Goal: Task Accomplishment & Management: Manage account settings

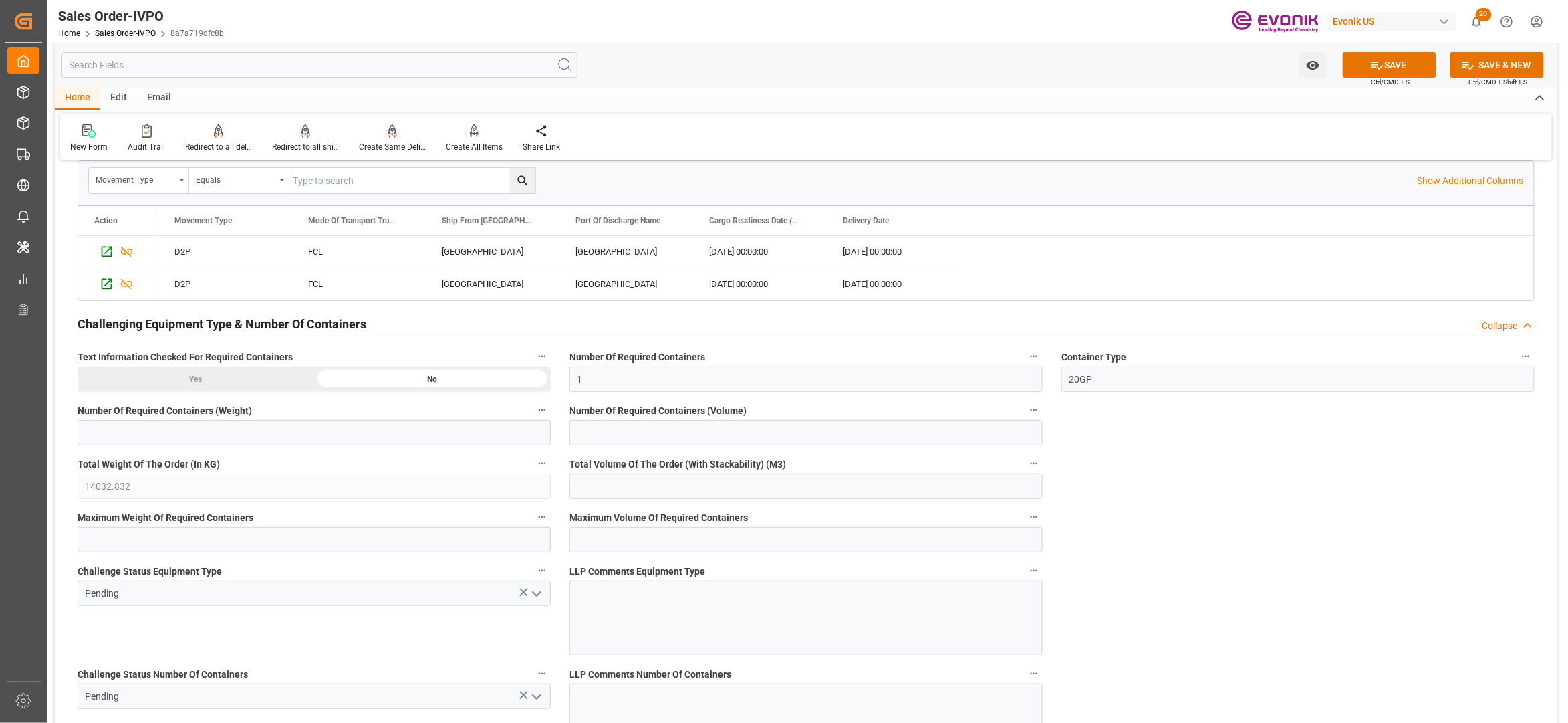
scroll to position [2674, 0]
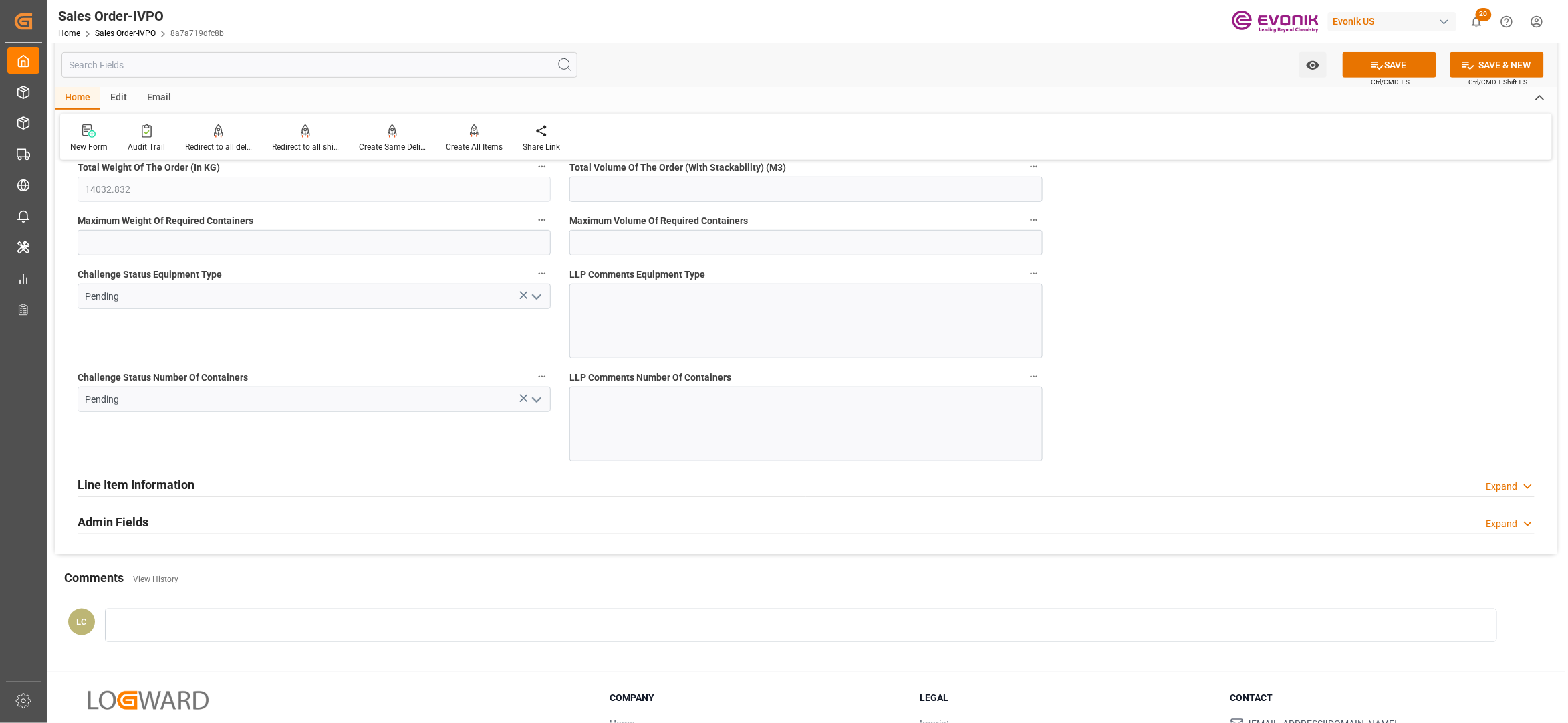
click at [535, 304] on icon "open menu" at bounding box center [537, 297] width 16 height 16
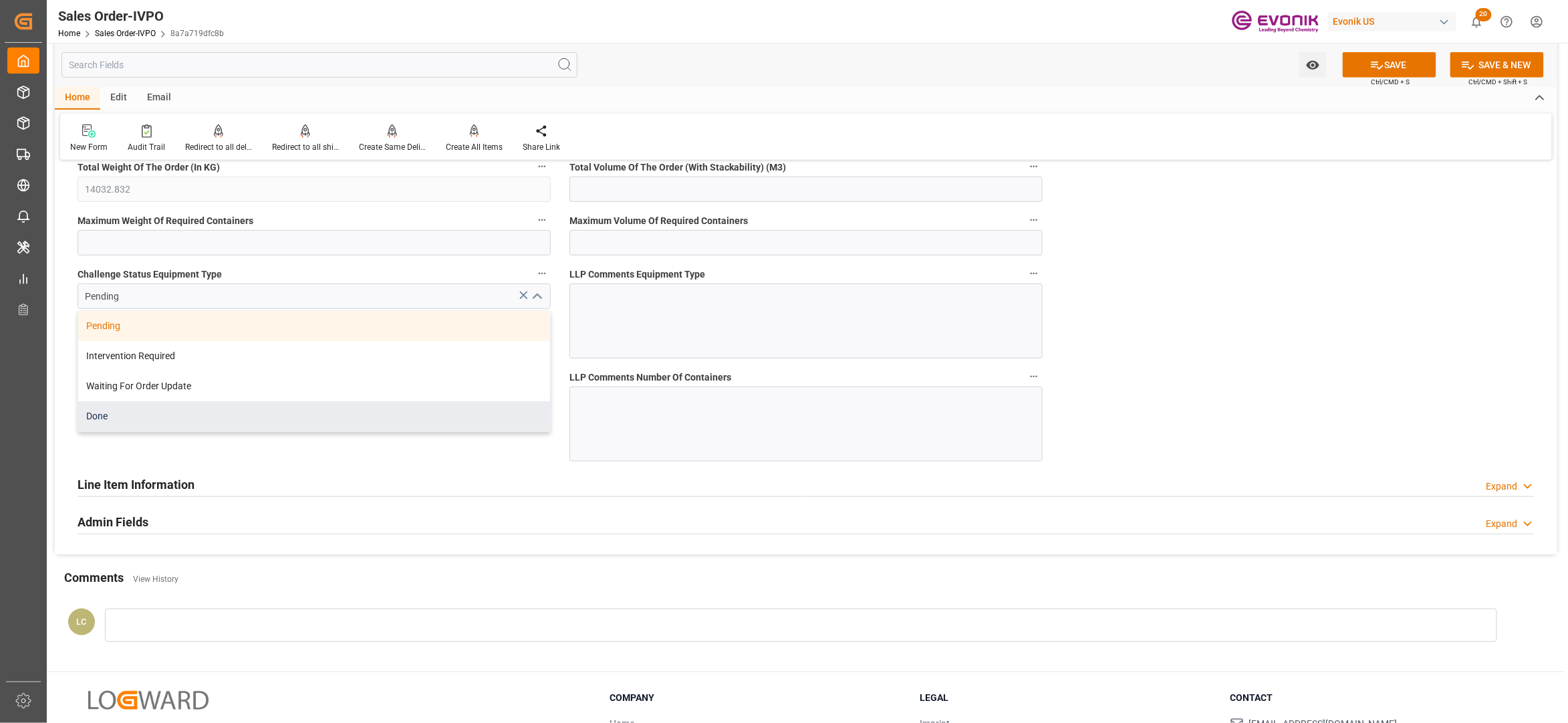
click at [228, 430] on div "Done" at bounding box center [313, 416] width 471 height 30
type input "Done"
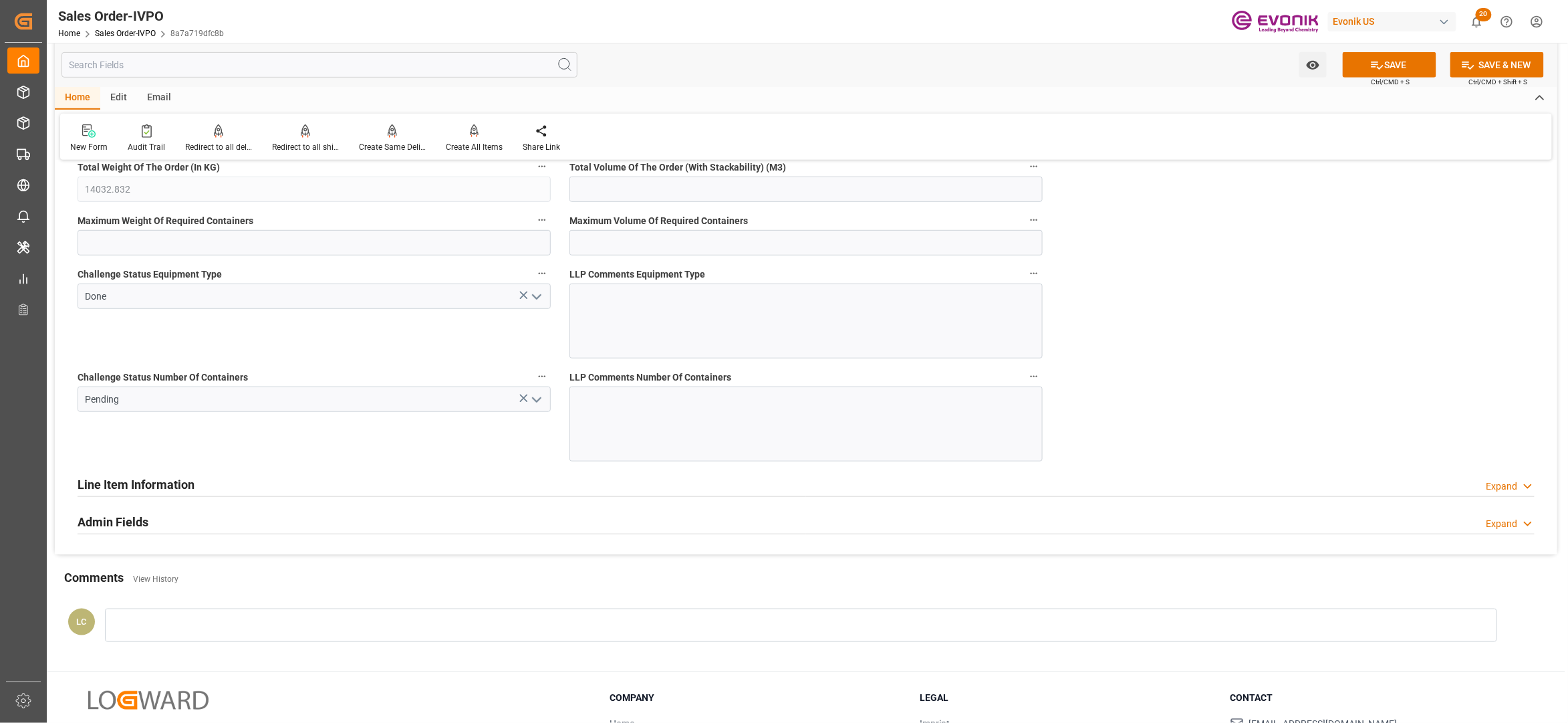
click at [543, 403] on icon "open menu" at bounding box center [537, 399] width 16 height 16
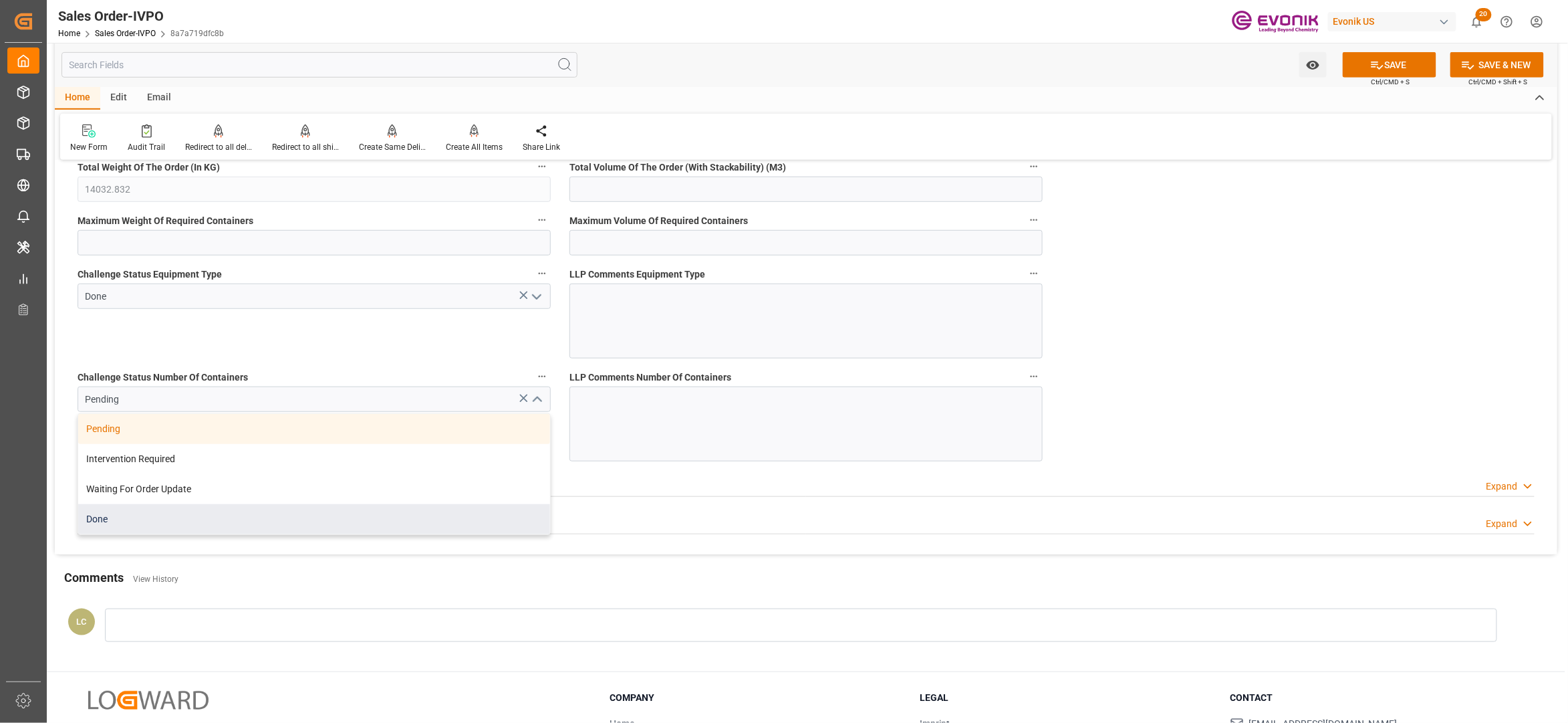
click at [234, 522] on div "Done" at bounding box center [313, 518] width 471 height 30
type input "Done"
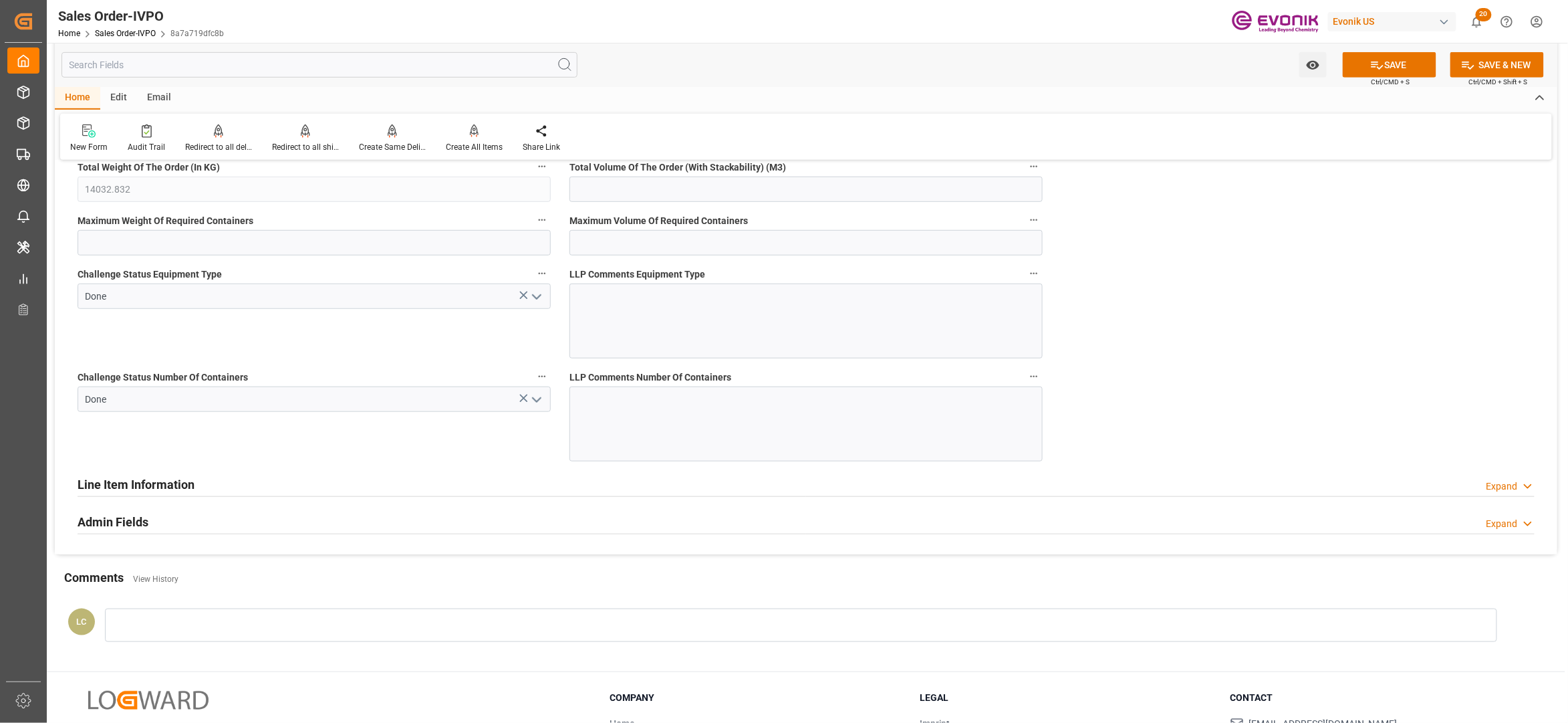
scroll to position [2376, 0]
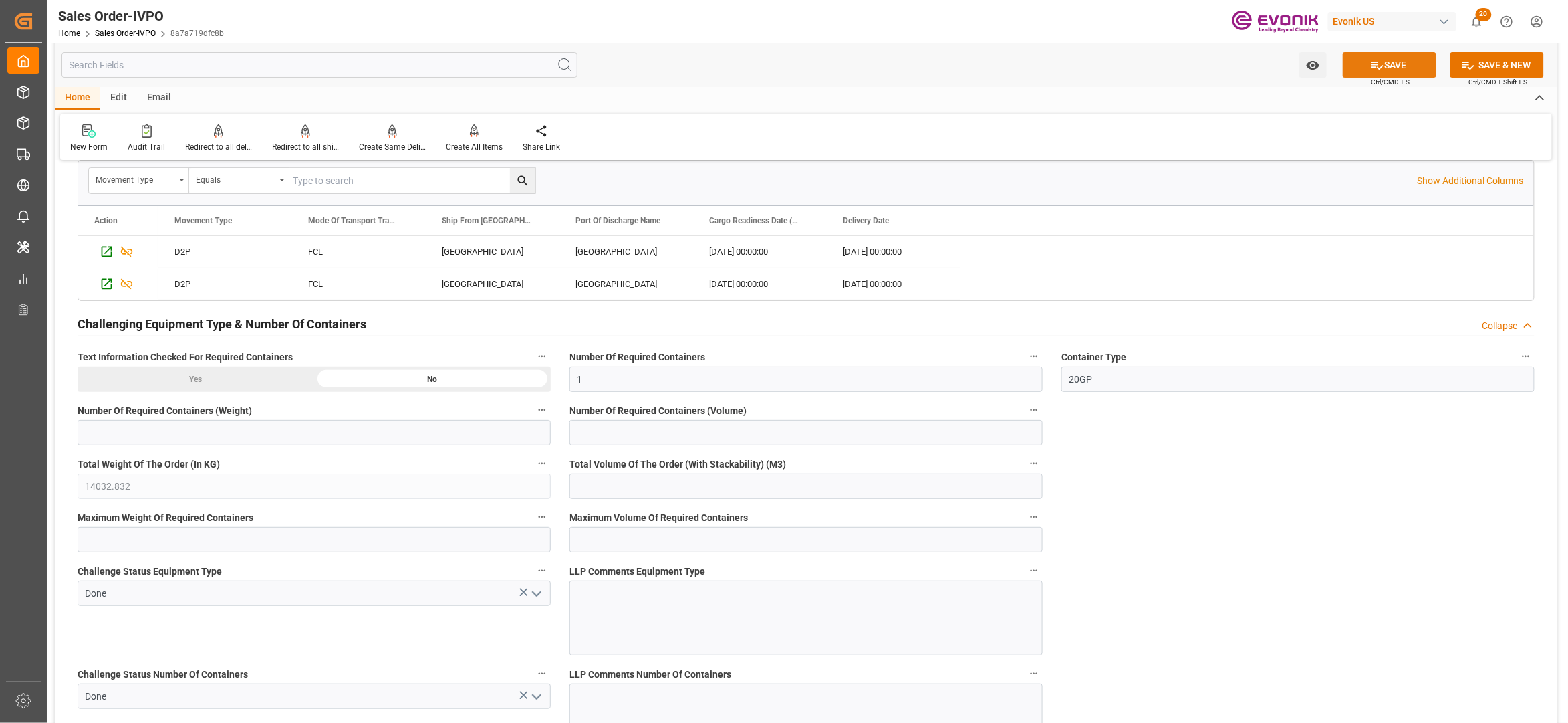
click at [1387, 69] on button "SAVE" at bounding box center [1389, 64] width 93 height 25
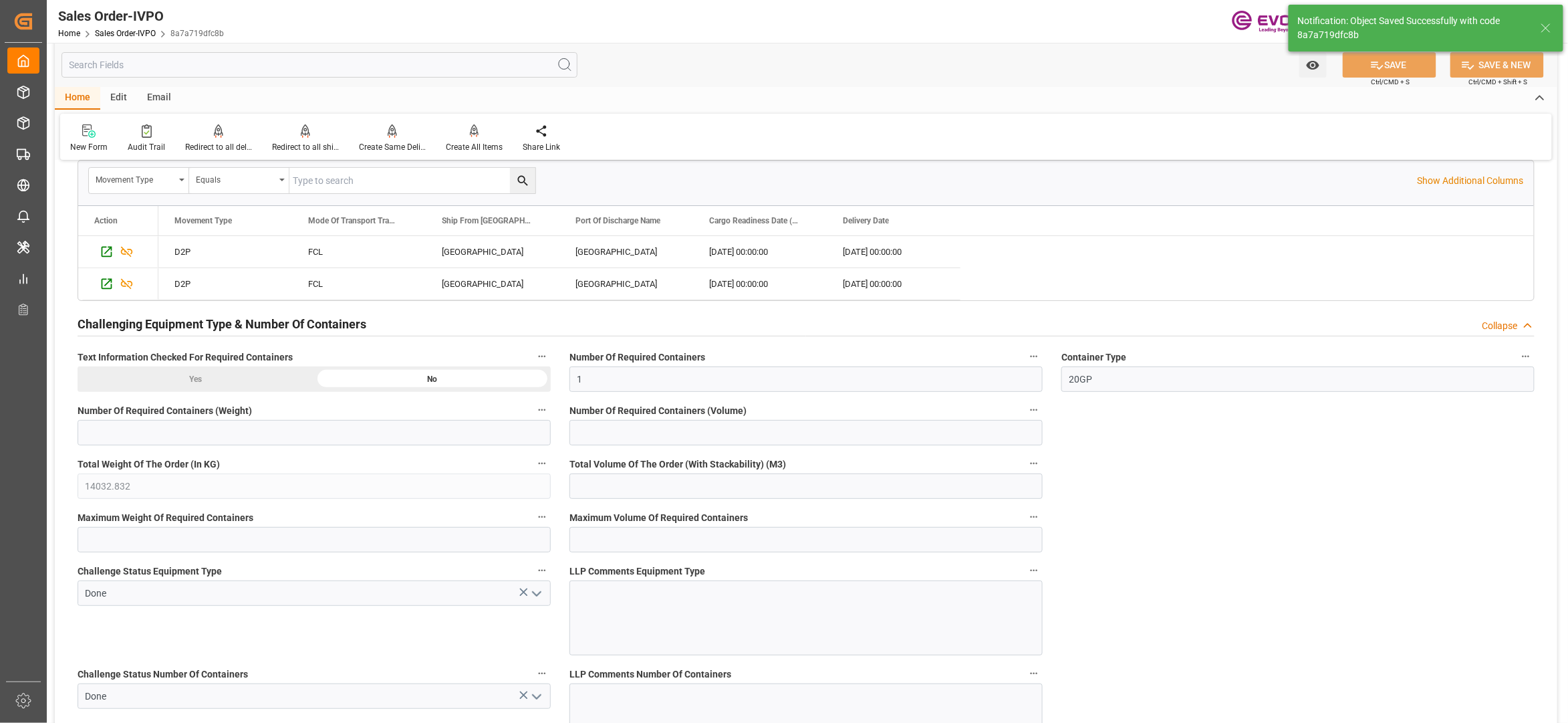
type input "[DATE] 03:25"
type input "No"
type input "1"
type input "135"
type input "4021.248"
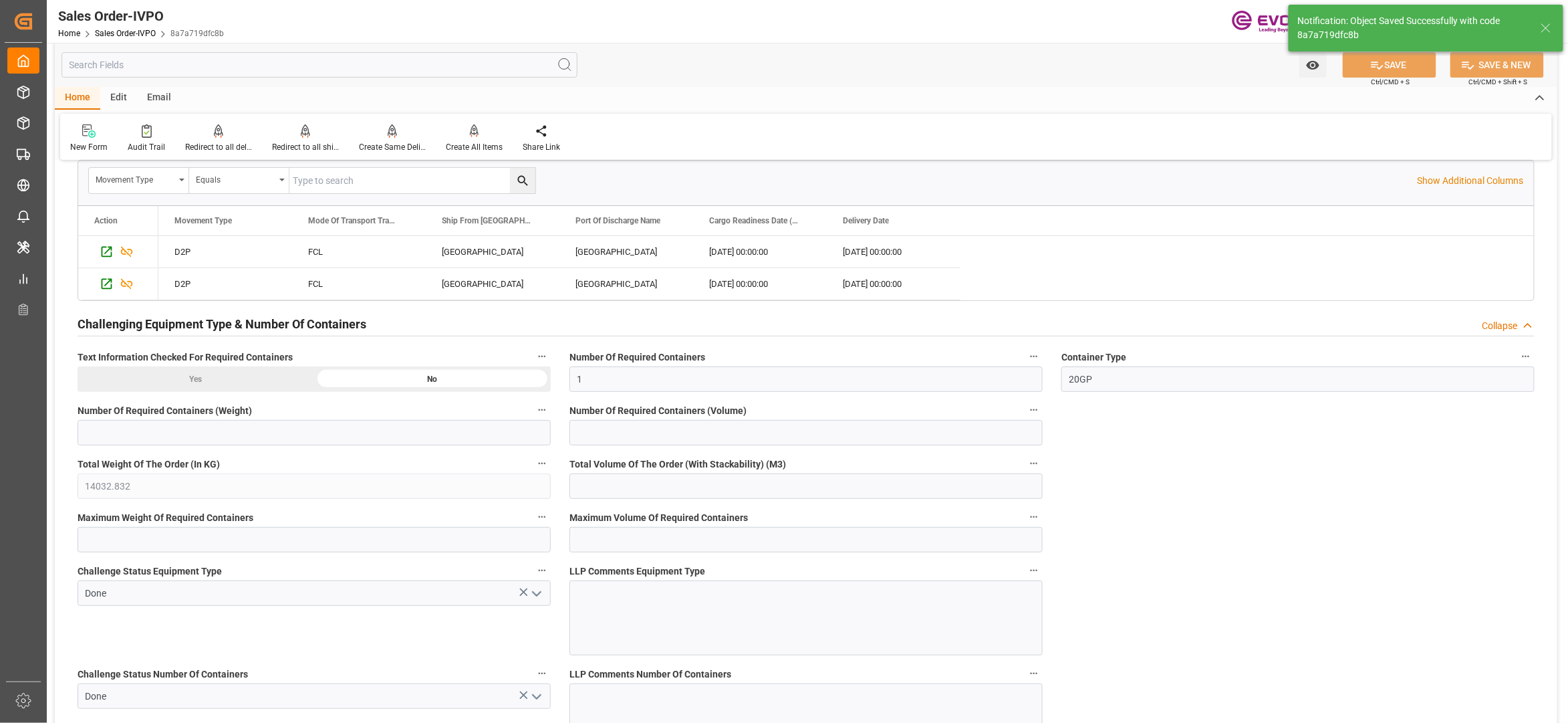
type input "17000"
type input "30"
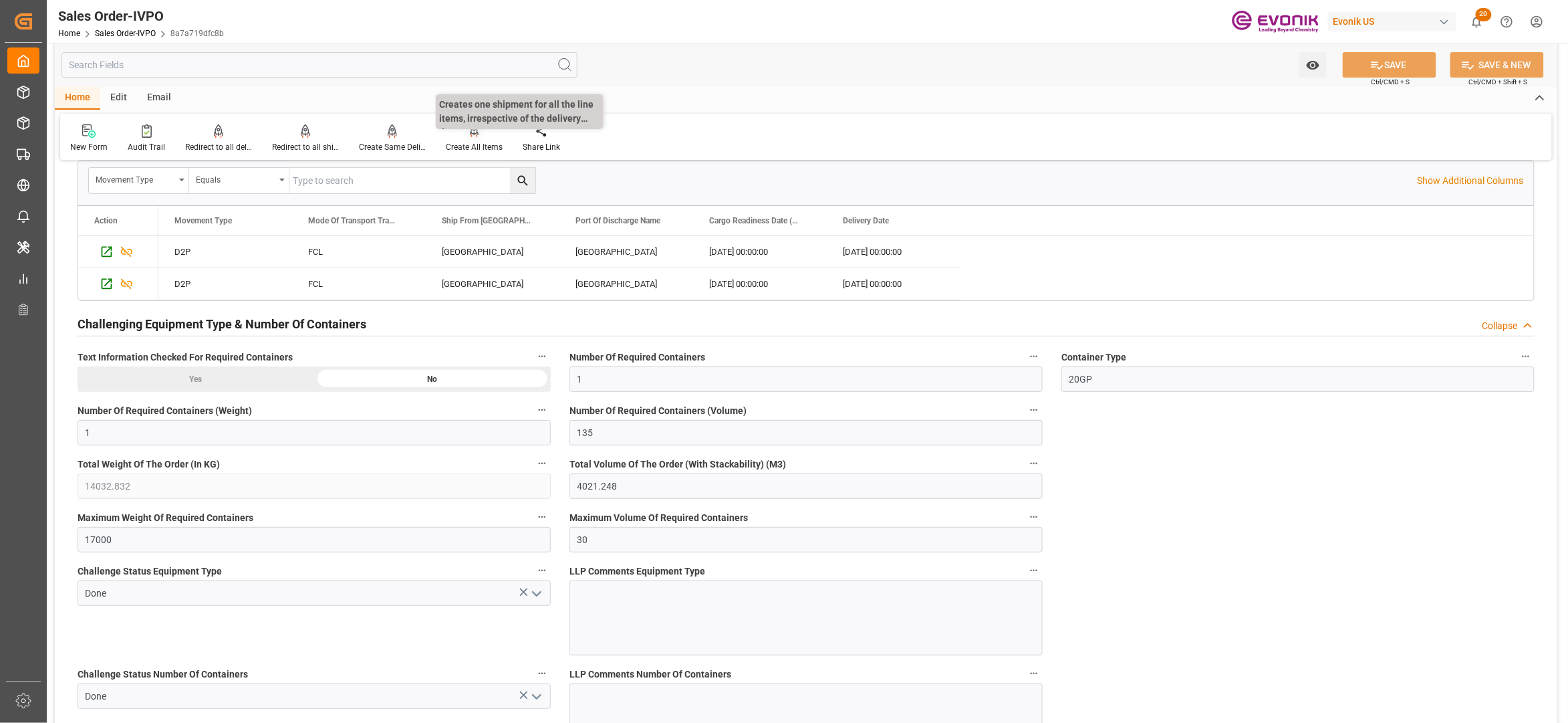
click at [470, 146] on div "Create All Items" at bounding box center [473, 147] width 57 height 12
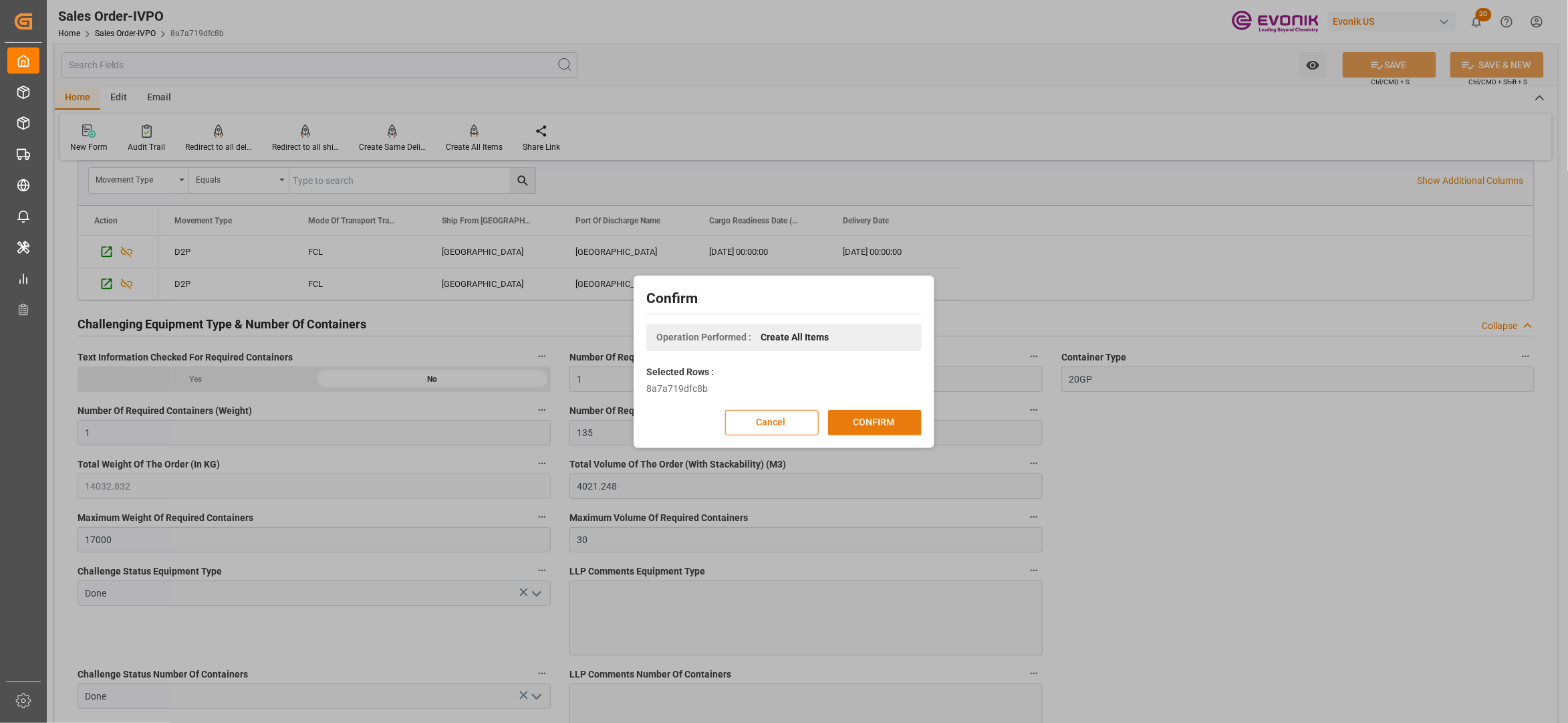
click at [855, 420] on button "CONFIRM" at bounding box center [875, 422] width 93 height 25
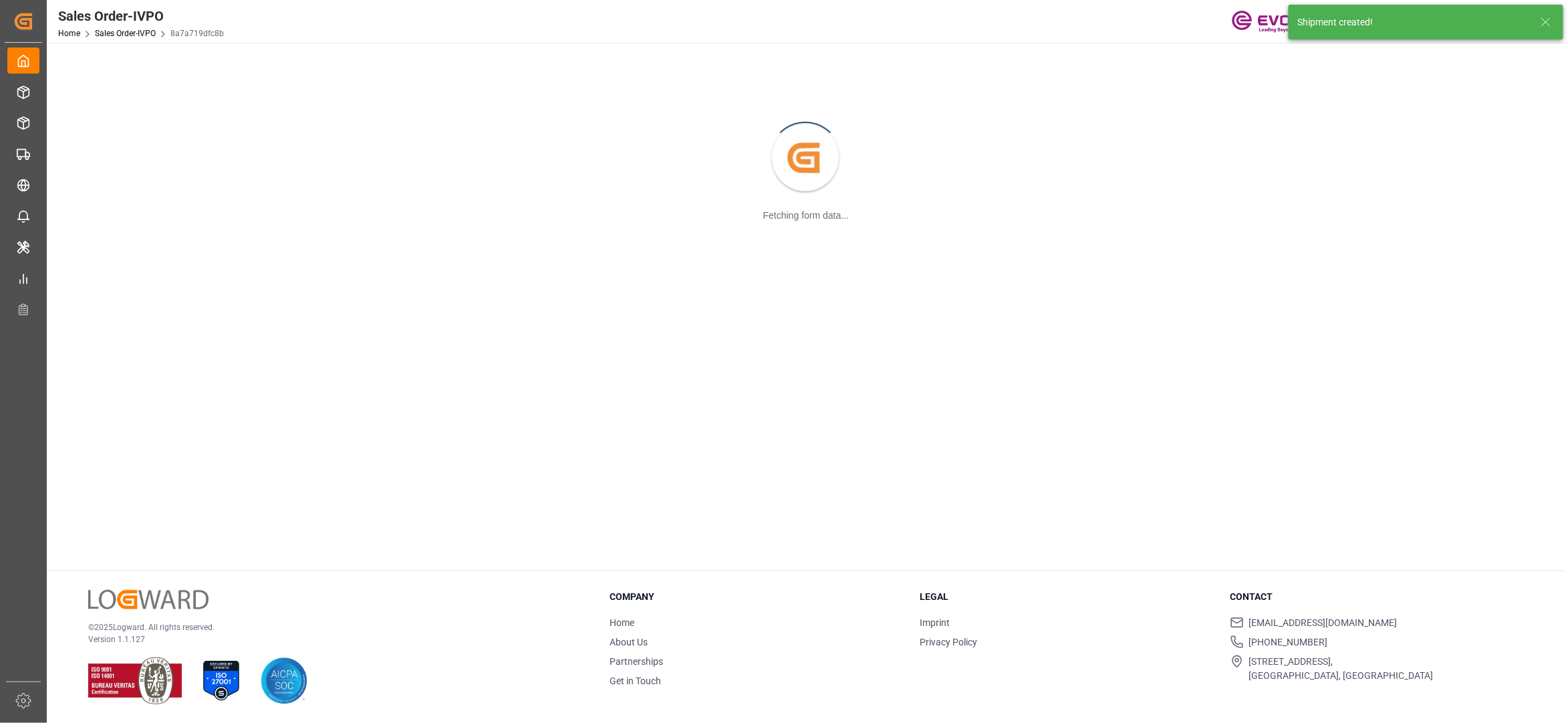
scroll to position [145, 0]
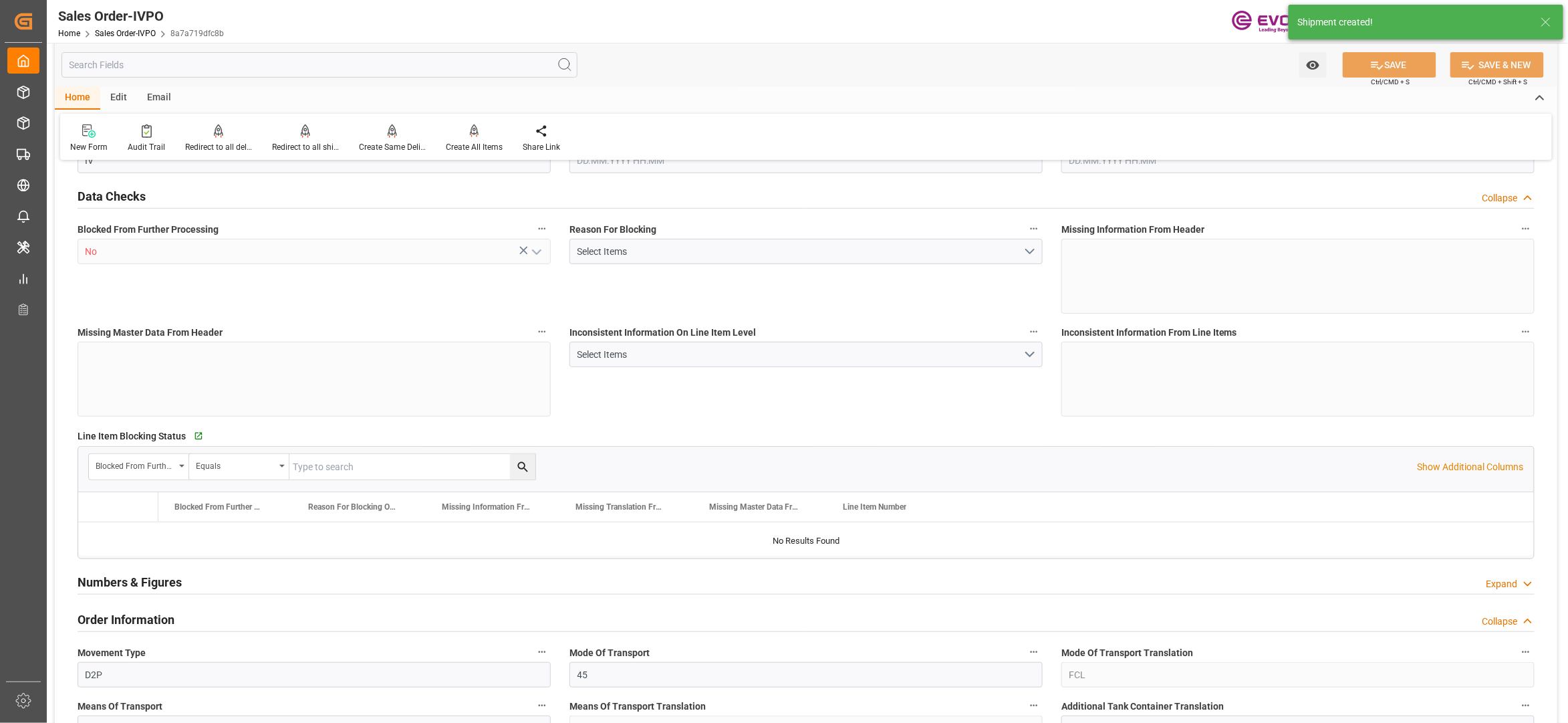
type input "CNSHA"
type input "0"
type input "1"
type input "135"
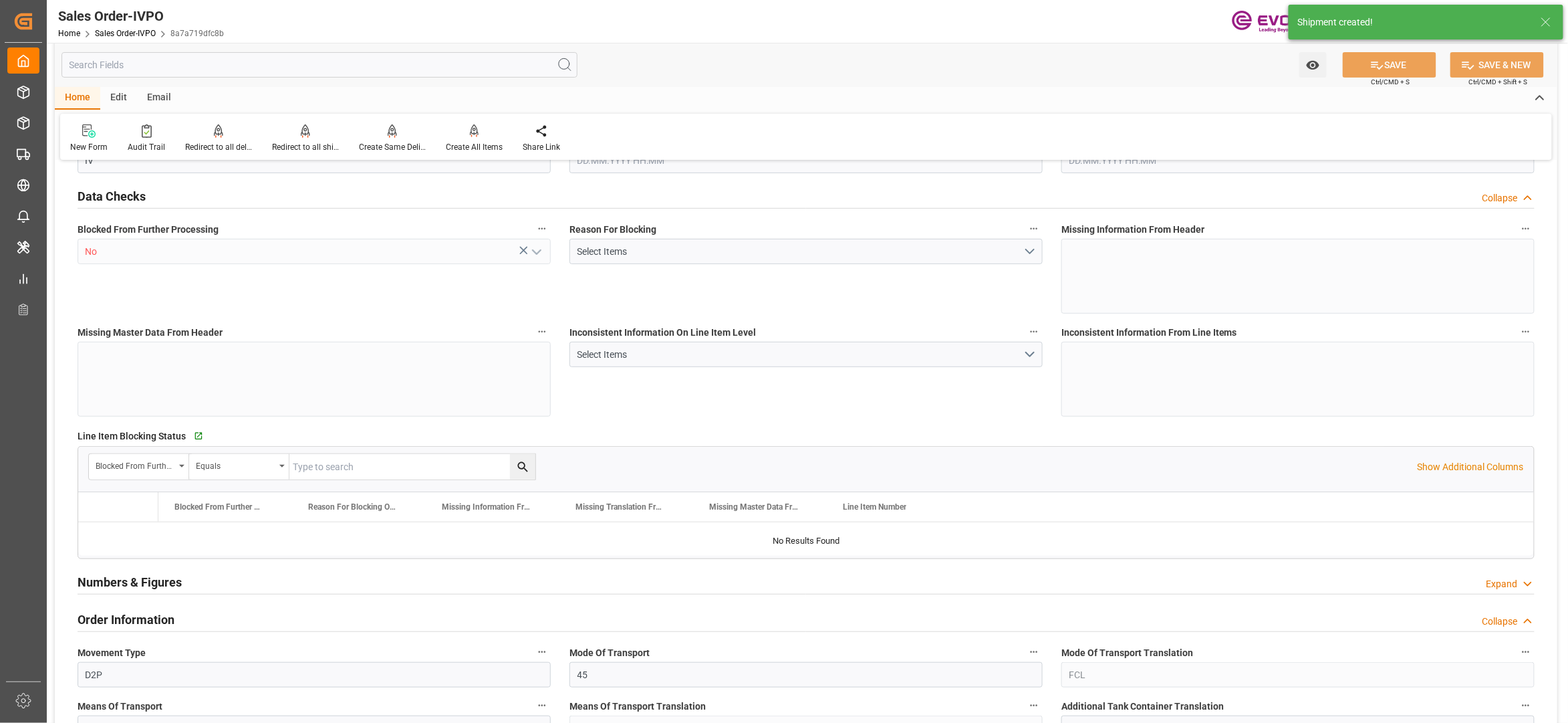
type input "14032.832"
type input "4021.248"
type input "17000"
type input "30"
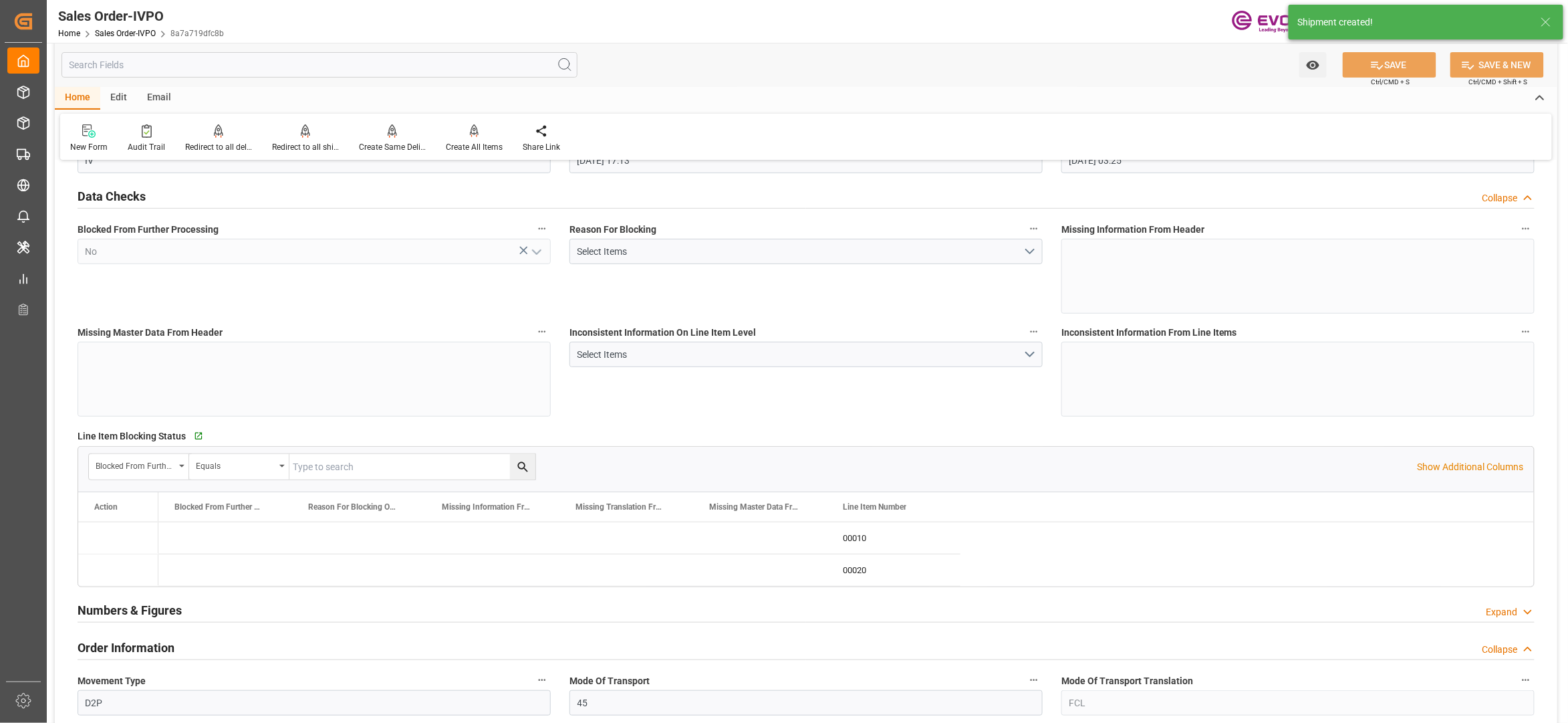
type input "04.09.2025 17:13"
type input "[DATE] 03:25"
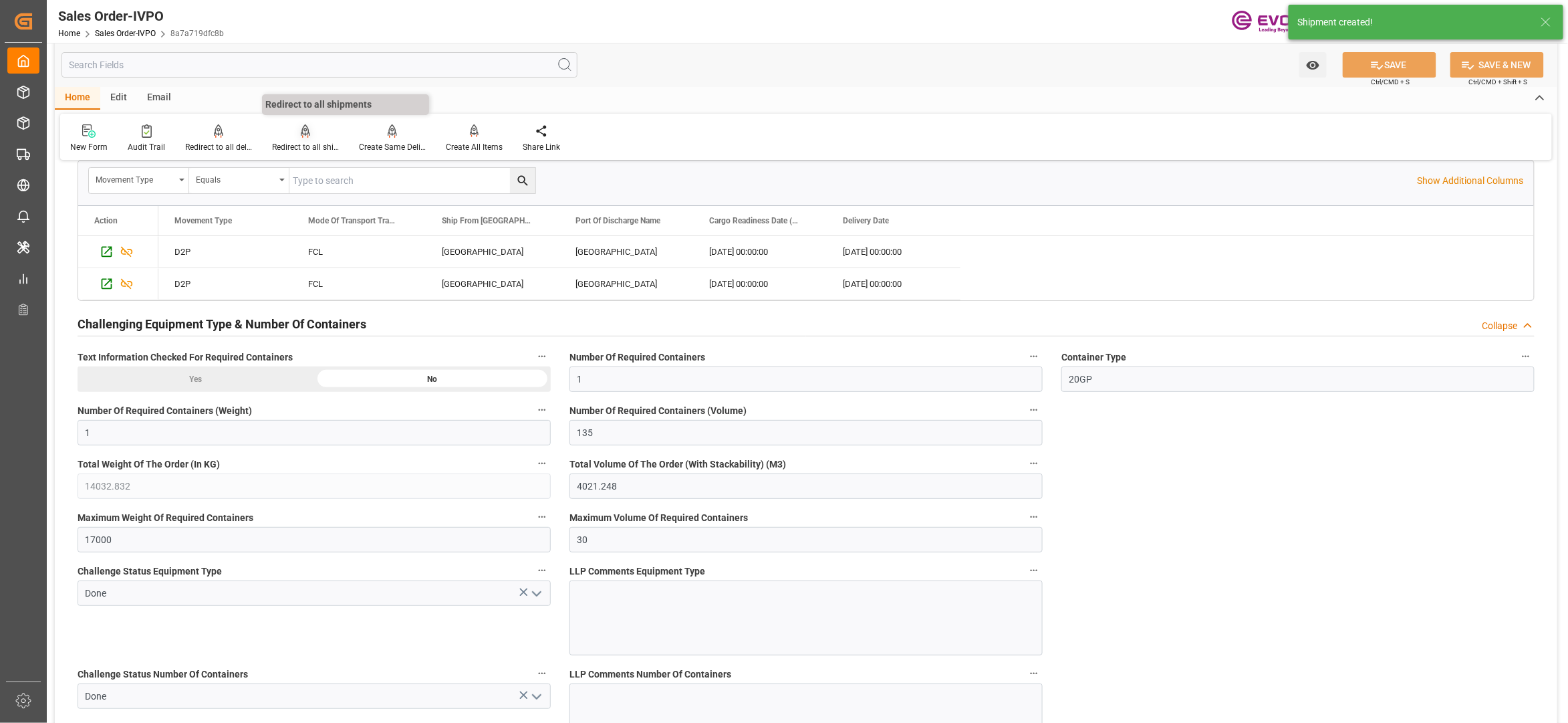
click at [295, 131] on div at bounding box center [305, 131] width 67 height 14
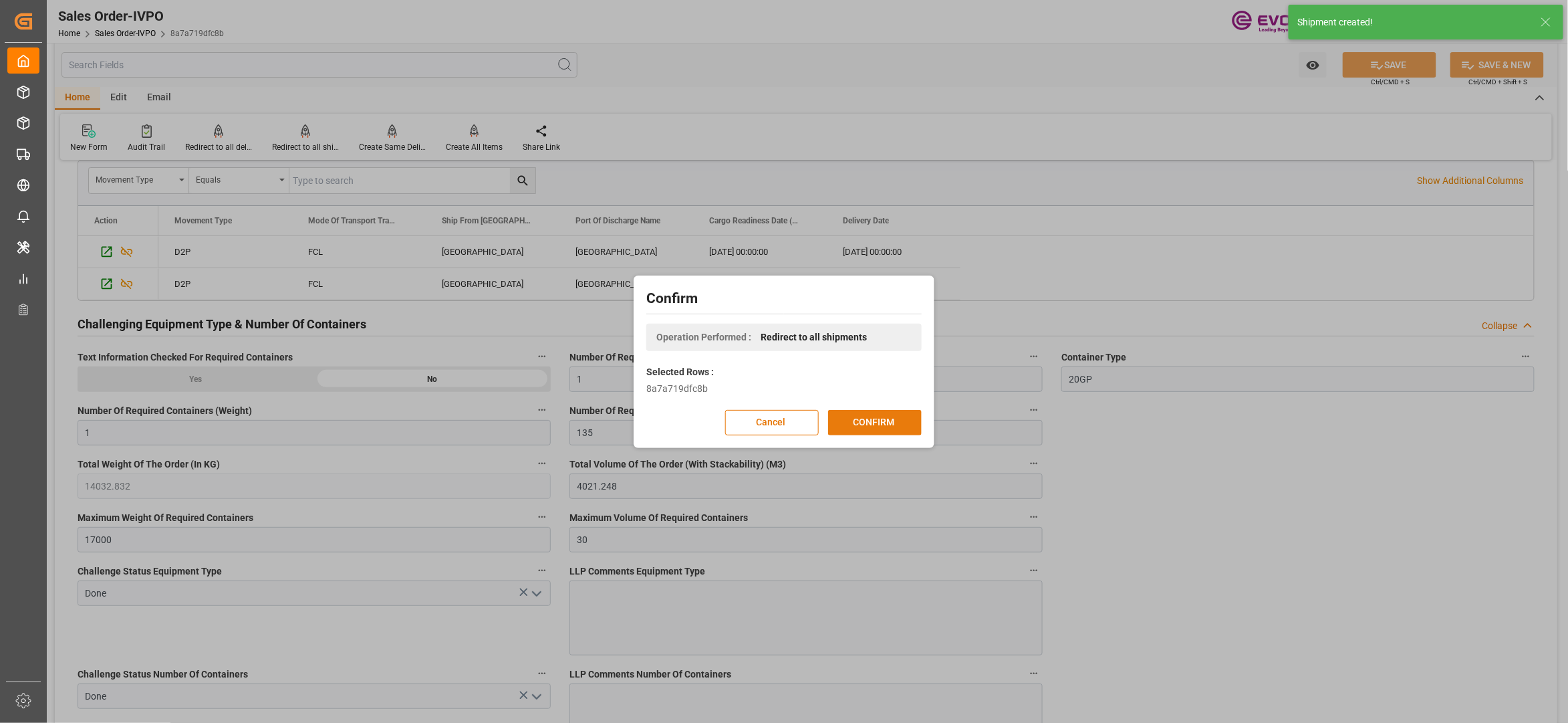
click at [876, 418] on button "CONFIRM" at bounding box center [875, 422] width 93 height 25
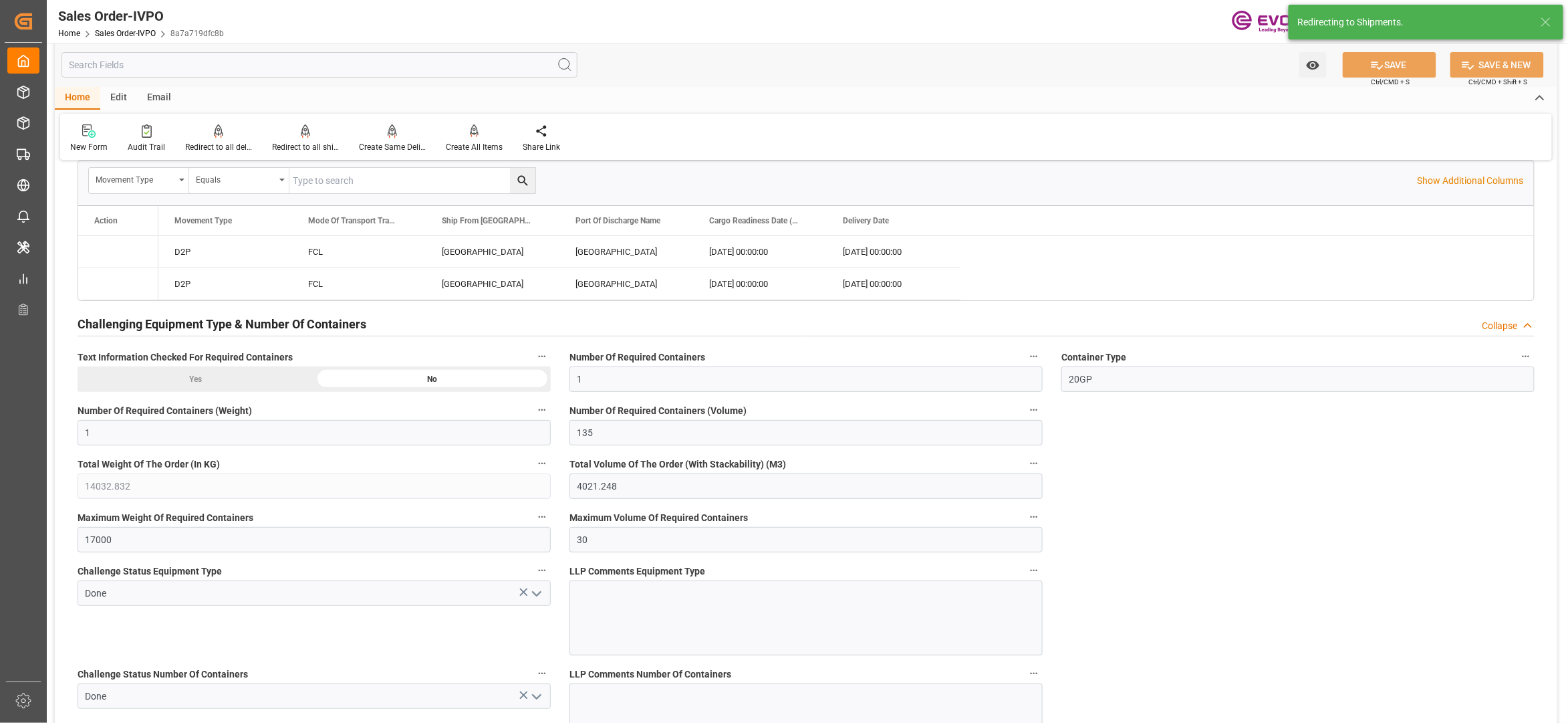
type input "04.09.2025 17:13"
type input "[DATE] 03:25"
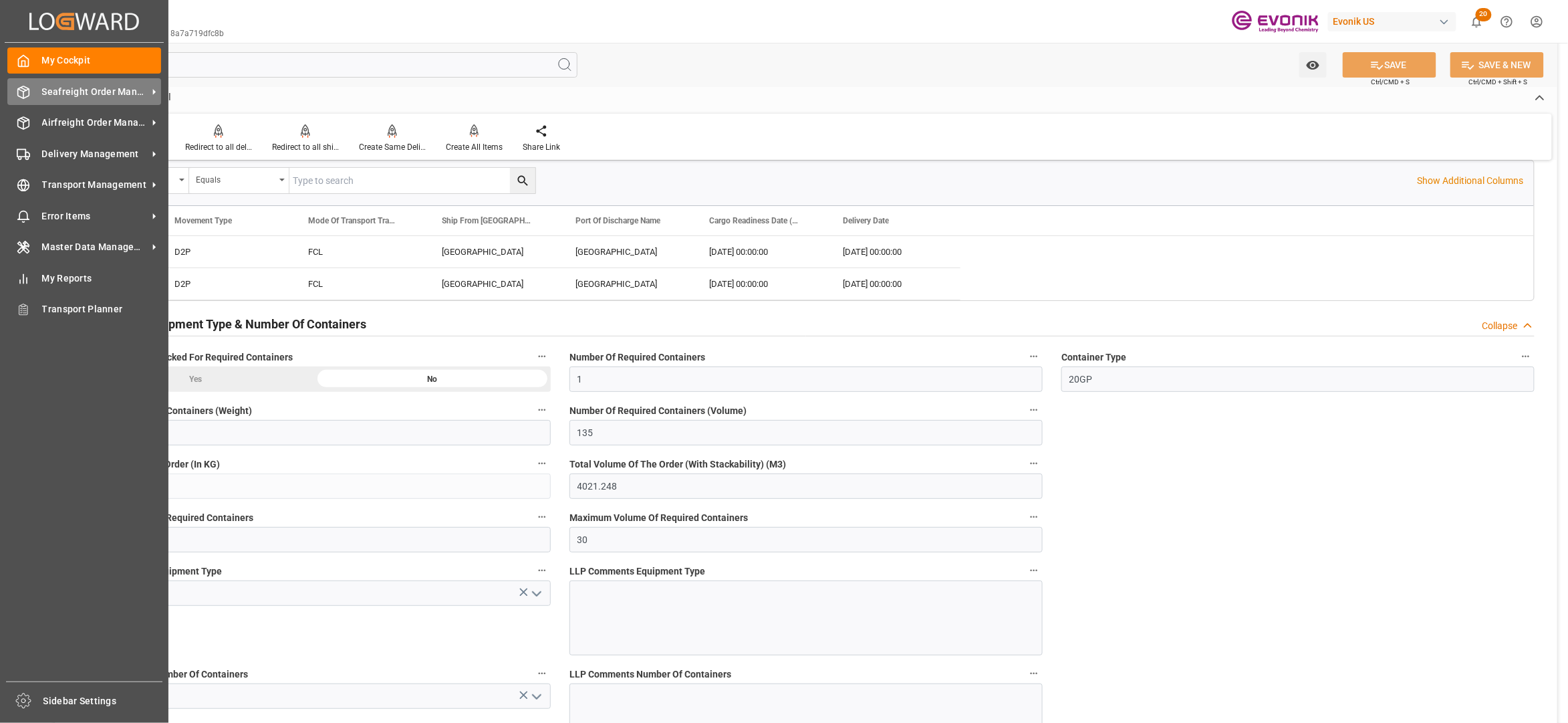
click at [50, 89] on span "Seafreight Order Management" at bounding box center [95, 91] width 106 height 14
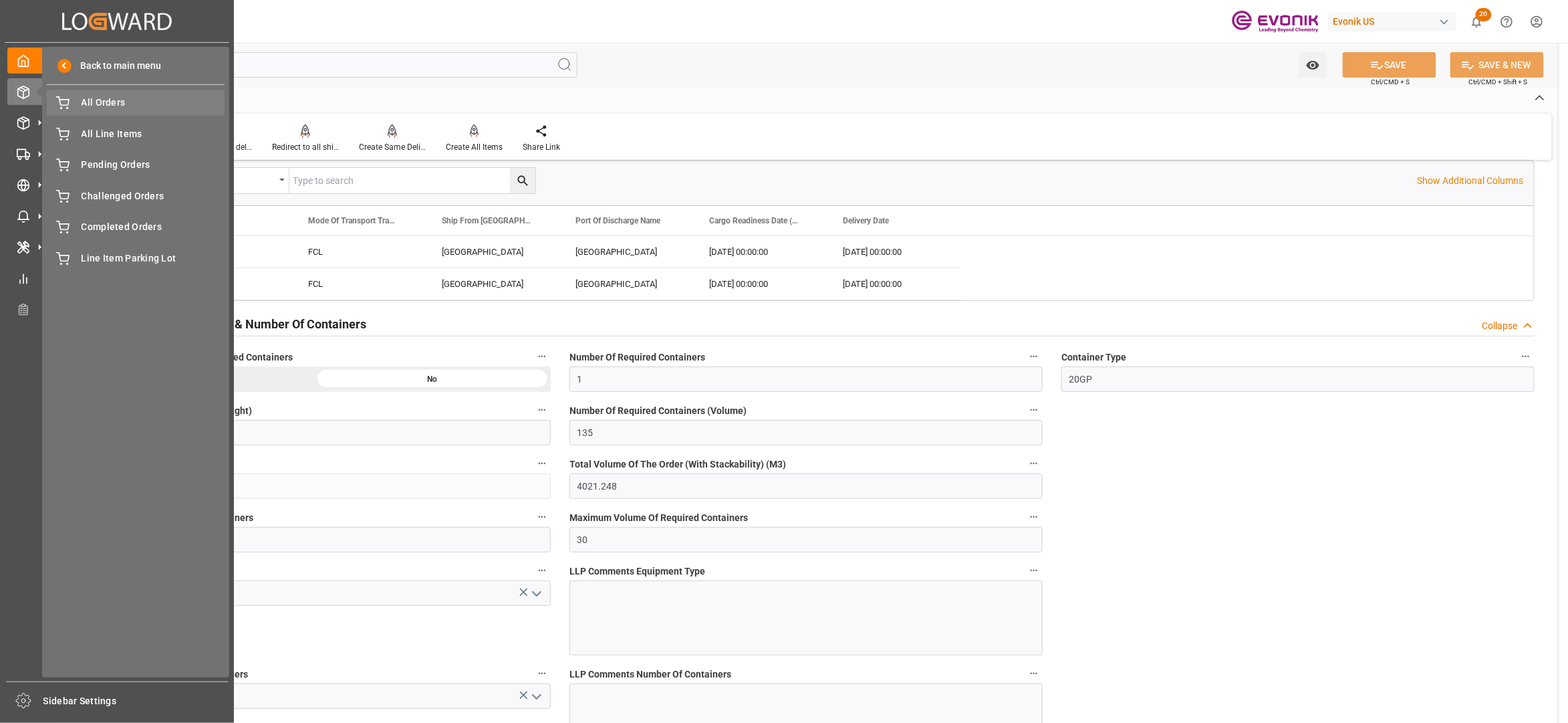
click at [97, 100] on span "All Orders" at bounding box center [154, 103] width 144 height 14
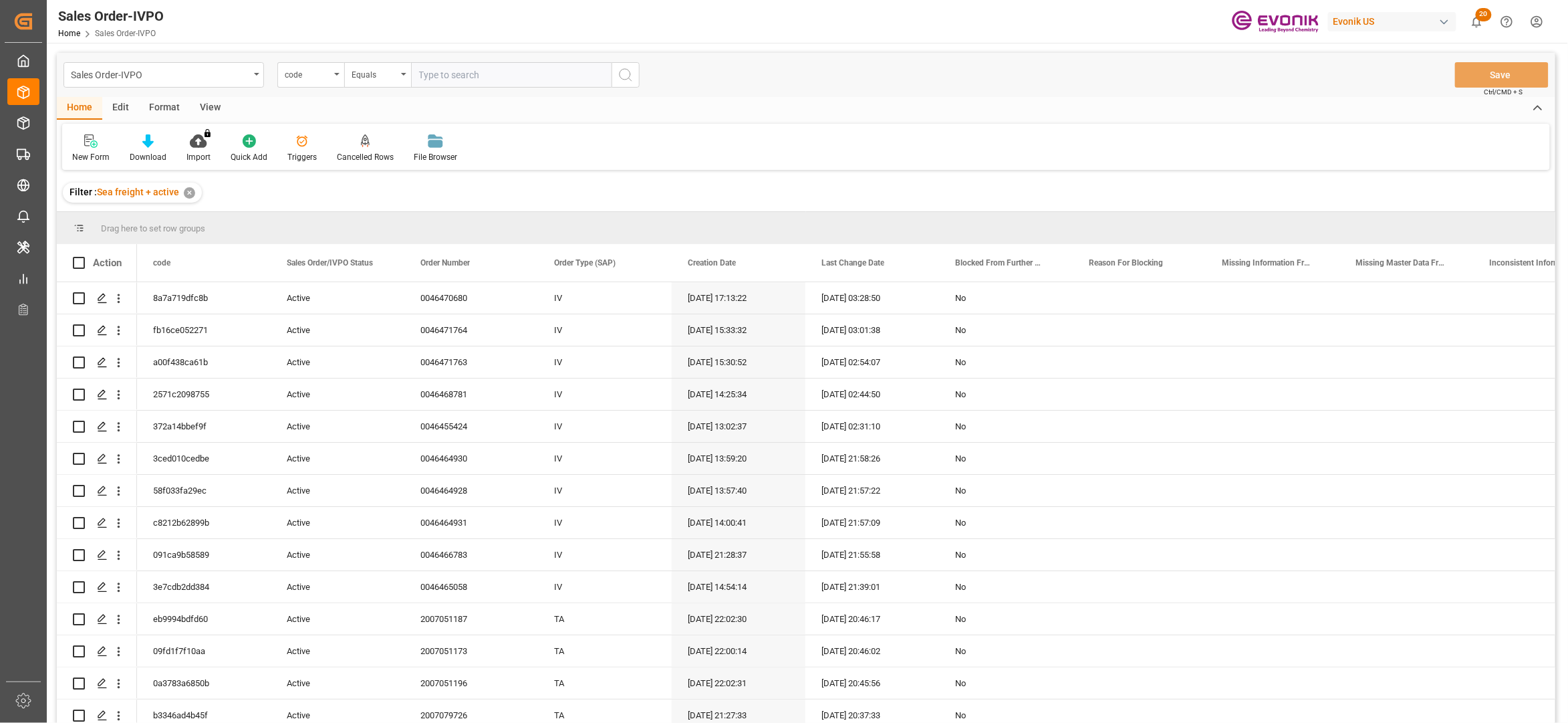
click at [318, 76] on div "code" at bounding box center [307, 73] width 45 height 15
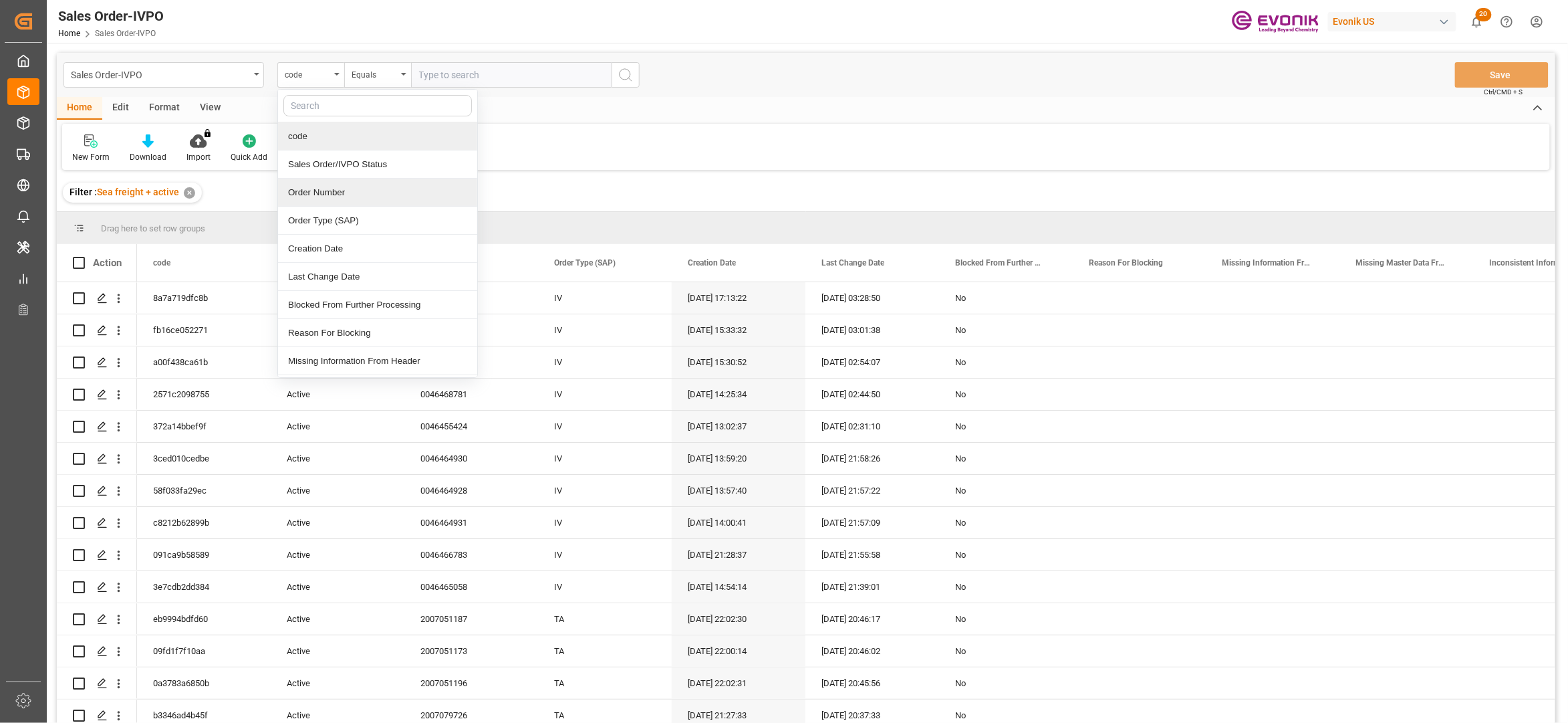
click at [341, 196] on div "Order Number" at bounding box center [377, 192] width 199 height 28
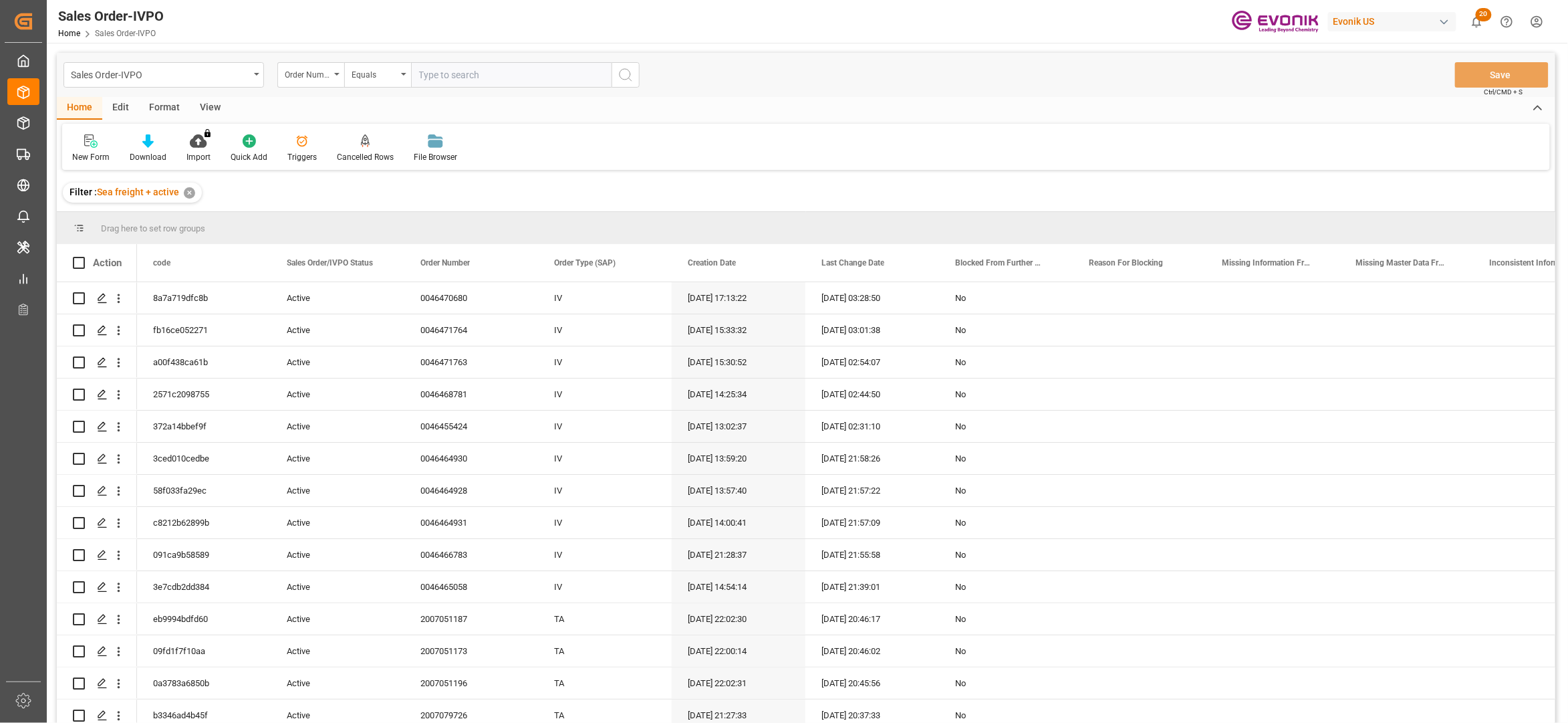
click at [474, 68] on input "text" at bounding box center [511, 75] width 201 height 25
paste input "2007135633"
type input "2007135633"
click at [629, 70] on circle "search button" at bounding box center [624, 74] width 11 height 11
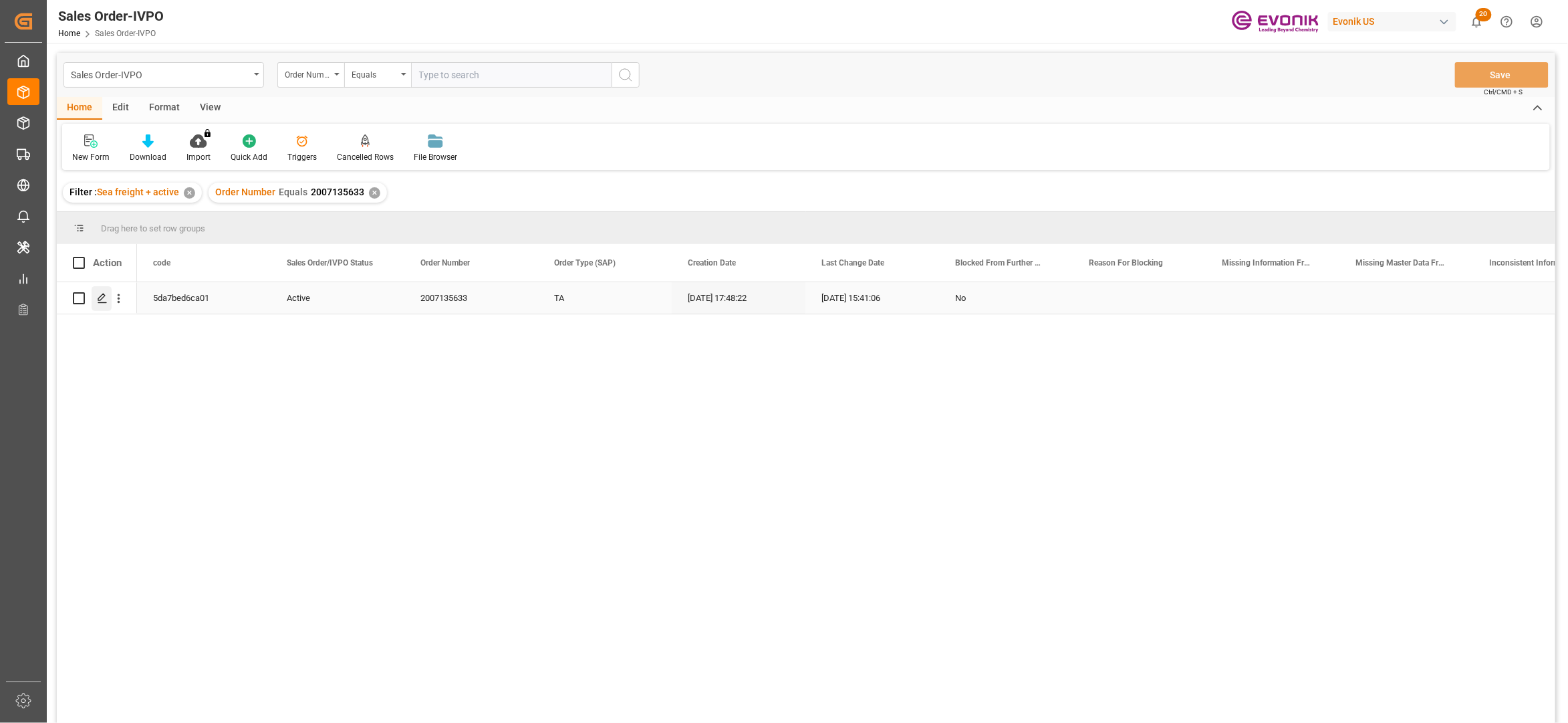
click at [109, 295] on div "Press SPACE to select this row." at bounding box center [101, 299] width 20 height 25
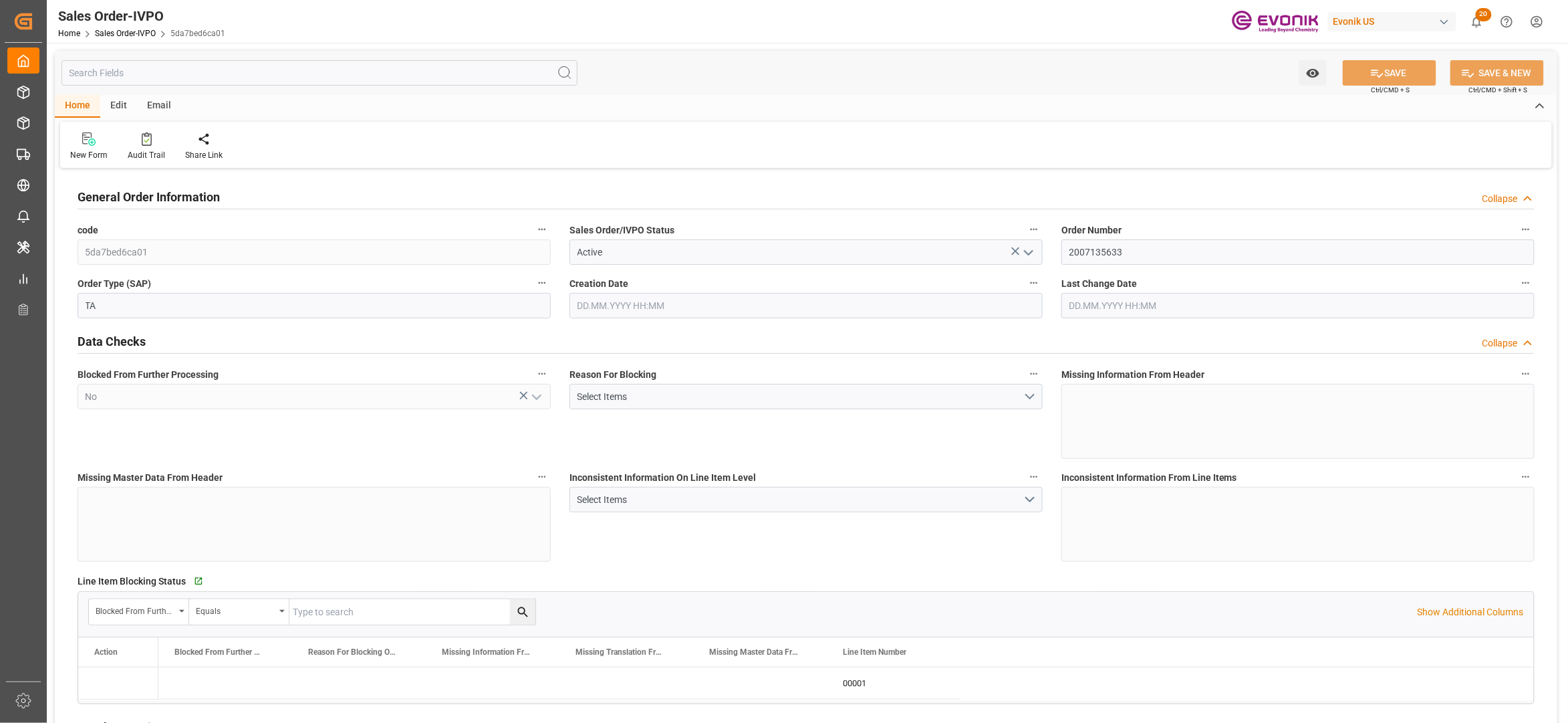
type input "ECPSJ"
type input "0"
type input "1"
type input "2"
type input "1"
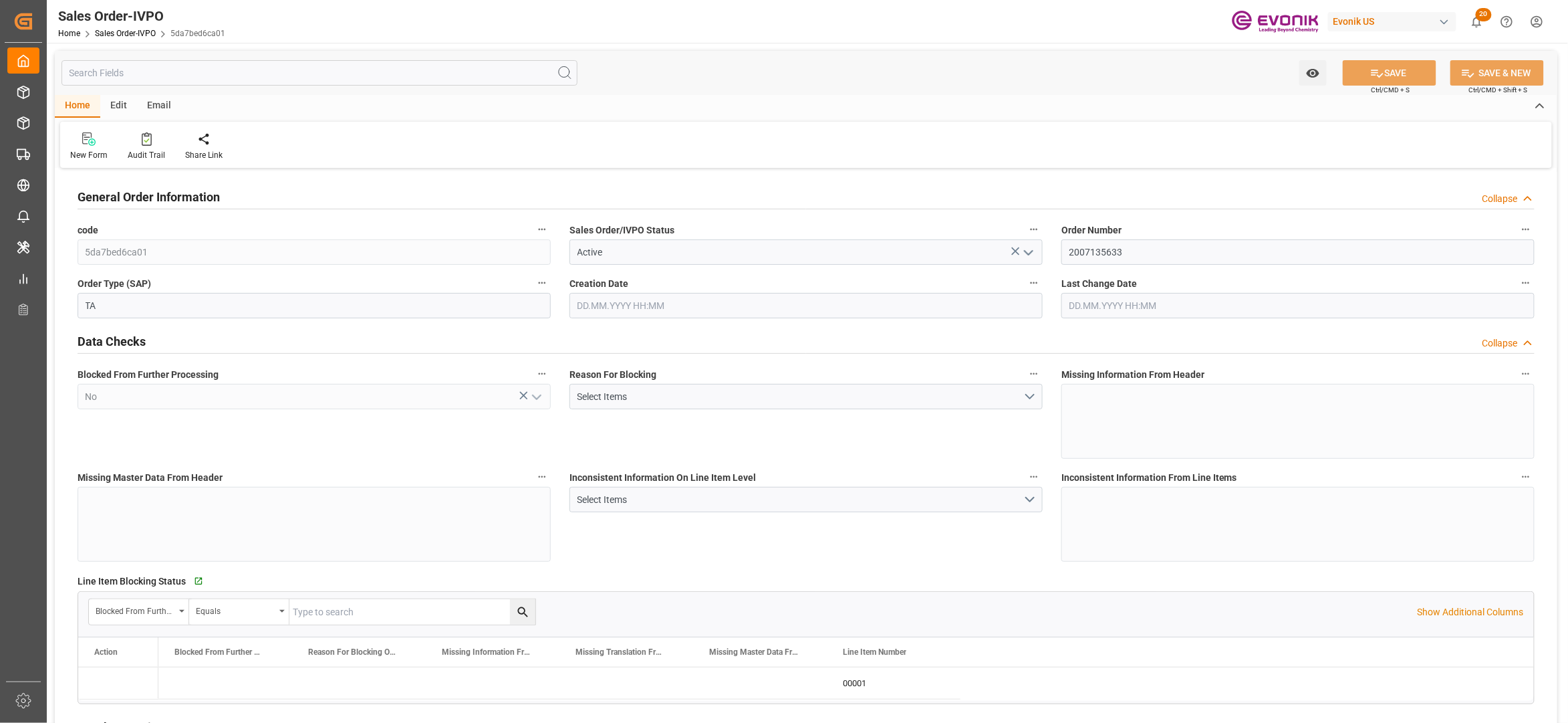
type input "20548"
type input "55.4848"
type input "19000"
type input "60"
type input "13.08.2025 17:48"
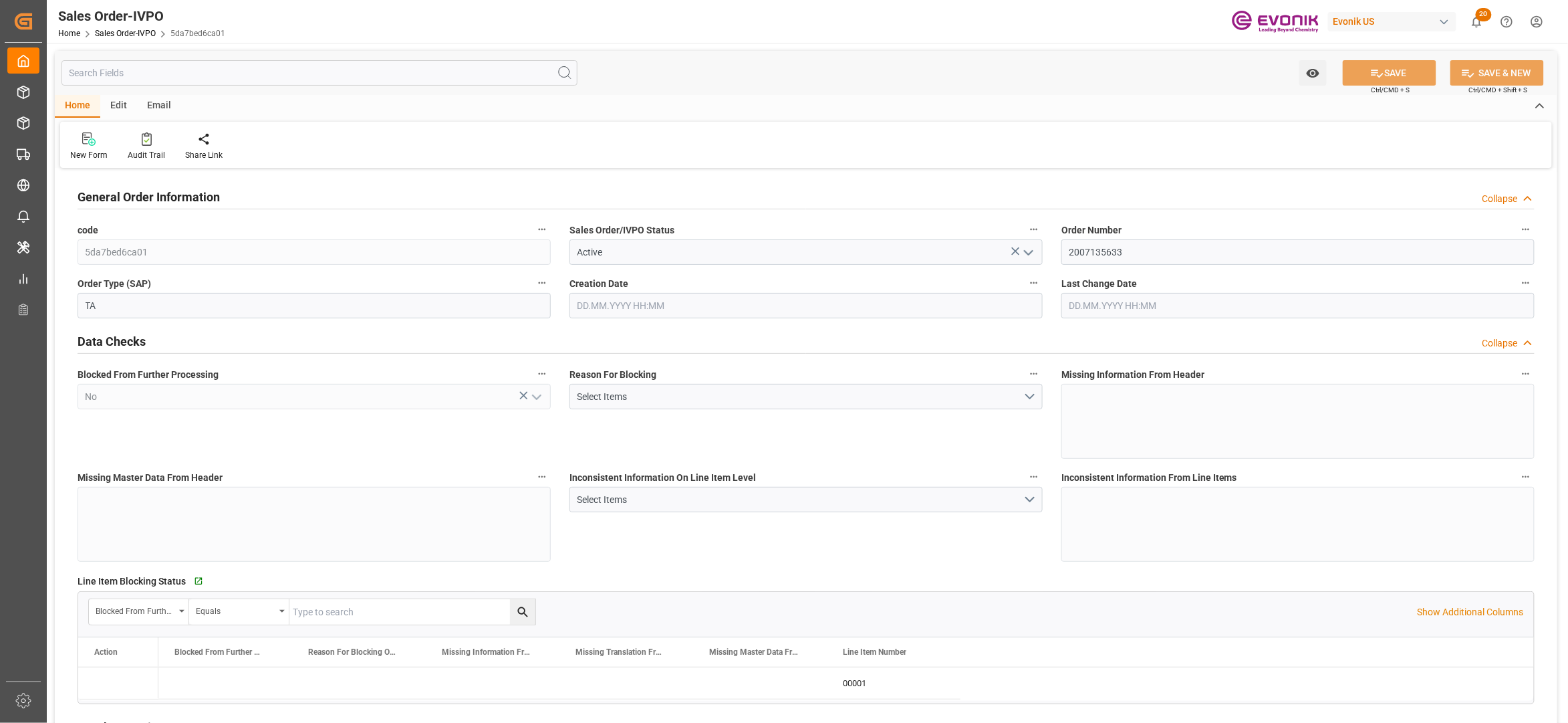
type input "03.09.2025 15:41"
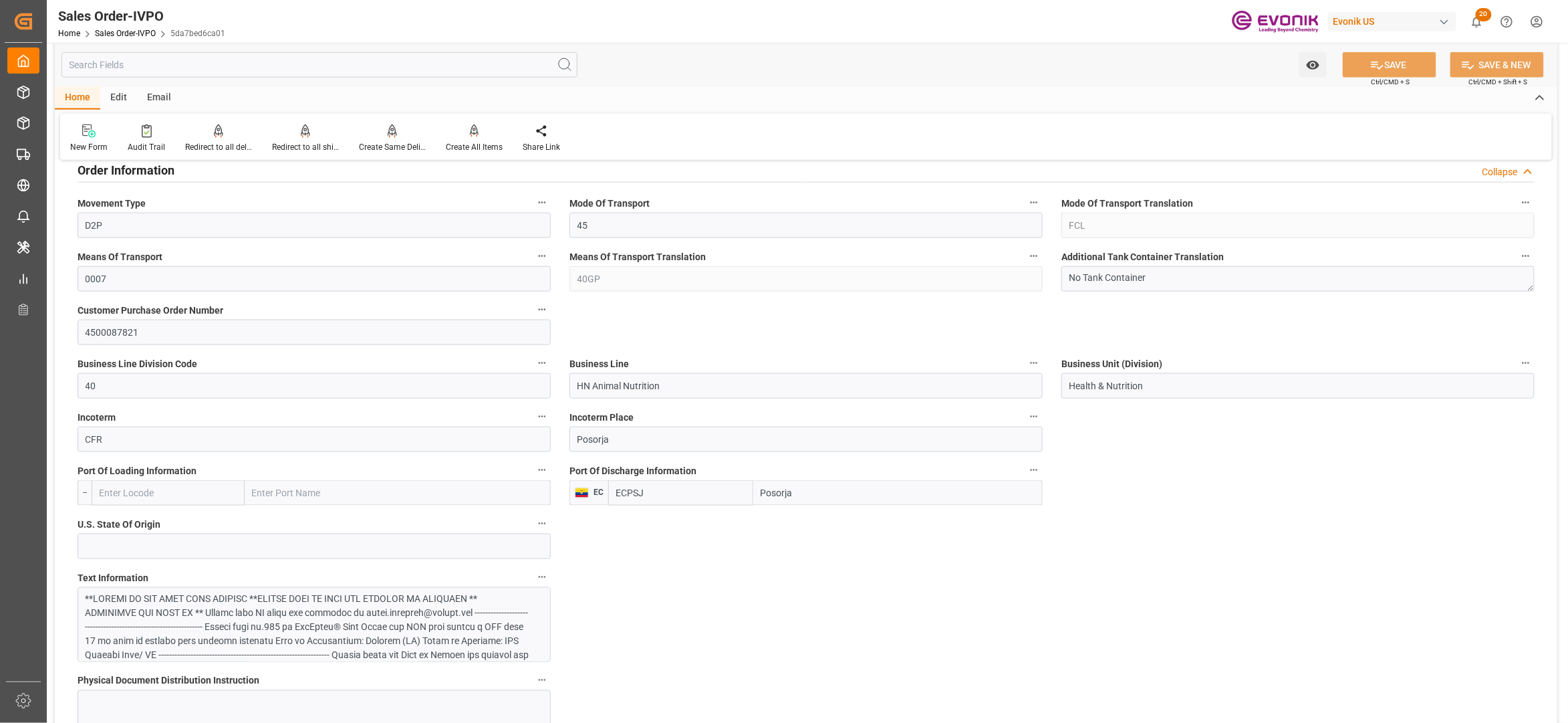
scroll to position [891, 0]
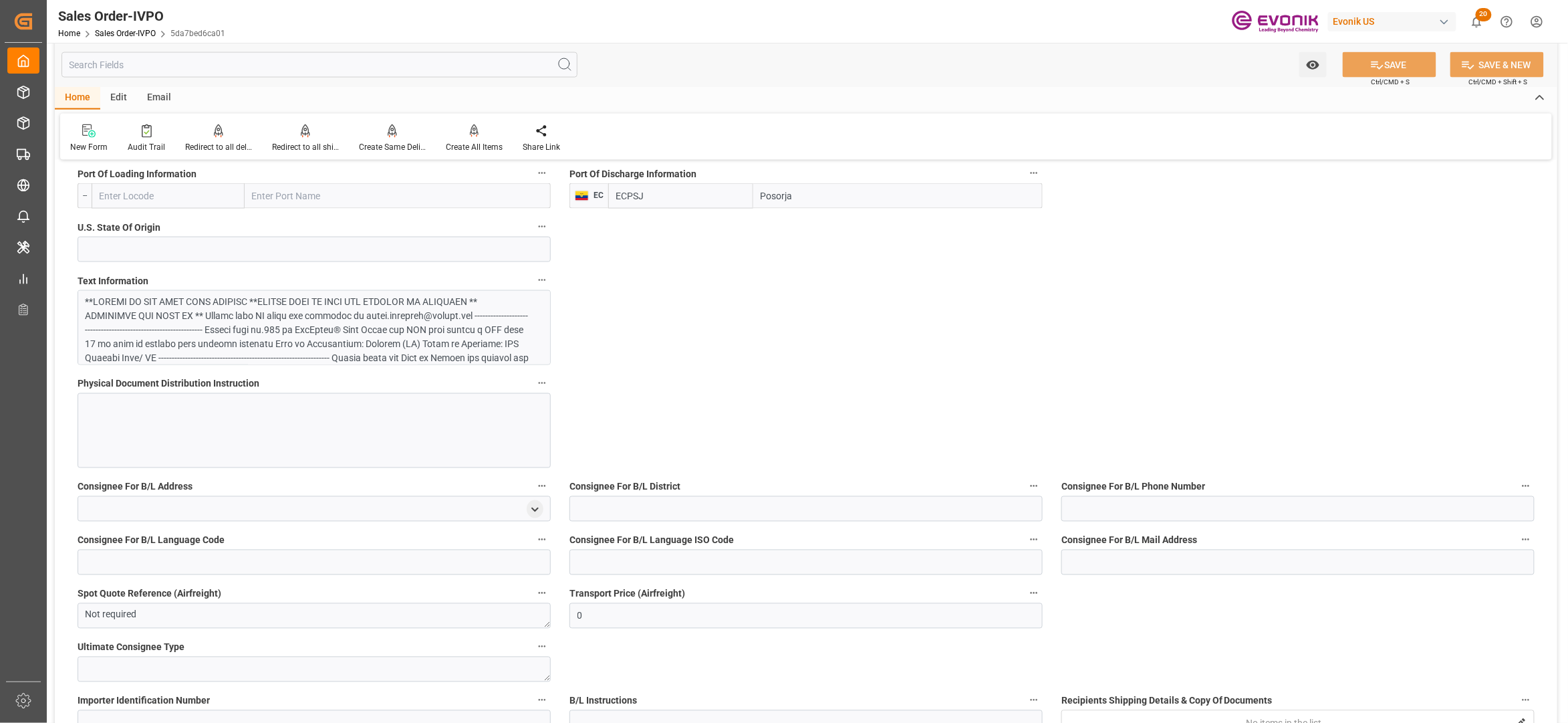
click at [381, 329] on div at bounding box center [307, 428] width 444 height 267
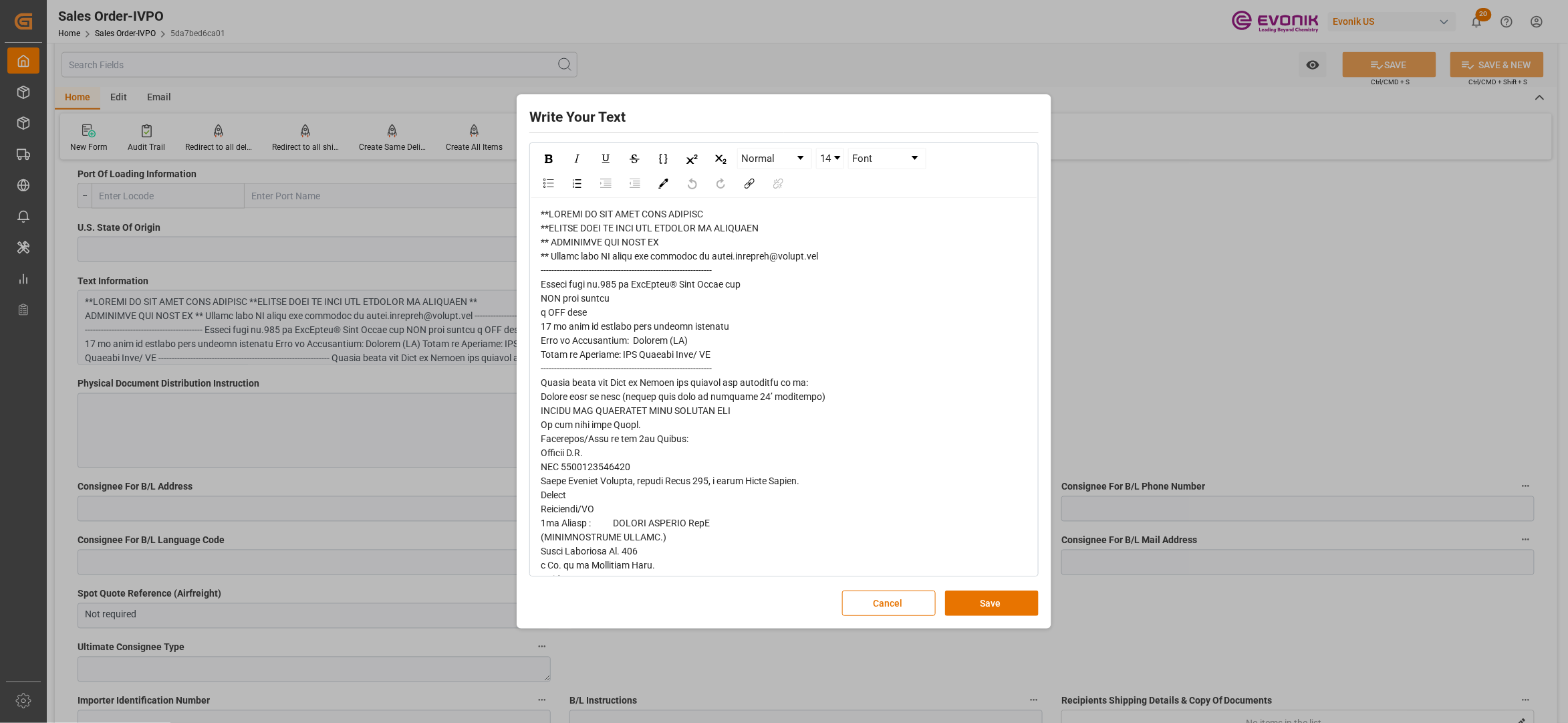
click at [557, 233] on span "rdw-editor" at bounding box center [690, 620] width 300 height 825
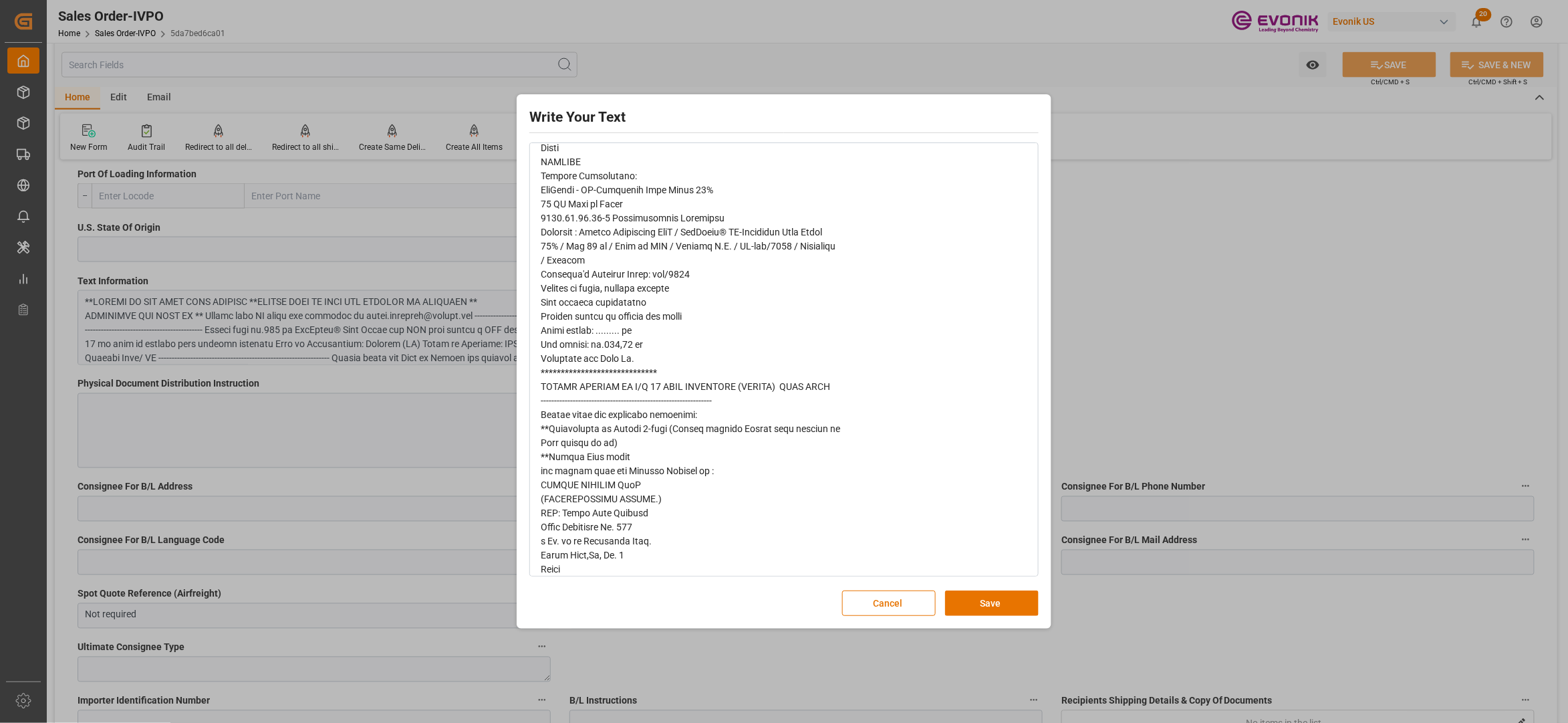
scroll to position [460, 0]
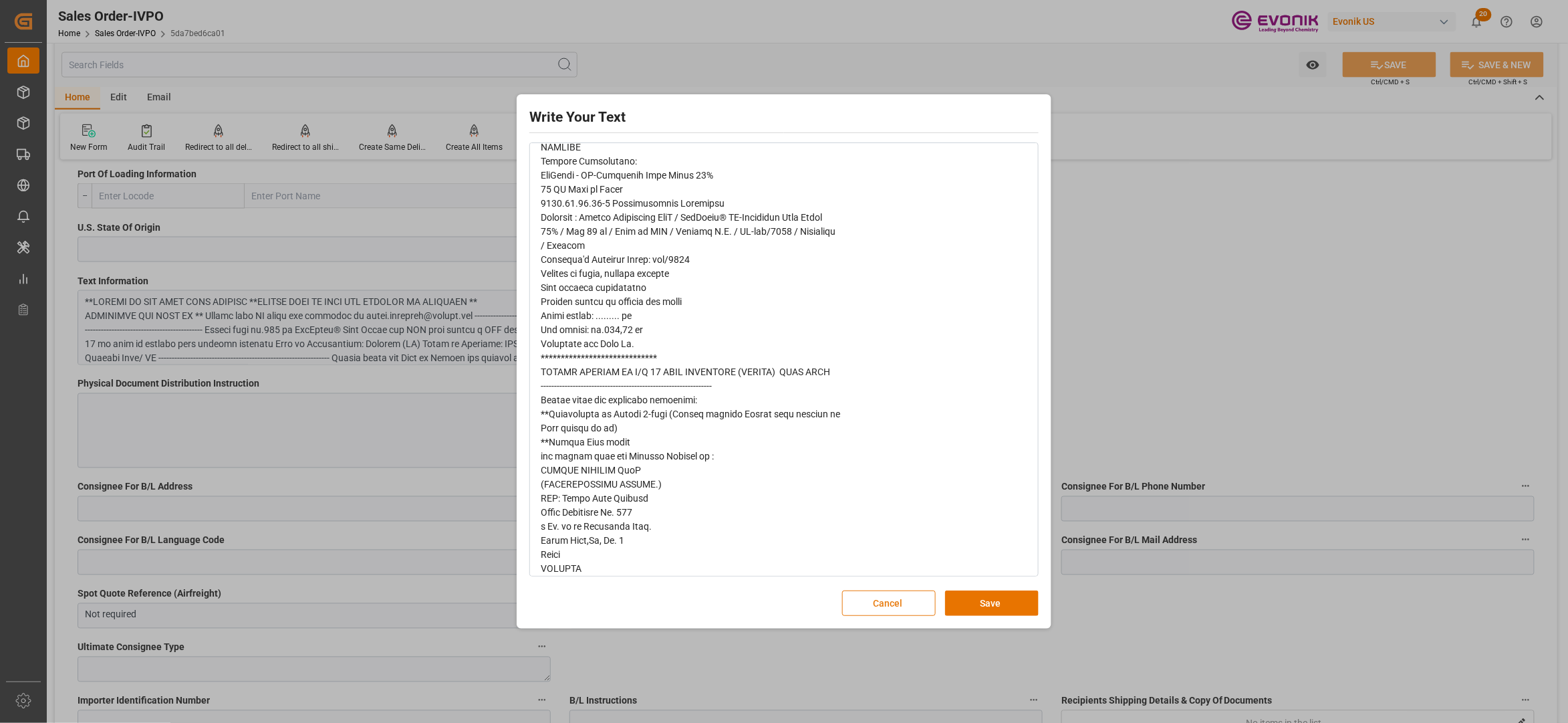
click at [880, 611] on button "Cancel" at bounding box center [888, 603] width 93 height 25
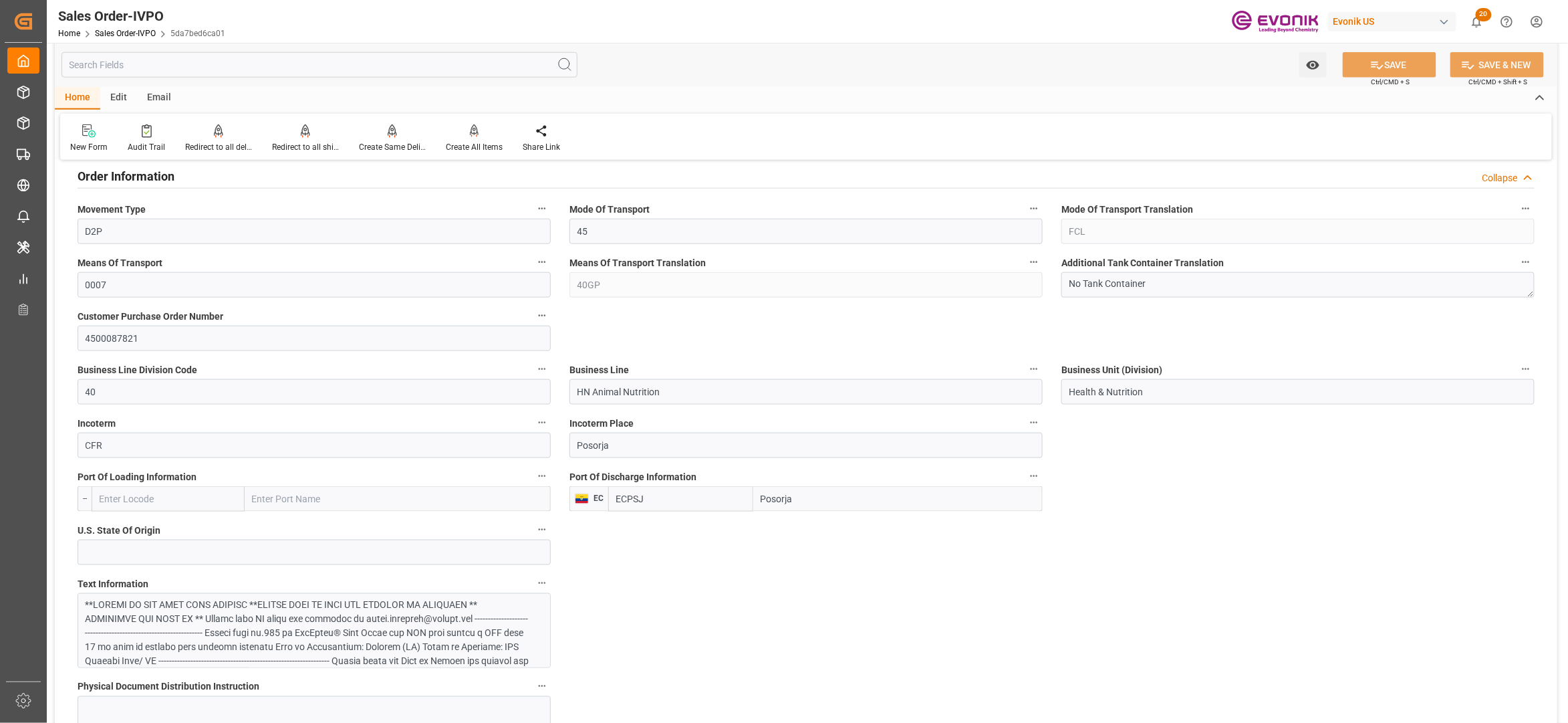
scroll to position [885, 0]
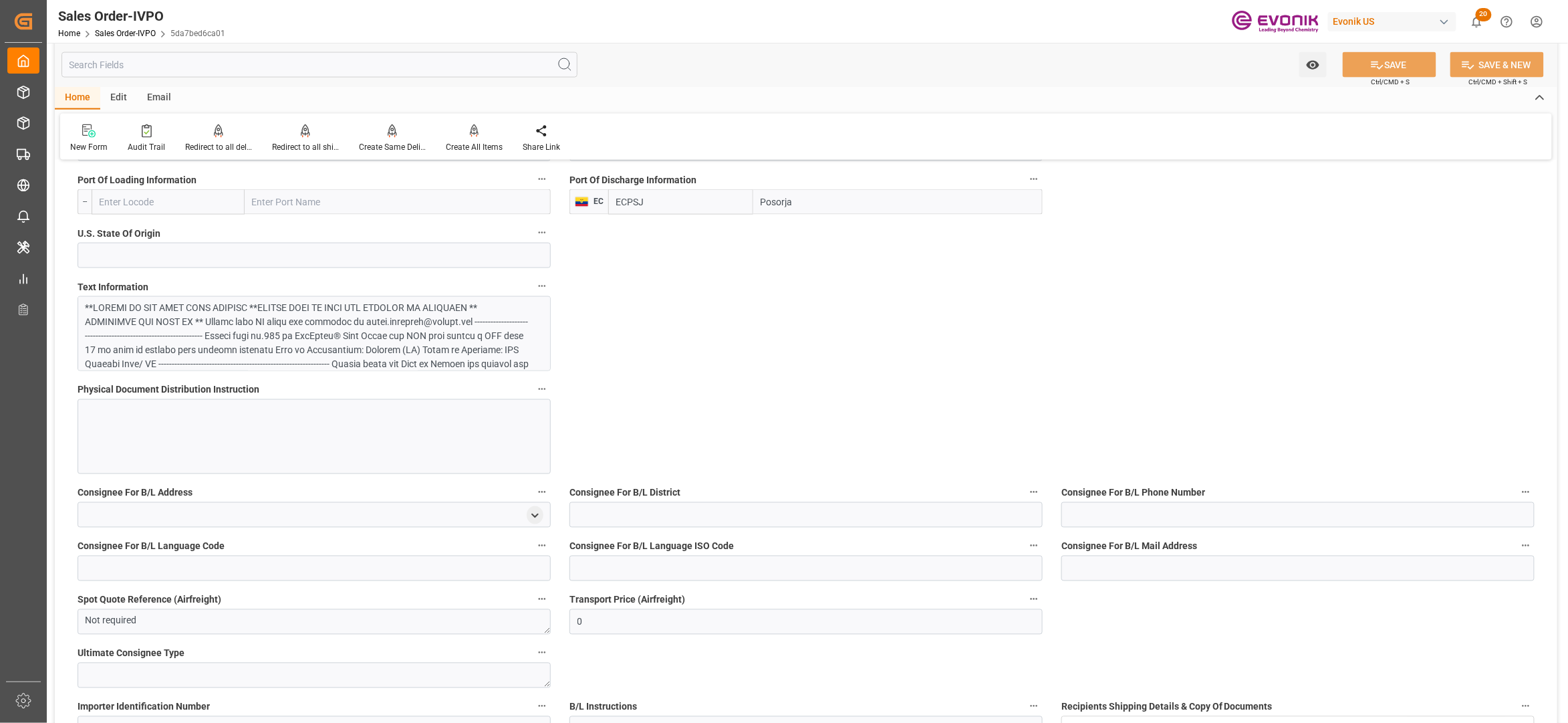
click at [329, 334] on div at bounding box center [307, 434] width 444 height 267
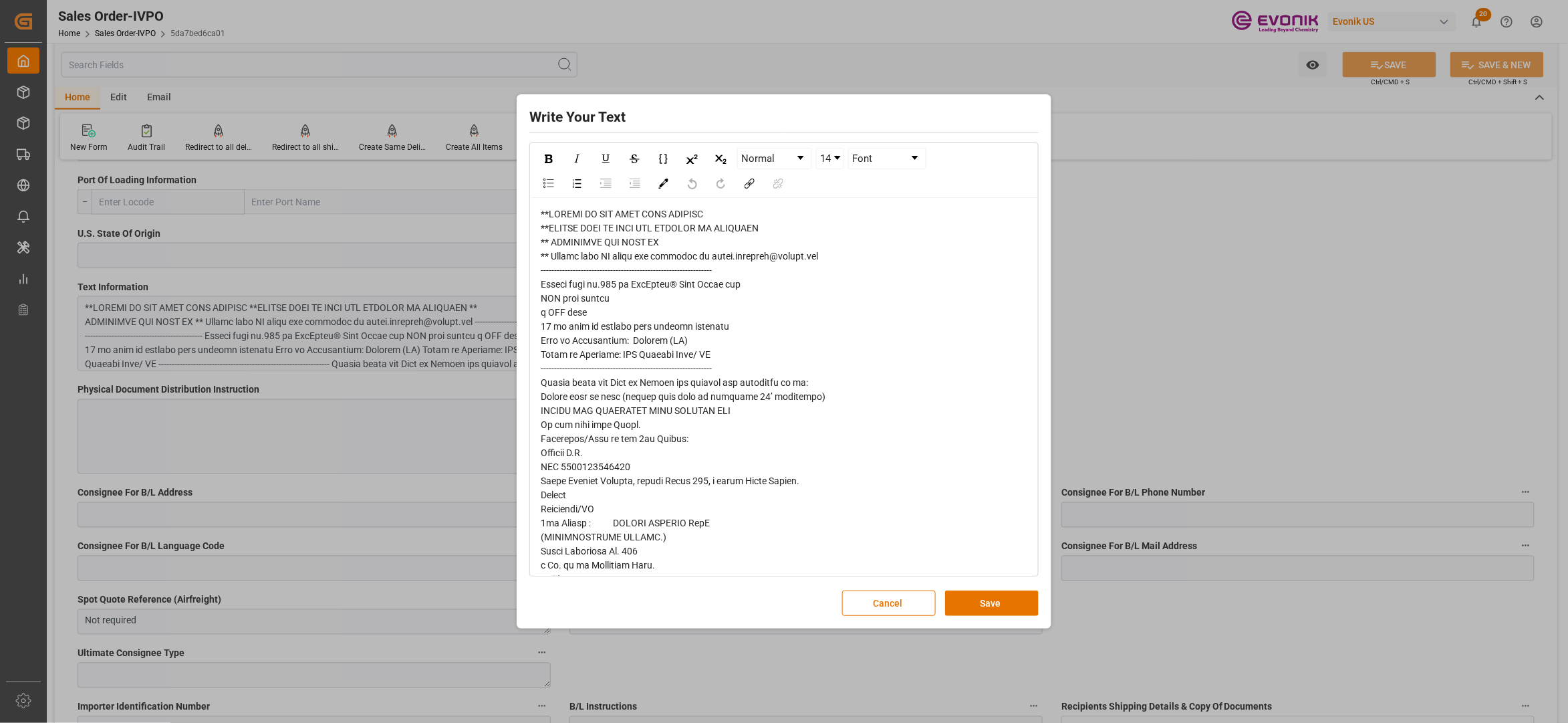
scroll to position [470, 0]
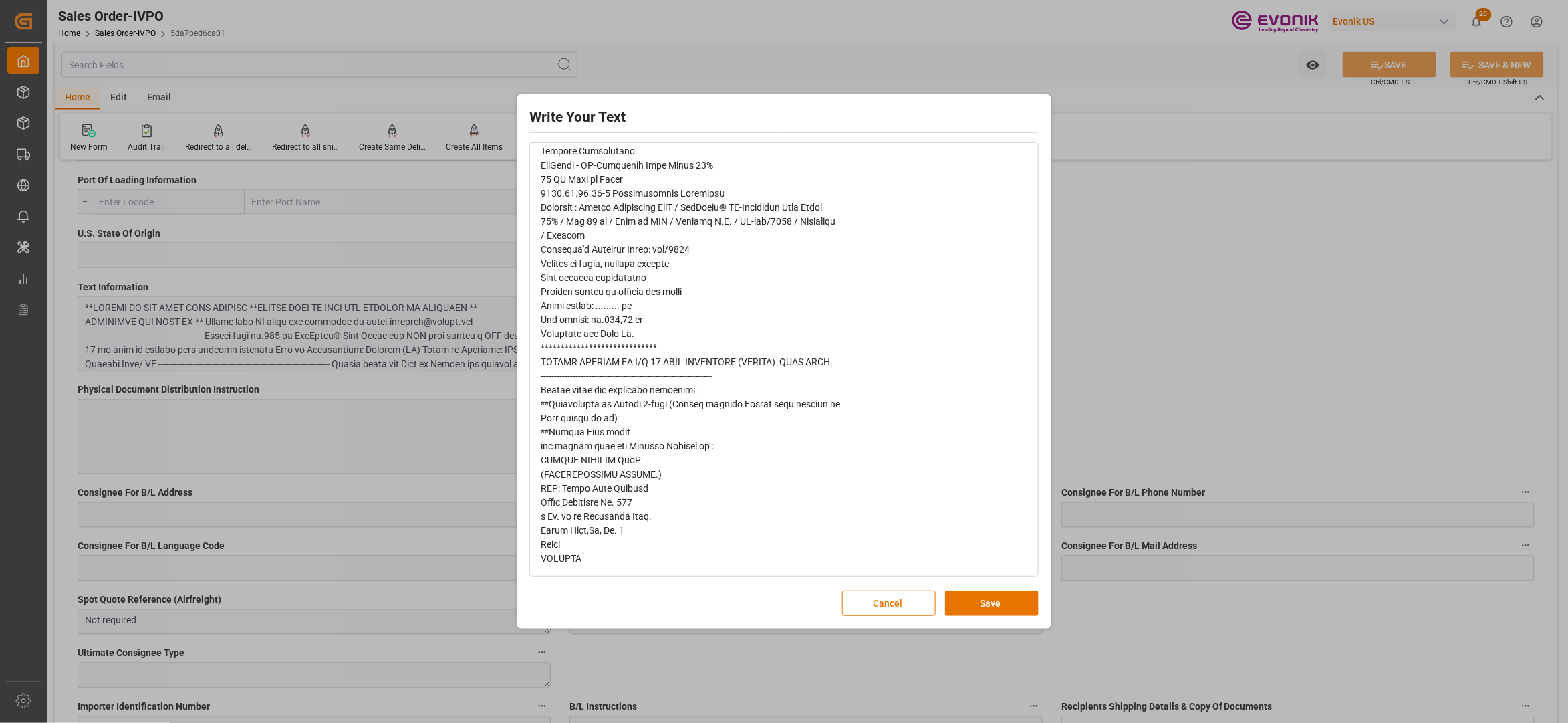
click at [696, 453] on div "rdw-editor" at bounding box center [784, 151] width 487 height 829
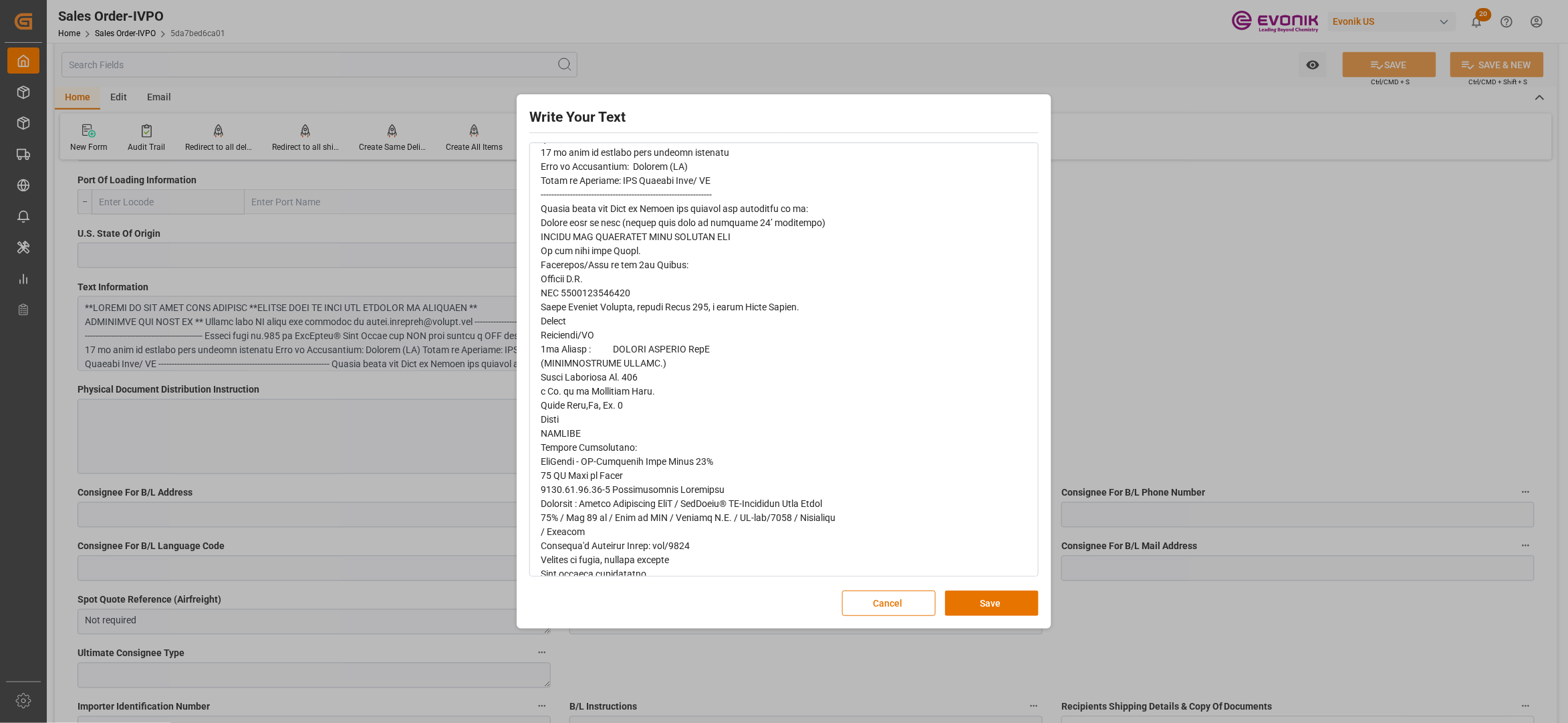
scroll to position [0, 0]
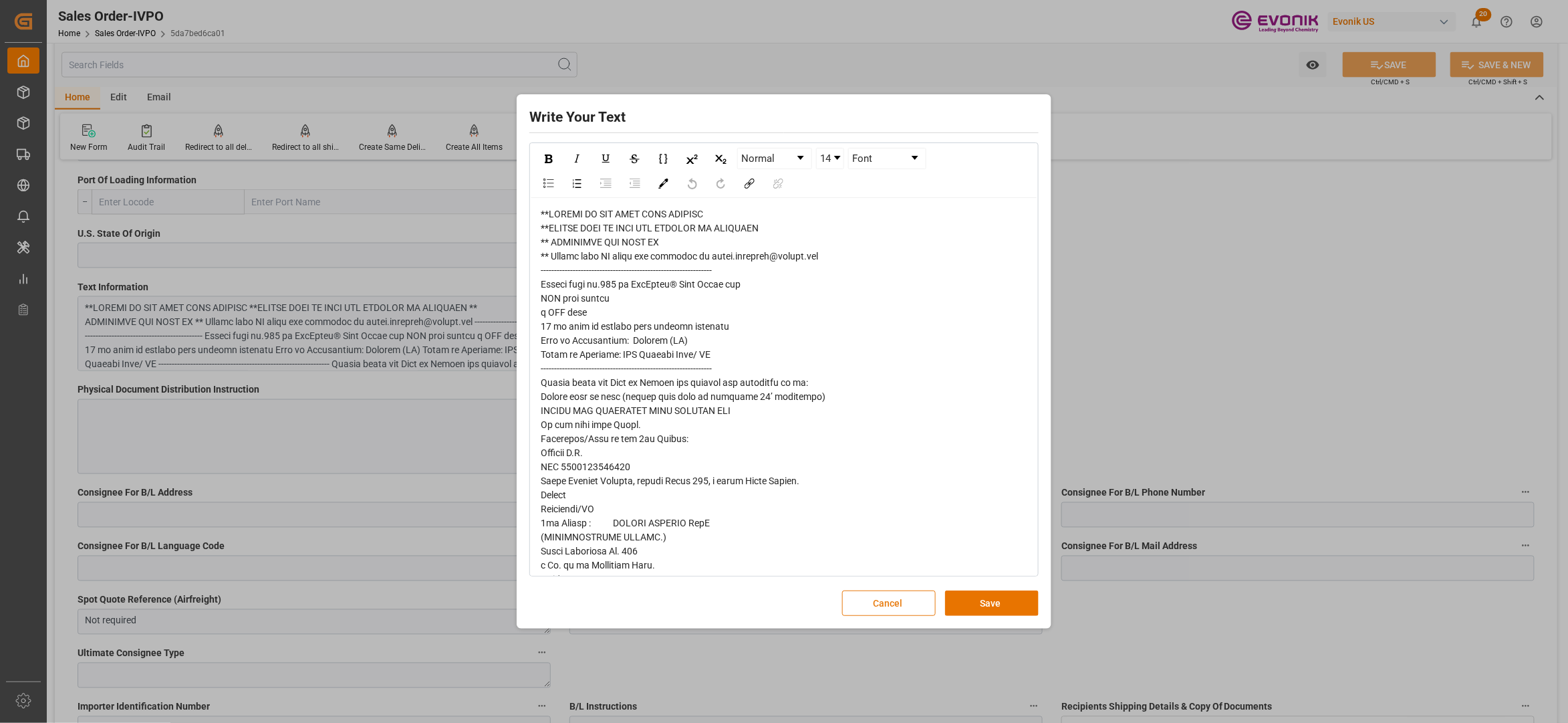
click at [894, 595] on button "Cancel" at bounding box center [888, 603] width 93 height 25
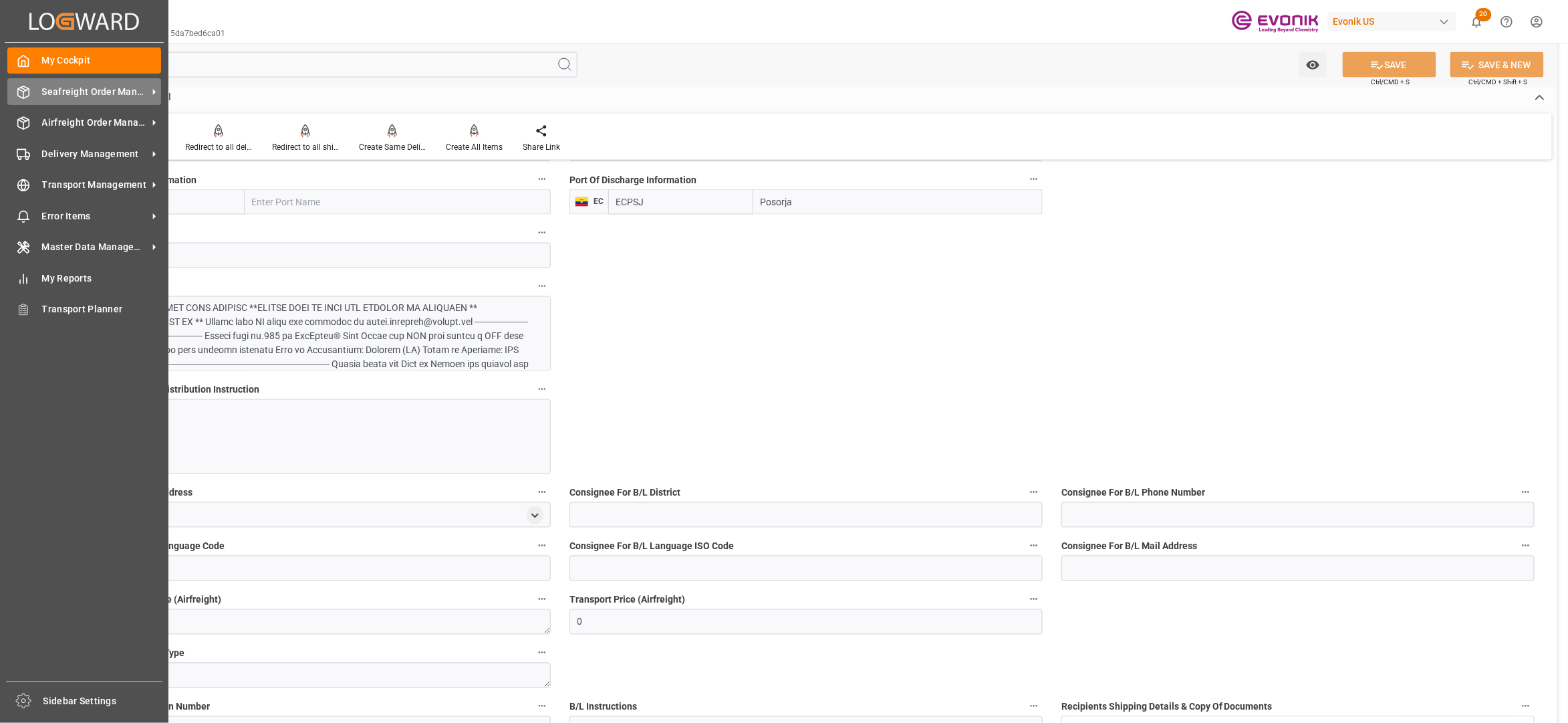
click at [79, 95] on span "Seafreight Order Management" at bounding box center [95, 91] width 106 height 14
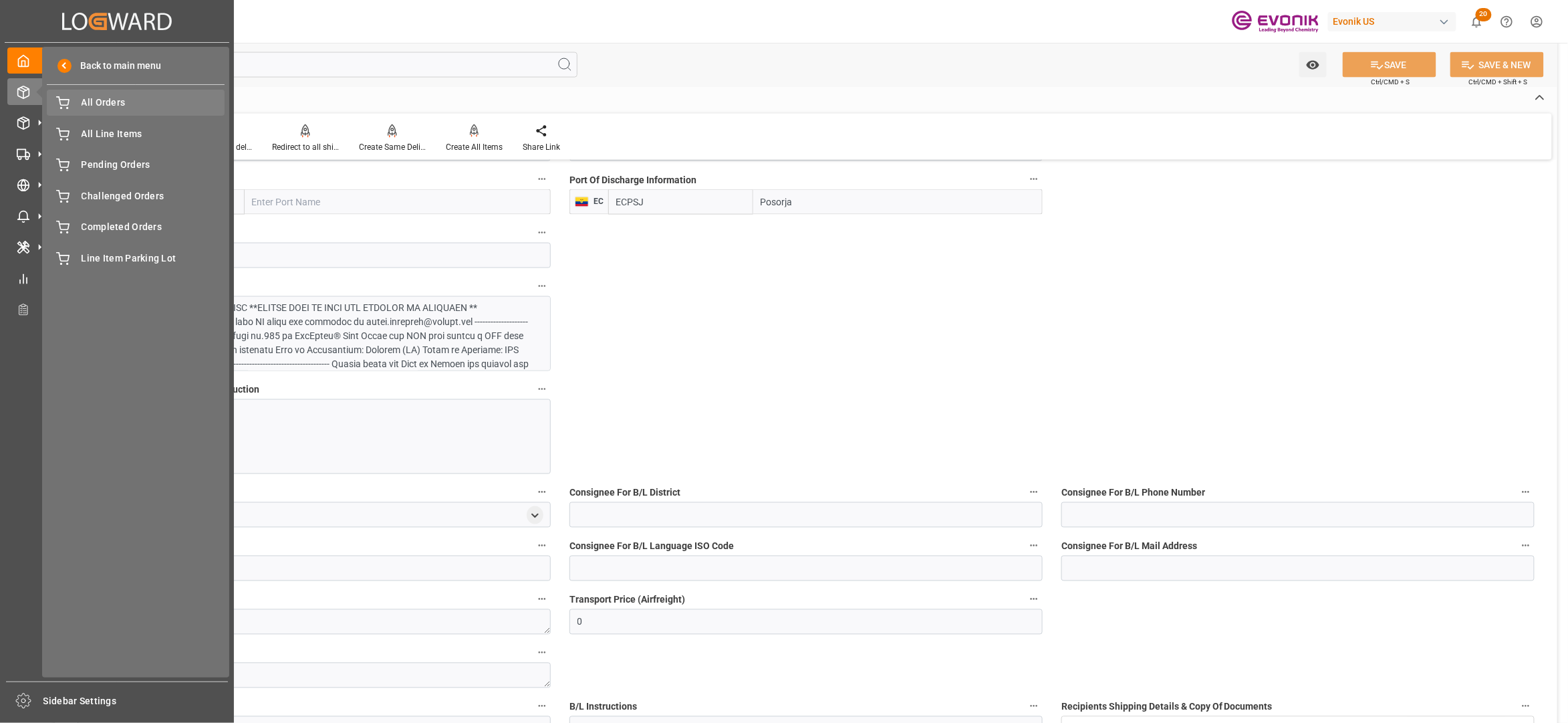
click at [135, 108] on span "All Orders" at bounding box center [154, 103] width 144 height 14
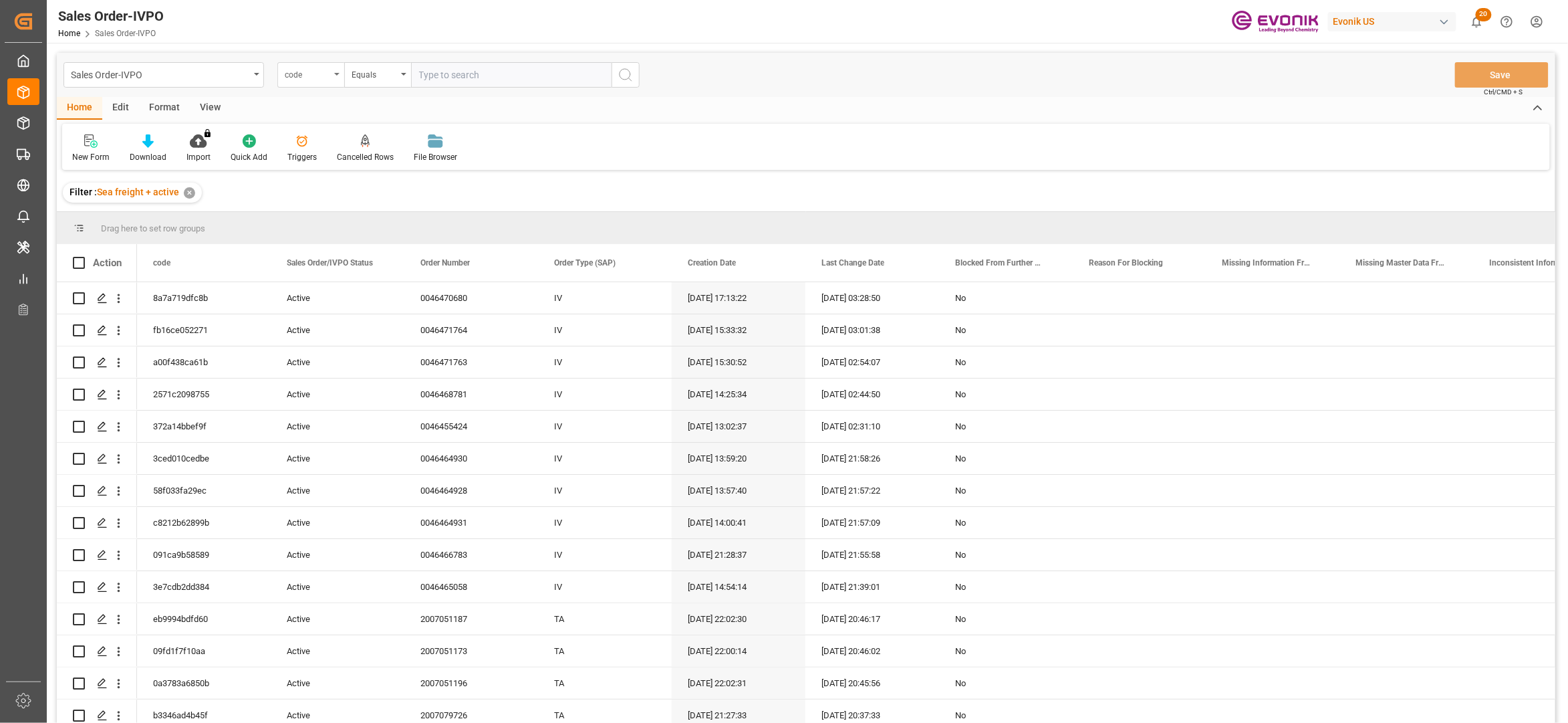
click at [335, 74] on icon "open menu" at bounding box center [337, 74] width 6 height 3
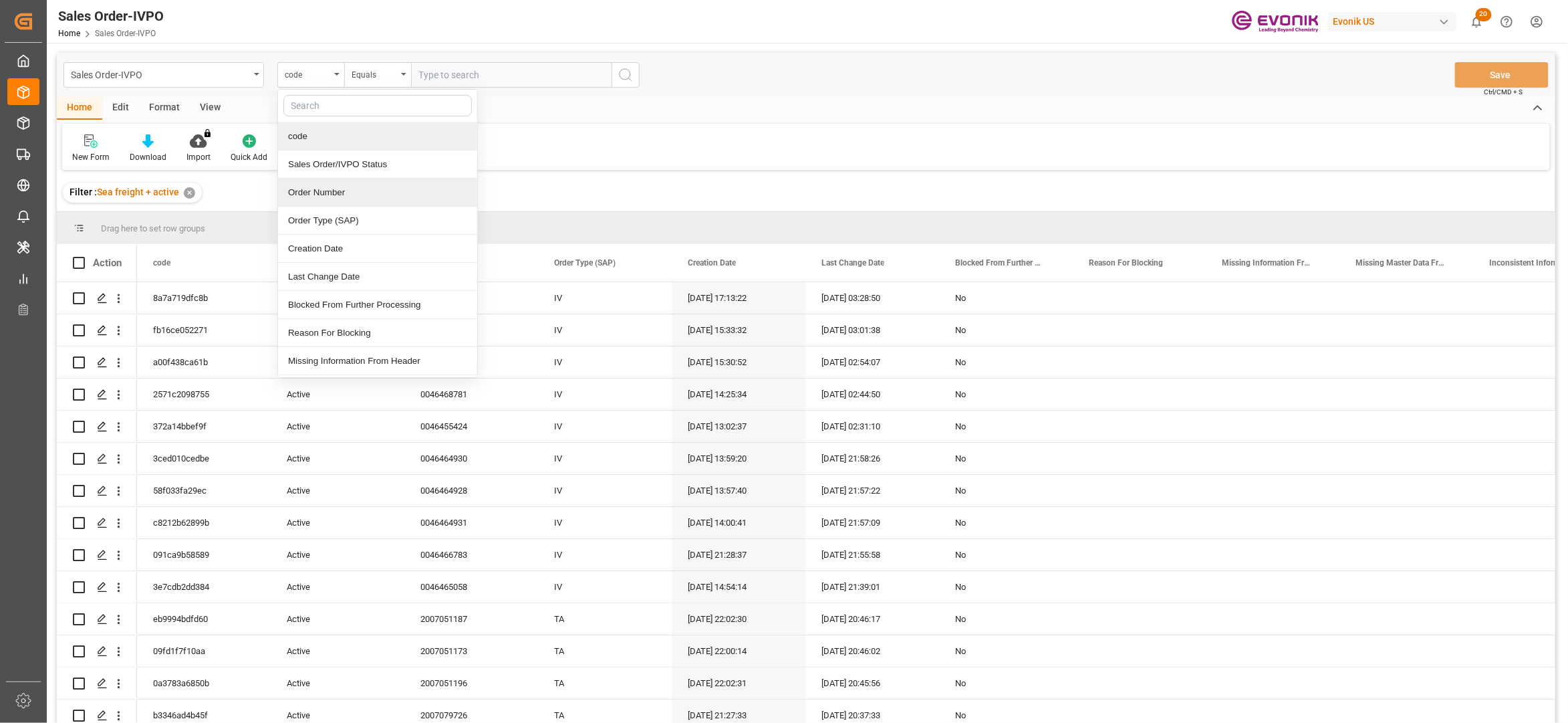
click at [335, 181] on div "Order Number" at bounding box center [377, 192] width 199 height 28
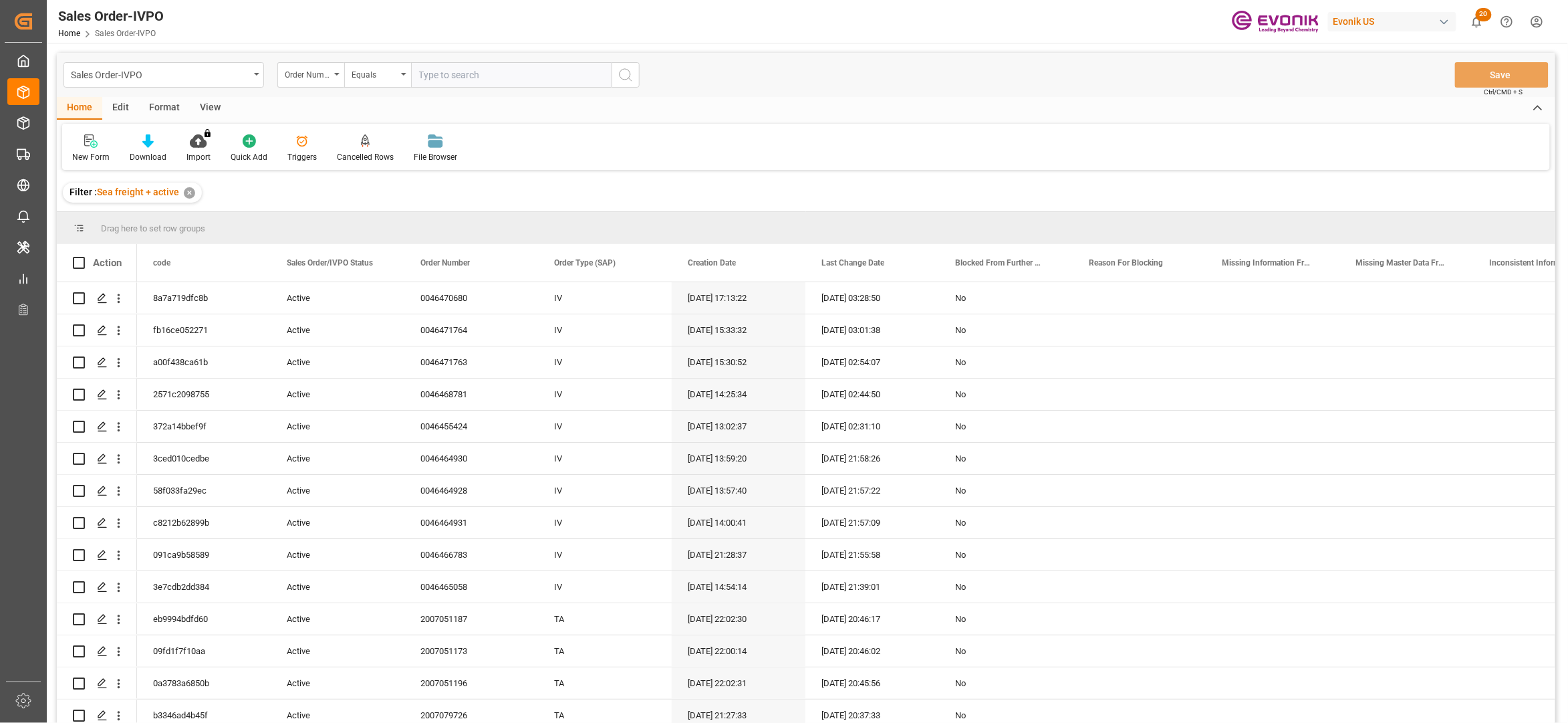
click at [490, 73] on input "text" at bounding box center [511, 75] width 201 height 25
paste input "0046470538"
type input "0046470538"
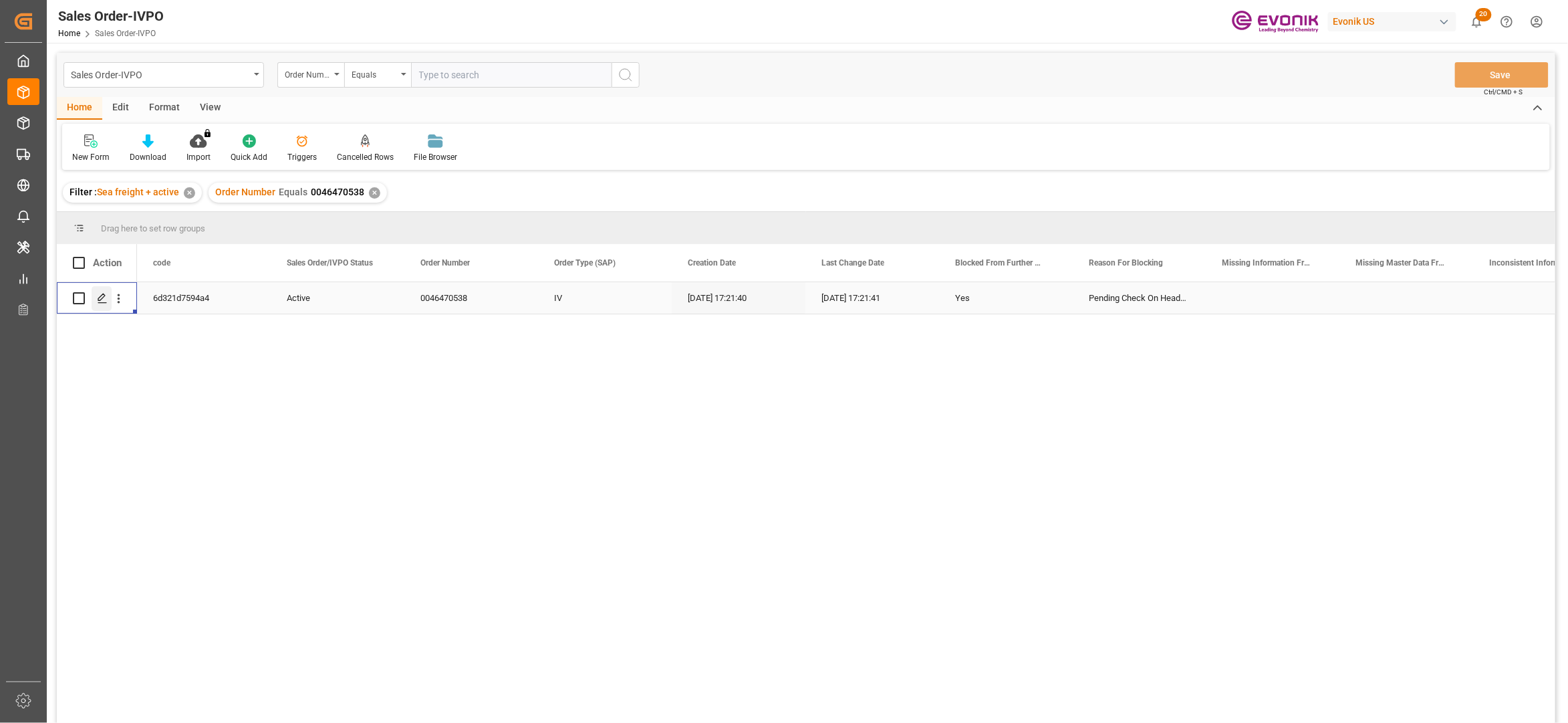
click at [100, 298] on icon "Press SPACE to select this row." at bounding box center [102, 298] width 11 height 11
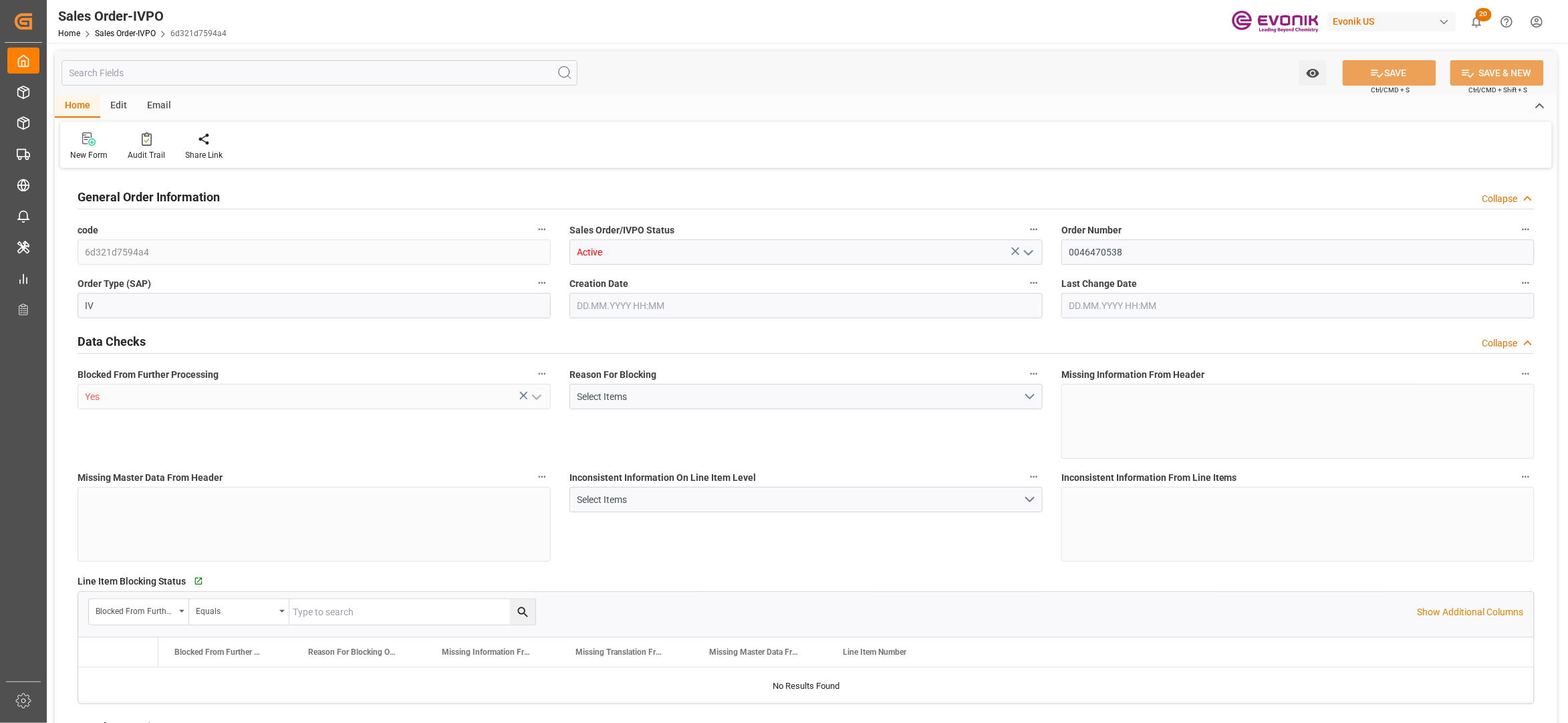
type input "TWKEL"
type input "0"
type input "1"
type input "6139.364"
type input "[DATE] 17:21"
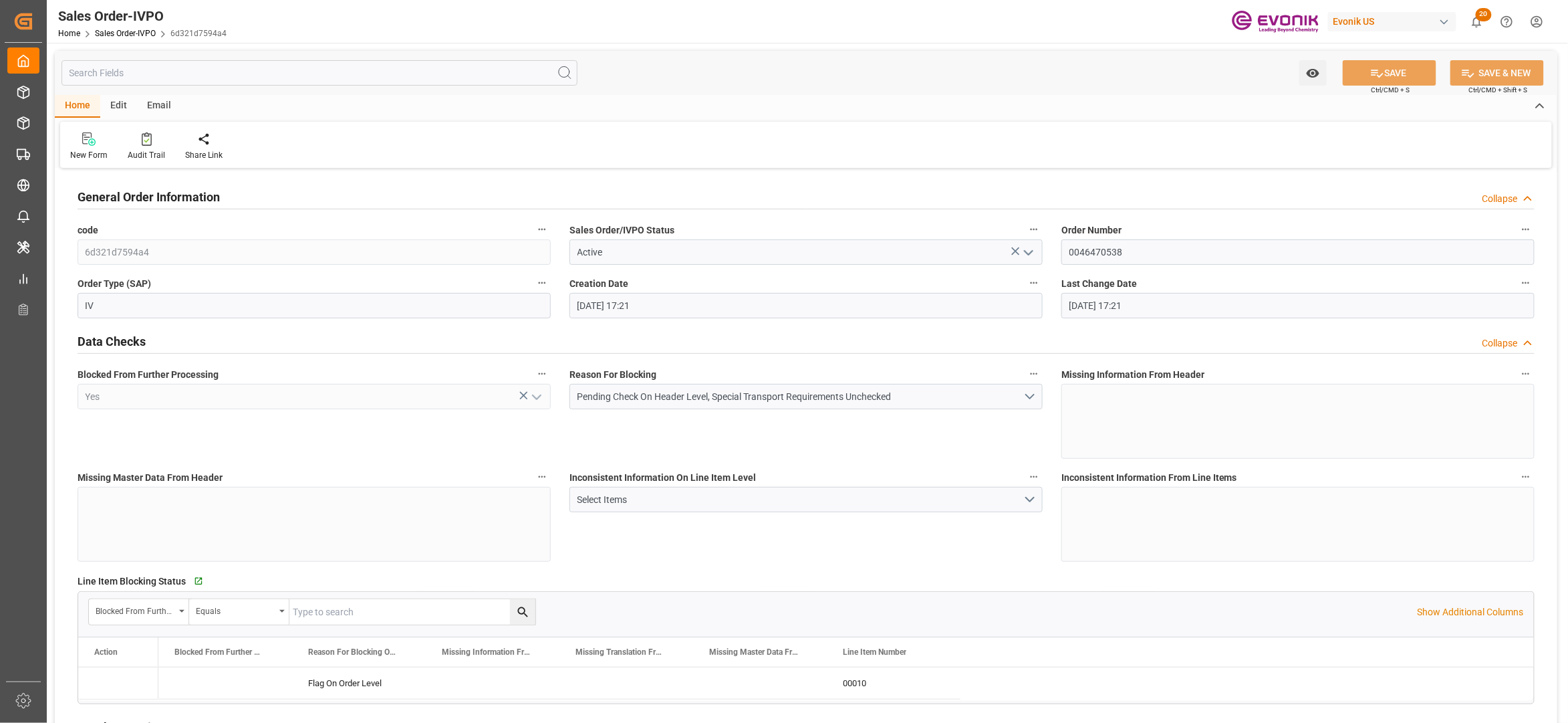
type input "[DATE] 17:21"
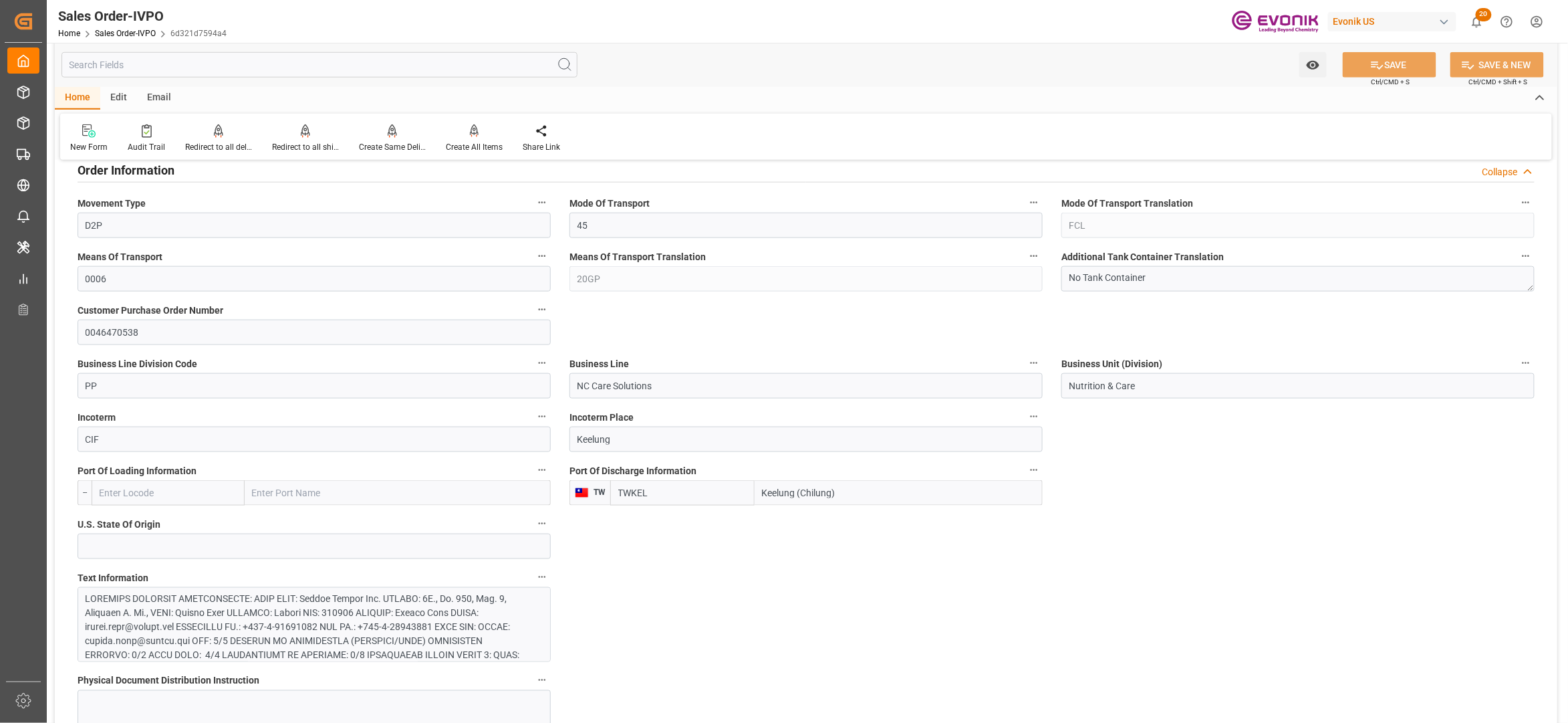
scroll to position [891, 0]
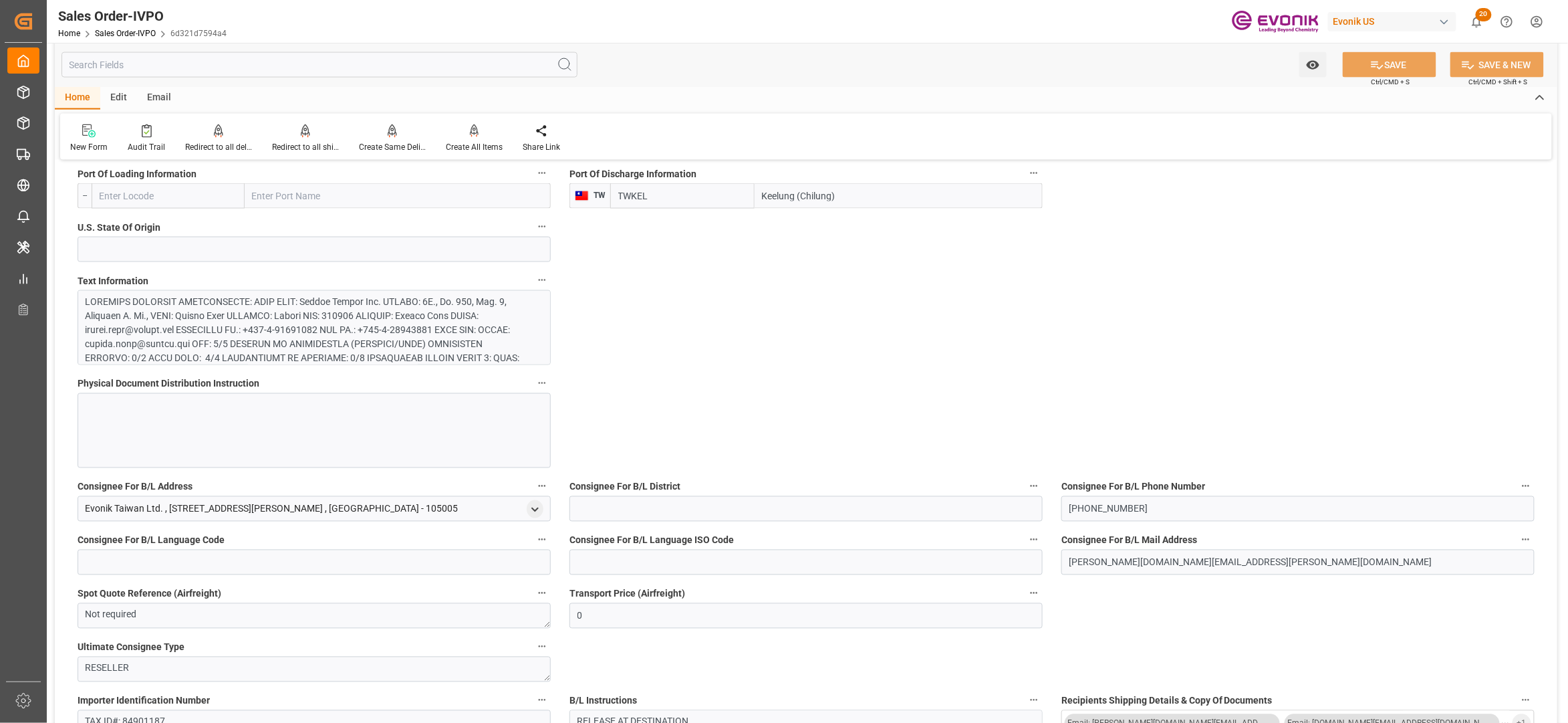
click at [338, 311] on div at bounding box center [307, 414] width 444 height 239
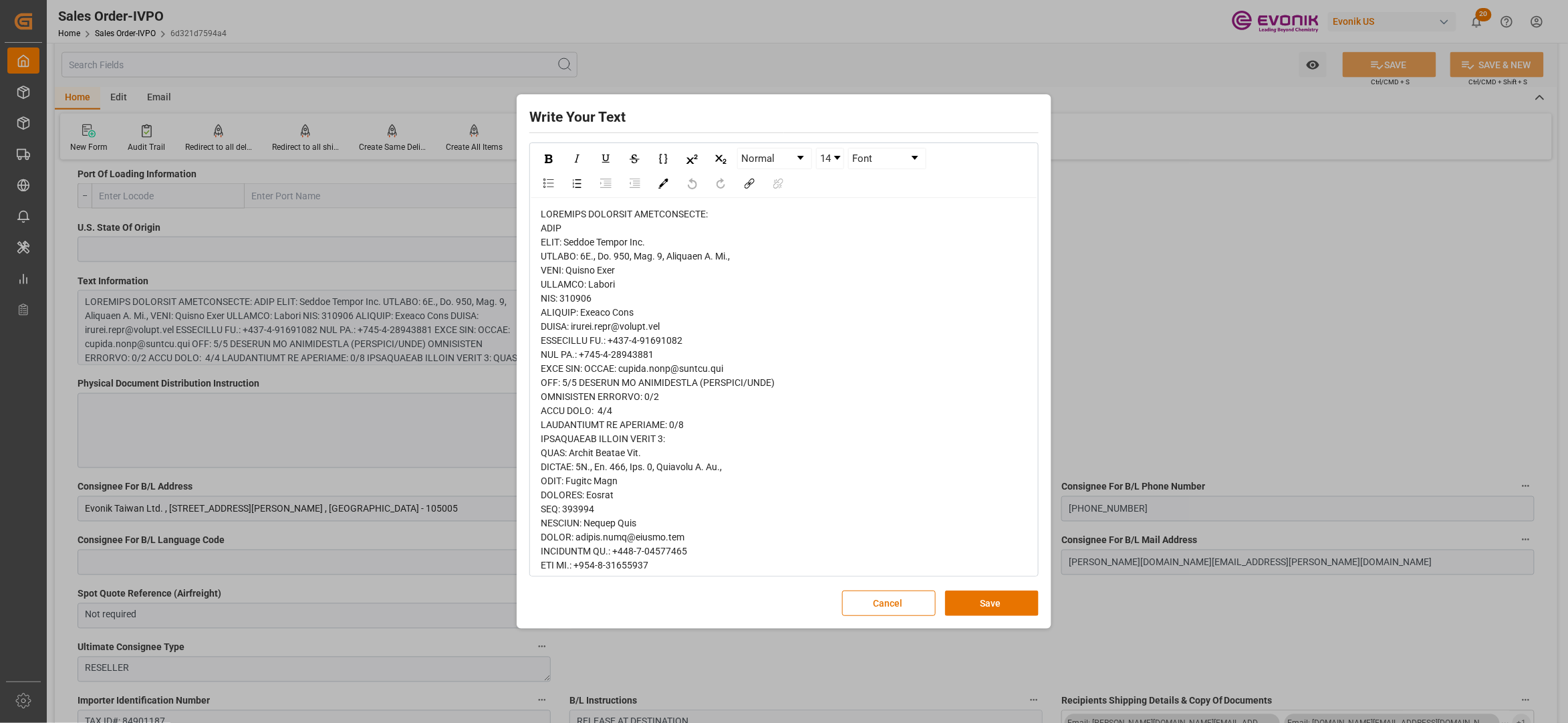
click at [549, 262] on span "rdw-editor" at bounding box center [658, 614] width 234 height 810
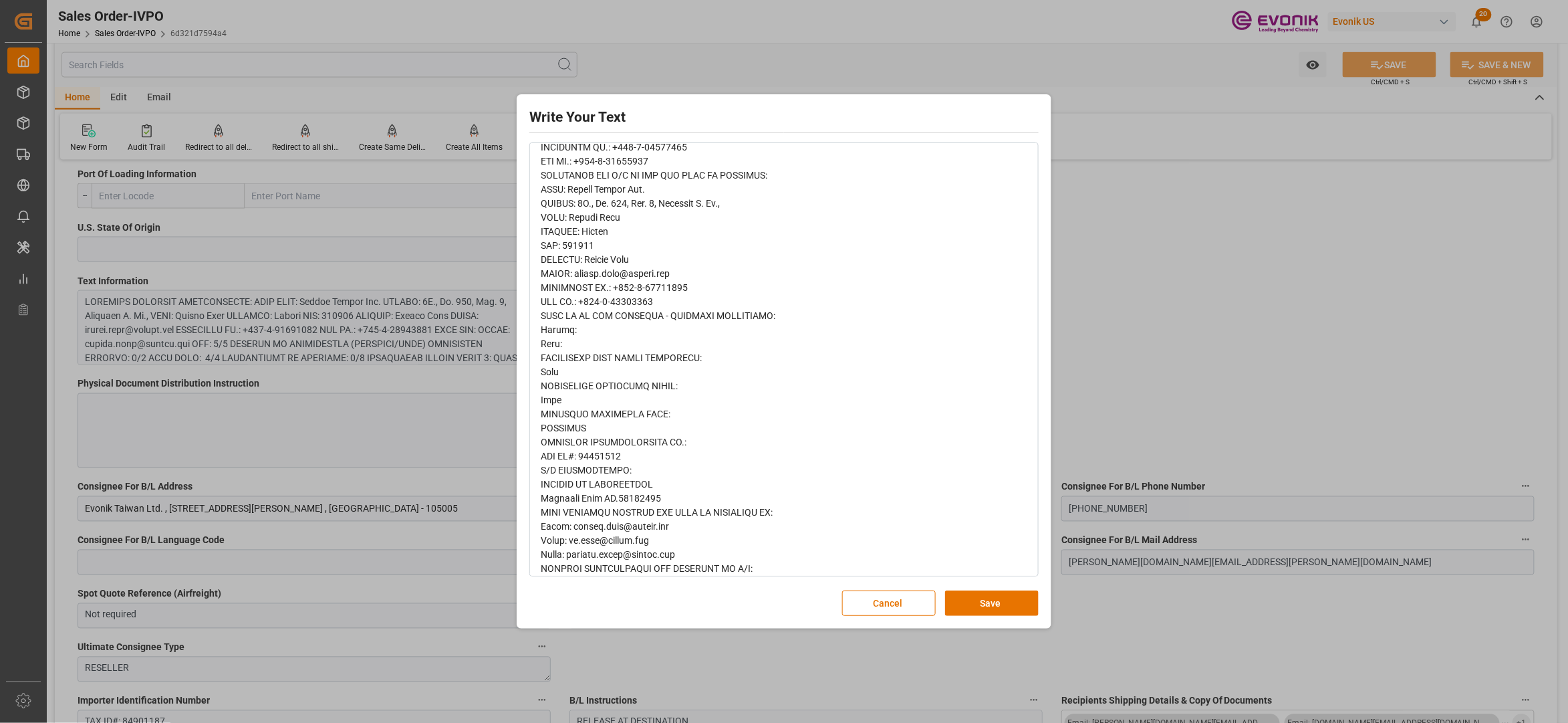
scroll to position [446, 0]
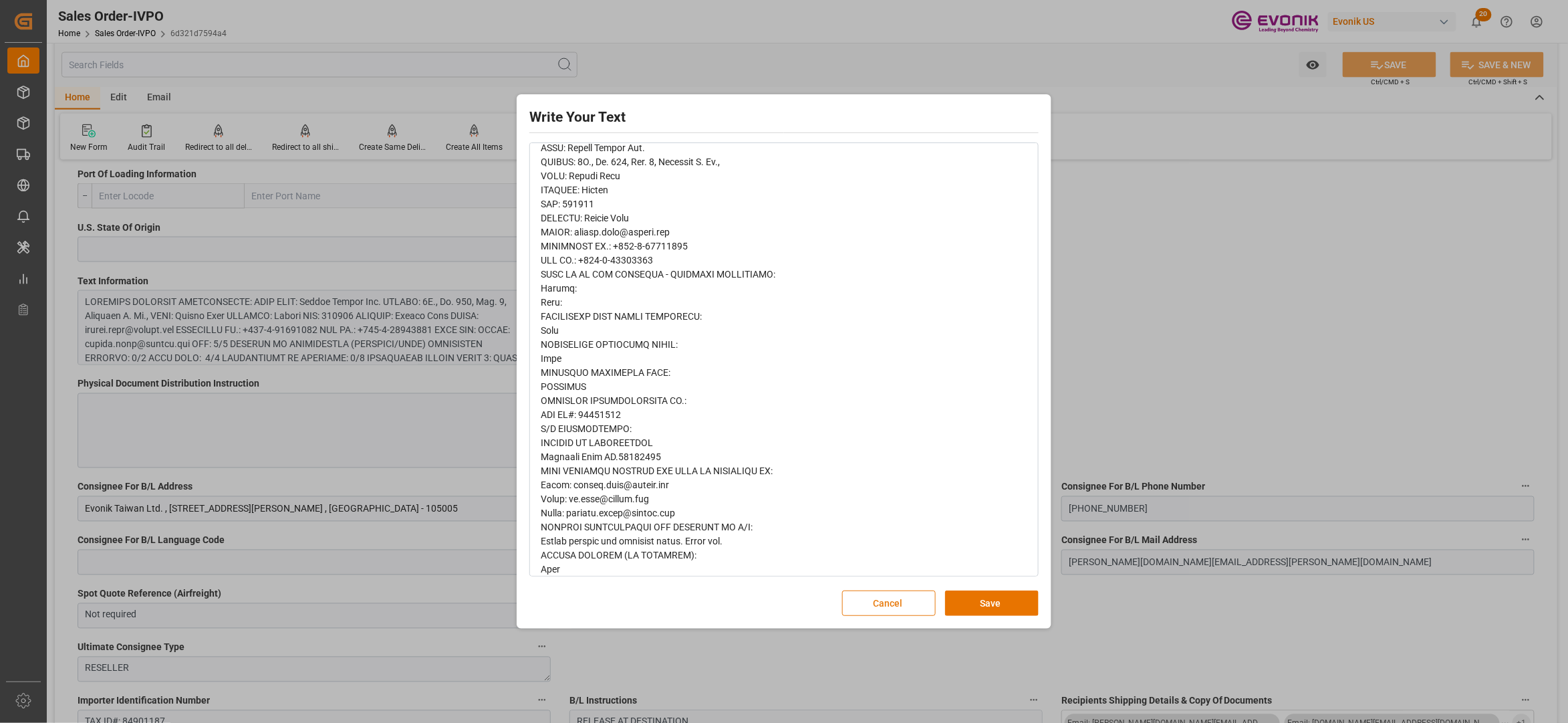
click at [878, 608] on button "Cancel" at bounding box center [888, 603] width 93 height 25
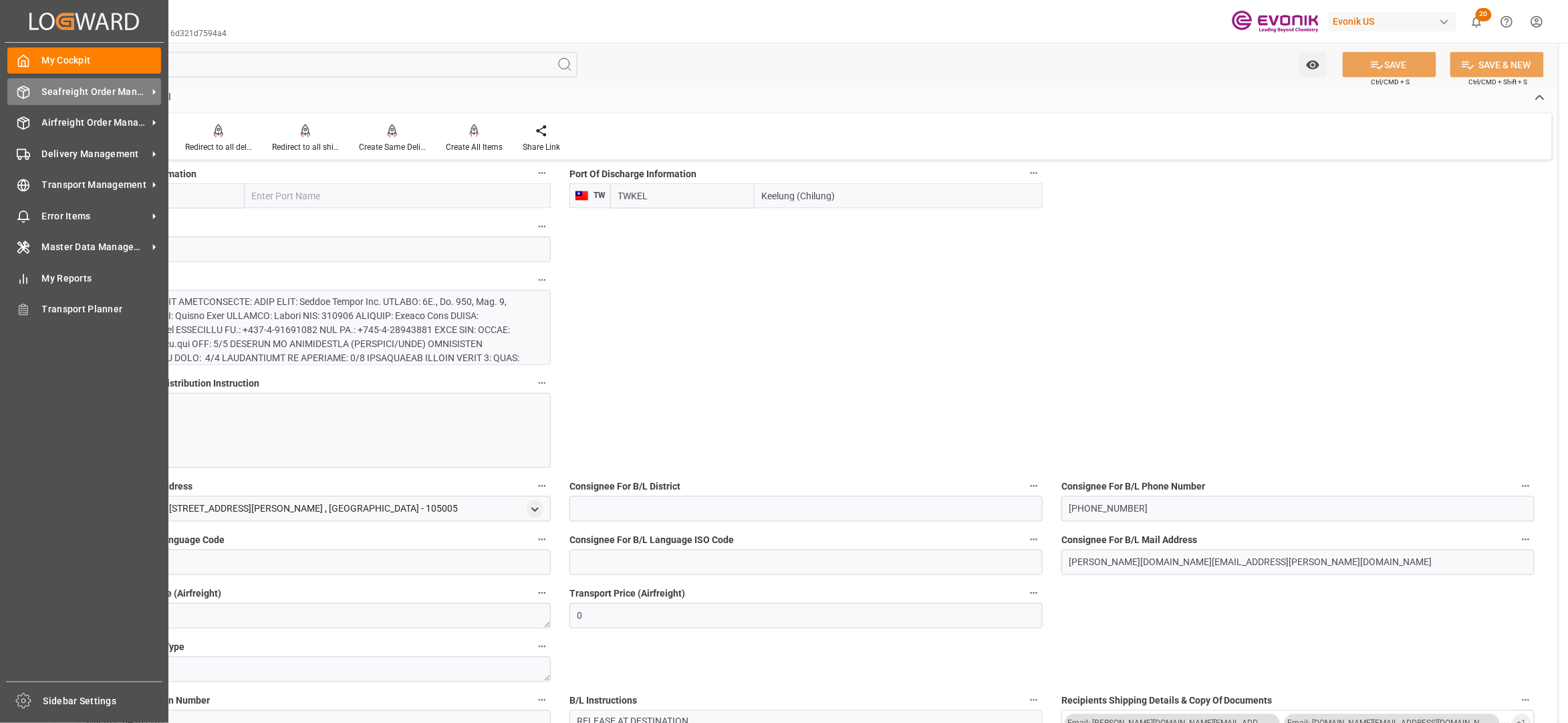
click at [64, 88] on span "Seafreight Order Management" at bounding box center [95, 91] width 106 height 14
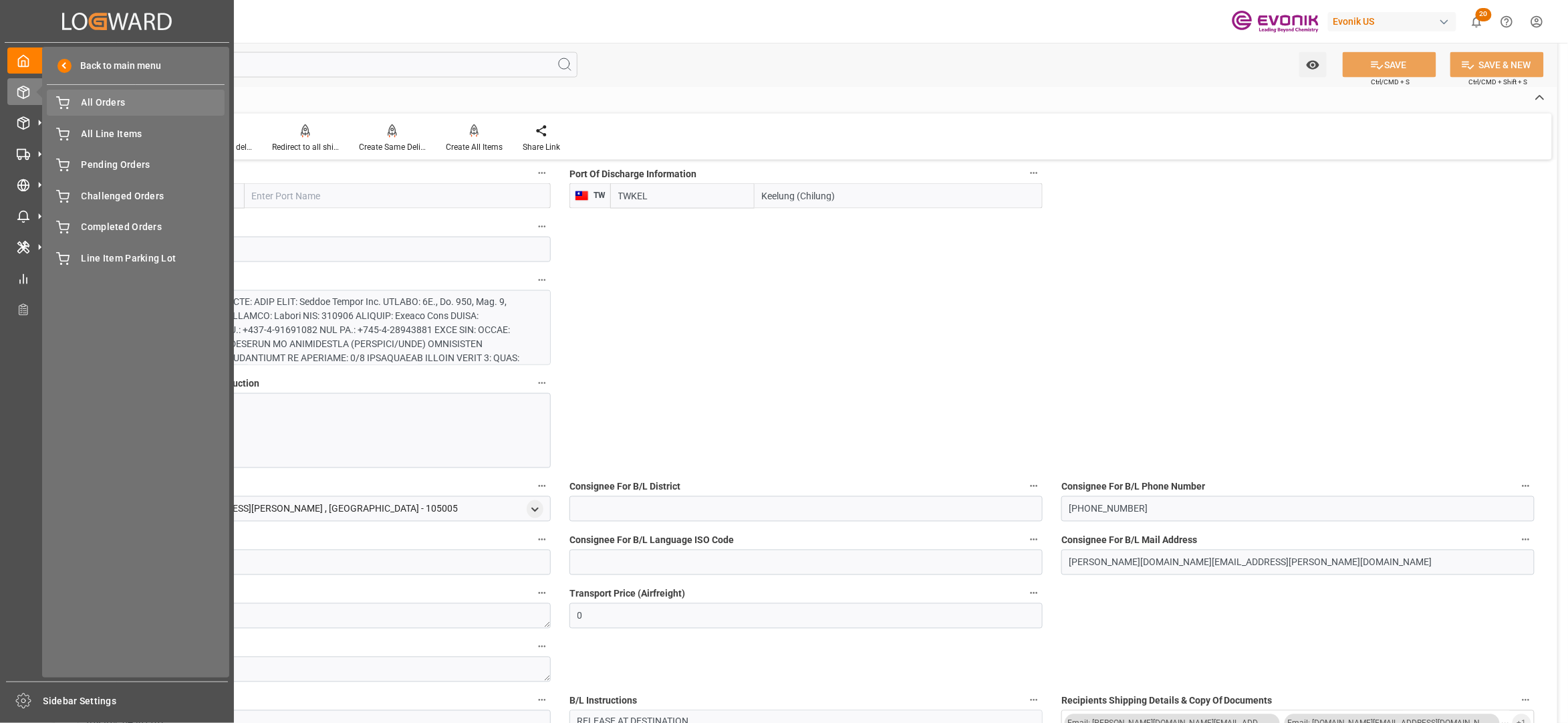
click at [103, 103] on span "All Orders" at bounding box center [154, 103] width 144 height 14
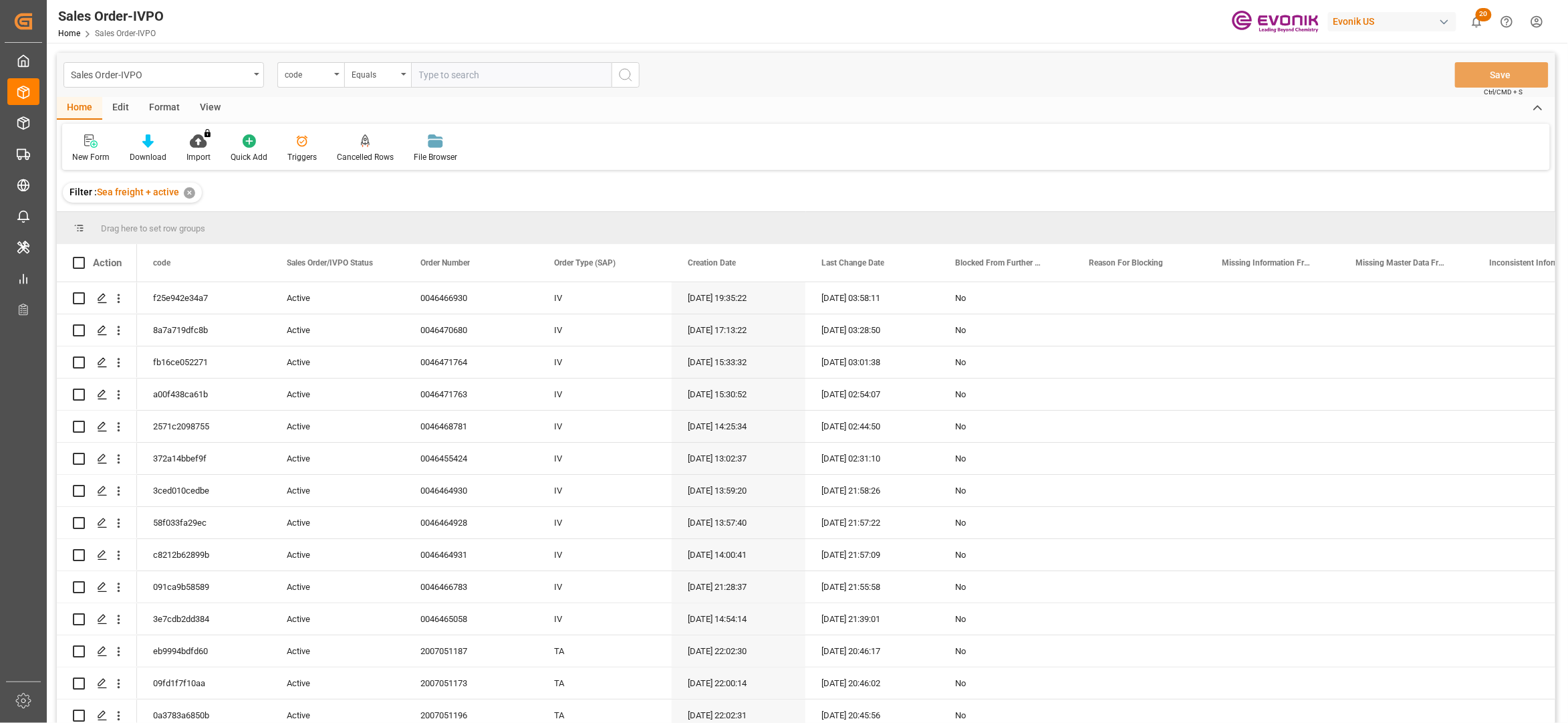
click at [321, 78] on div "code" at bounding box center [307, 73] width 45 height 15
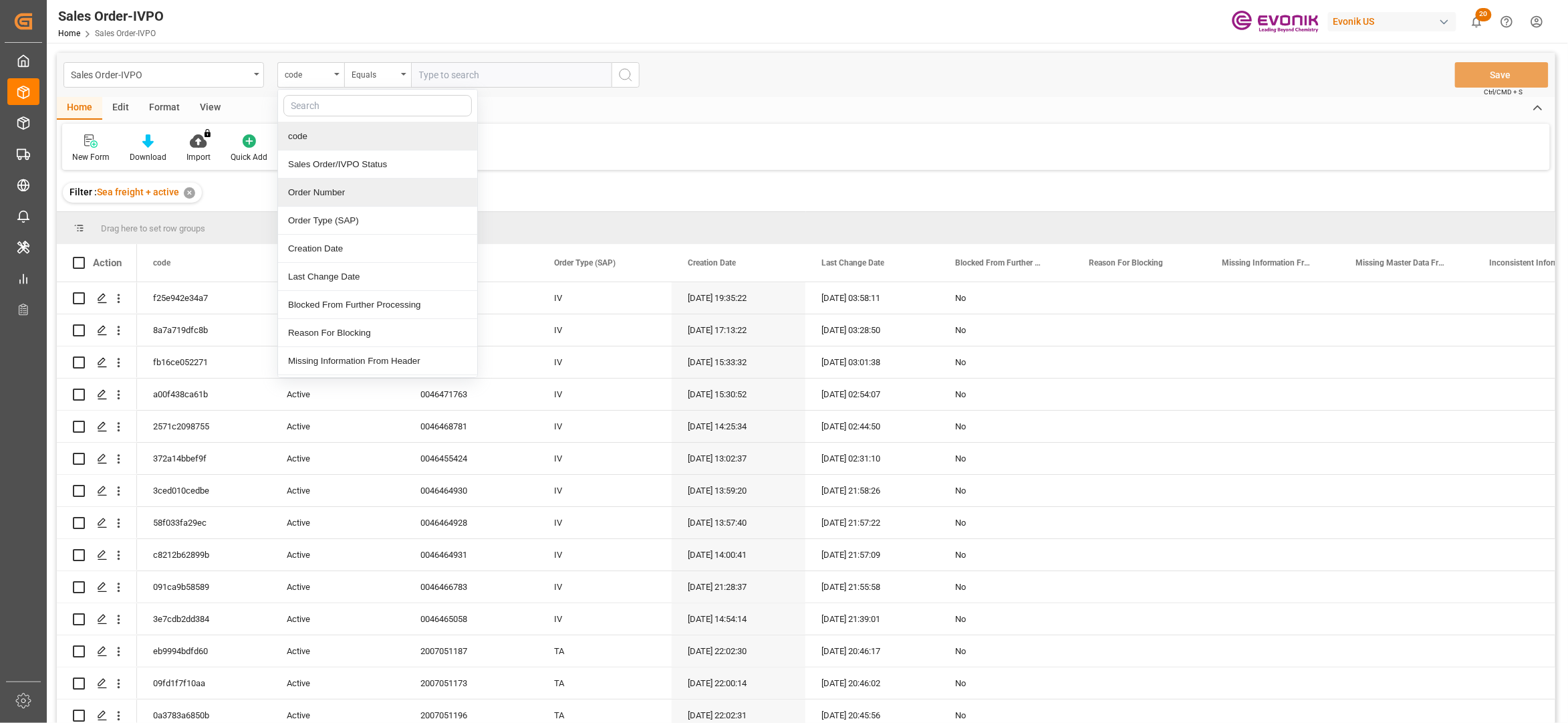
drag, startPoint x: 330, startPoint y: 188, endPoint x: 350, endPoint y: 184, distance: 20.4
click at [330, 188] on div "Order Number" at bounding box center [377, 192] width 199 height 28
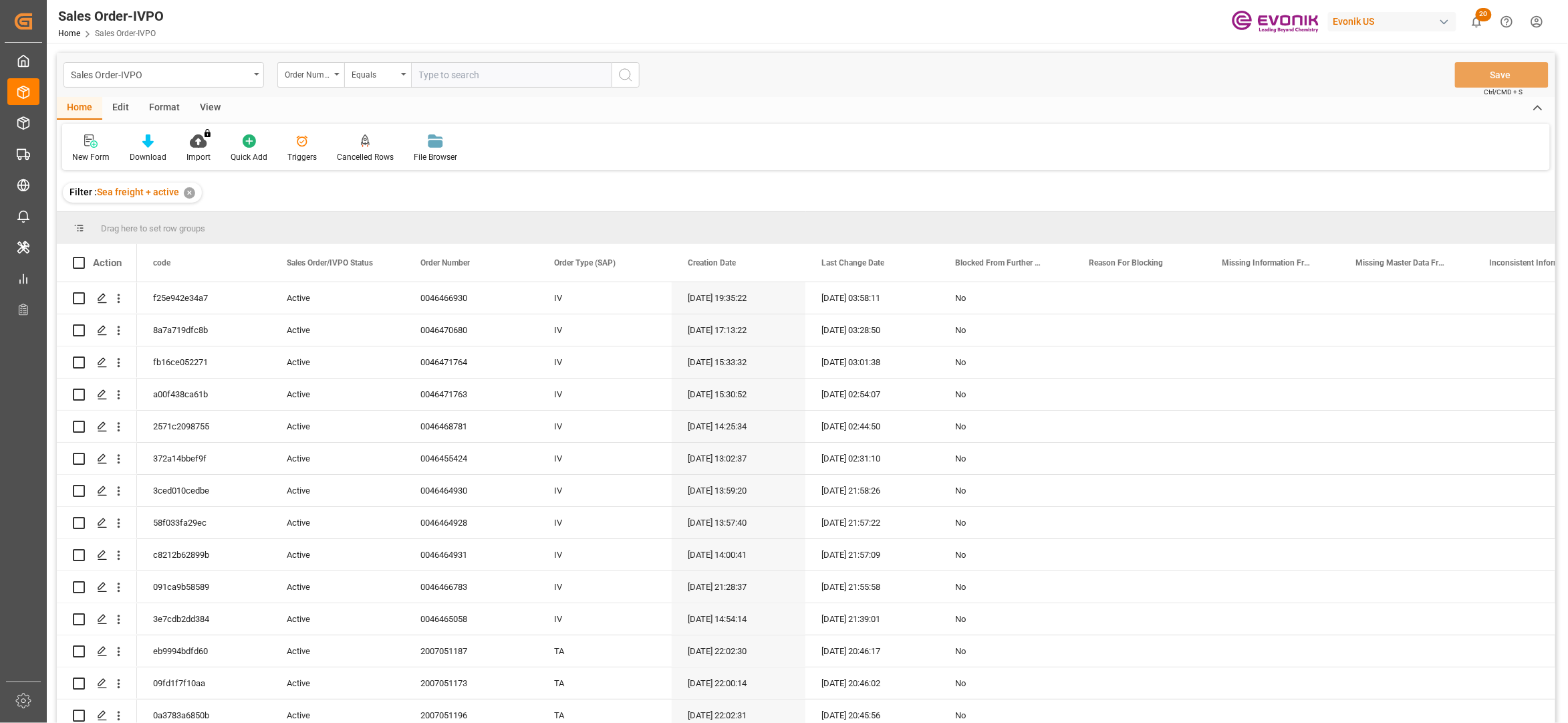
click at [450, 70] on input "text" at bounding box center [511, 75] width 201 height 25
paste input "2007135633"
type input "2007135633"
click at [632, 78] on icon "search button" at bounding box center [625, 75] width 16 height 16
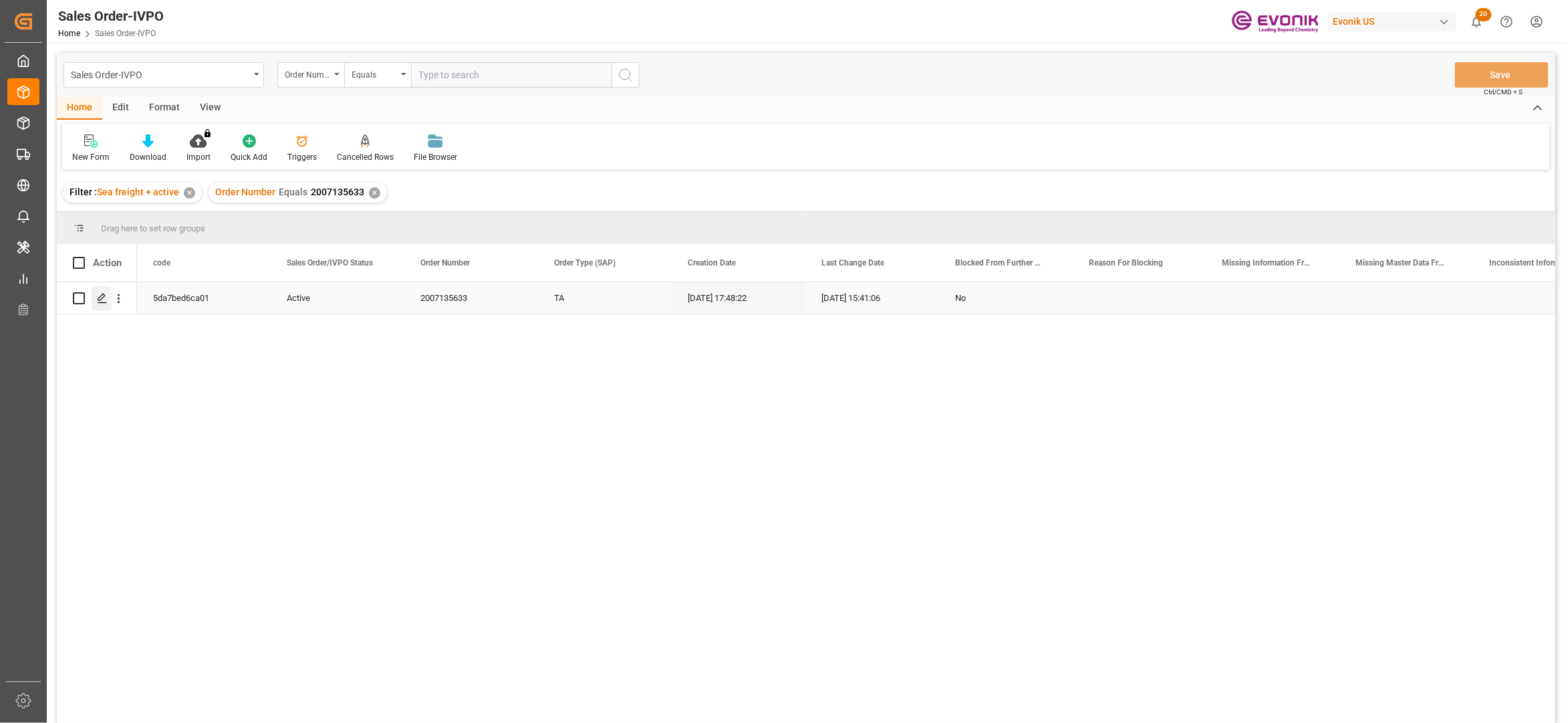
click at [97, 298] on icon "Press SPACE to select this row." at bounding box center [102, 298] width 11 height 11
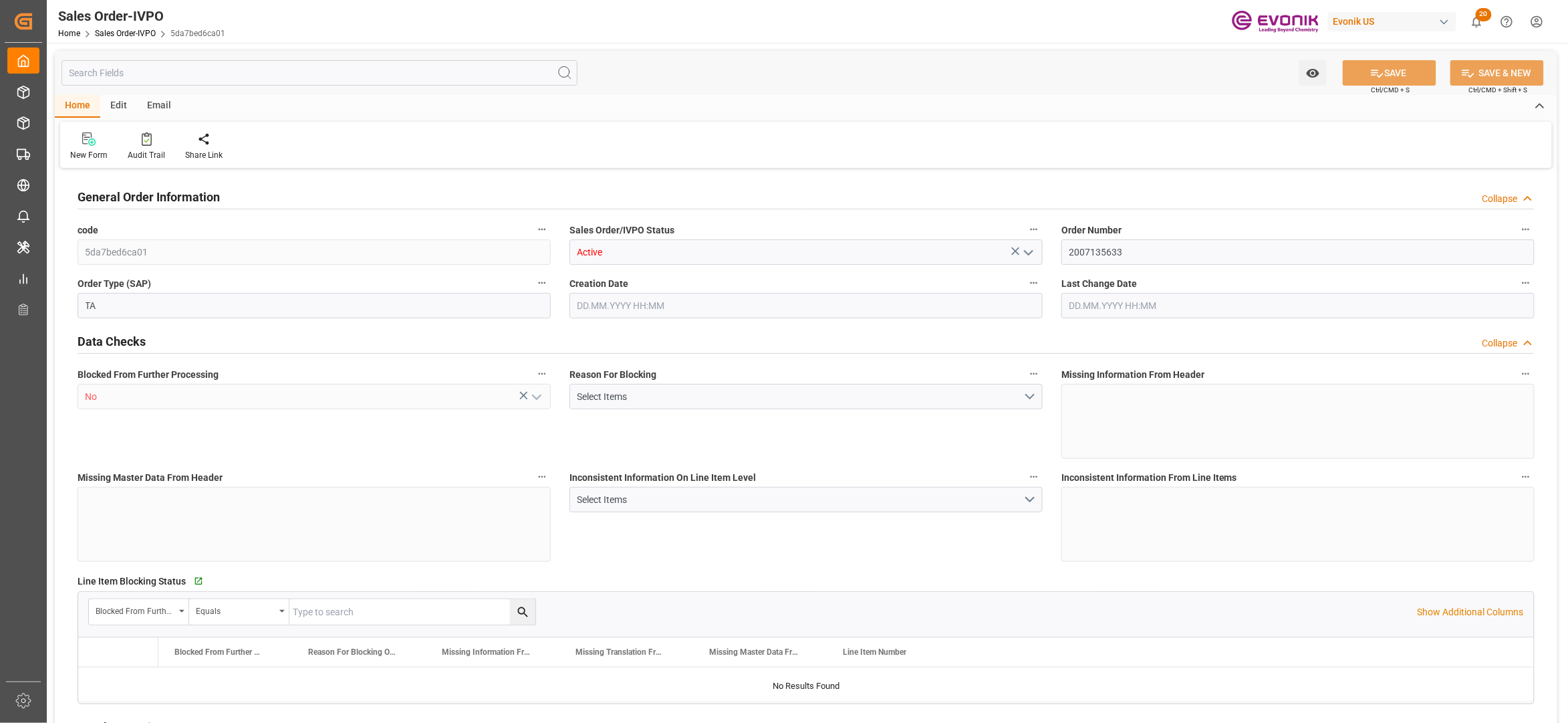
type input "ECPSJ"
type input "0"
type input "1"
type input "2"
type input "1"
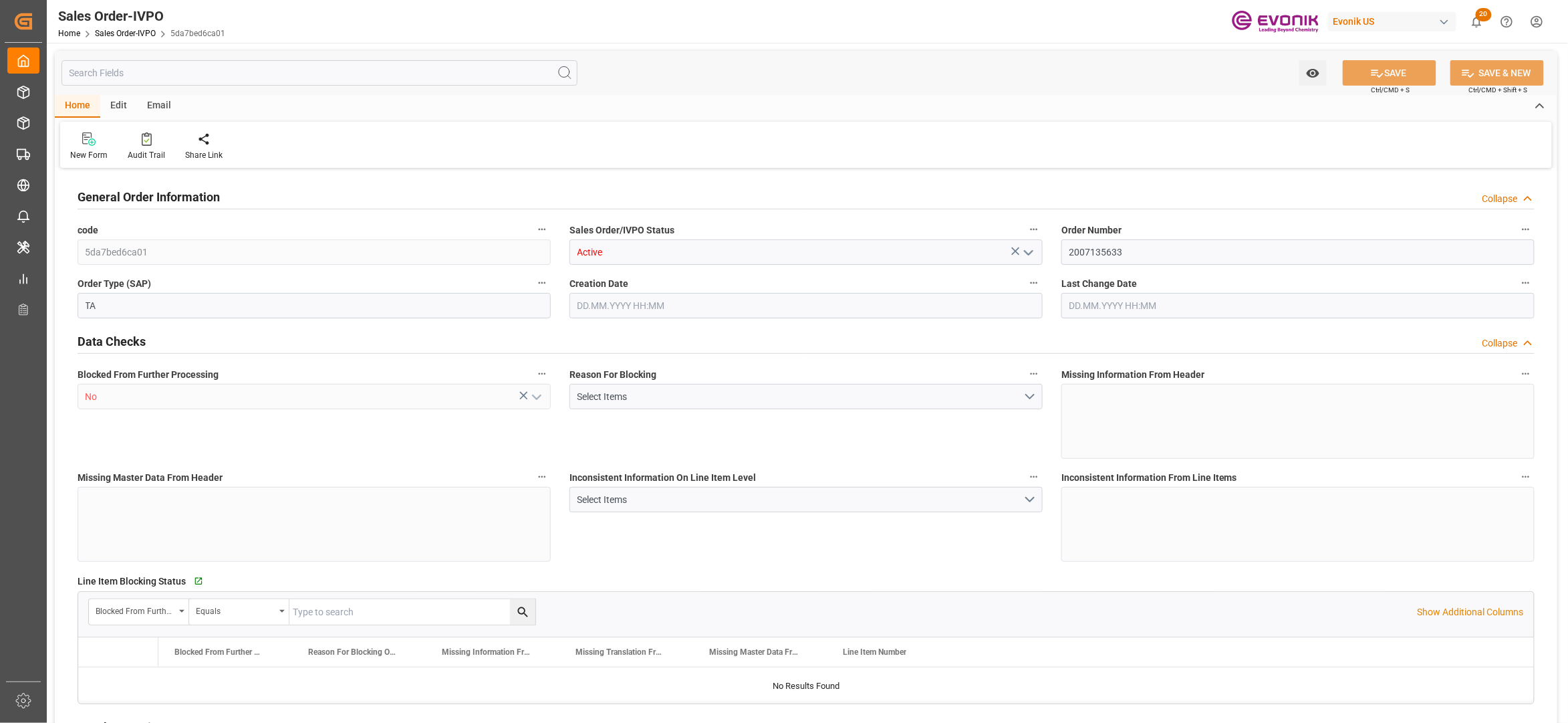
type input "20548"
type input "55.4848"
type input "19000"
type input "60"
type input "13.08.2025 17:48"
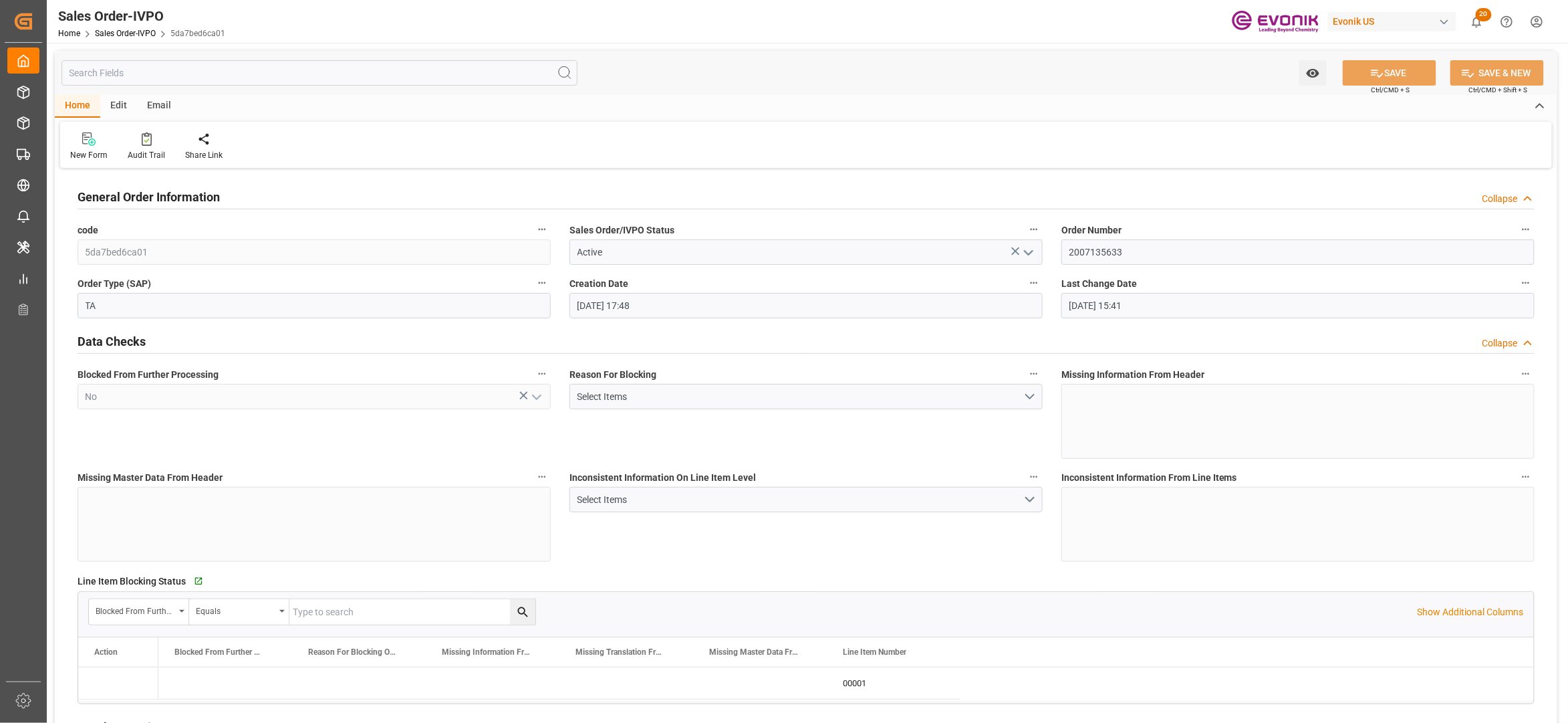
type input "03.09.2025 15:41"
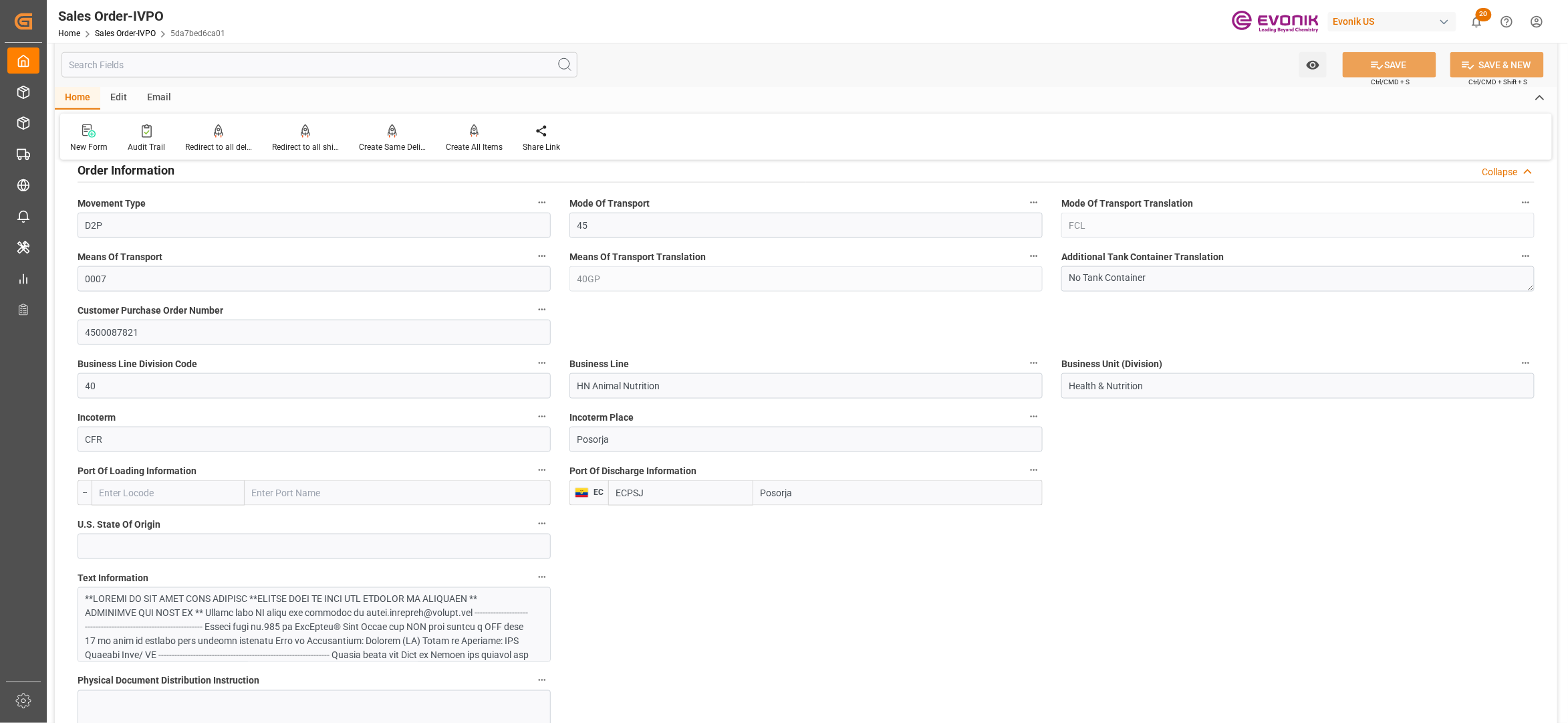
scroll to position [891, 0]
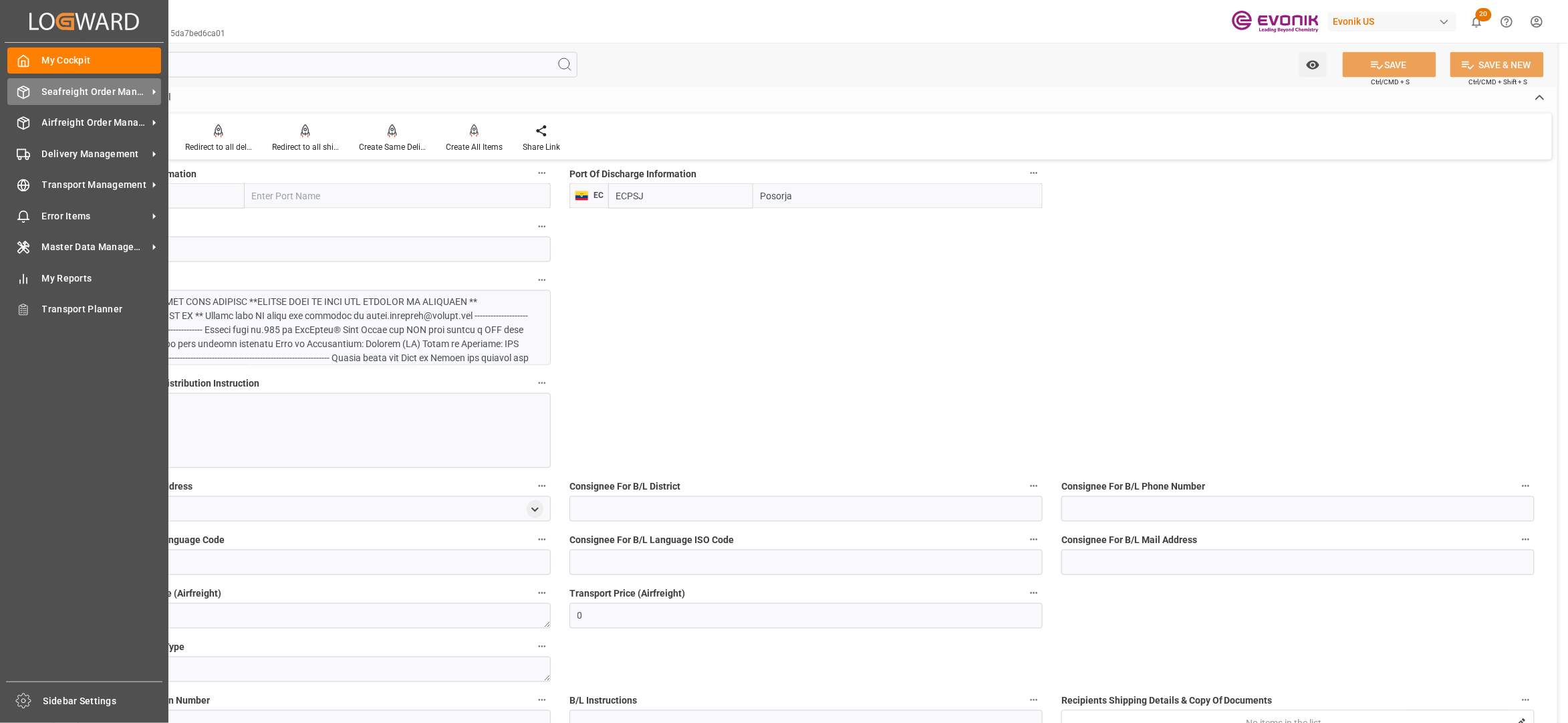
click at [69, 88] on span "Seafreight Order Management" at bounding box center [95, 91] width 106 height 14
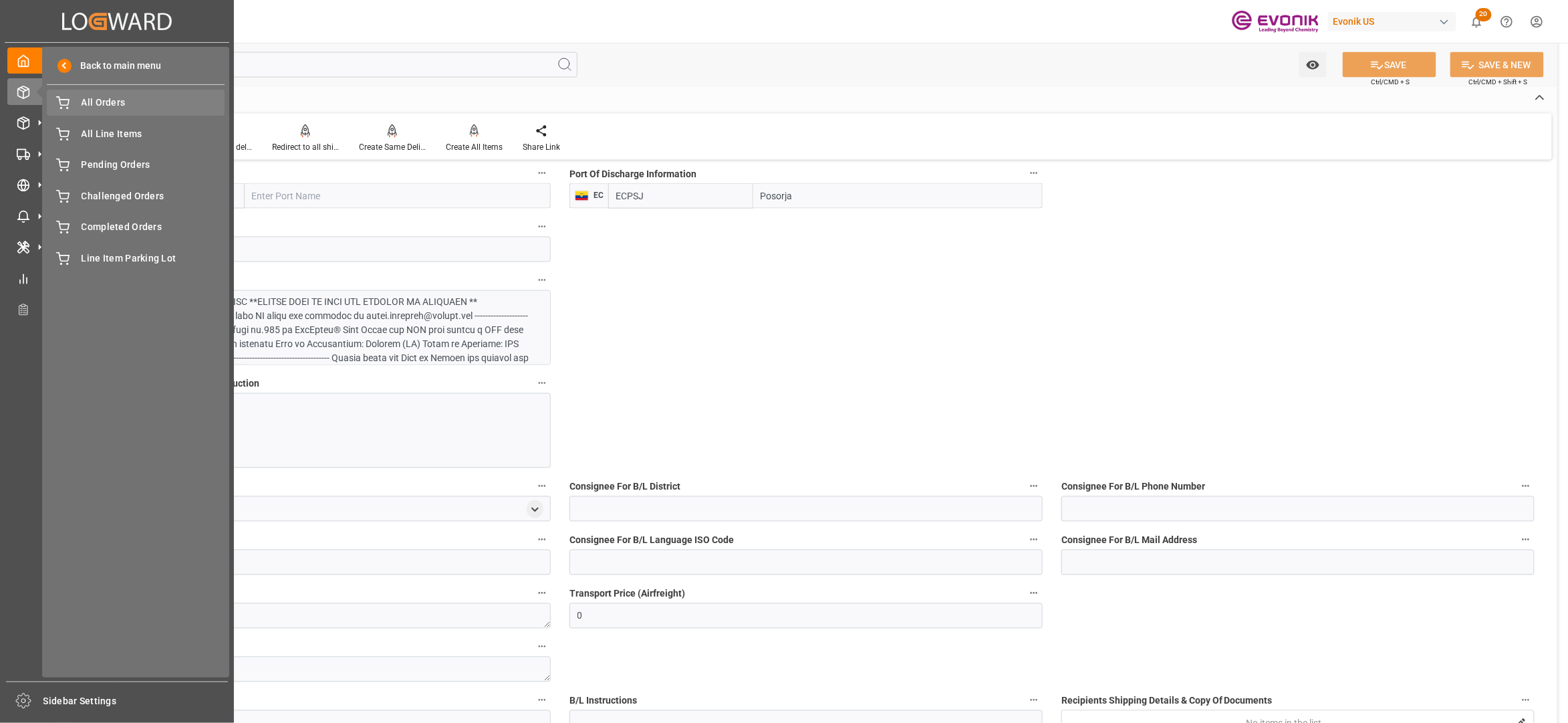
click at [156, 100] on span "All Orders" at bounding box center [154, 103] width 144 height 14
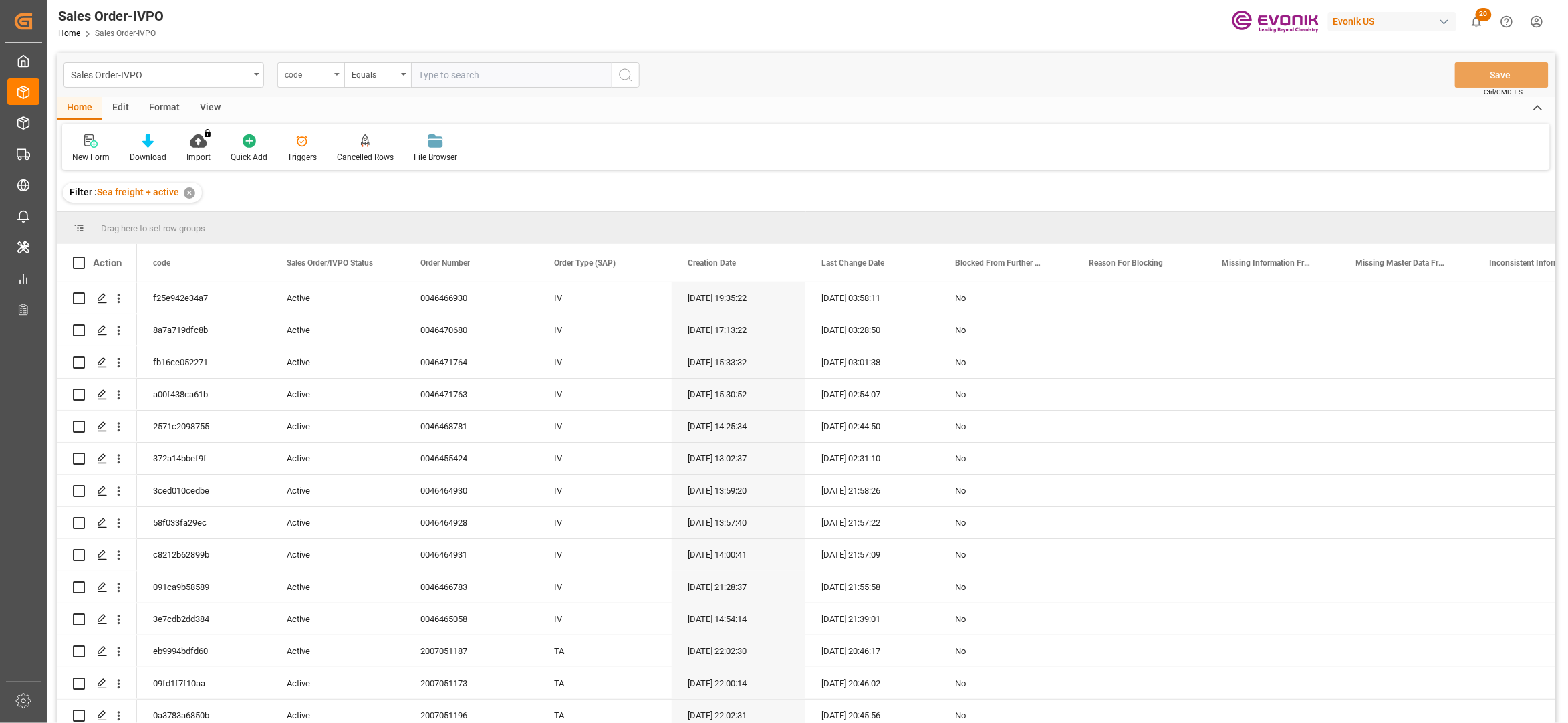
click at [327, 76] on div "code" at bounding box center [307, 73] width 45 height 15
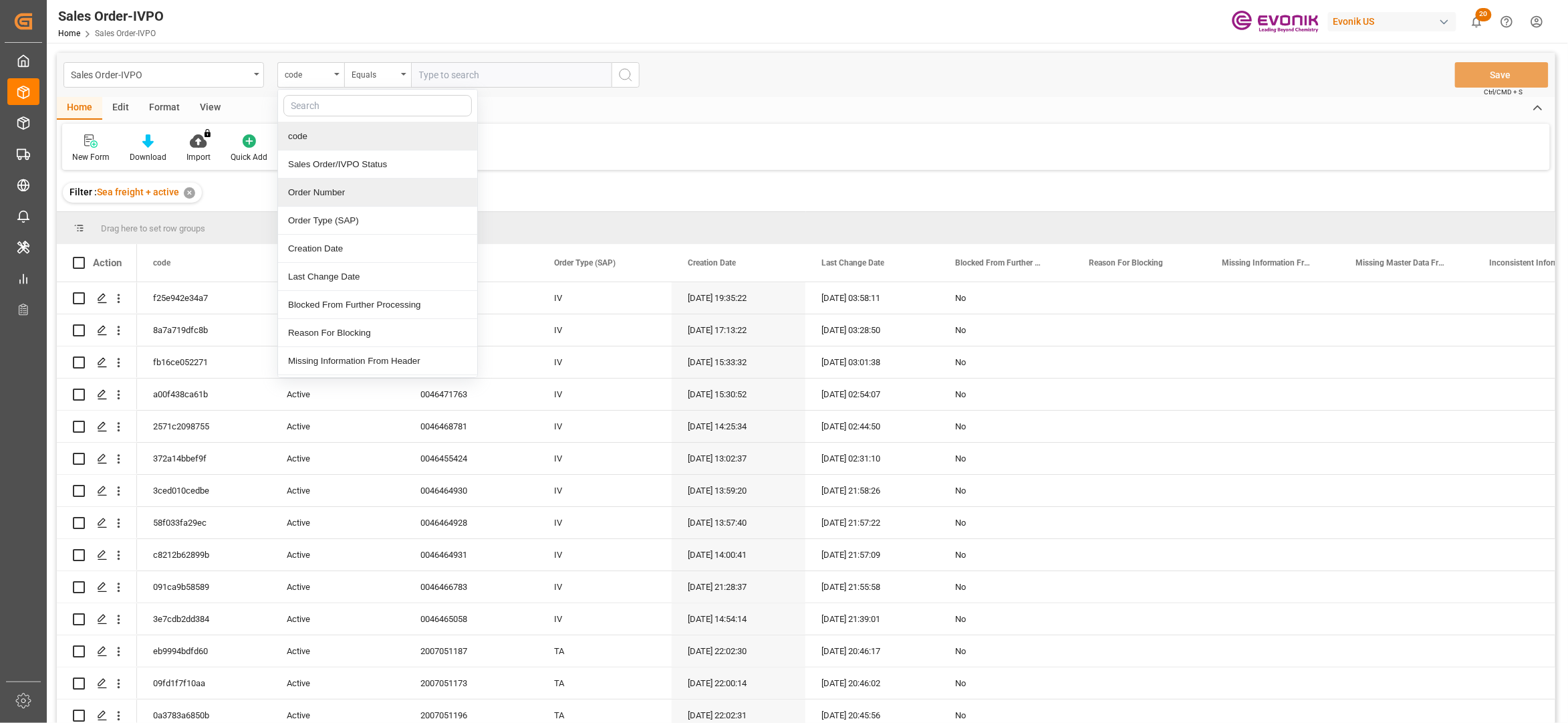
click at [346, 192] on div "Order Number" at bounding box center [377, 192] width 199 height 28
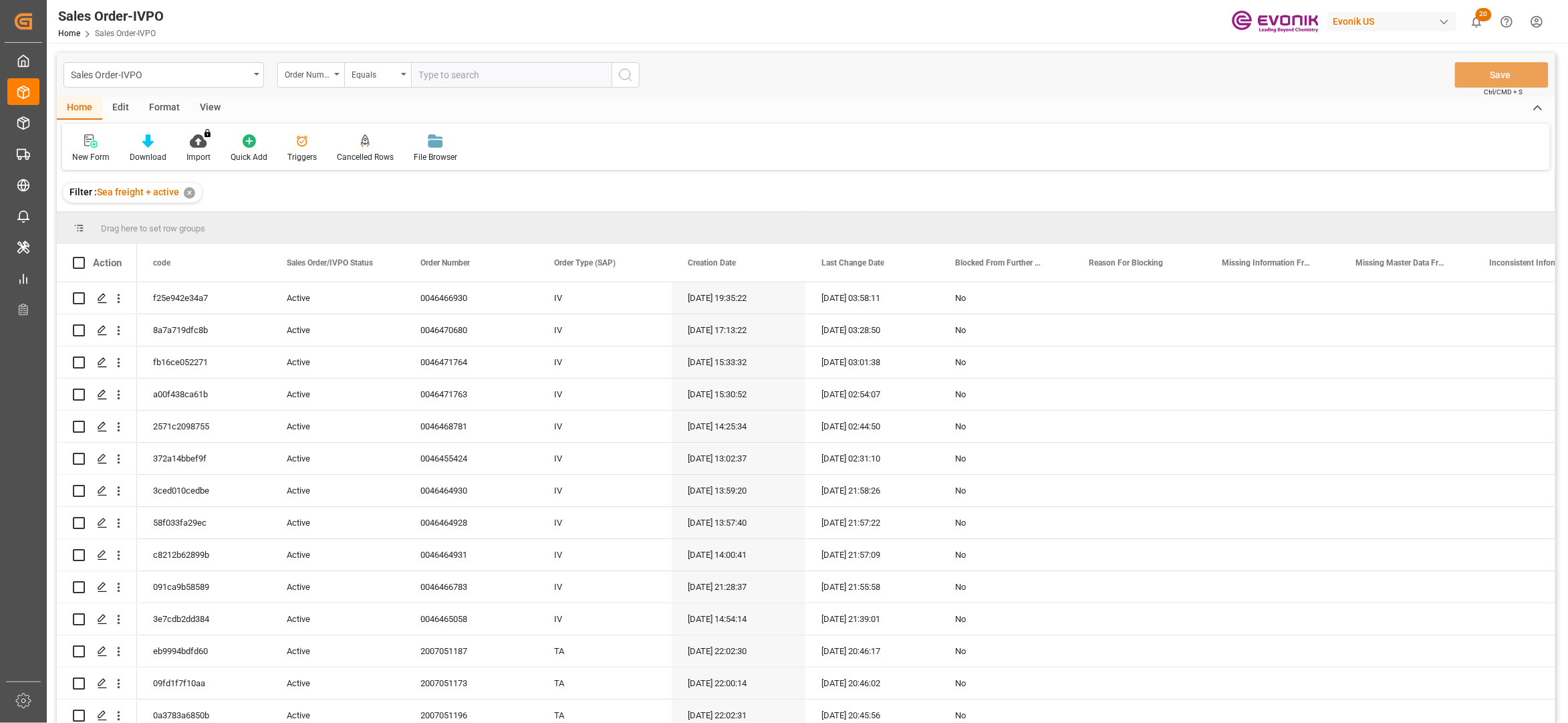
click at [470, 67] on input "text" at bounding box center [511, 75] width 201 height 25
paste input "0046470538"
type input "0046470538"
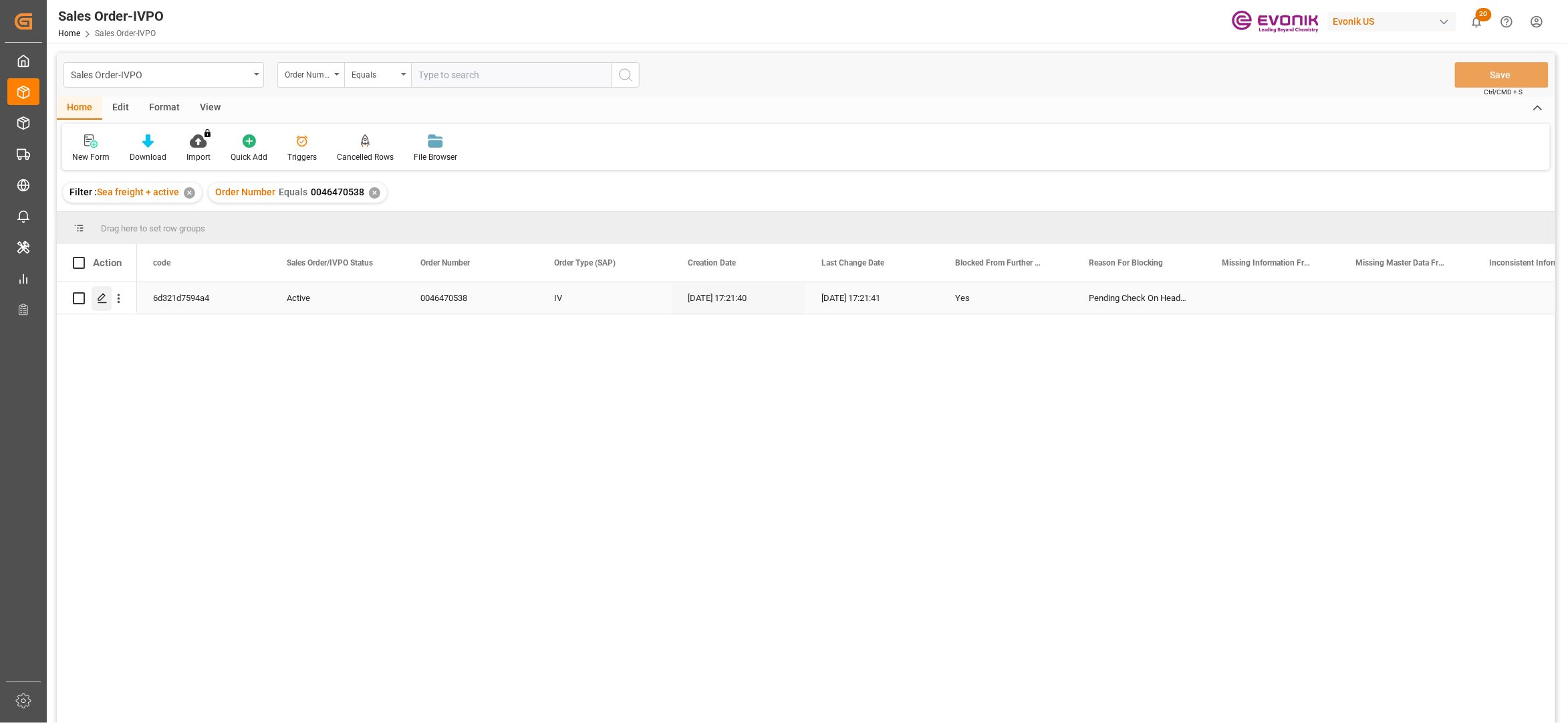
click at [105, 297] on polygon "Press SPACE to select this row." at bounding box center [101, 297] width 7 height 7
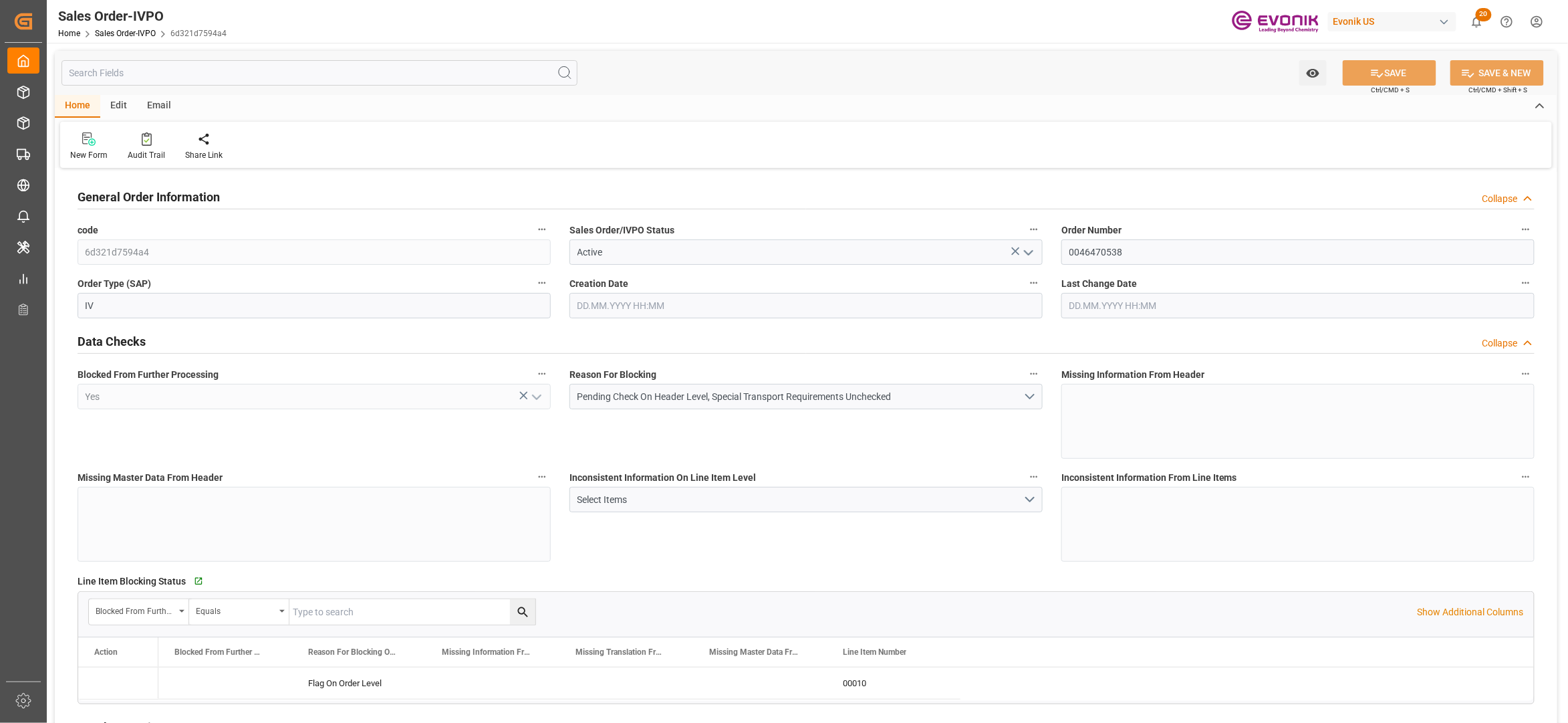
type input "TWKEL"
type input "0"
type input "1"
type input "6139.364"
type input "[DATE] 17:21"
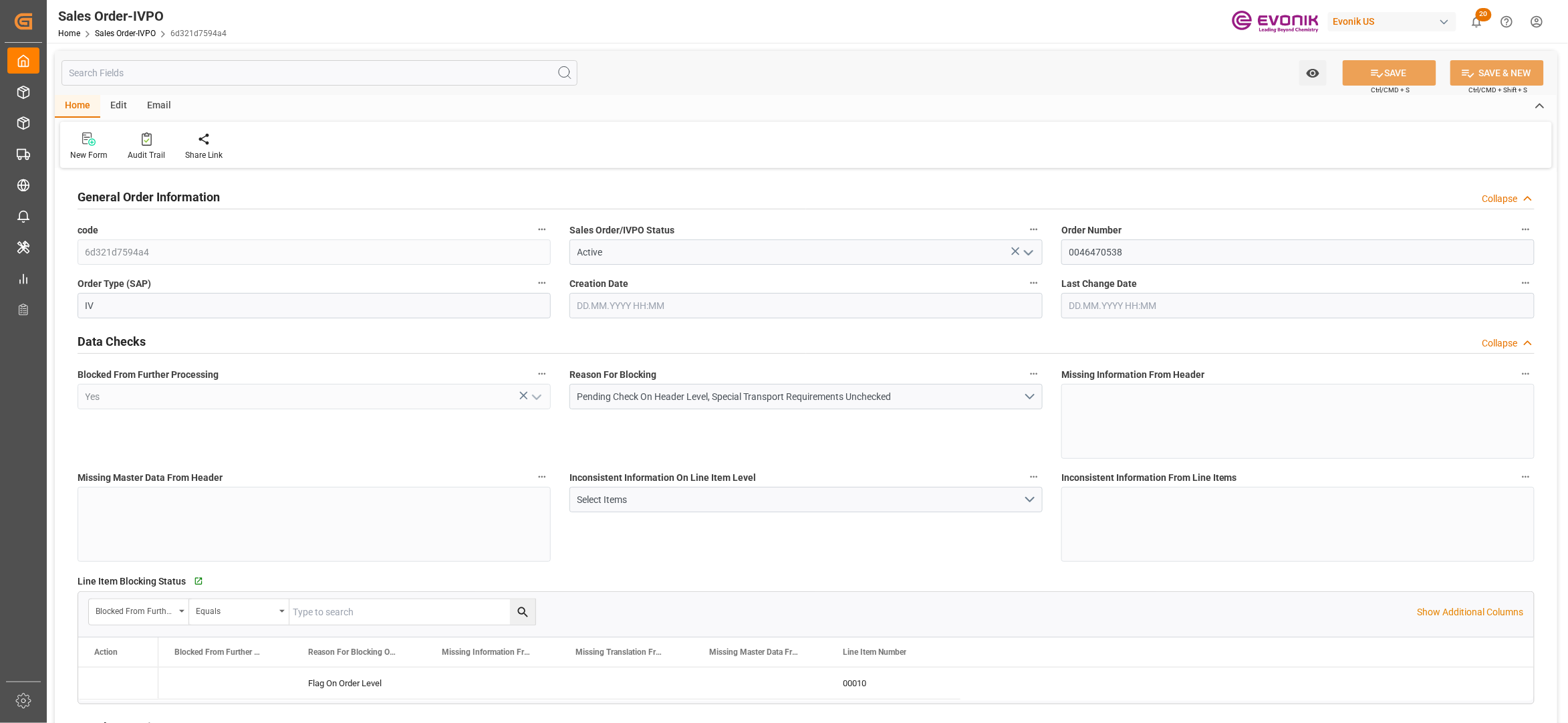
type input "[DATE] 17:21"
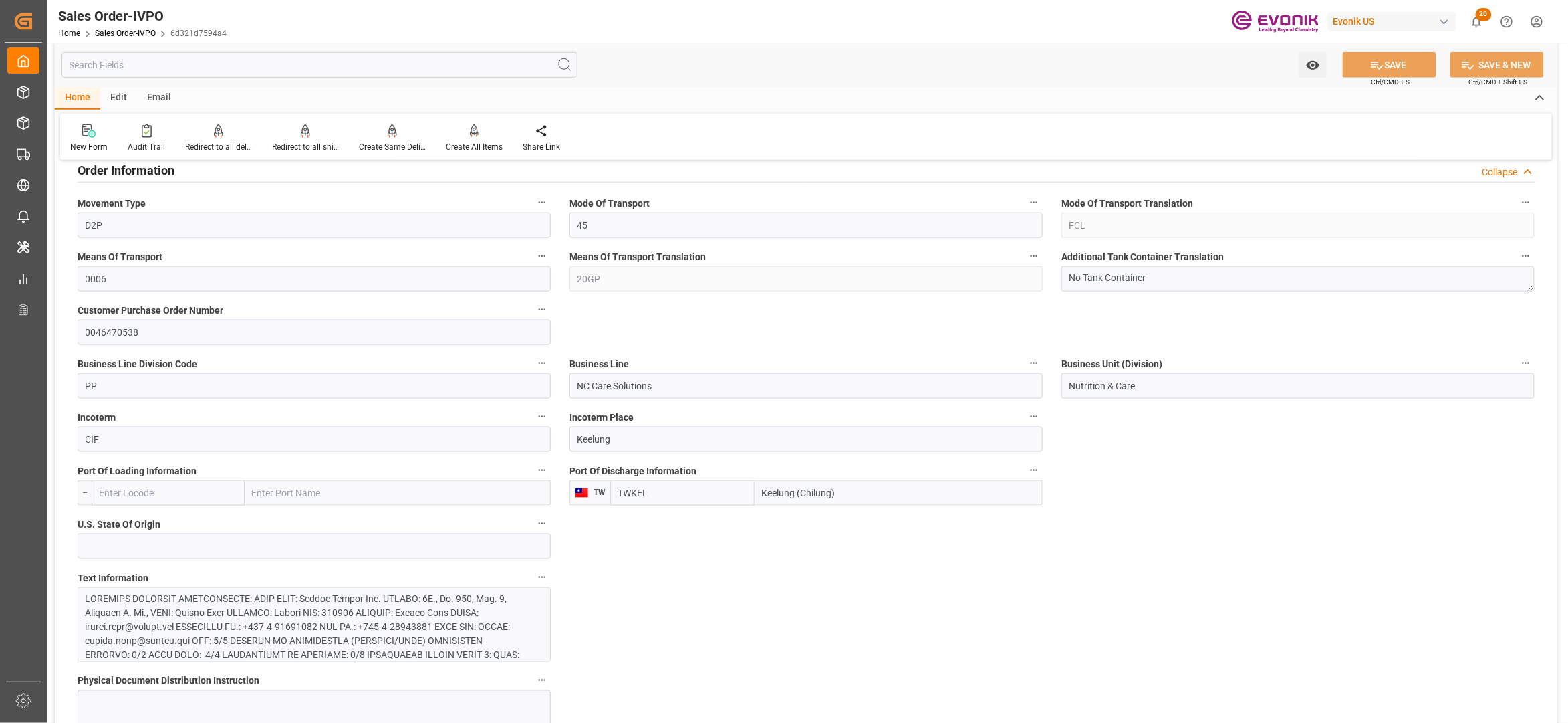
scroll to position [891, 0]
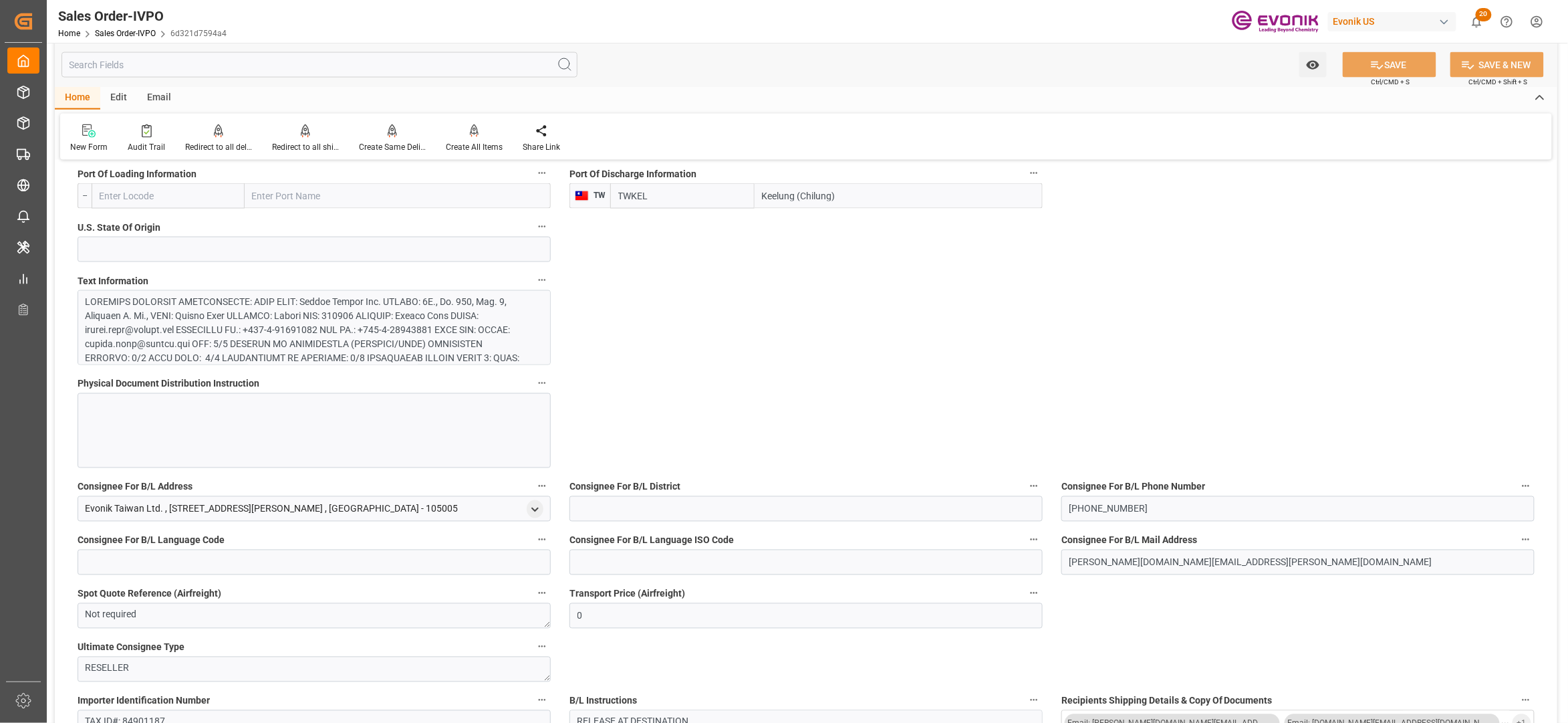
click at [485, 326] on div at bounding box center [307, 414] width 444 height 239
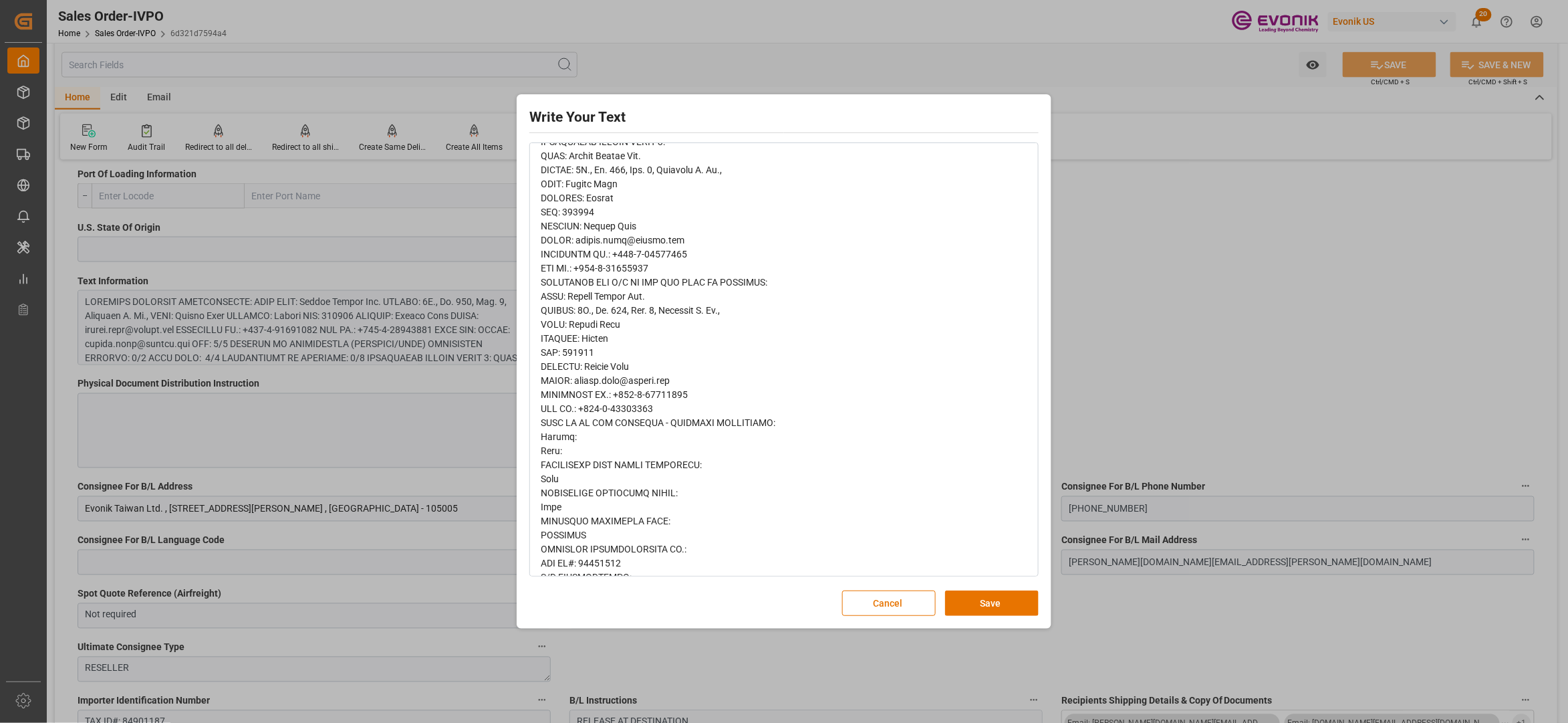
scroll to position [457, 0]
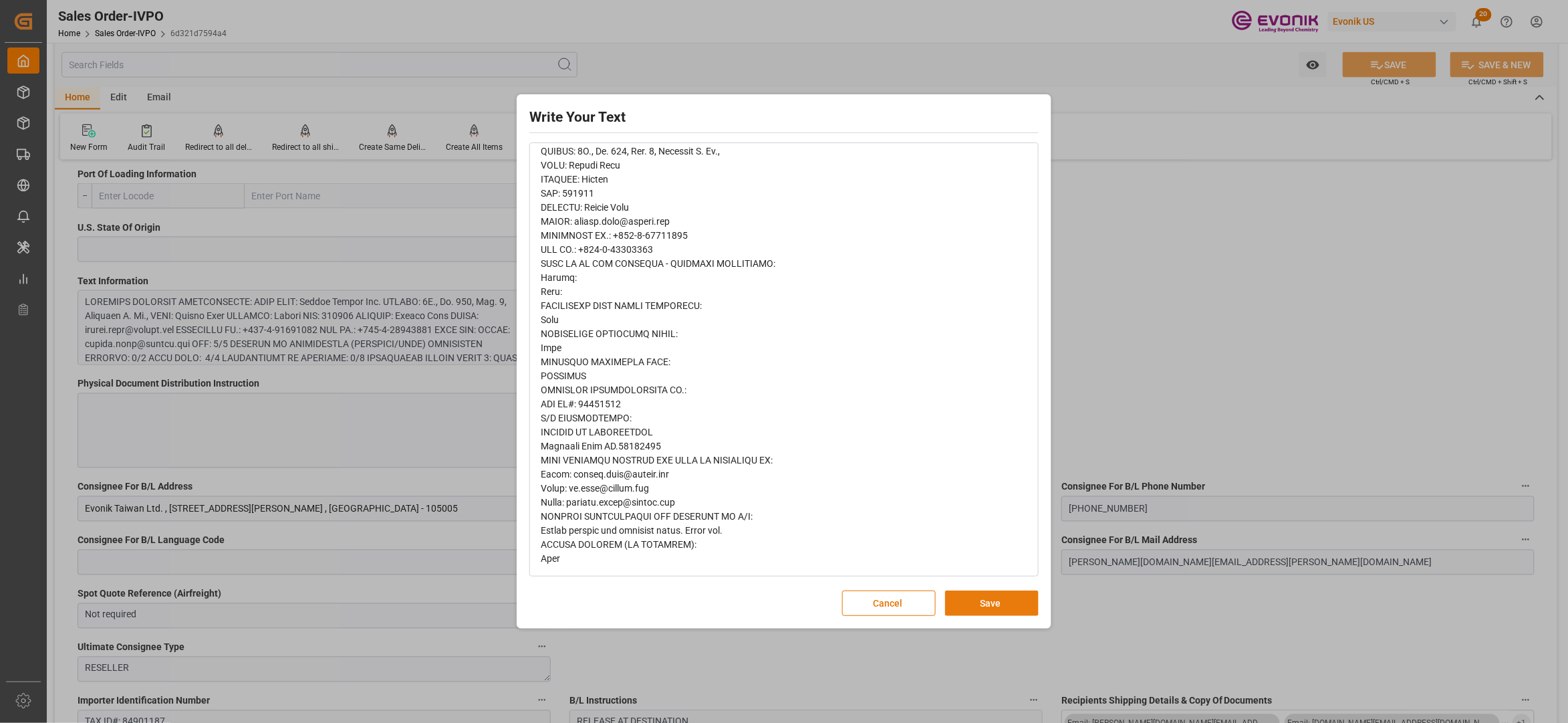
click at [982, 602] on button "Save" at bounding box center [991, 603] width 93 height 25
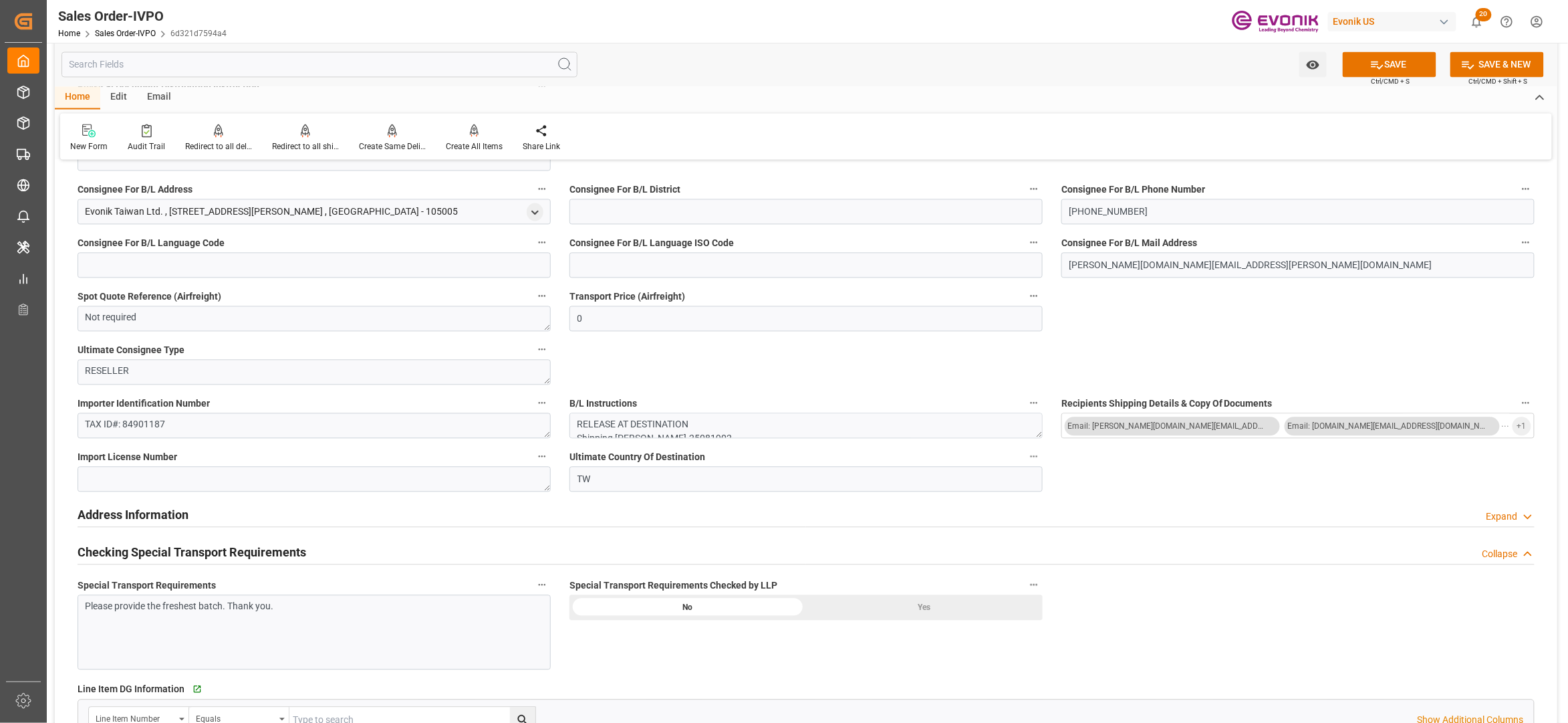
scroll to position [1485, 0]
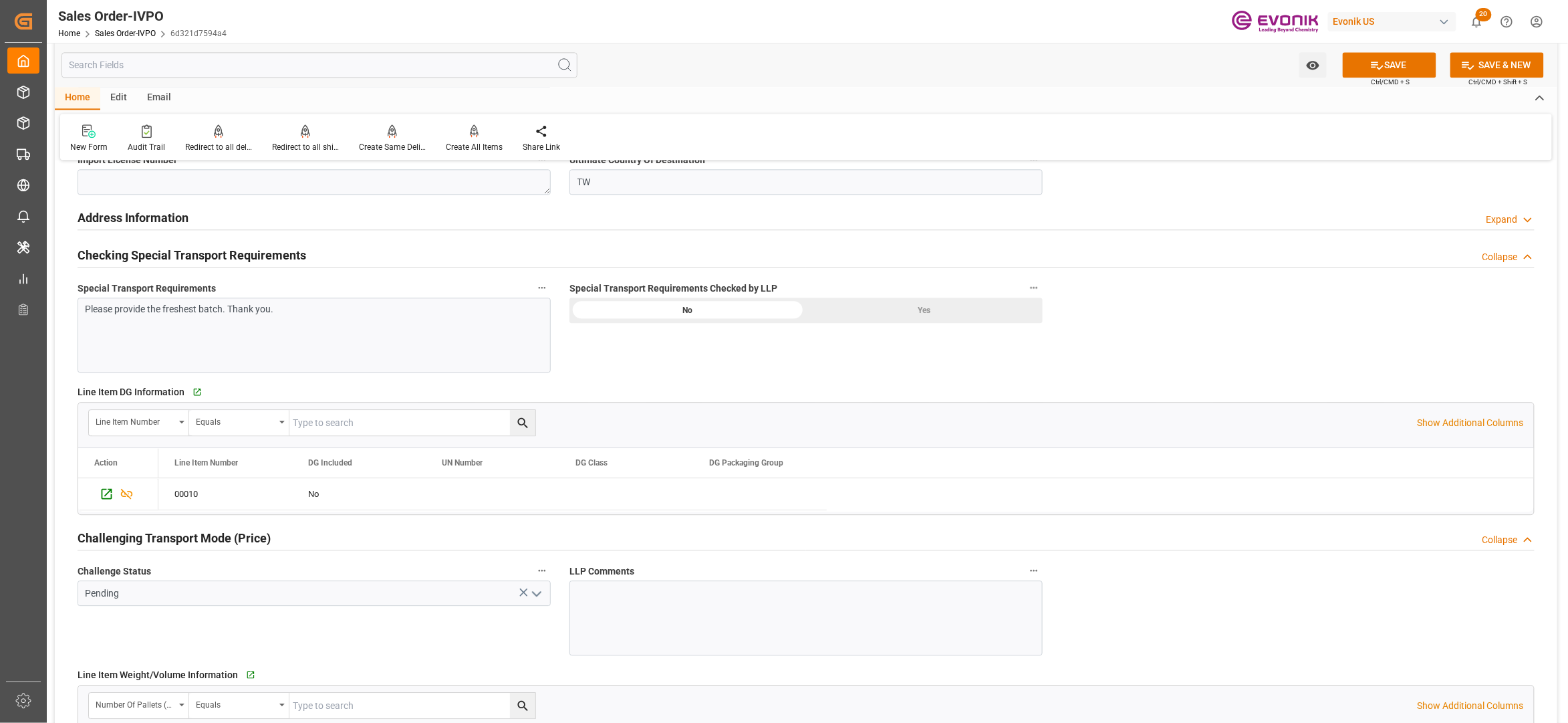
click at [873, 316] on div "Yes" at bounding box center [925, 310] width 236 height 25
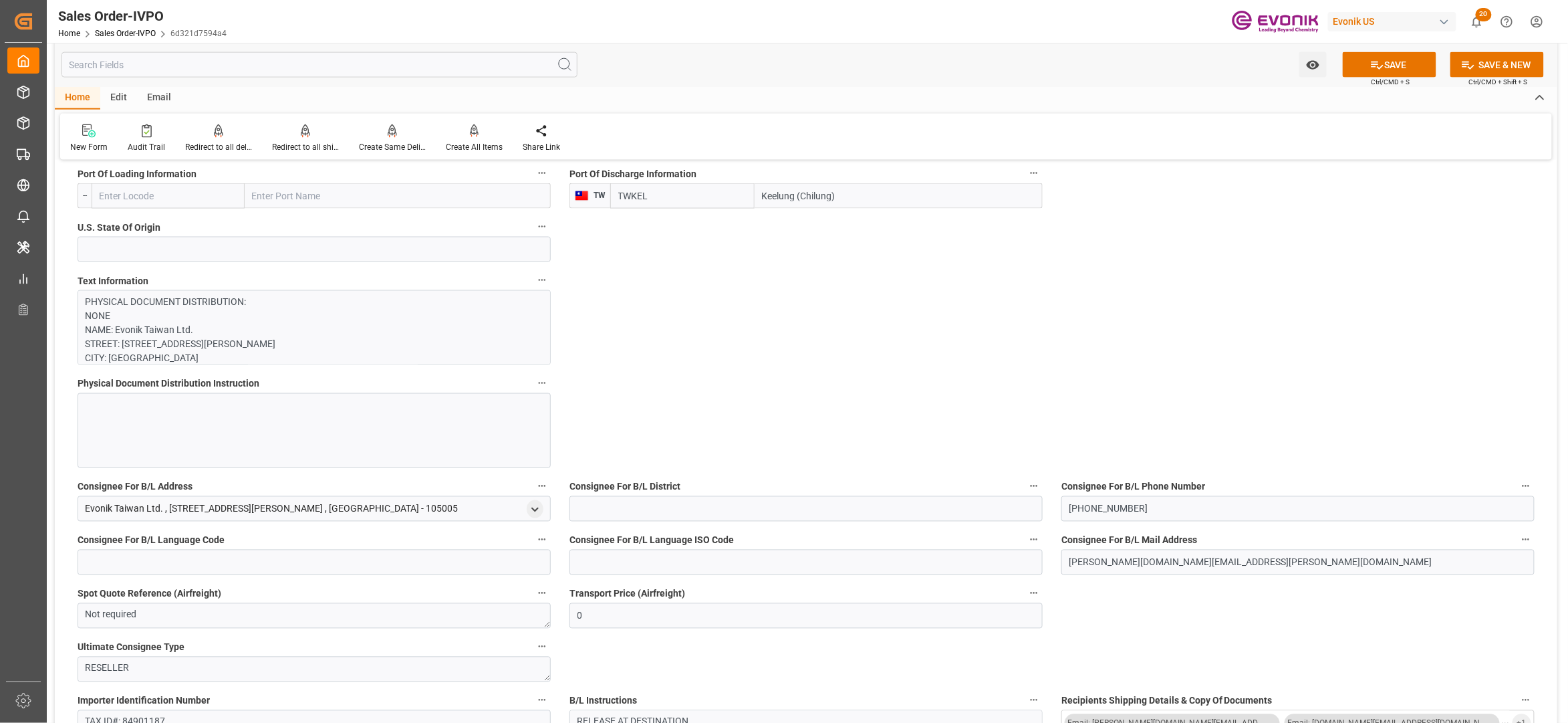
scroll to position [594, 0]
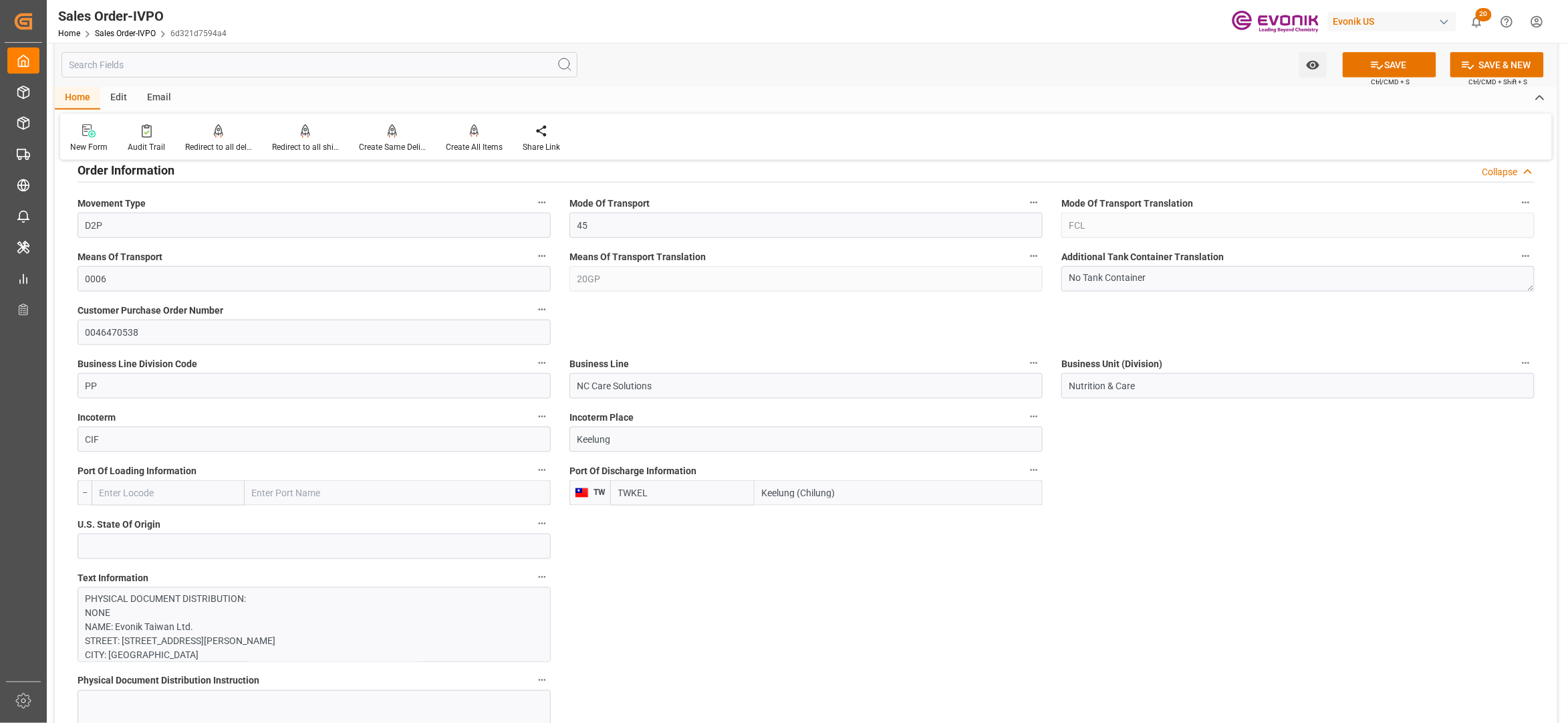
drag, startPoint x: 832, startPoint y: 496, endPoint x: 742, endPoint y: 494, distance: 90.0
click at [742, 494] on div "TWKEL Keelung (Chilung)" at bounding box center [827, 493] width 432 height 25
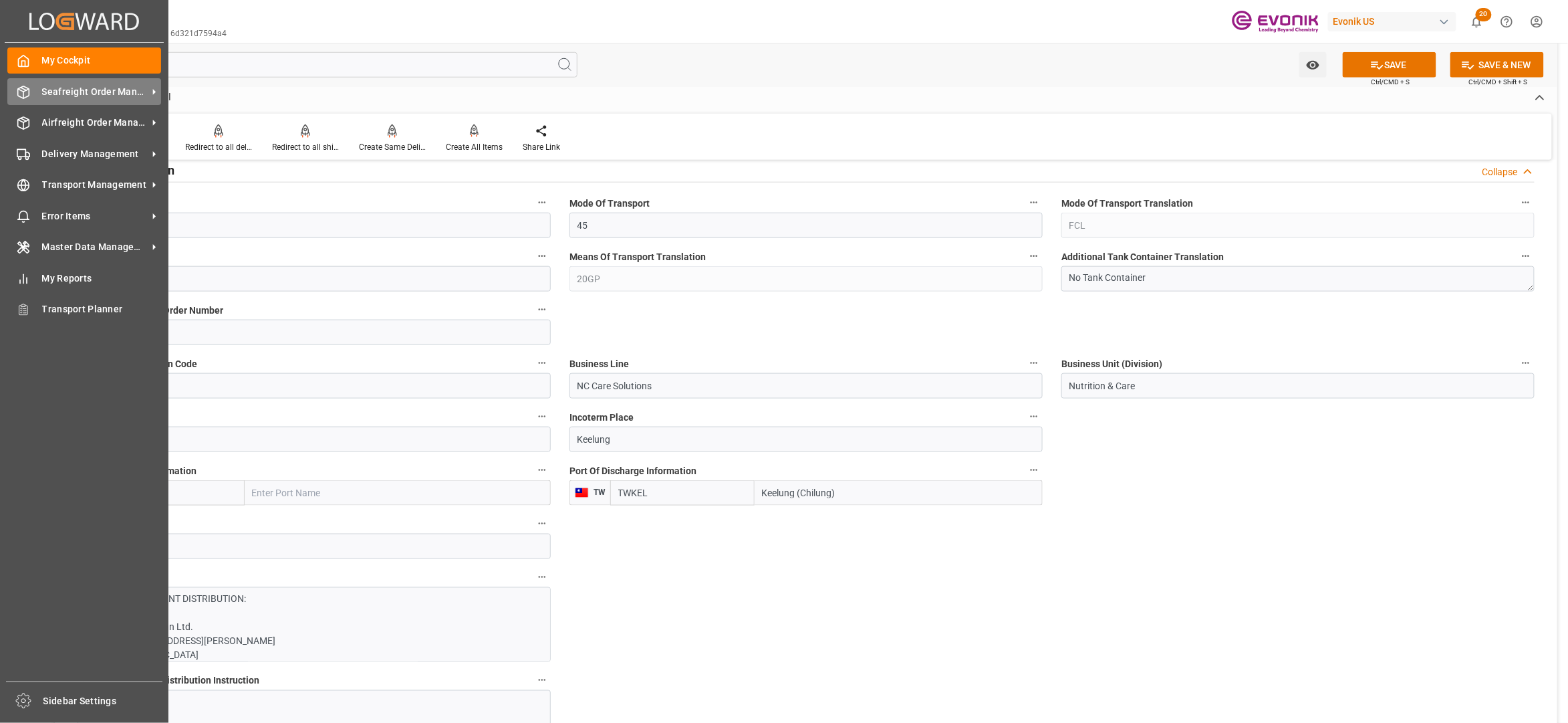
click at [79, 92] on span "Seafreight Order Management" at bounding box center [95, 91] width 106 height 14
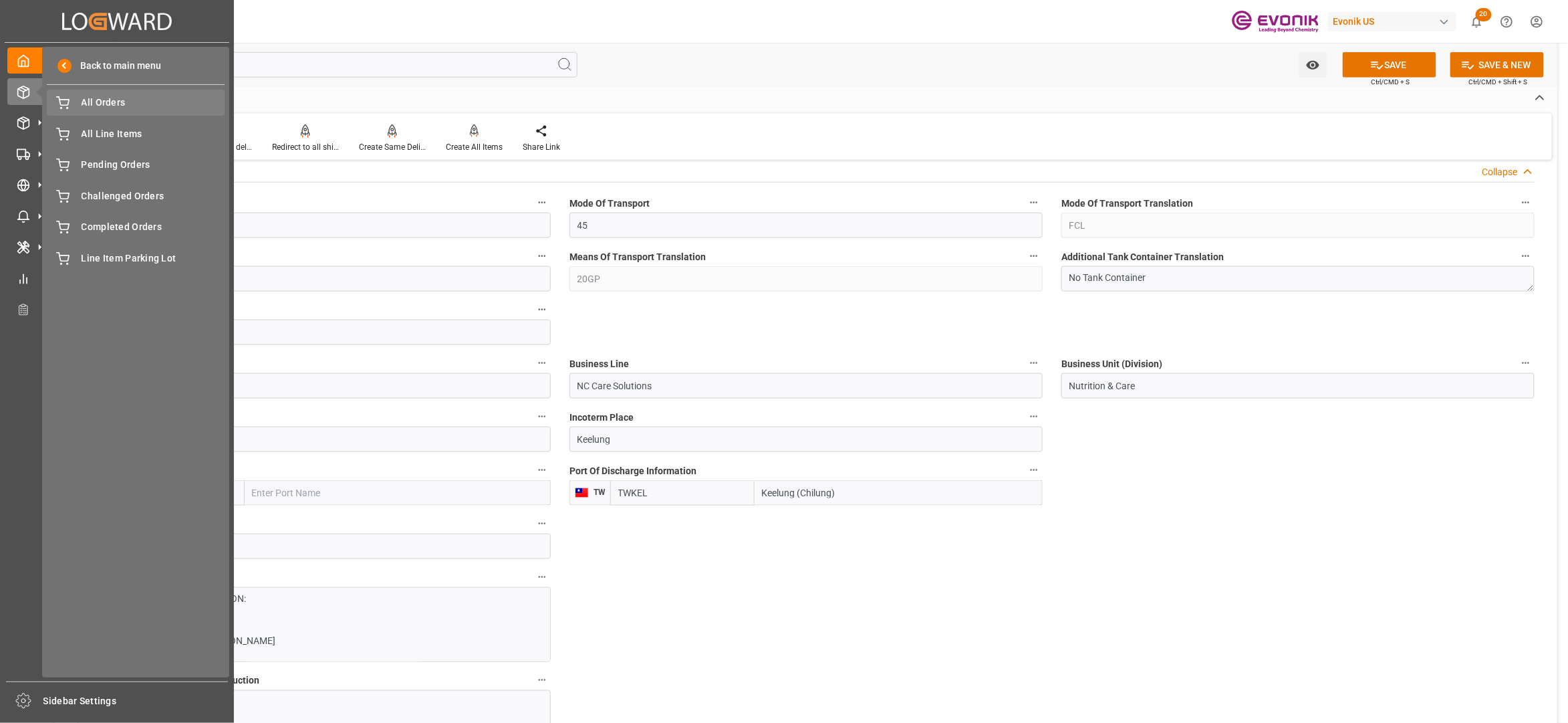
click at [129, 107] on span "All Orders" at bounding box center [154, 103] width 144 height 14
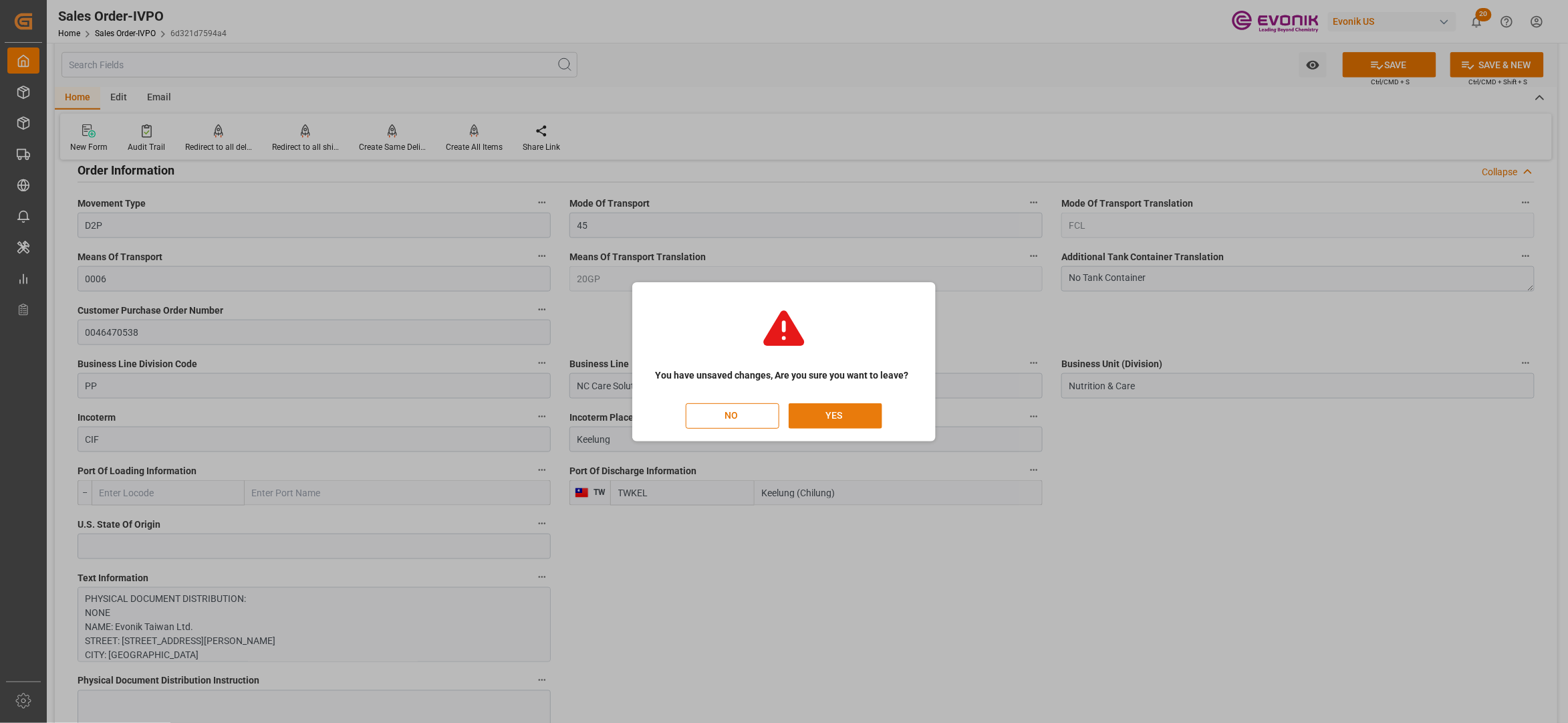
click at [840, 416] on button "YES" at bounding box center [834, 416] width 93 height 25
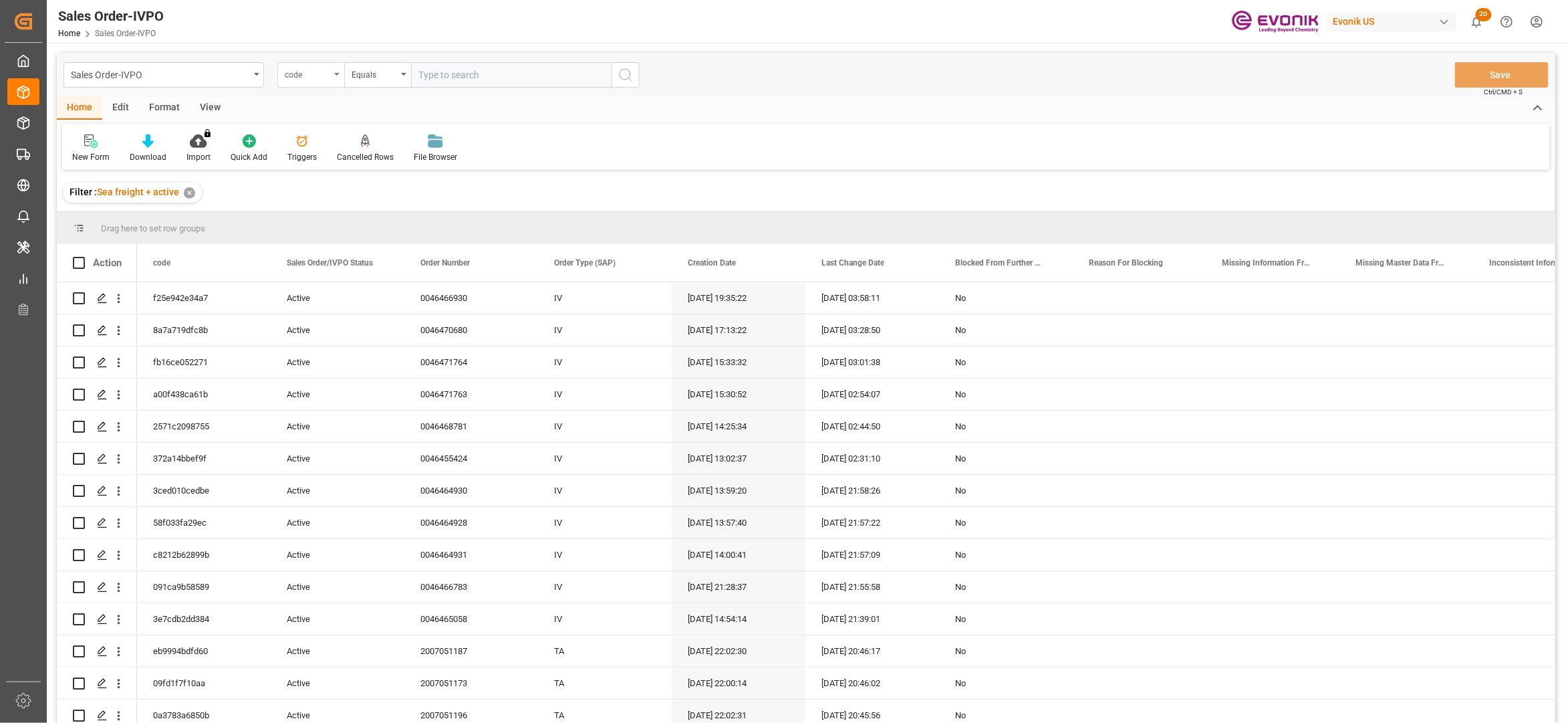
click at [326, 76] on div "code" at bounding box center [307, 73] width 45 height 15
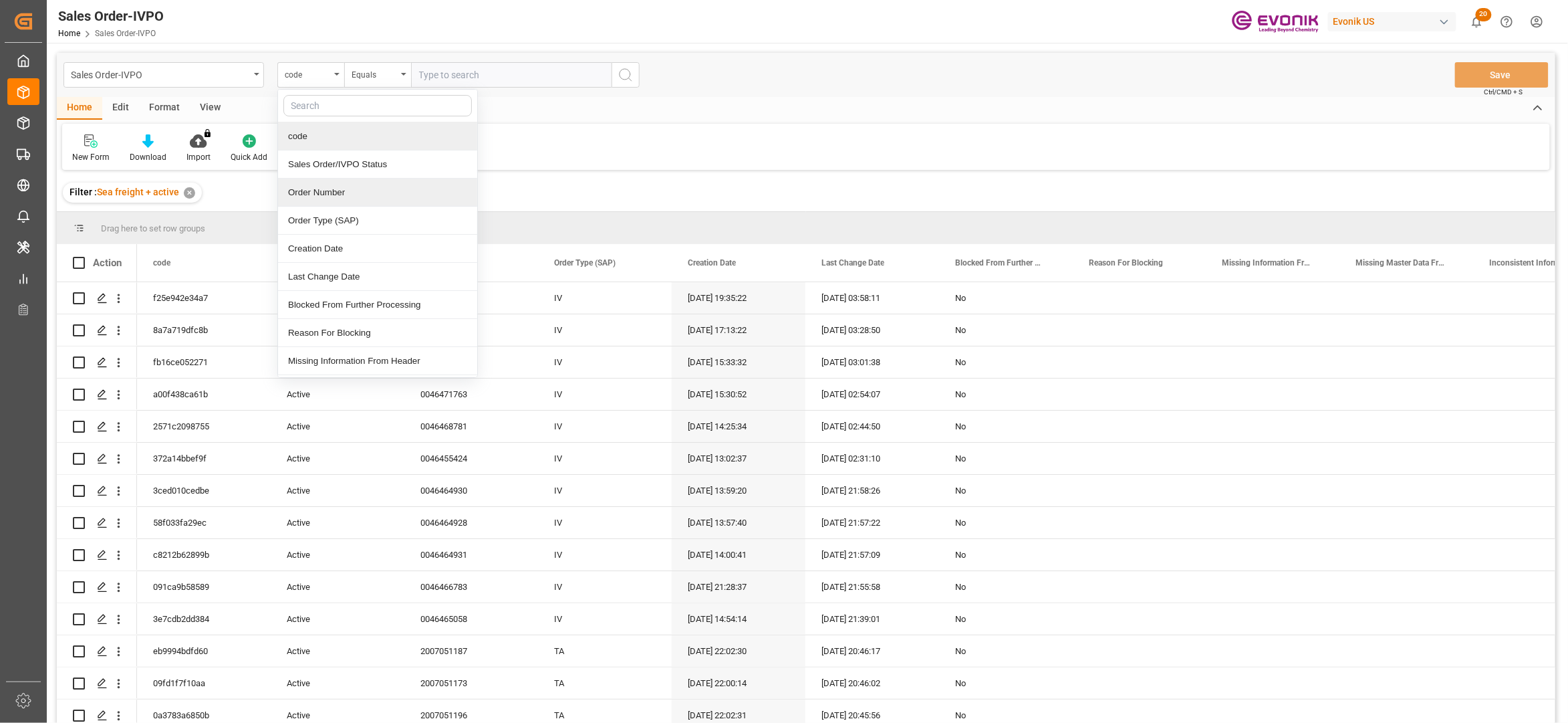
drag, startPoint x: 342, startPoint y: 199, endPoint x: 422, endPoint y: 149, distance: 94.3
click at [342, 199] on div "Order Number" at bounding box center [377, 192] width 199 height 28
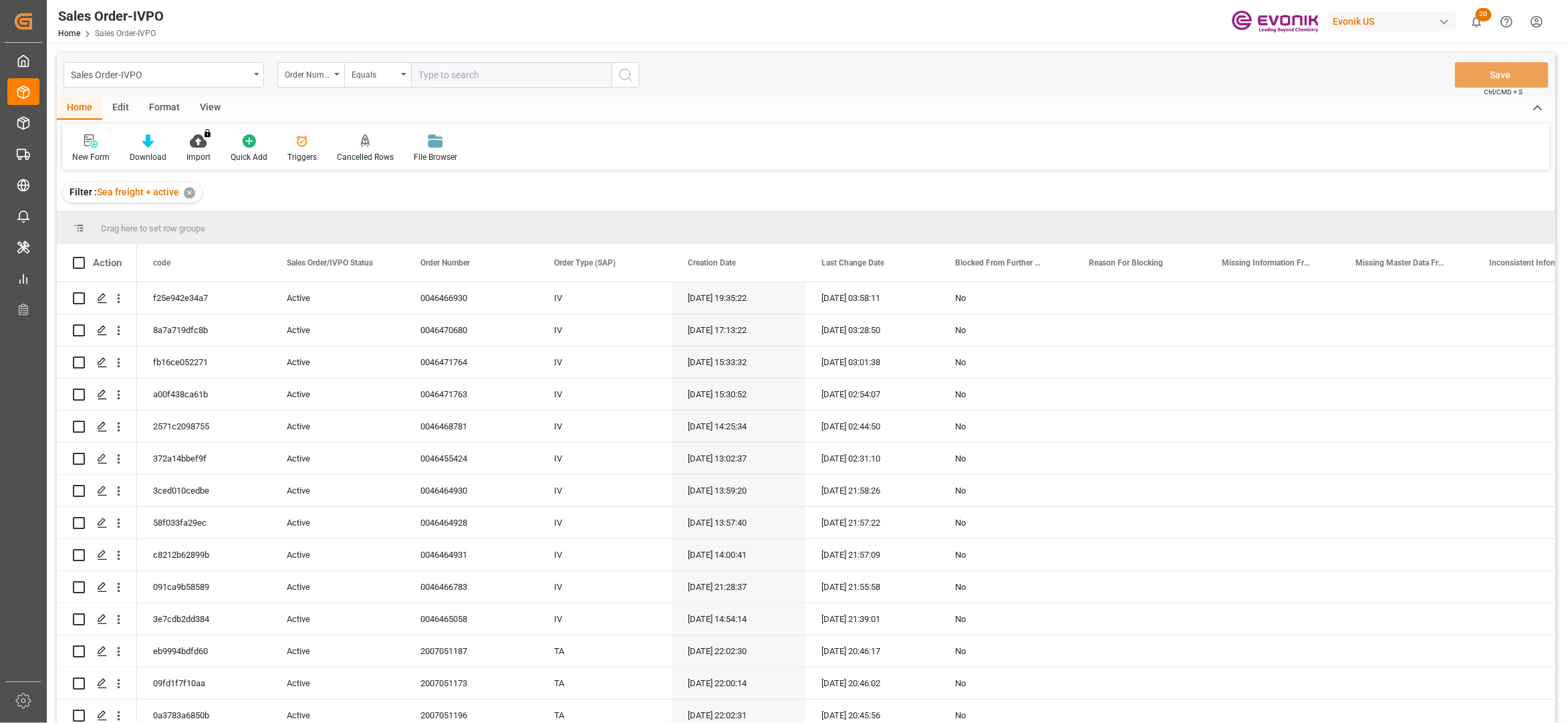
click at [455, 72] on input "text" at bounding box center [511, 75] width 201 height 25
paste input "2007168074"
type input "2007168074"
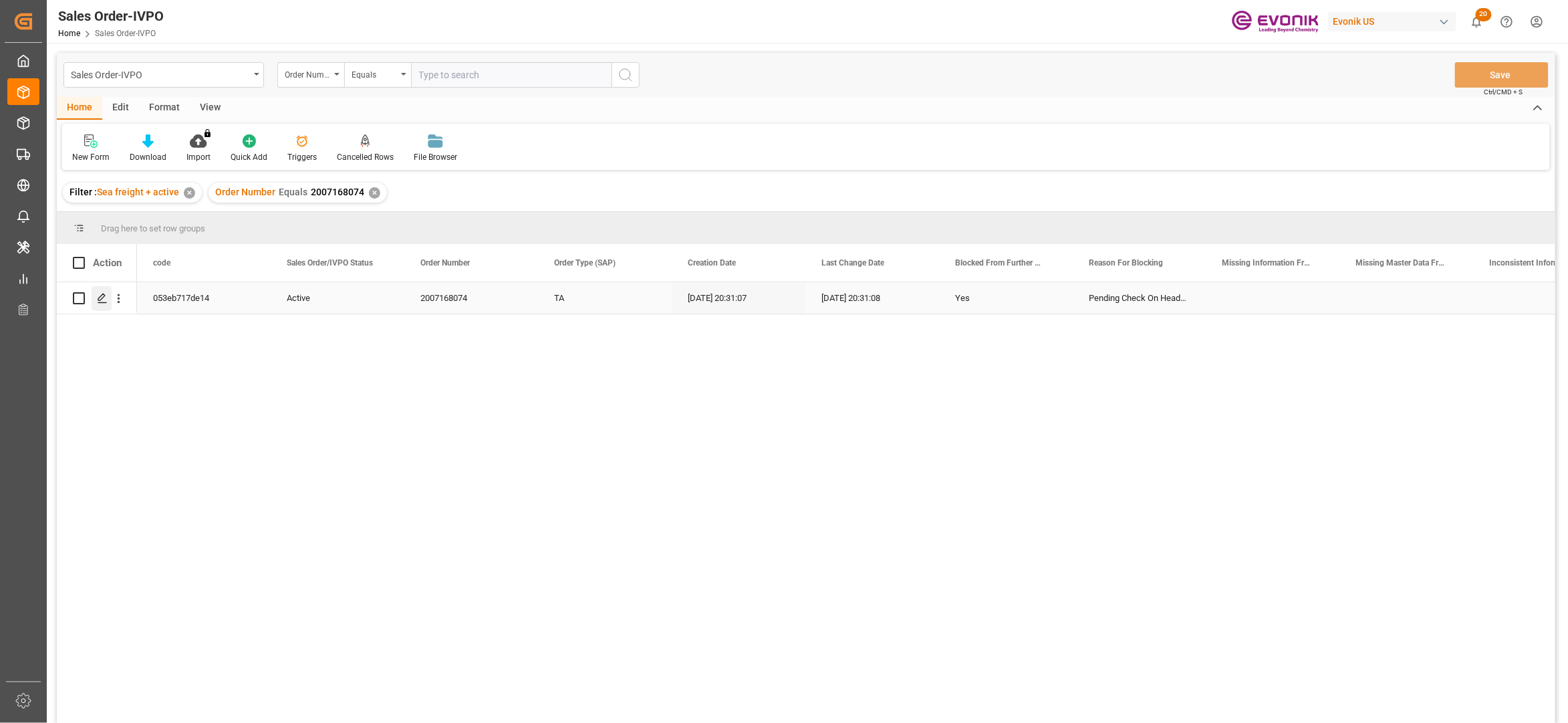
click at [100, 298] on icon "Press SPACE to select this row." at bounding box center [102, 298] width 11 height 11
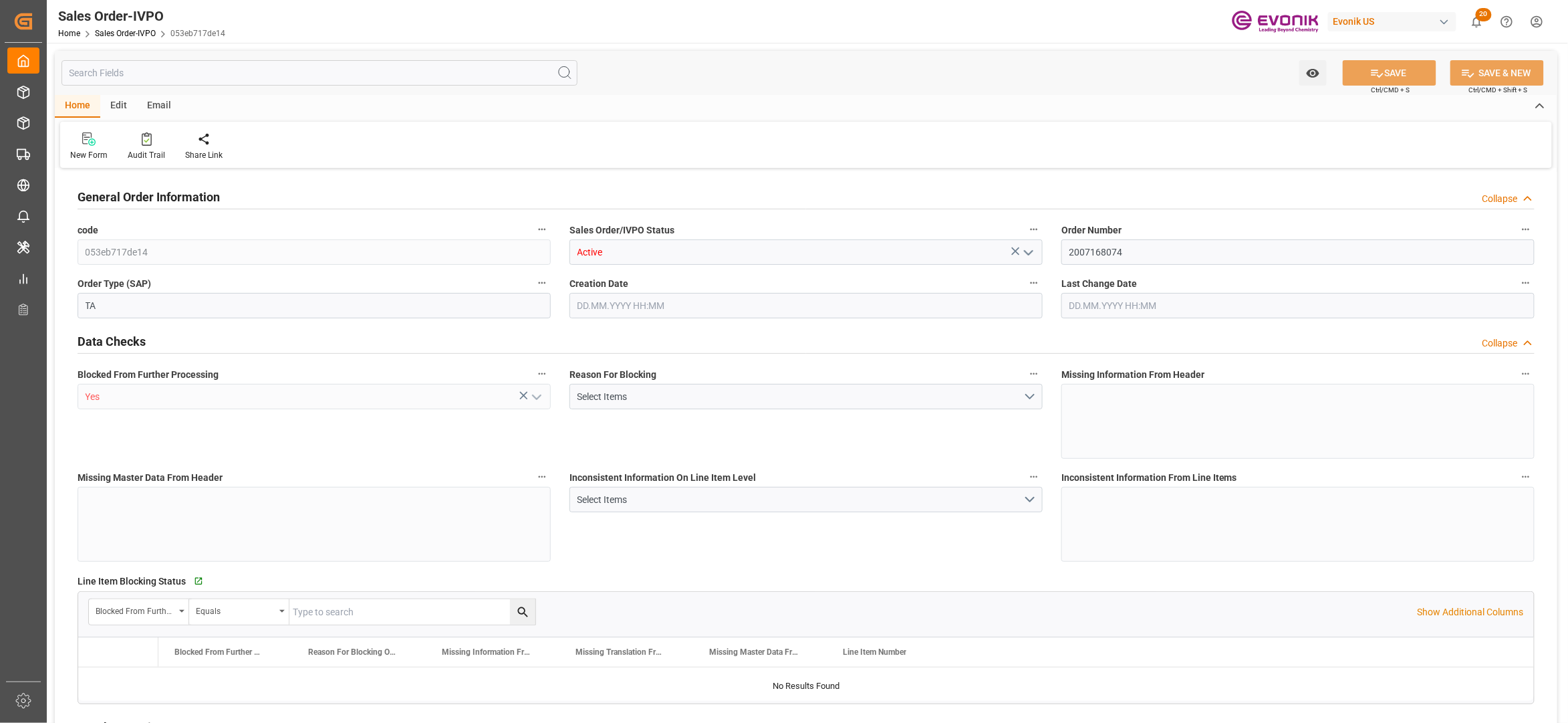
type input "UYMVD"
type input "0"
type input "1"
type input "4028.5"
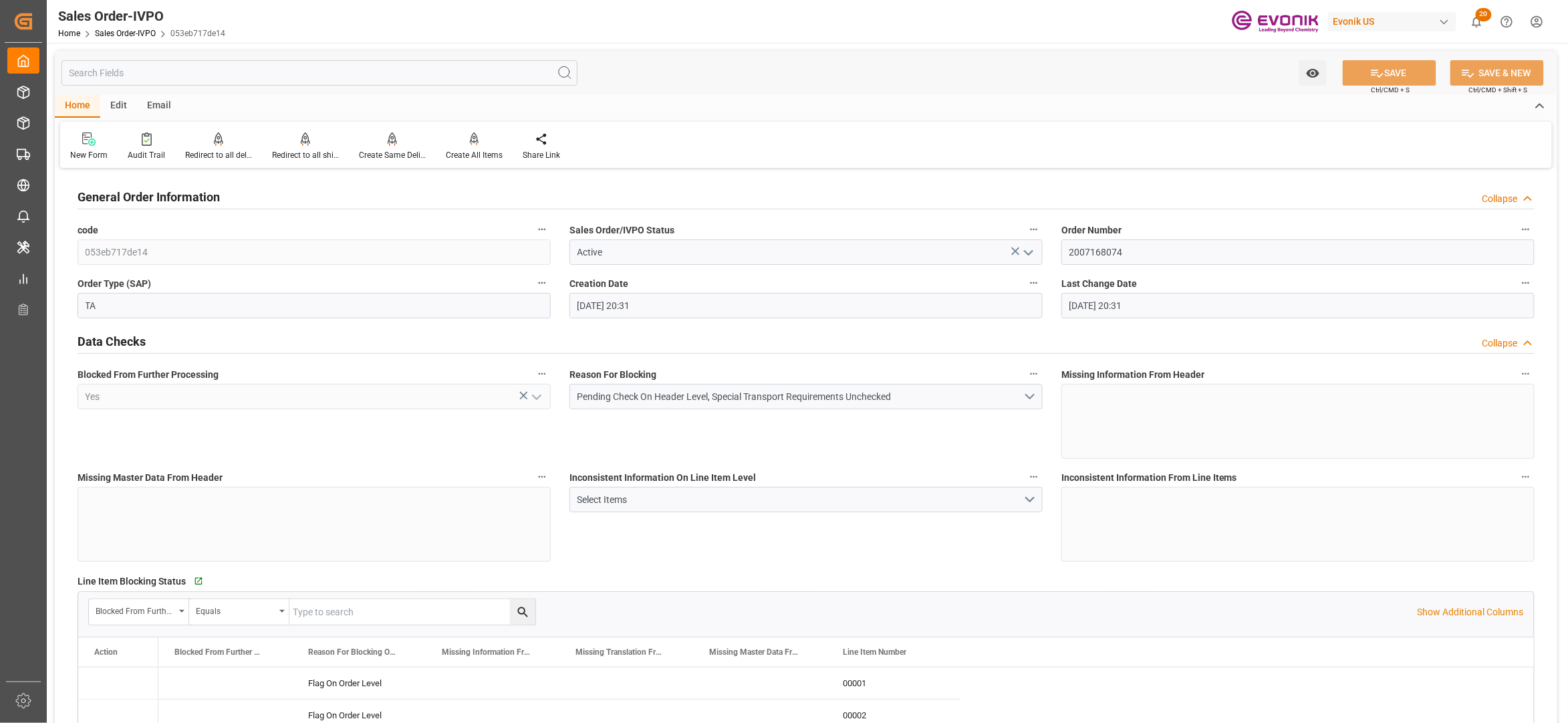
type input "[DATE] 20:31"
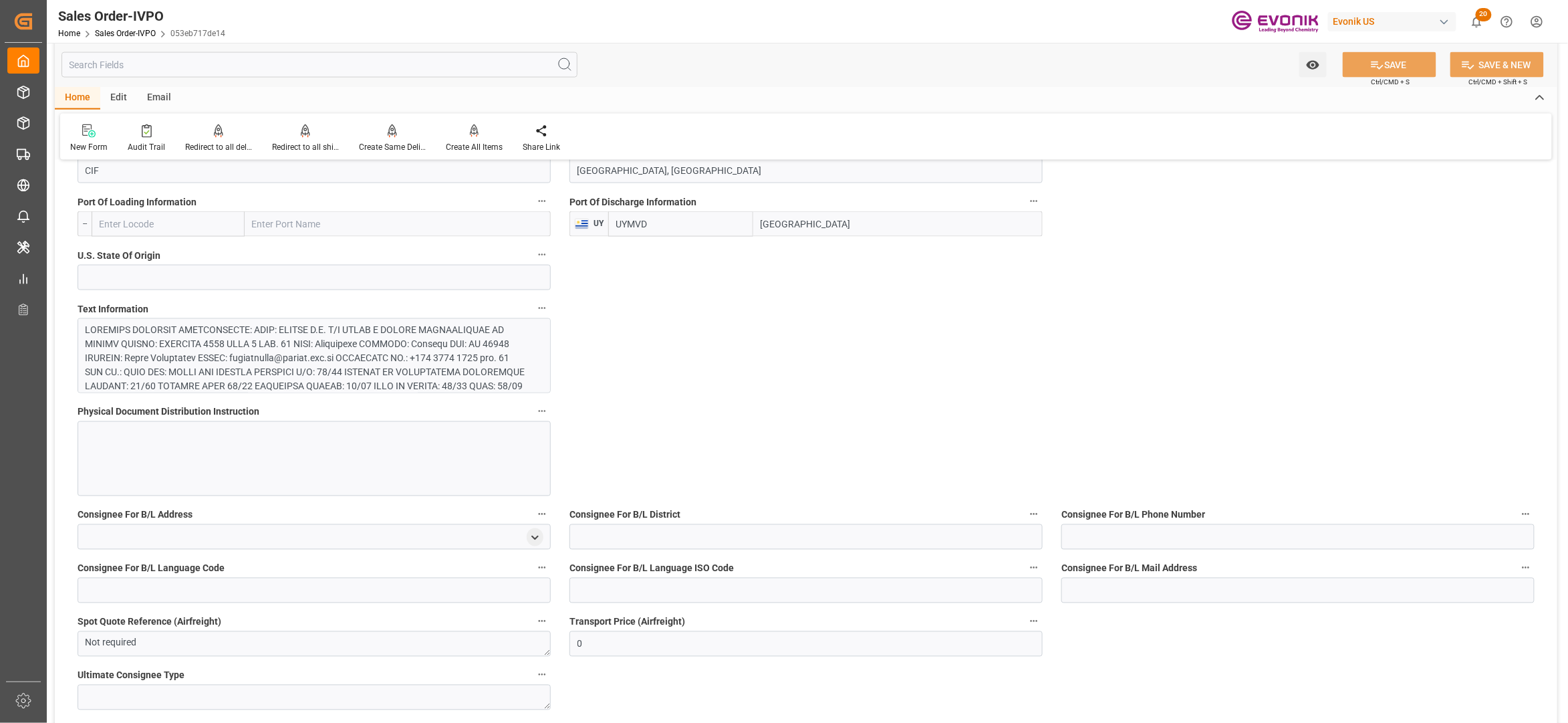
scroll to position [594, 0]
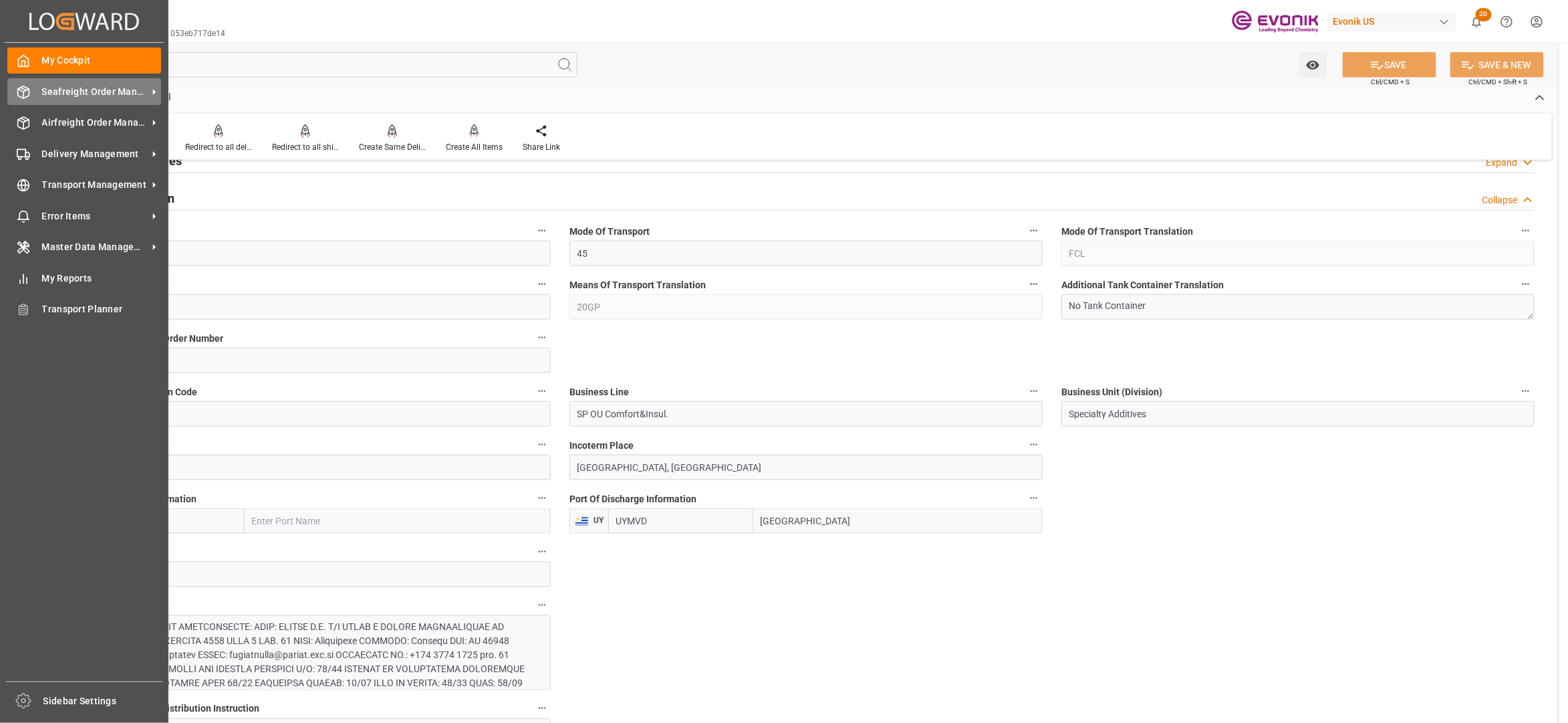
click at [74, 91] on span "Seafreight Order Management" at bounding box center [95, 91] width 106 height 14
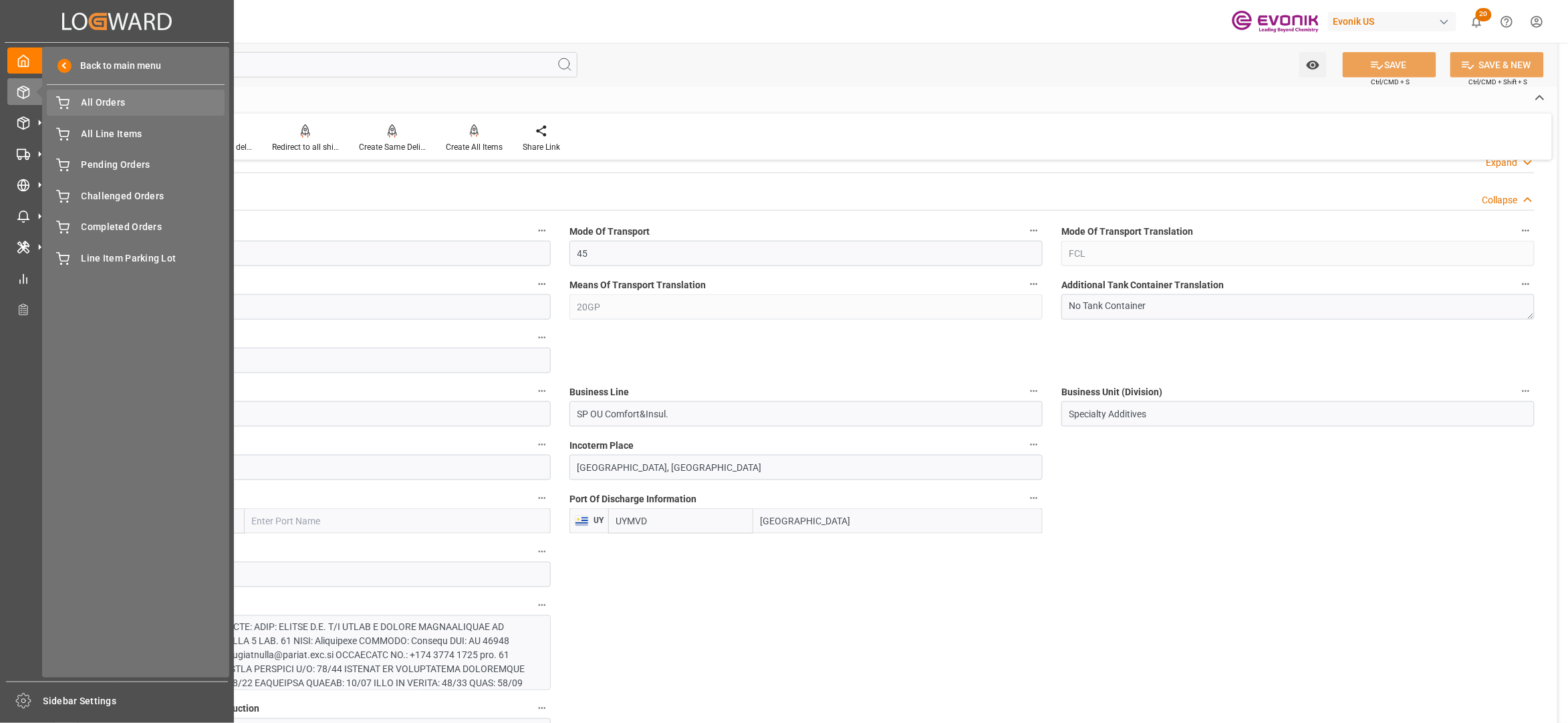
click at [124, 103] on span "All Orders" at bounding box center [154, 103] width 144 height 14
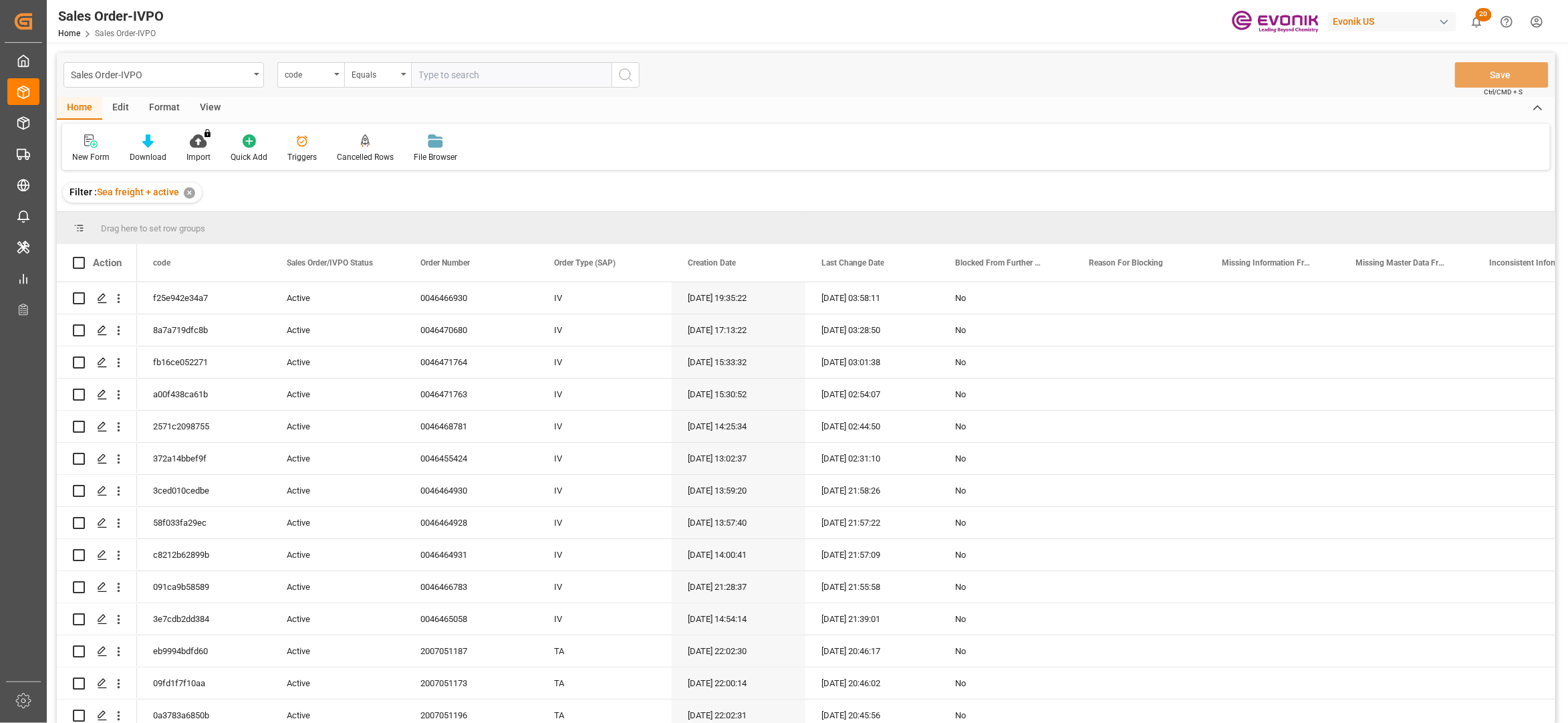
click at [320, 78] on div "code" at bounding box center [307, 73] width 45 height 15
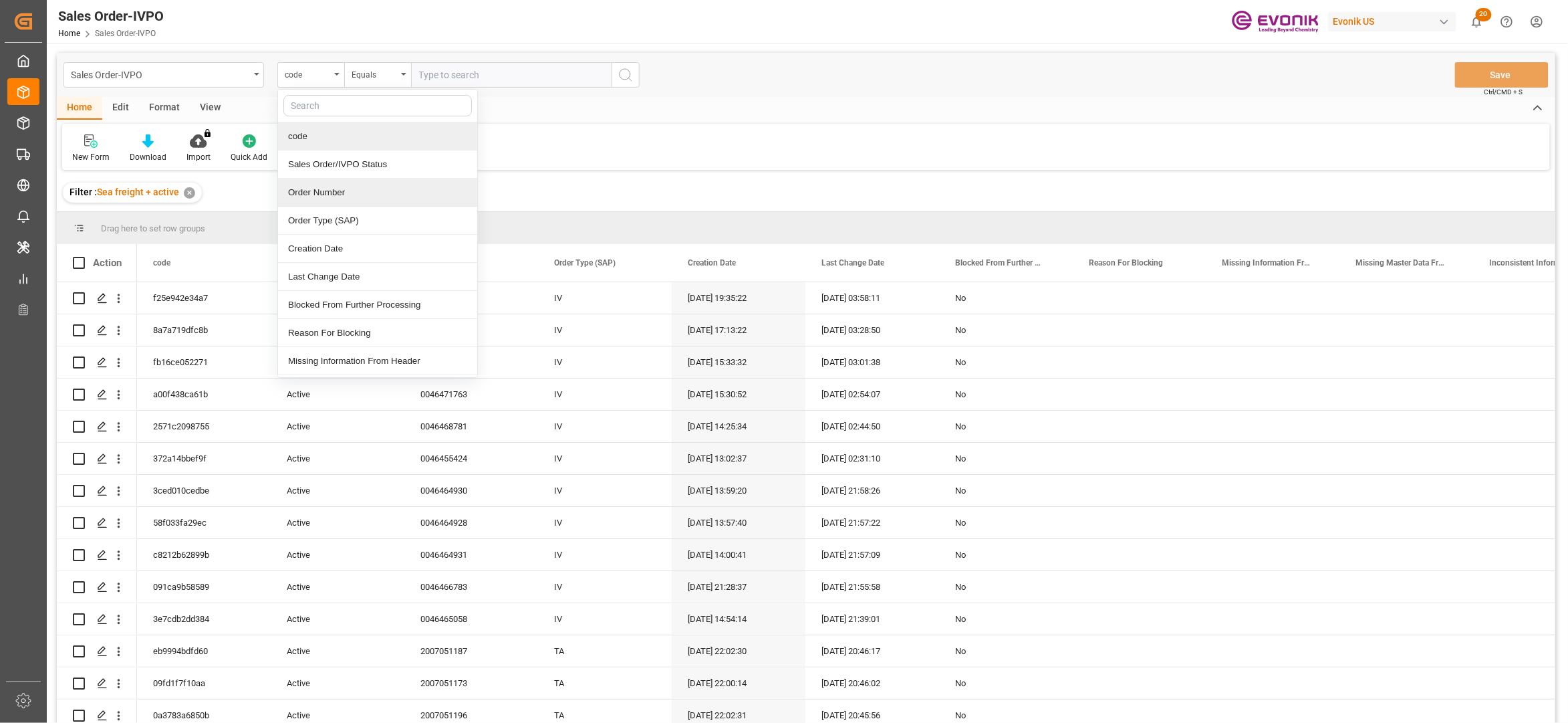
click at [330, 190] on div "Order Number" at bounding box center [377, 192] width 199 height 28
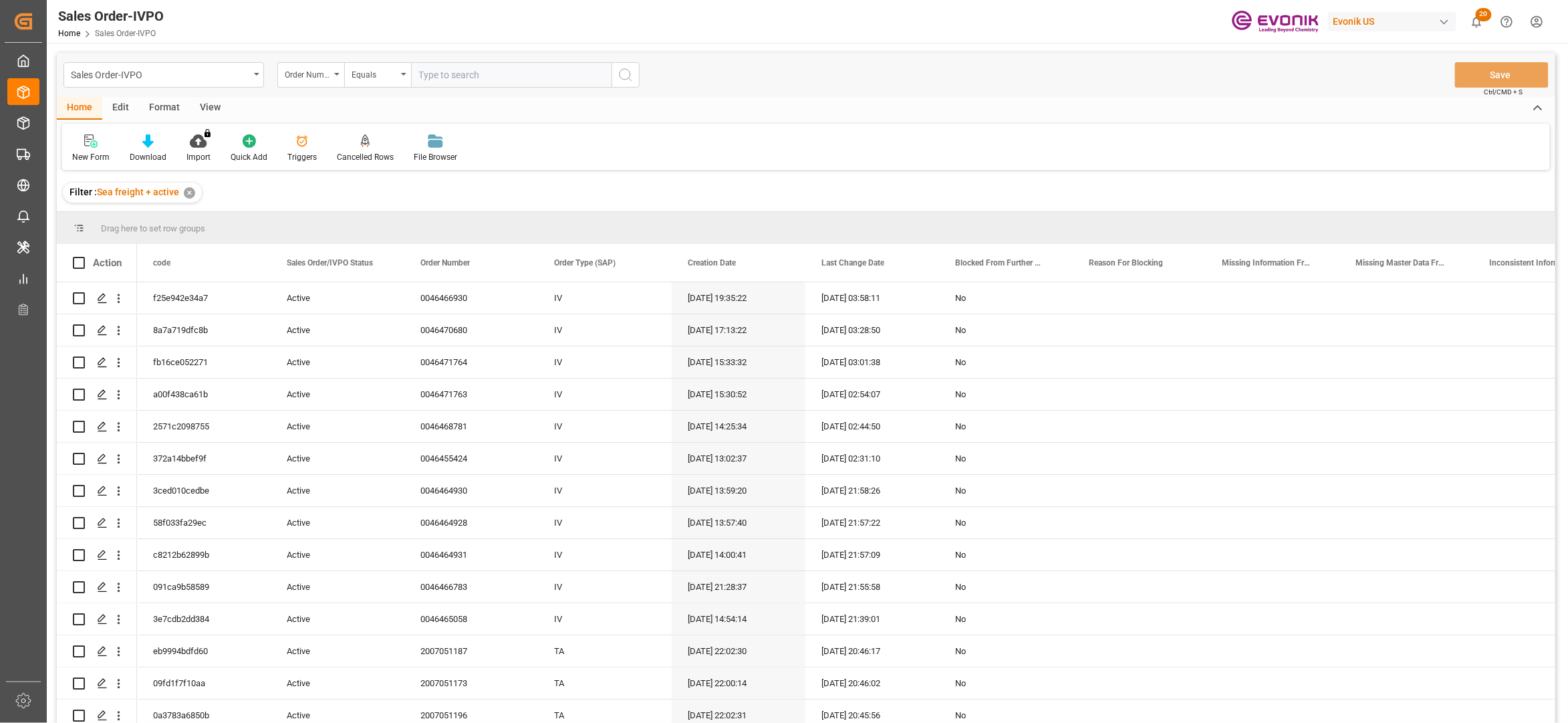
click at [446, 73] on input "text" at bounding box center [511, 75] width 201 height 25
paste input "46467214"
click at [422, 67] on input "46467214" at bounding box center [511, 75] width 201 height 25
type input "0046467214"
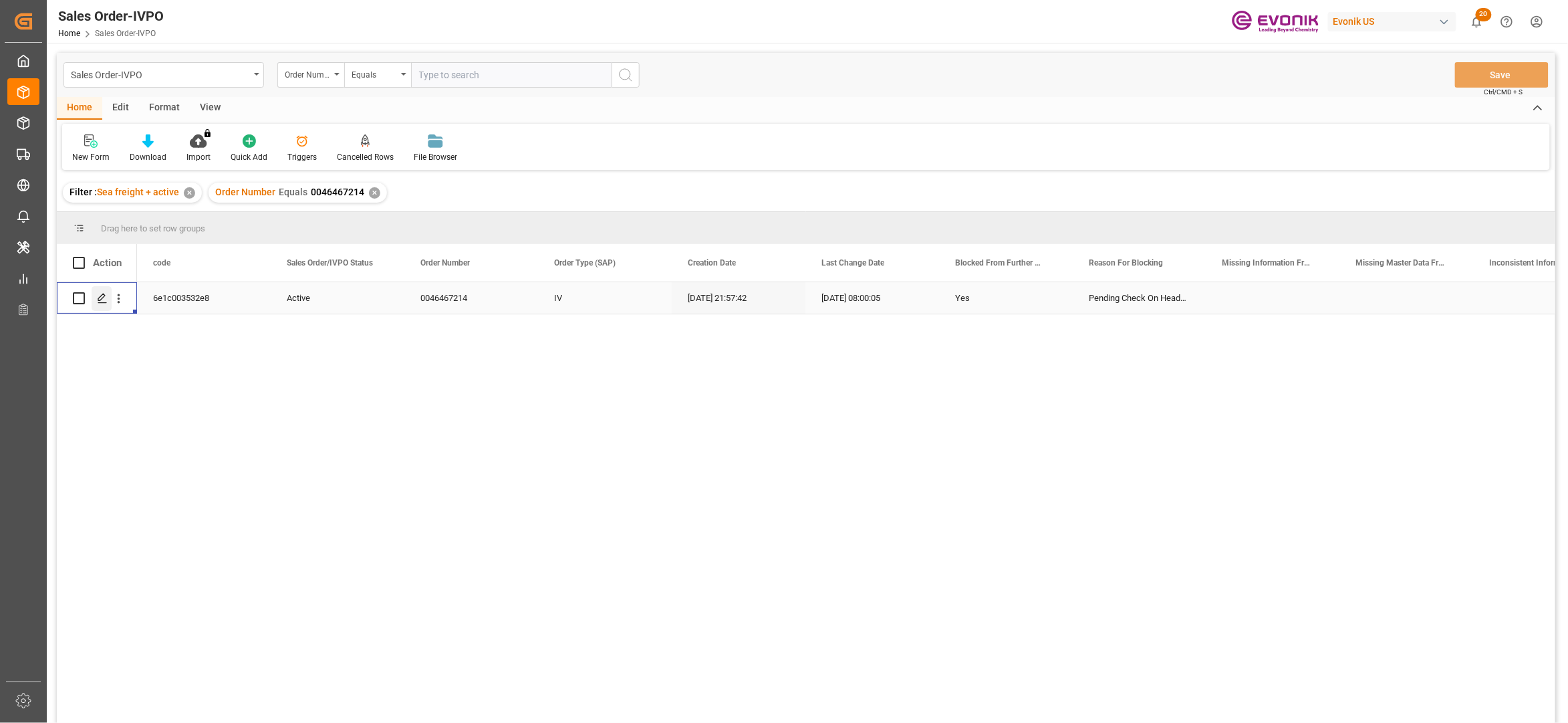
click at [106, 293] on icon "Press SPACE to select this row." at bounding box center [102, 298] width 11 height 11
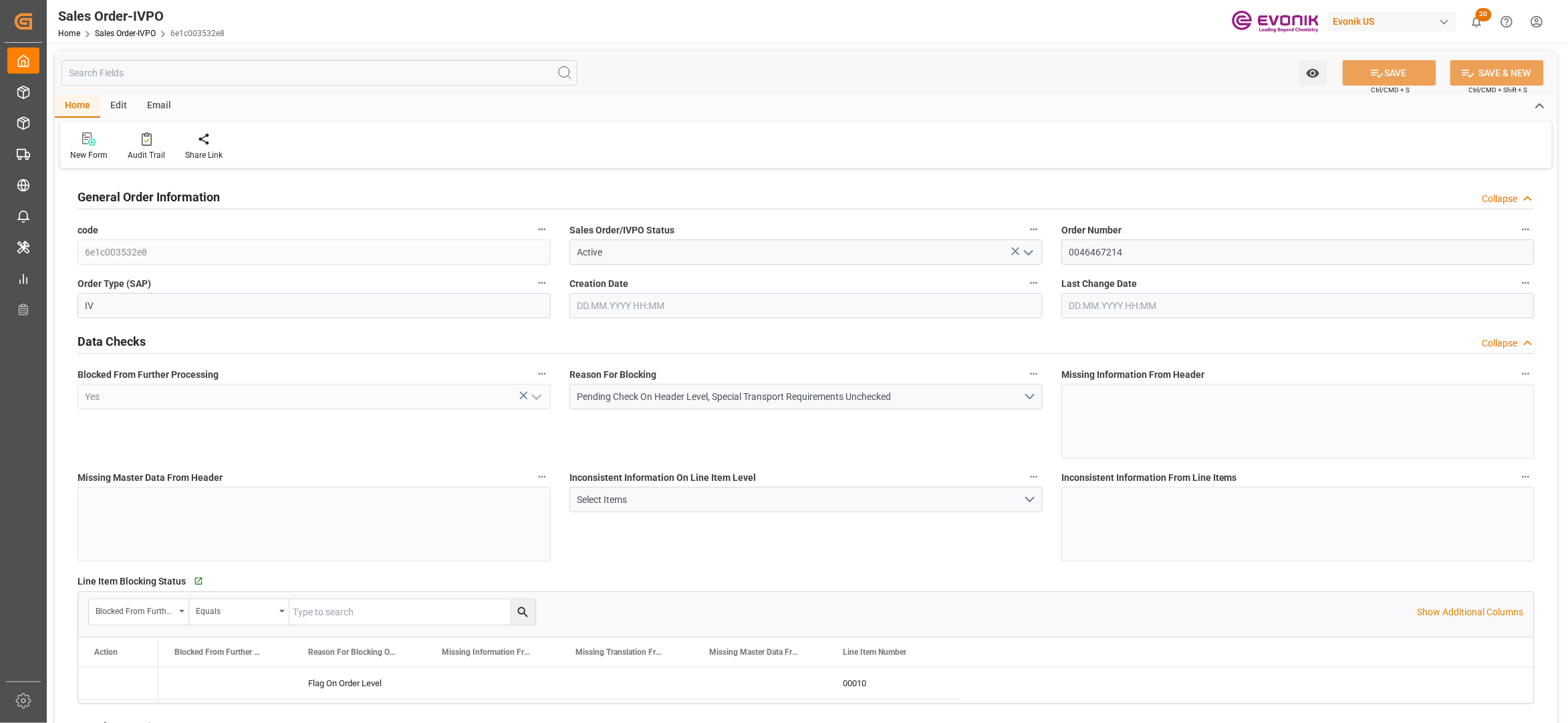
type input "07.08.2025 21:57"
type input "04.09.2025 08:00"
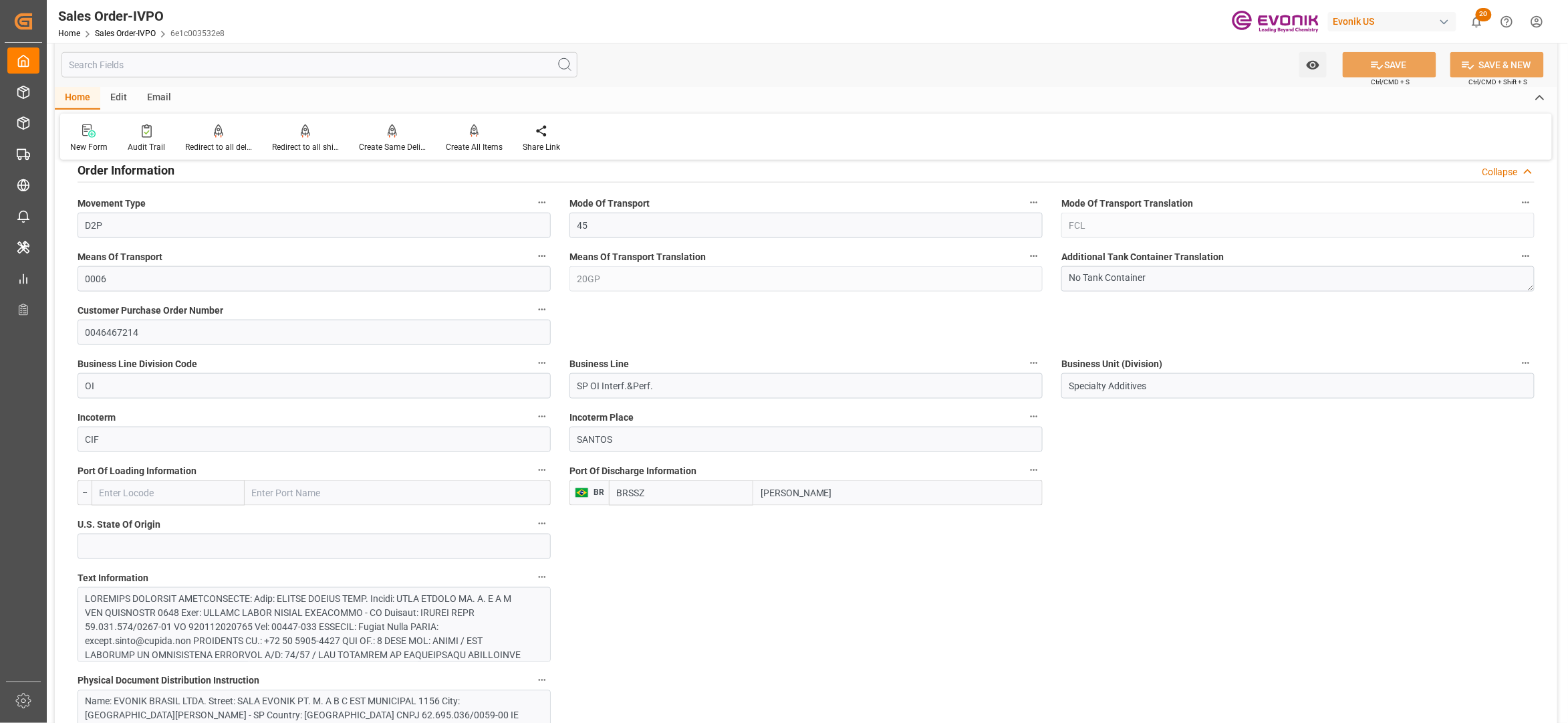
scroll to position [891, 0]
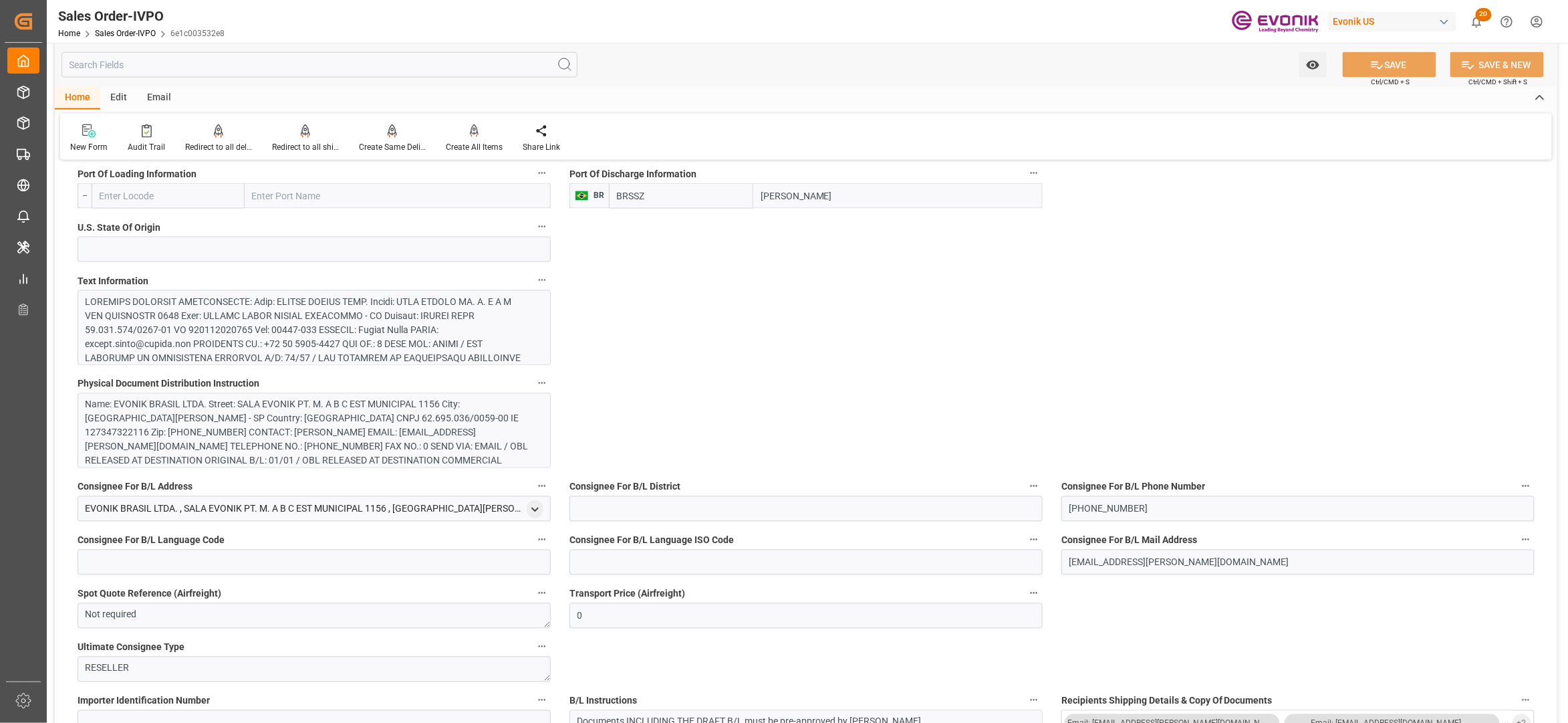
click at [452, 335] on div at bounding box center [307, 456] width 444 height 323
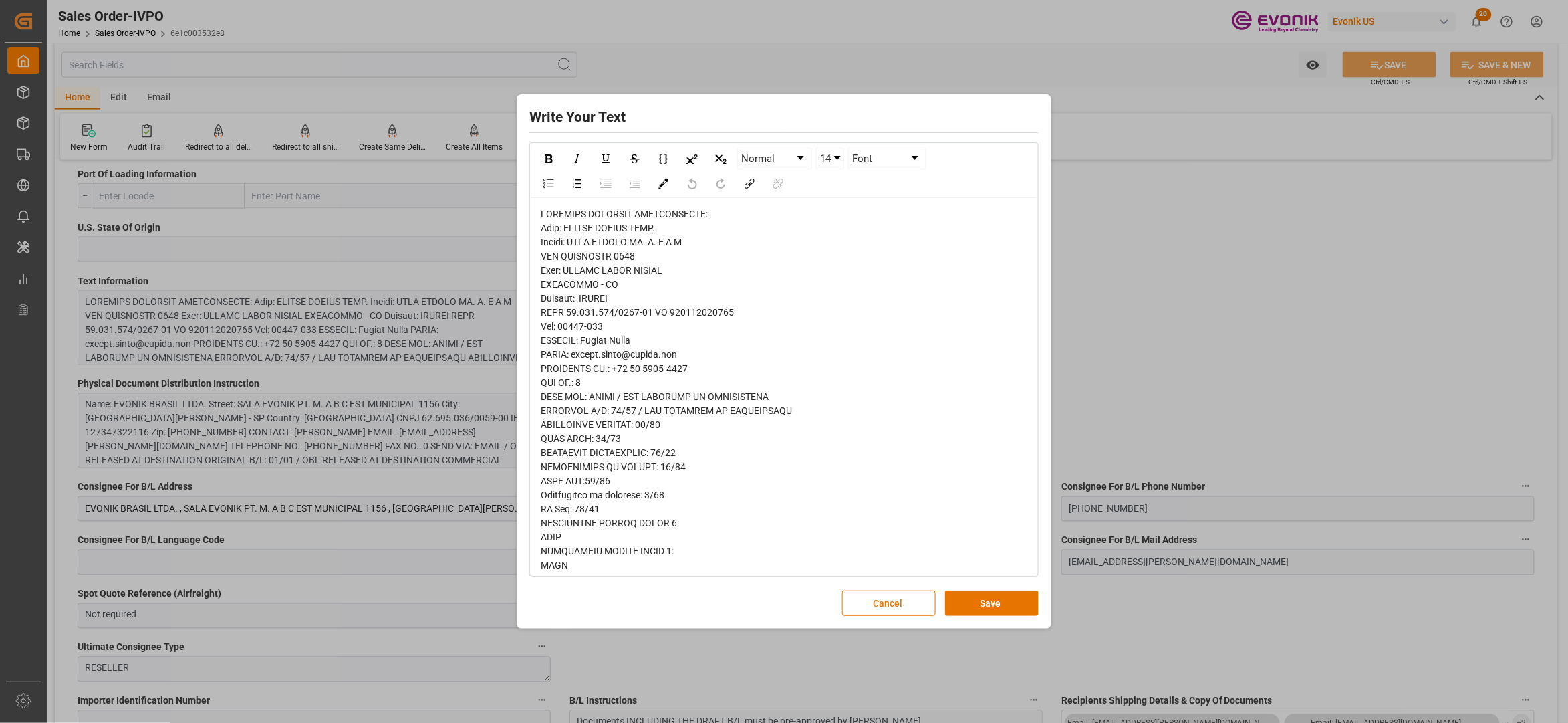
click at [879, 610] on button "Cancel" at bounding box center [888, 603] width 93 height 25
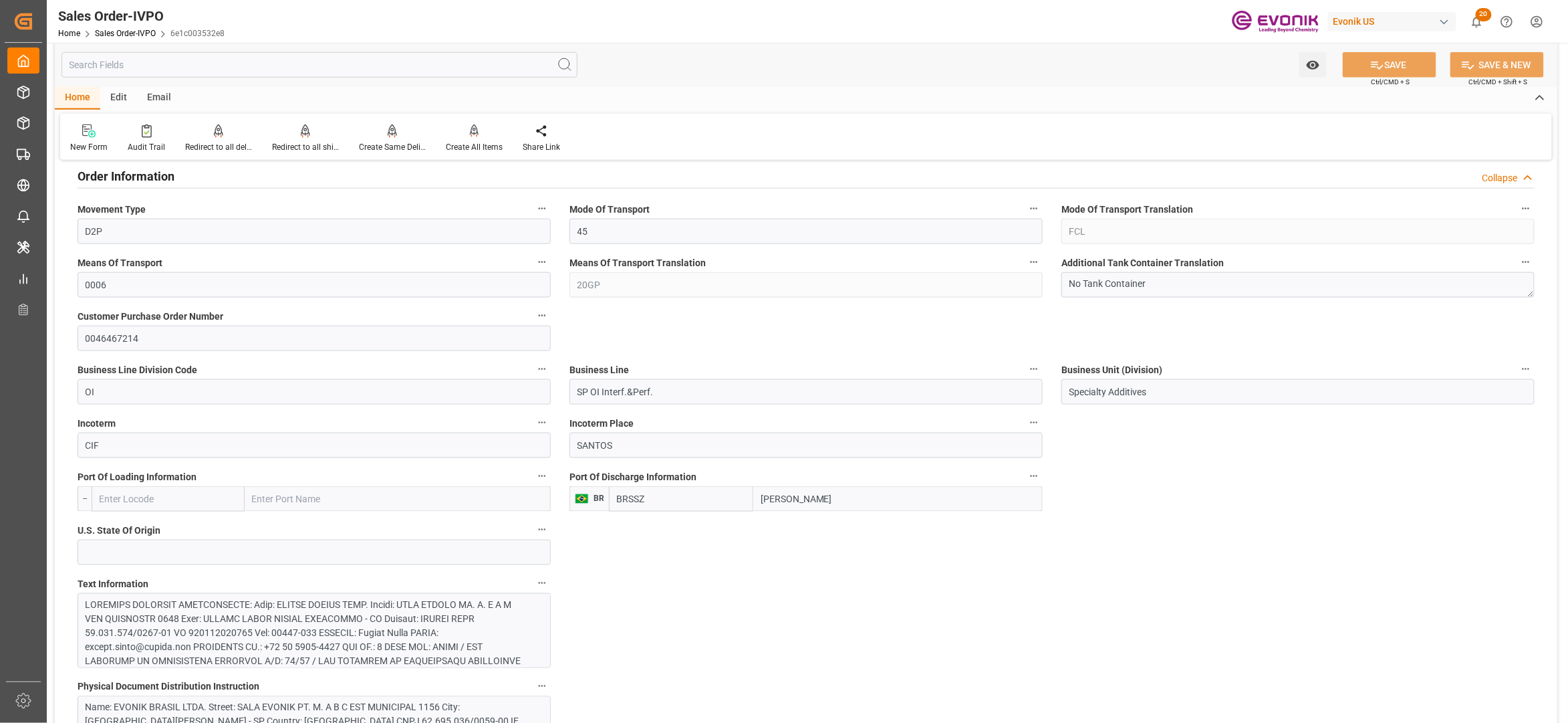
scroll to position [0, 0]
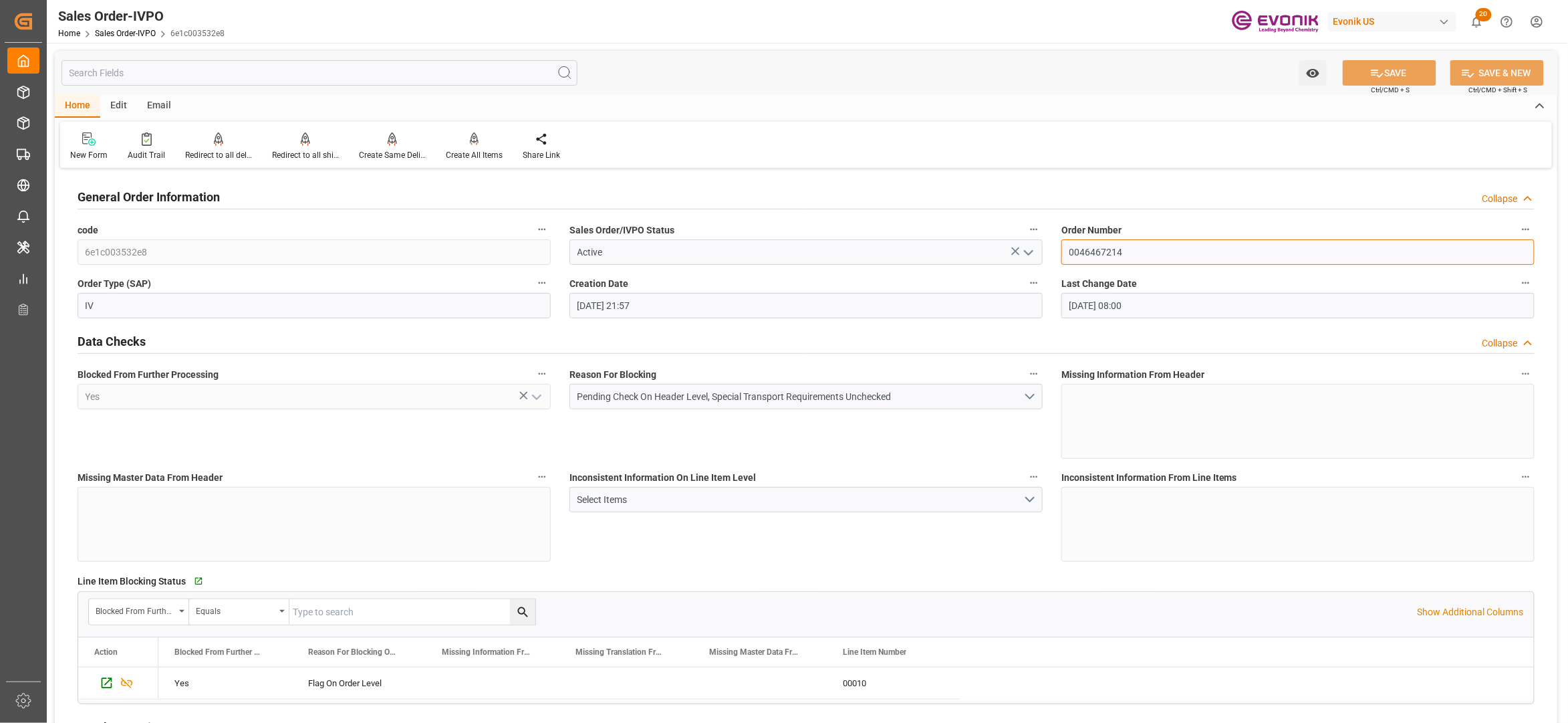
click at [1055, 241] on div "Order Number 0046467214" at bounding box center [1298, 243] width 492 height 54
click at [912, 584] on div "Line Item Blocking Status   Go to Line Item Grid" at bounding box center [807, 581] width 1458 height 20
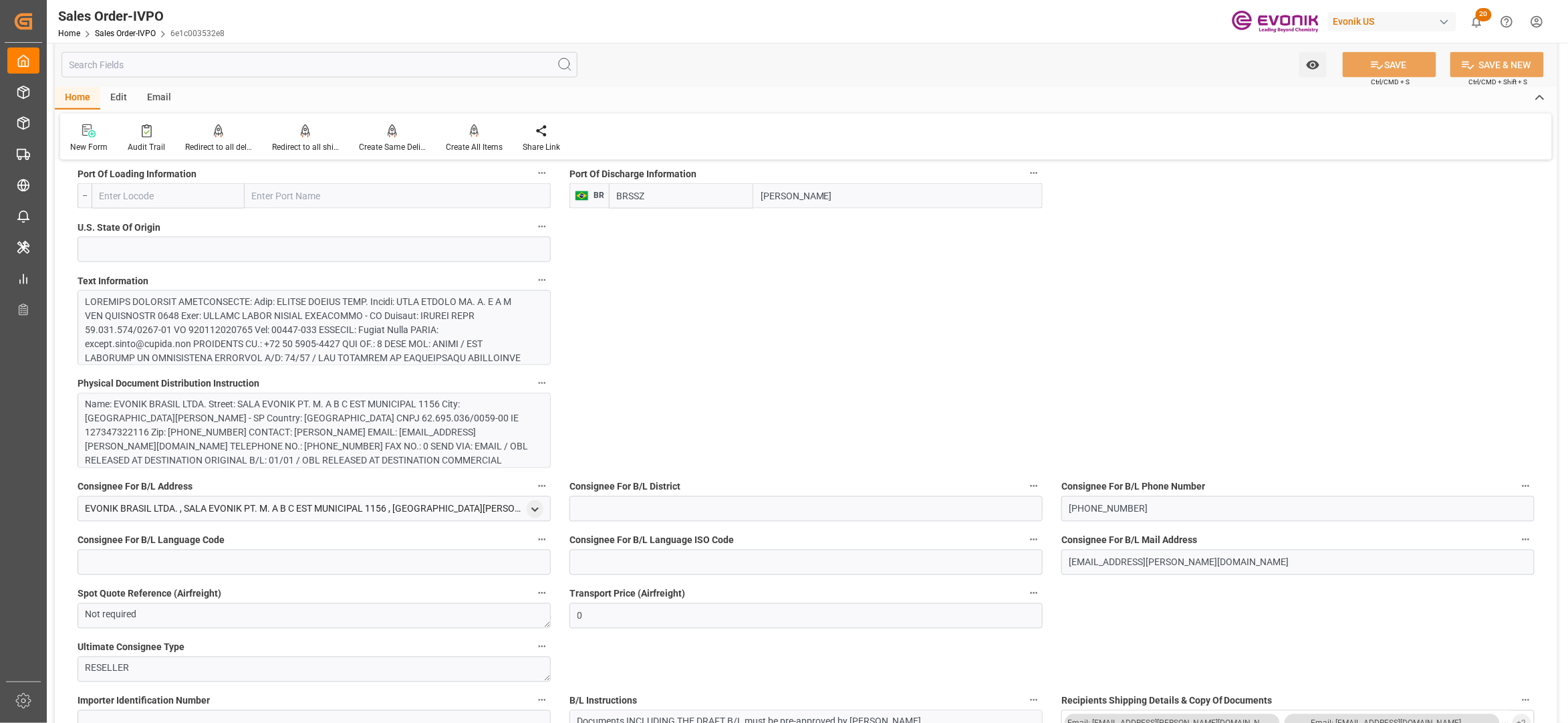
scroll to position [594, 0]
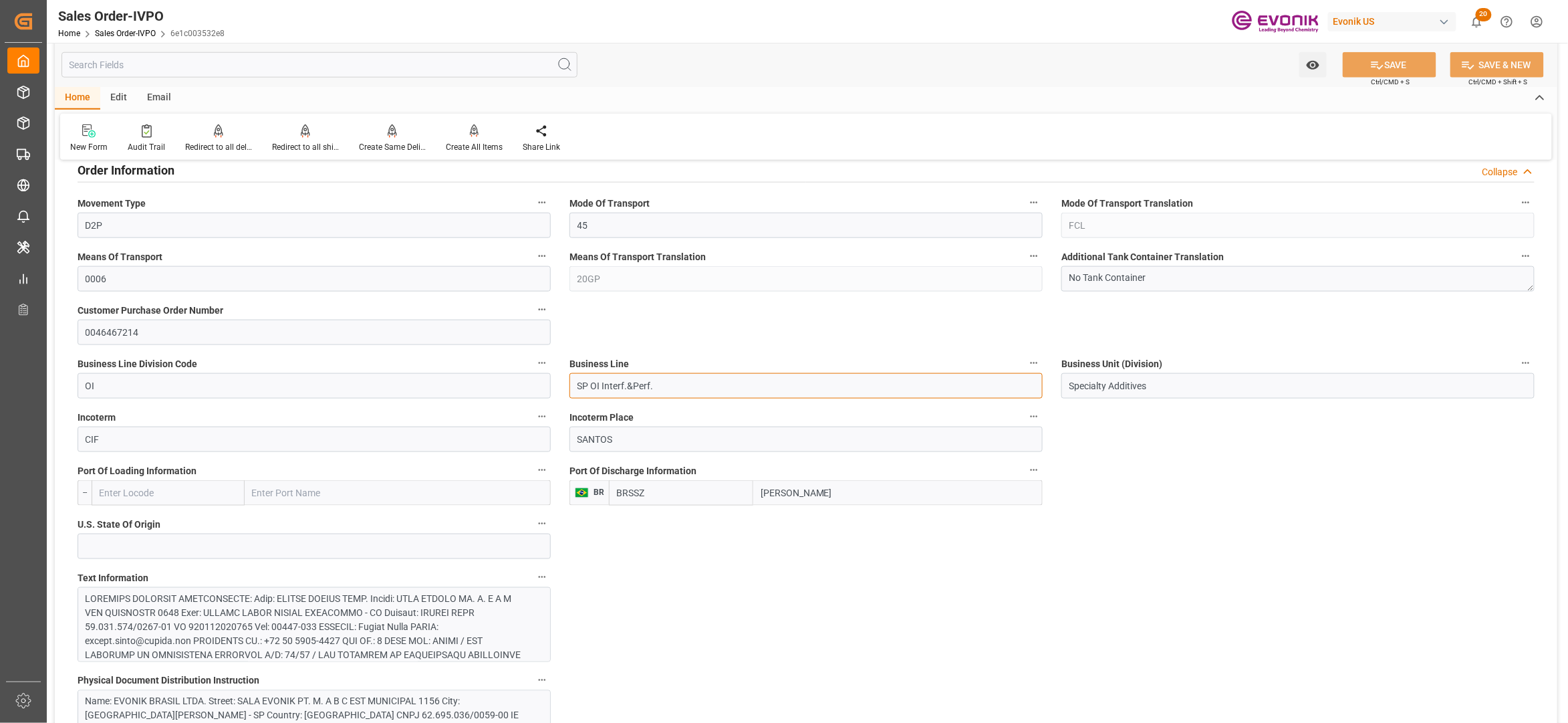
drag, startPoint x: 683, startPoint y: 391, endPoint x: 553, endPoint y: 389, distance: 130.0
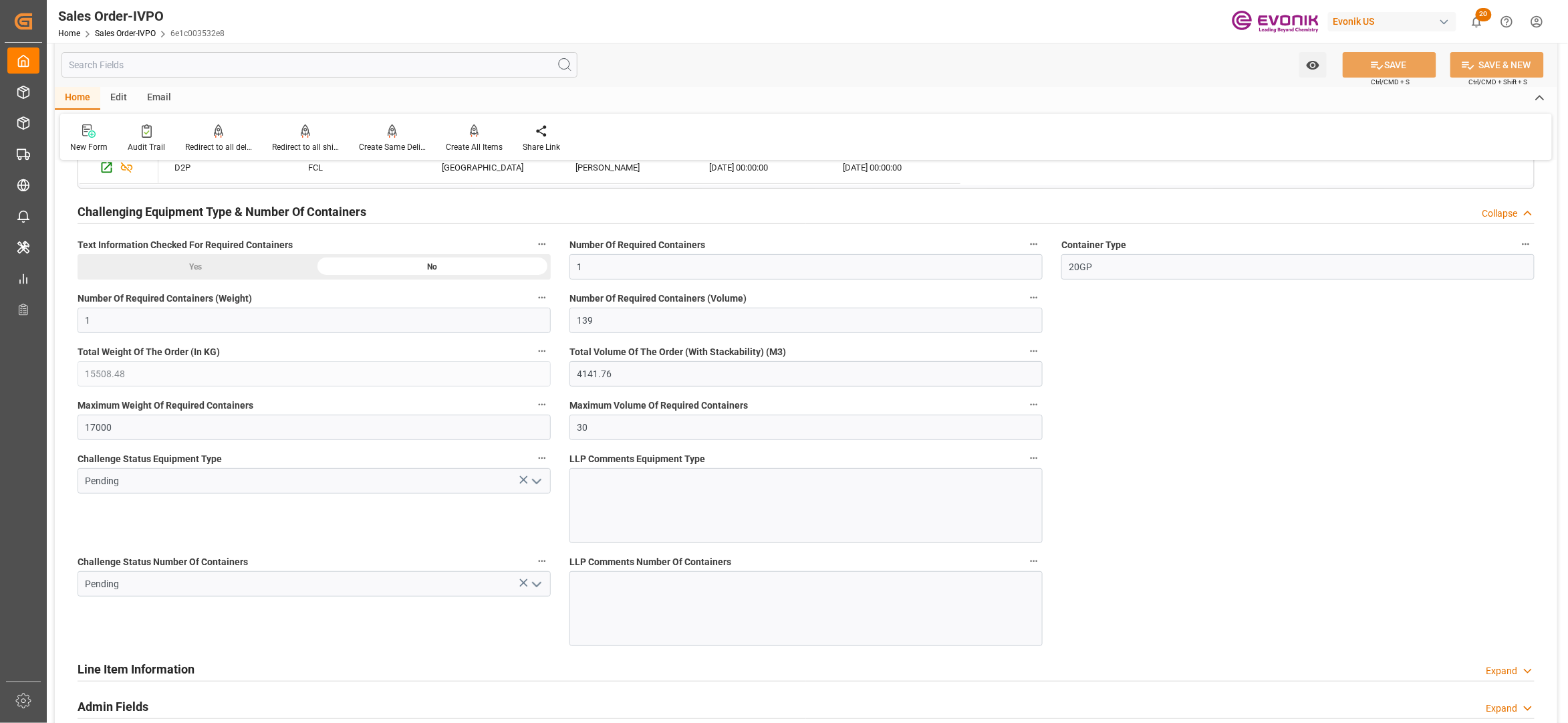
scroll to position [2079, 0]
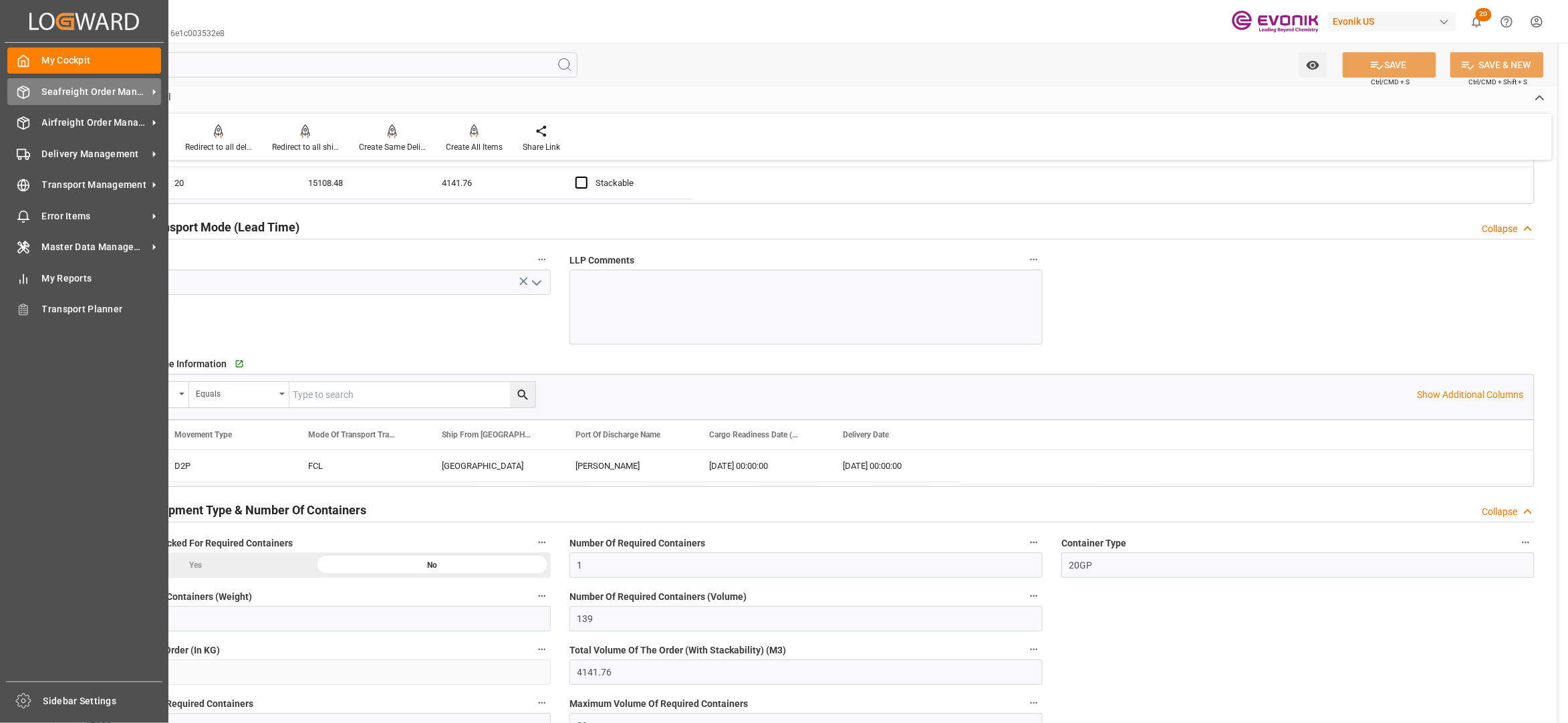
click at [55, 98] on span "Seafreight Order Management" at bounding box center [95, 91] width 106 height 14
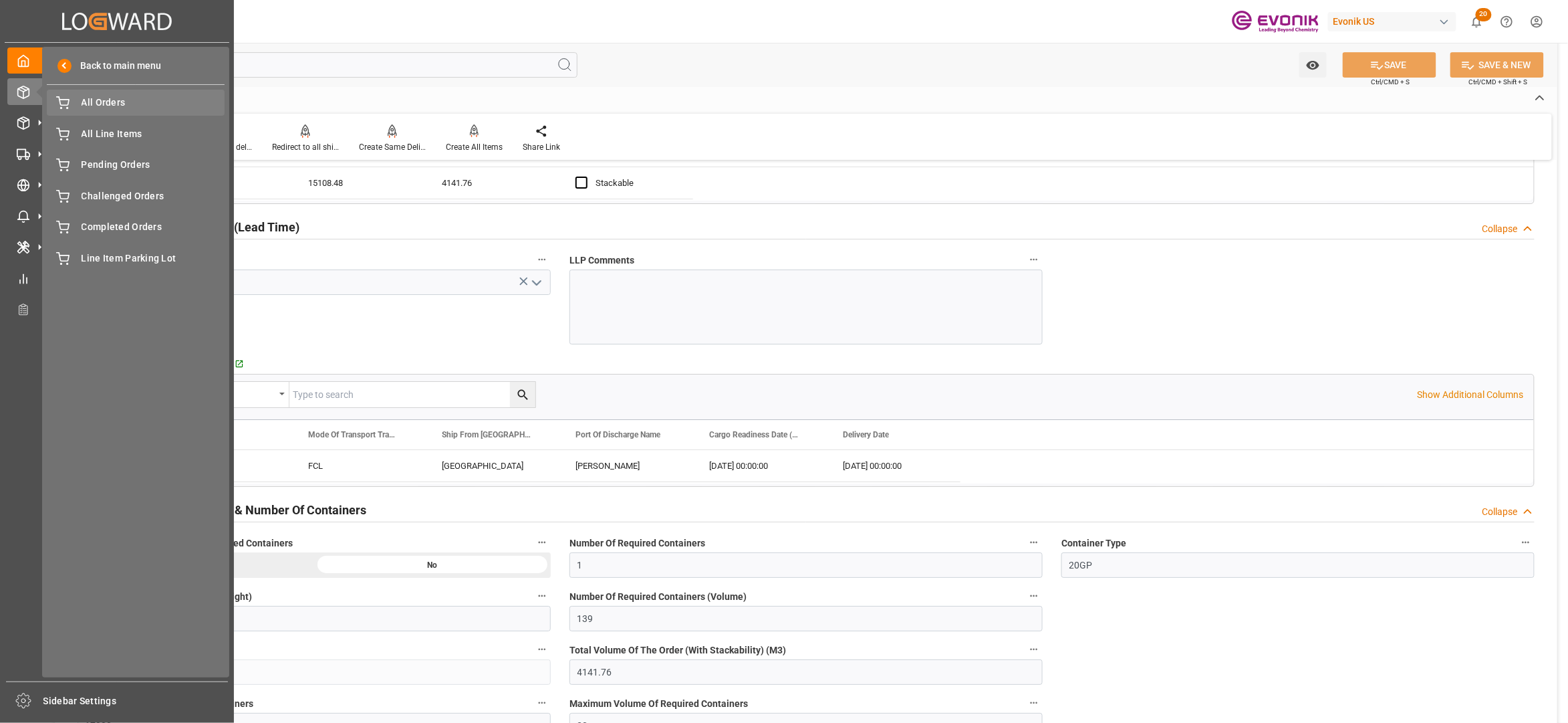
click at [91, 107] on span "All Orders" at bounding box center [154, 103] width 144 height 14
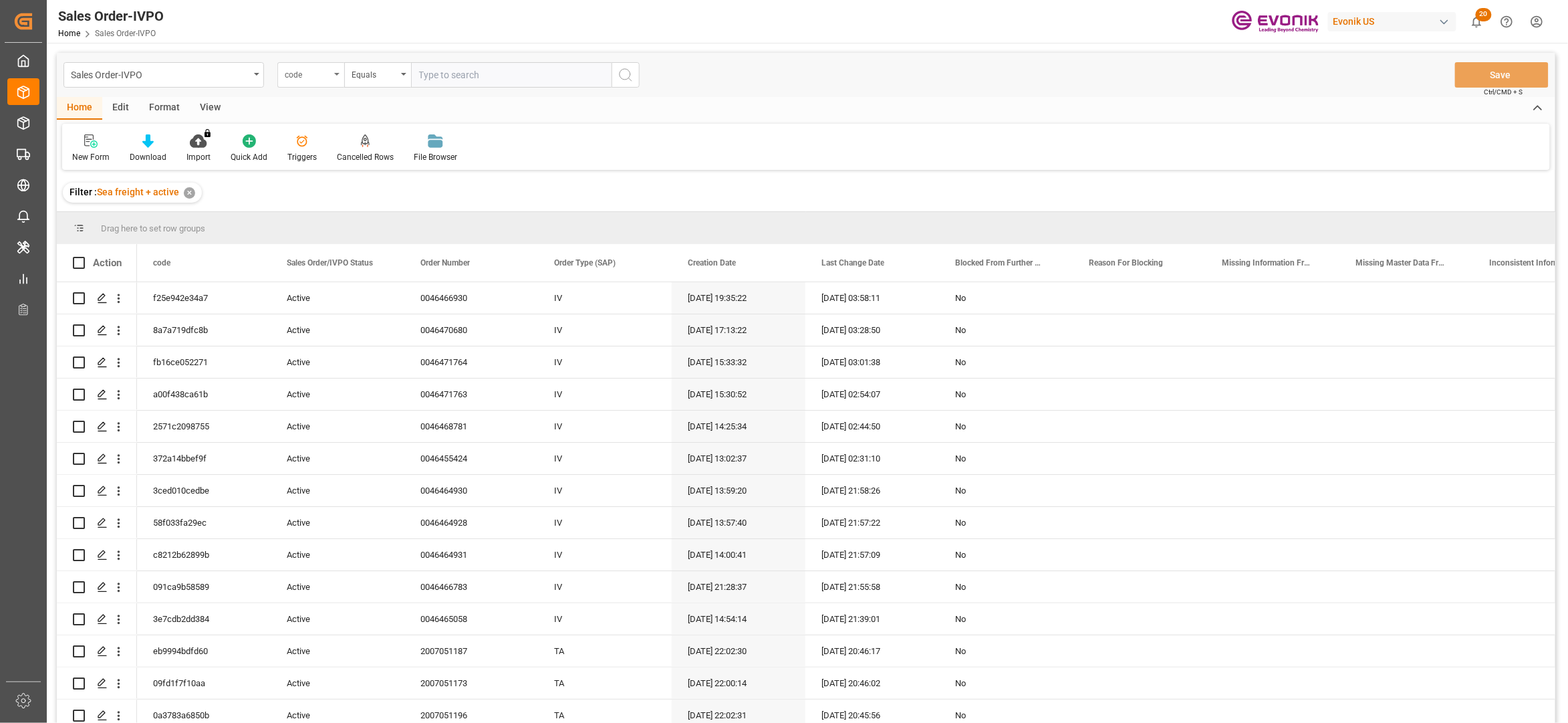
click at [327, 76] on div "code" at bounding box center [307, 73] width 45 height 15
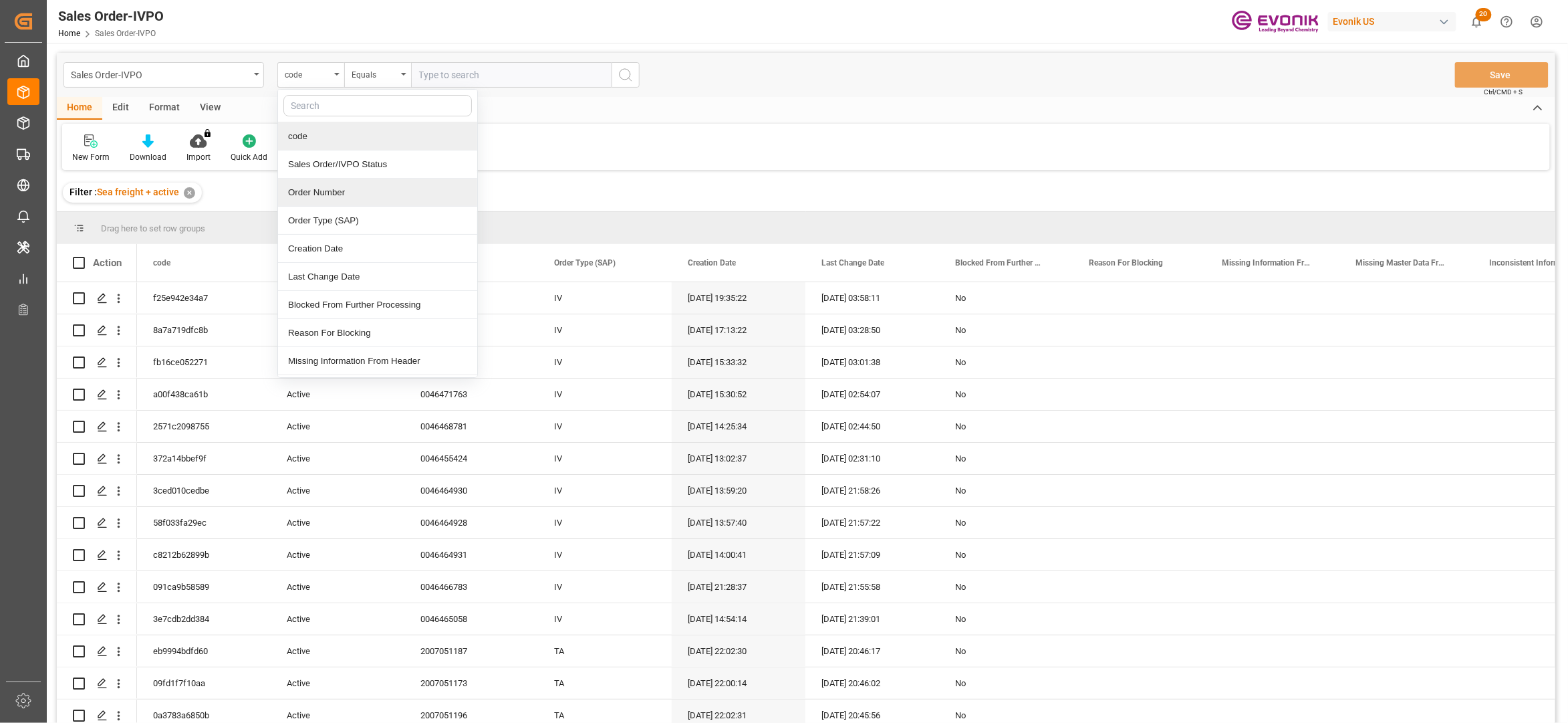
click at [353, 191] on div "Order Number" at bounding box center [377, 192] width 199 height 28
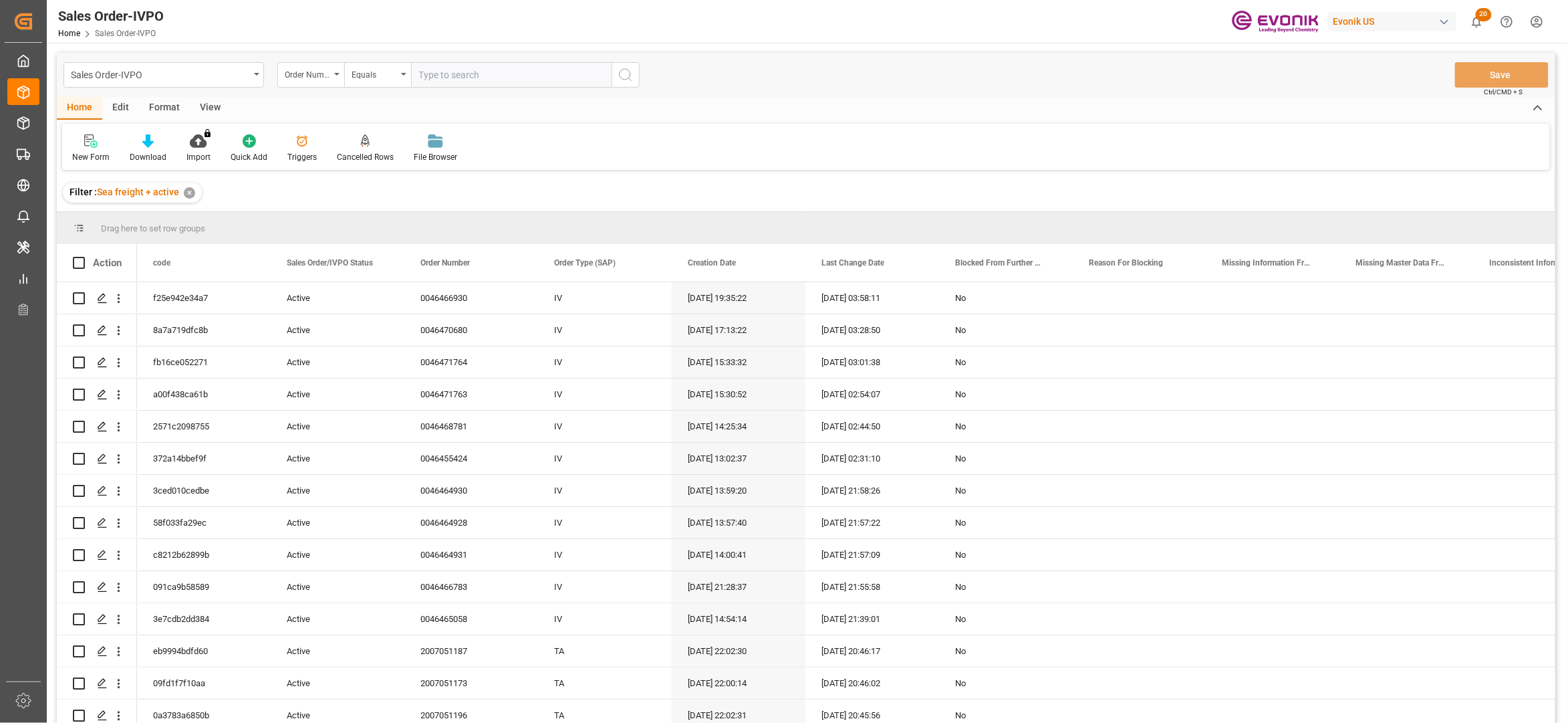
click at [454, 73] on input "text" at bounding box center [511, 75] width 201 height 25
paste input "0046470133"
type input "0046470133"
click at [621, 78] on circle "search button" at bounding box center [624, 74] width 11 height 11
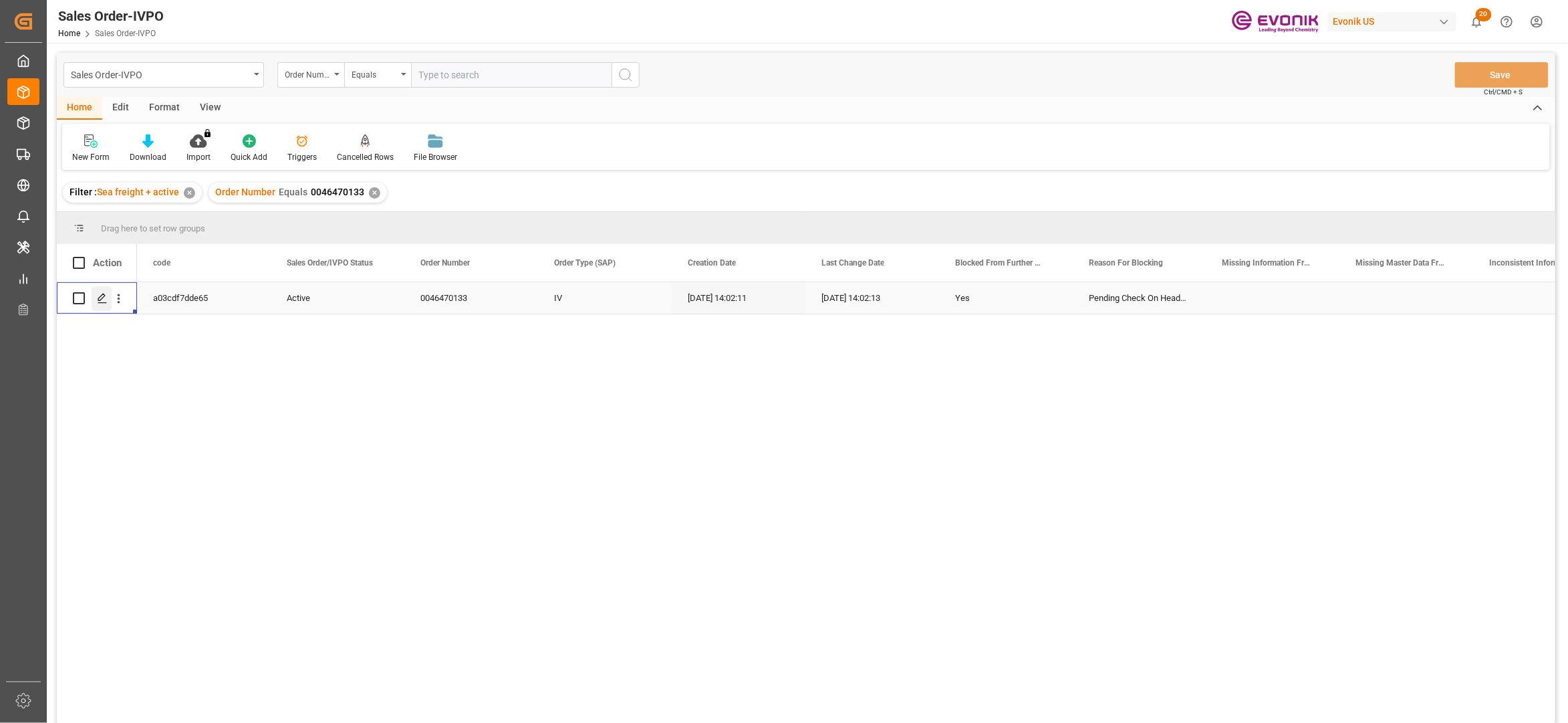
click at [102, 301] on icon "Press SPACE to select this row." at bounding box center [102, 298] width 11 height 11
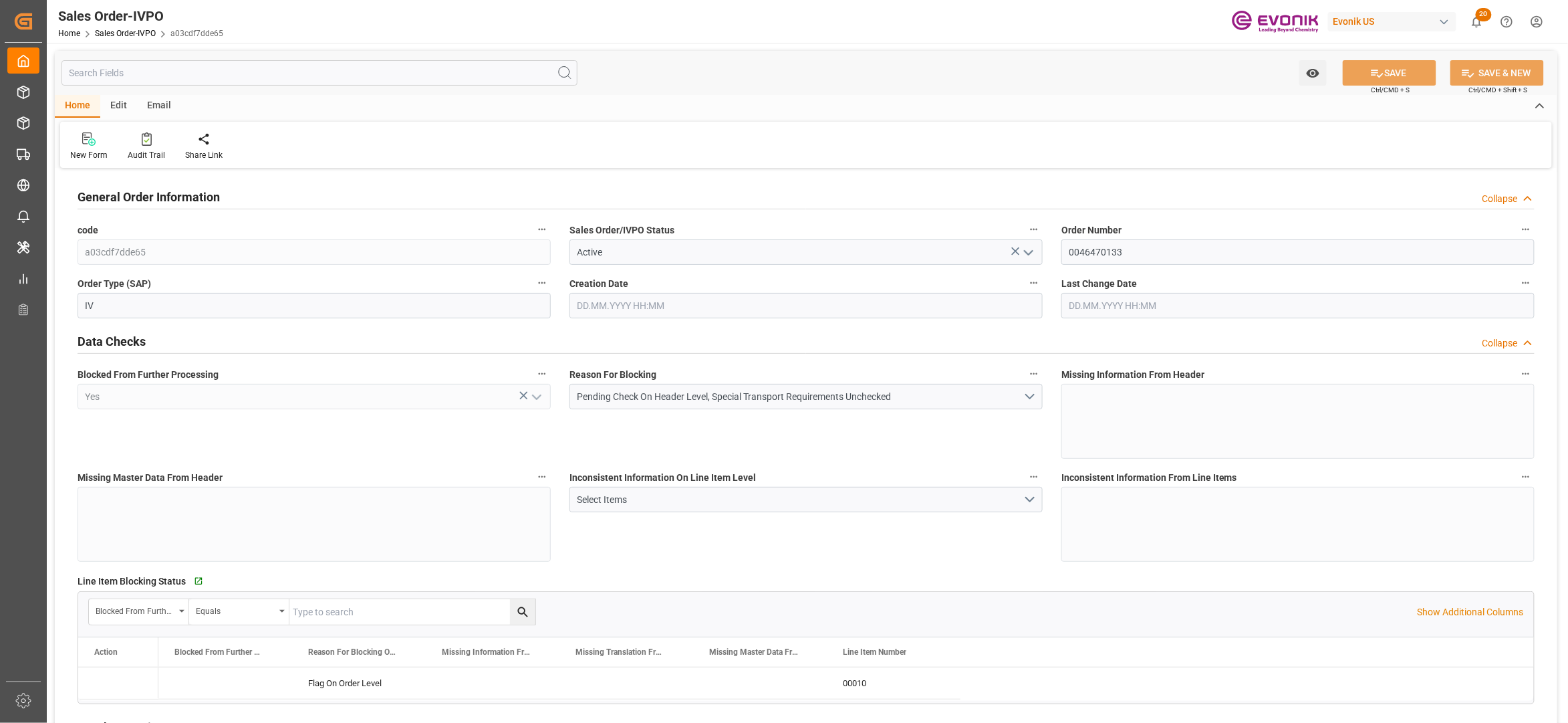
type input "BEANR"
type input "0"
type input "1"
type input "17533.8"
type input "[DATE] 14:02"
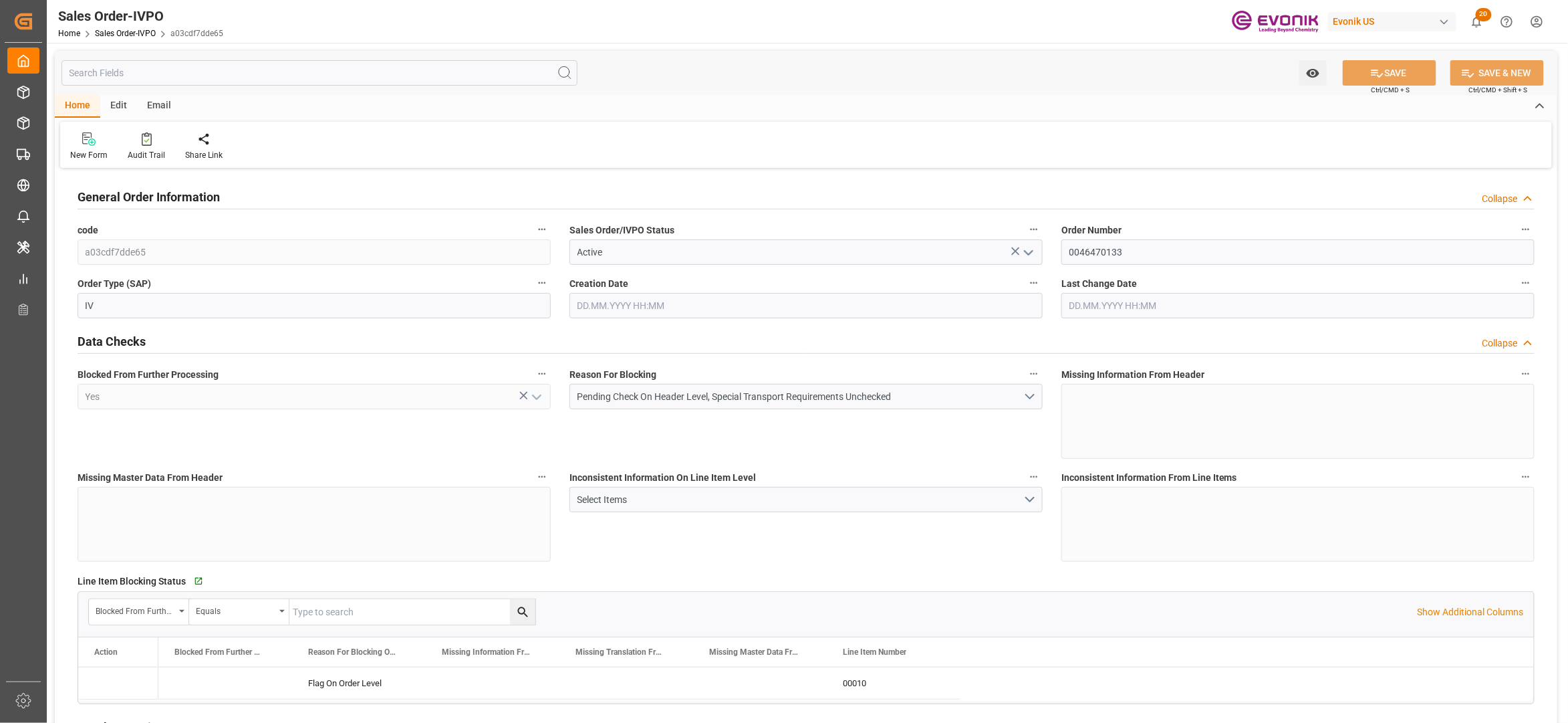
type input "[DATE] 14:02"
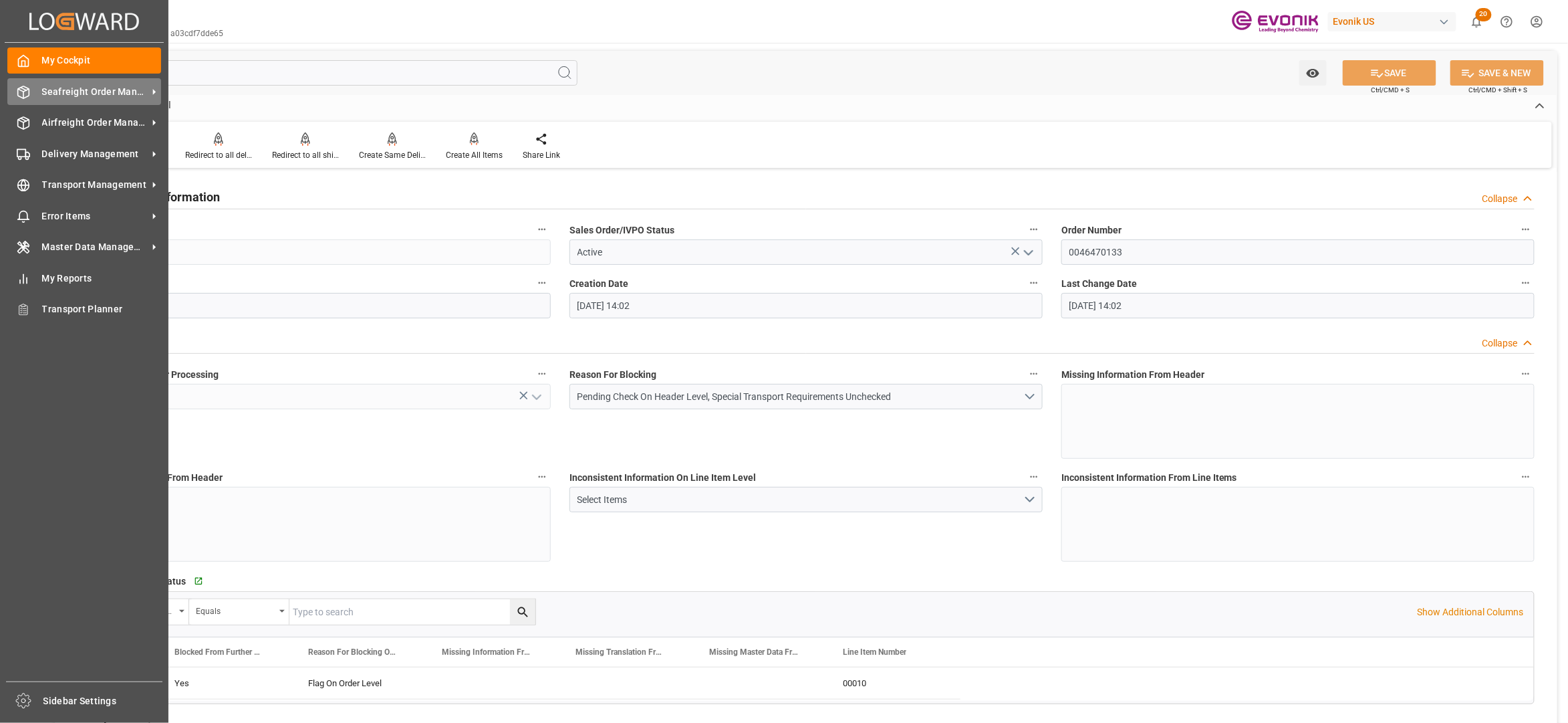
click at [84, 86] on span "Seafreight Order Management" at bounding box center [95, 91] width 106 height 14
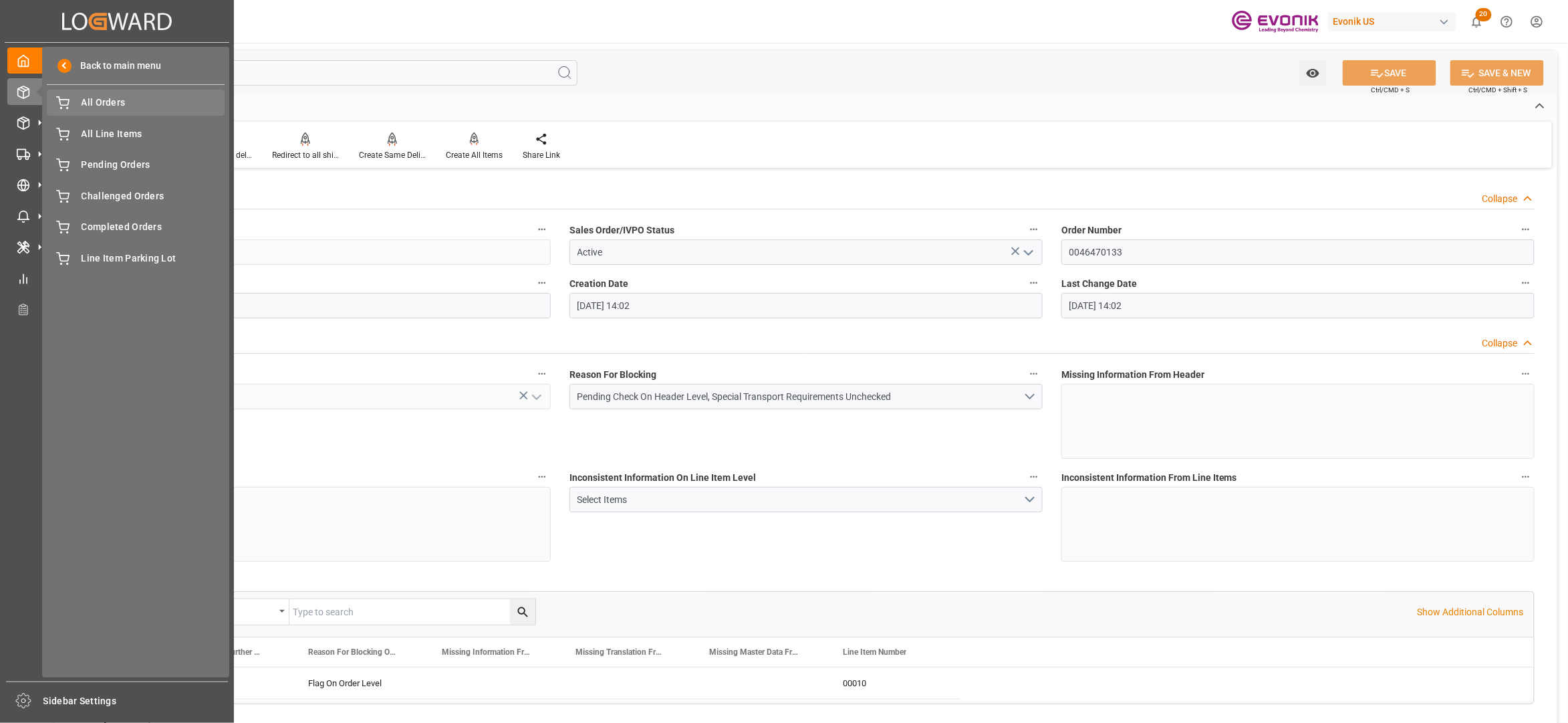
click at [133, 105] on span "All Orders" at bounding box center [154, 103] width 144 height 14
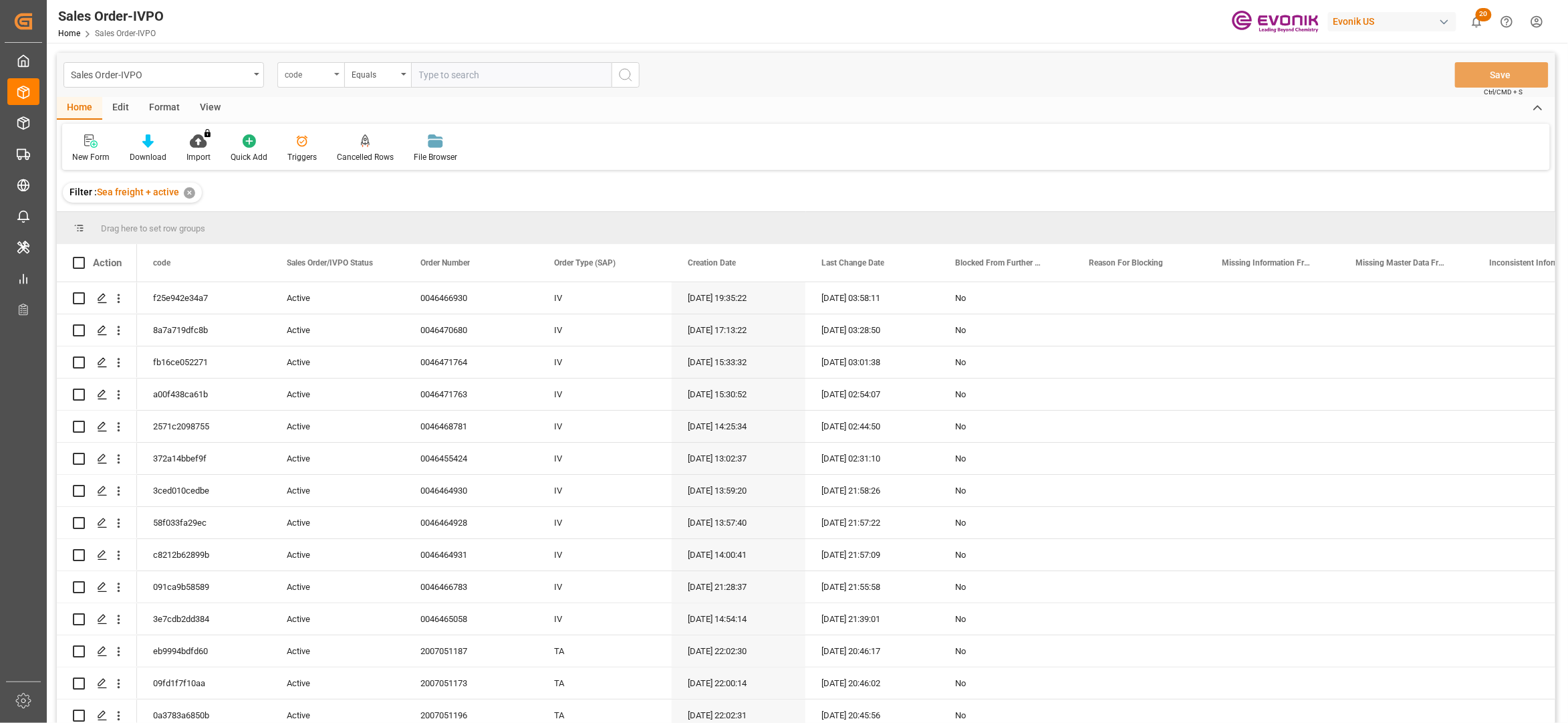
click at [322, 78] on div "code" at bounding box center [307, 73] width 45 height 15
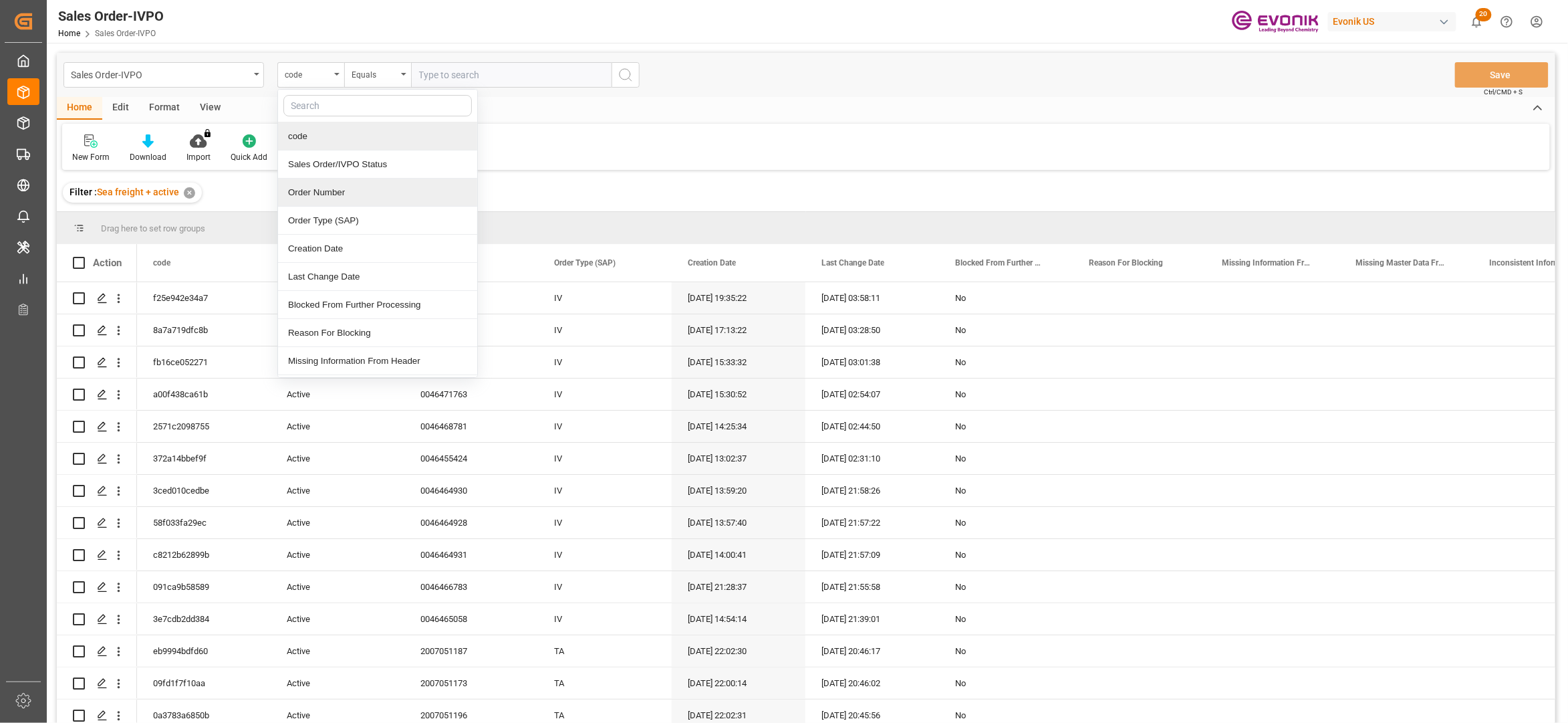
click at [366, 188] on div "Order Number" at bounding box center [377, 192] width 199 height 28
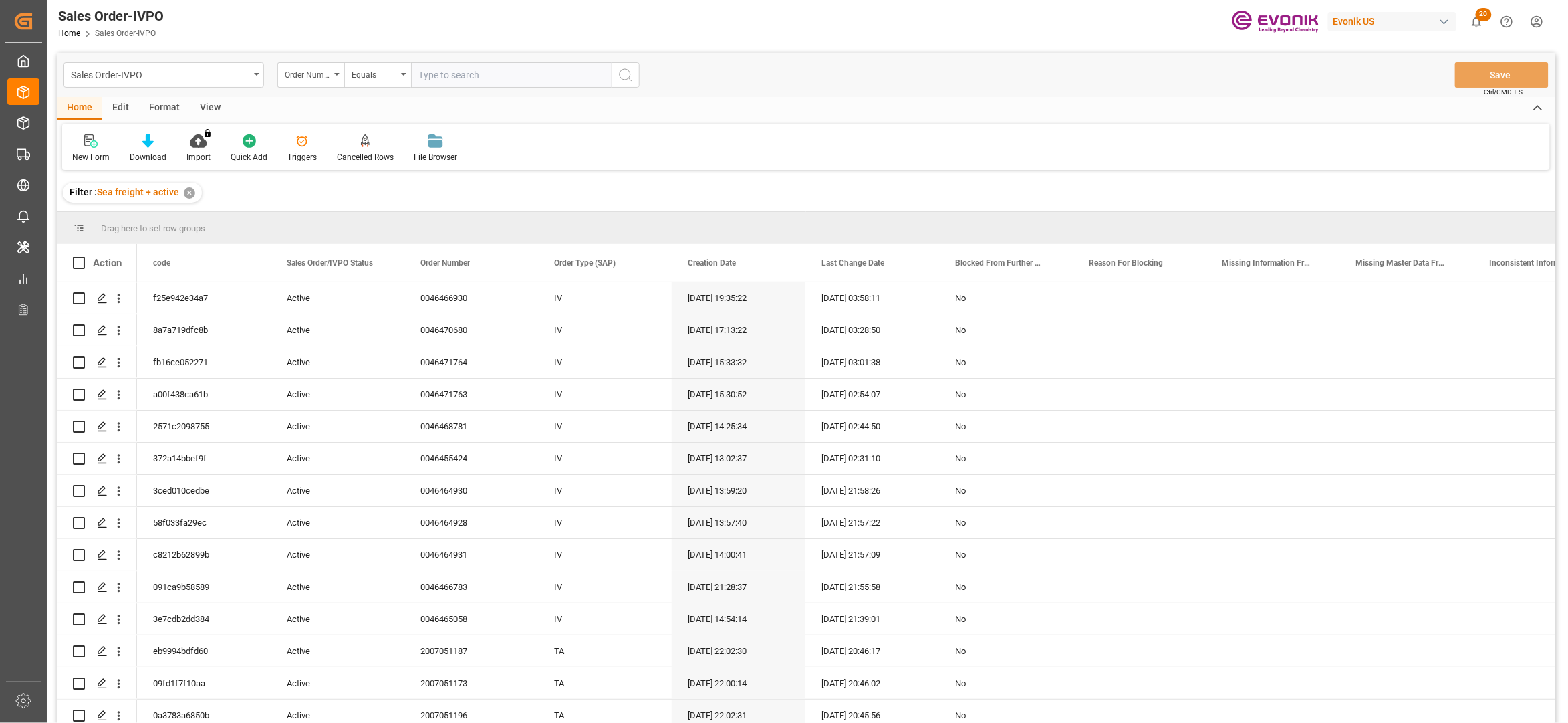
click at [470, 67] on input "text" at bounding box center [511, 75] width 201 height 25
paste input "0046470133"
type input "0046470133"
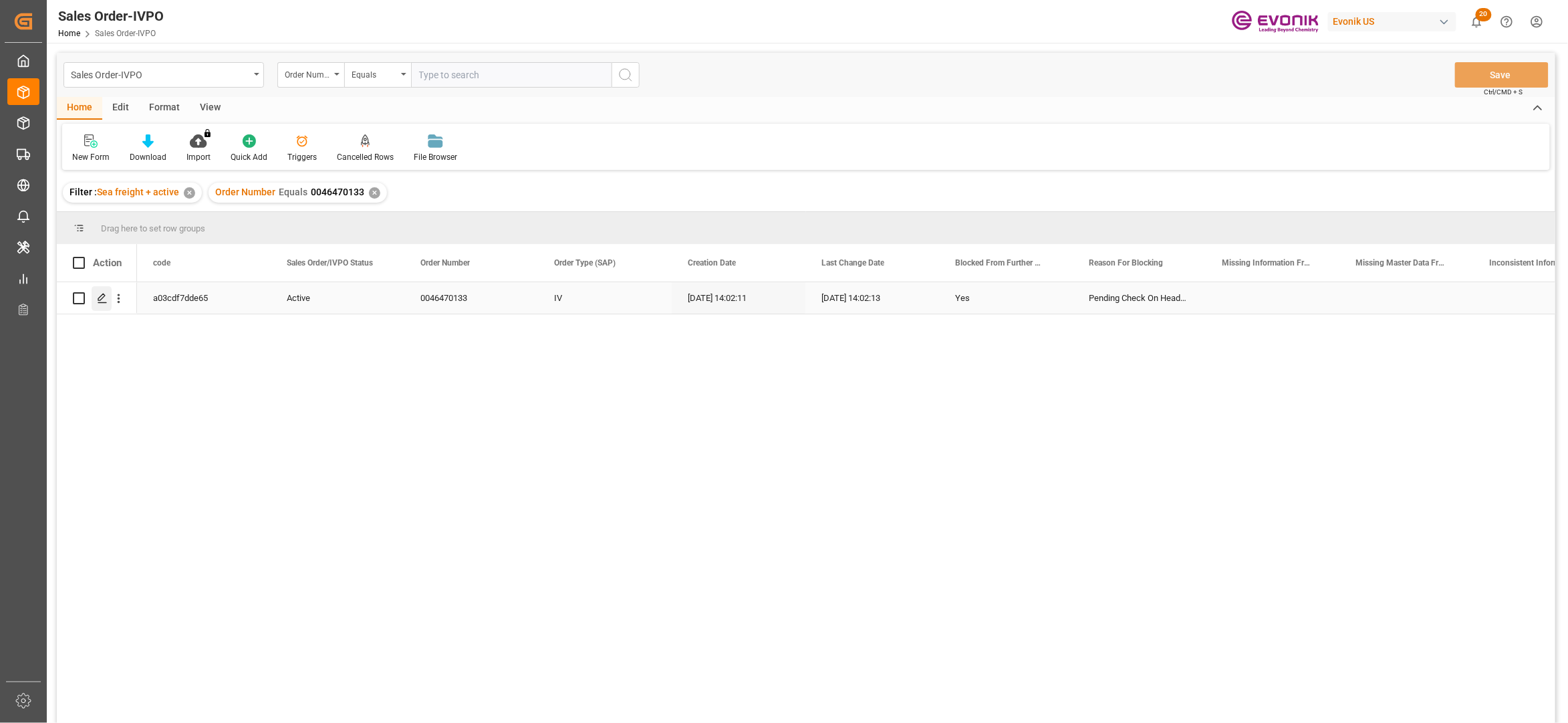
click at [100, 298] on icon "Press SPACE to select this row." at bounding box center [102, 298] width 11 height 11
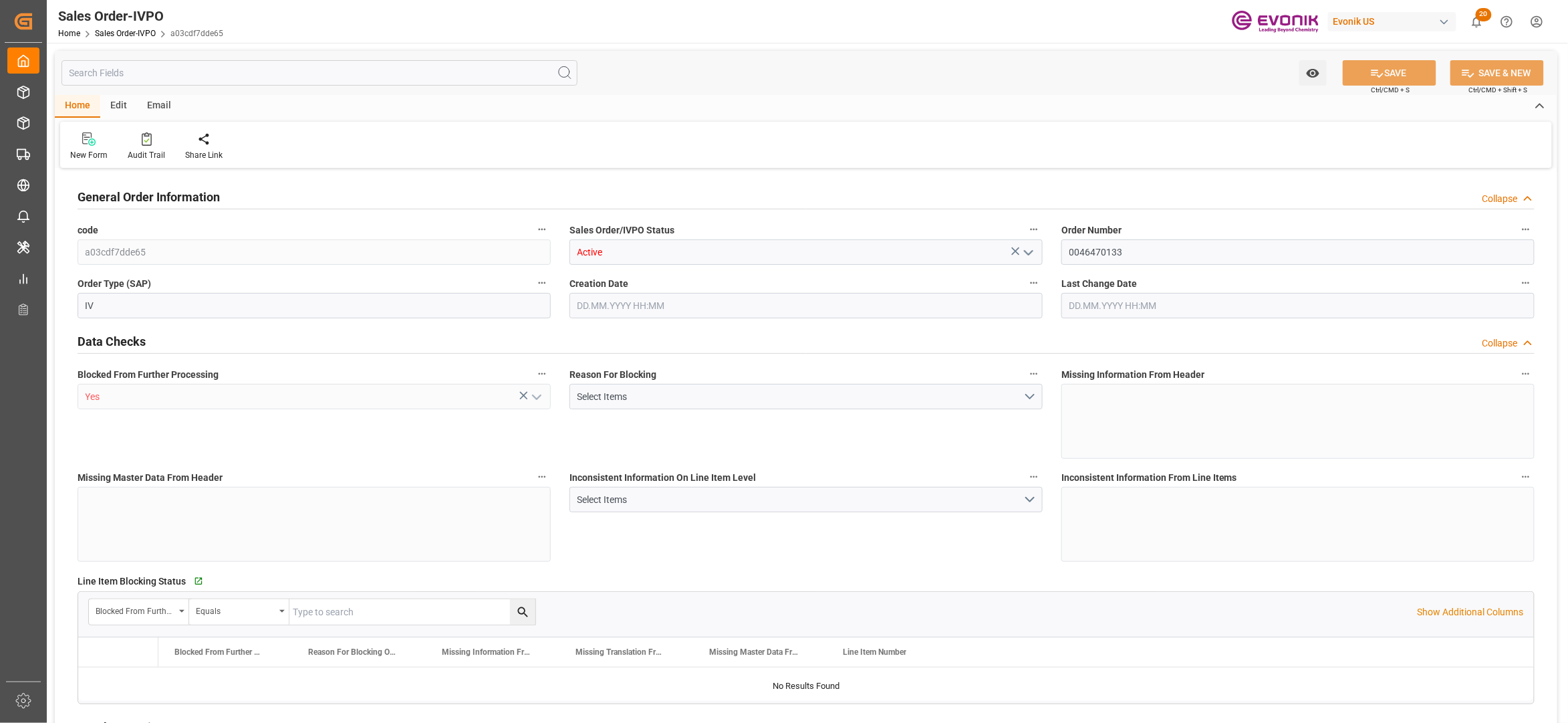
type input "BEANR"
type input "0"
type input "1"
type input "17533.8"
type input "[DATE] 14:02"
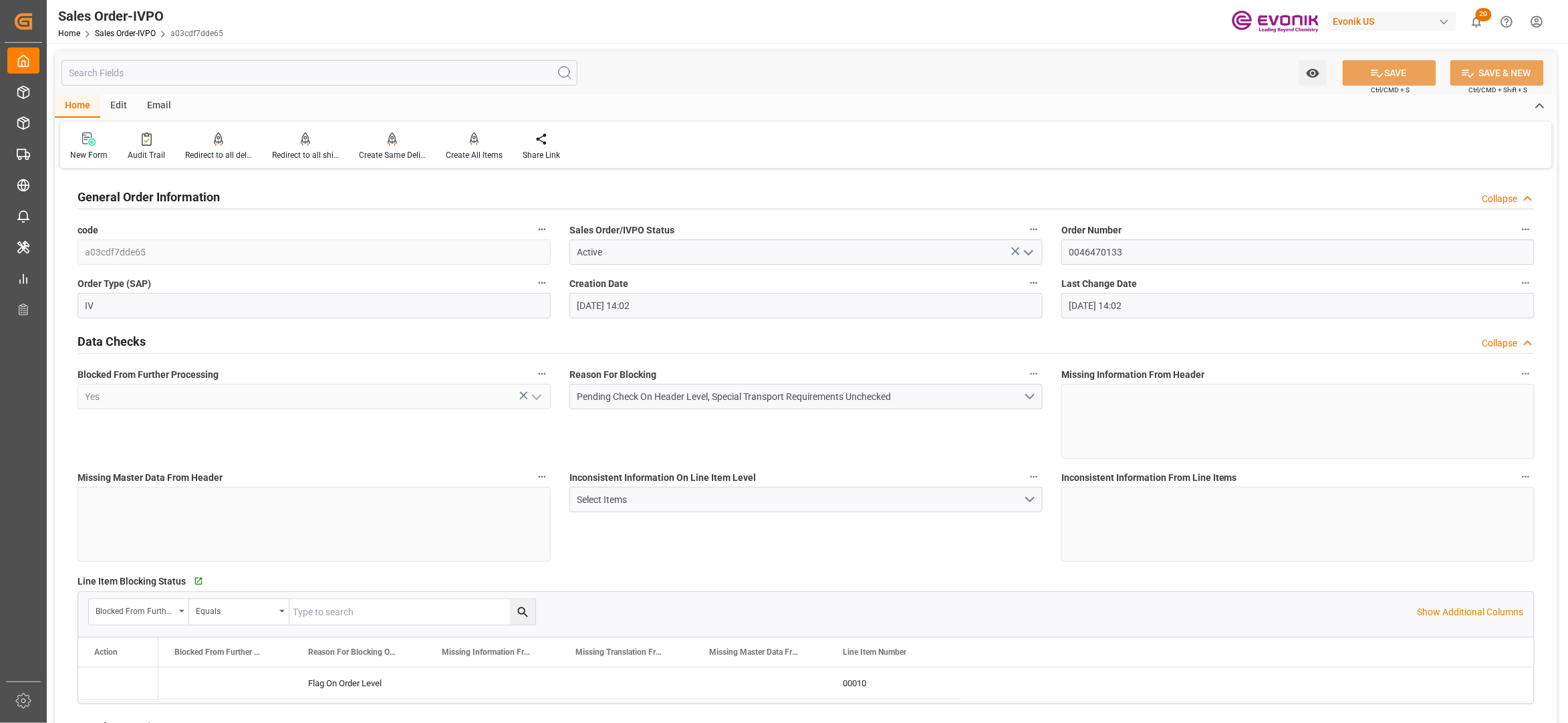
type input "[DATE] 14:02"
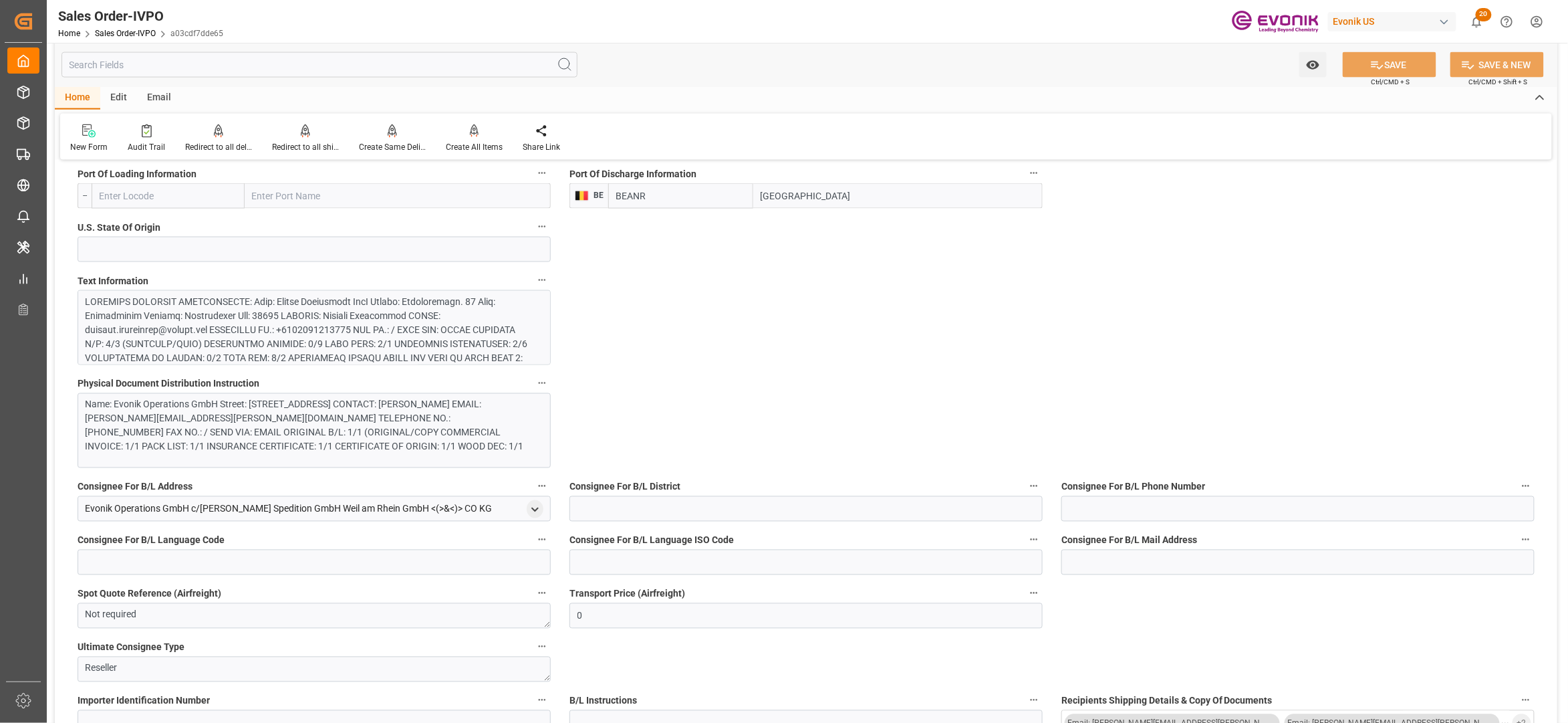
scroll to position [594, 0]
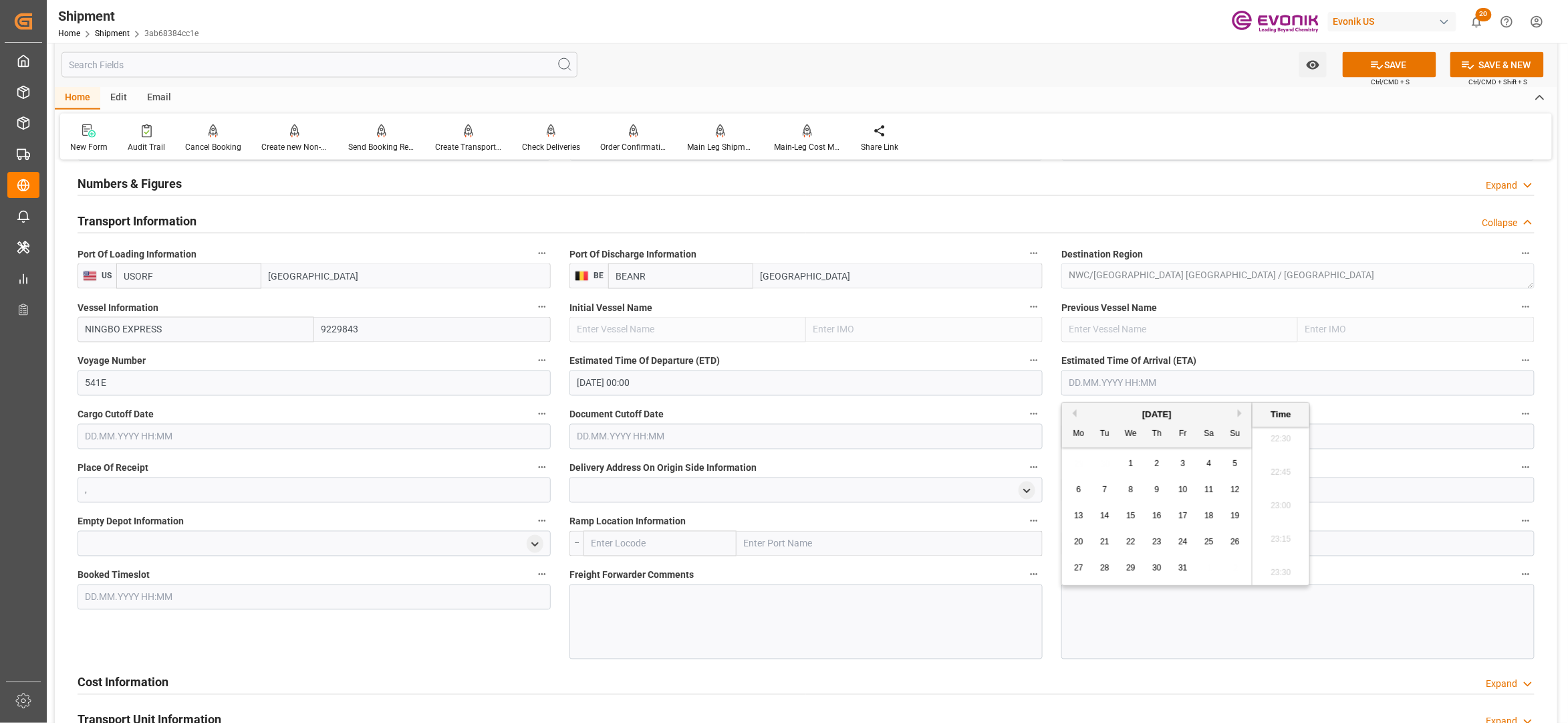
click at [1074, 570] on span "27" at bounding box center [1078, 567] width 9 height 10
type input "27.10.2025 00:00"
click at [446, 440] on input "text" at bounding box center [314, 436] width 473 height 25
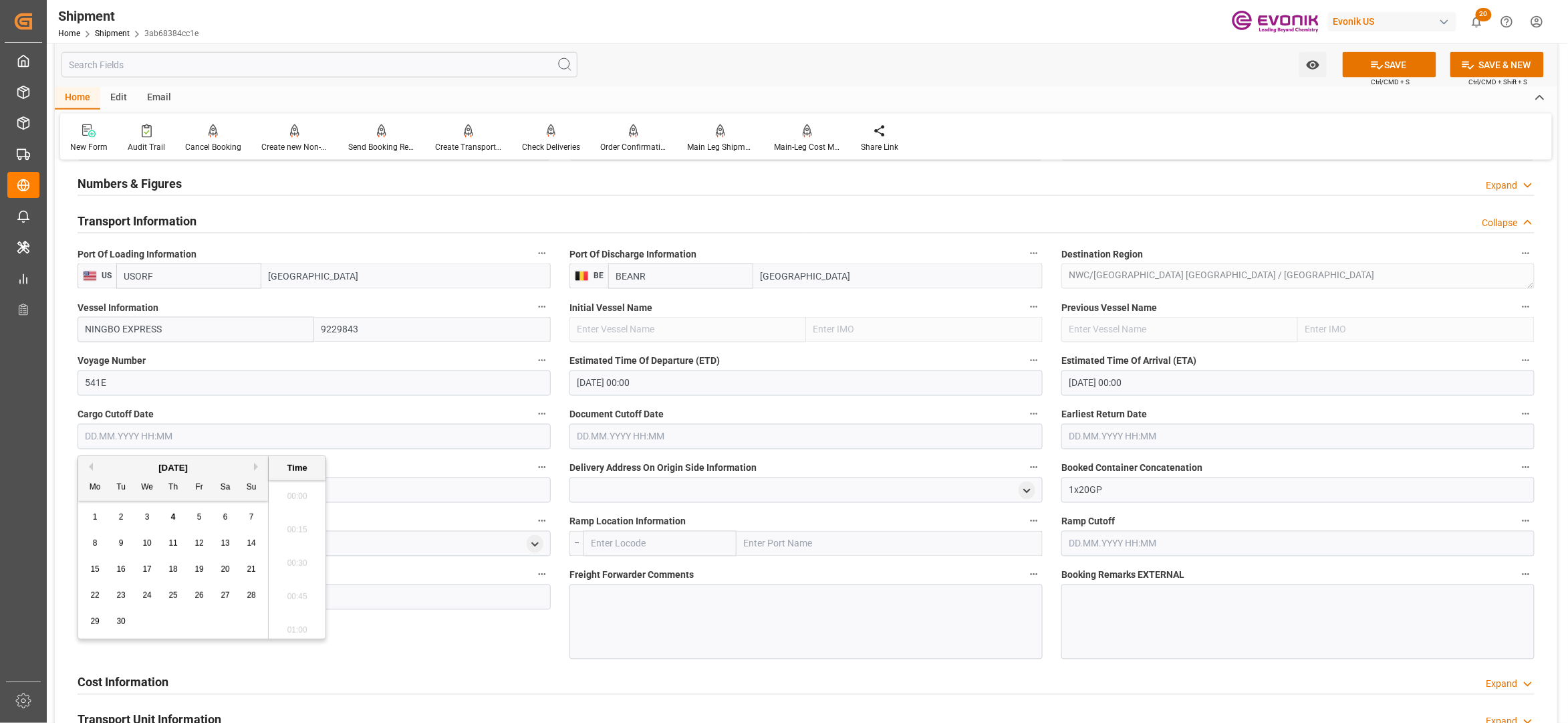
scroll to position [3012, 0]
click at [260, 466] on button "Next Month" at bounding box center [258, 467] width 8 height 8
click at [115, 542] on div "7" at bounding box center [121, 543] width 16 height 16
type input "07.10.2025 00:00"
click at [606, 436] on input "text" at bounding box center [806, 436] width 473 height 25
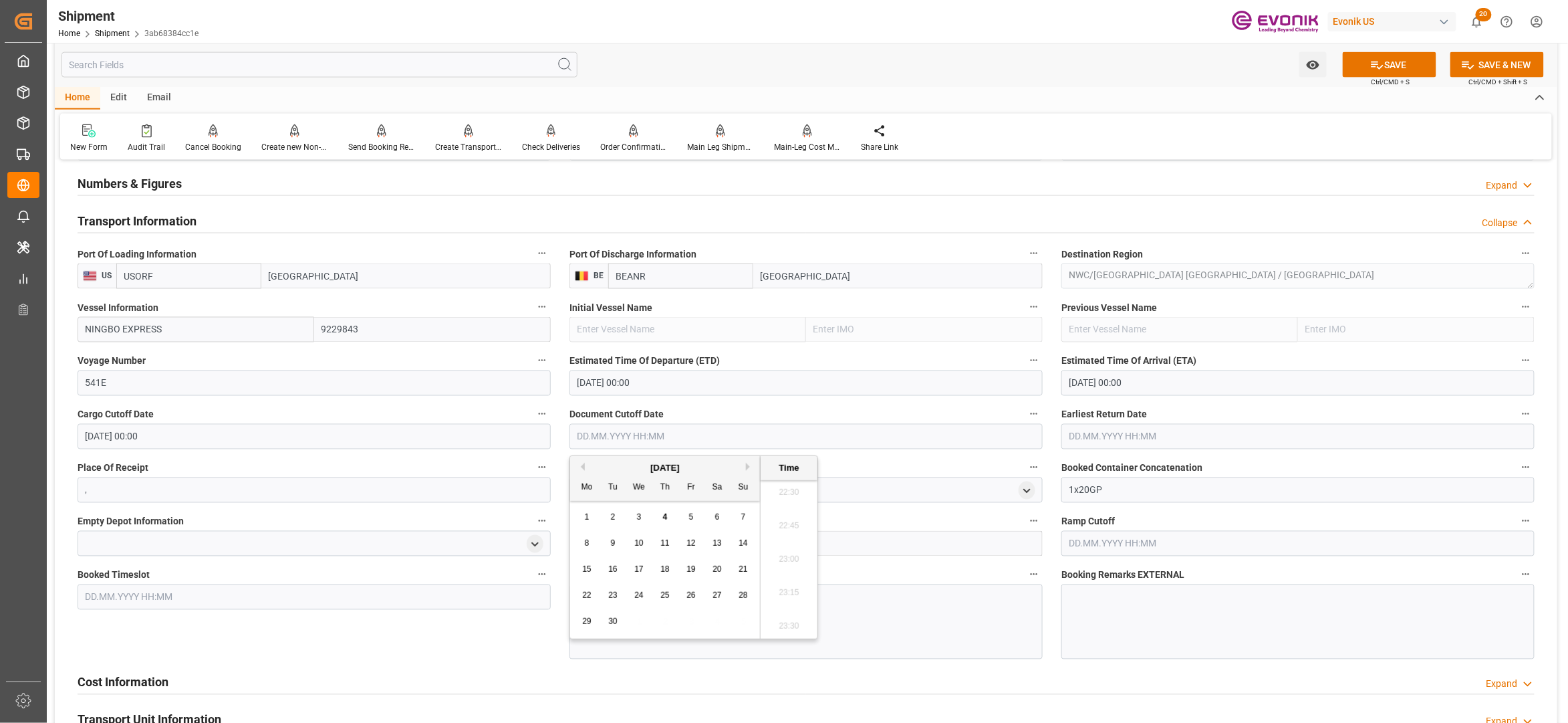
click at [750, 467] on button "Next Month" at bounding box center [750, 467] width 8 height 8
click at [618, 542] on div "7" at bounding box center [613, 543] width 16 height 16
type input "07.10.2025 00:00"
click at [1127, 441] on input "text" at bounding box center [1297, 436] width 473 height 25
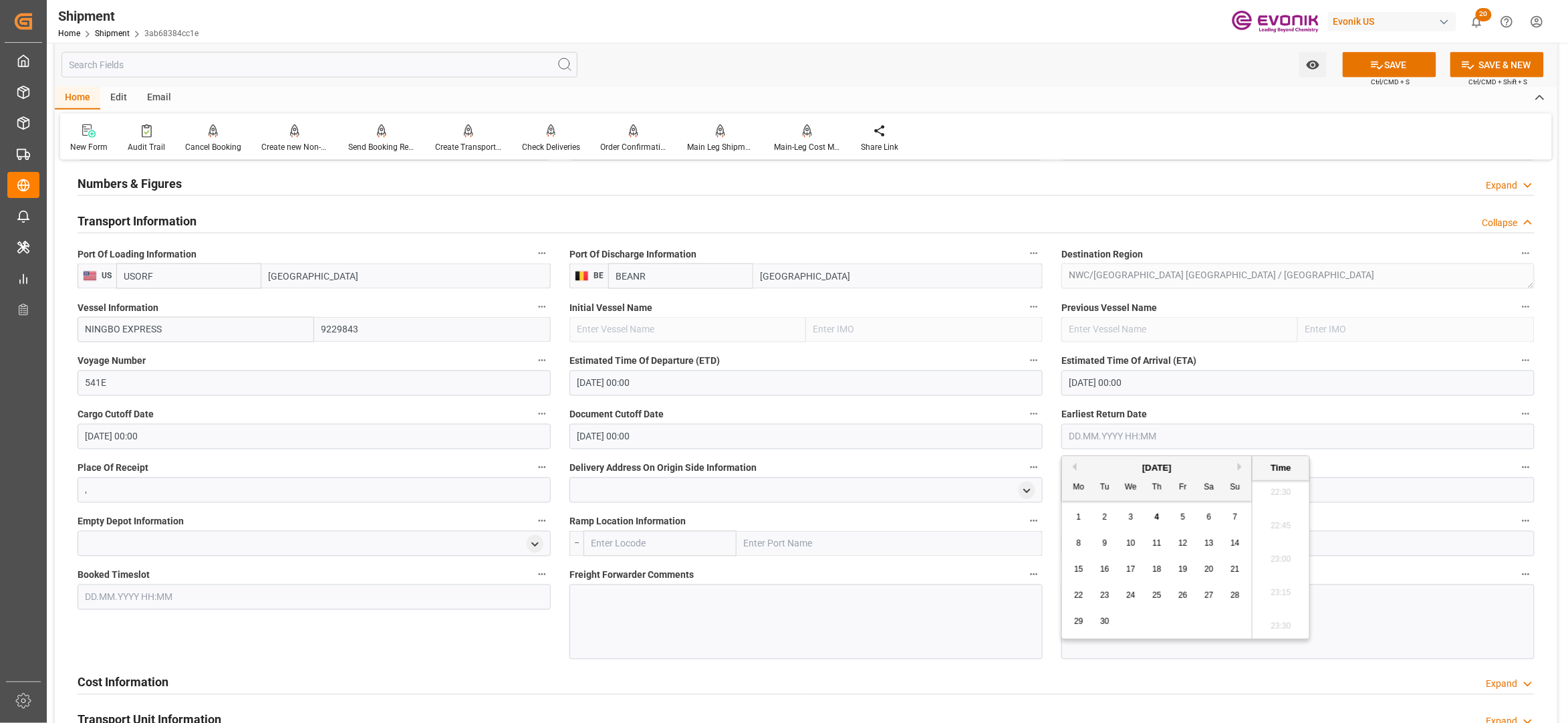
click at [1244, 468] on button "Next Month" at bounding box center [1242, 467] width 8 height 8
click at [1105, 544] on span "7" at bounding box center [1105, 542] width 5 height 10
type input "07.10.2025 00:00"
click at [395, 666] on div "Cost Information Expand" at bounding box center [806, 682] width 1476 height 37
click at [1396, 62] on button "SAVE" at bounding box center [1389, 64] width 93 height 25
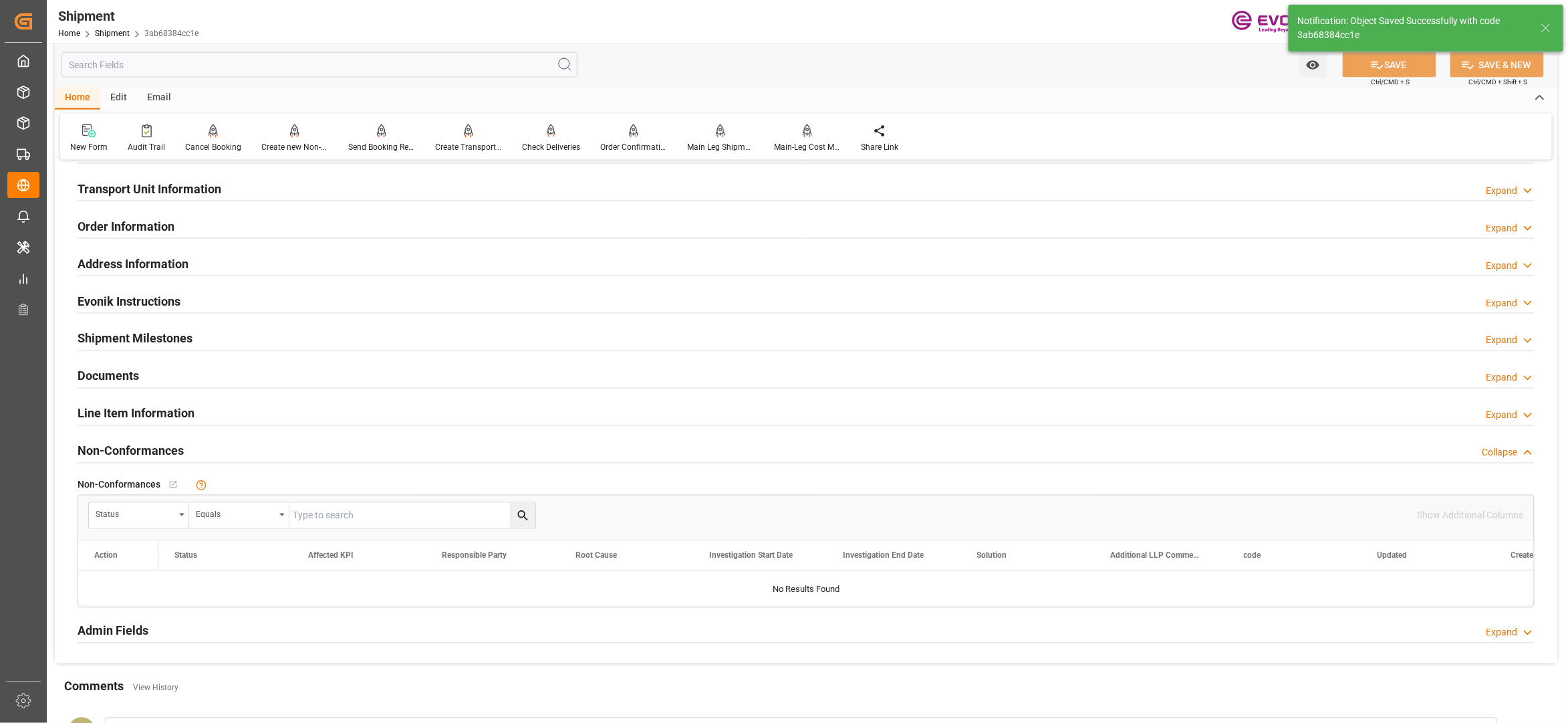
click at [284, 225] on div "Order Information Expand" at bounding box center [807, 225] width 1458 height 25
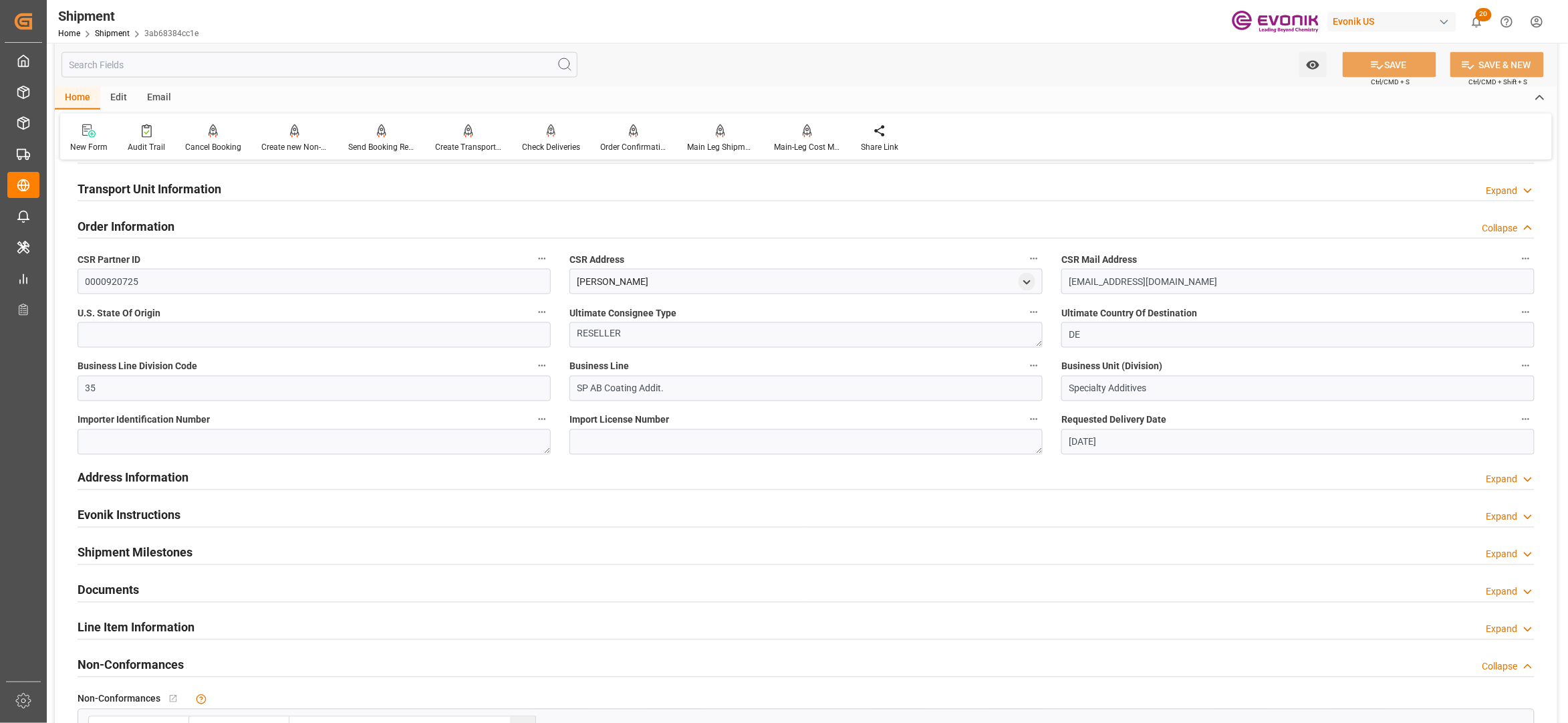
scroll to position [594, 0]
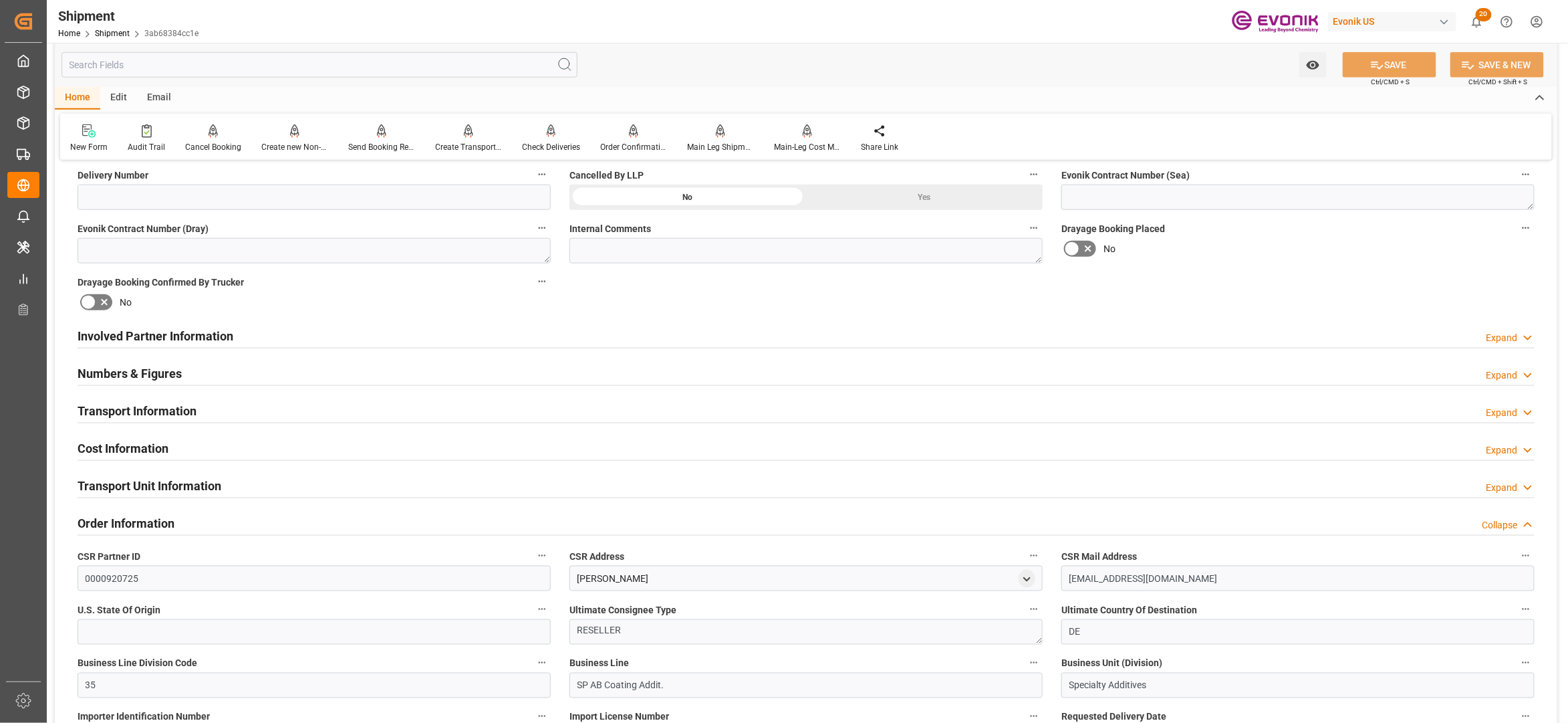
click at [252, 443] on div "Cost Information Expand" at bounding box center [807, 446] width 1458 height 25
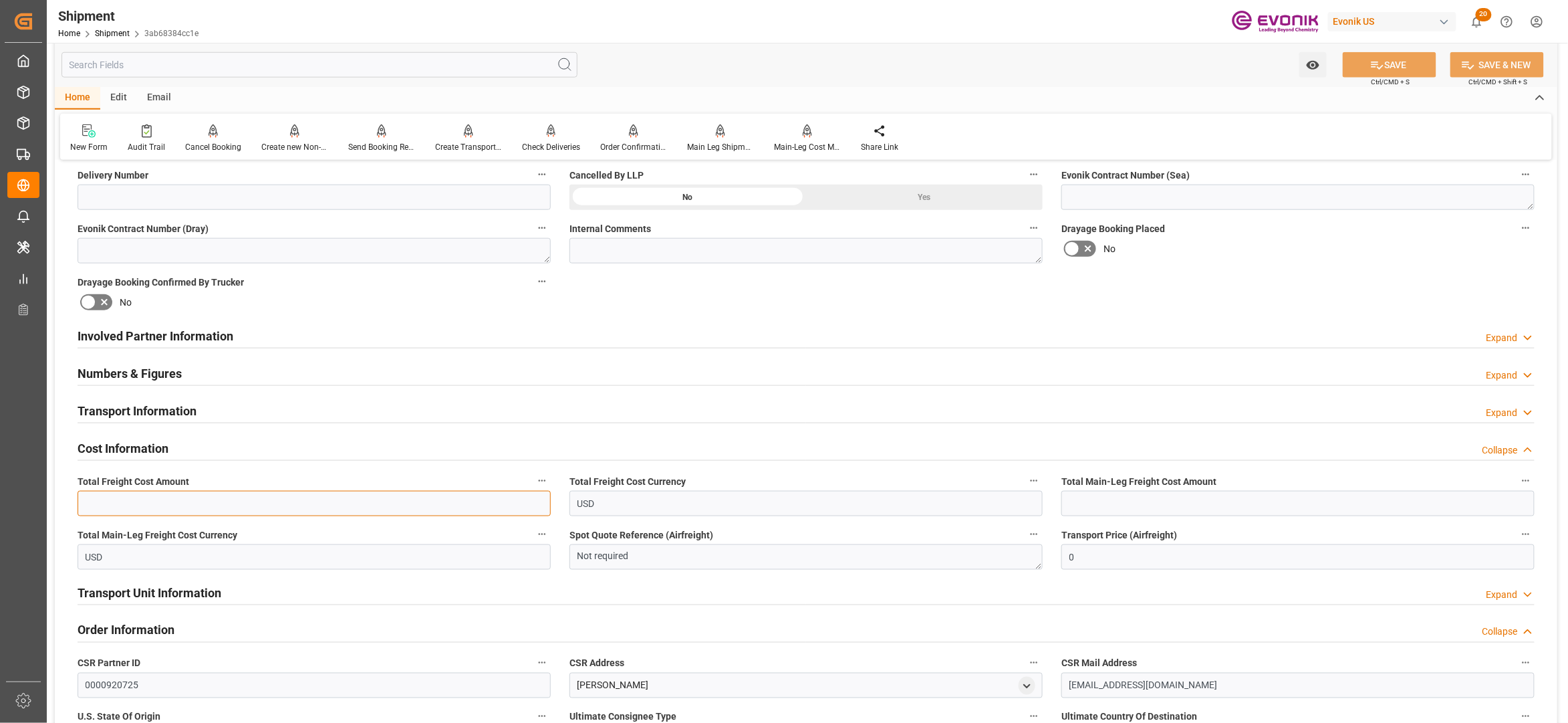
click at [153, 506] on input "text" at bounding box center [314, 503] width 473 height 25
type input "1384"
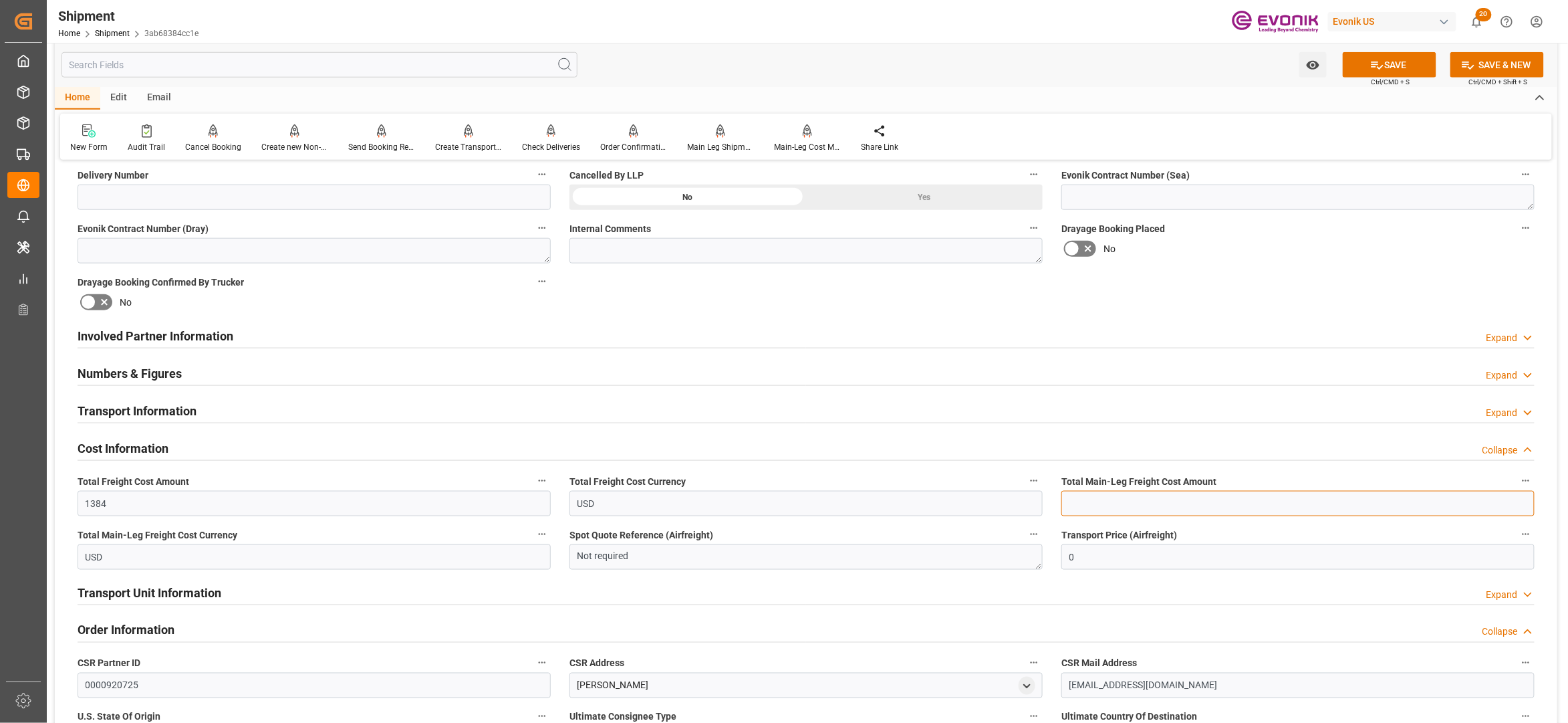
click at [1126, 507] on input "text" at bounding box center [1297, 503] width 473 height 25
click at [1088, 506] on input "text" at bounding box center [1297, 503] width 473 height 25
type input "394"
click at [1231, 284] on div "Booking Confirmation Milestone Bar Collapse Submitted to FFW for Booking (Pendi…" at bounding box center [806, 429] width 1503 height 1703
click at [1389, 65] on button "SAVE" at bounding box center [1389, 64] width 93 height 25
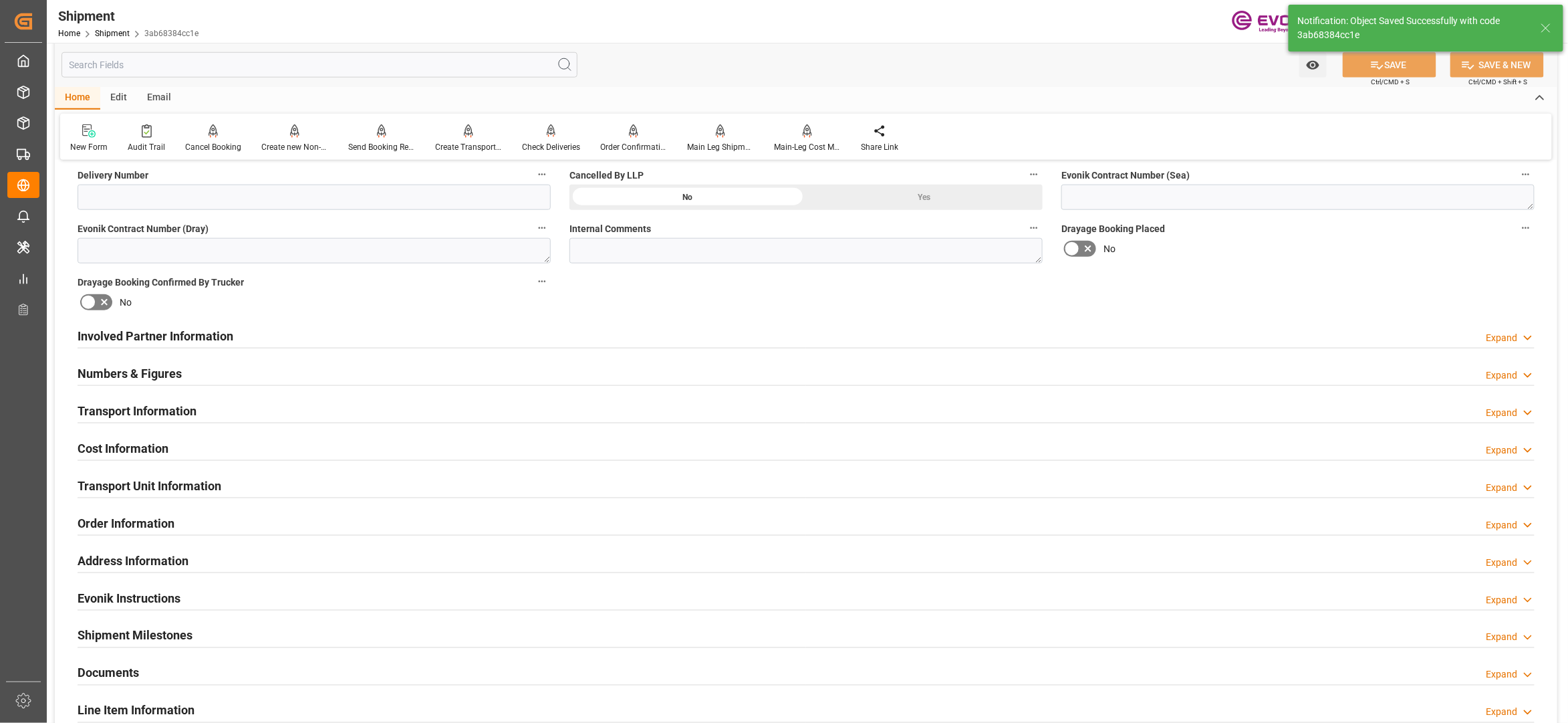
click at [298, 445] on div "Cost Information Expand" at bounding box center [807, 446] width 1458 height 25
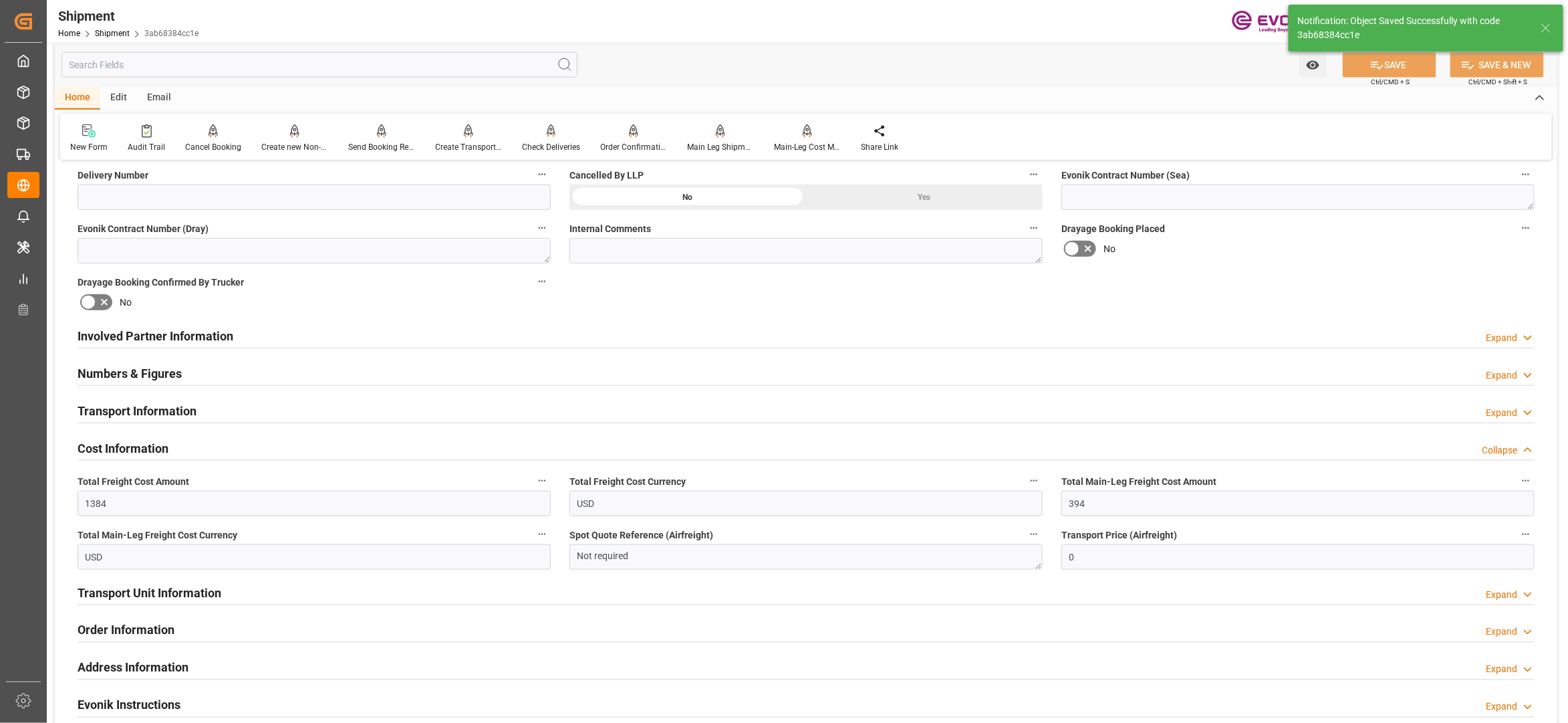
scroll to position [891, 0]
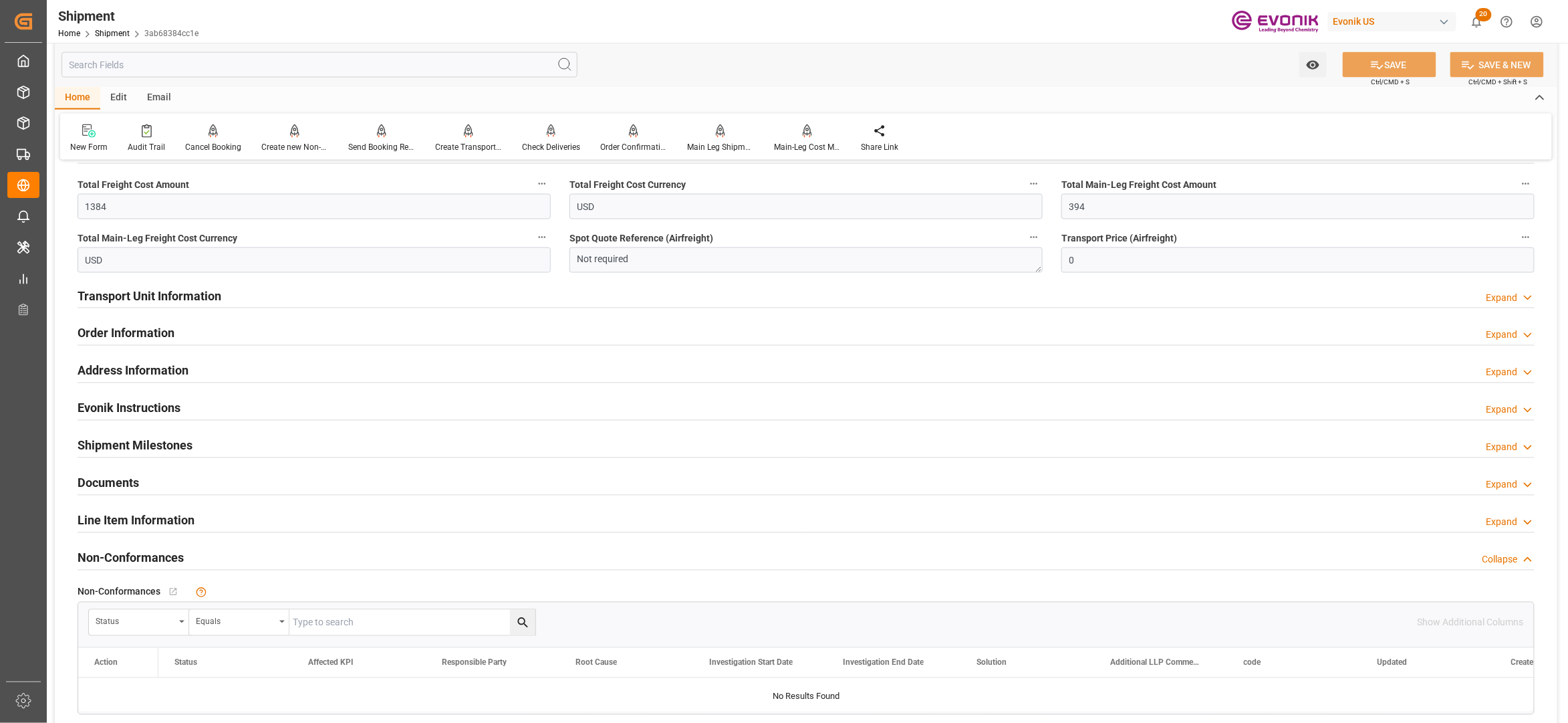
click at [335, 298] on div "Transport Unit Information Expand" at bounding box center [807, 295] width 1458 height 25
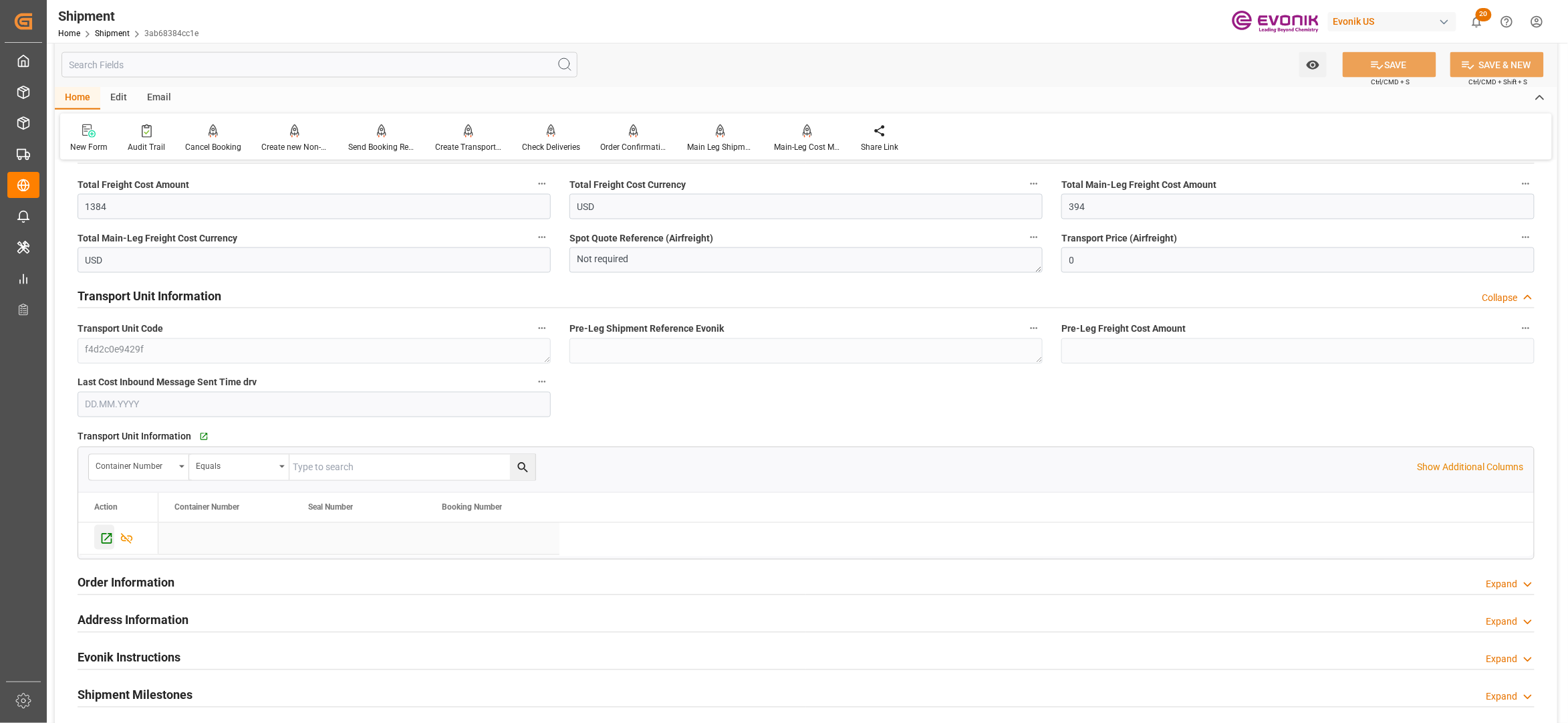
click at [105, 534] on icon "Press SPACE to select this row." at bounding box center [107, 538] width 14 height 14
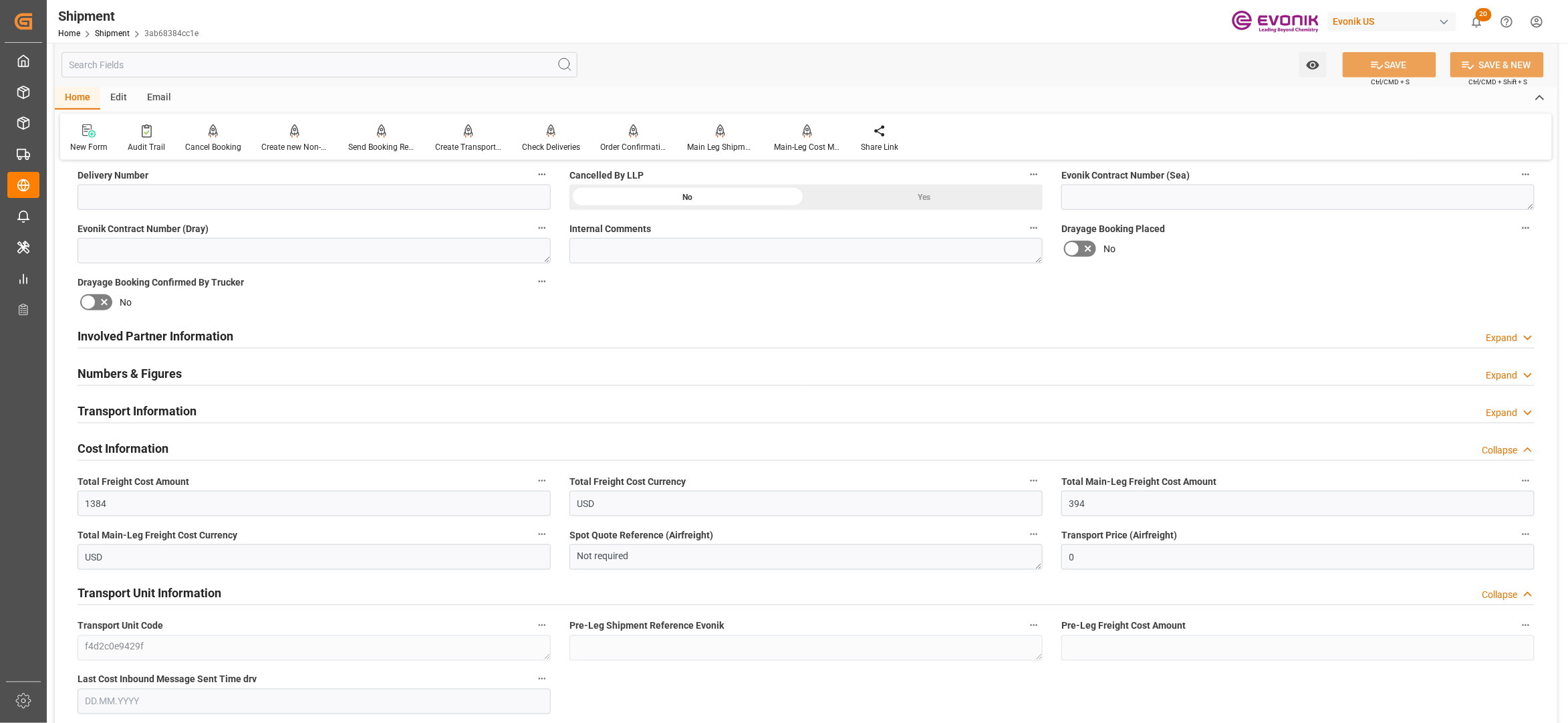
click at [487, 338] on div "Involved Partner Information Expand" at bounding box center [807, 335] width 1458 height 25
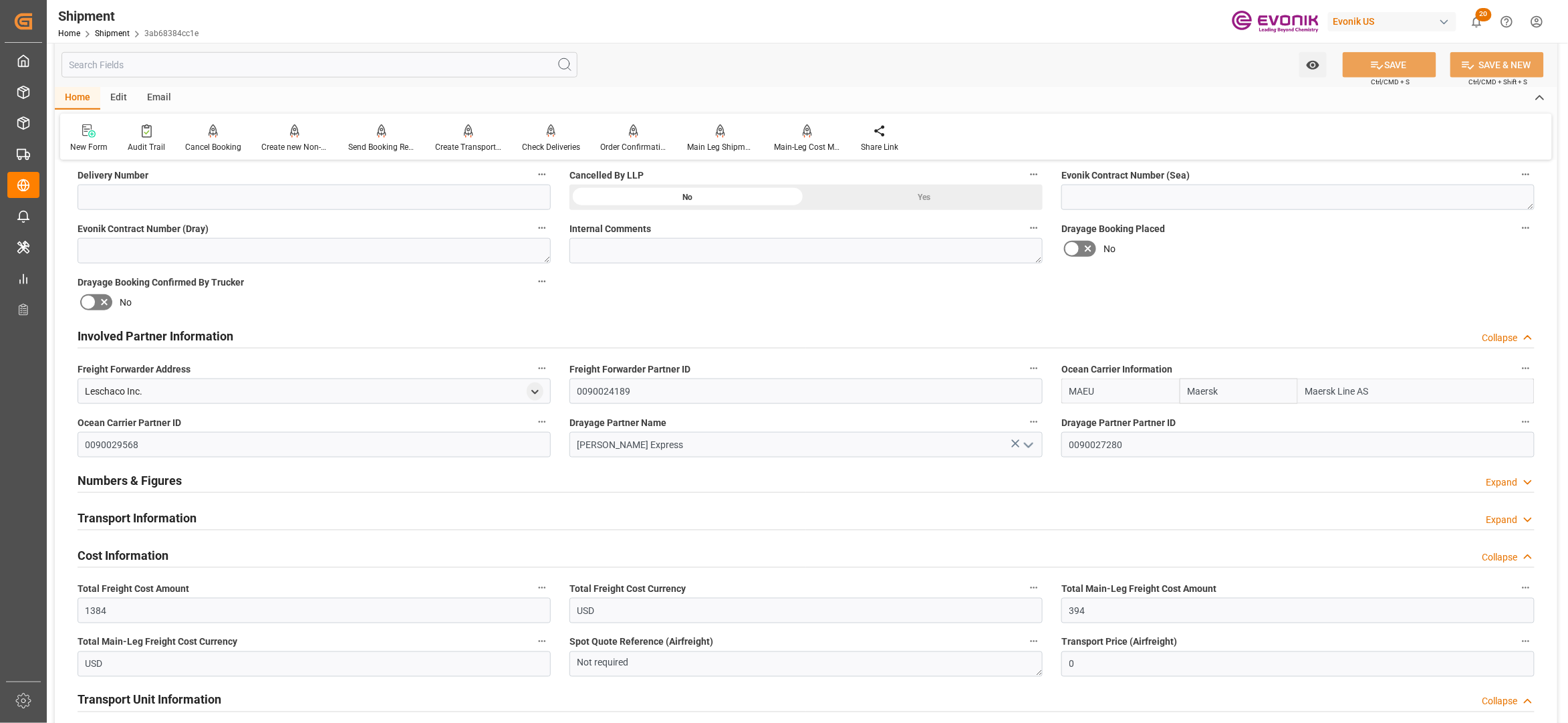
click at [479, 518] on div "Transport Information Expand" at bounding box center [807, 517] width 1458 height 25
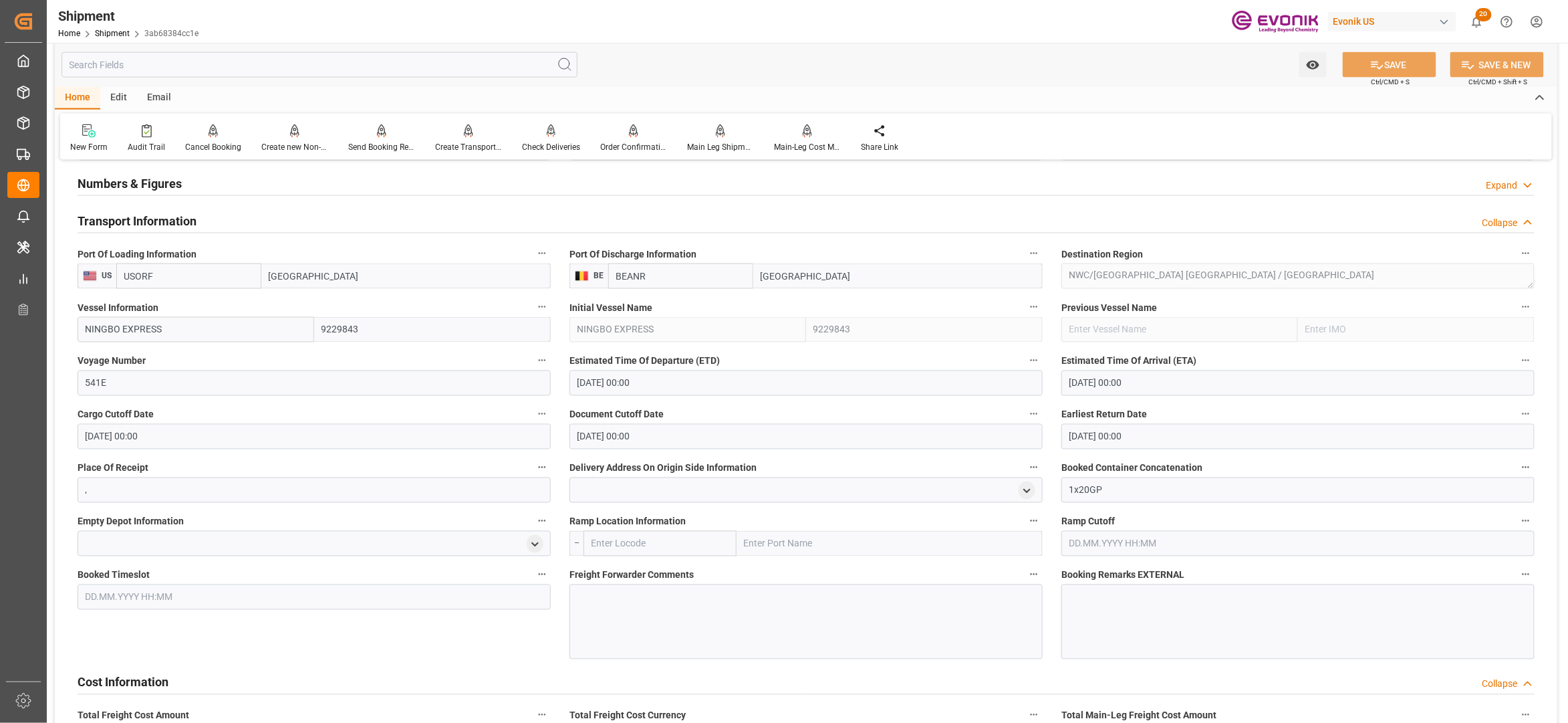
scroll to position [1188, 0]
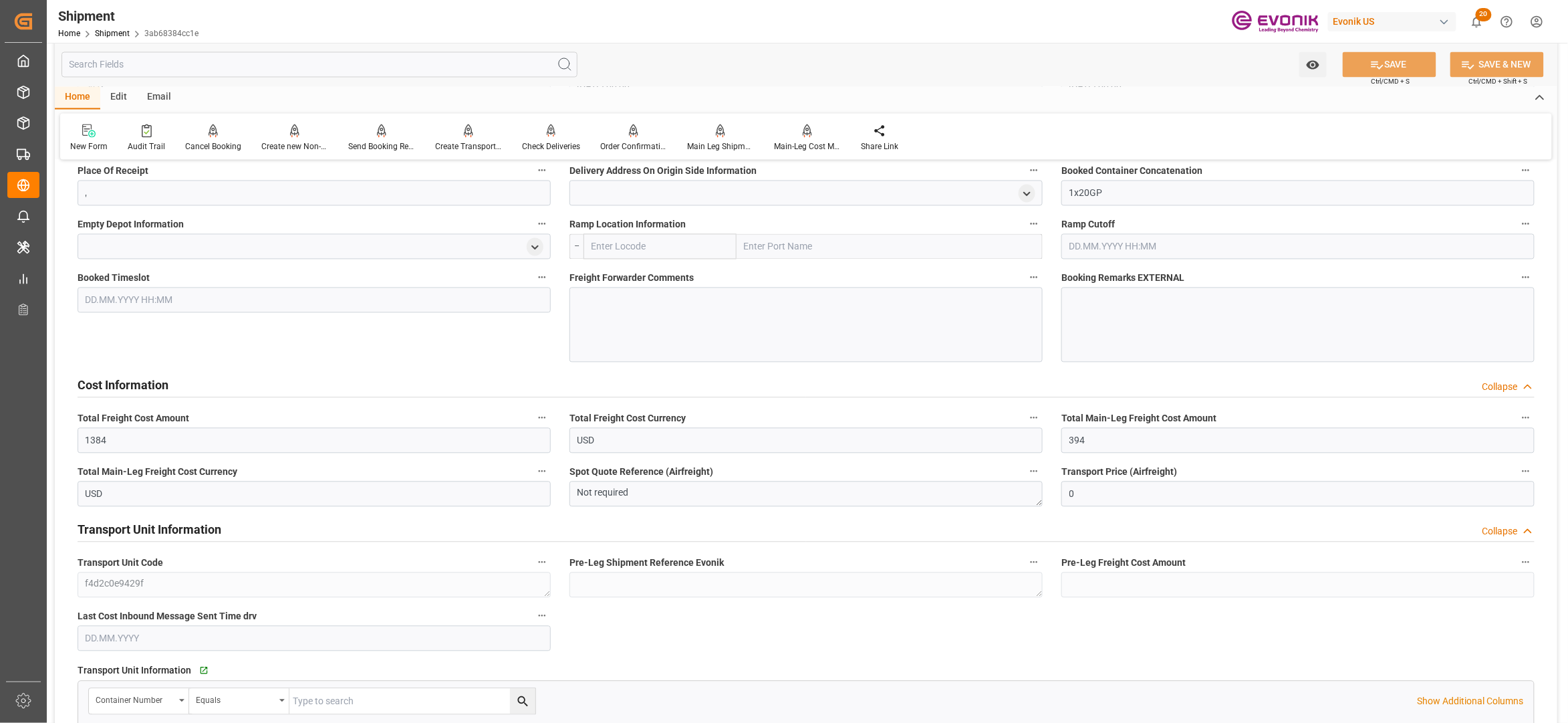
click at [487, 383] on div "Cost Information Collapse" at bounding box center [807, 384] width 1458 height 25
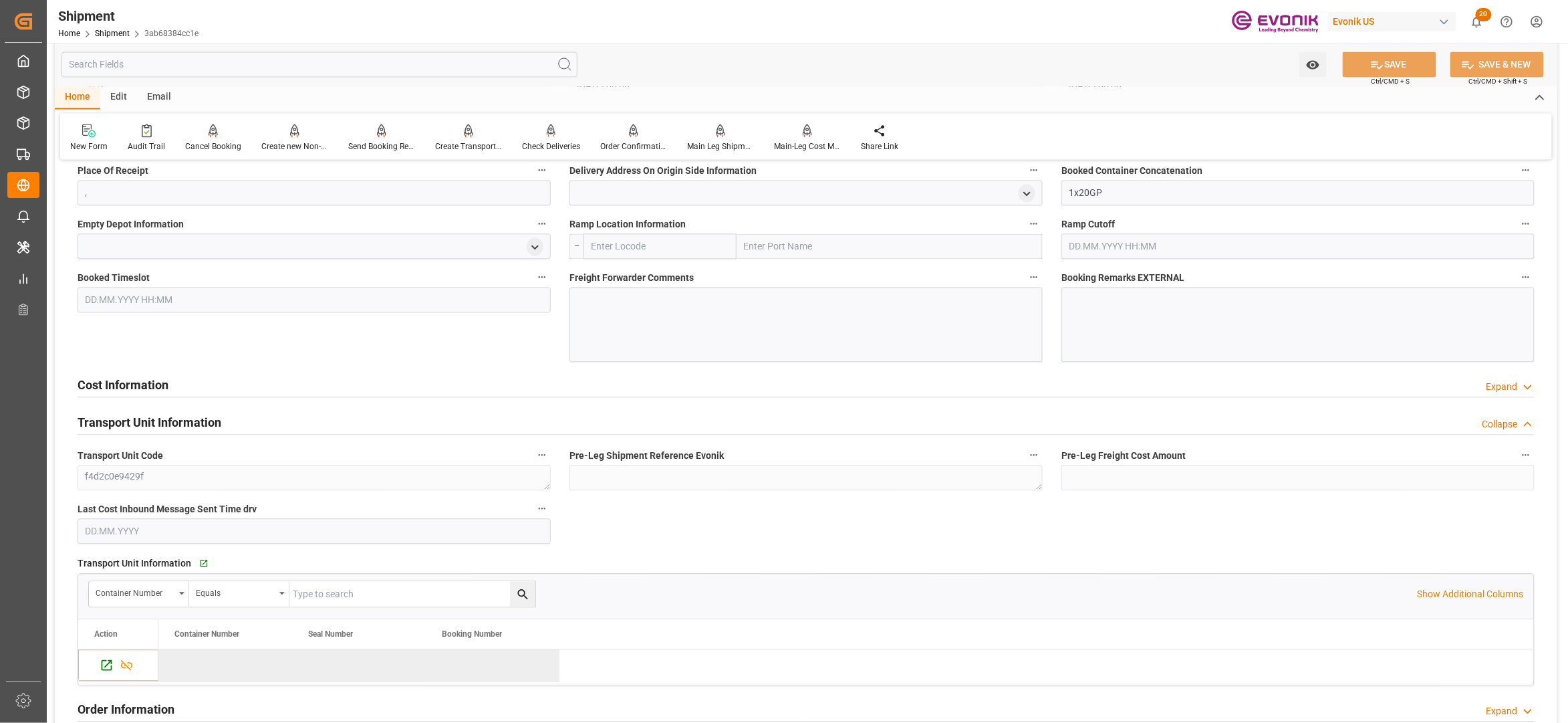
click at [403, 388] on div "Cost Information Expand" at bounding box center [807, 384] width 1458 height 25
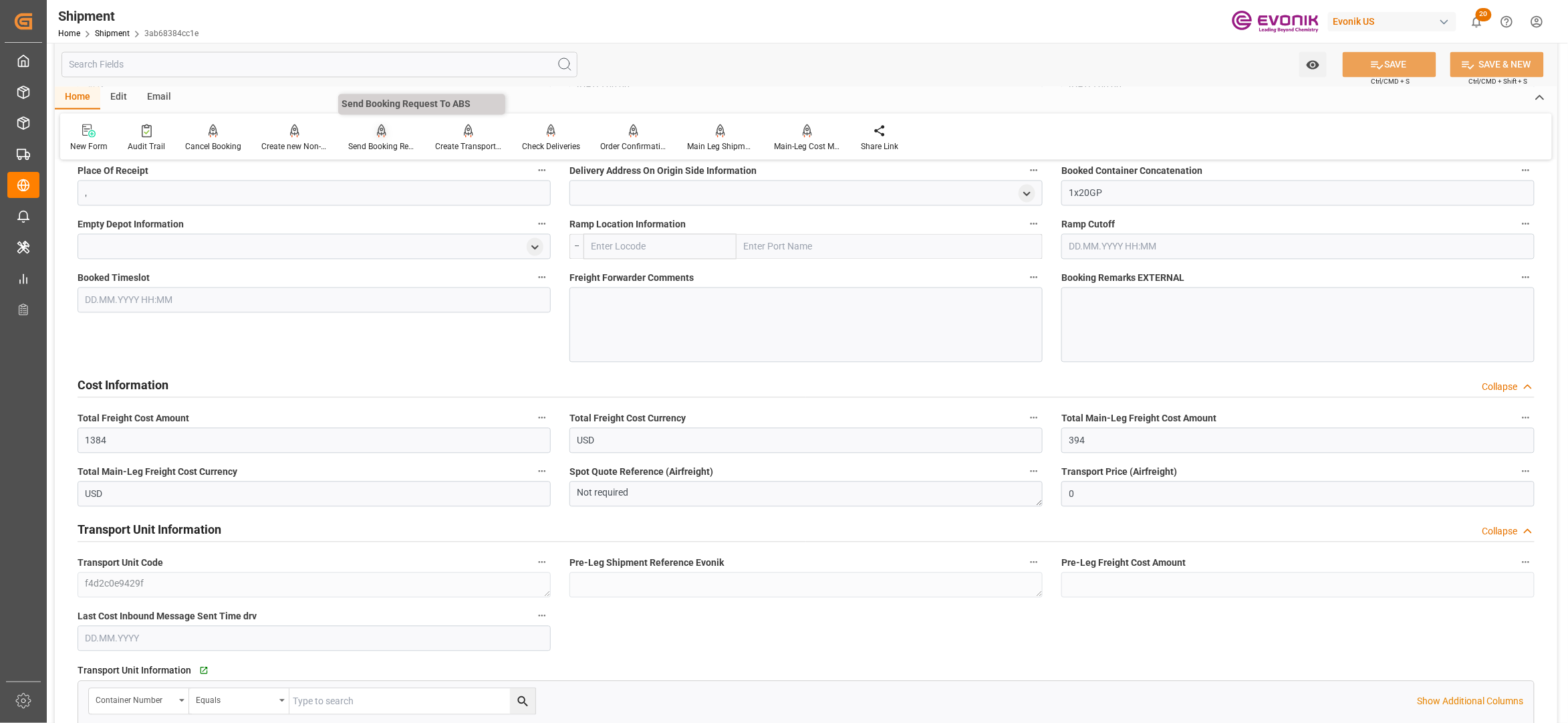
click at [381, 139] on div "Send Booking Request To ABS" at bounding box center [381, 138] width 86 height 30
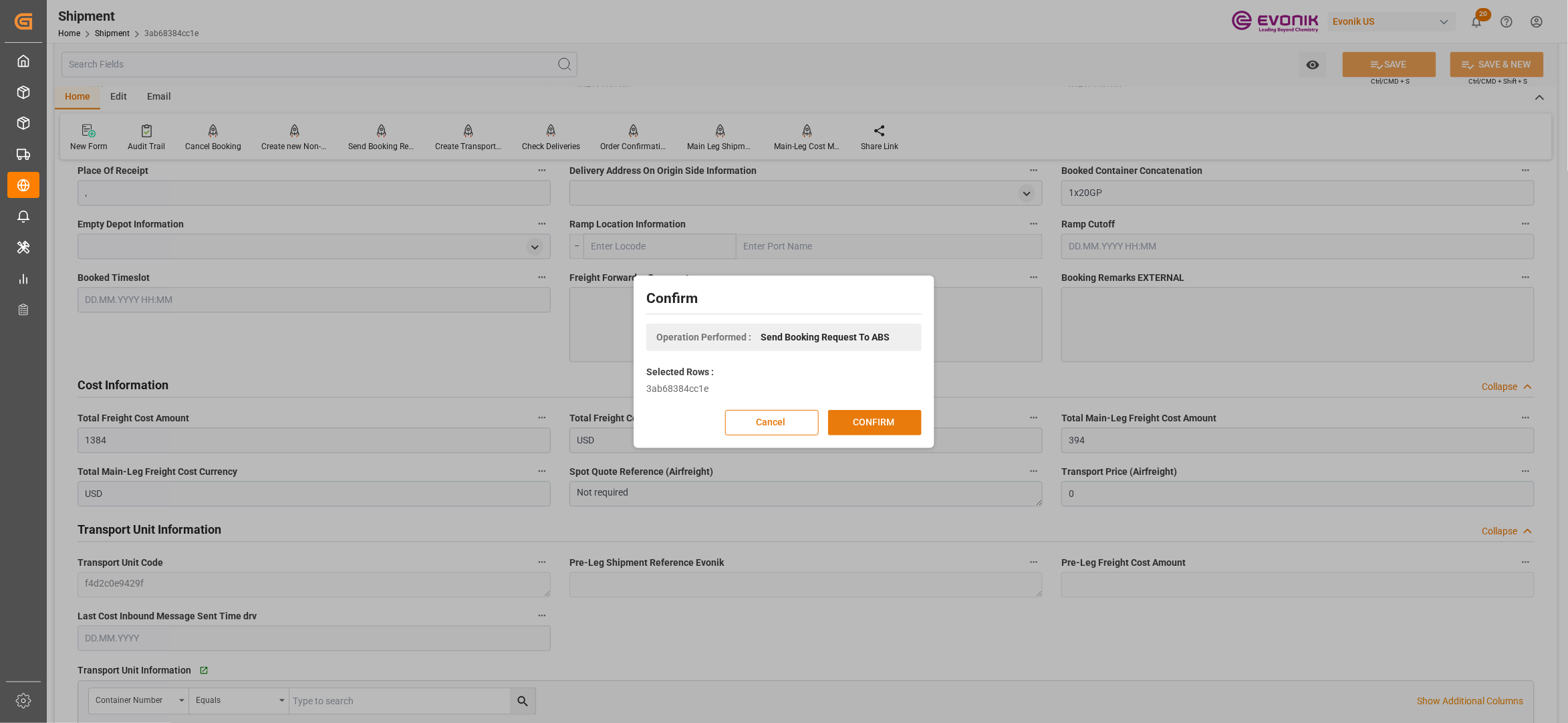
click at [864, 423] on button "CONFIRM" at bounding box center [875, 422] width 93 height 25
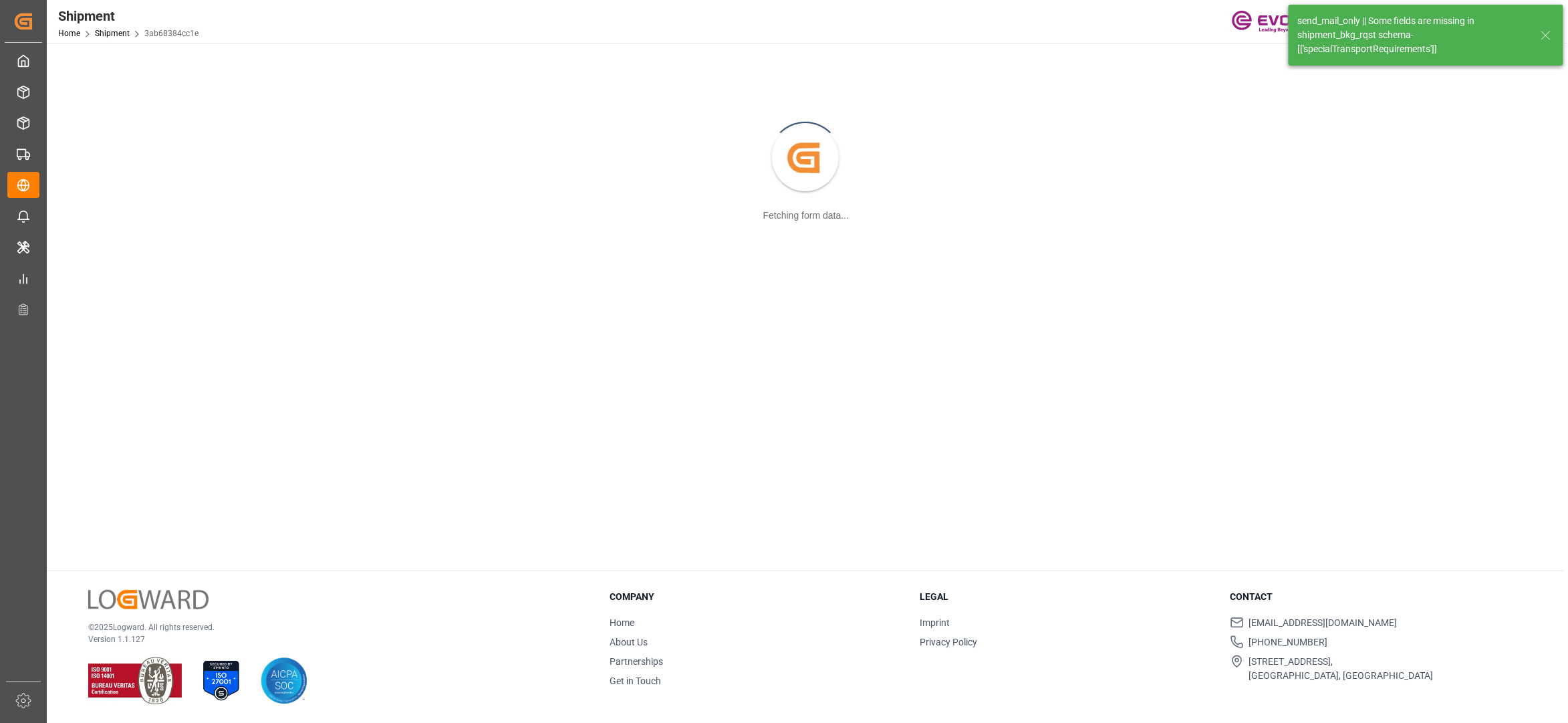
scroll to position [145, 0]
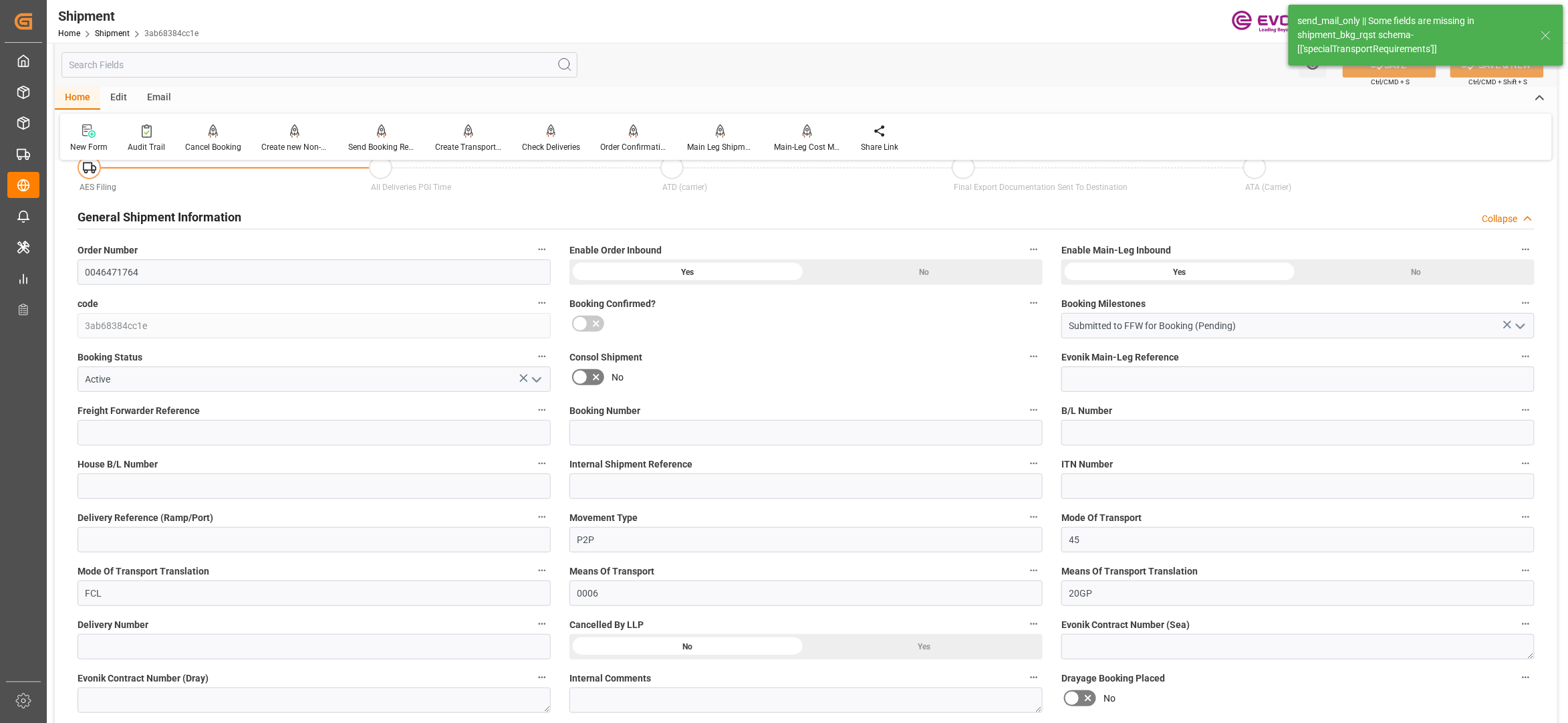
type input "16"
type input "IBC"
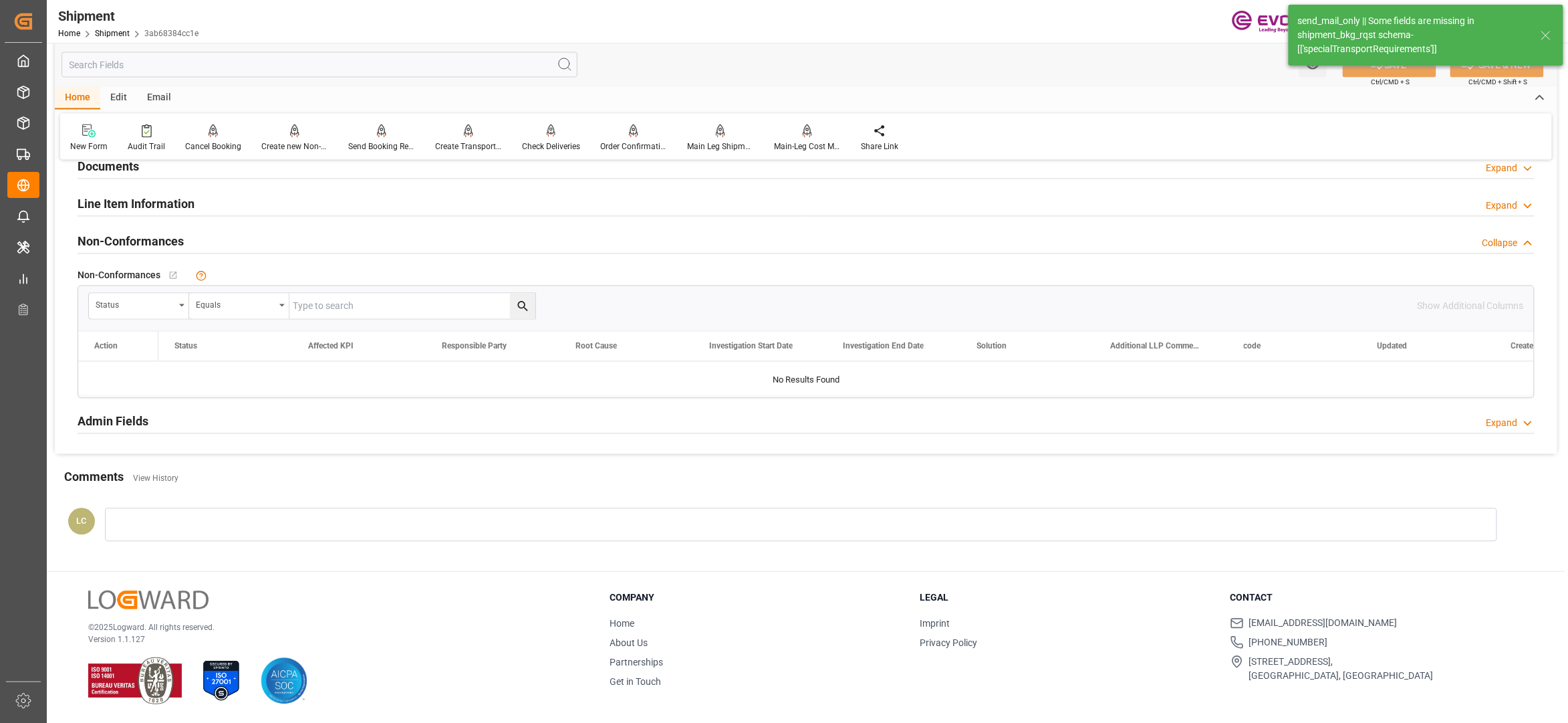
click at [296, 204] on div "Line Item Information Expand" at bounding box center [807, 203] width 1458 height 25
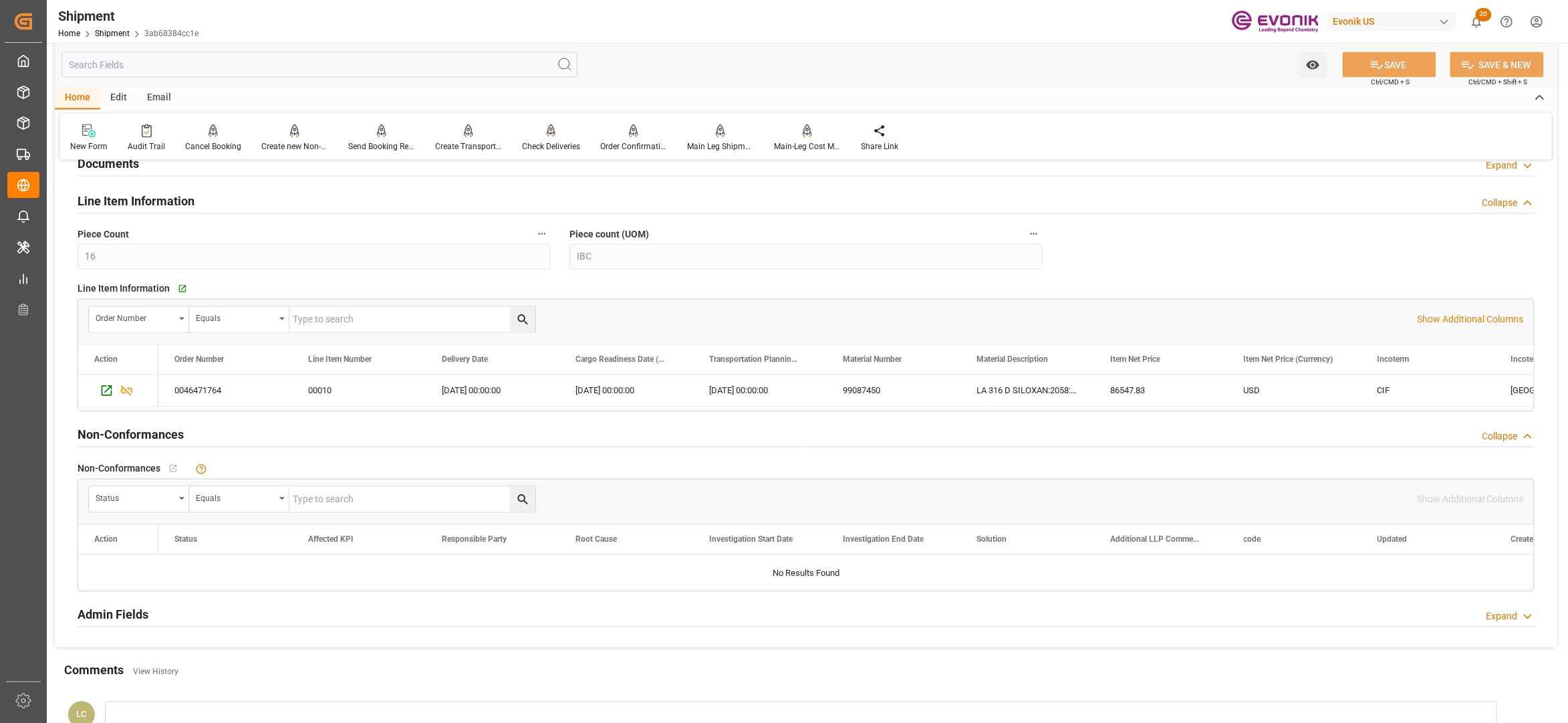
scroll to position [1188, 0]
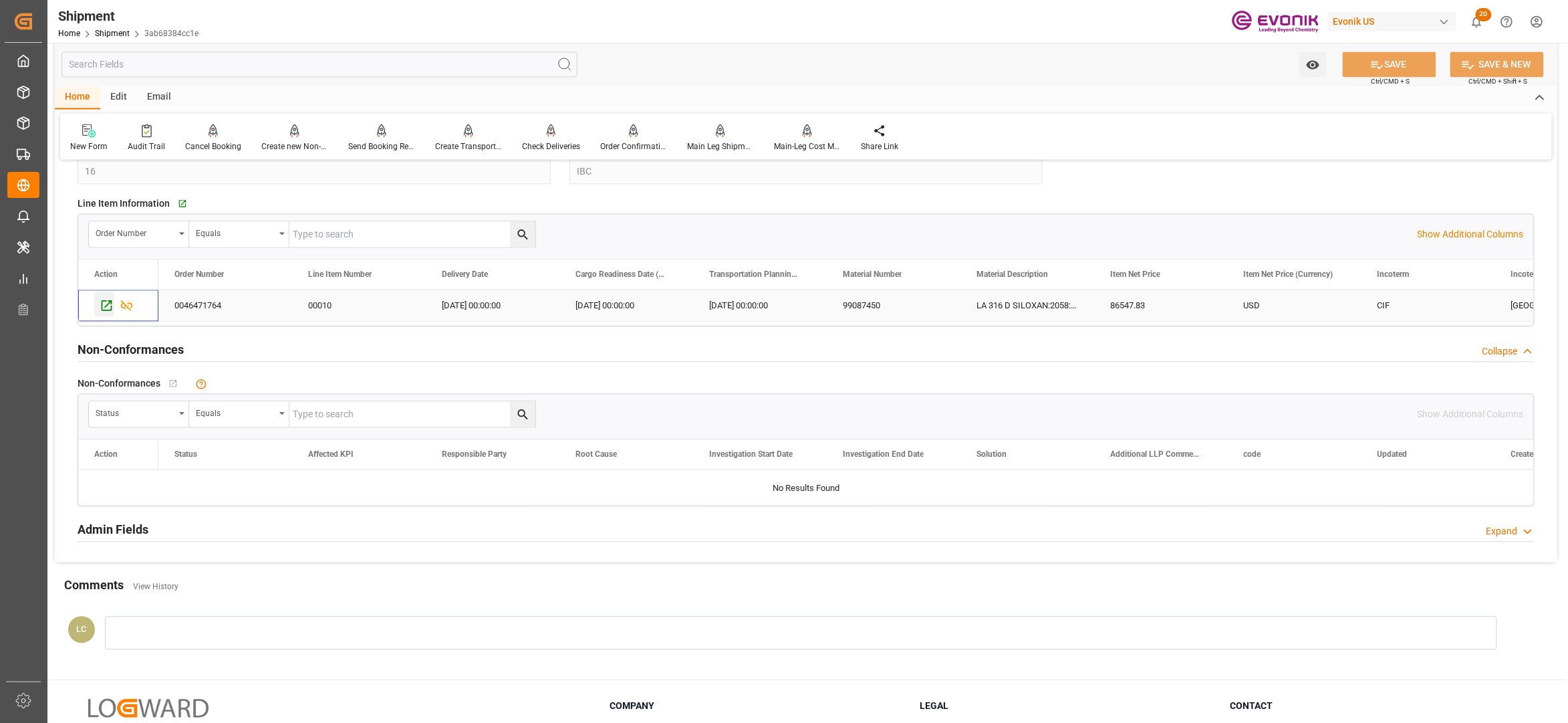
click at [106, 302] on icon "Press SPACE to select this row." at bounding box center [107, 305] width 11 height 11
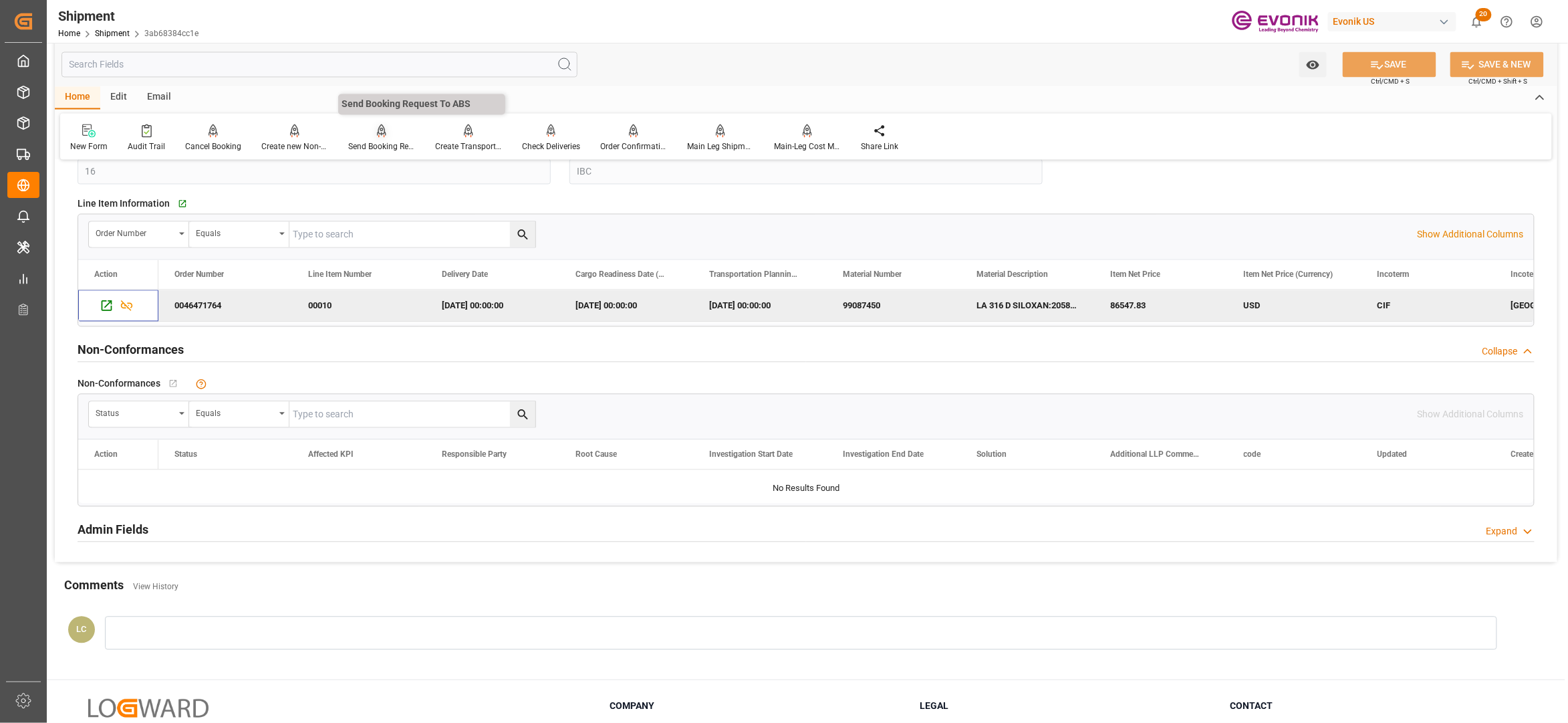
click at [377, 137] on icon at bounding box center [382, 131] width 10 height 13
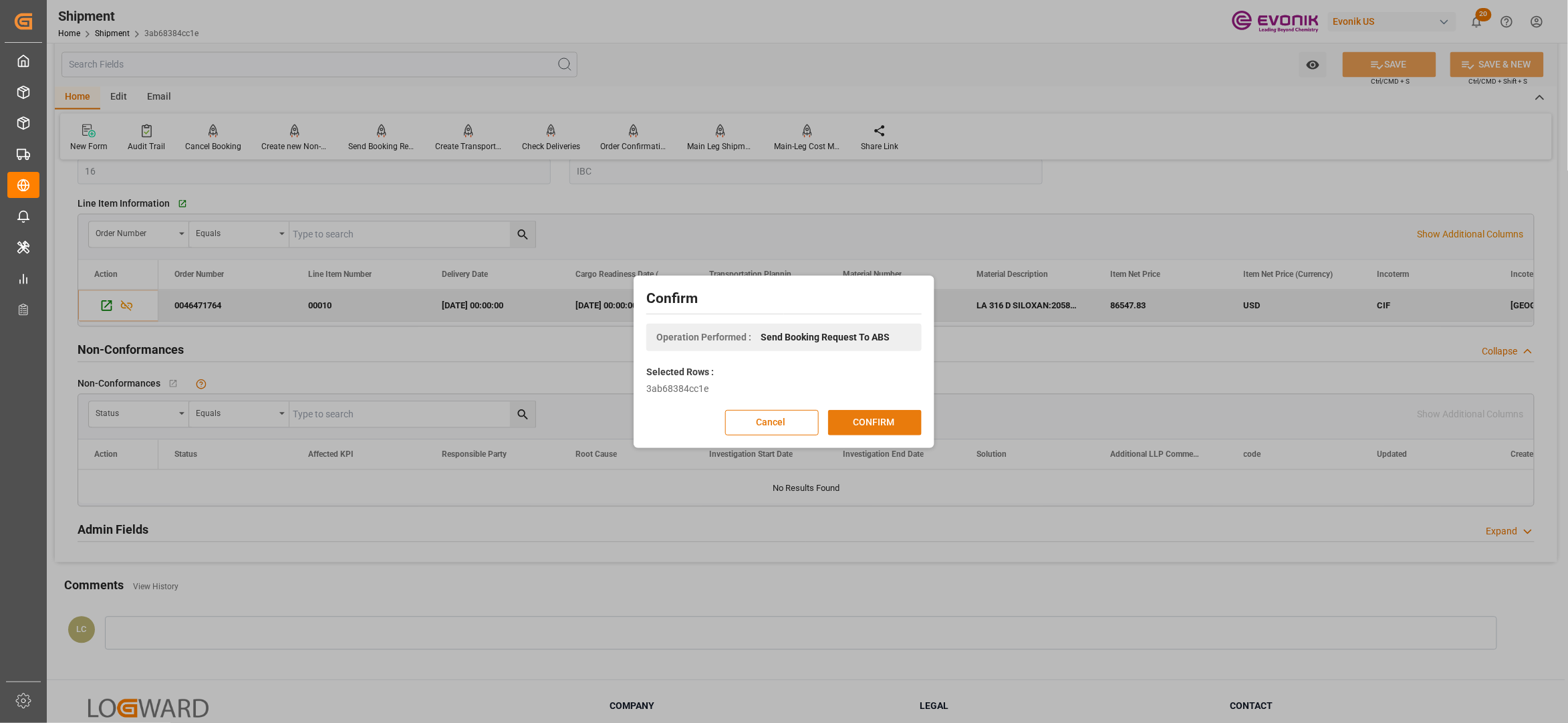
click at [894, 423] on button "CONFIRM" at bounding box center [875, 422] width 93 height 25
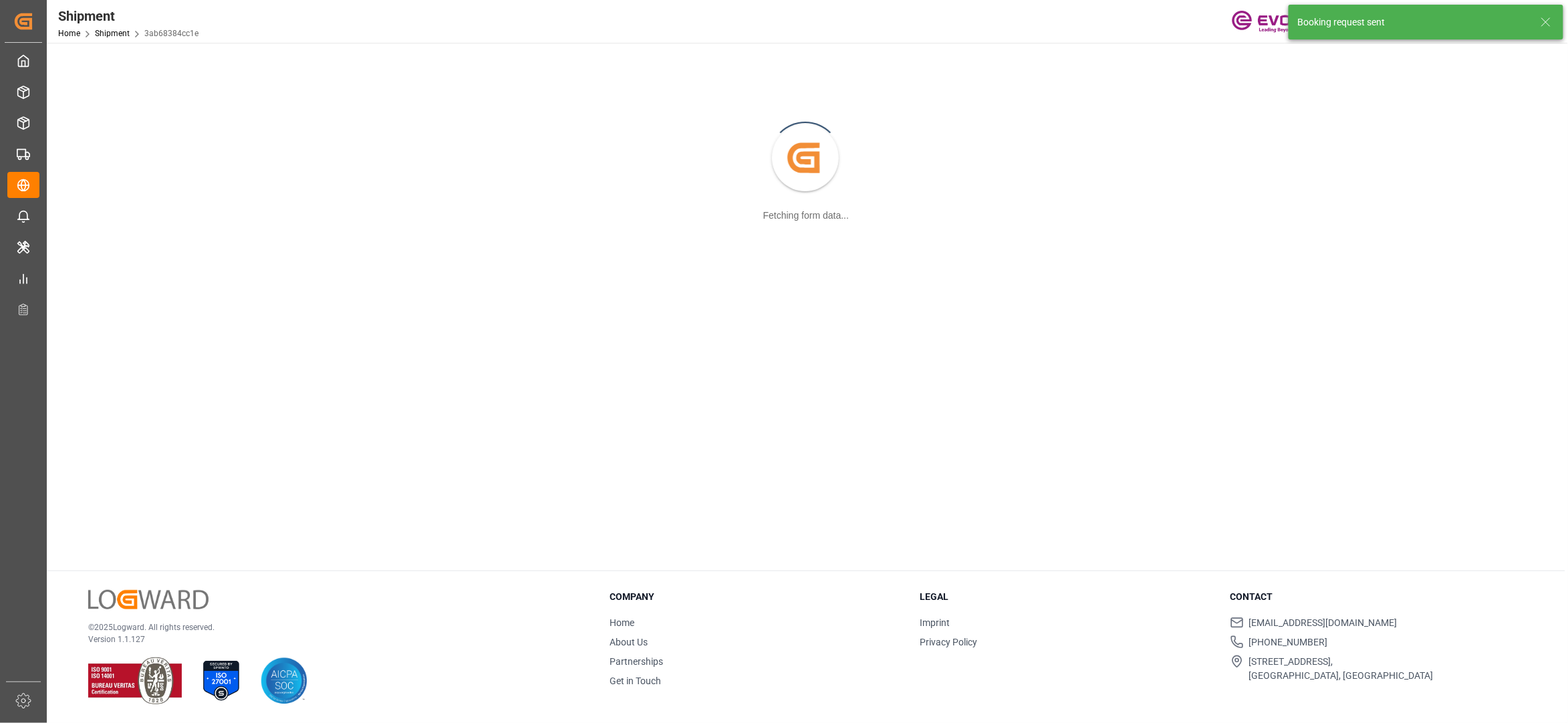
scroll to position [145, 0]
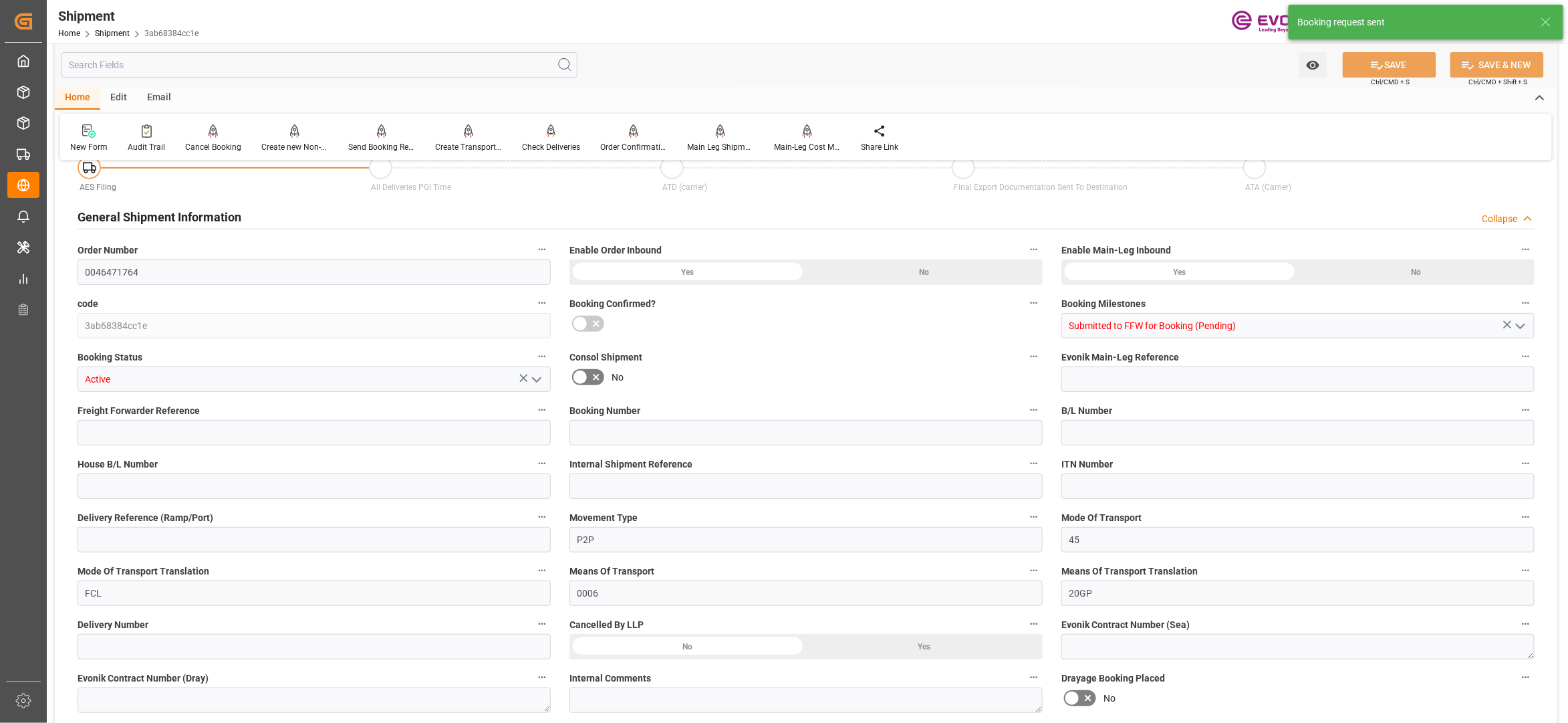
type input "0046471764"
type input "3ab68384cc1e"
type input "Submitted to FFW for Booking (Pending)"
type input "Active"
type input "P2P"
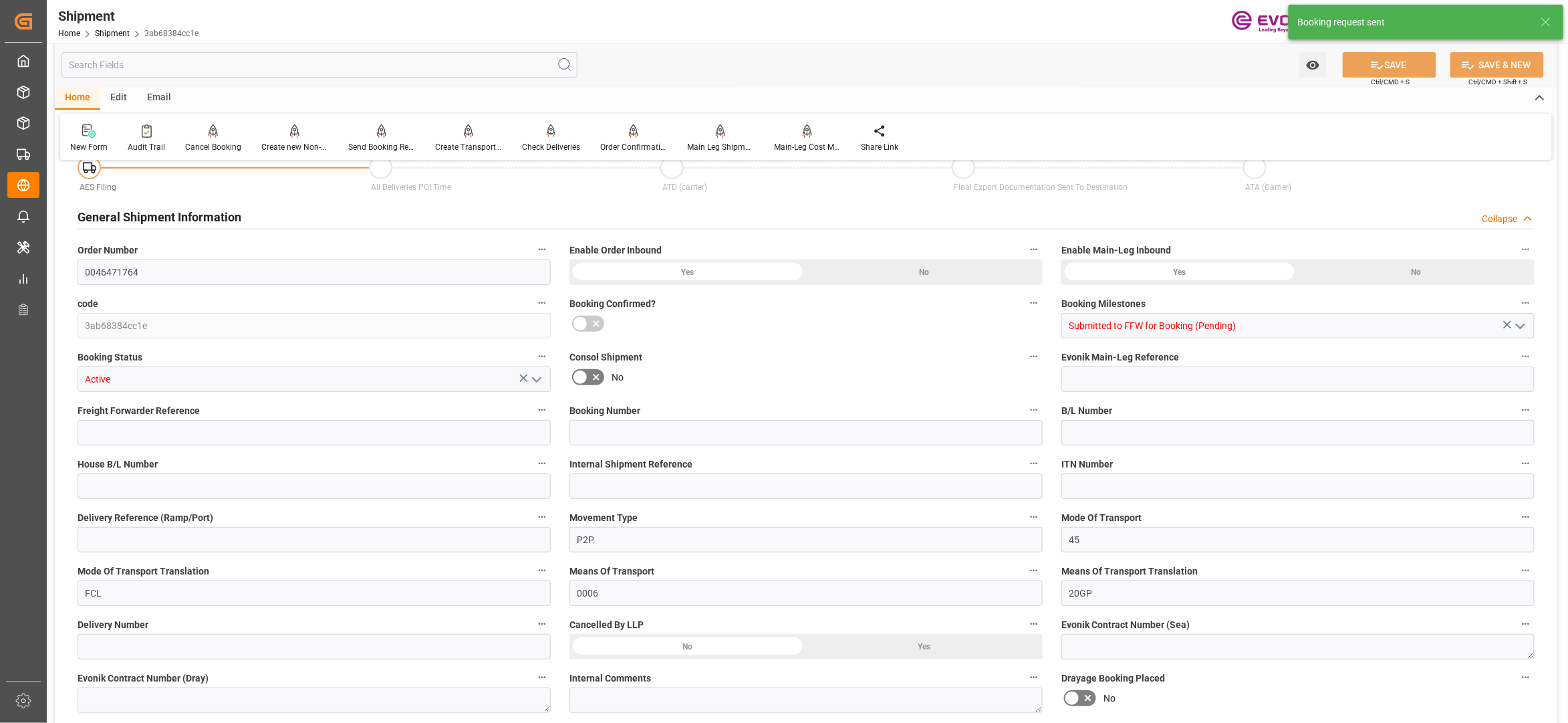
type input "45"
type input "FCL"
type input "0006"
type input "20GP"
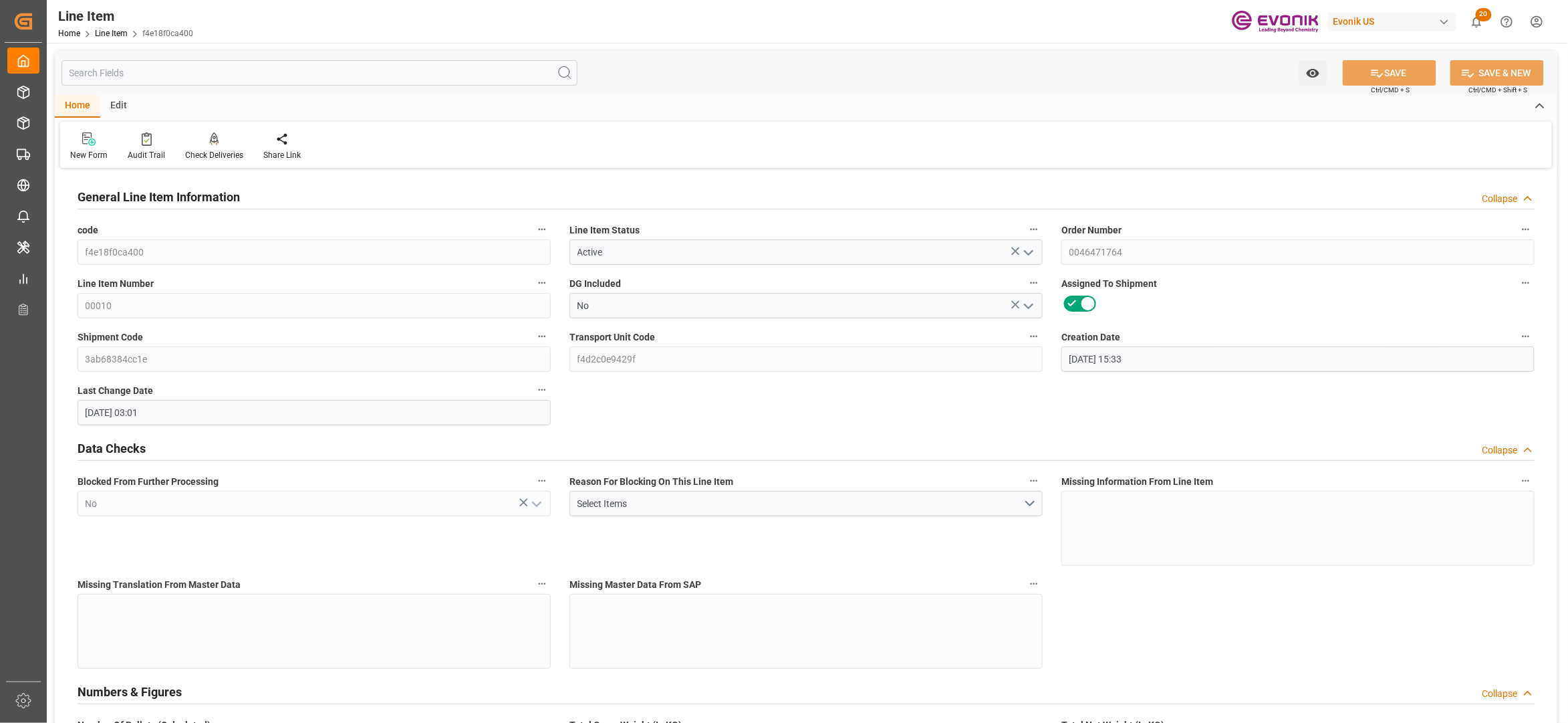
type input "04.09.2025 15:33"
type input "05.09.2025 03:01"
type input "06.11.2025"
type input "07.10.2025"
type input "30.09.2025"
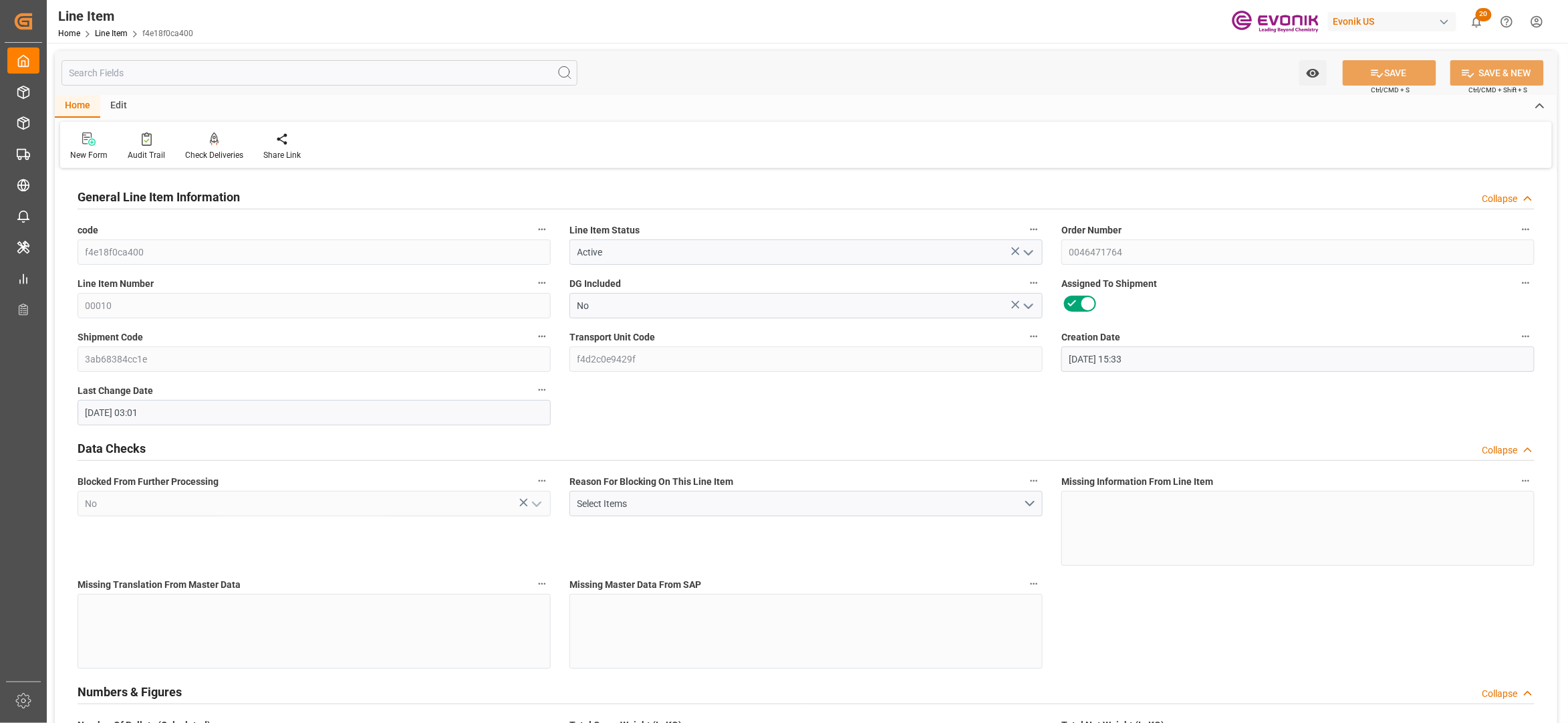
click at [273, 71] on input "text" at bounding box center [319, 73] width 516 height 25
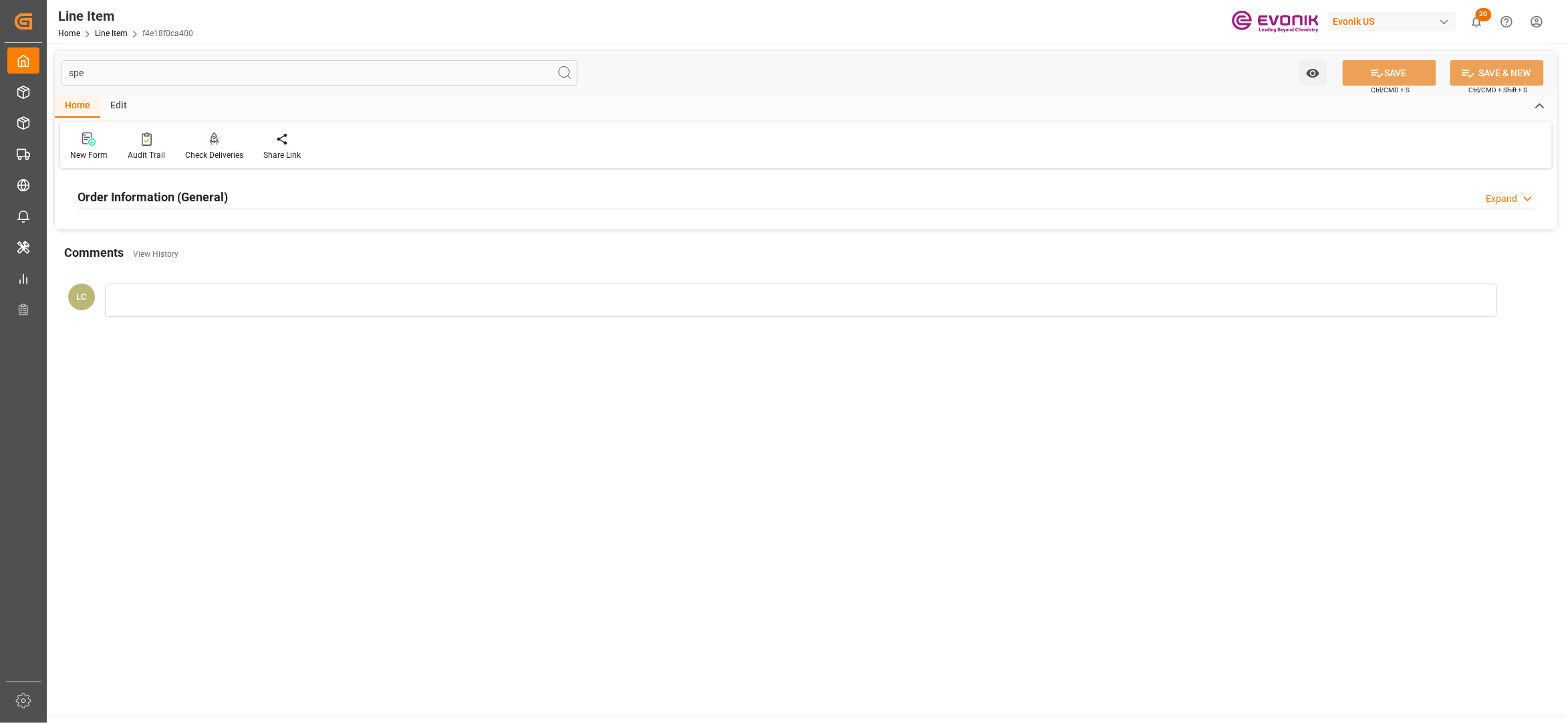
type input "spe"
click at [398, 199] on div "Order Information (General) Expand" at bounding box center [807, 196] width 1458 height 25
click at [282, 260] on div at bounding box center [314, 277] width 473 height 75
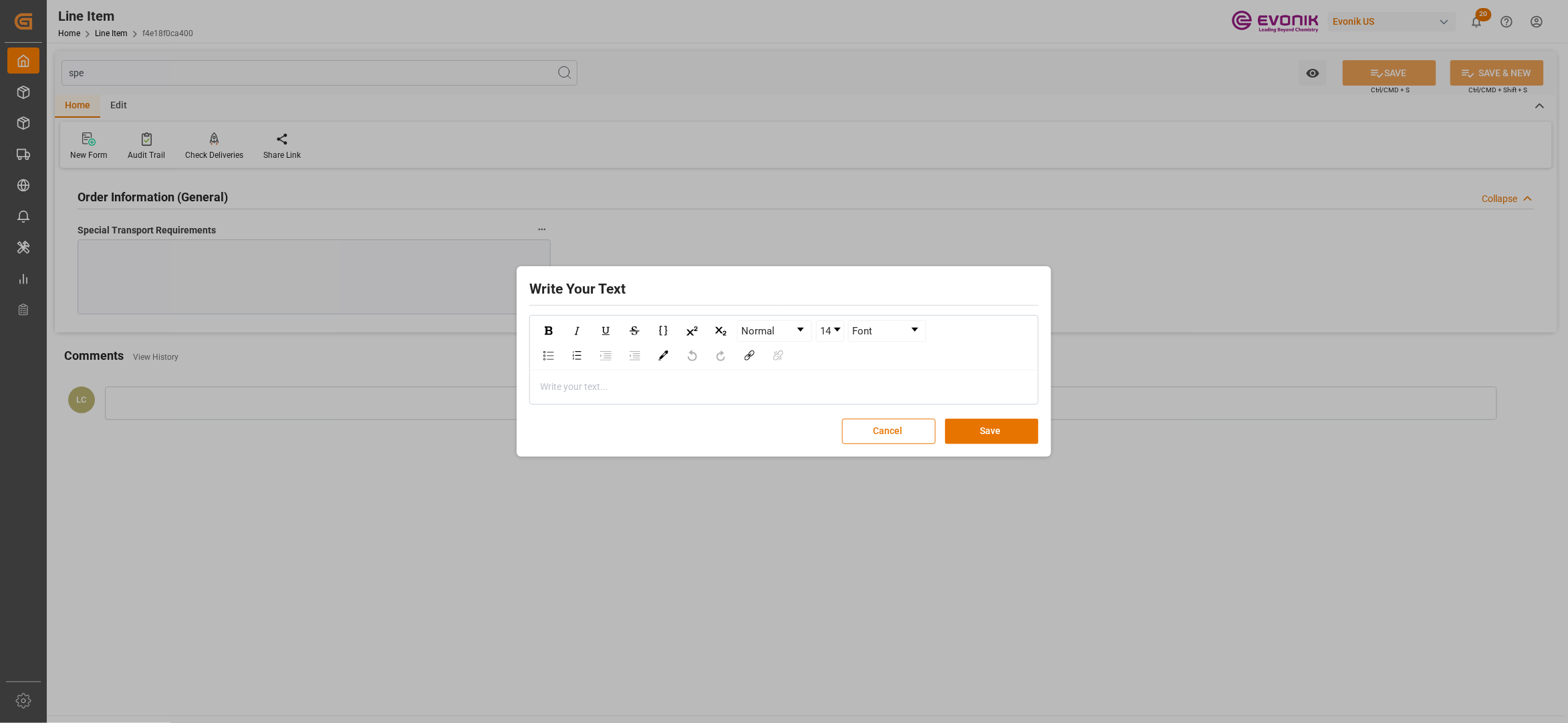
click at [705, 395] on div "Write your text..." at bounding box center [784, 387] width 507 height 33
click at [1005, 434] on button "Save" at bounding box center [991, 431] width 93 height 25
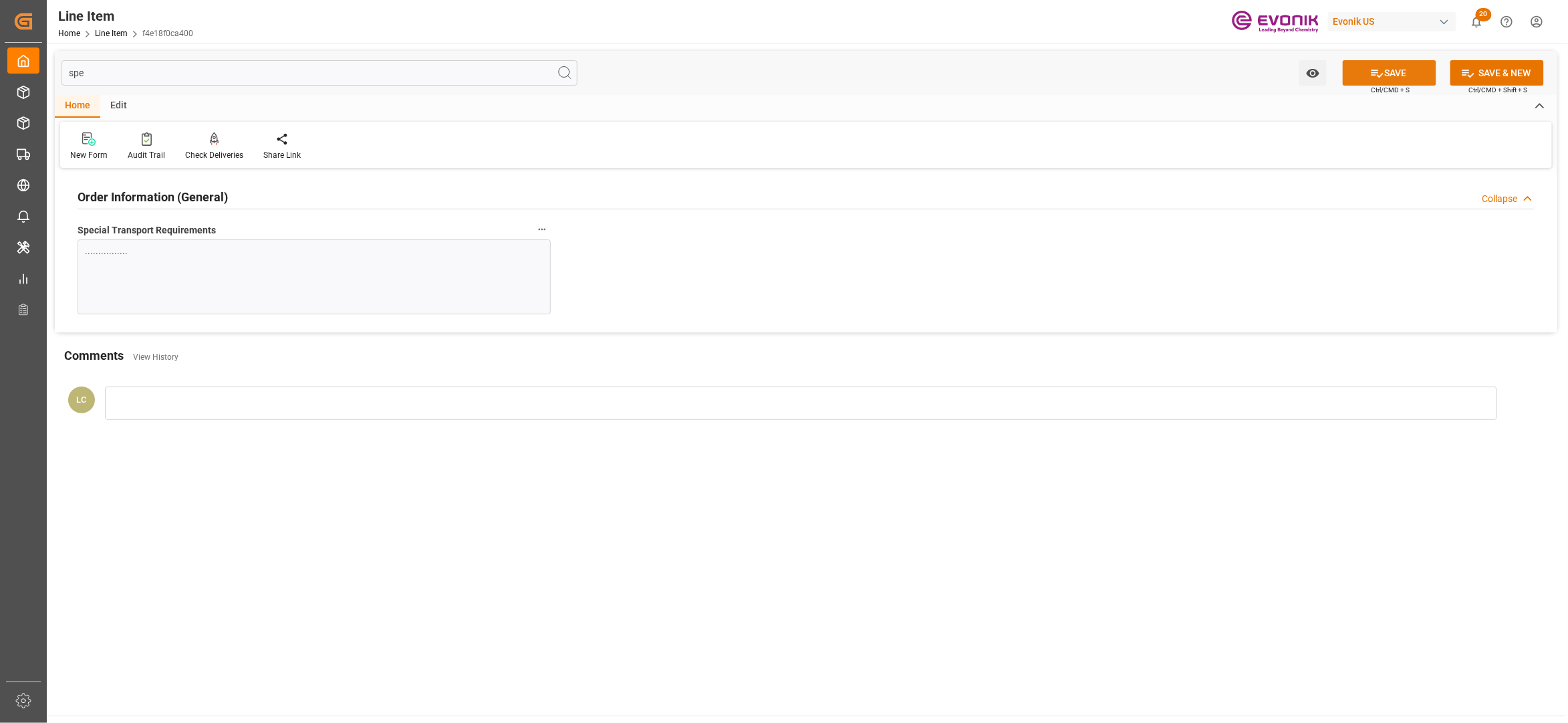
click at [1391, 67] on button "SAVE" at bounding box center [1389, 73] width 93 height 25
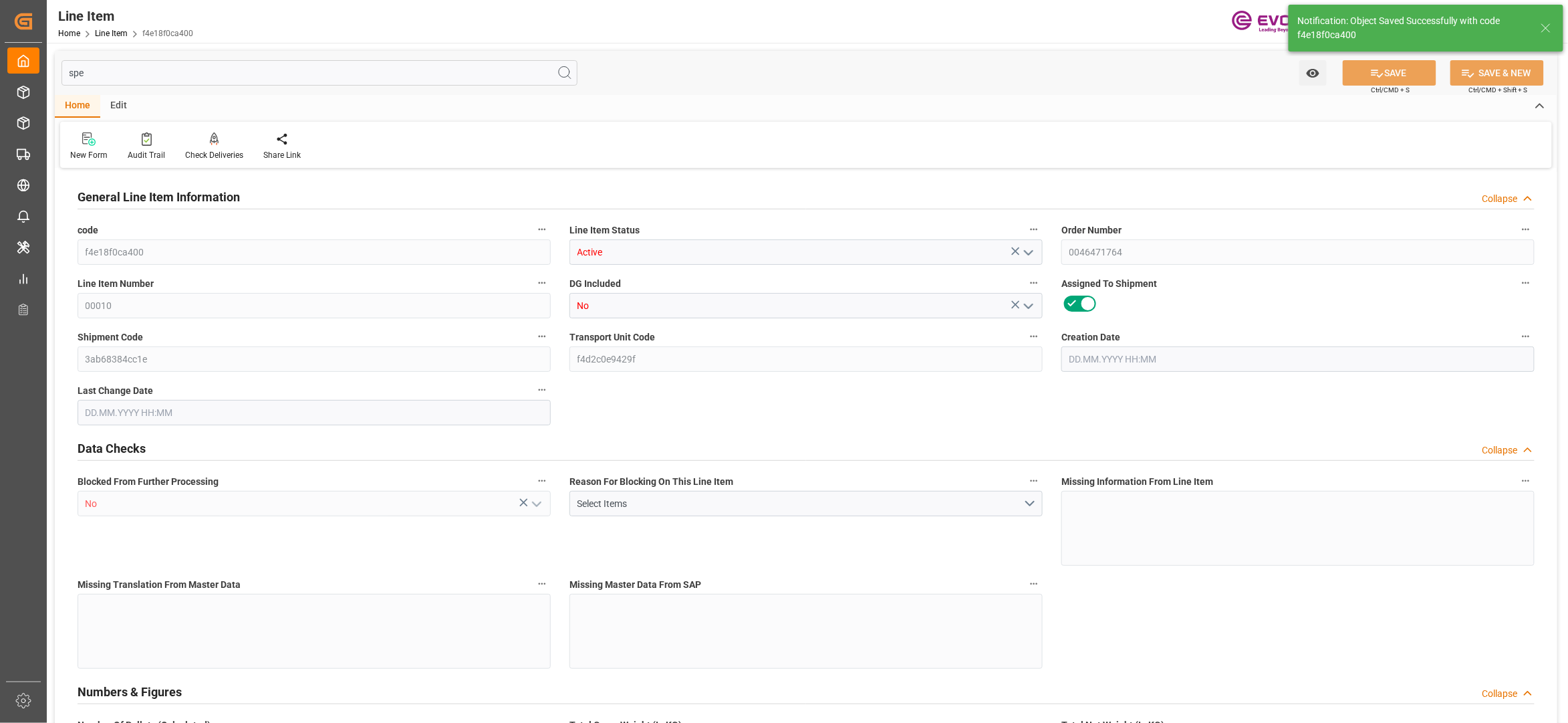
type input "16"
type input "16066.4"
type input "15200"
type input "22.268"
type input "16"
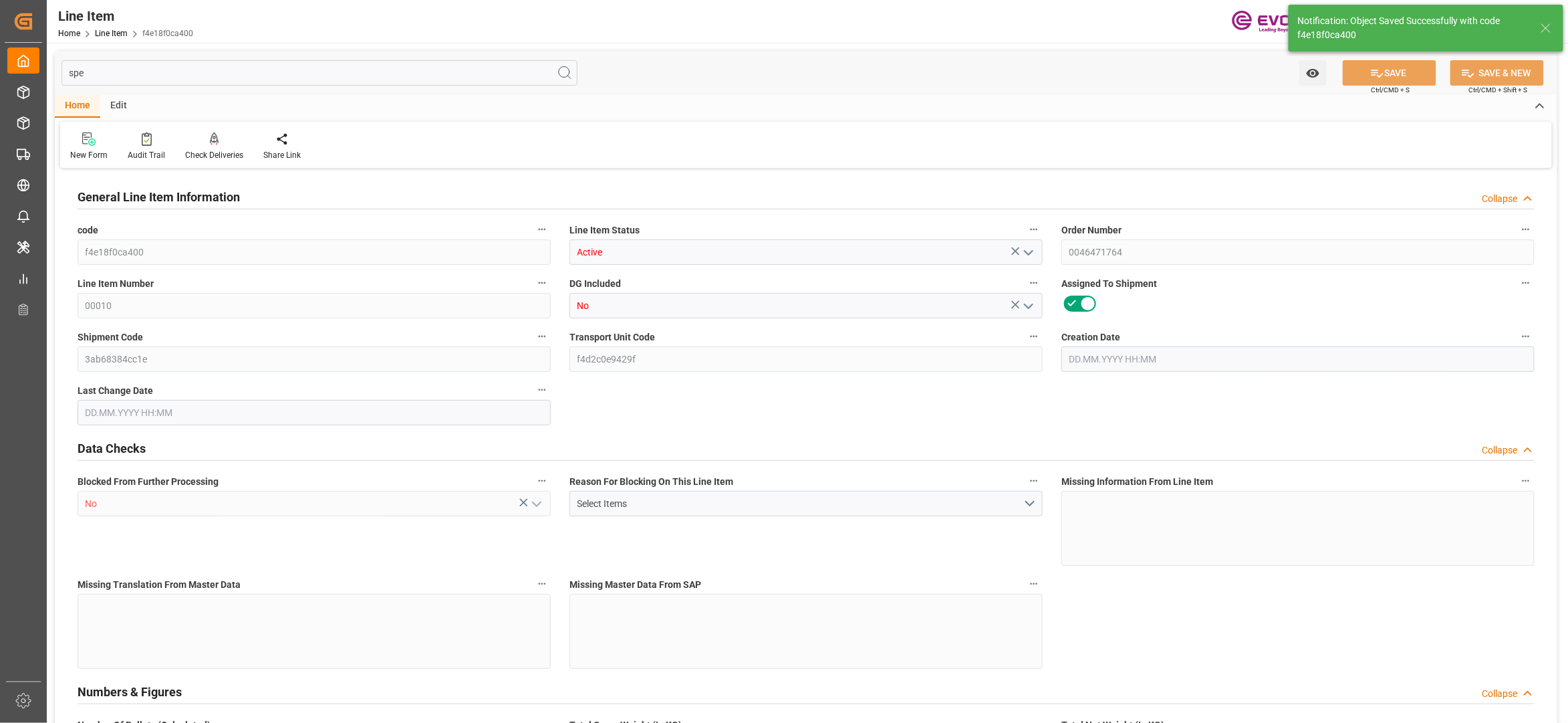
type input "86547.83"
type input "16"
type input "15200"
type input "16066.4"
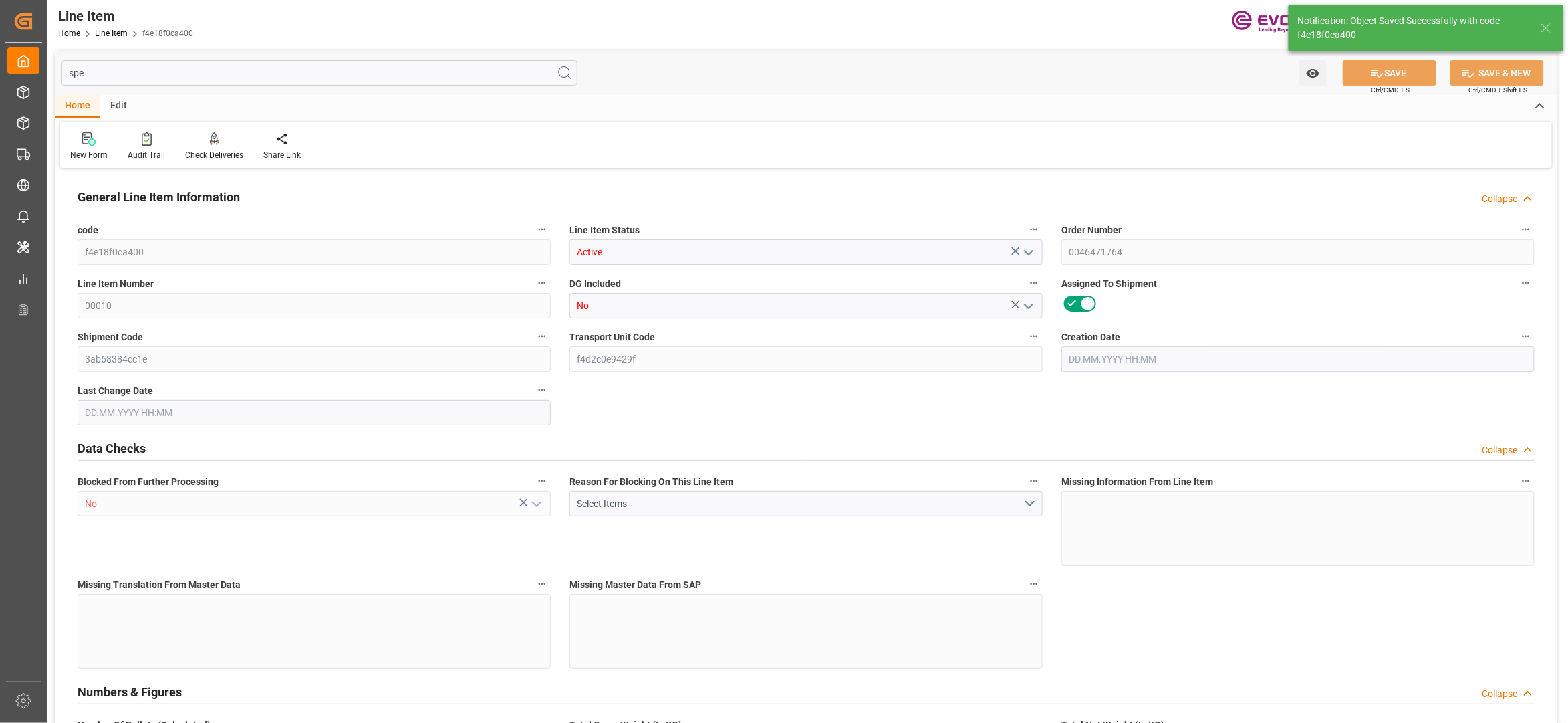
type input "16066.4"
type input "15200"
type input "22.268"
type input "22268"
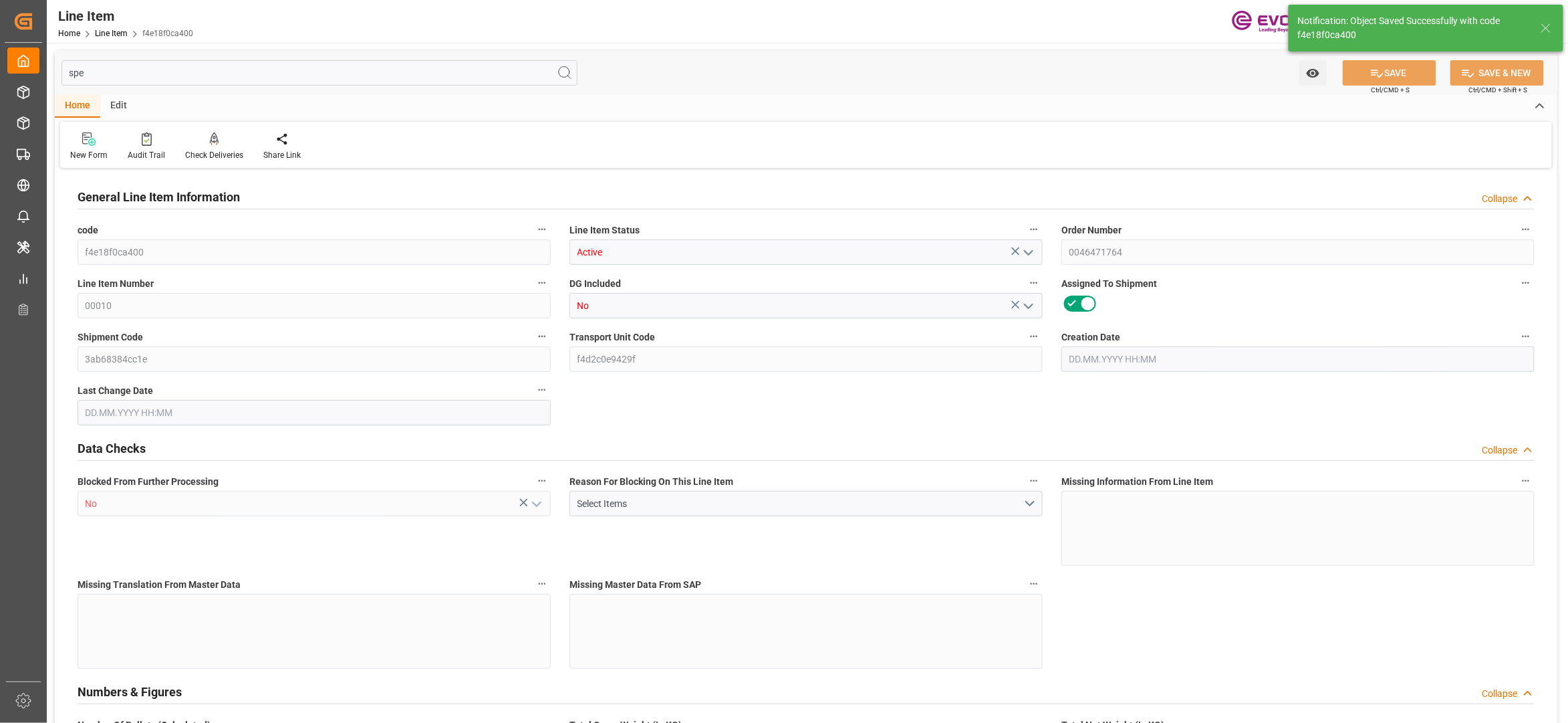
type input "0"
type input "04.09.2025 15:33"
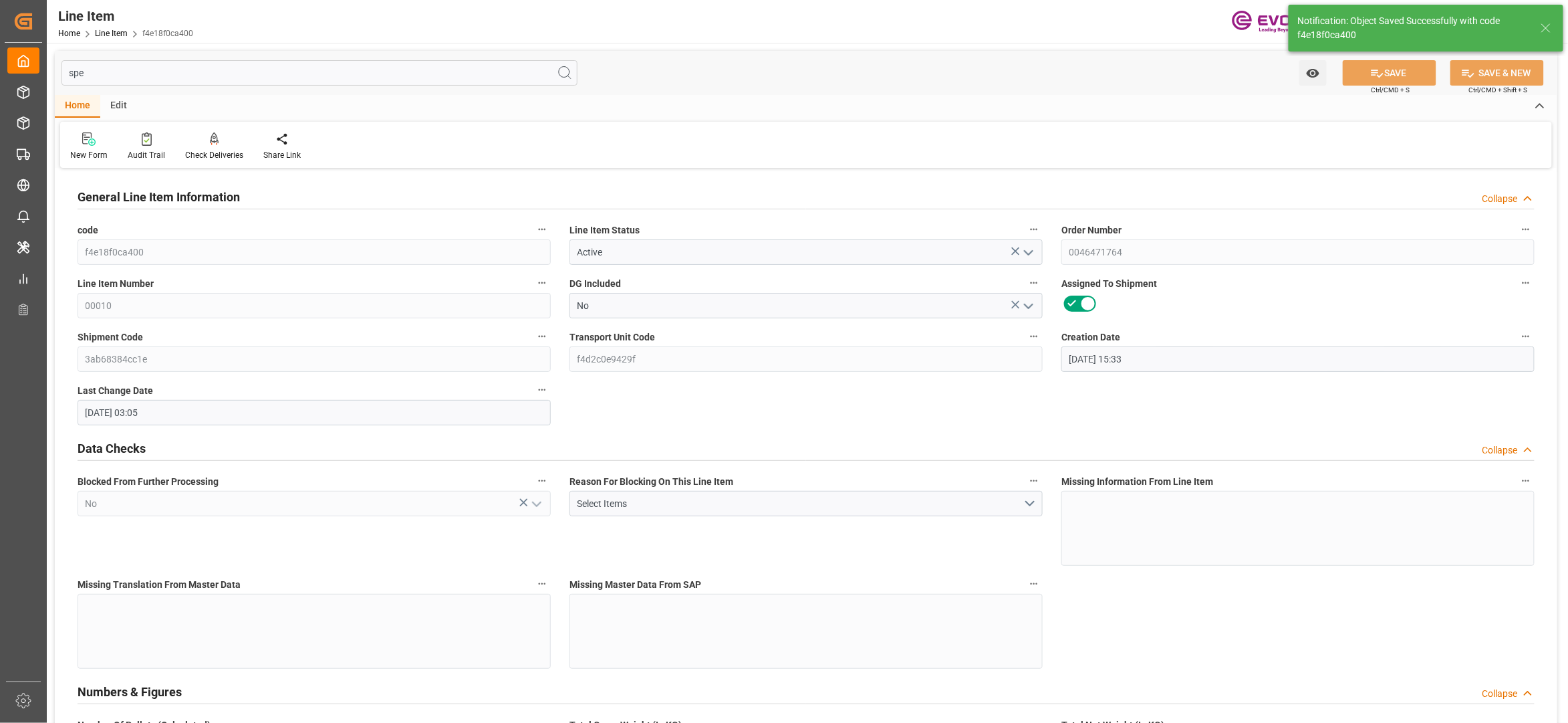
type input "05.09.2025 03:05"
type input "06.11.2025"
type input "07.10.2025"
type input "30.09.2025"
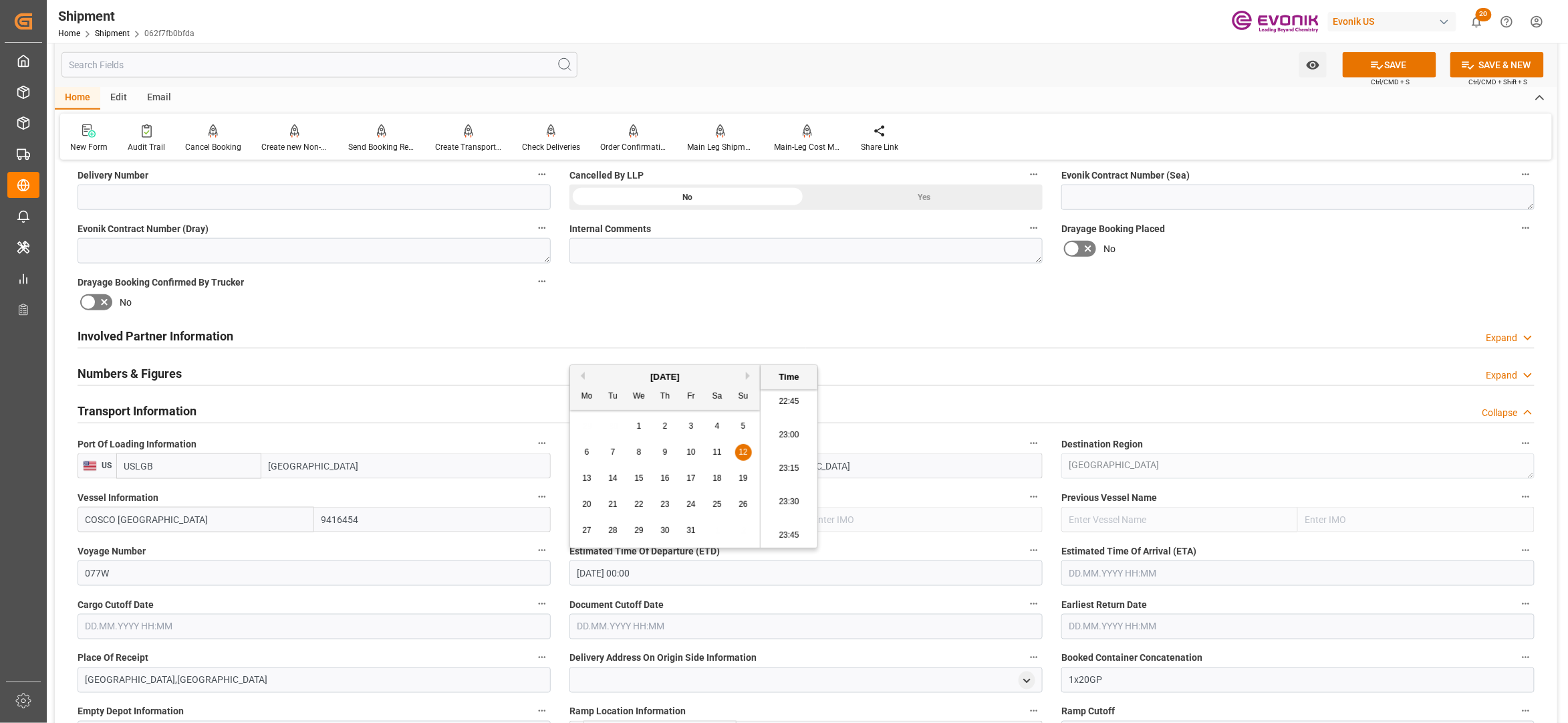
click at [1154, 571] on input "text" at bounding box center [1297, 572] width 473 height 25
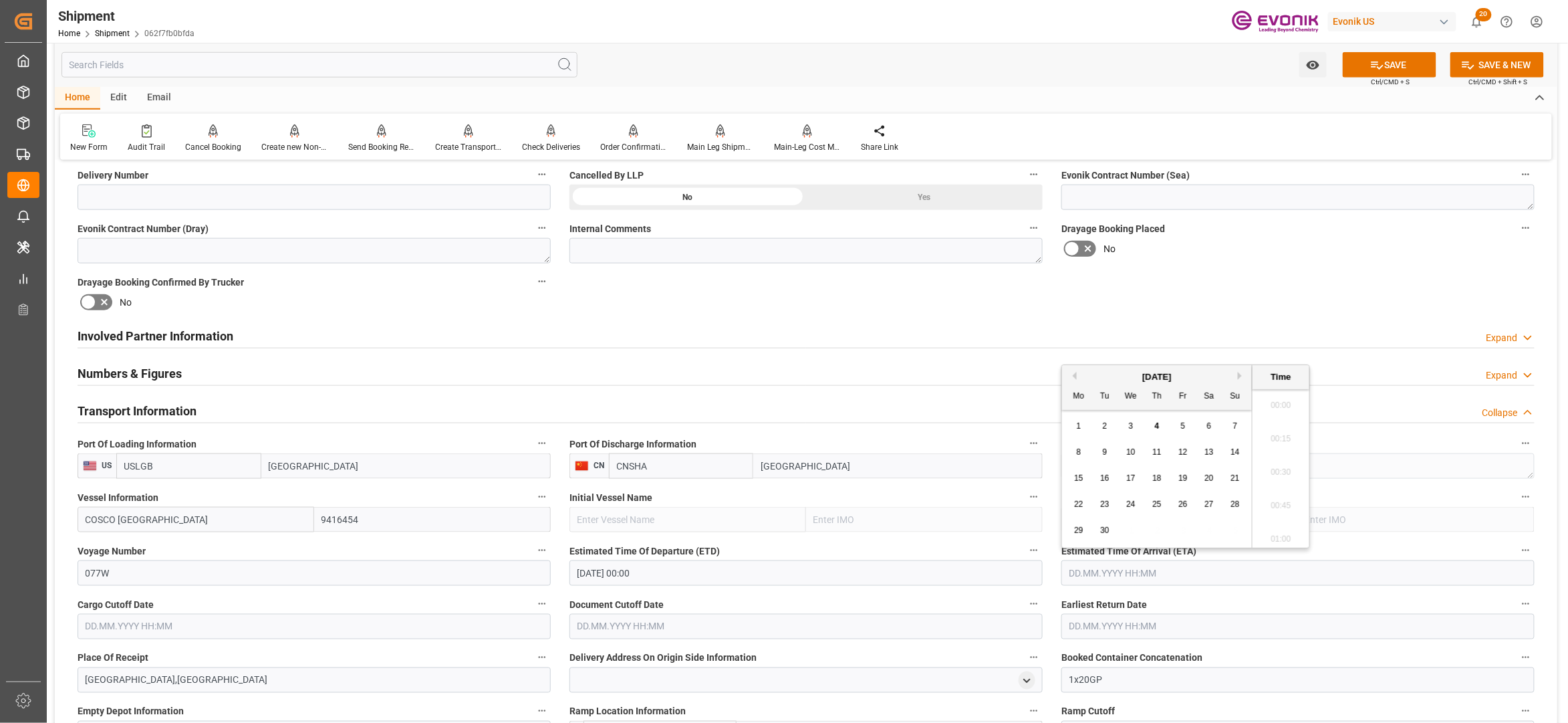
scroll to position [3046, 0]
click at [1241, 379] on div "[DATE]" at bounding box center [1157, 377] width 190 height 13
click at [1241, 378] on button "Next Month" at bounding box center [1242, 375] width 8 height 8
click at [1235, 425] on span "2" at bounding box center [1235, 426] width 5 height 10
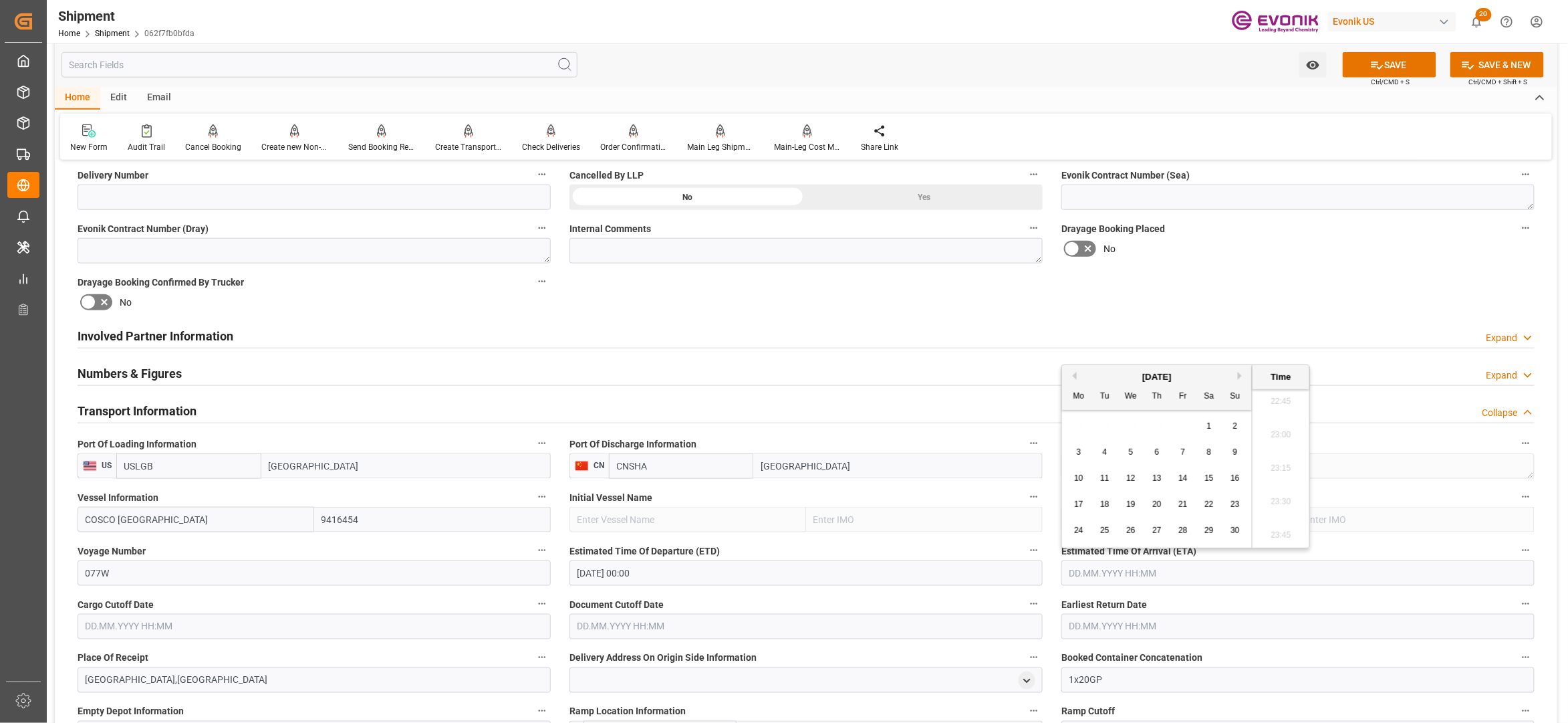
type input "[DATE] 00:00"
click at [1238, 254] on div "No" at bounding box center [1297, 249] width 473 height 21
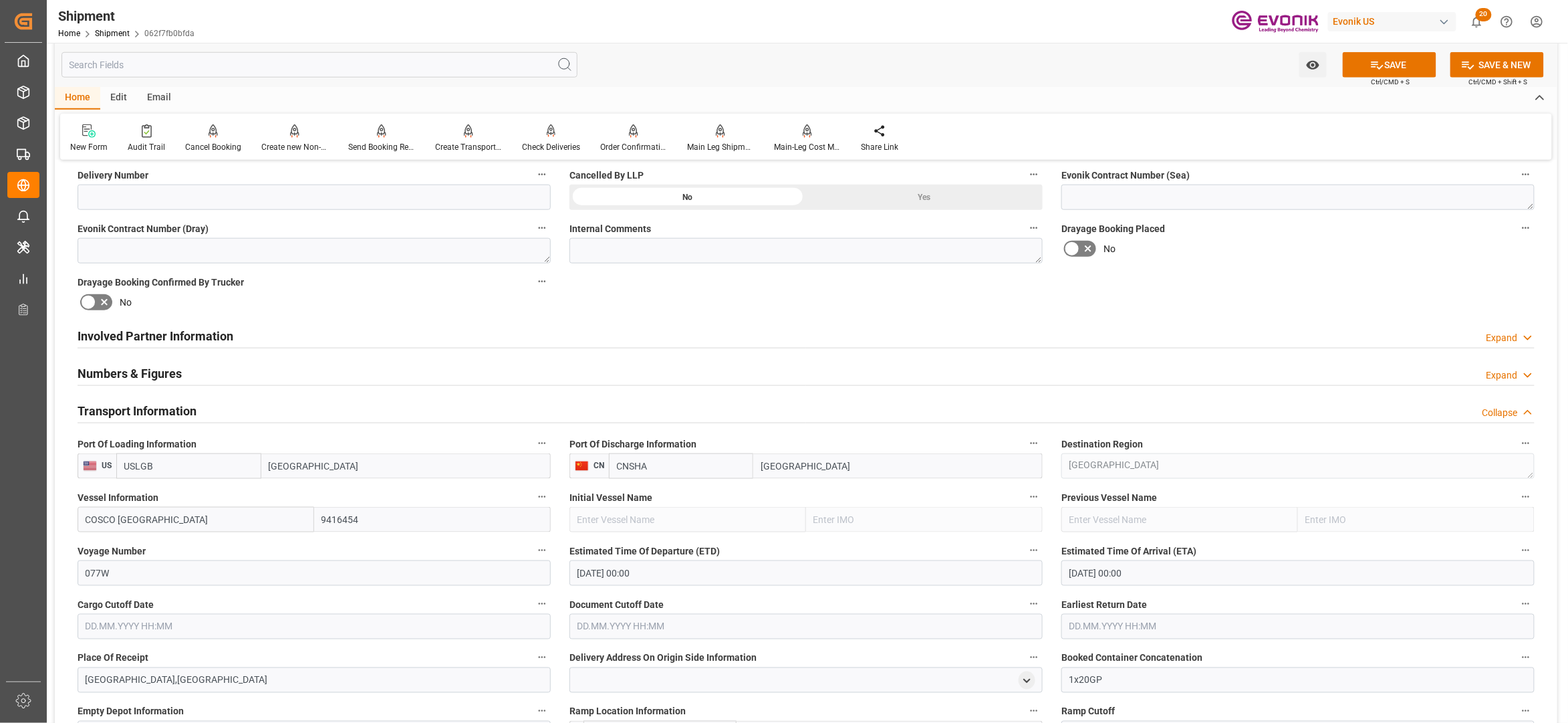
scroll to position [891, 0]
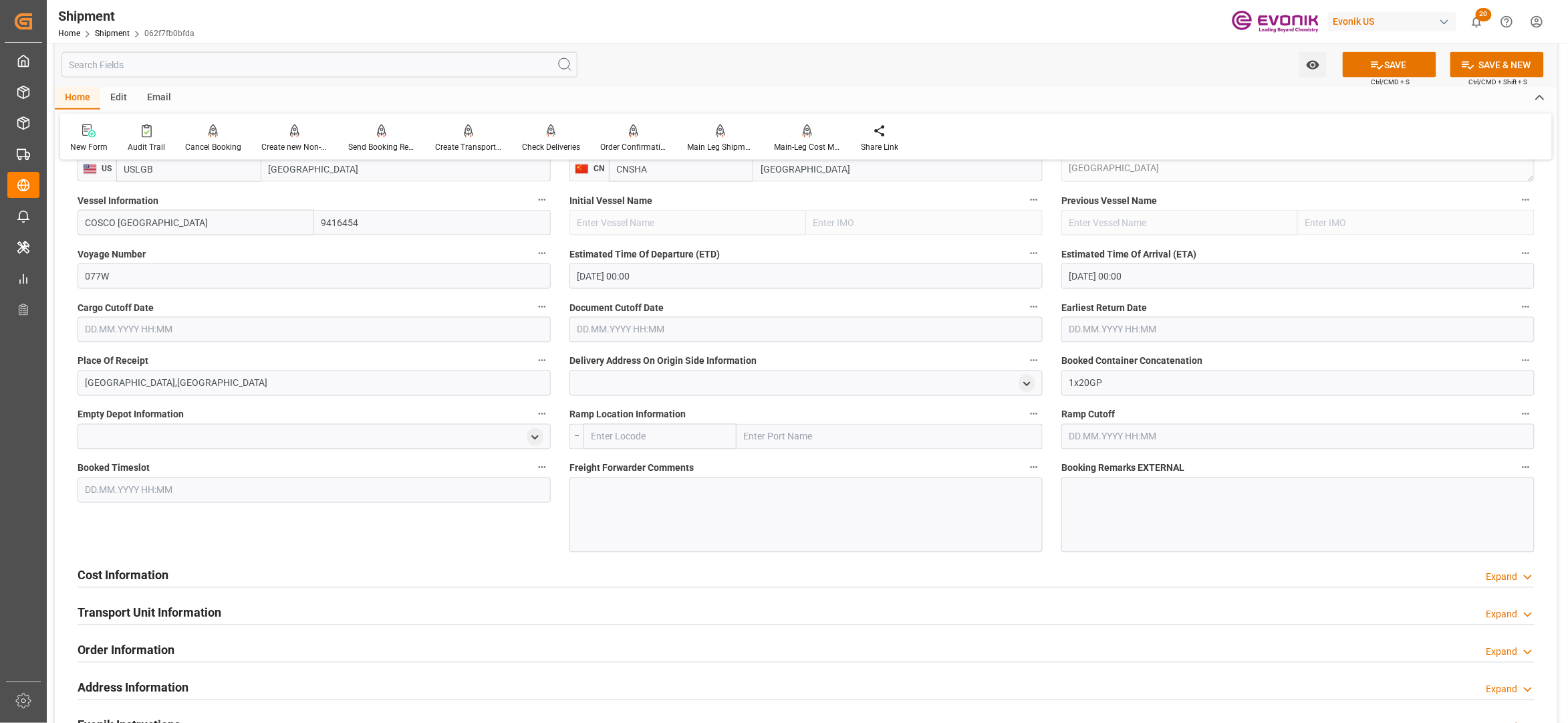
click at [239, 332] on input "text" at bounding box center [314, 329] width 473 height 25
click at [97, 485] on span "22" at bounding box center [94, 488] width 9 height 10
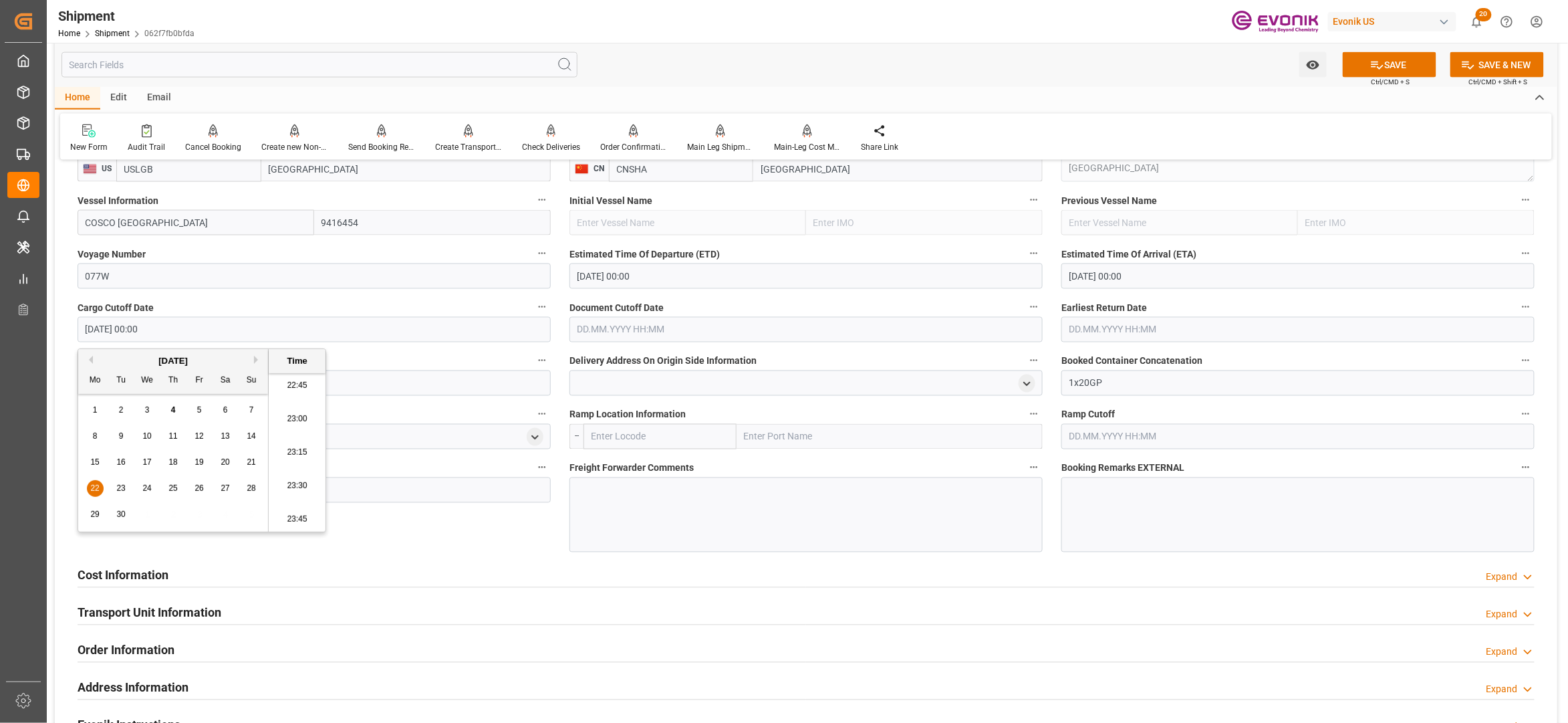
type input "[DATE] 00:00"
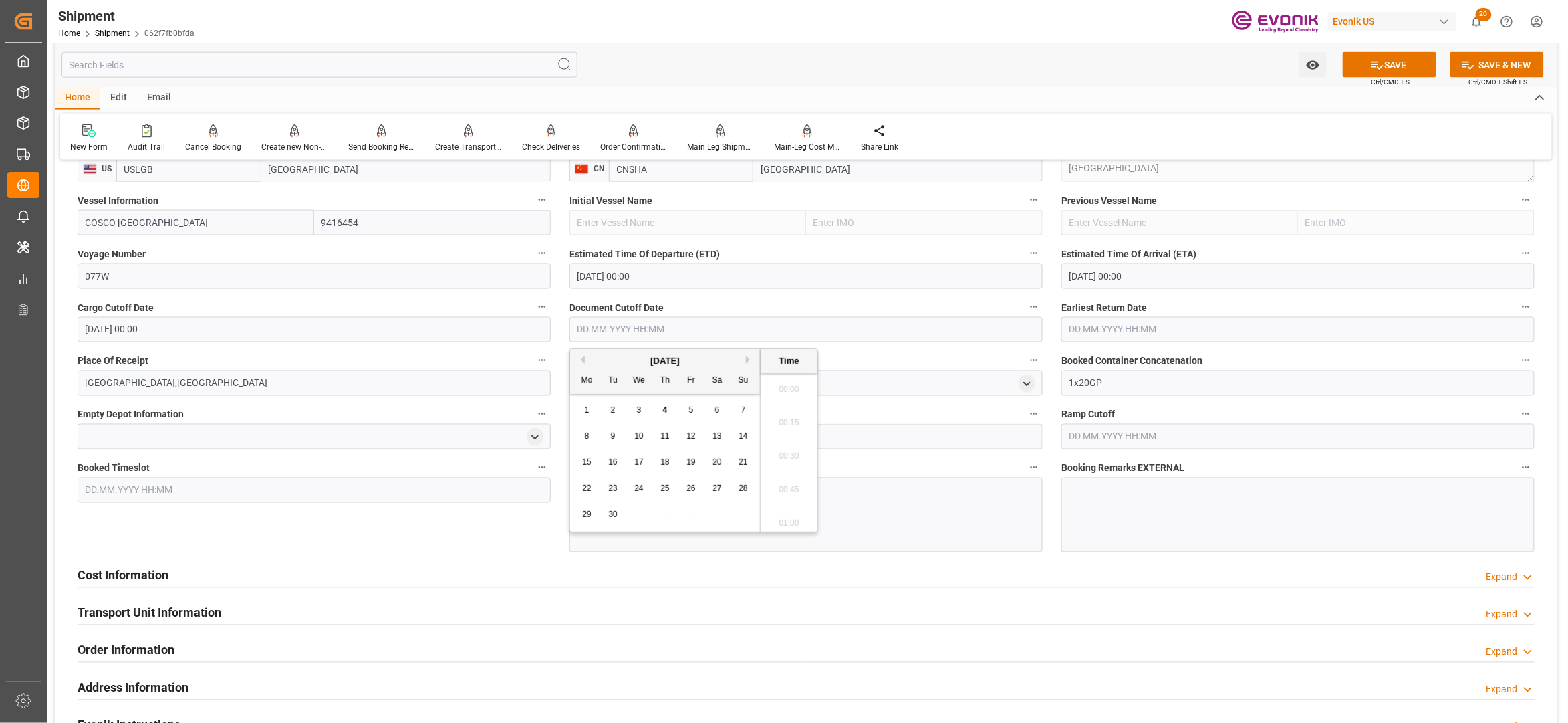
click at [641, 329] on input "text" at bounding box center [806, 329] width 473 height 25
click at [589, 487] on span "22" at bounding box center [586, 488] width 9 height 10
type input "[DATE] 00:00"
click at [1163, 335] on input "text" at bounding box center [1297, 329] width 473 height 25
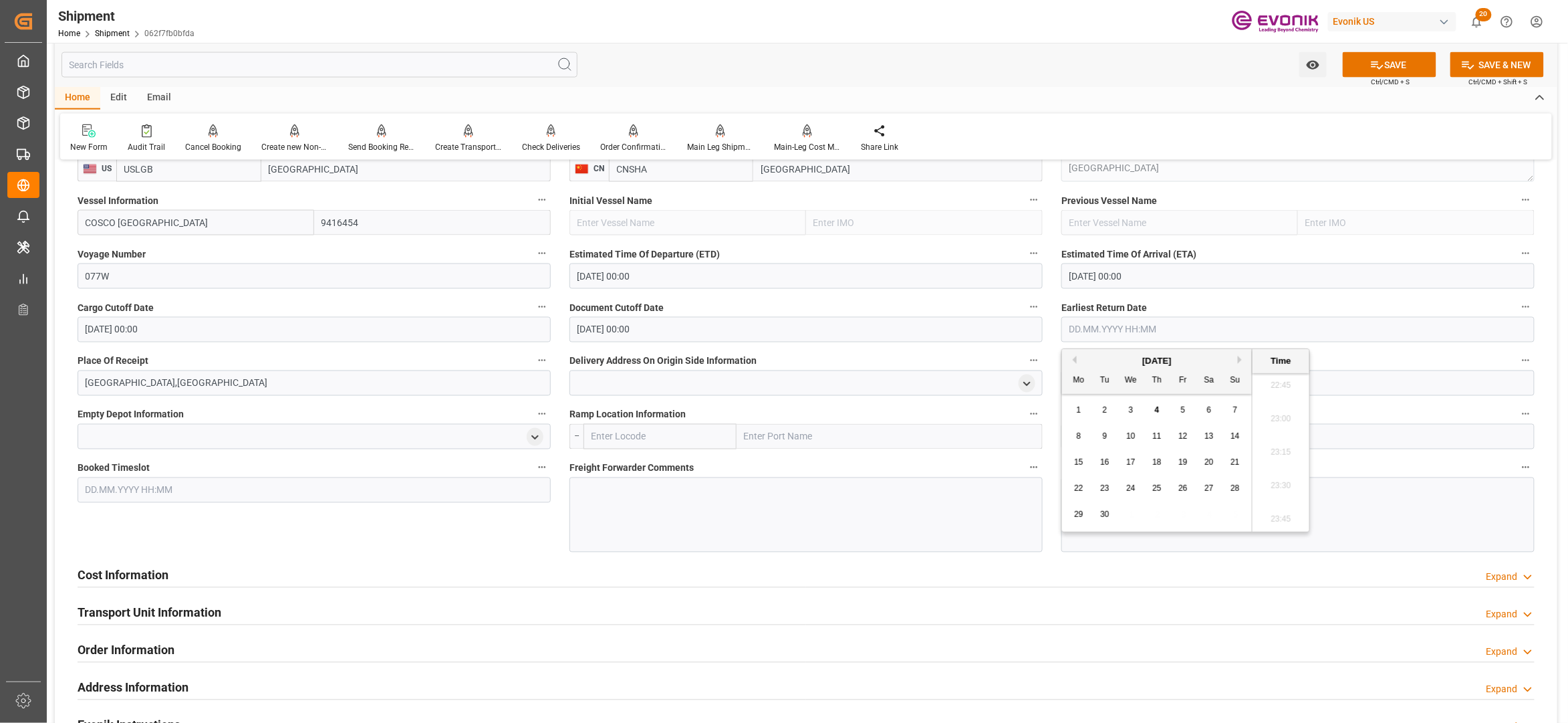
click at [1079, 488] on span "22" at bounding box center [1078, 488] width 9 height 10
type input "[DATE] 00:00"
click at [477, 557] on div "Cost Information Expand" at bounding box center [806, 575] width 1476 height 37
click at [1390, 70] on button "SAVE" at bounding box center [1389, 64] width 93 height 25
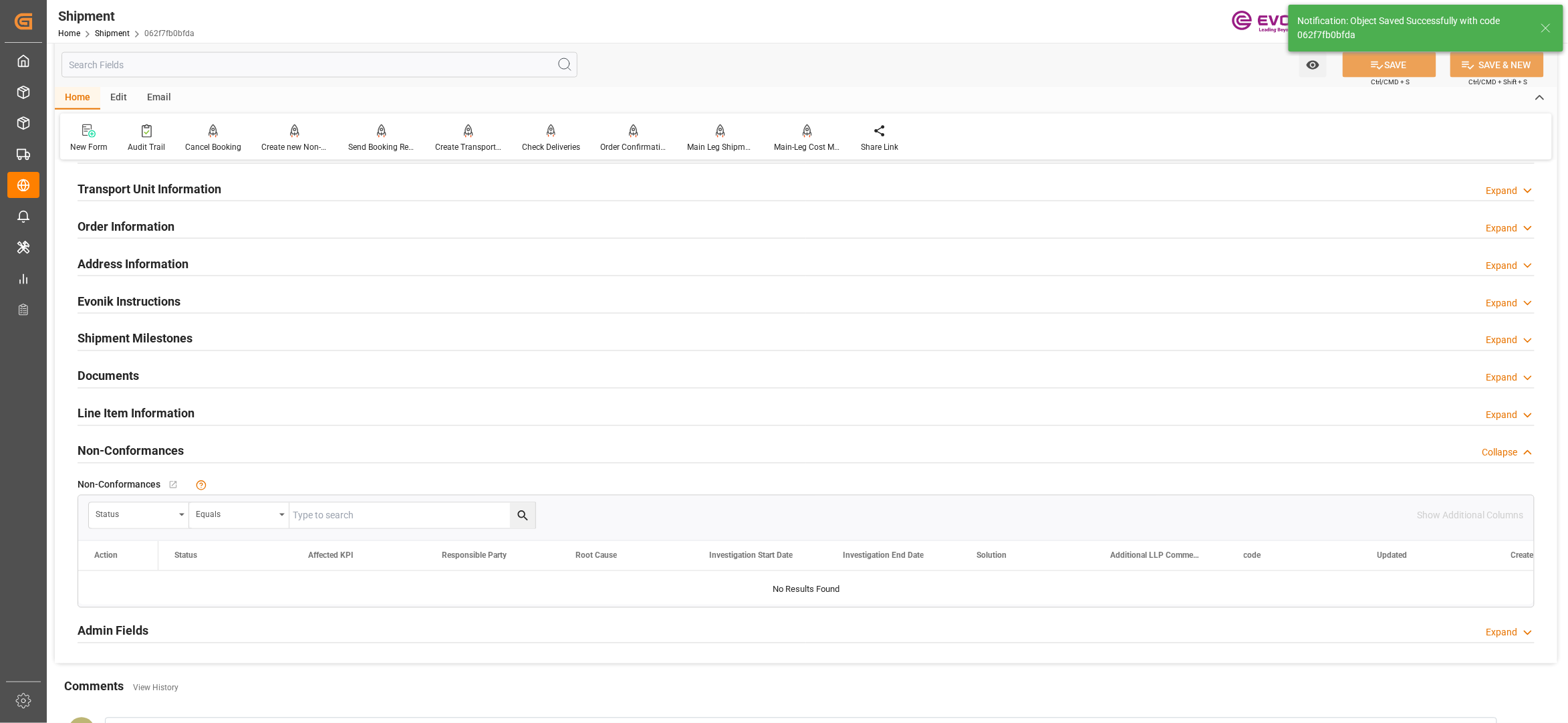
scroll to position [594, 0]
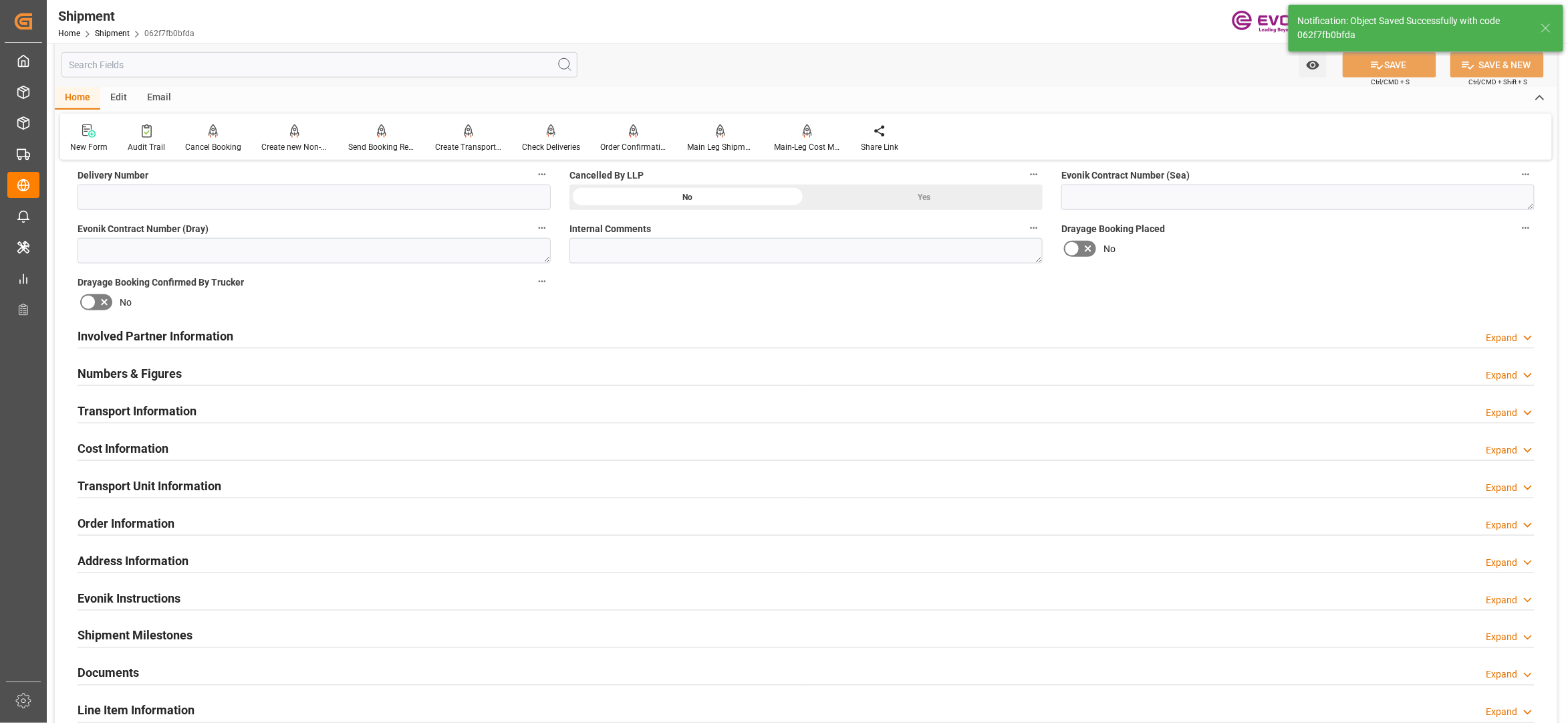
click at [236, 447] on div "Cost Information Expand" at bounding box center [807, 446] width 1458 height 25
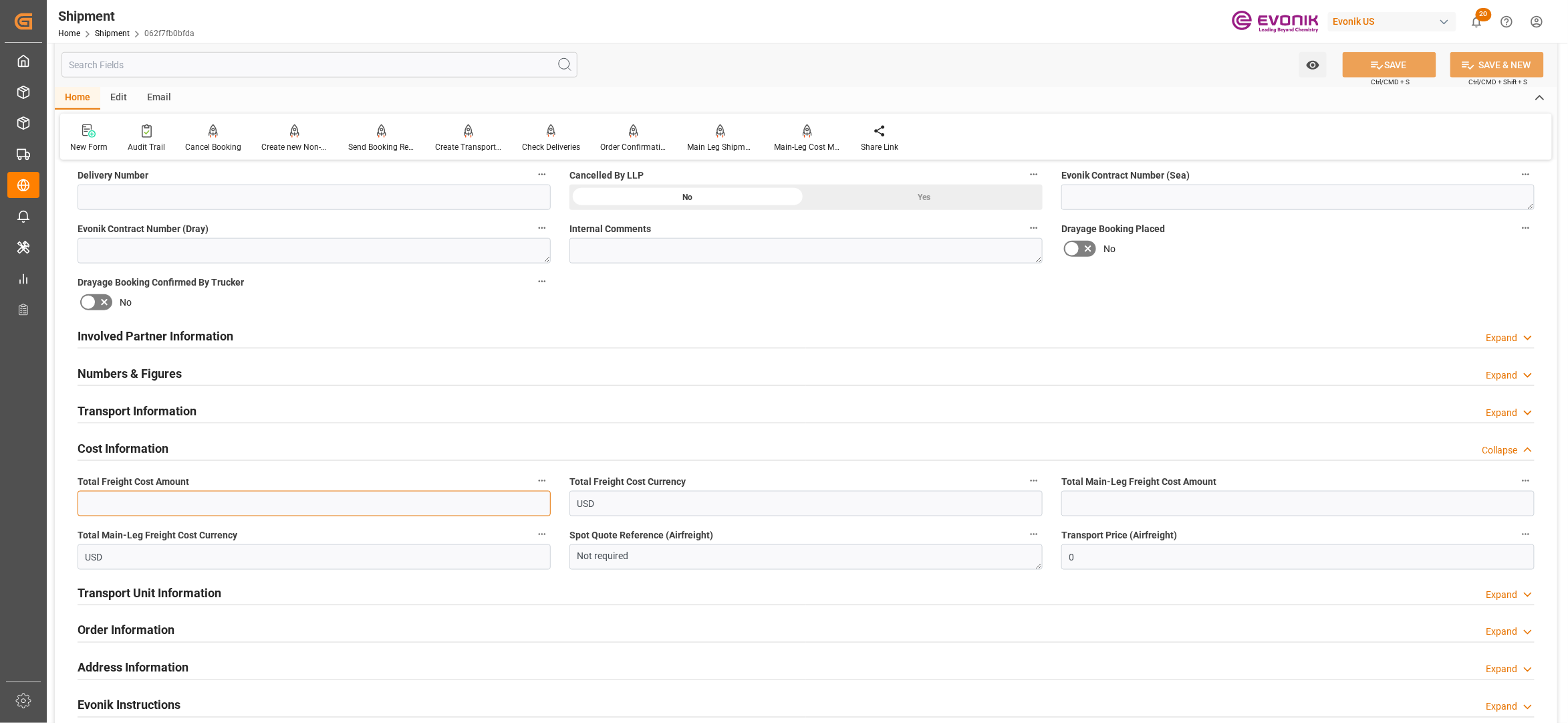
click at [236, 503] on input "text" at bounding box center [314, 503] width 473 height 25
paste input "800"
type input "800"
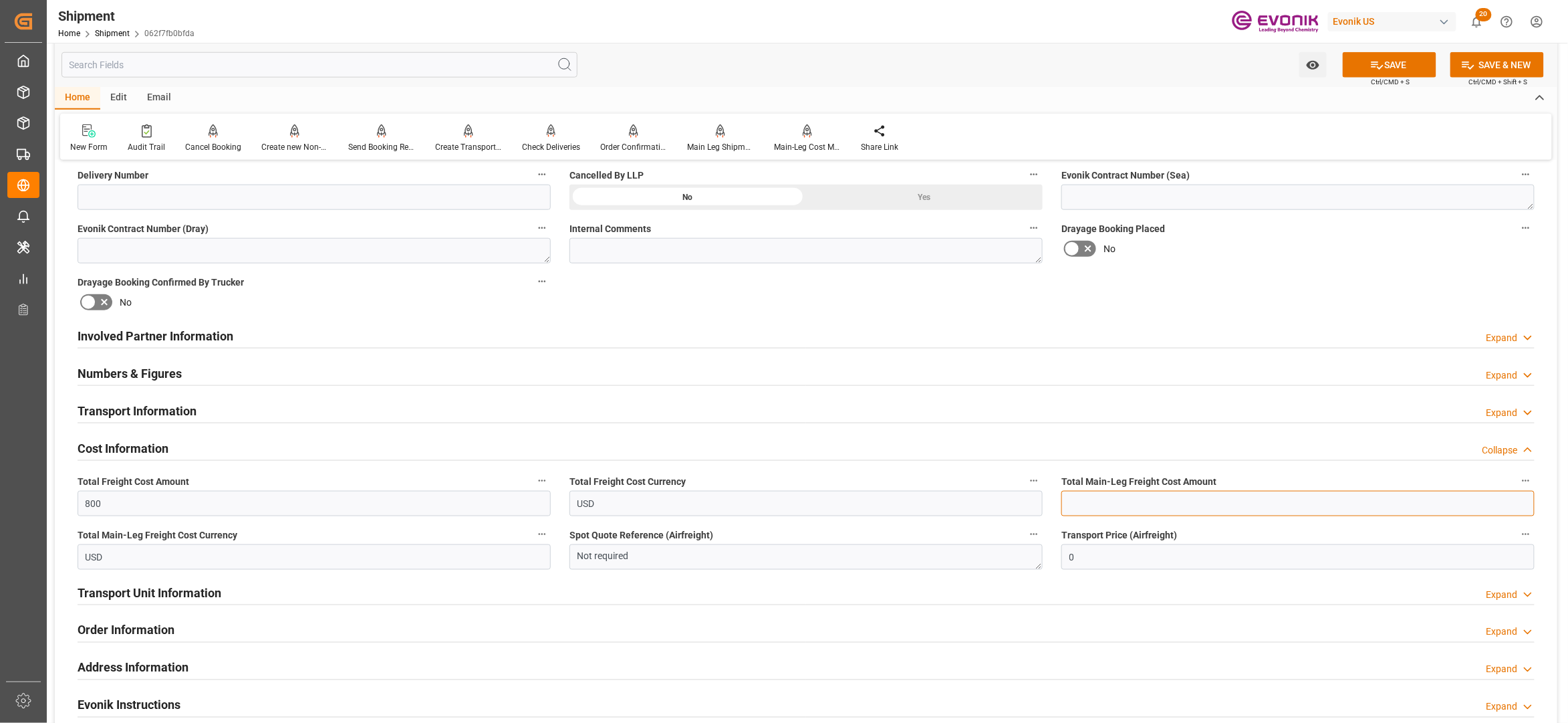
click at [1128, 500] on input "text" at bounding box center [1297, 503] width 473 height 25
paste input "800"
type input "800"
click at [1263, 277] on div "Booking Confirmation Milestone Bar Collapse Submitted to FFW for Booking (Pendi…" at bounding box center [806, 322] width 1503 height 1489
click at [1412, 55] on button "SAVE" at bounding box center [1389, 64] width 93 height 25
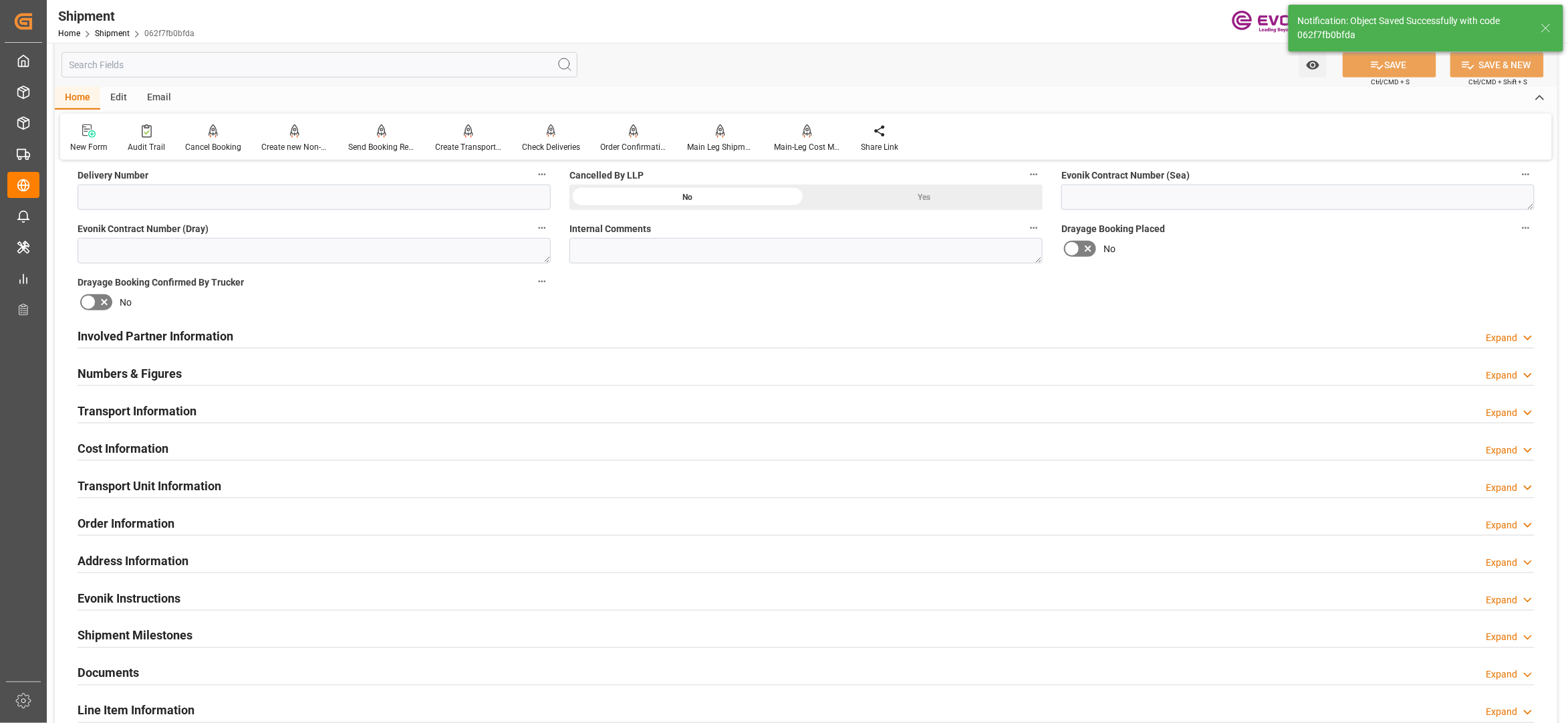
click at [432, 333] on div "Involved Partner Information Expand" at bounding box center [807, 335] width 1458 height 25
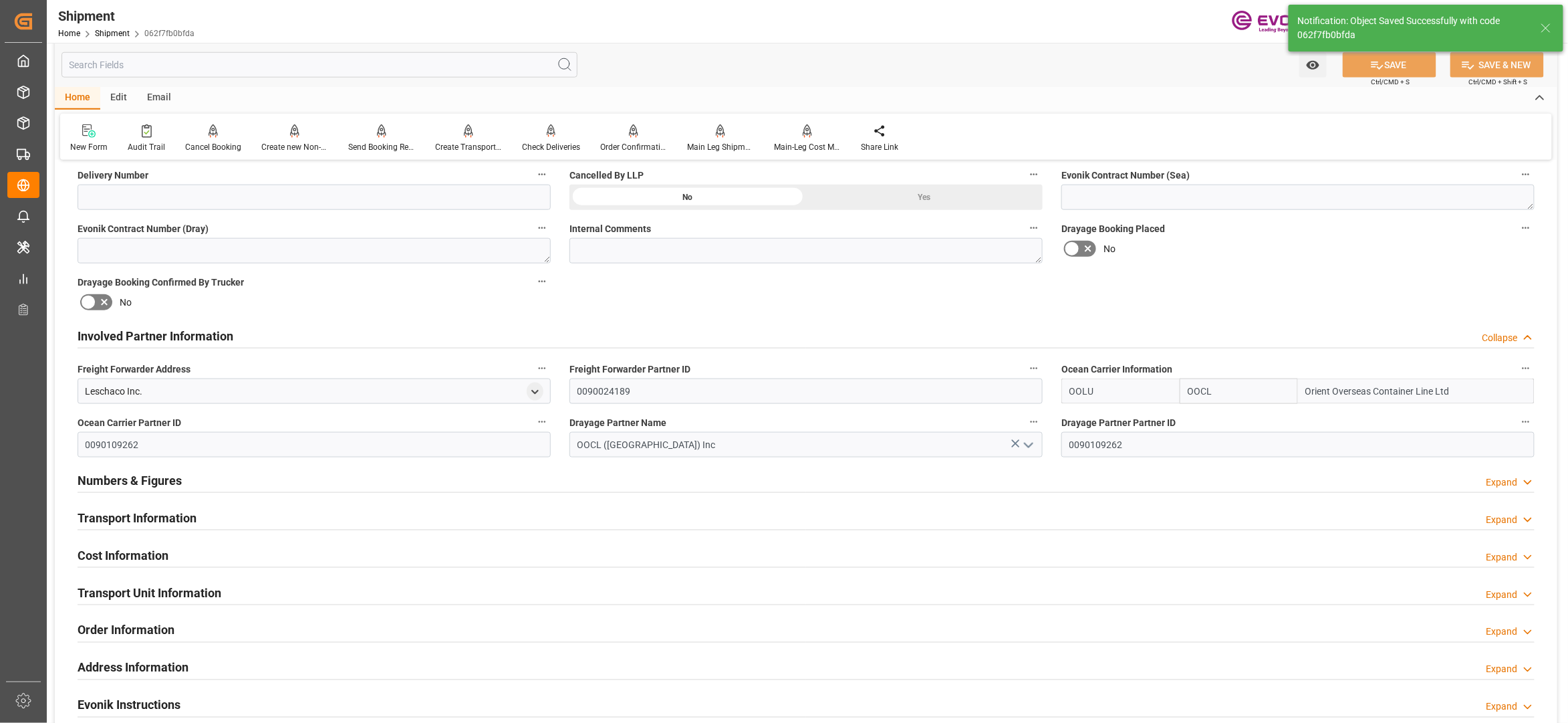
click at [401, 521] on div "Transport Information Expand" at bounding box center [807, 517] width 1458 height 25
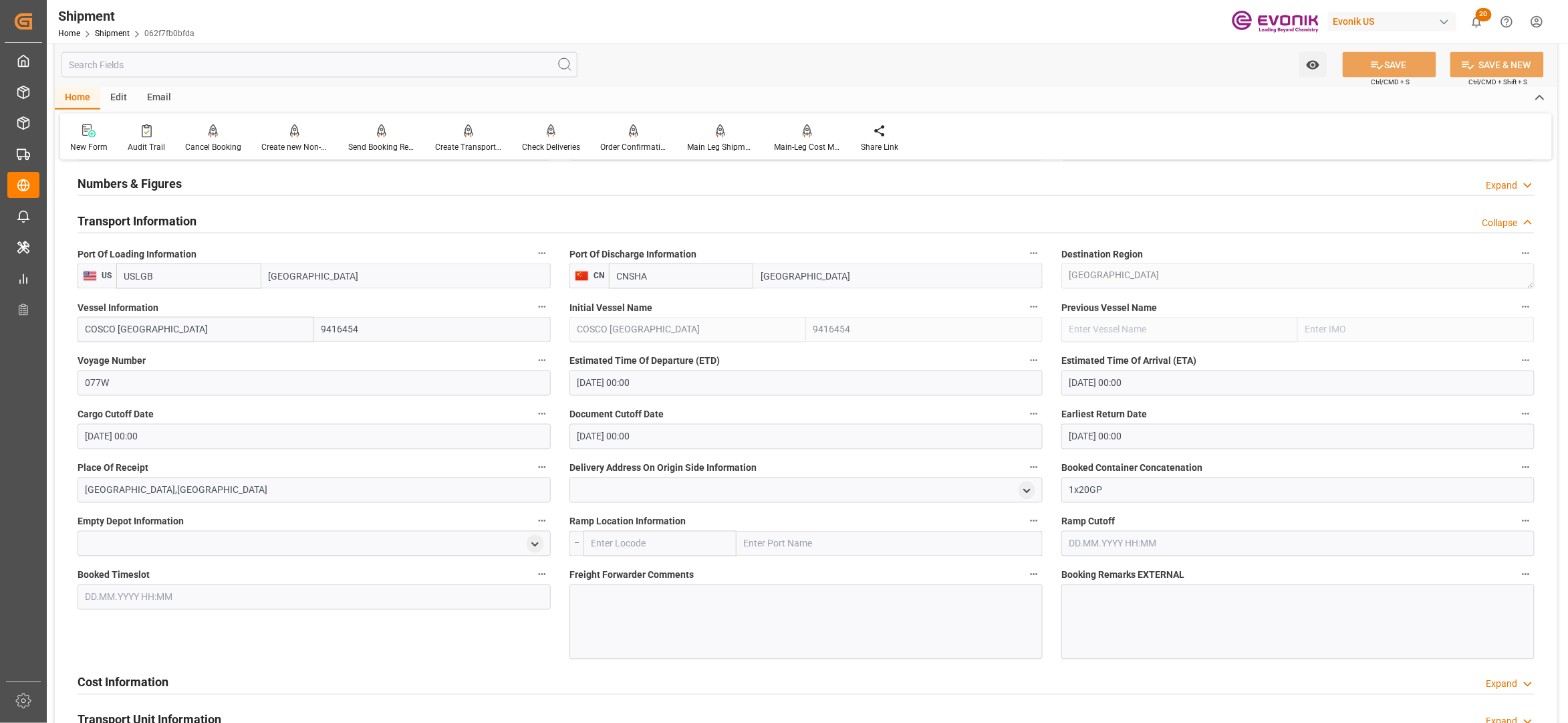
scroll to position [1188, 0]
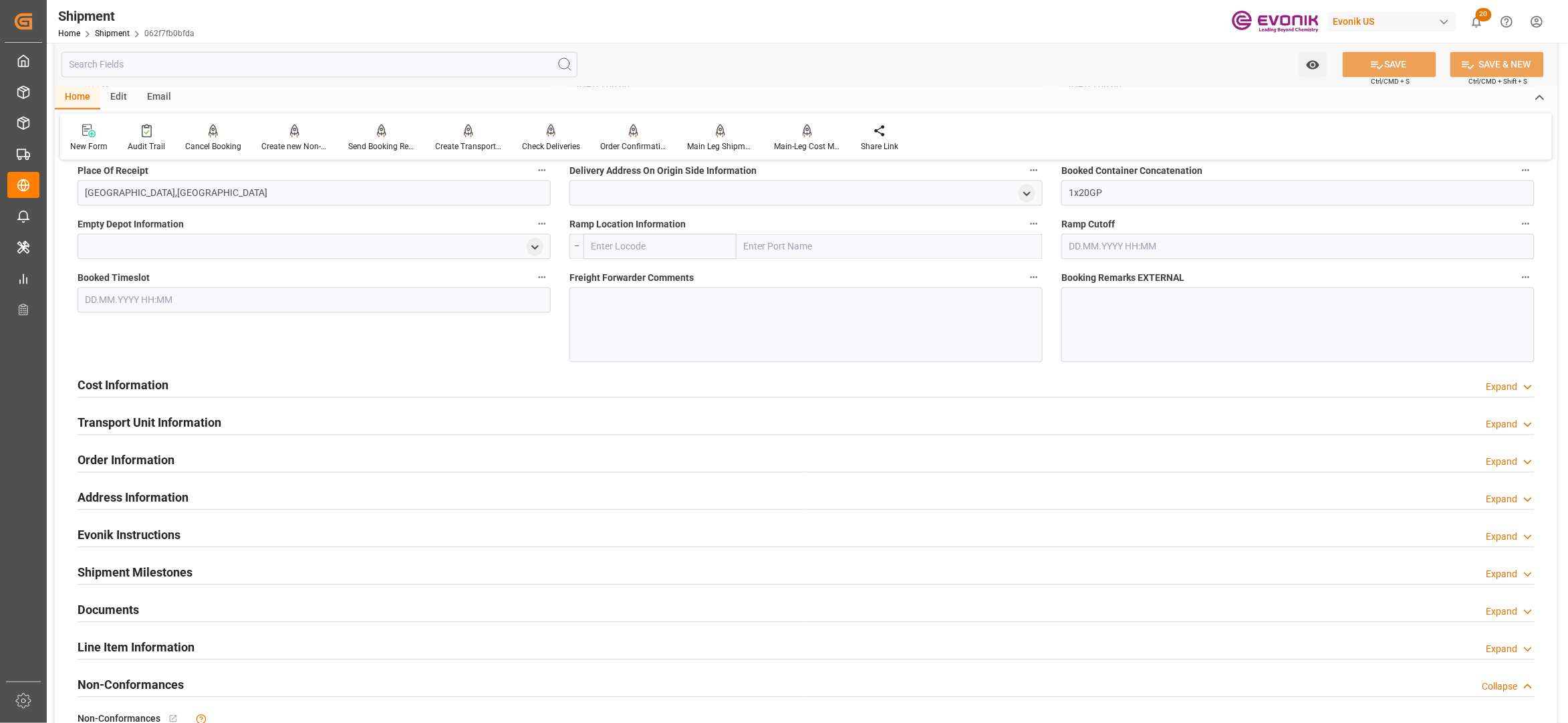
click at [388, 386] on div "Cost Information Expand" at bounding box center [807, 384] width 1458 height 25
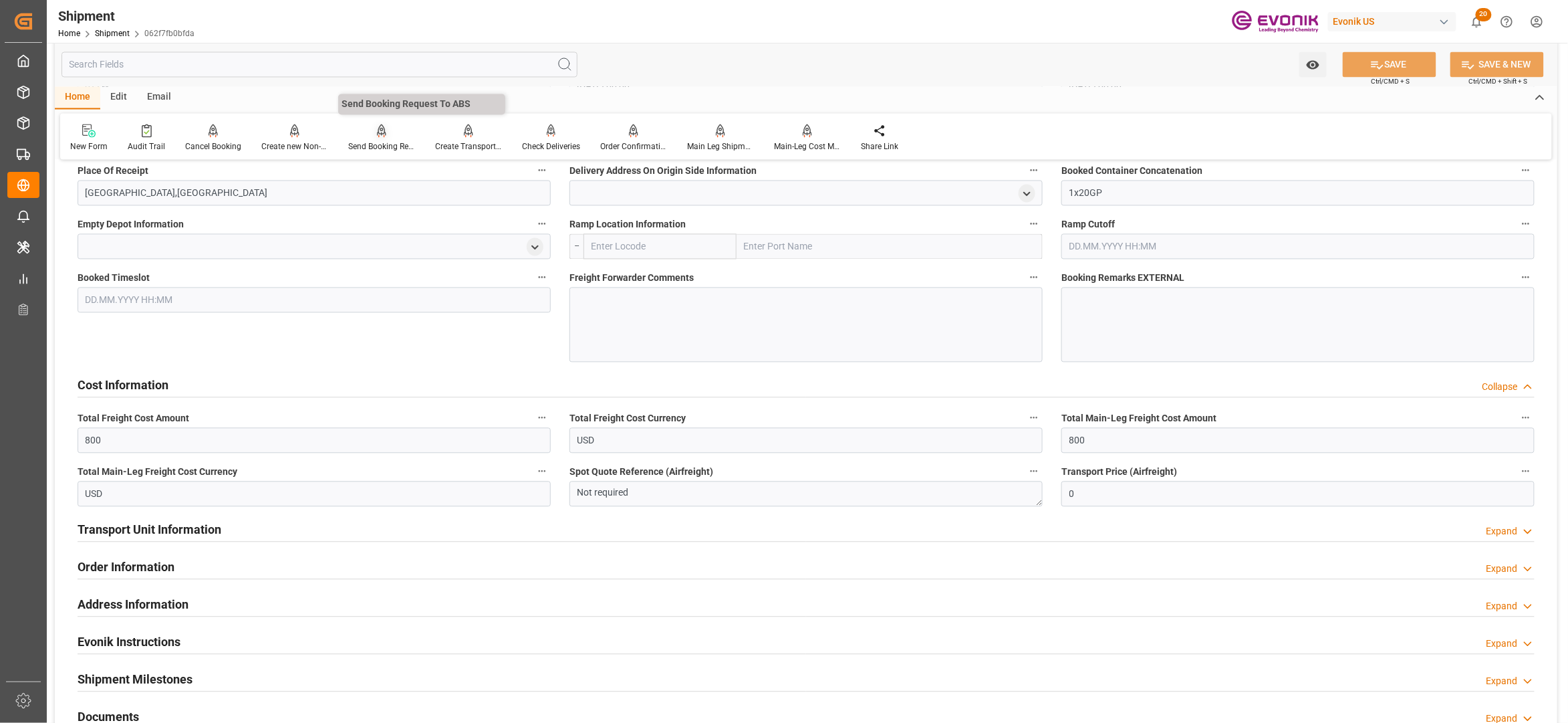
click at [382, 135] on icon at bounding box center [382, 130] width 10 height 12
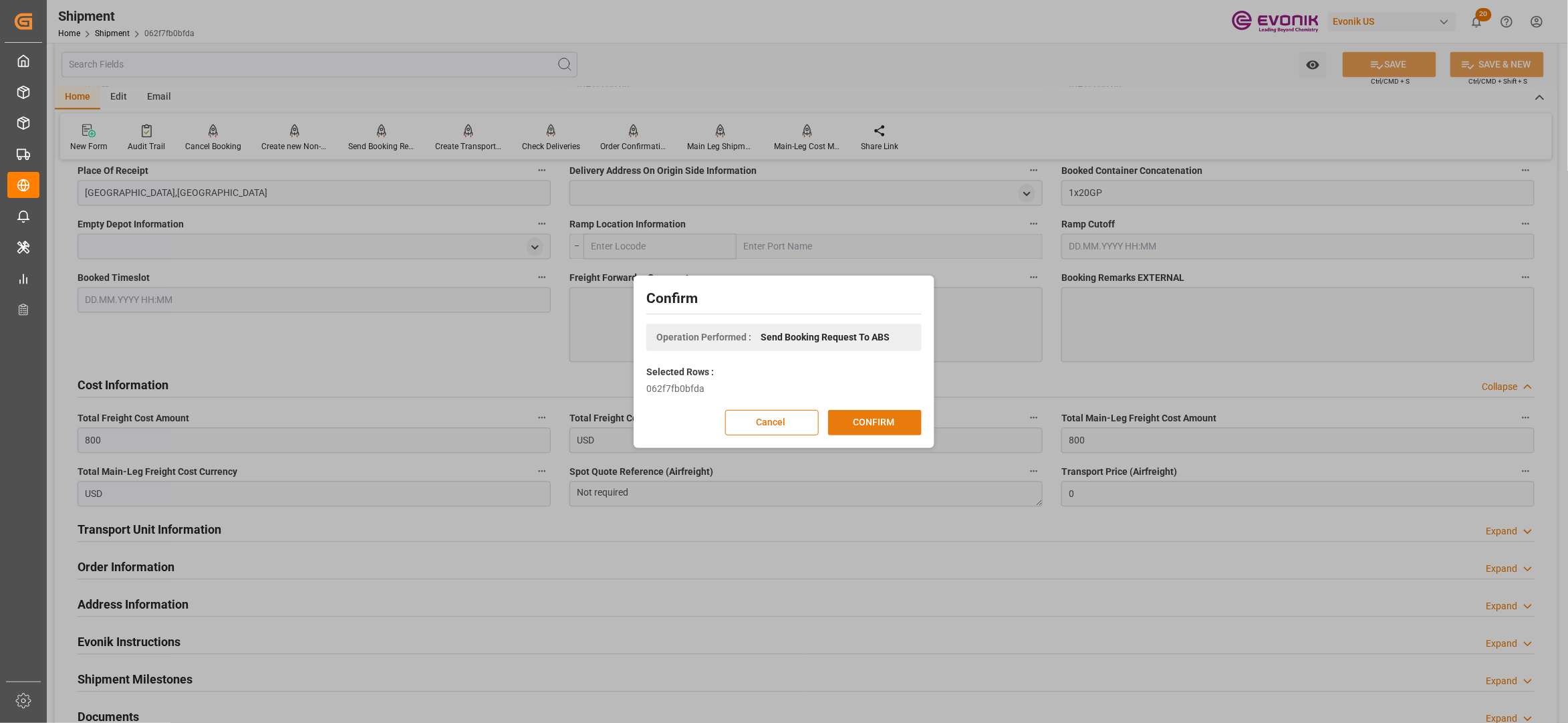
click at [866, 418] on button "CONFIRM" at bounding box center [875, 422] width 93 height 25
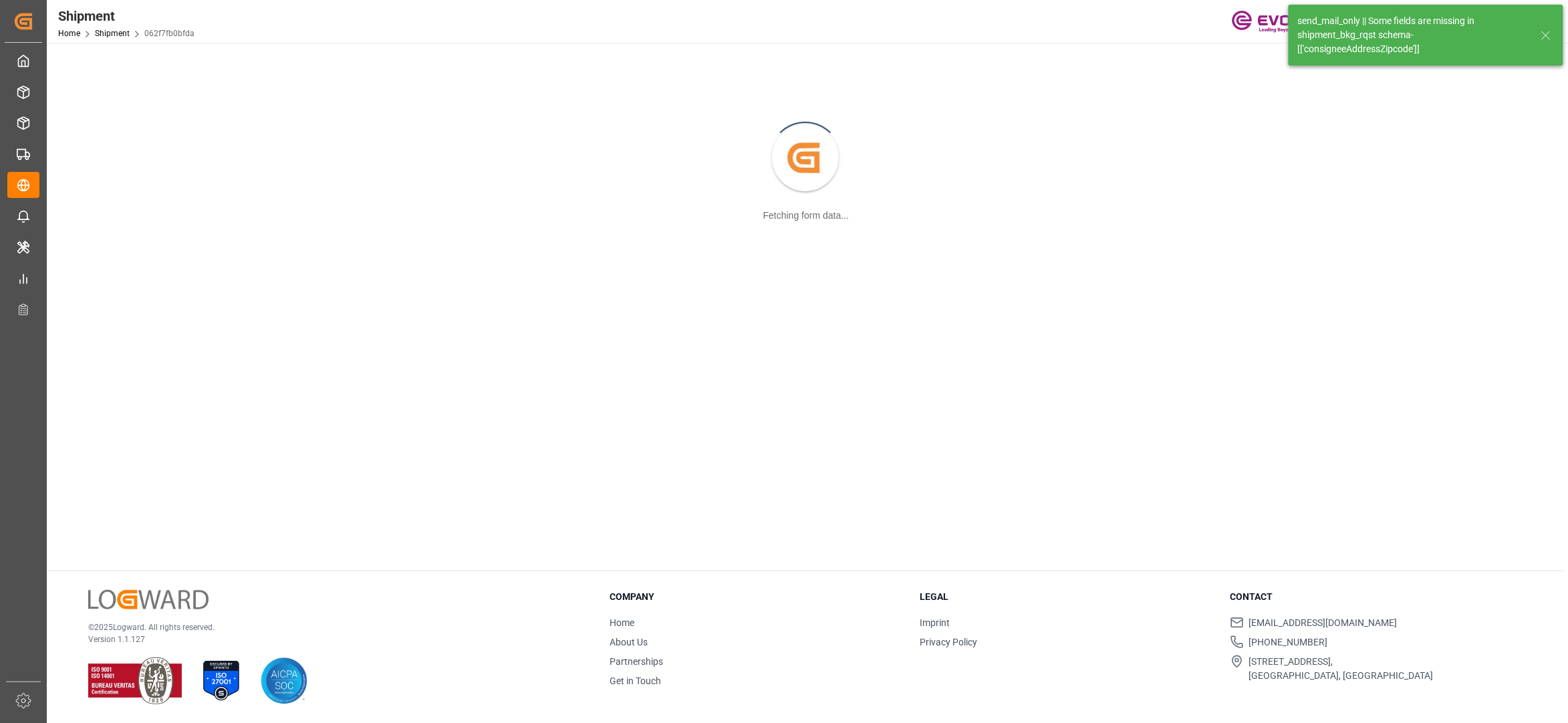
scroll to position [145, 0]
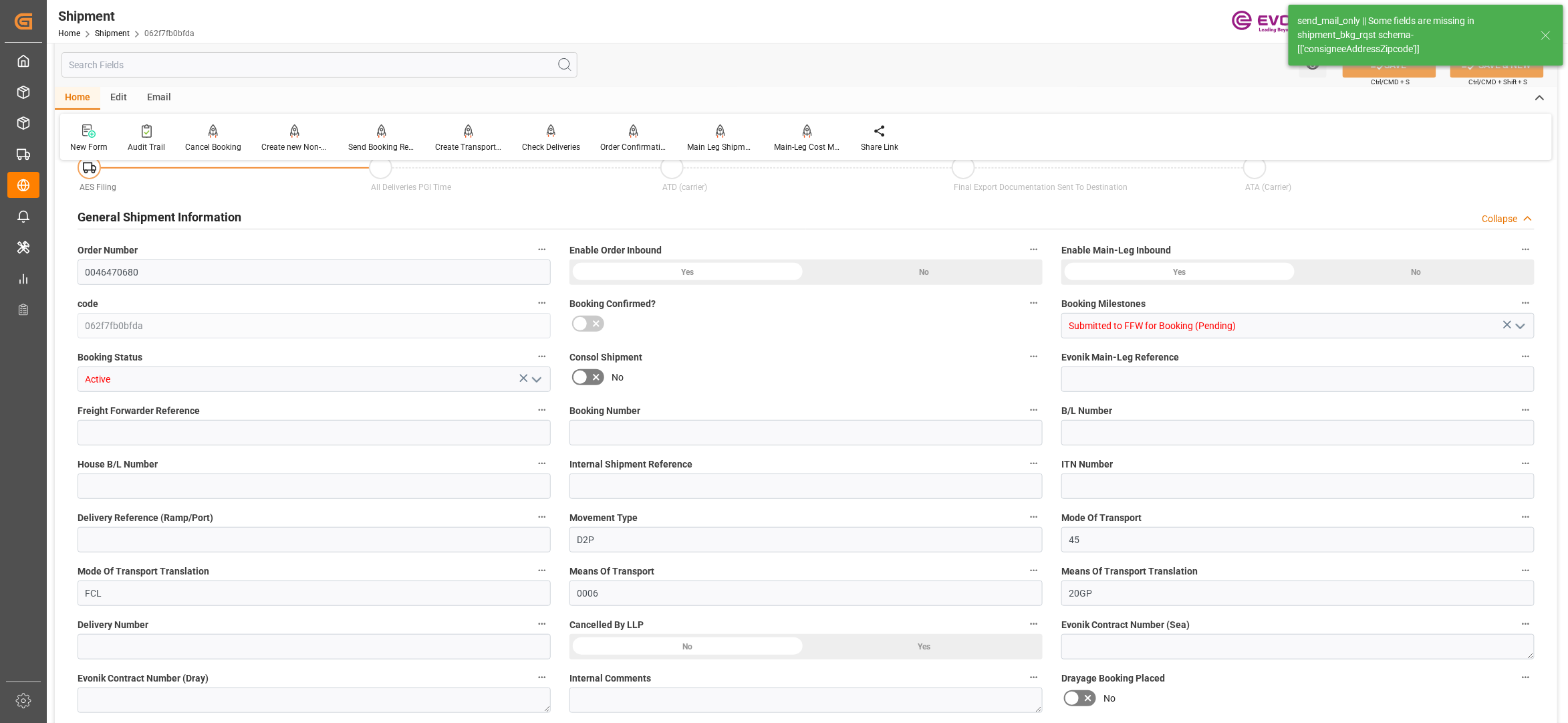
type input "64"
type input "DR"
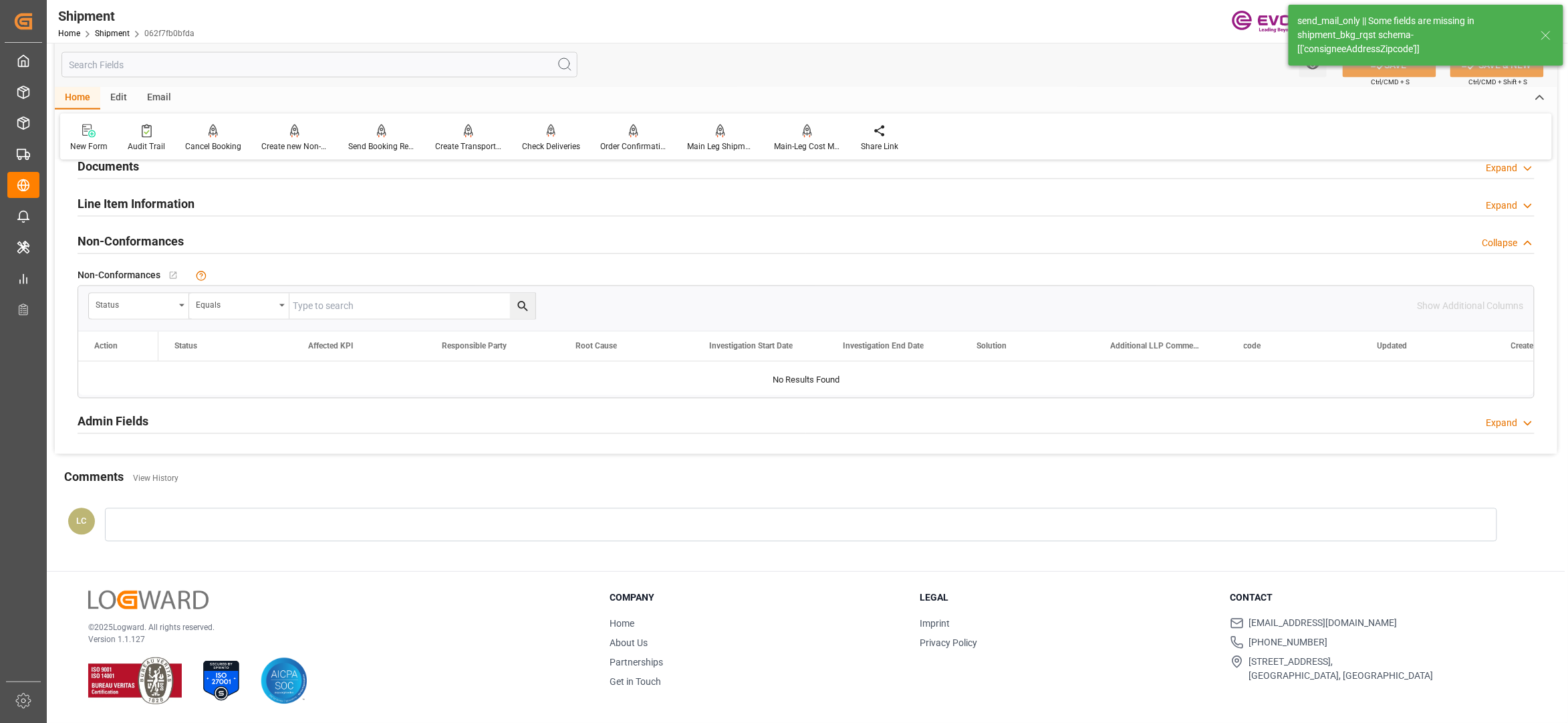
click at [335, 212] on div "Line Item Information Expand" at bounding box center [807, 203] width 1458 height 25
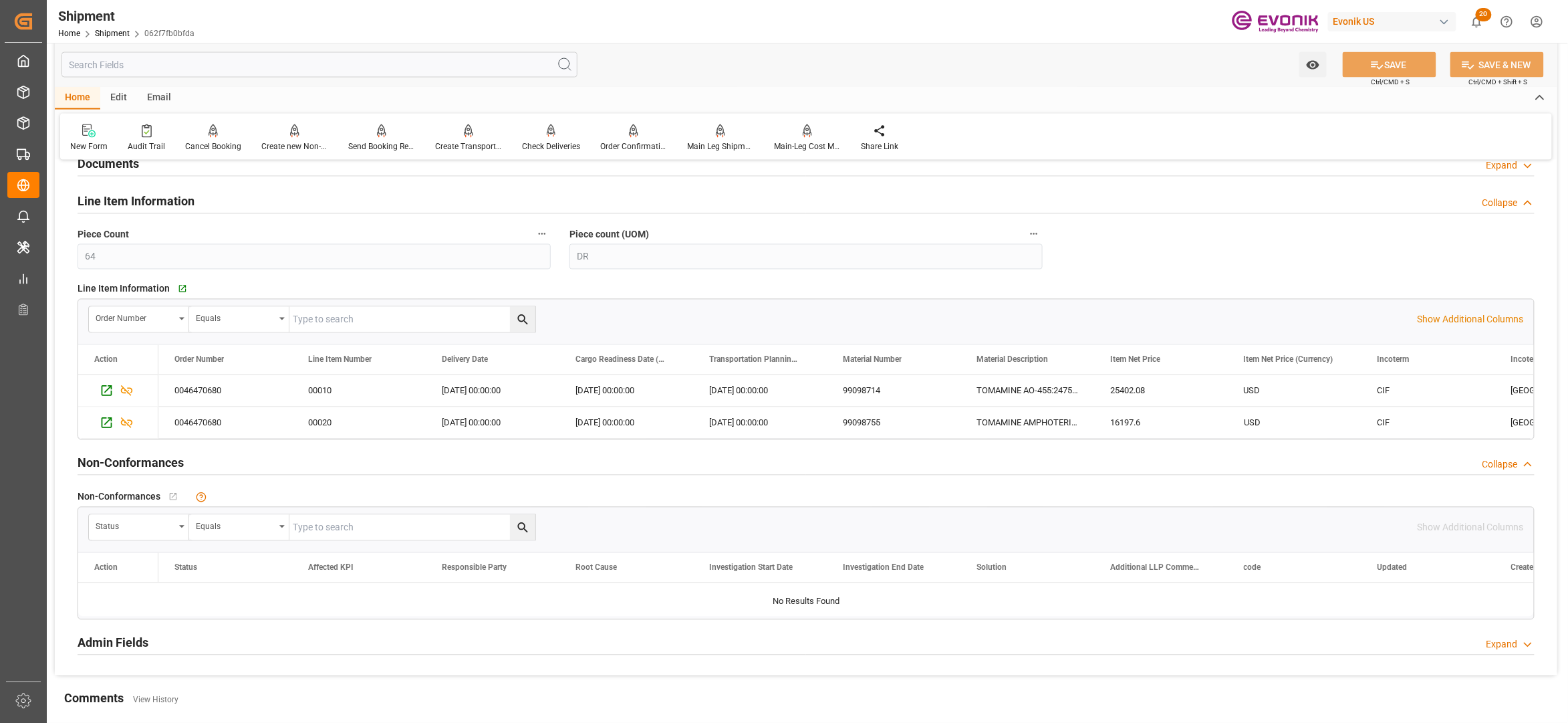
scroll to position [1188, 0]
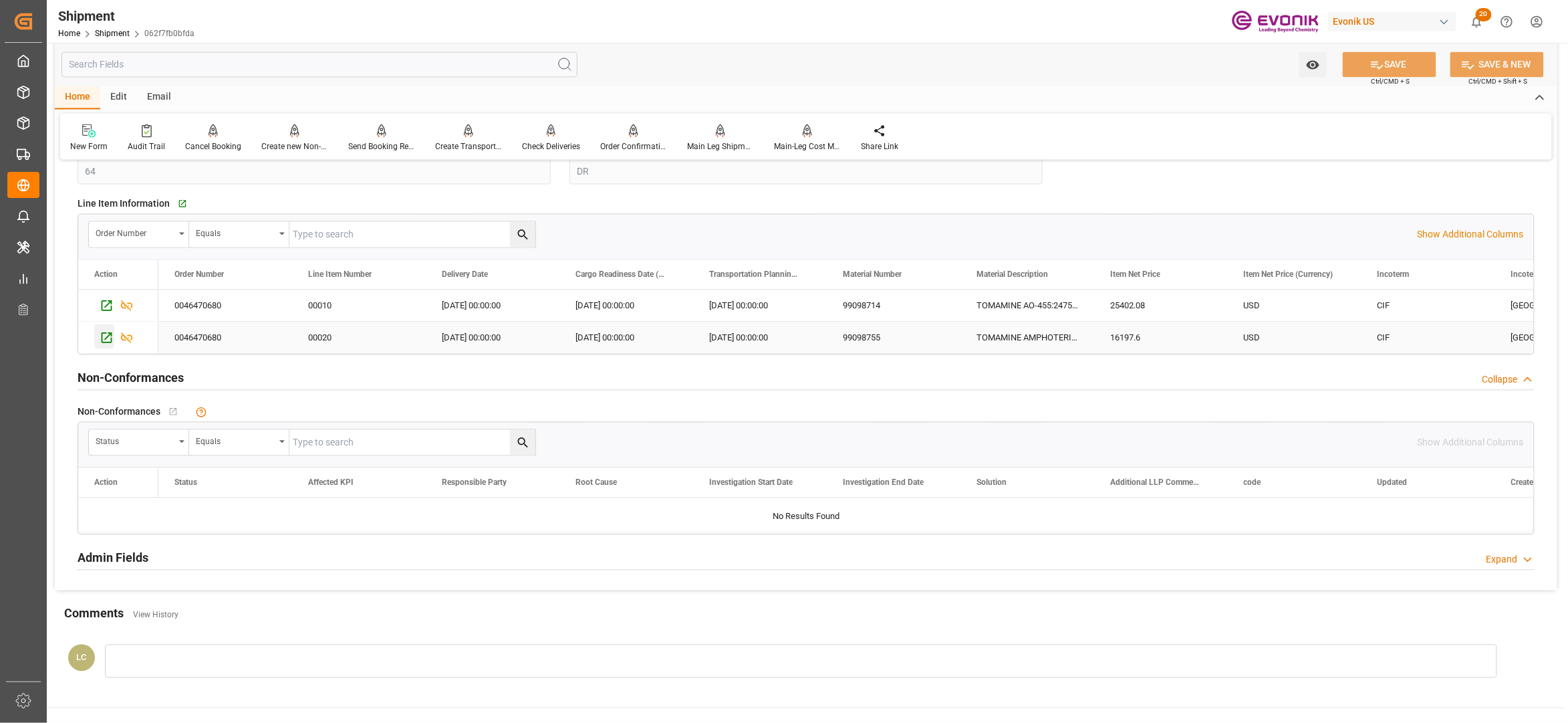
click at [102, 338] on icon "Press SPACE to select this row." at bounding box center [107, 338] width 14 height 14
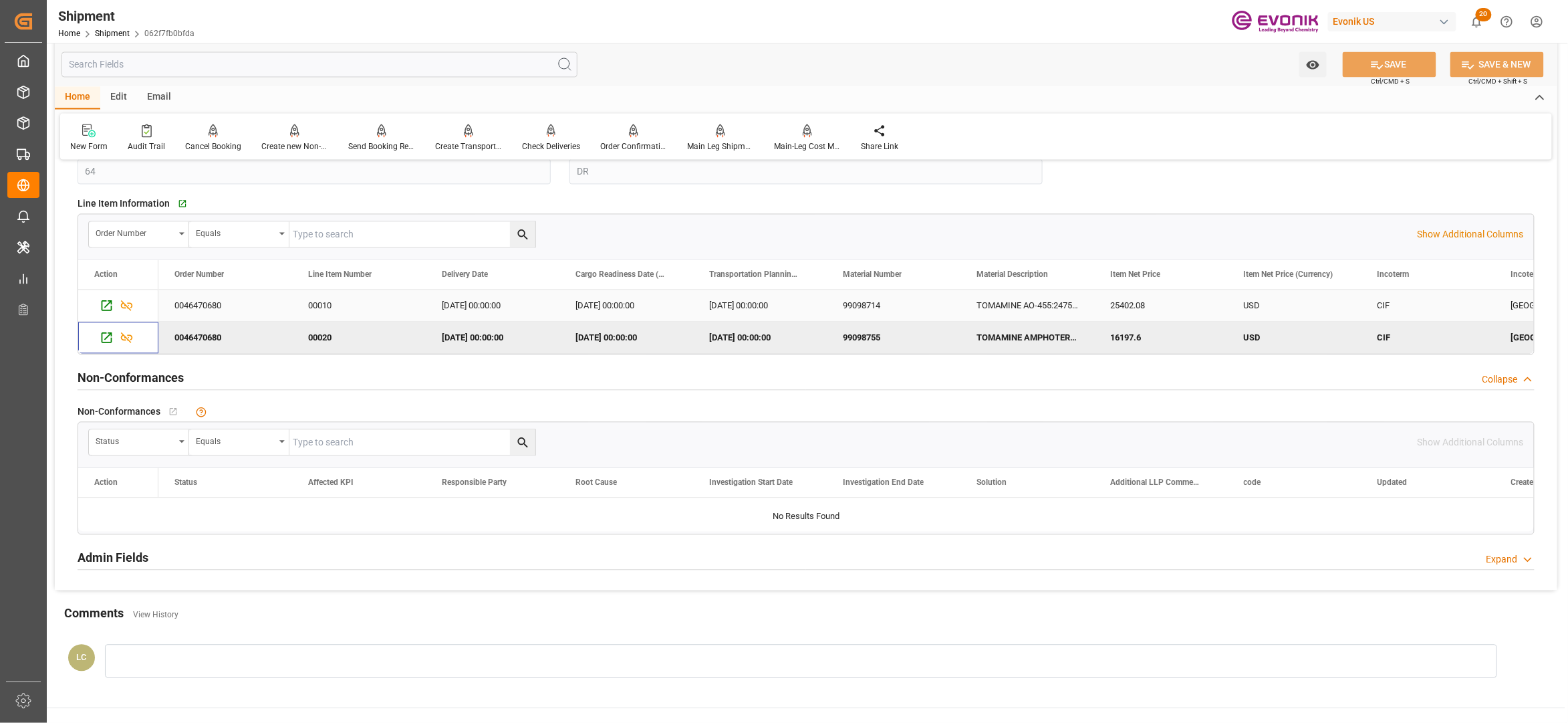
click at [106, 310] on icon "Press SPACE to select this row." at bounding box center [107, 305] width 14 height 14
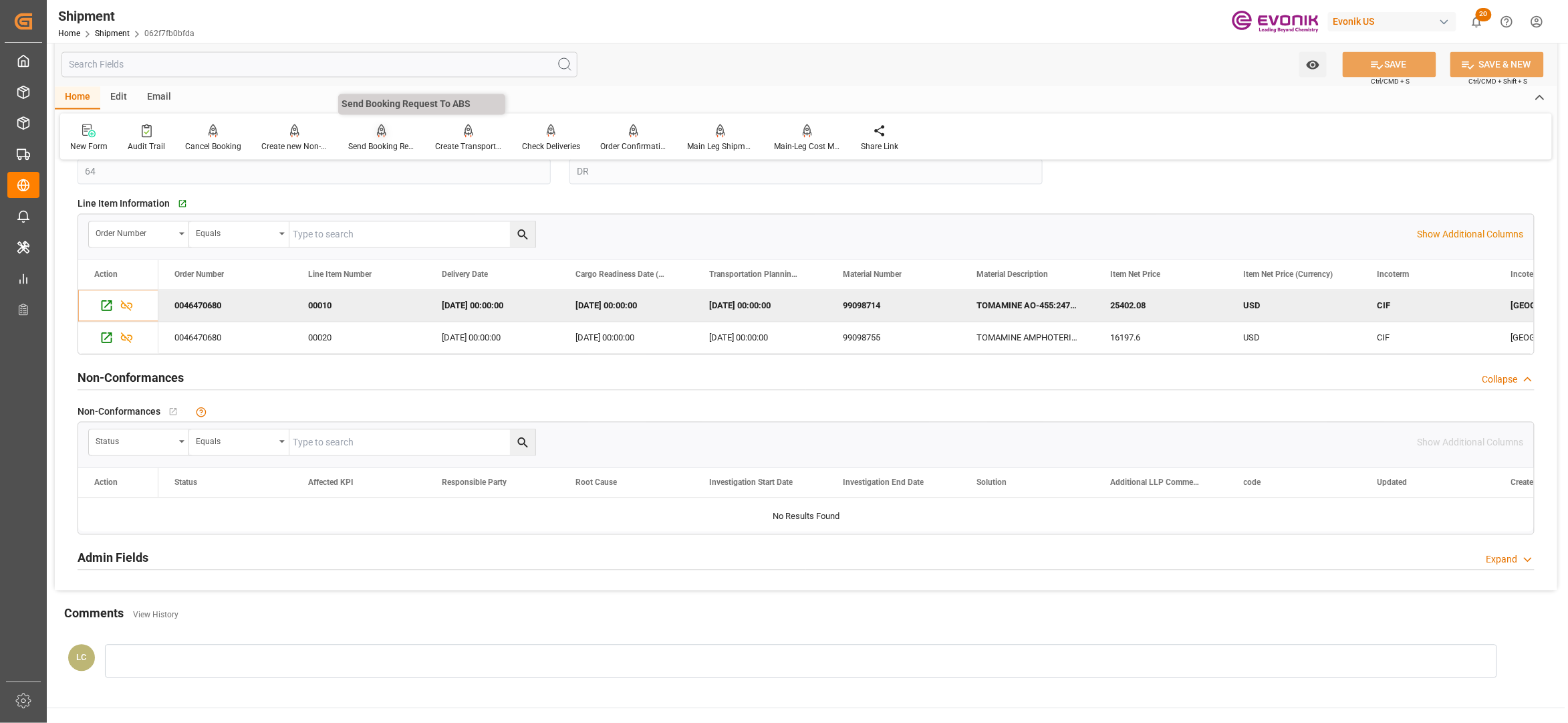
click at [368, 133] on div at bounding box center [382, 131] width 67 height 14
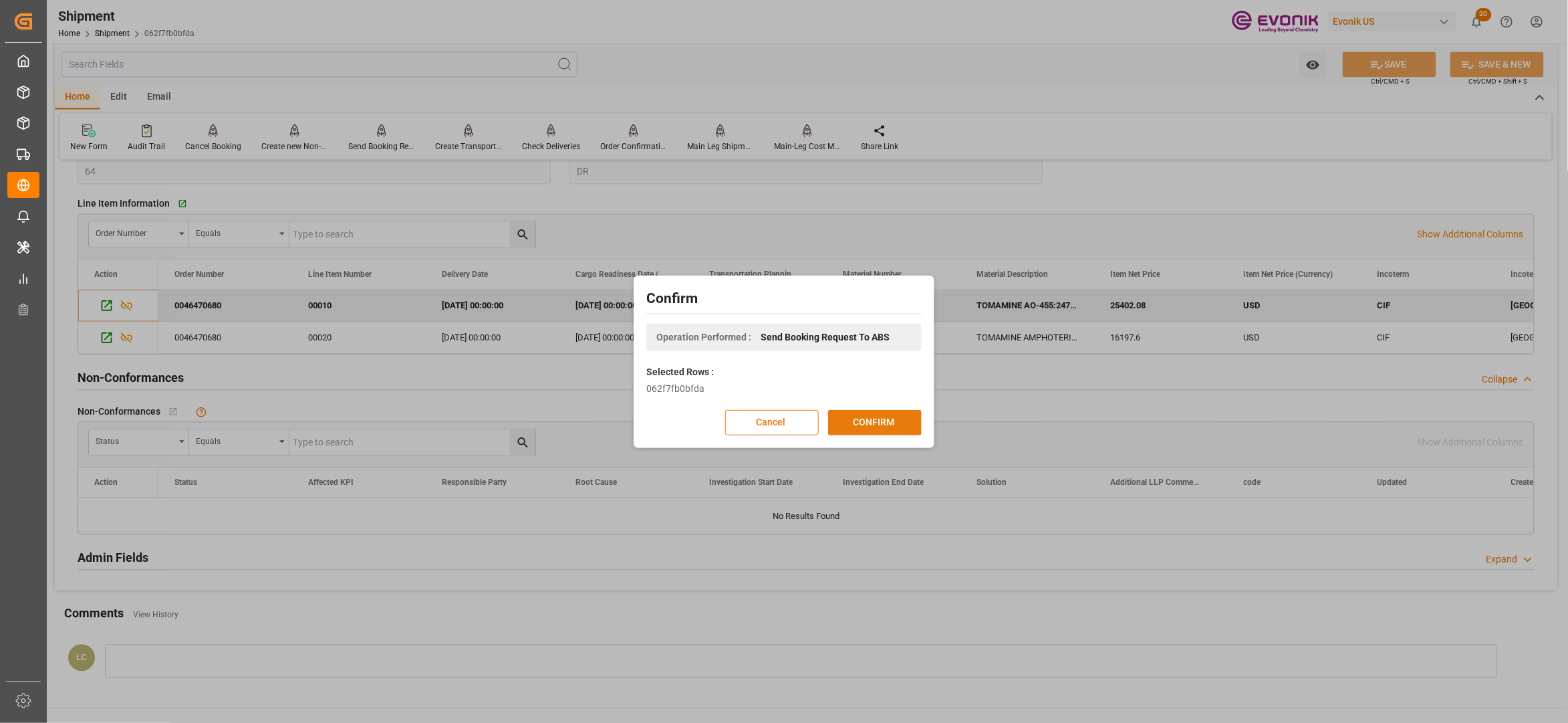
click at [882, 428] on button "CONFIRM" at bounding box center [875, 422] width 93 height 25
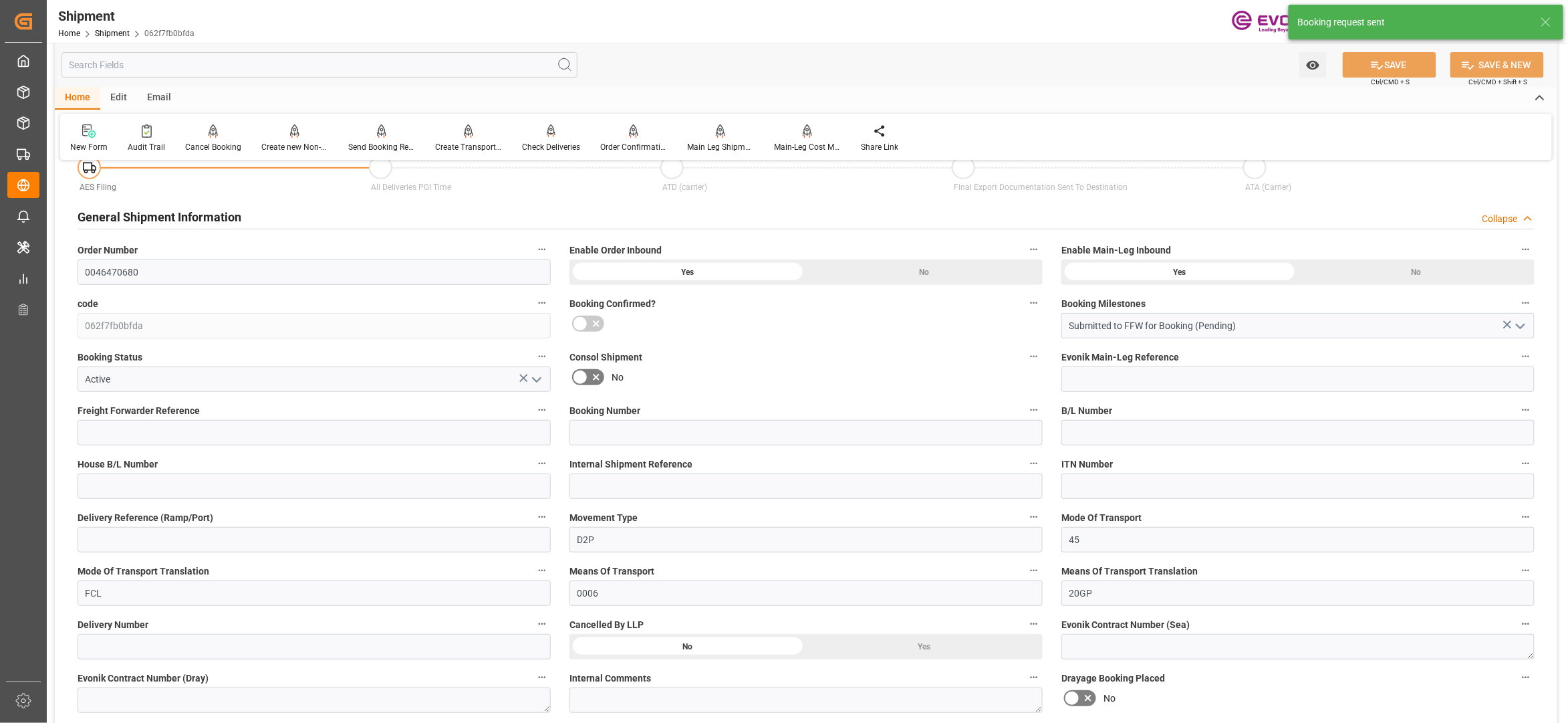
scroll to position [1103, 0]
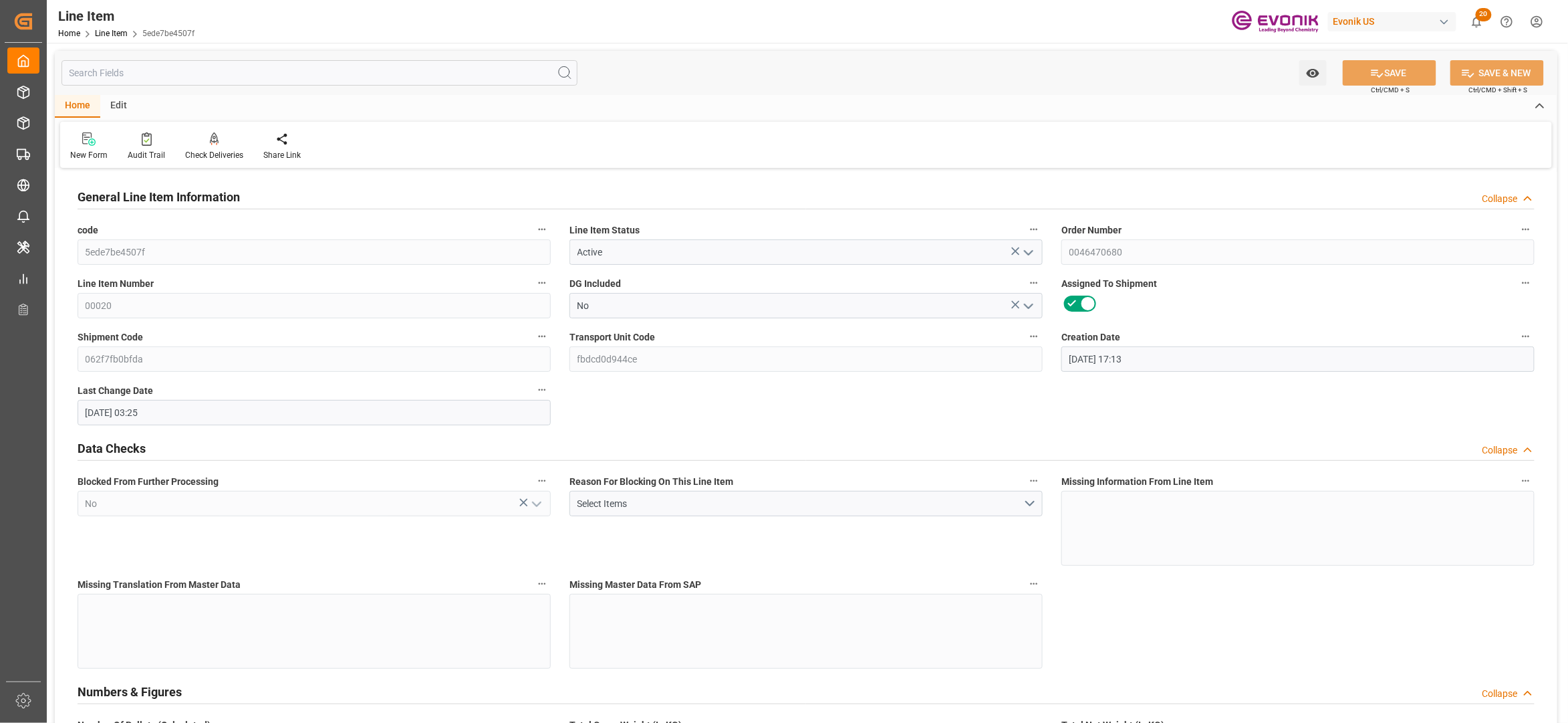
click at [226, 76] on input "text" at bounding box center [319, 73] width 516 height 25
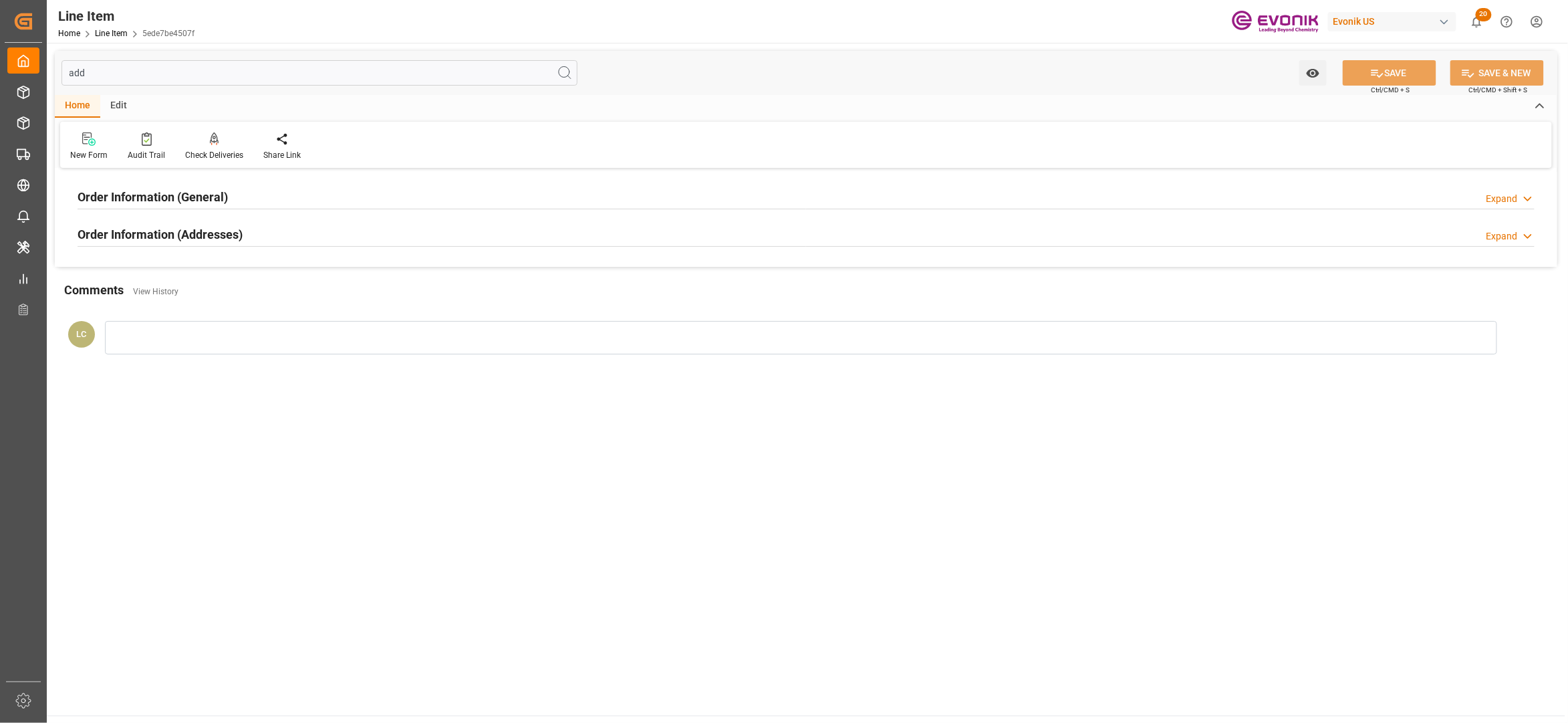
type input "add"
click at [409, 228] on div "Order Information (Addresses) Expand" at bounding box center [807, 233] width 1458 height 25
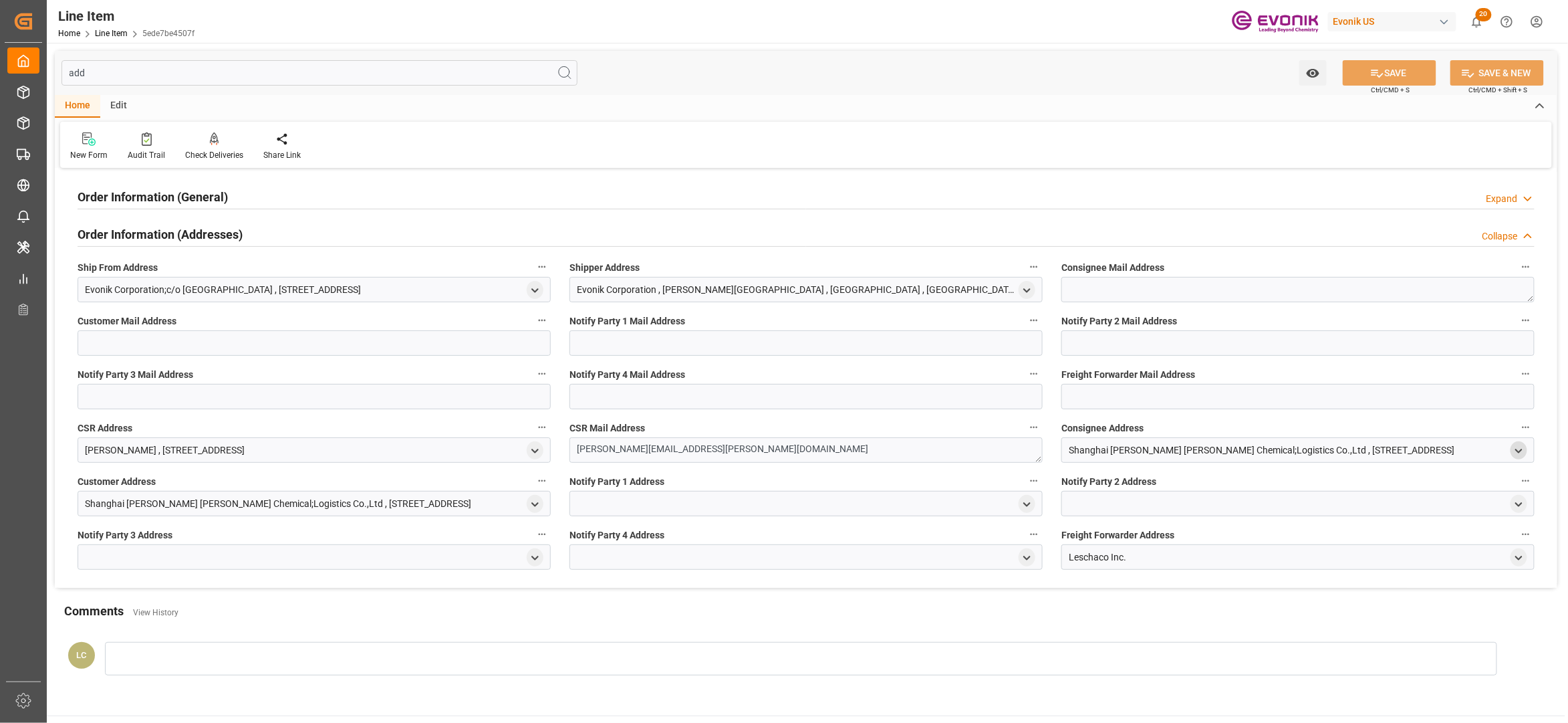
click at [1519, 450] on polyline "open menu" at bounding box center [1519, 450] width 6 height 3
click at [1340, 556] on input "text" at bounding box center [1410, 563] width 215 height 14
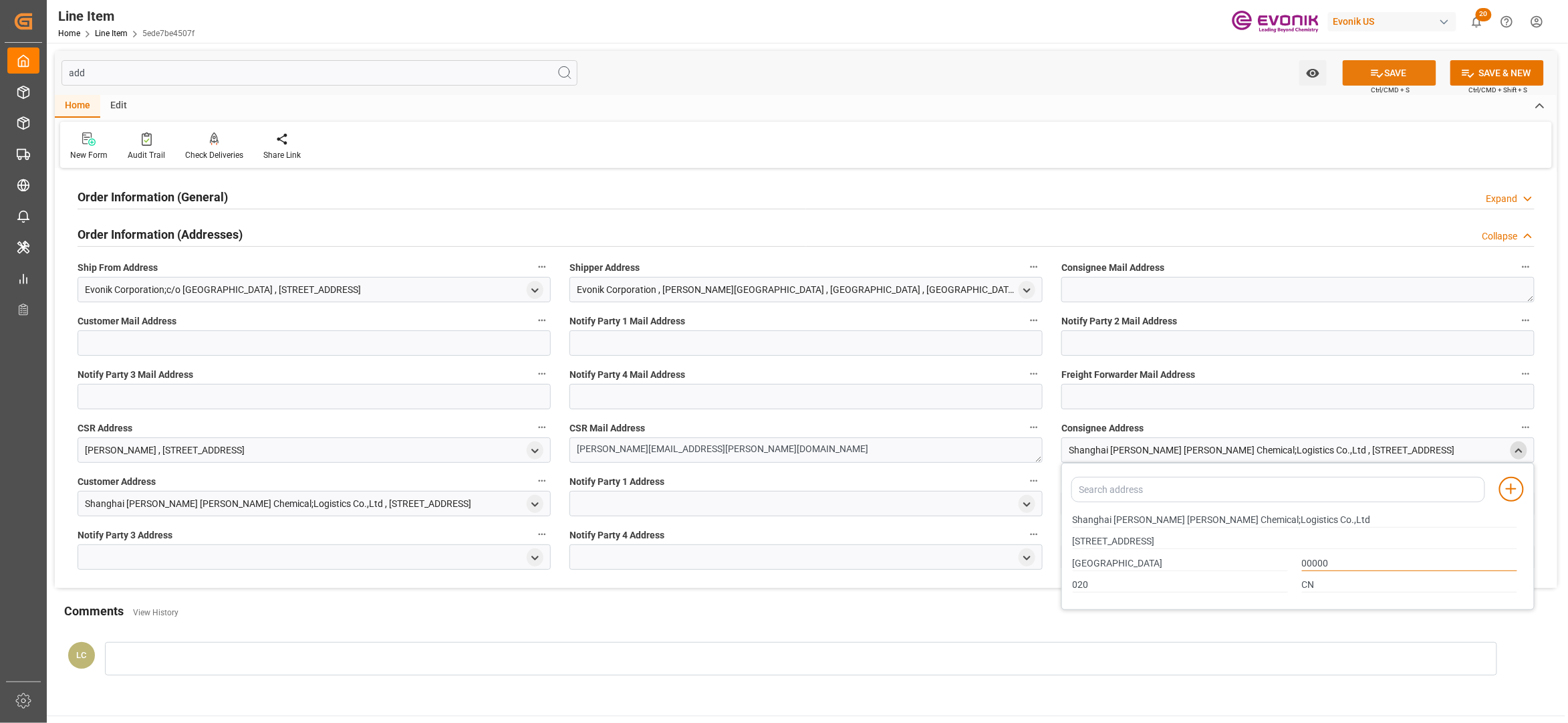
type input "00000"
click at [1393, 76] on button "SAVE" at bounding box center [1389, 73] width 93 height 25
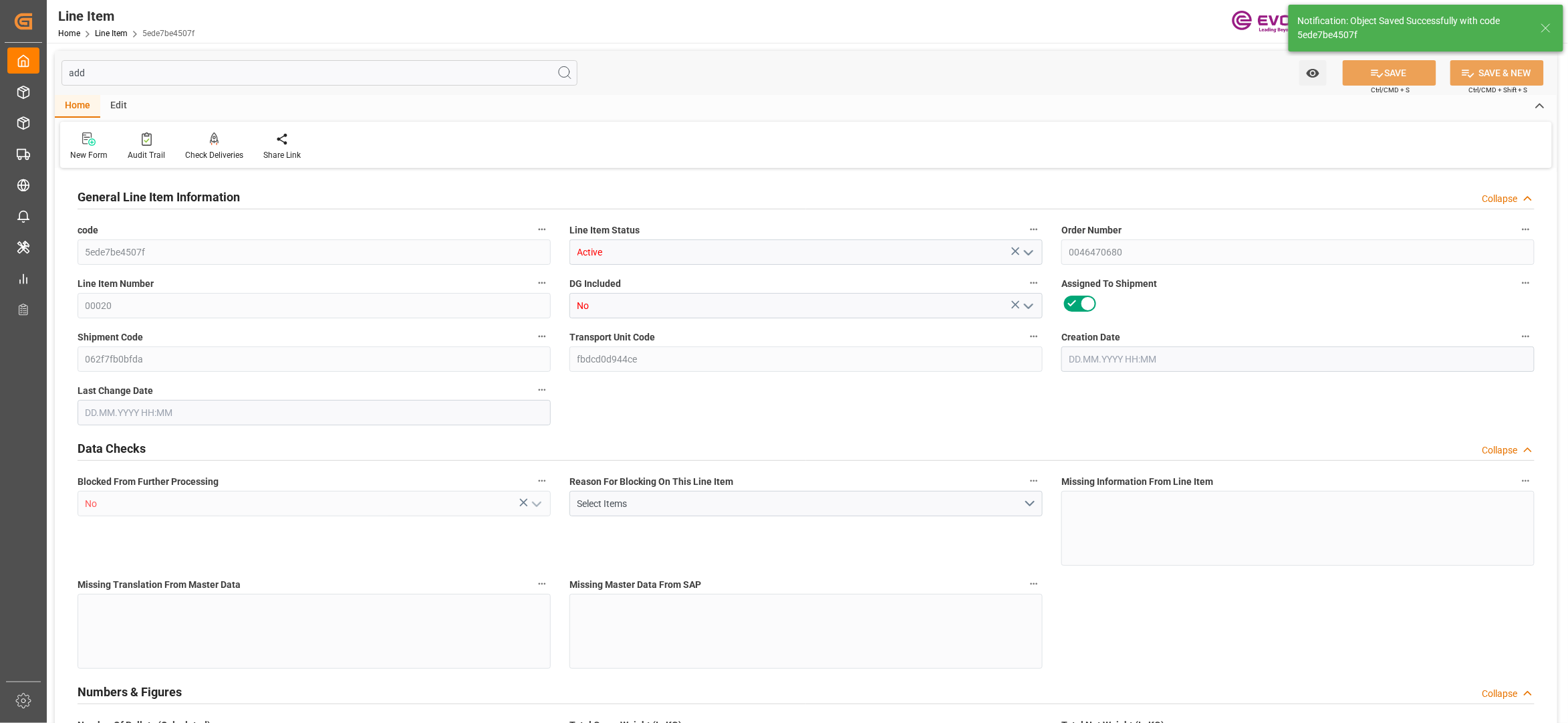
type input "5"
type input "4271.76"
type input "4080"
type input "1256.64"
type input "20"
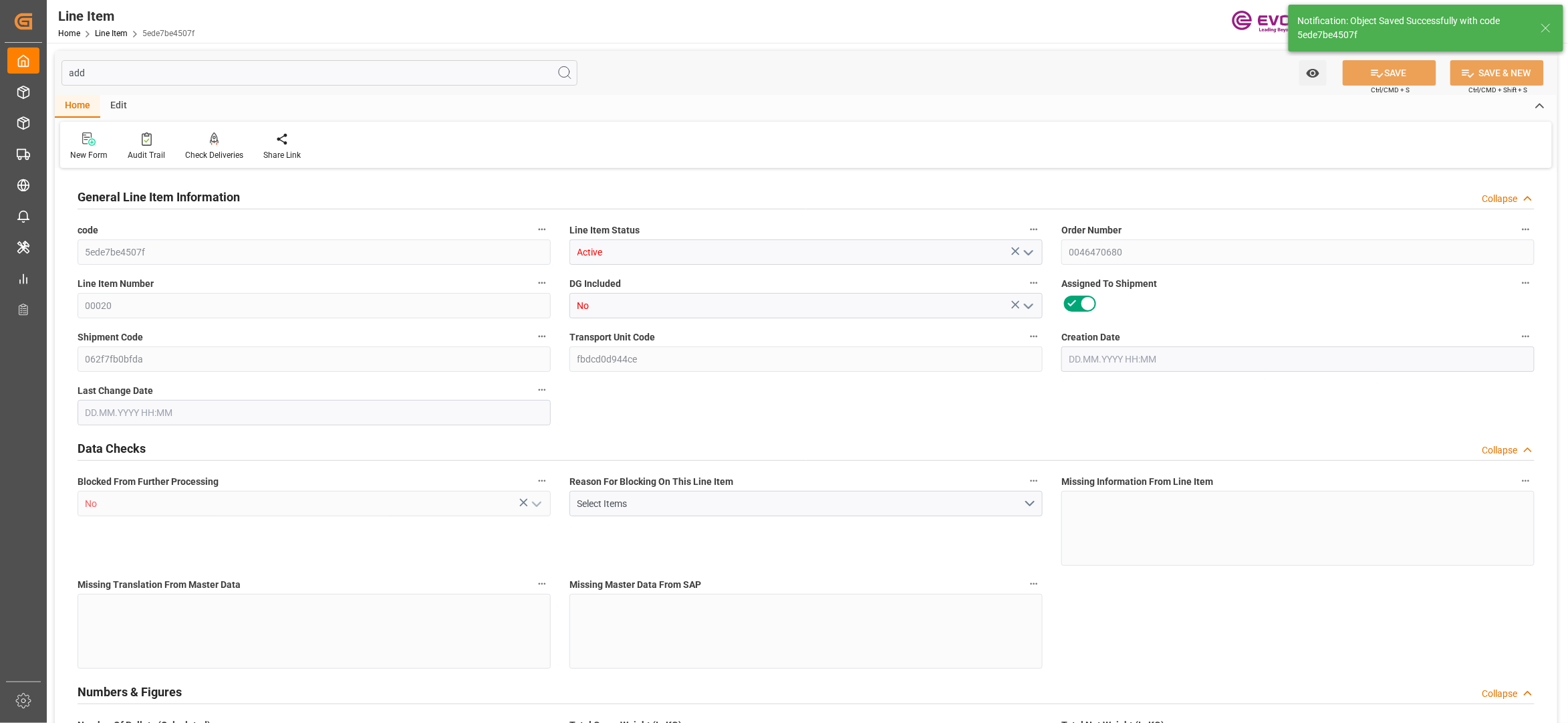
type input "16197.6"
type input "20"
type input "4080"
type input "4271.76"
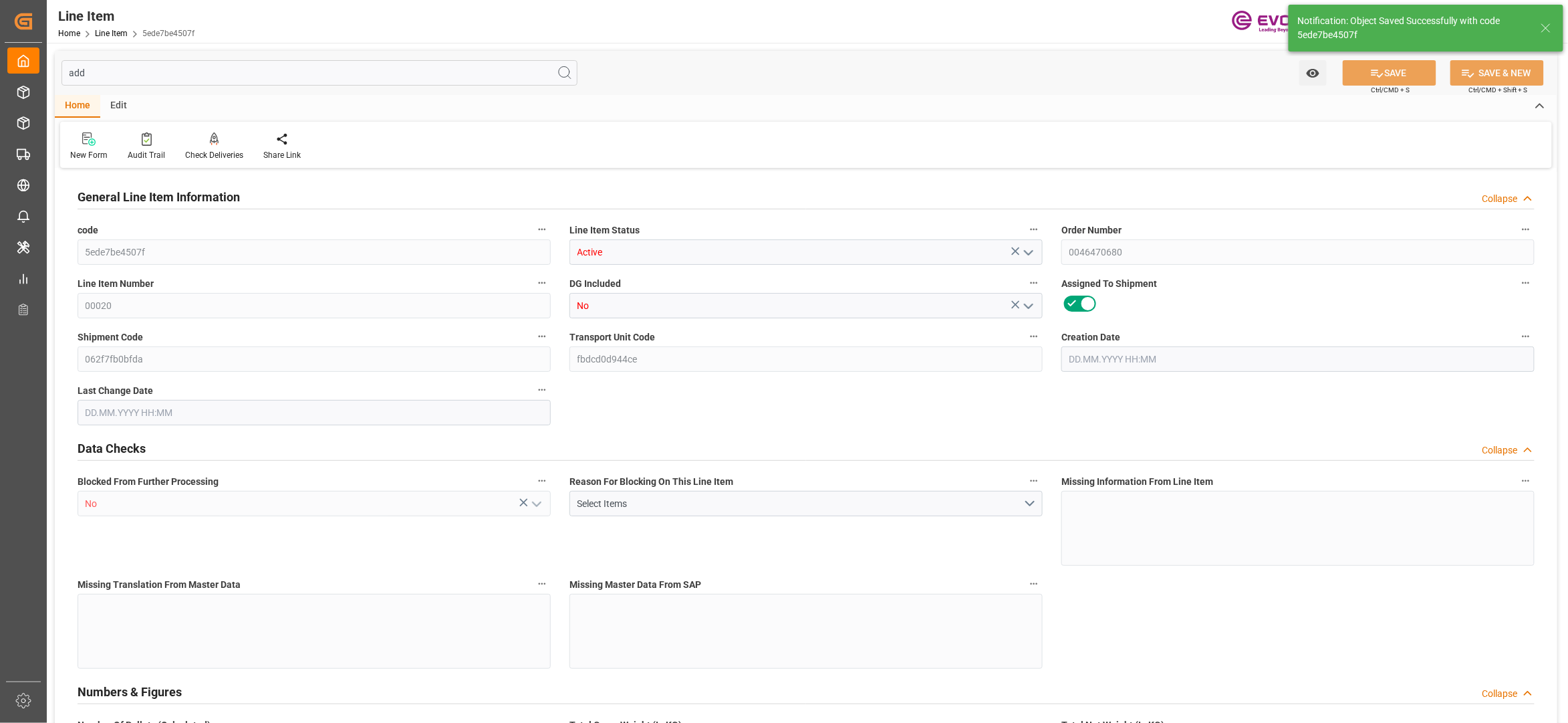
type input "4385.26"
type input "4080"
type input "1256.64"
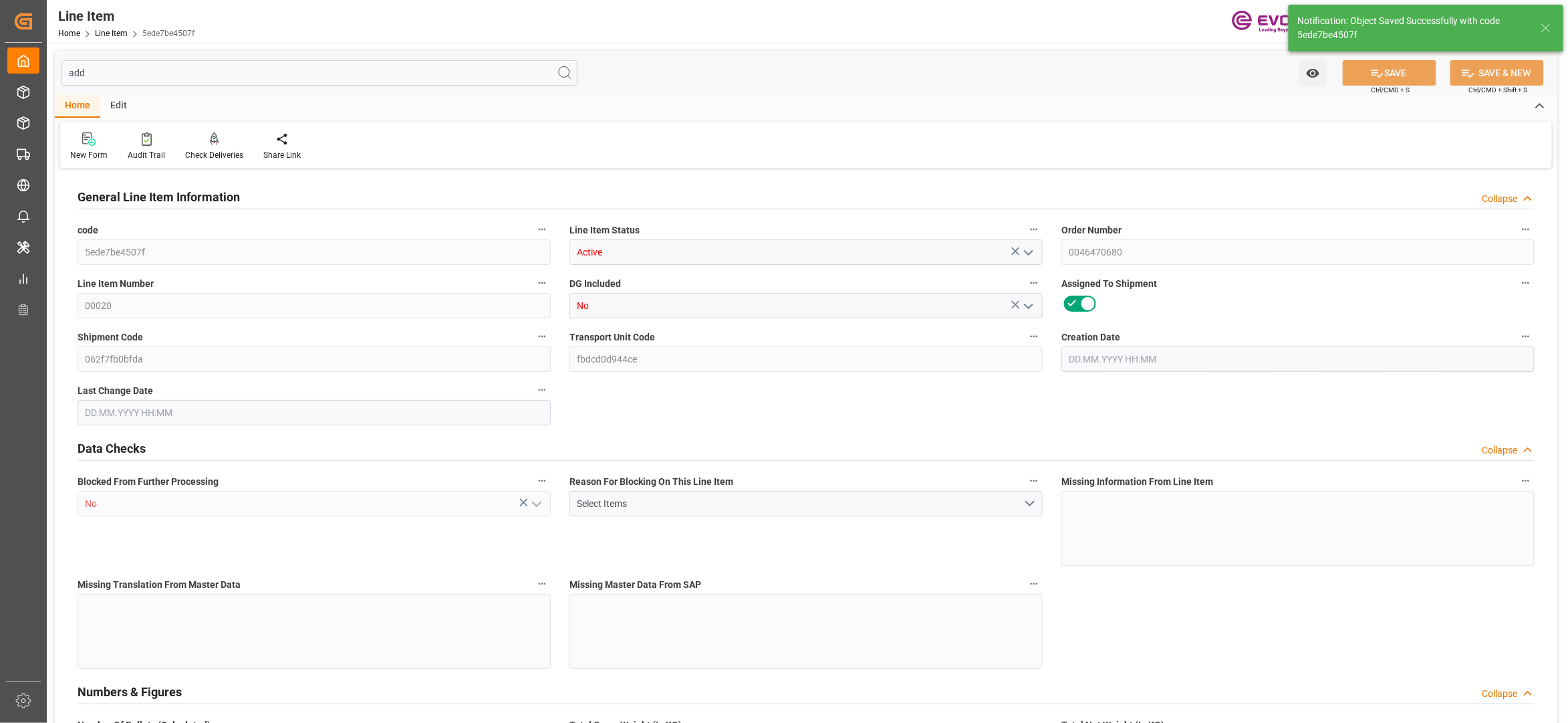
type input "0"
type input "[DATE] 17:13"
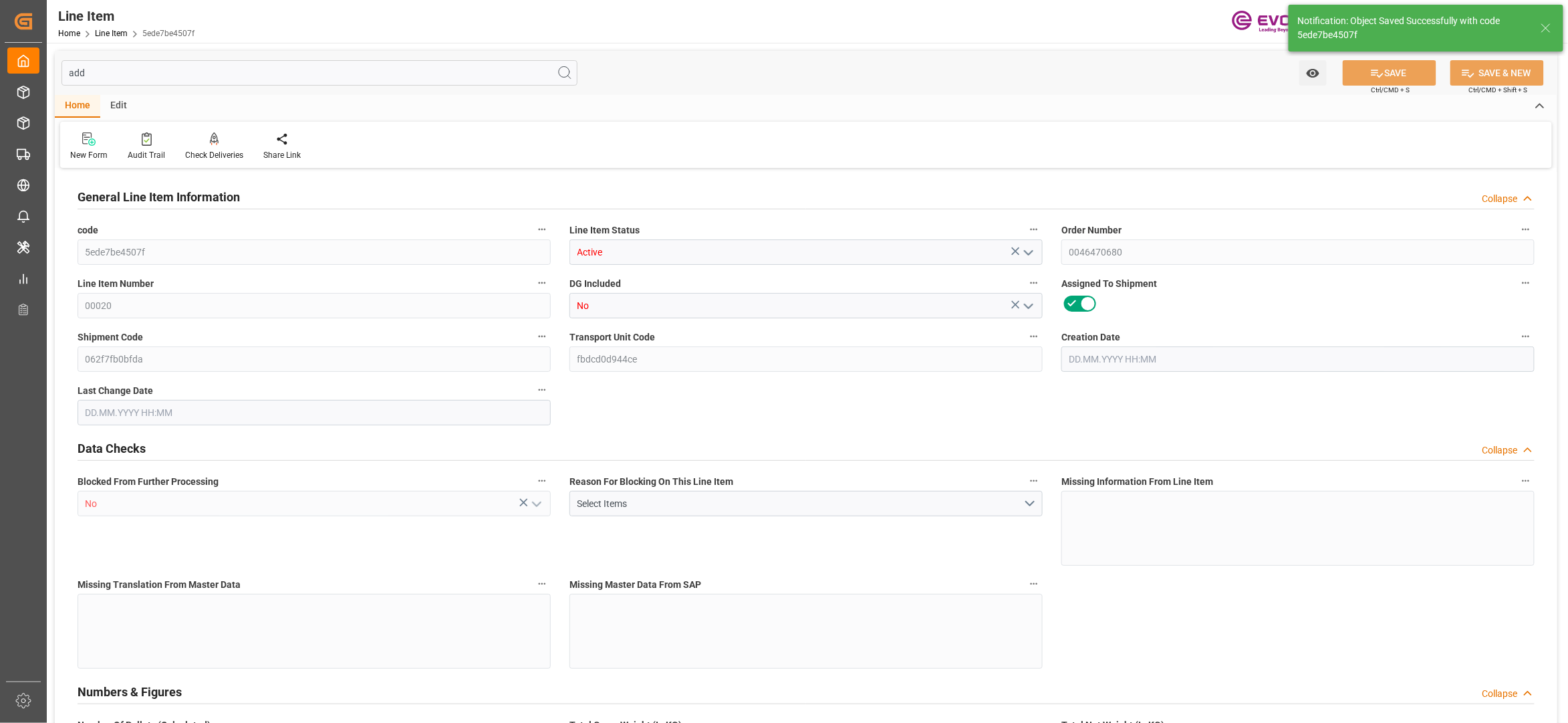
type input "[DATE] 03:28"
type input "[DATE]"
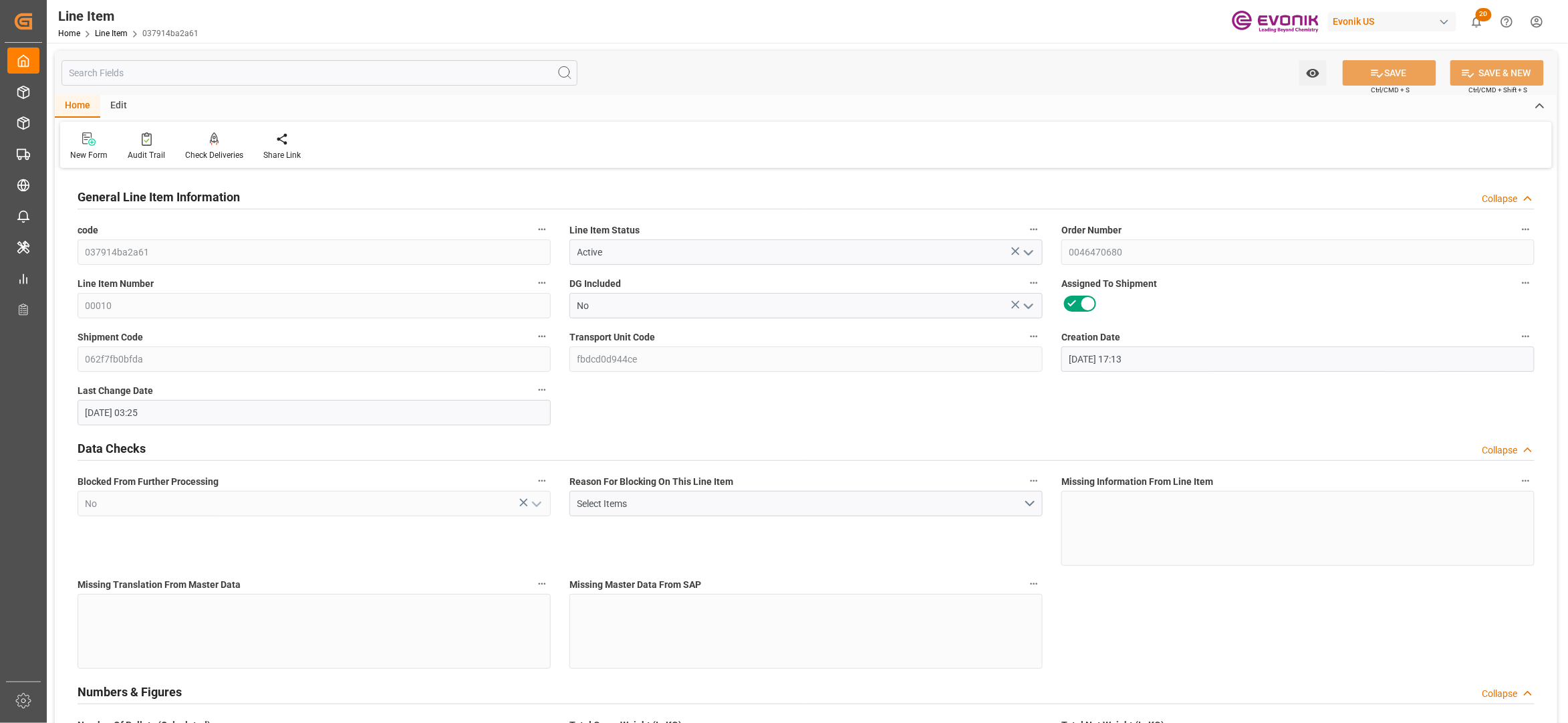
click at [222, 67] on input "text" at bounding box center [319, 73] width 516 height 25
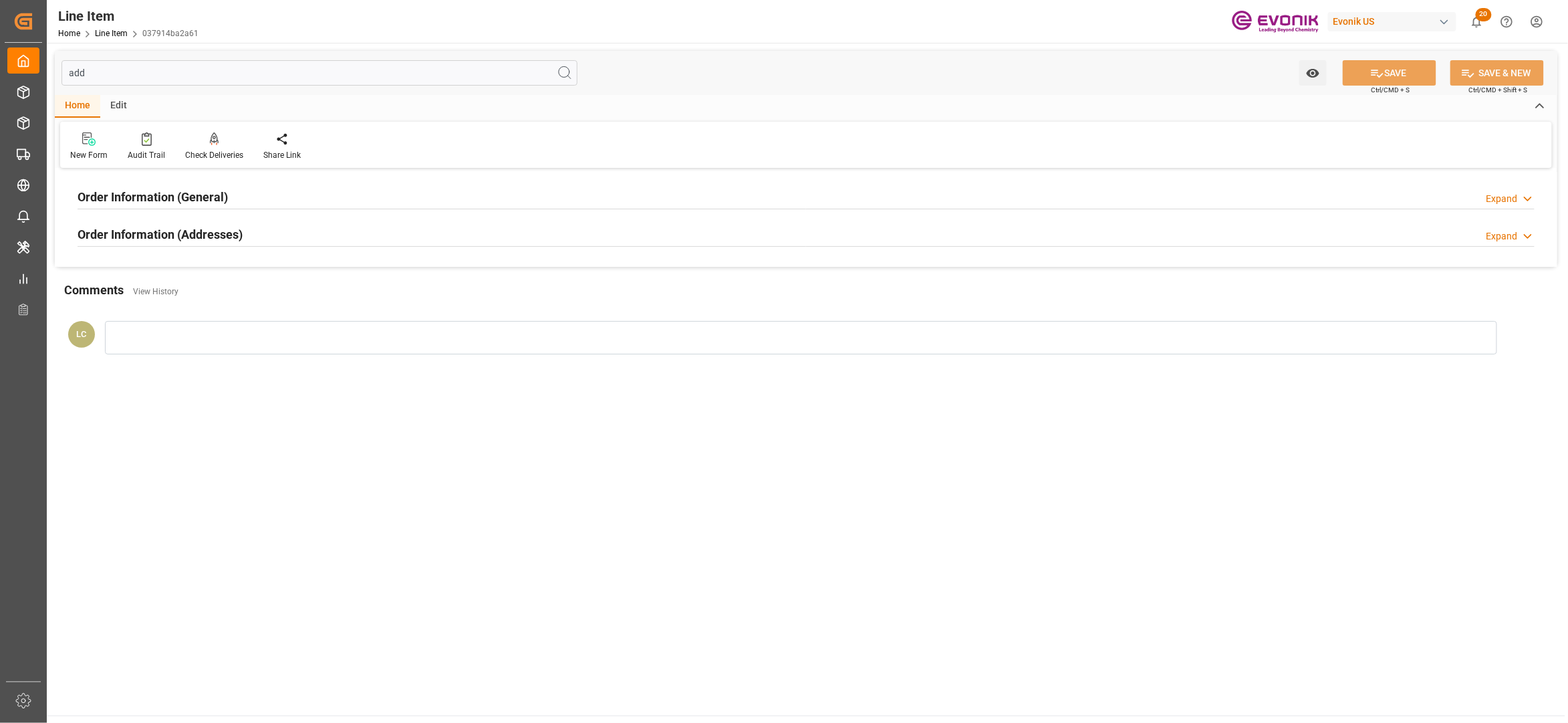
type input "add"
click at [409, 236] on div "Order Information (Addresses) Expand" at bounding box center [807, 233] width 1458 height 25
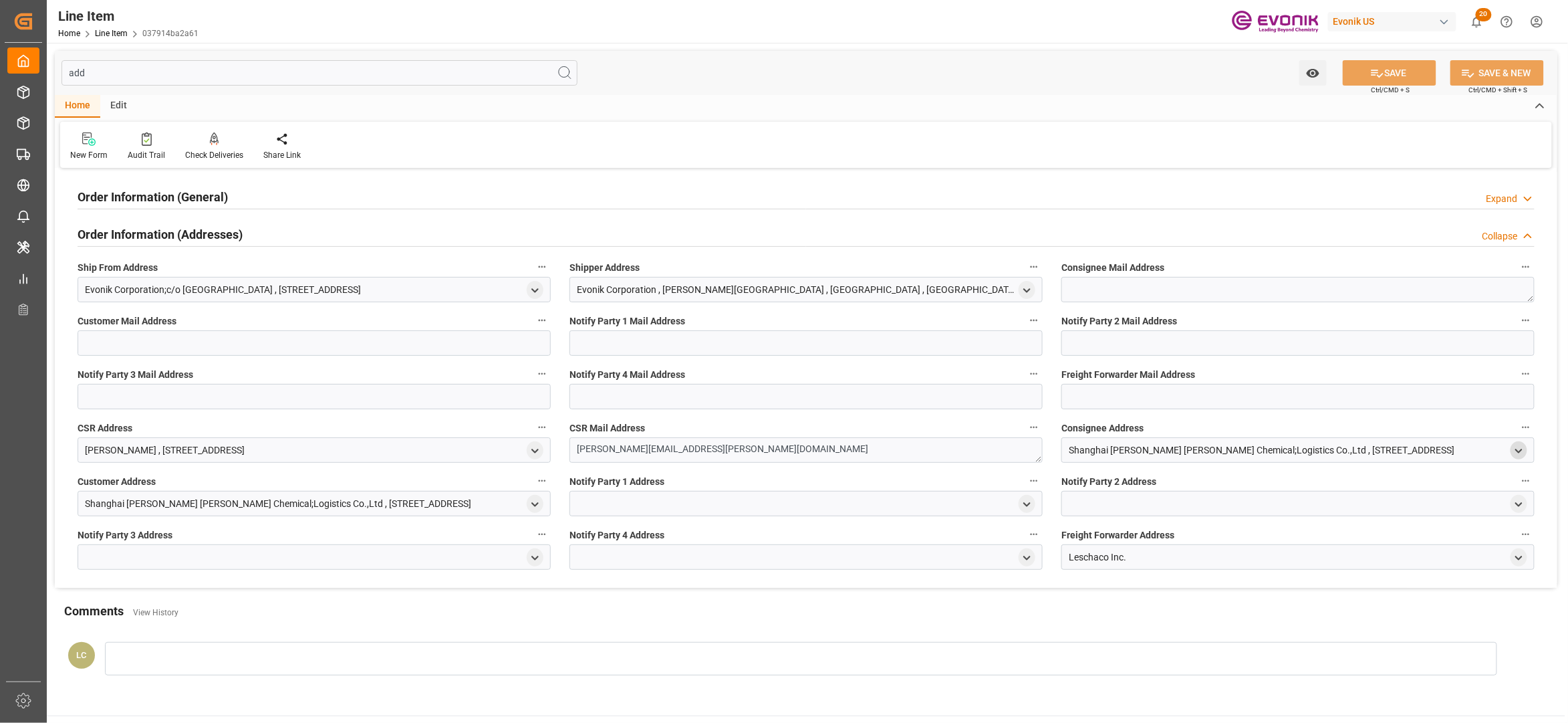
click at [1523, 449] on div "open menu" at bounding box center [1518, 449] width 16 height 18
click at [1519, 452] on polyline "open menu" at bounding box center [1519, 450] width 6 height 3
click at [1324, 566] on input "text" at bounding box center [1410, 563] width 215 height 14
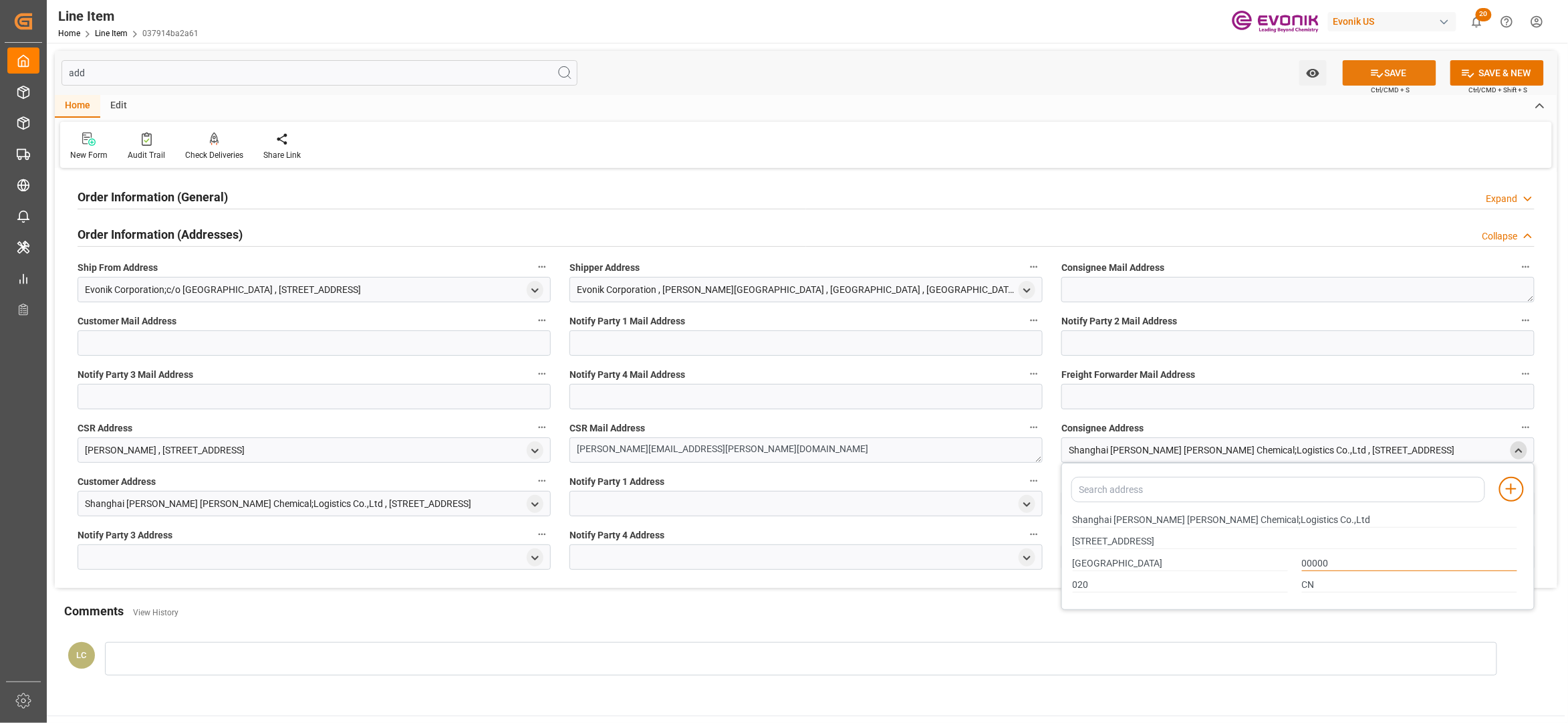
type input "00000"
click at [1409, 67] on button "SAVE" at bounding box center [1389, 73] width 93 height 25
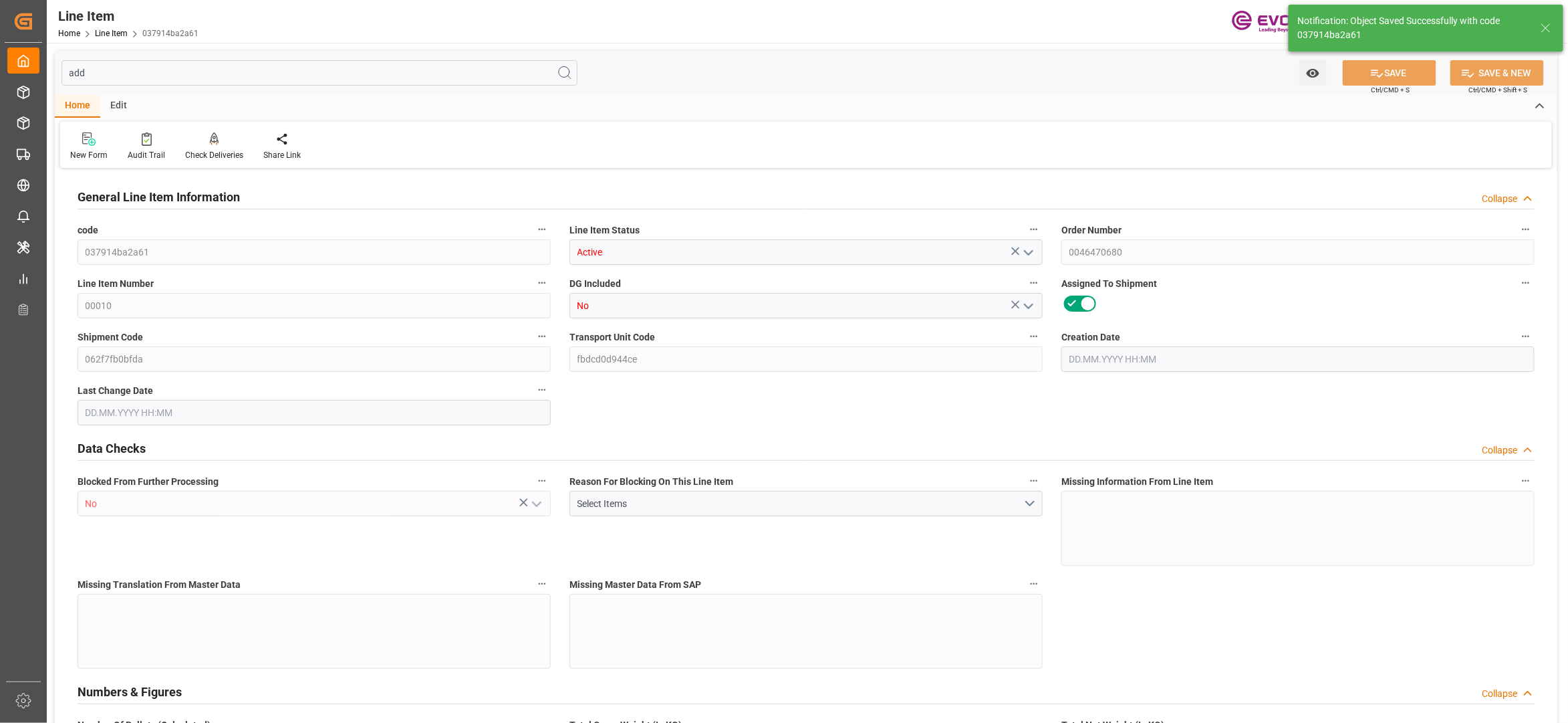
type input "11"
type input "9397.872"
type input "8976"
type input "2764.608"
type input "44"
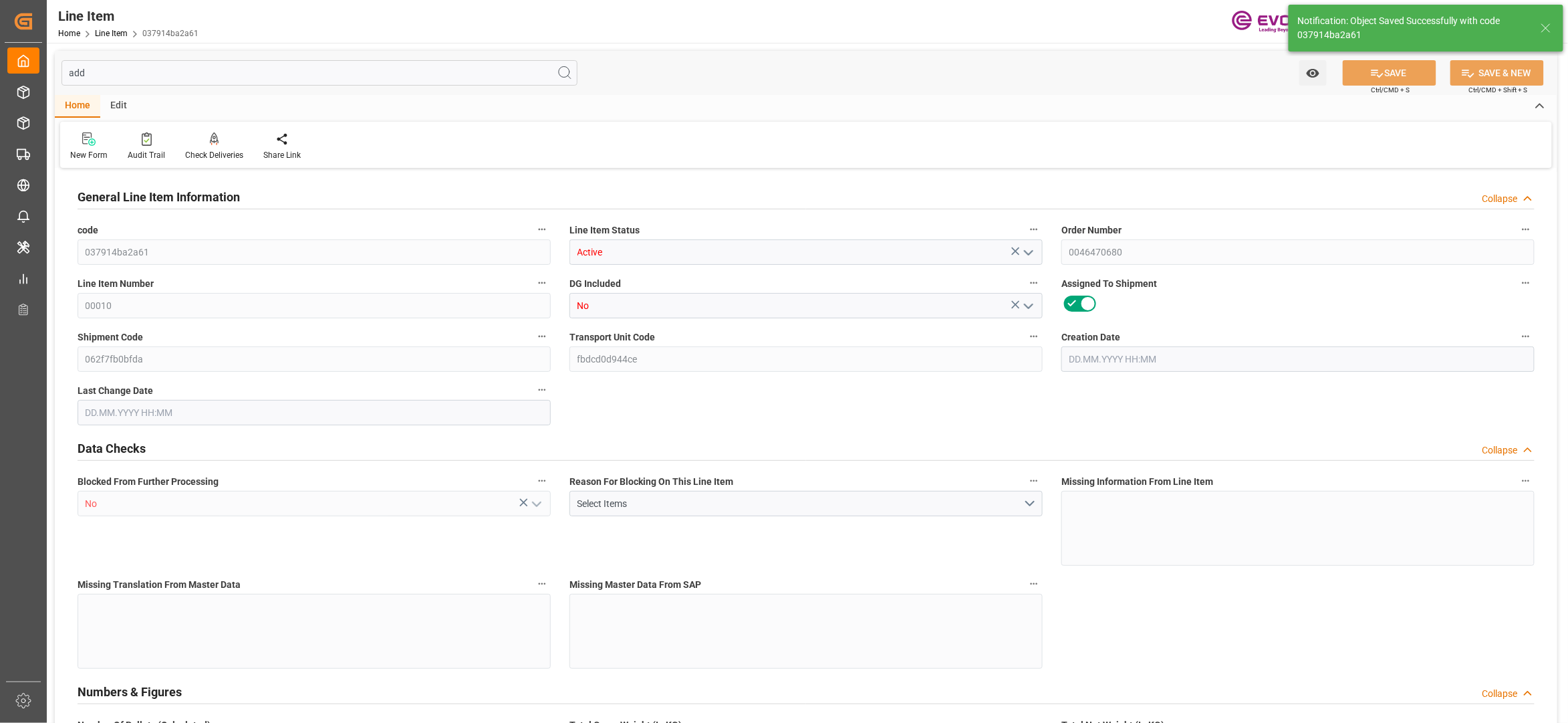
type input "25402.08"
type input "44"
type input "8976"
type input "9397.872"
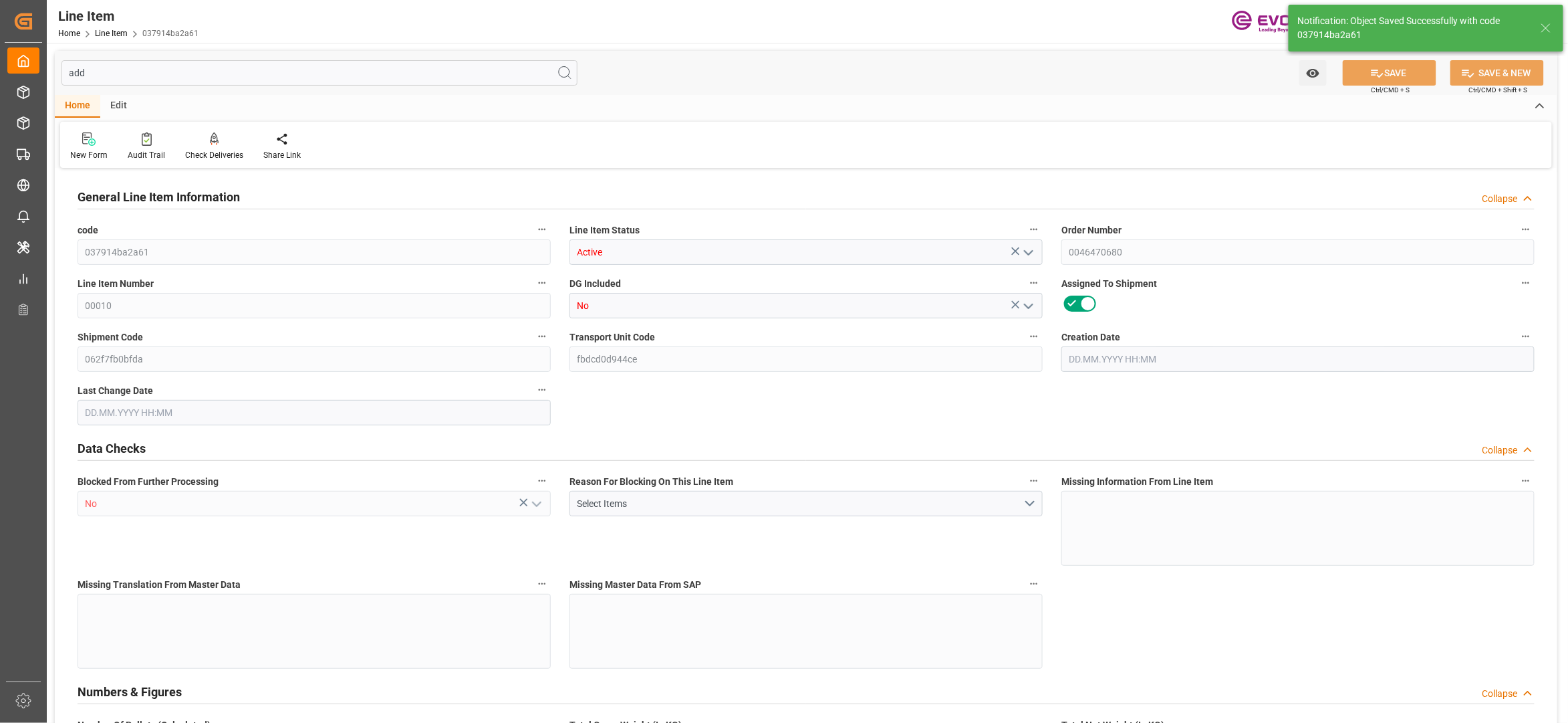
type input "9647.572"
type input "8976"
type input "2764.608"
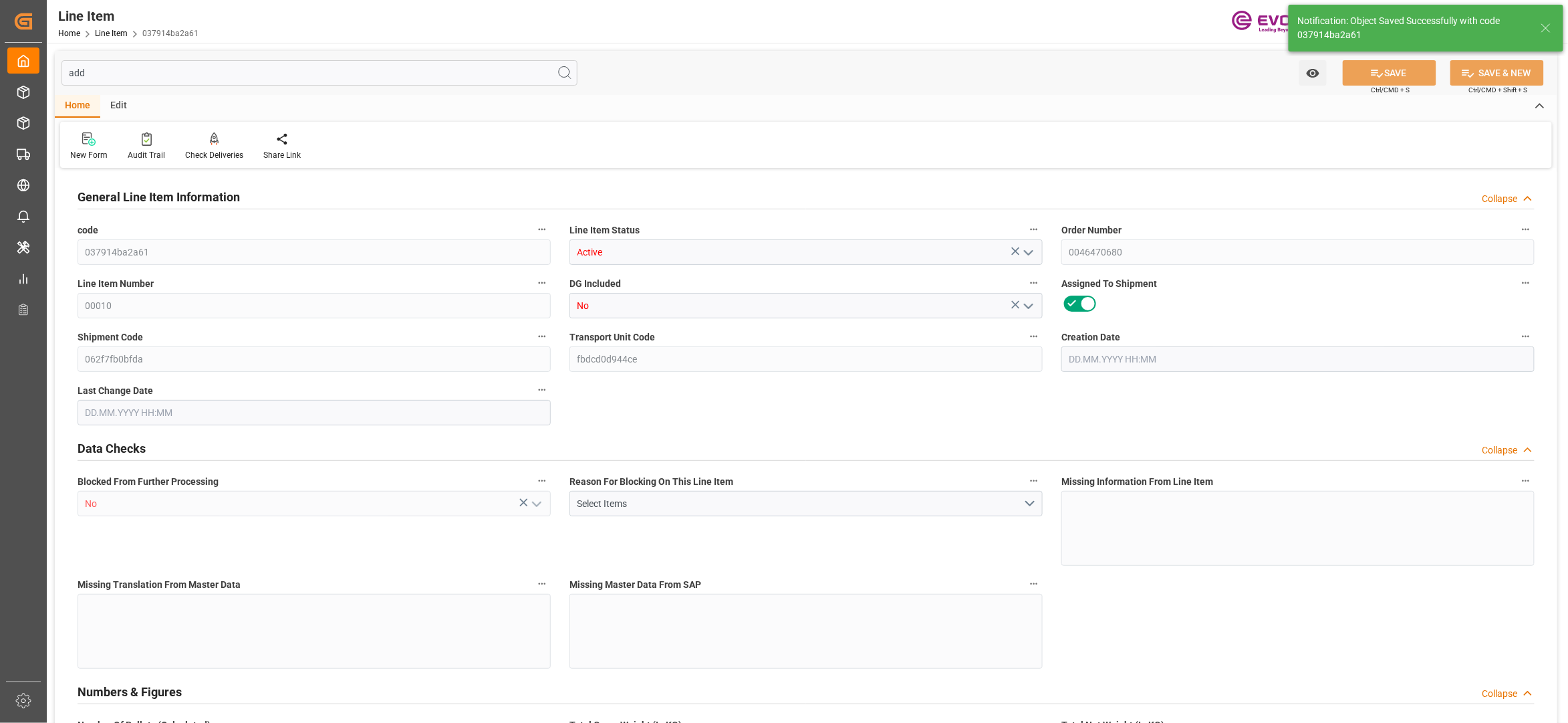
type input "0"
type input "[DATE] 17:13"
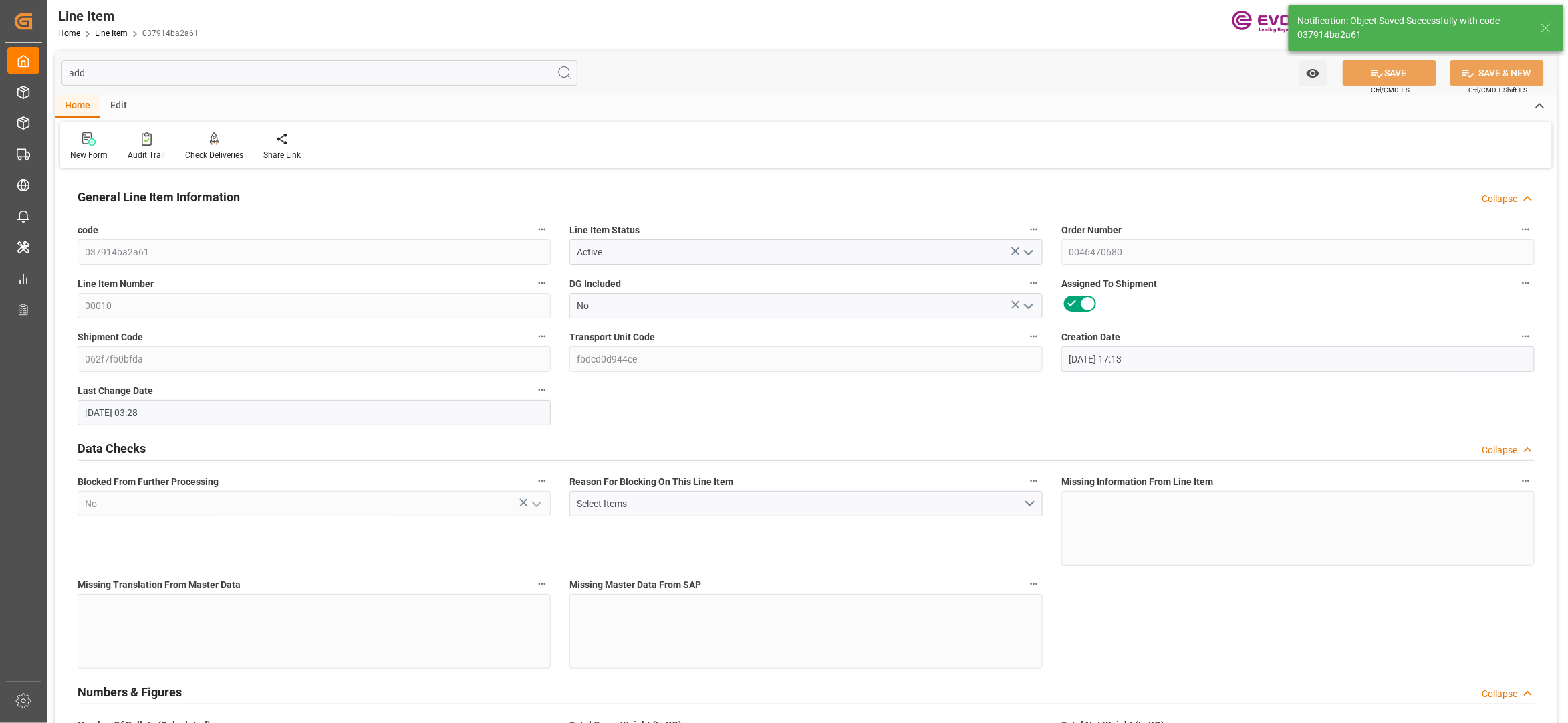
type input "[DATE] 03:28"
type input "[DATE]"
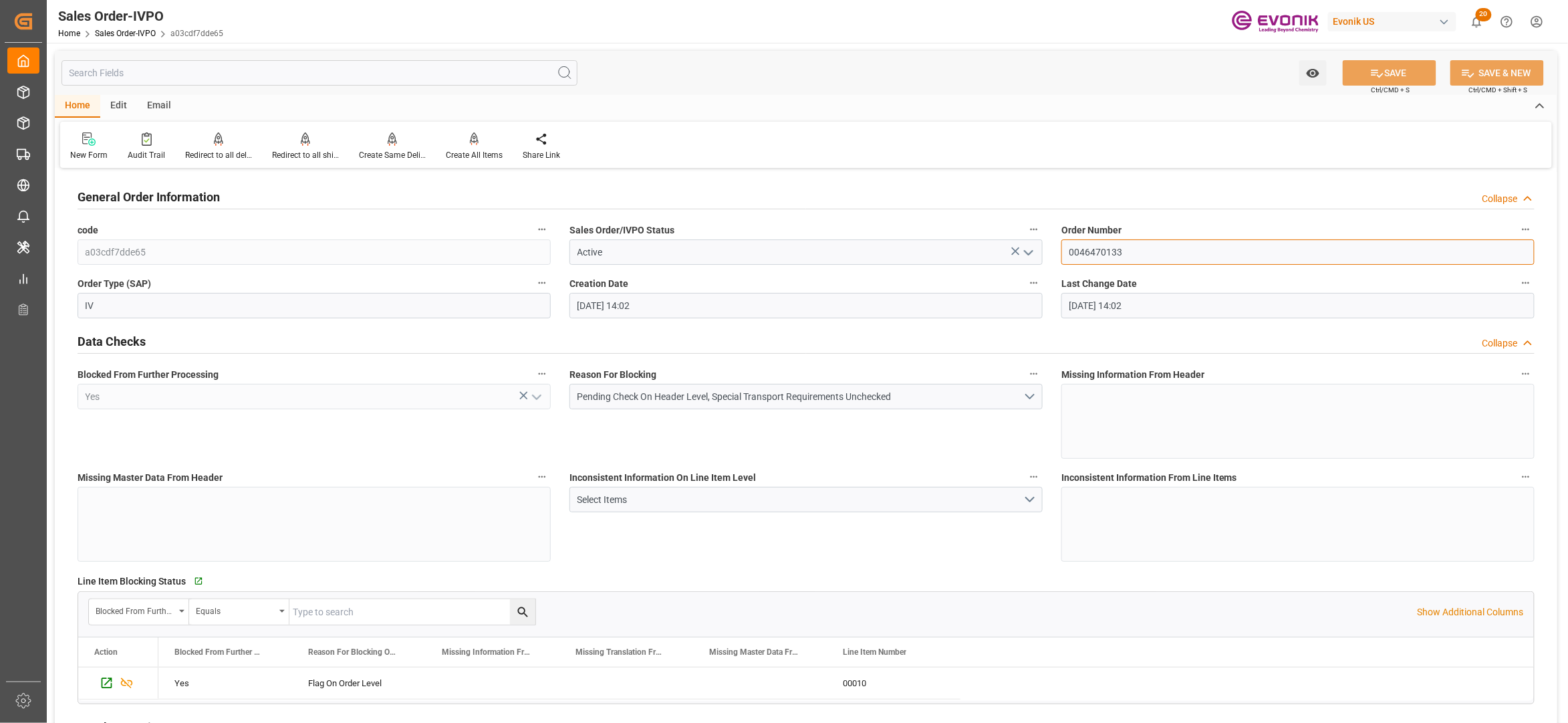
drag, startPoint x: 1145, startPoint y: 253, endPoint x: 1050, endPoint y: 253, distance: 95.0
click at [974, 530] on div "Inconsistent Information On Line Item Level Select Items" at bounding box center [806, 514] width 492 height 103
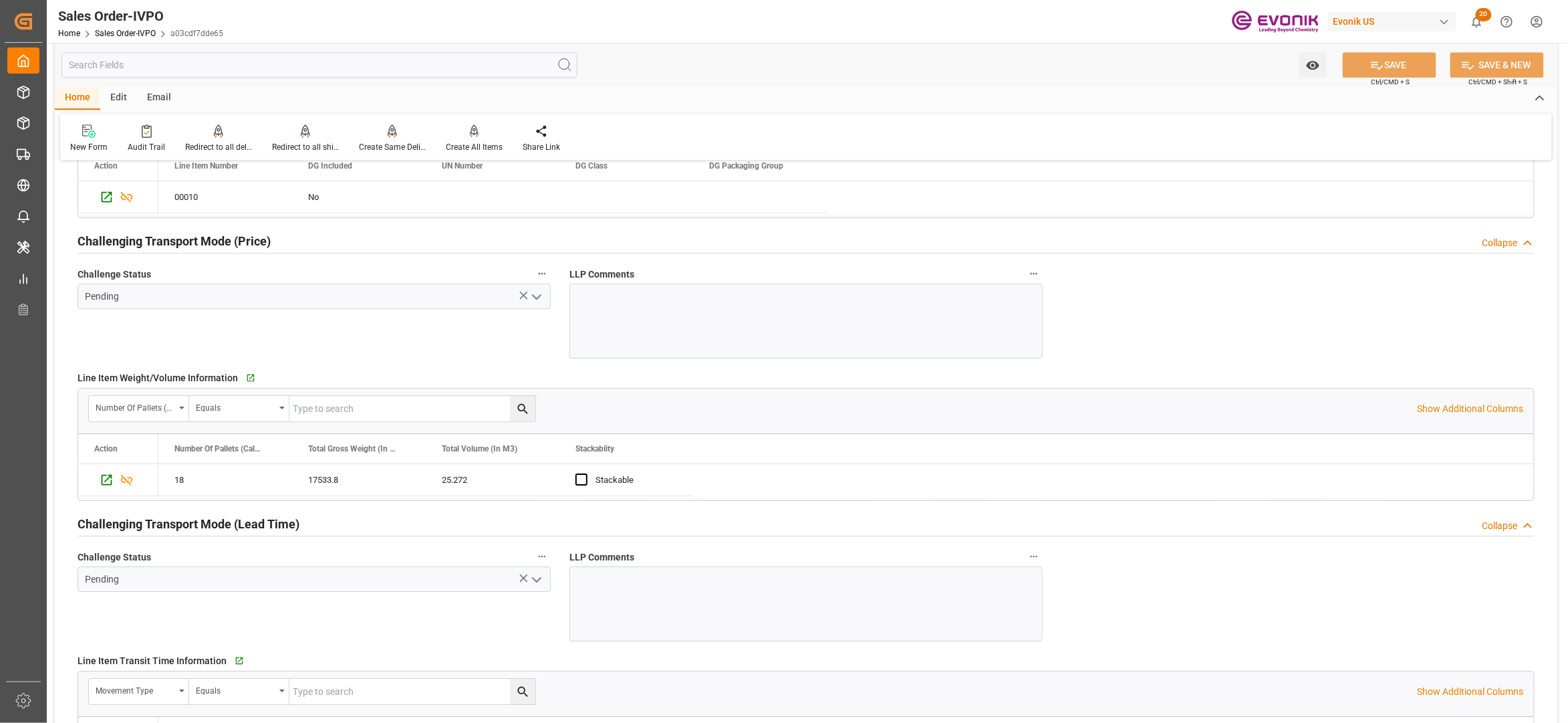
scroll to position [2079, 0]
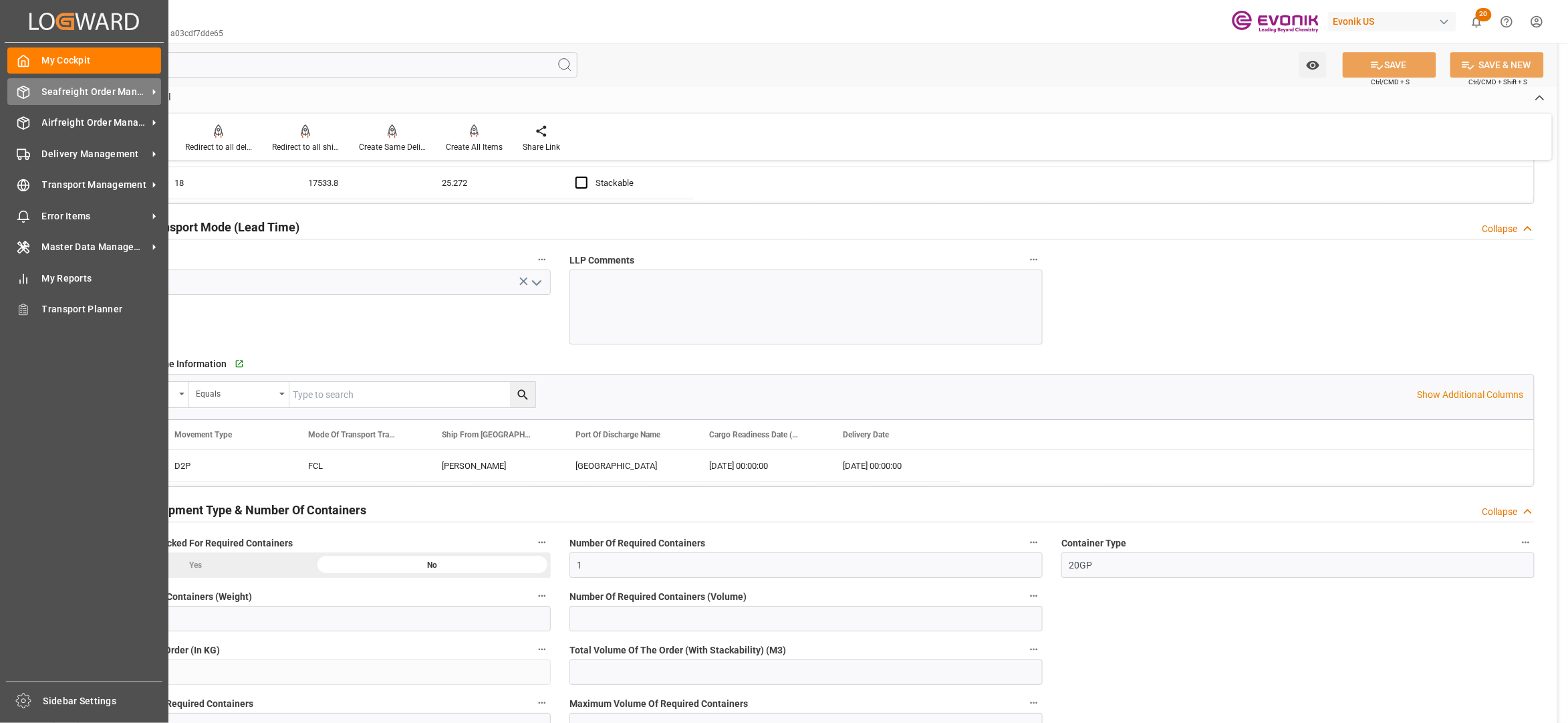
click at [73, 84] on span "Seafreight Order Management" at bounding box center [95, 91] width 106 height 14
click at [62, 91] on span "Seafreight Order Management" at bounding box center [95, 91] width 106 height 14
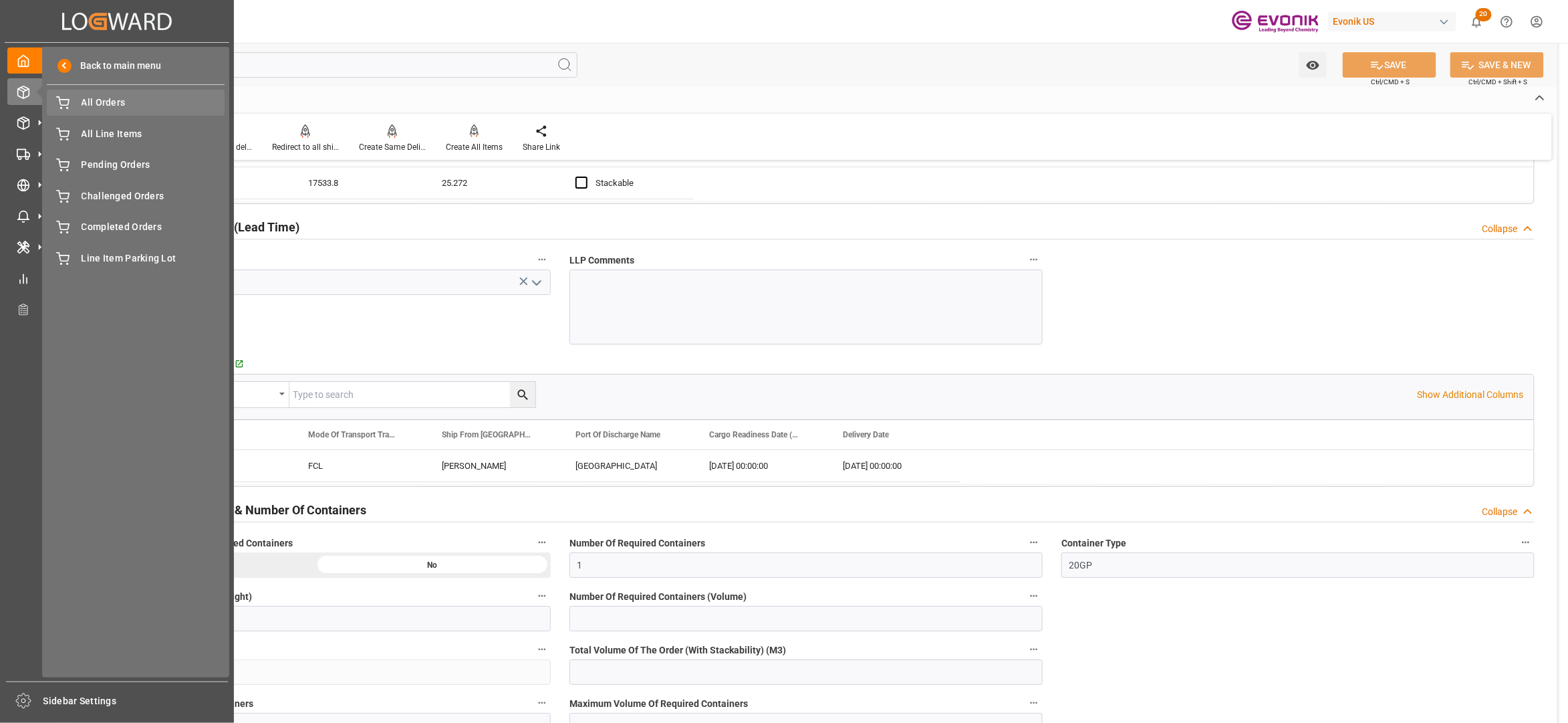
click at [113, 105] on span "All Orders" at bounding box center [154, 103] width 144 height 14
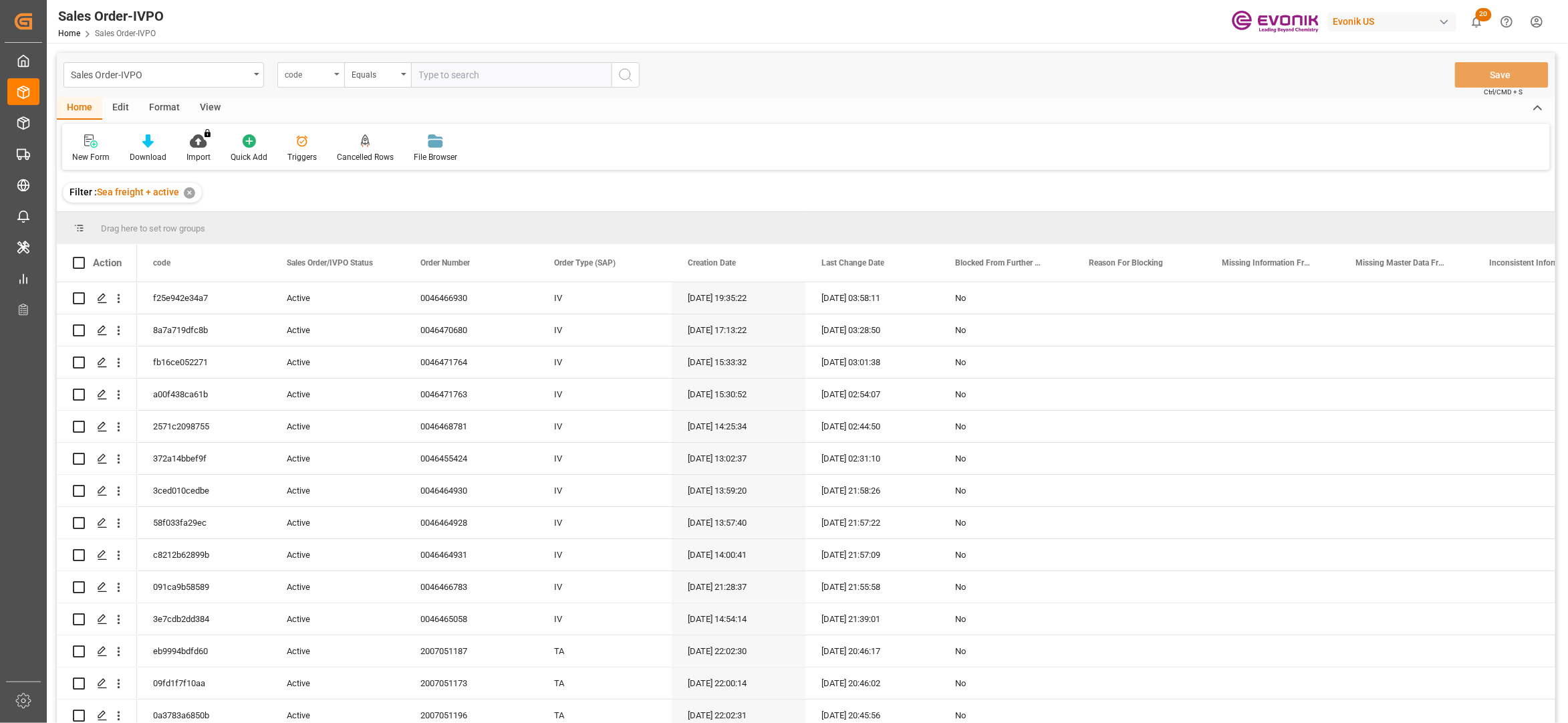
click at [321, 79] on div "code" at bounding box center [307, 73] width 45 height 15
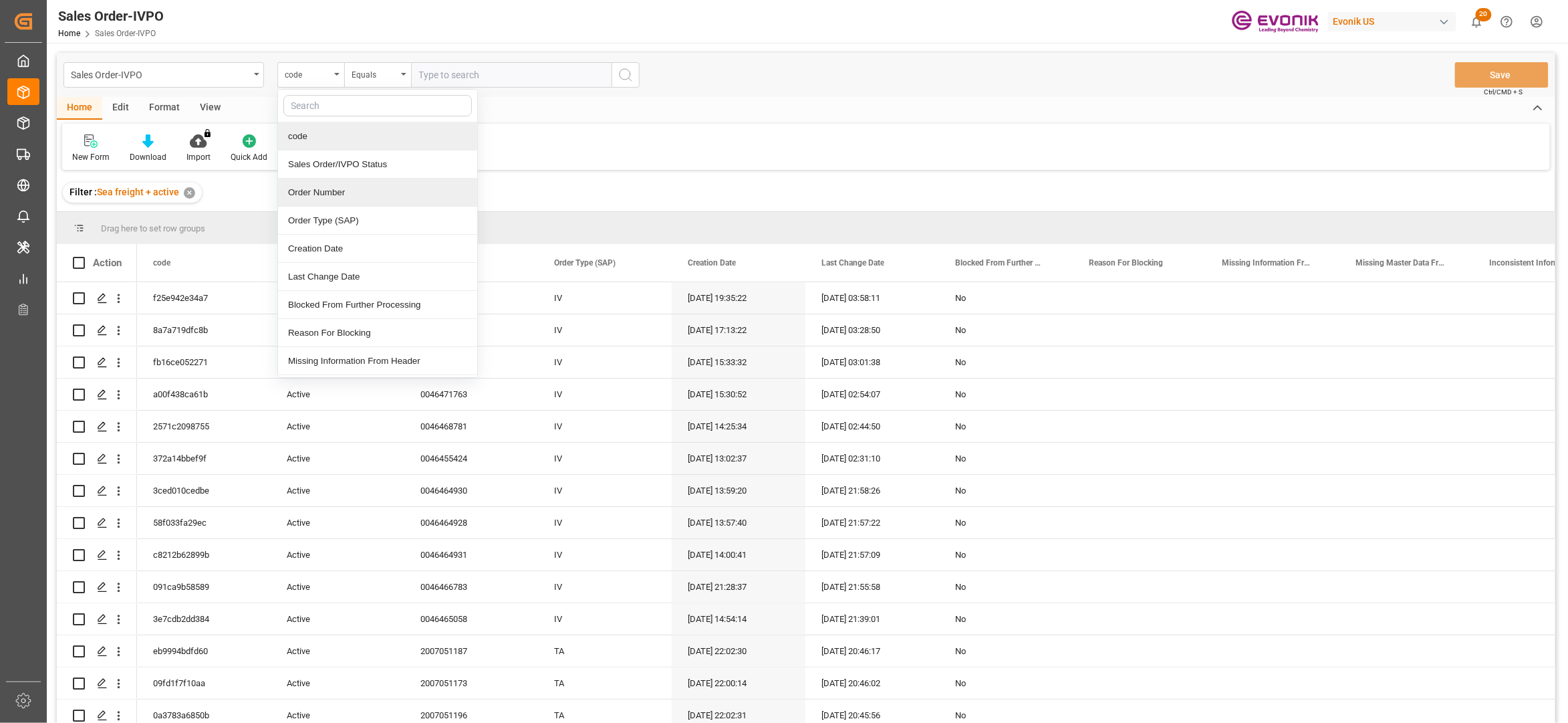
click at [324, 190] on div "Order Number" at bounding box center [377, 192] width 199 height 28
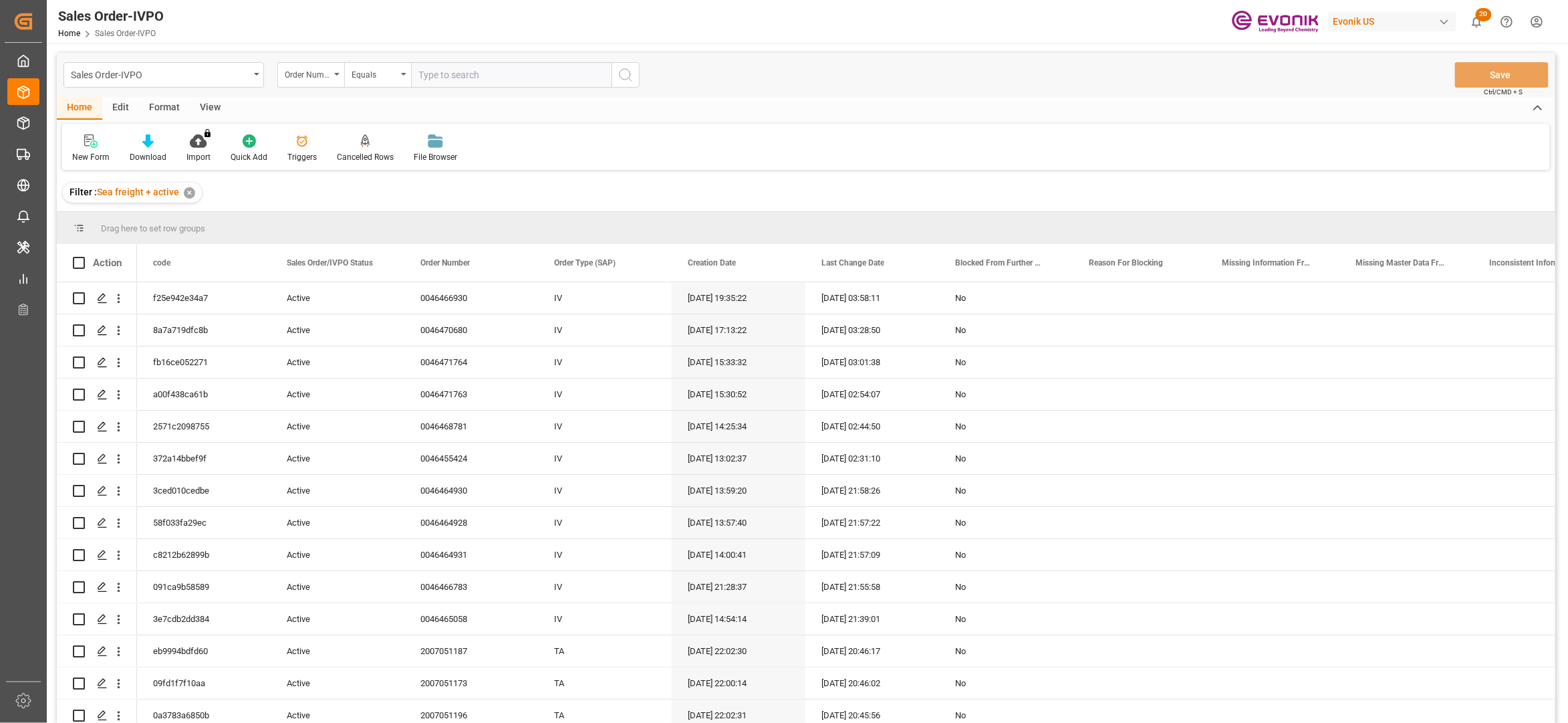
click at [437, 76] on input "text" at bounding box center [511, 75] width 201 height 25
paste input "2006820871"
type input "2006820871"
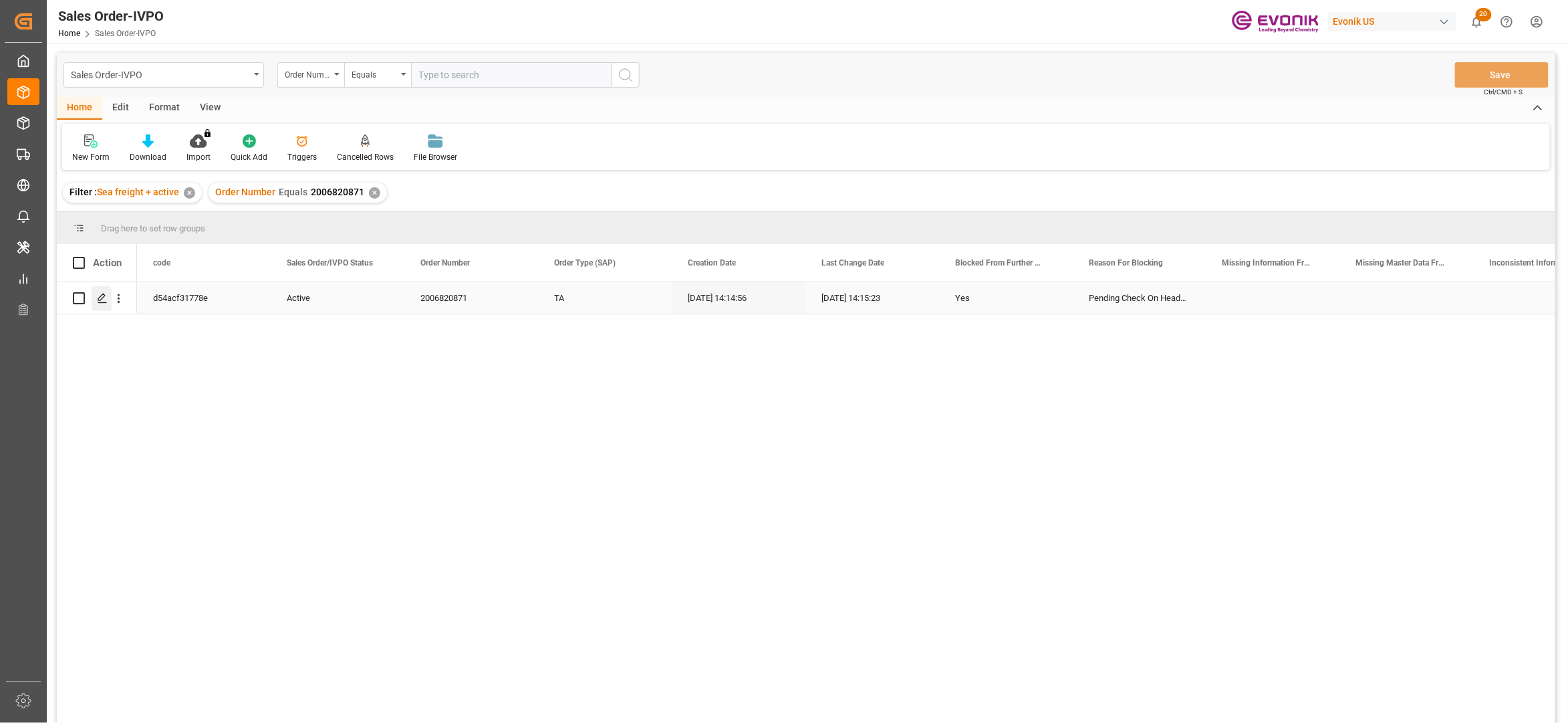
click at [103, 297] on icon "Press SPACE to select this row." at bounding box center [102, 298] width 11 height 11
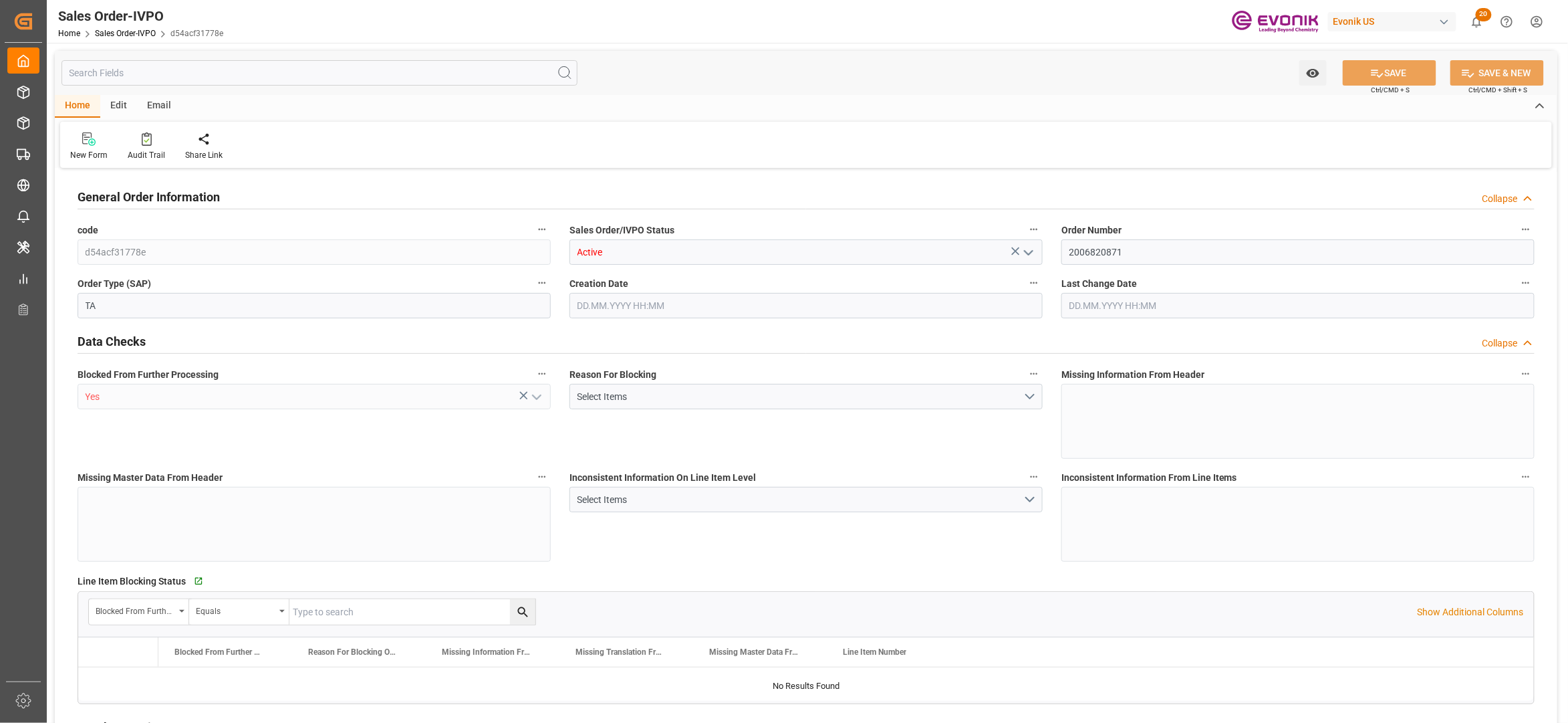
type input "INCCU"
type input "0"
type input "1"
type input "2"
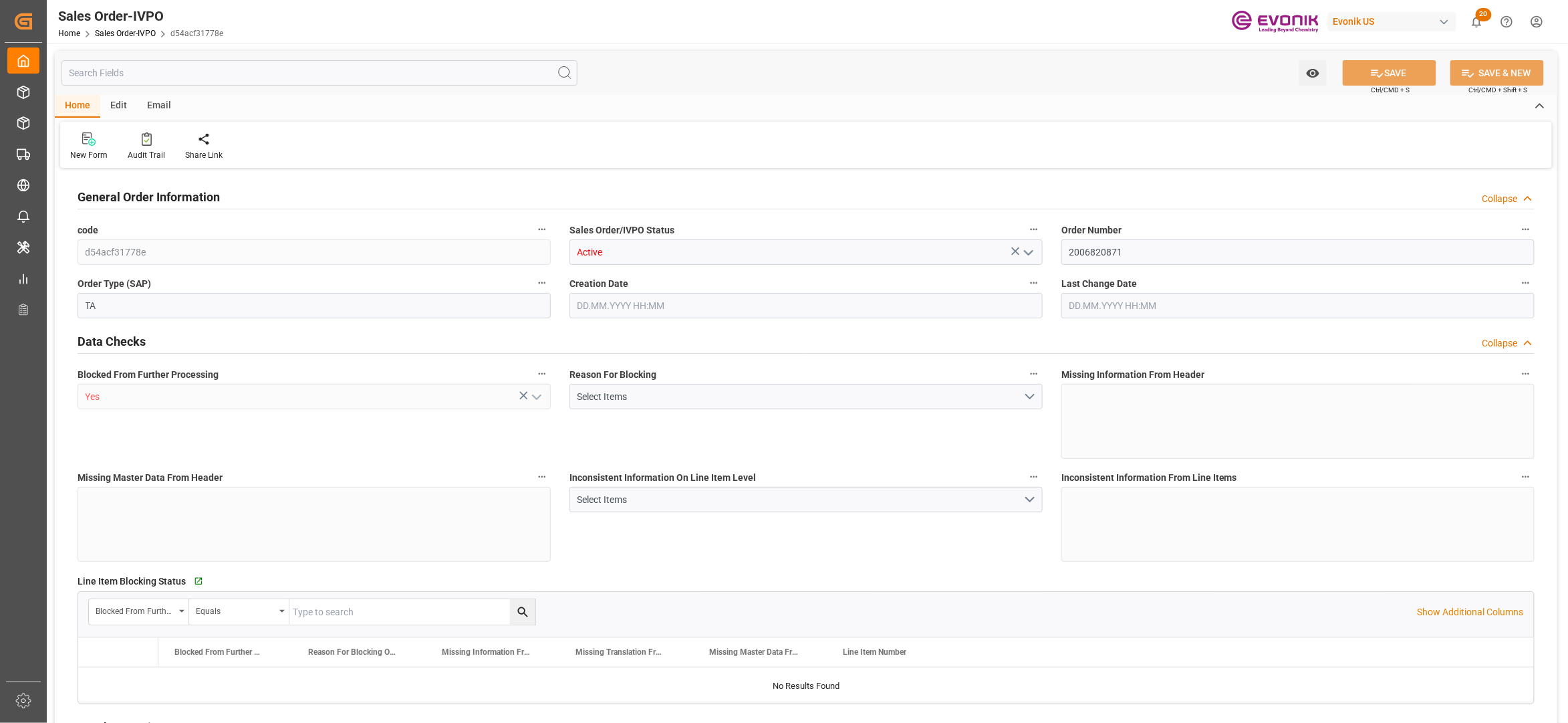
type input "14224.481"
type input "62.9152"
type input "19000"
type input "60"
type input "[DATE] 14:14"
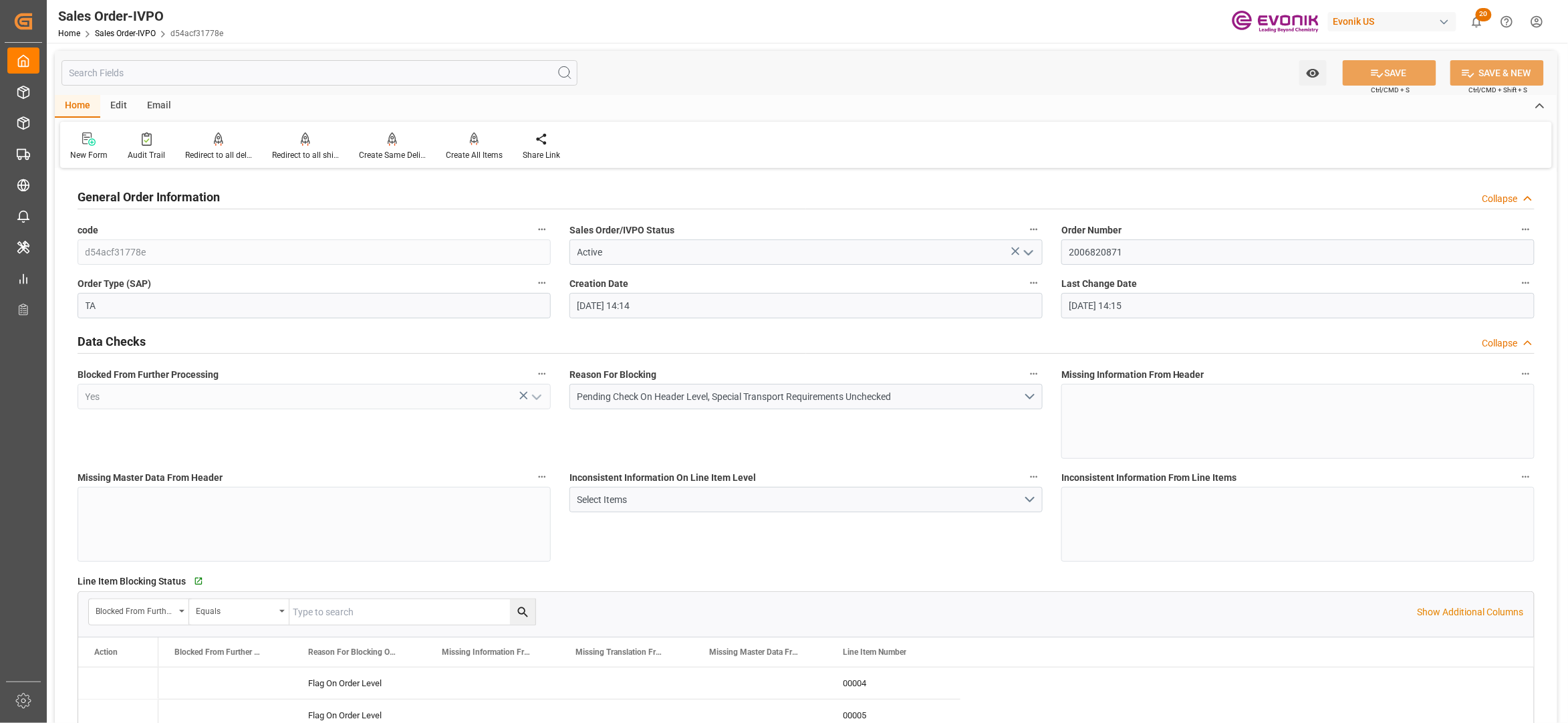
type input "[DATE] 14:15"
drag, startPoint x: 1136, startPoint y: 254, endPoint x: 1033, endPoint y: 254, distance: 103.0
click at [849, 544] on div "Inconsistent Information On Line Item Level Select Items" at bounding box center [806, 514] width 492 height 103
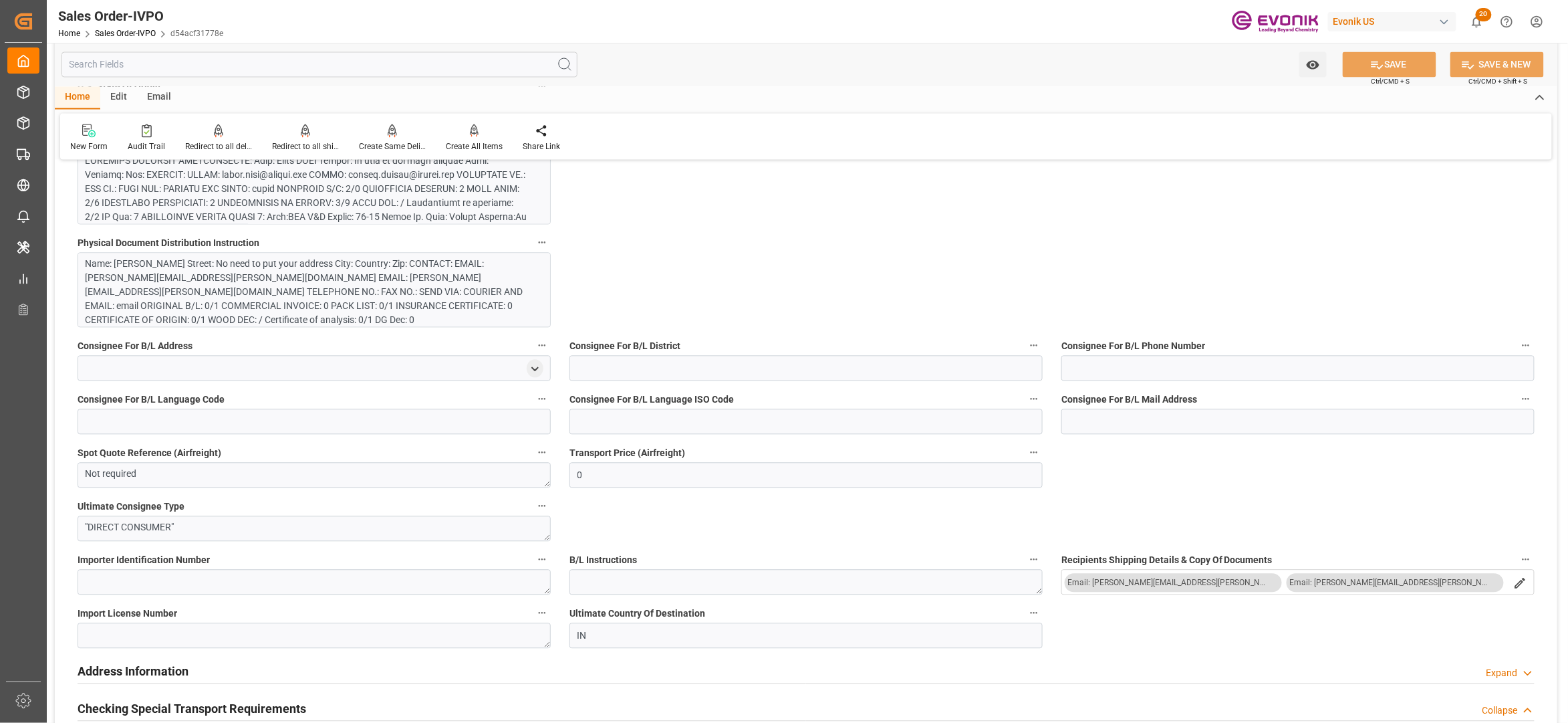
scroll to position [891, 0]
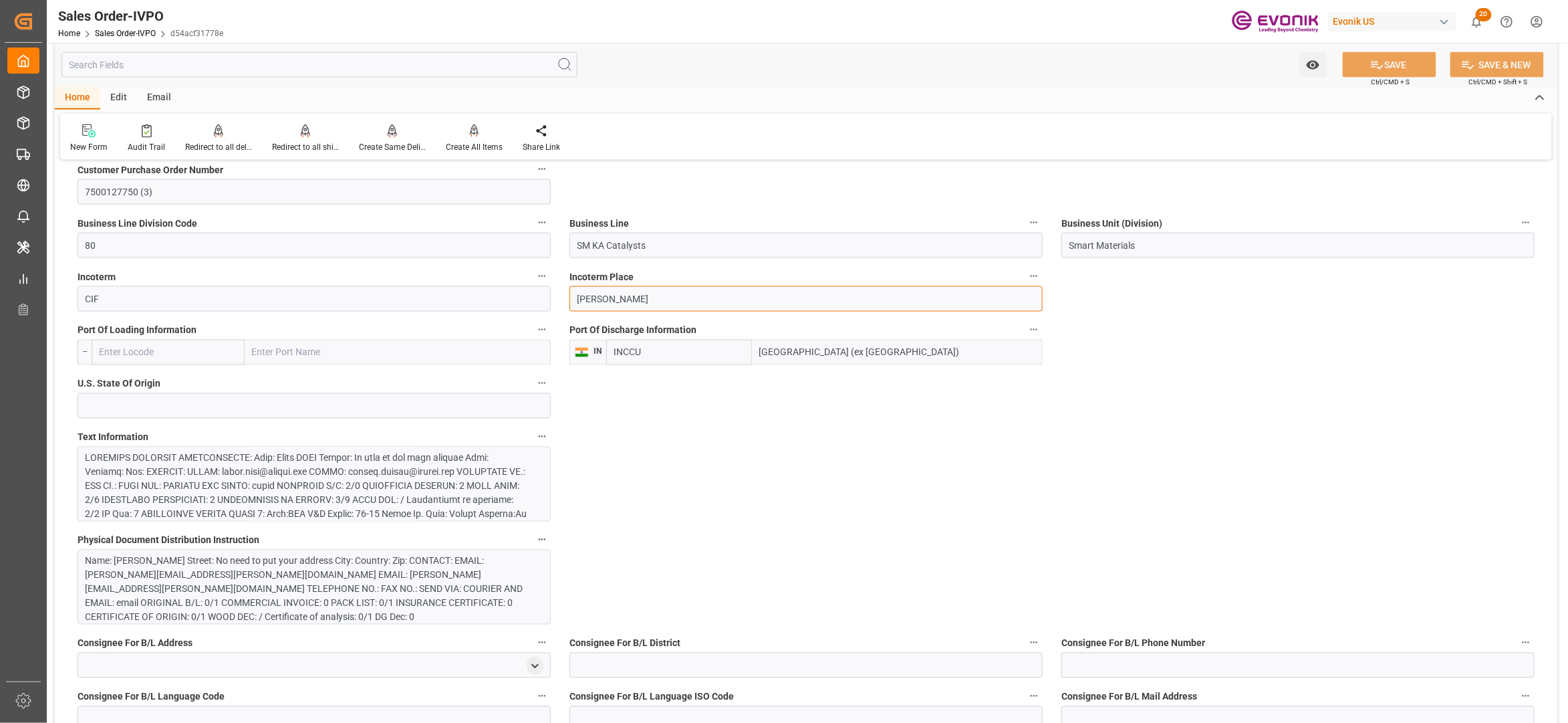
drag, startPoint x: 644, startPoint y: 298, endPoint x: 558, endPoint y: 295, distance: 86.1
drag, startPoint x: 654, startPoint y: 238, endPoint x: 538, endPoint y: 243, distance: 116.1
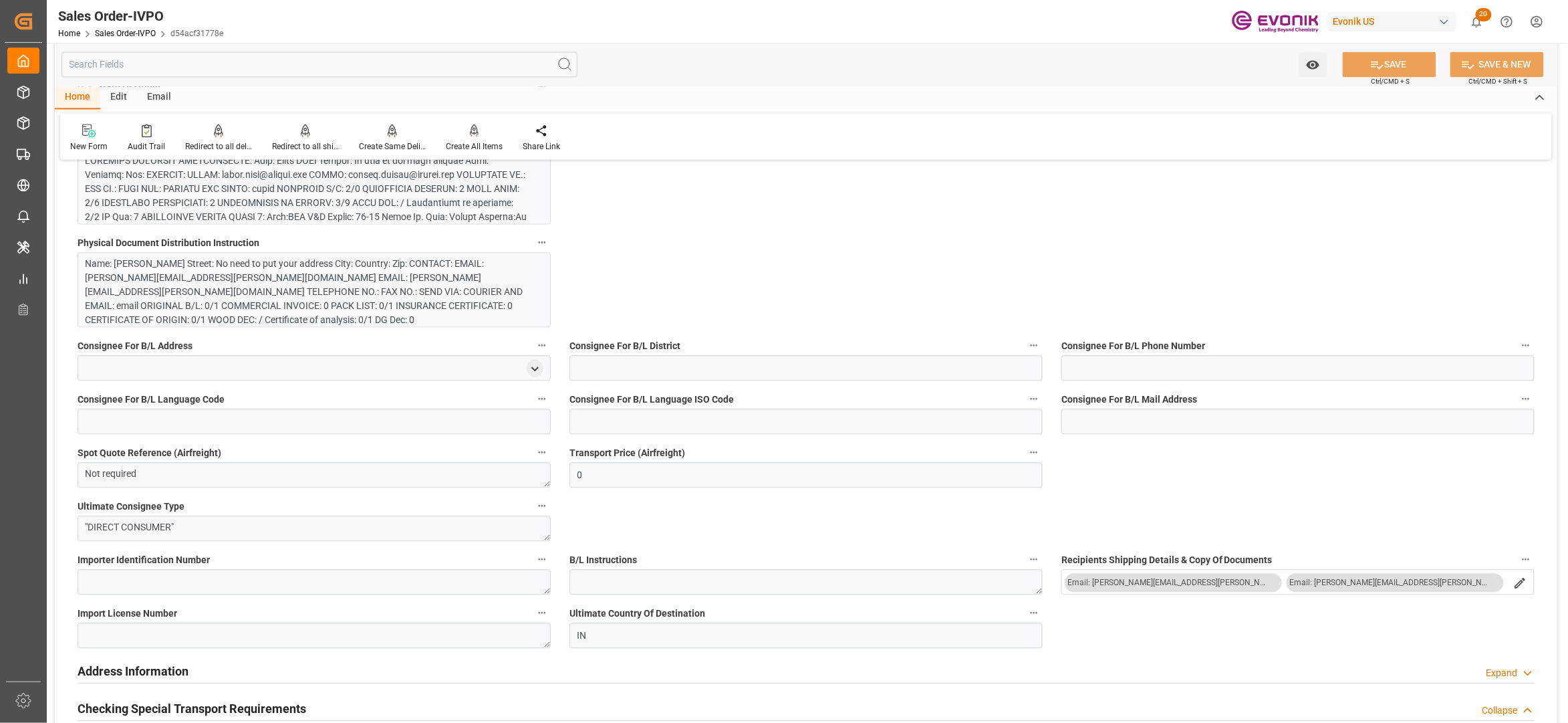
scroll to position [594, 0]
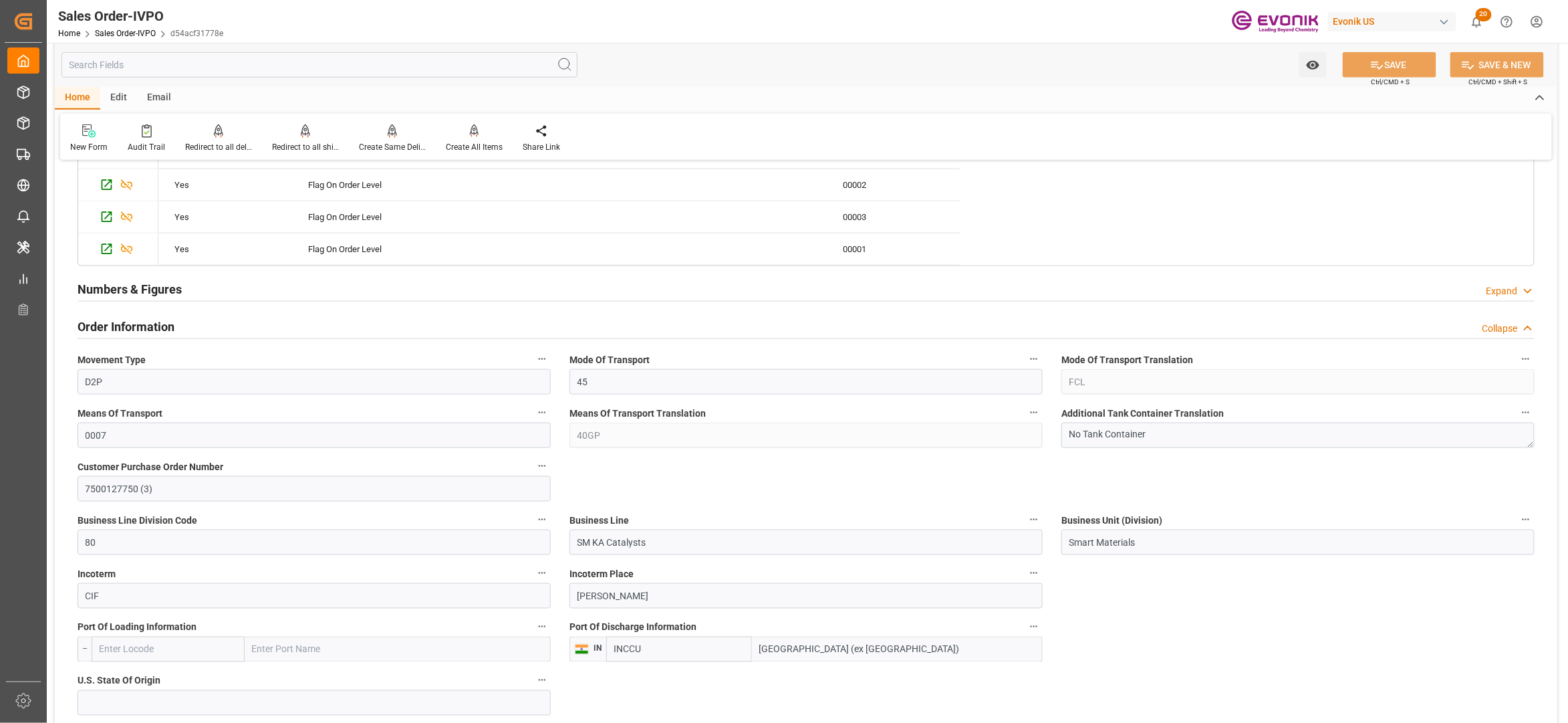
drag, startPoint x: 789, startPoint y: 654, endPoint x: 756, endPoint y: 654, distance: 33.0
click at [756, 654] on input "[GEOGRAPHIC_DATA] (ex [GEOGRAPHIC_DATA])" at bounding box center [897, 649] width 291 height 25
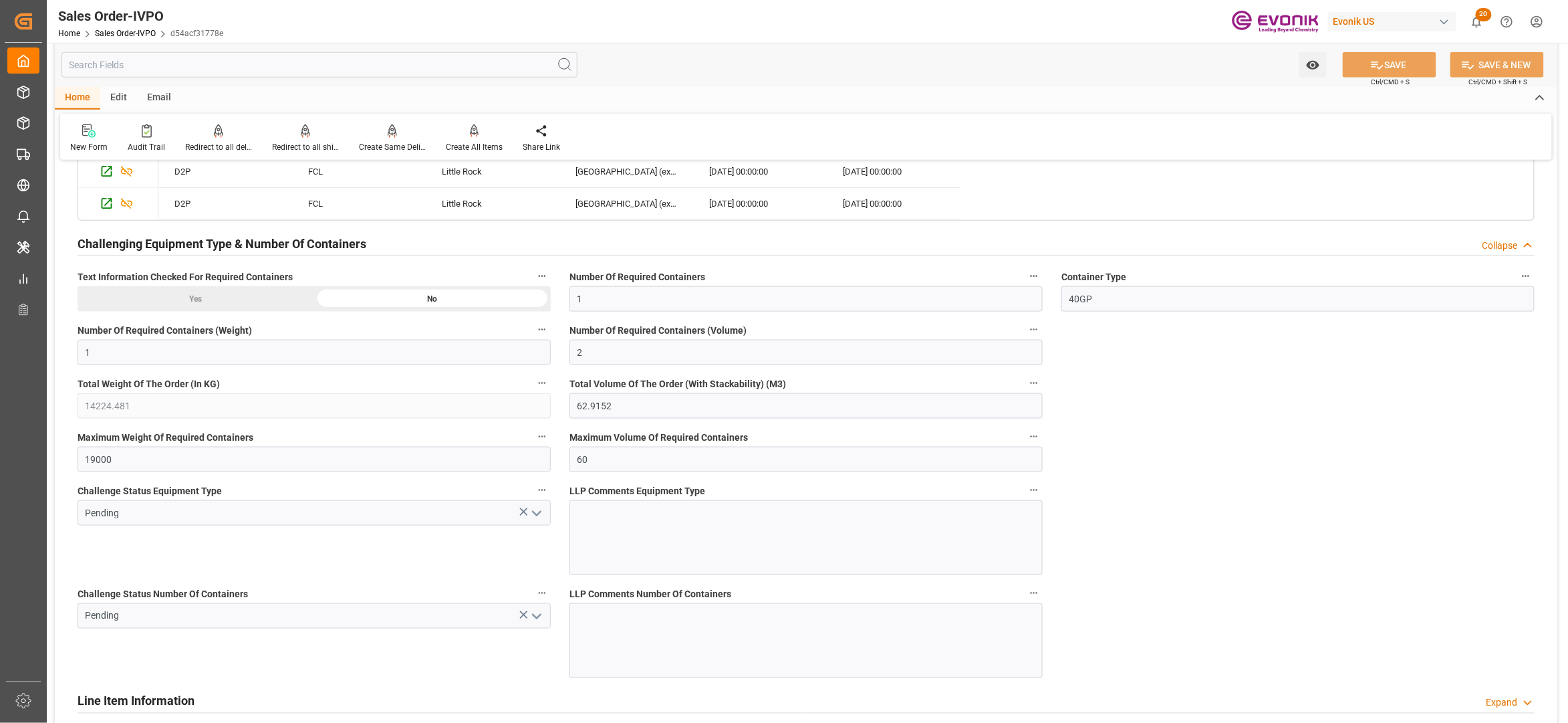
scroll to position [2674, 0]
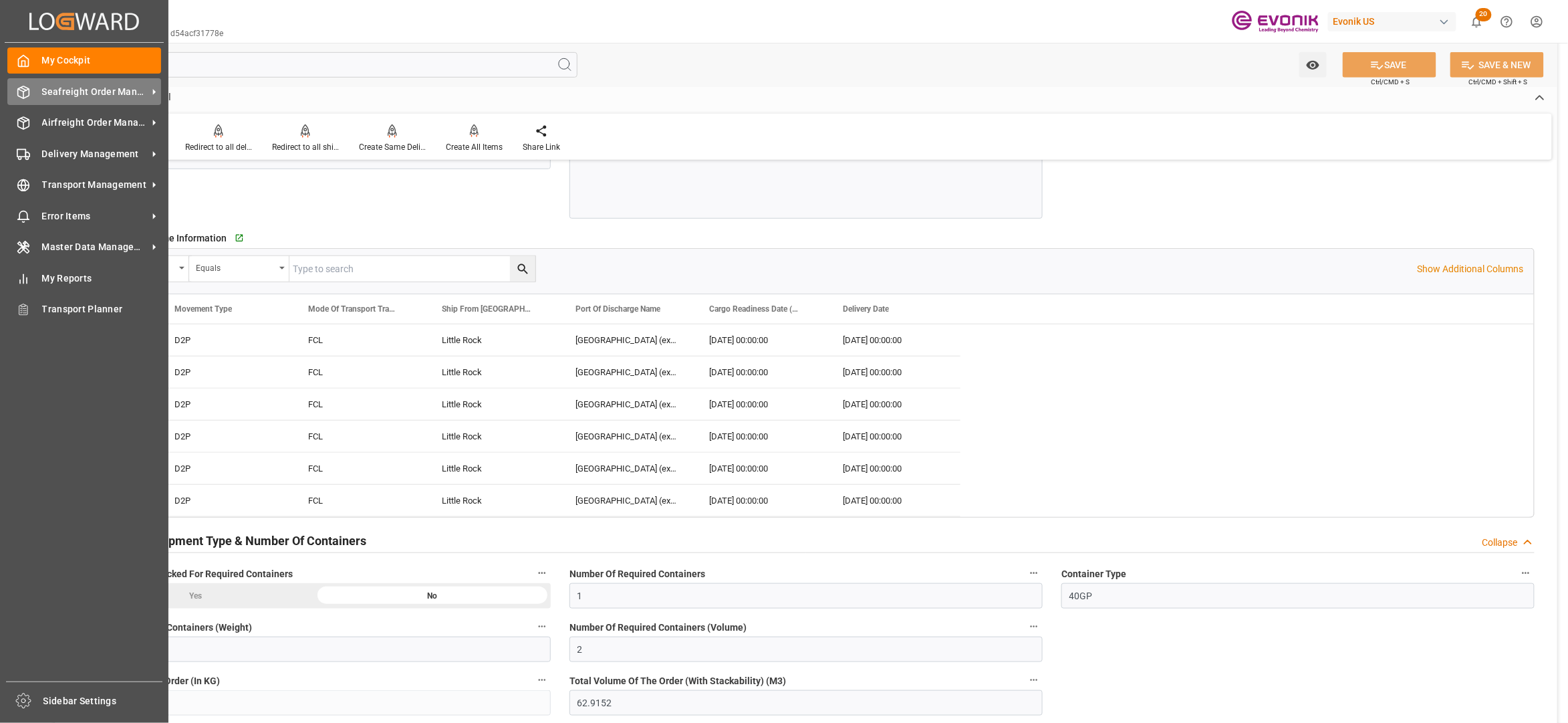
click at [61, 93] on span "Seafreight Order Management" at bounding box center [95, 91] width 106 height 14
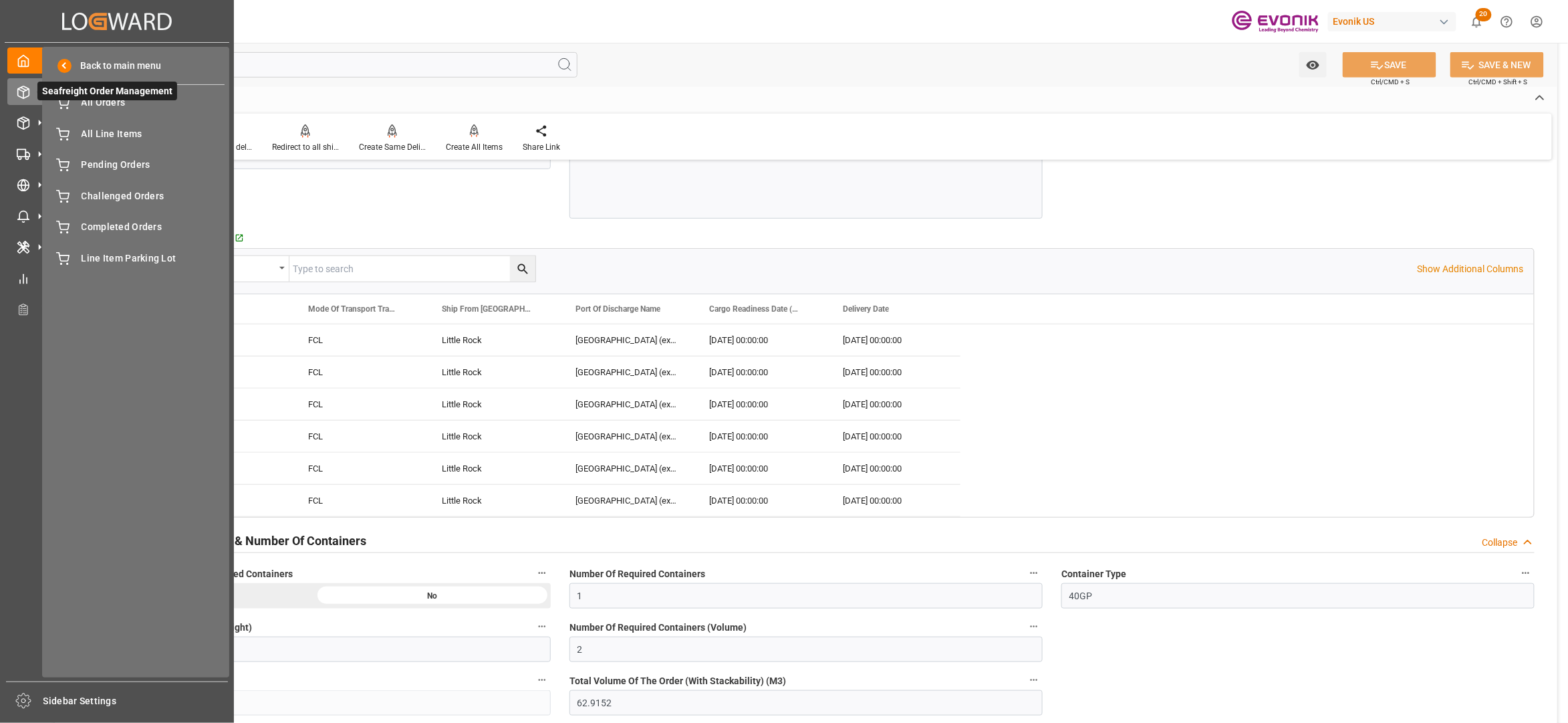
click at [100, 100] on span "Seafreight Order Management" at bounding box center [107, 90] width 139 height 18
click at [112, 103] on span "All Orders" at bounding box center [154, 103] width 144 height 14
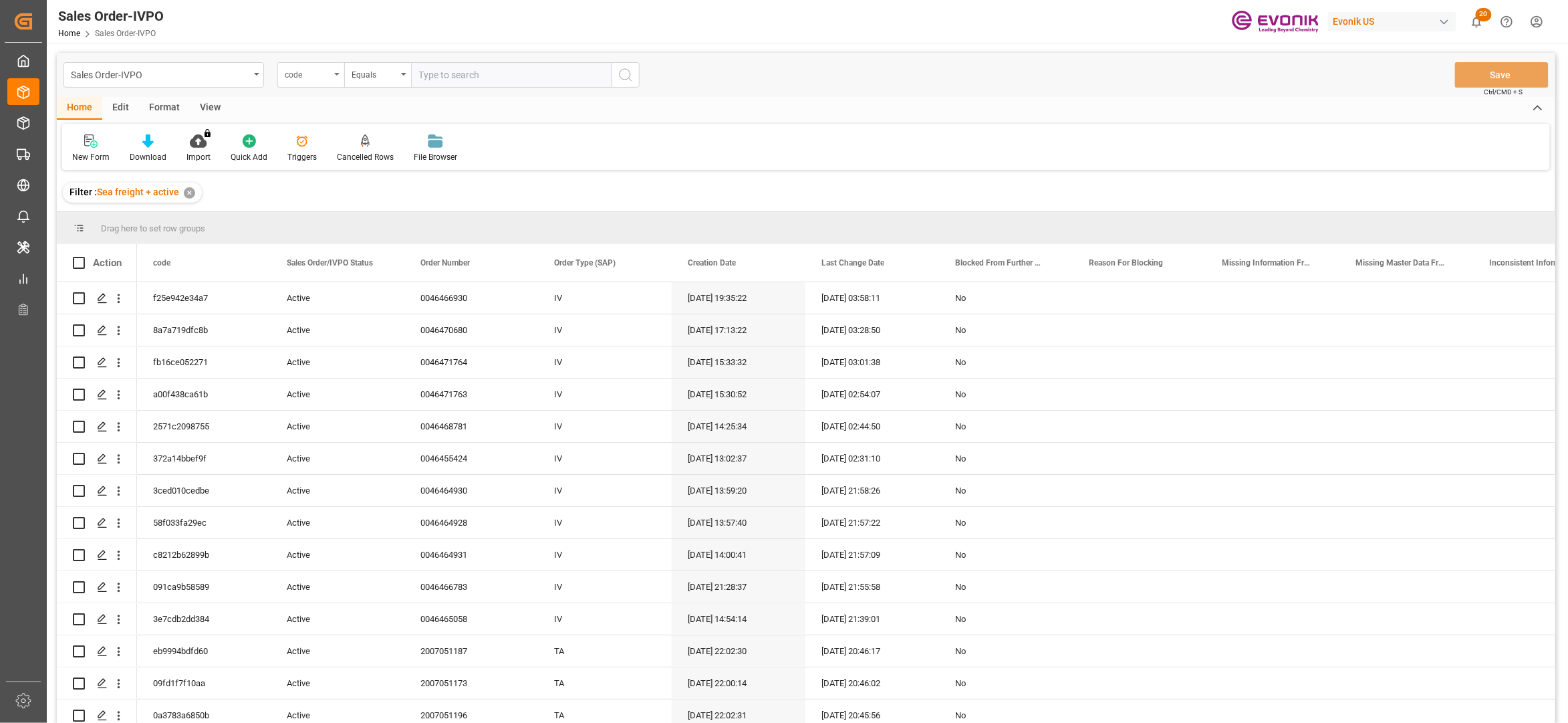
click at [326, 70] on div "code" at bounding box center [307, 73] width 45 height 15
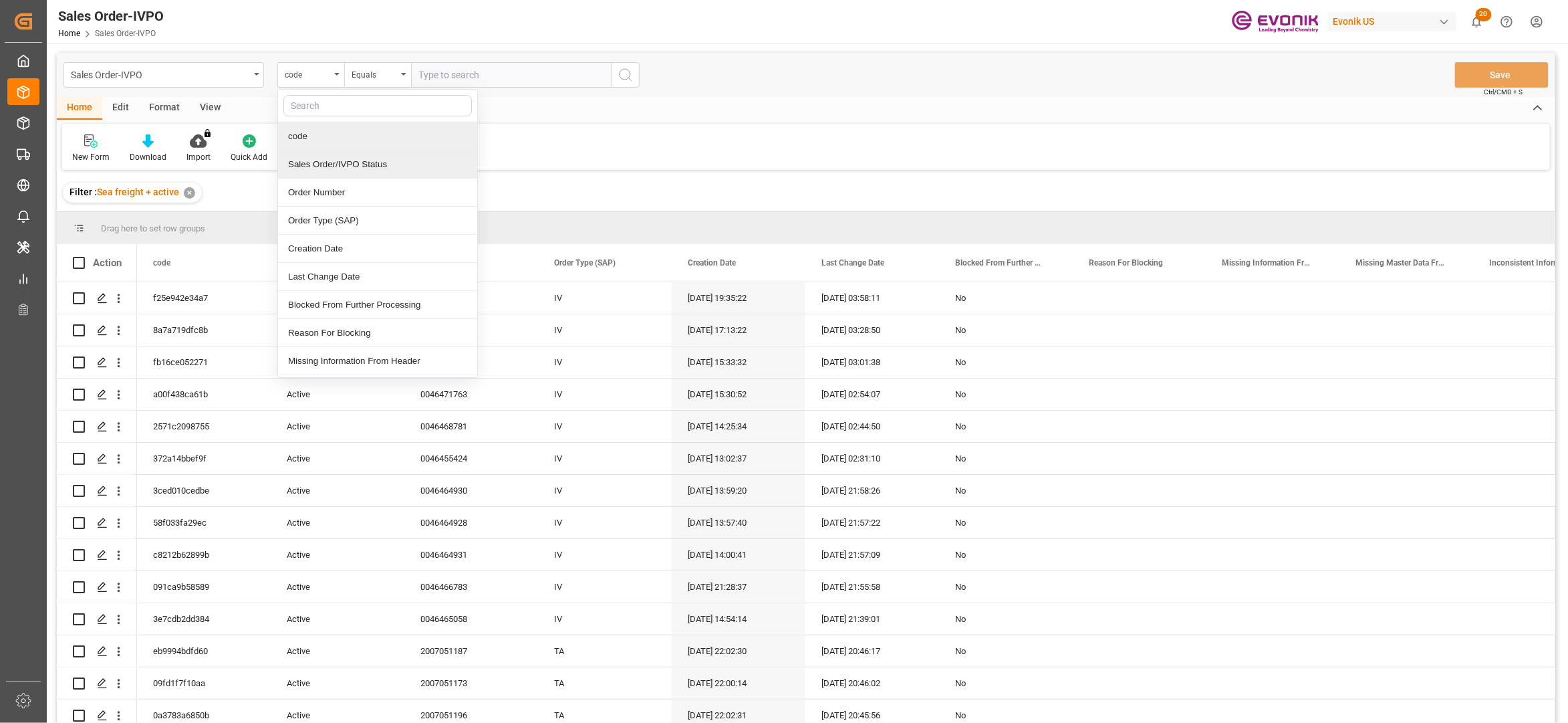
click at [334, 192] on div "Order Number" at bounding box center [377, 192] width 199 height 28
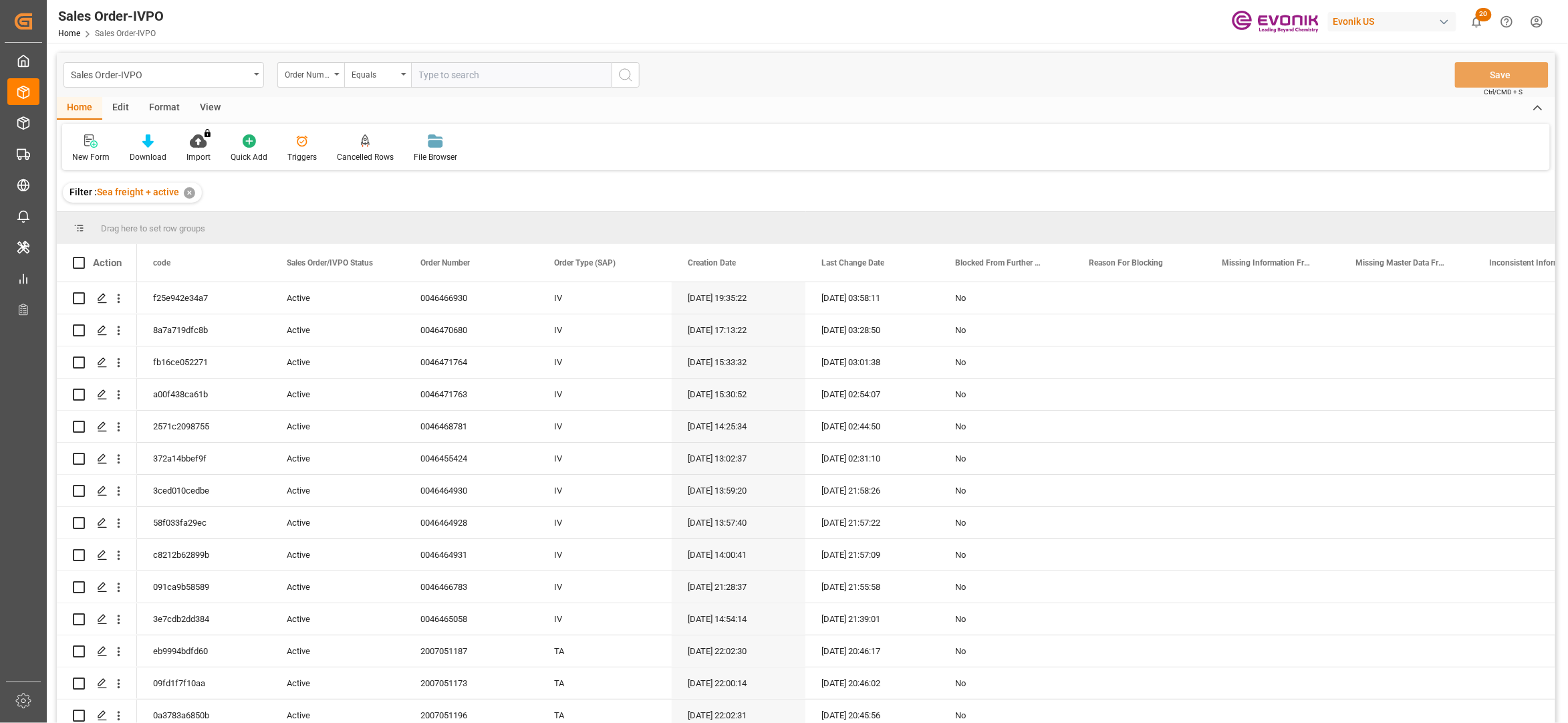
click at [446, 73] on input "text" at bounding box center [511, 75] width 201 height 25
paste input "2006820768"
type input "2006820768"
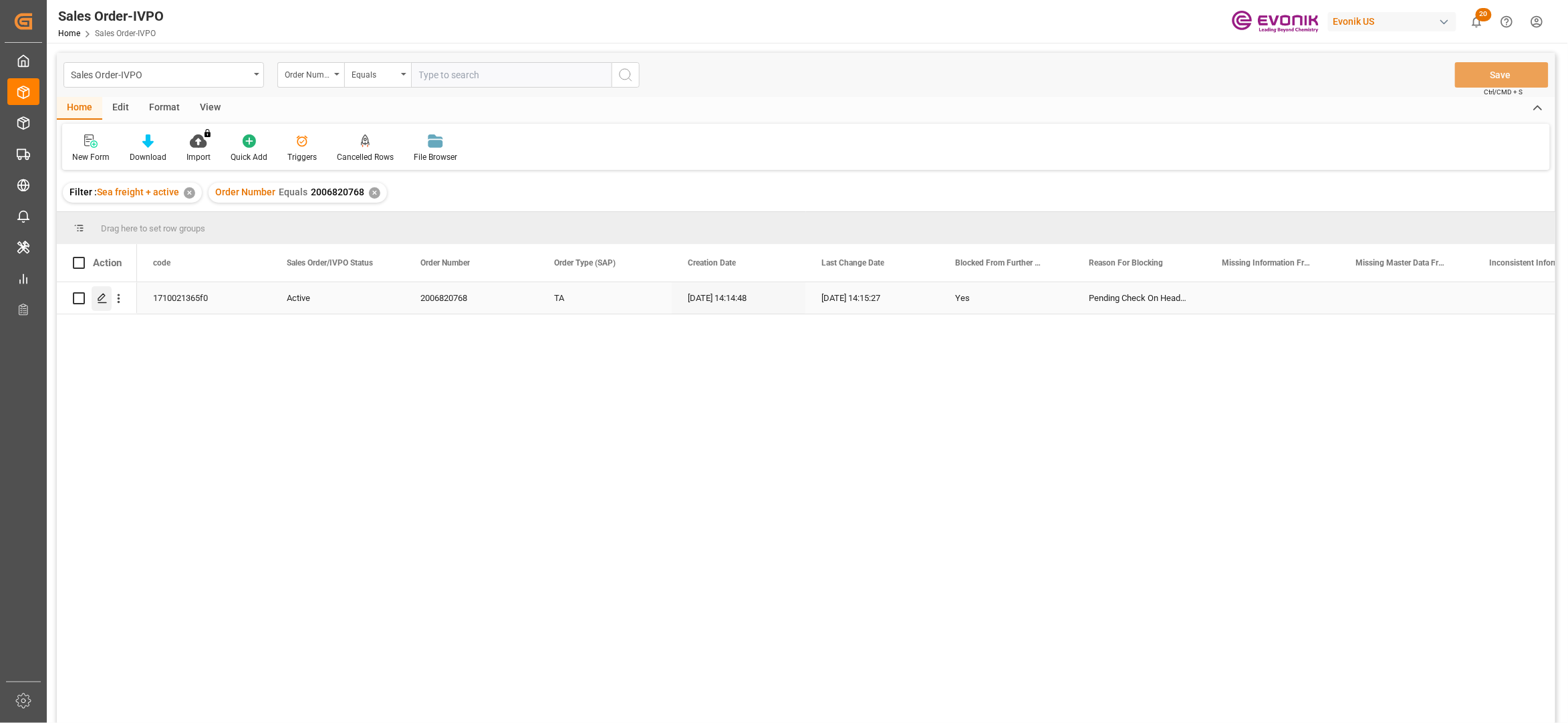
click at [100, 295] on icon "Press SPACE to select this row." at bounding box center [102, 298] width 11 height 11
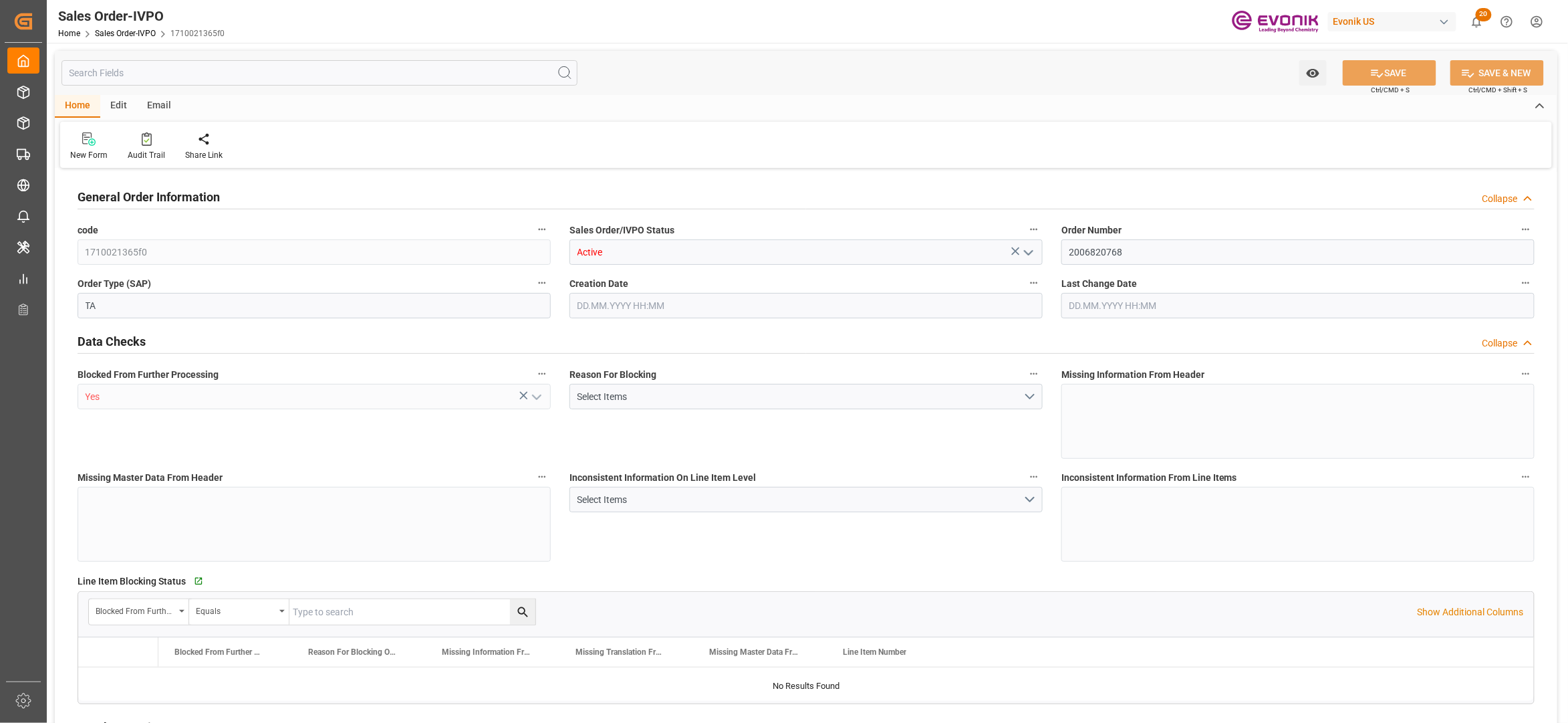
type input "INCCU"
type input "0"
type input "1"
type input "18687.36"
type input "[DATE] 14:14"
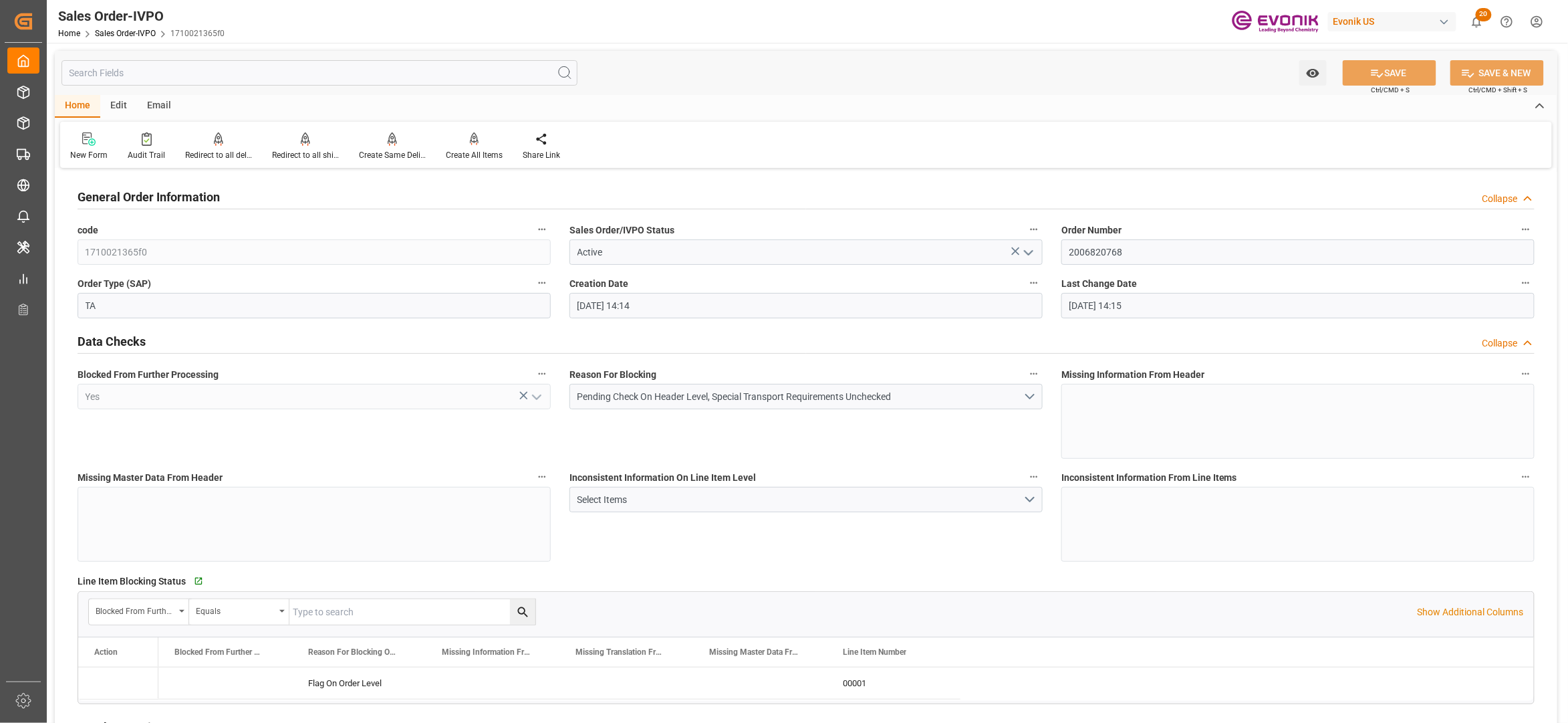
type input "[DATE] 14:15"
drag, startPoint x: 1134, startPoint y: 253, endPoint x: 1059, endPoint y: 250, distance: 75.1
click at [1059, 250] on div "Order Number 2006820768" at bounding box center [1298, 243] width 492 height 54
click at [919, 535] on div "Inconsistent Information On Line Item Level Select Items" at bounding box center [806, 514] width 492 height 103
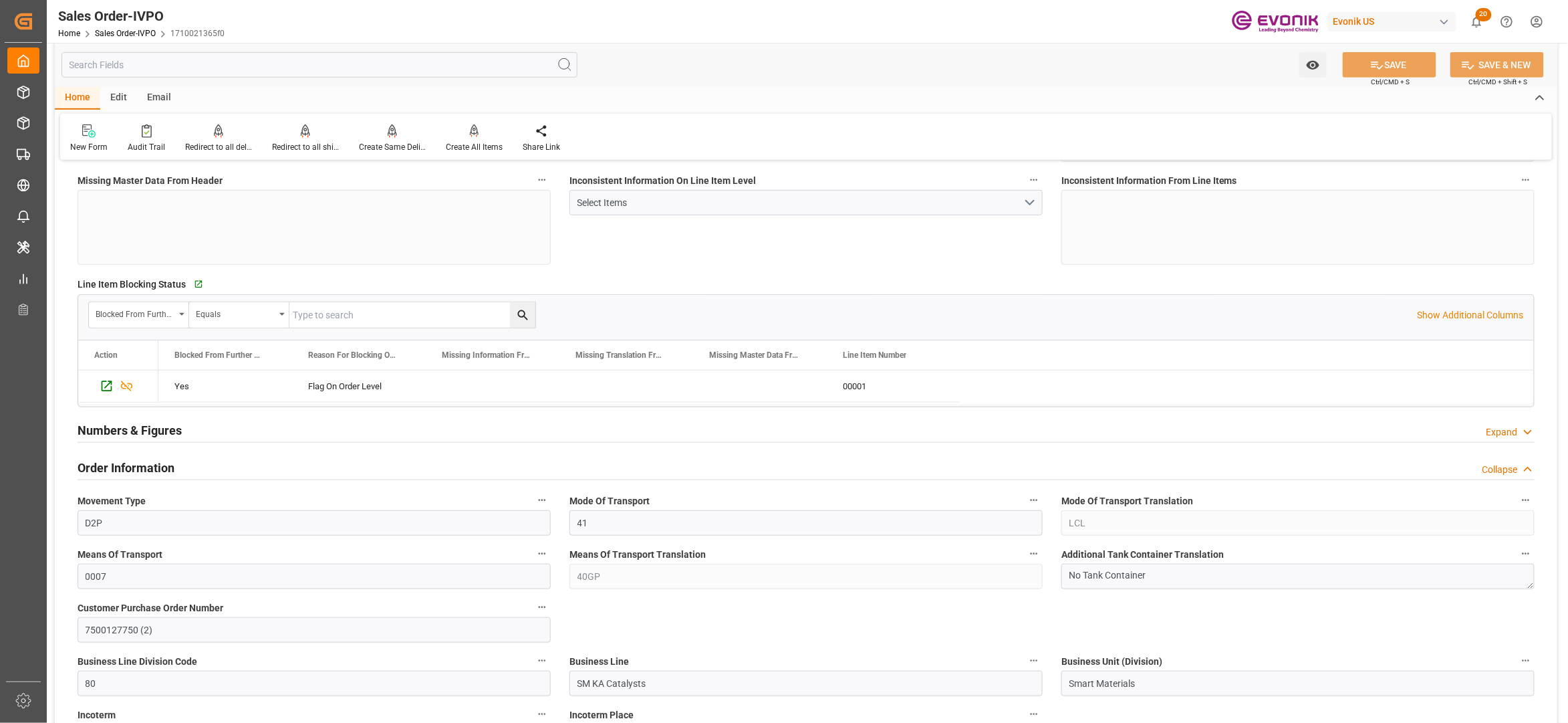
scroll to position [594, 0]
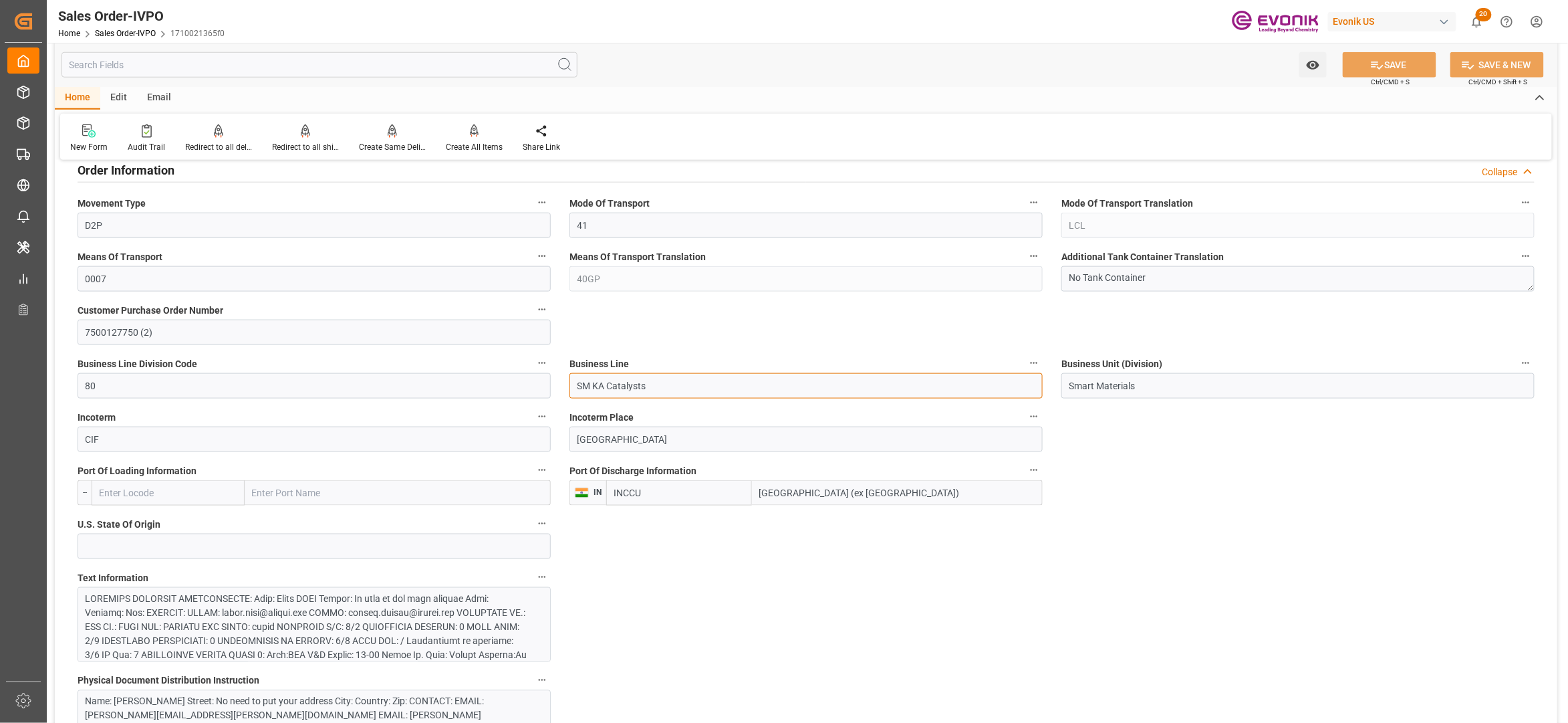
drag, startPoint x: 663, startPoint y: 382, endPoint x: 572, endPoint y: 379, distance: 91.0
click at [572, 379] on input "SM KA Catalysts" at bounding box center [806, 385] width 473 height 25
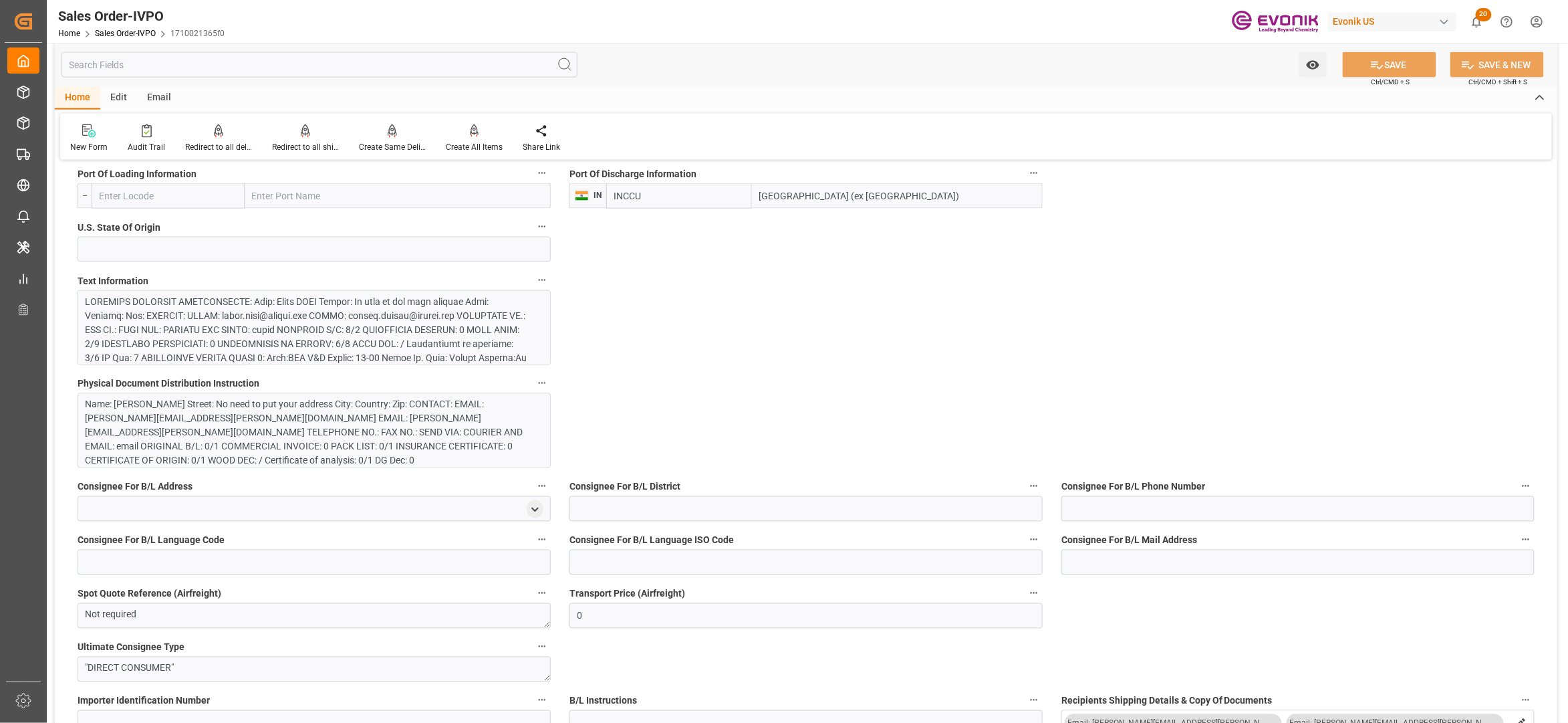
click at [384, 354] on div at bounding box center [307, 421] width 444 height 253
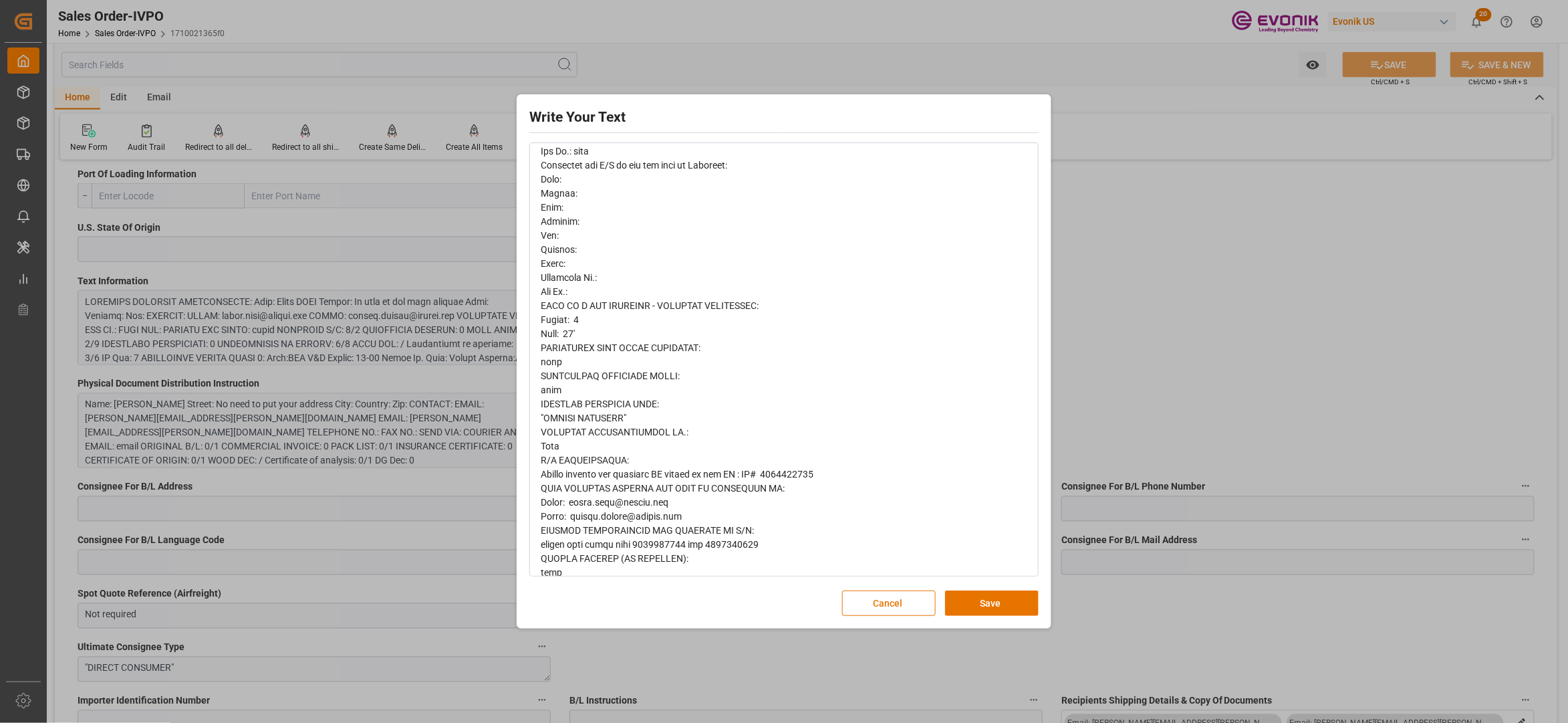
scroll to position [906, 0]
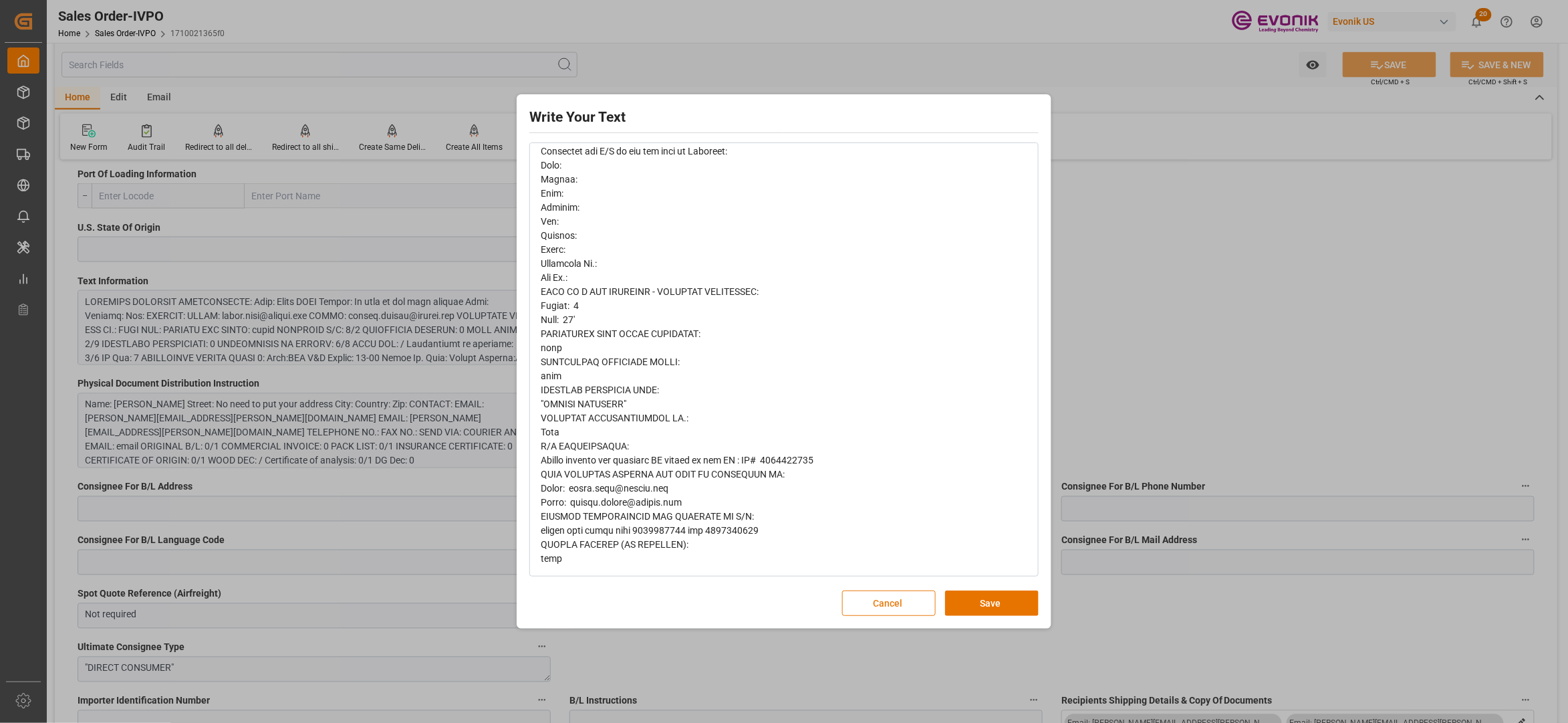
click at [851, 599] on button "Cancel" at bounding box center [888, 603] width 93 height 25
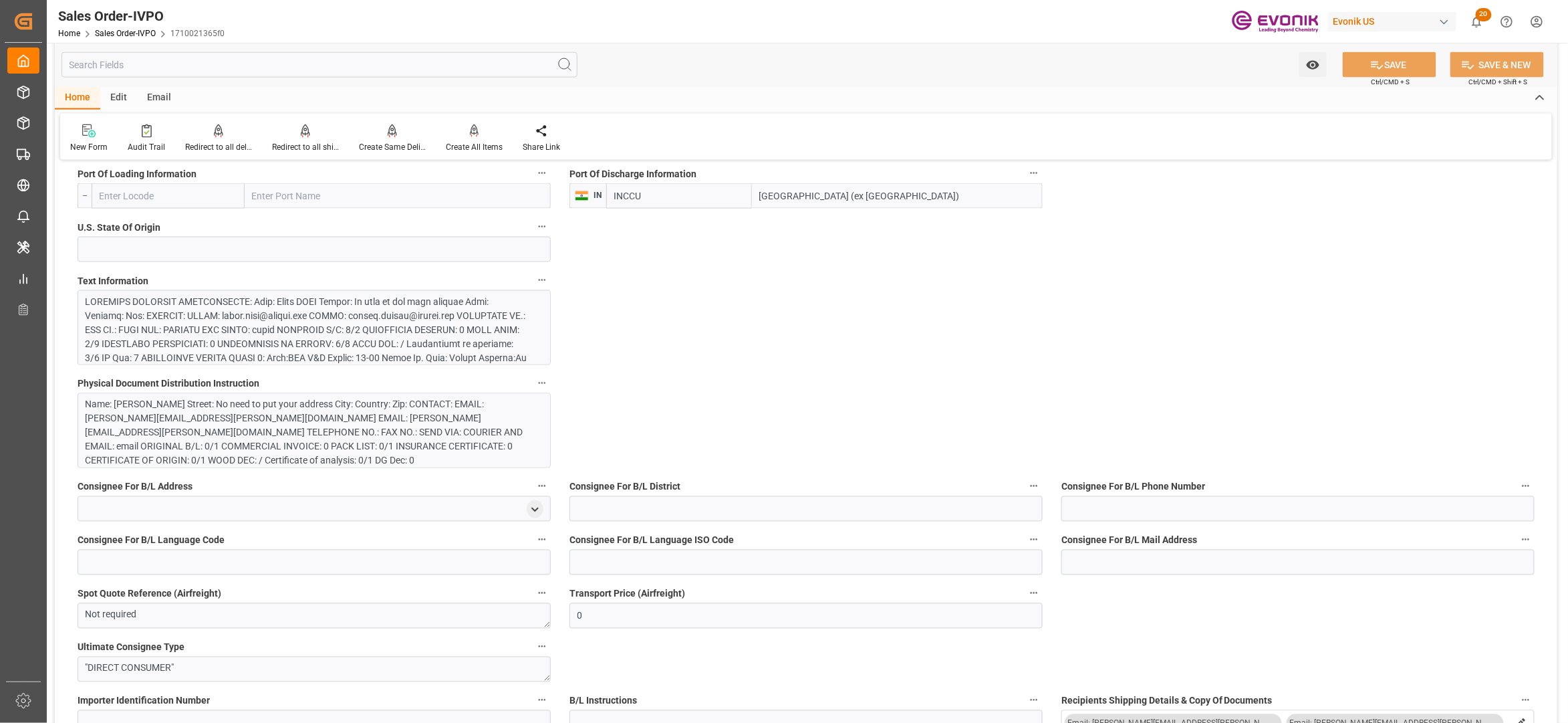
click at [413, 426] on div "Name: [PERSON_NAME] Street: No need to put your address City: Country: Zip: CON…" at bounding box center [307, 432] width 444 height 70
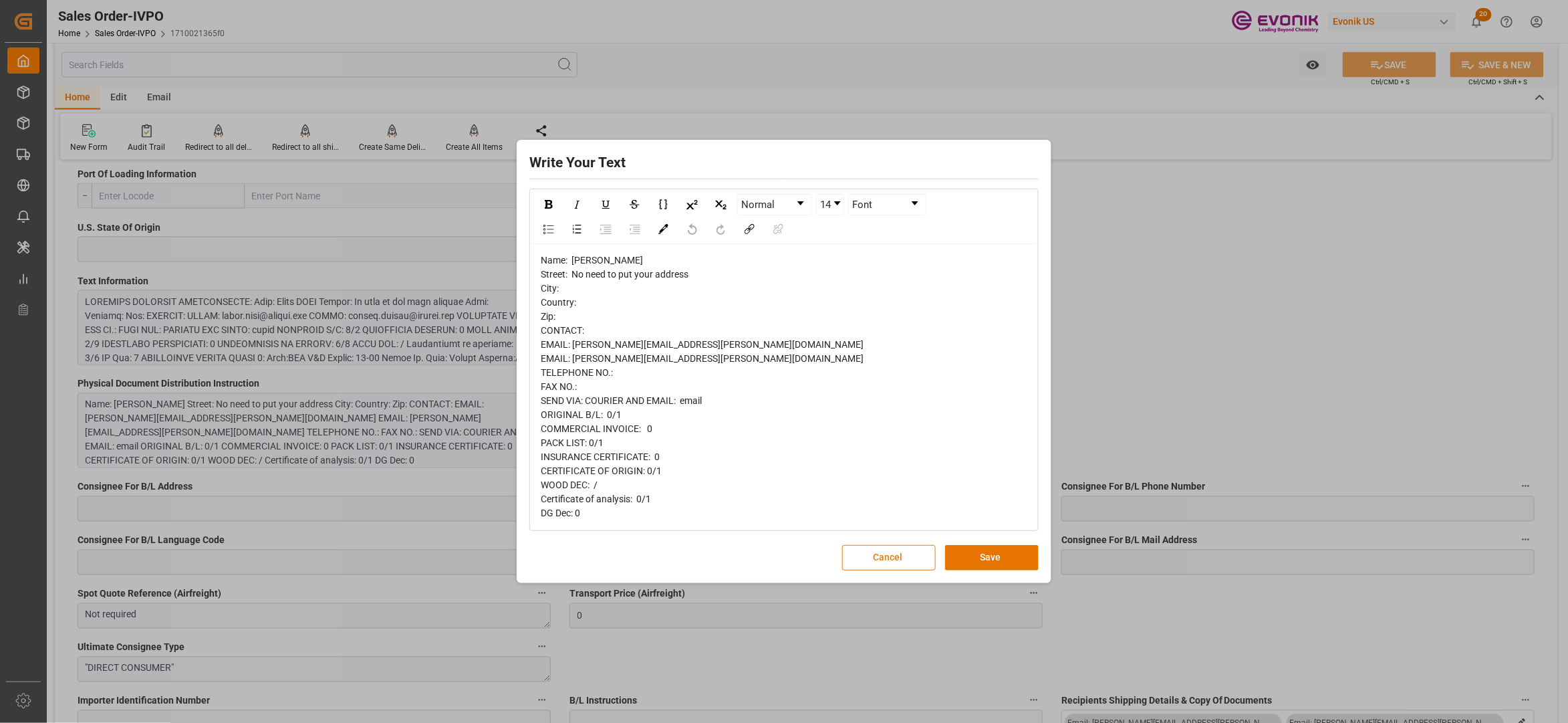
click at [887, 560] on button "Cancel" at bounding box center [888, 557] width 93 height 25
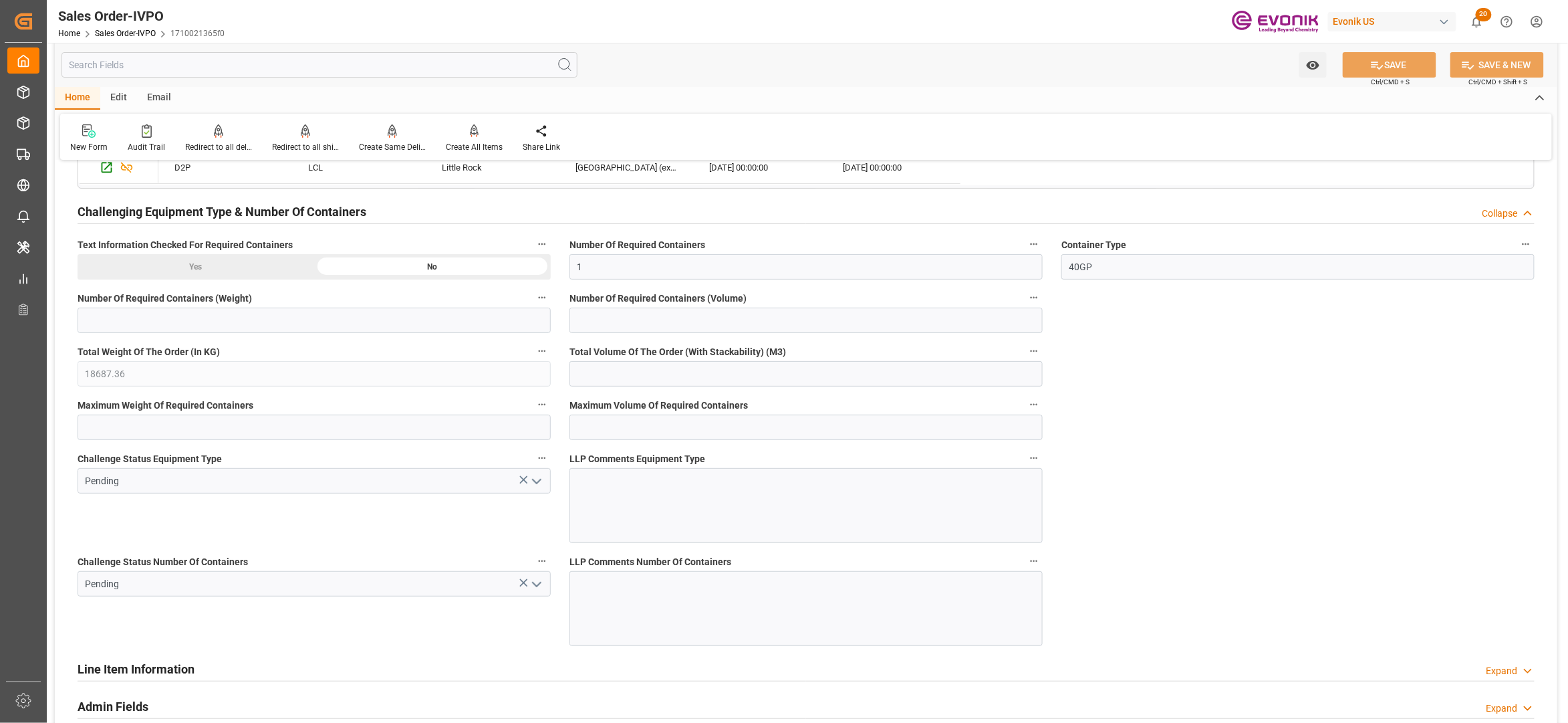
scroll to position [1188, 0]
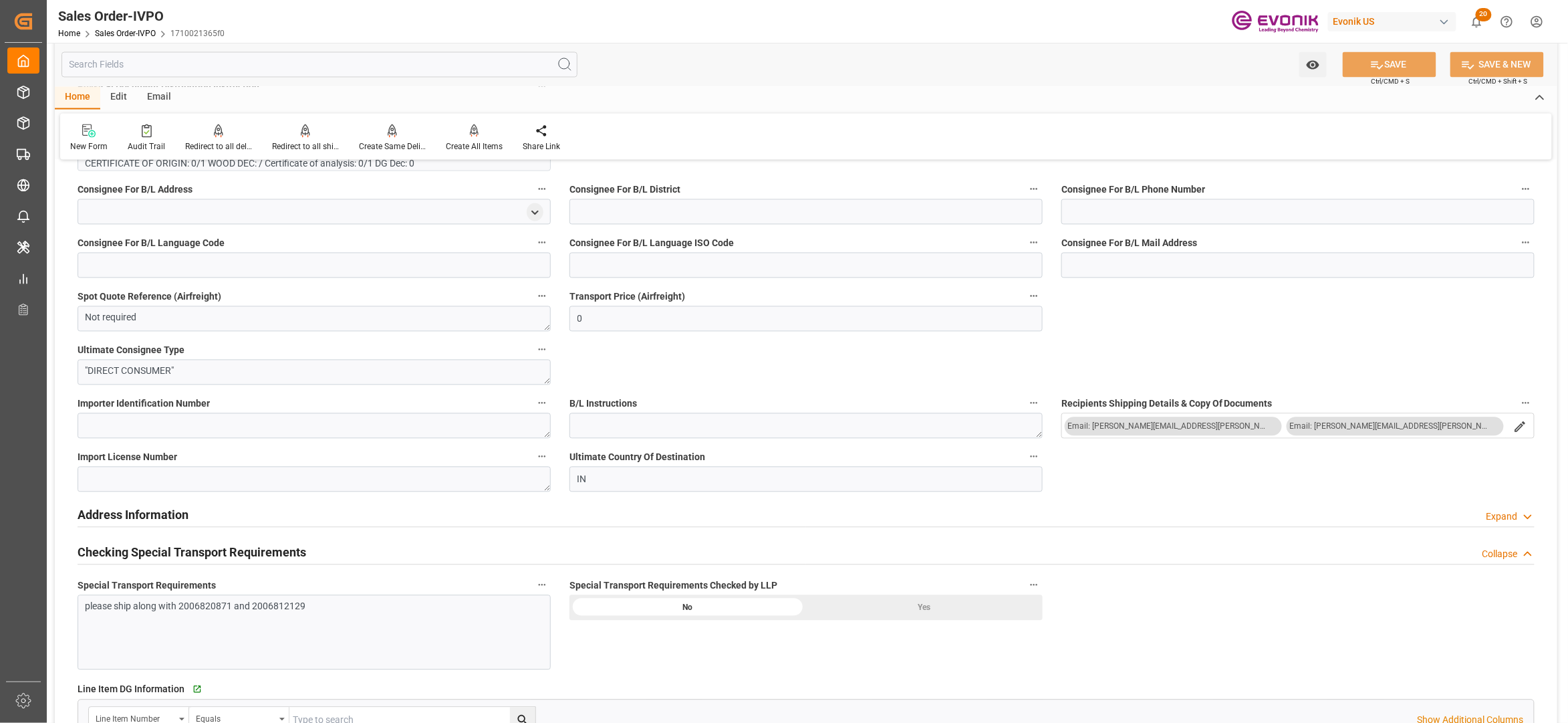
click at [338, 620] on div "please ship along with 2006820871 and 2006812129" at bounding box center [314, 633] width 473 height 75
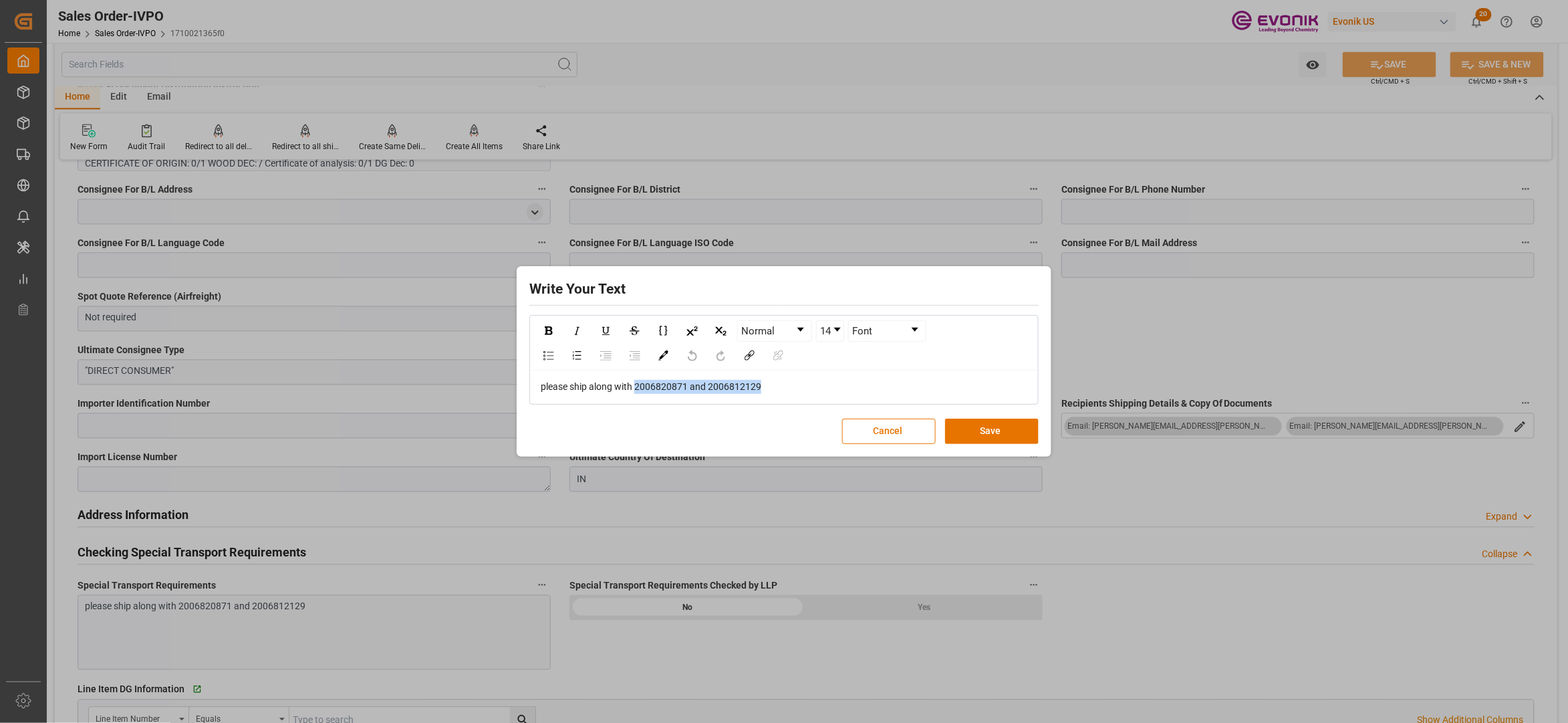
drag, startPoint x: 784, startPoint y: 384, endPoint x: 635, endPoint y: 383, distance: 149.0
click at [635, 383] on div "please ship along with 2006820871 and 2006812129" at bounding box center [784, 386] width 487 height 14
copy span "2006820871 and 2006812129"
click at [786, 395] on div "please ship along with 2006820871 and 2006812129" at bounding box center [784, 387] width 507 height 33
click at [901, 433] on button "Cancel" at bounding box center [888, 431] width 93 height 25
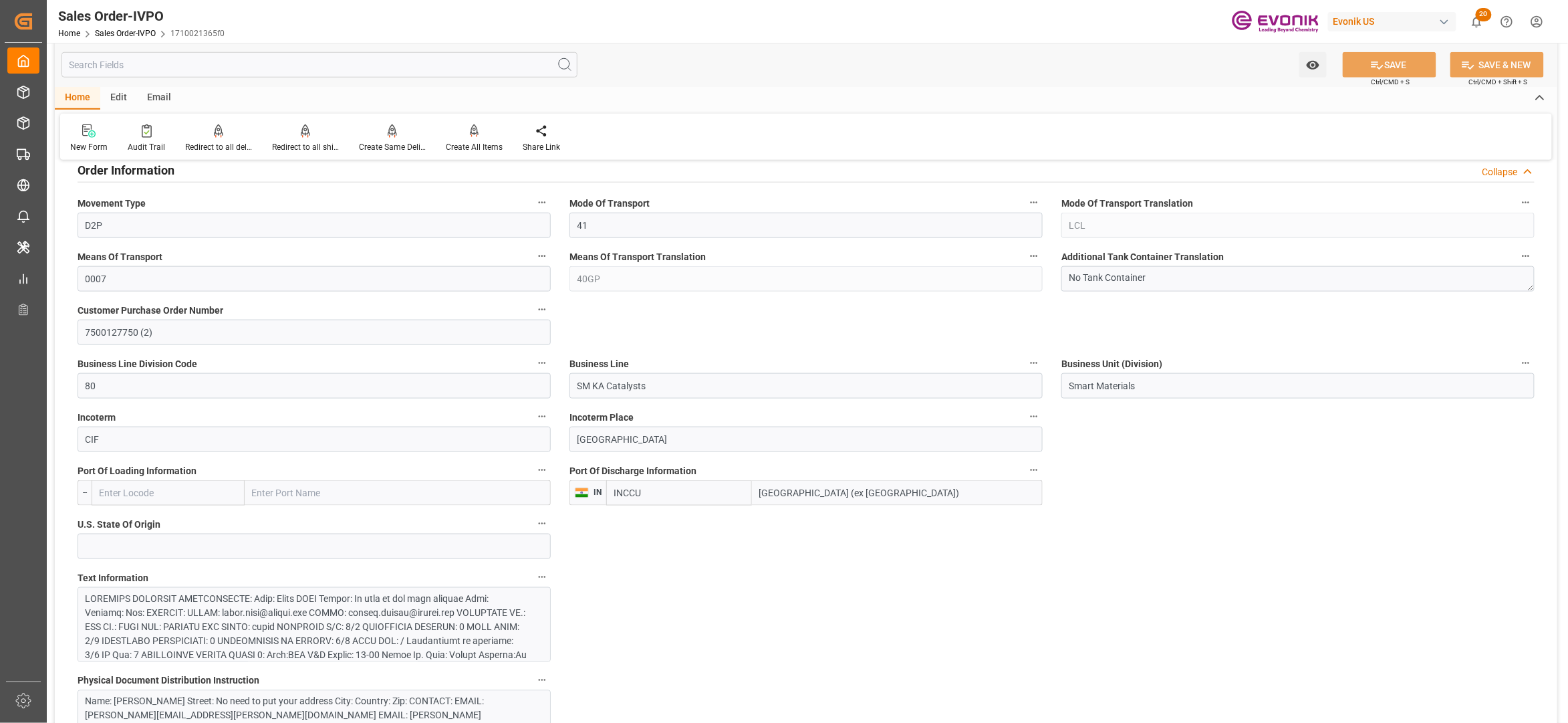
scroll to position [891, 0]
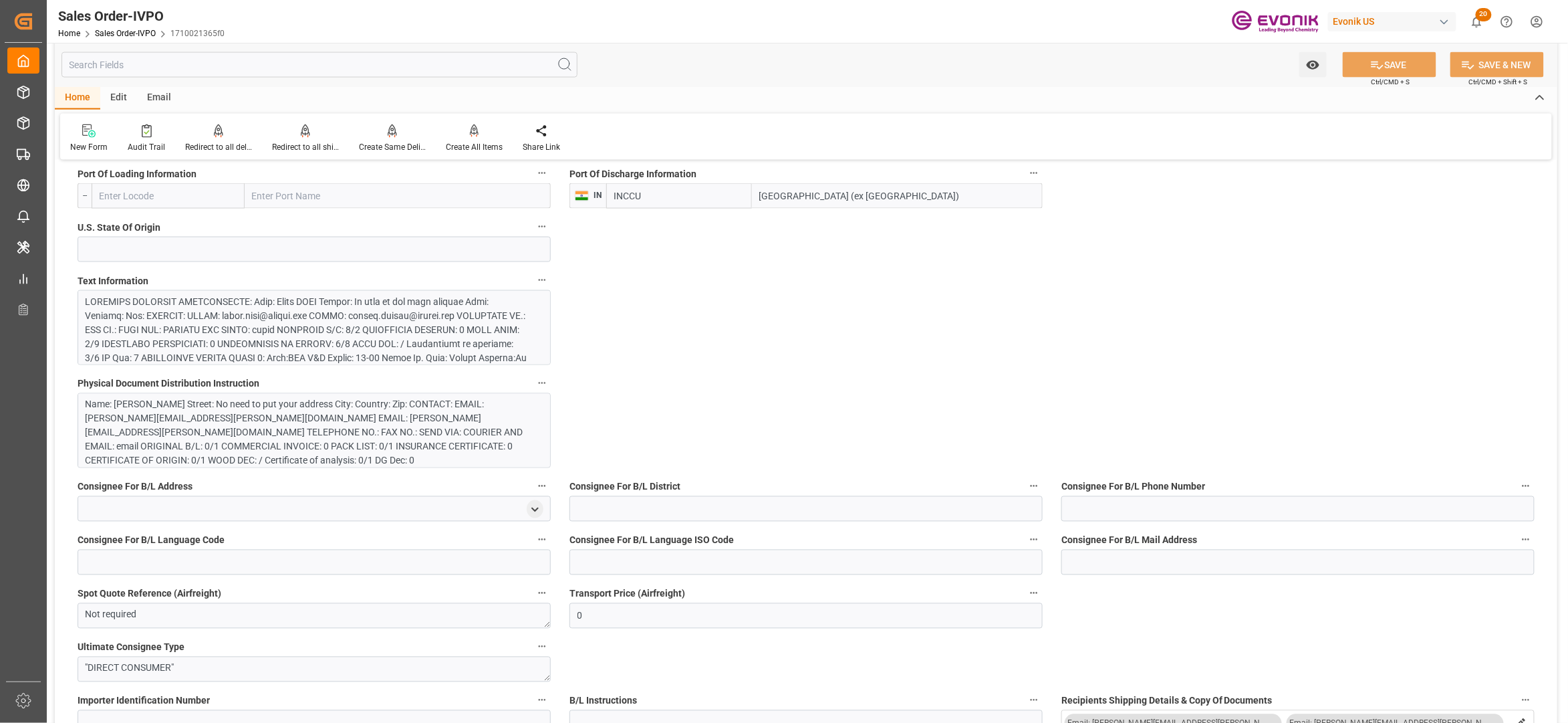
click at [407, 345] on div at bounding box center [307, 421] width 444 height 253
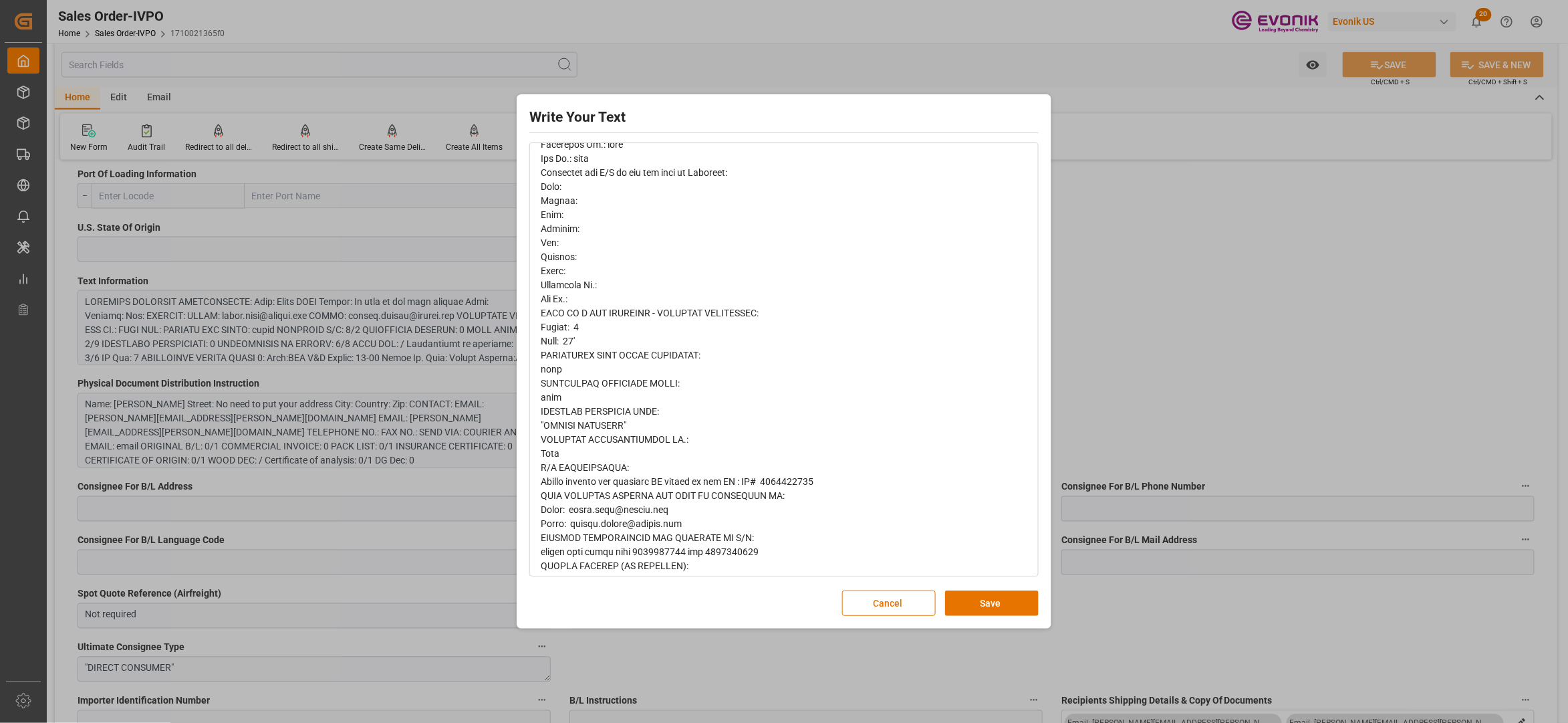
scroll to position [906, 0]
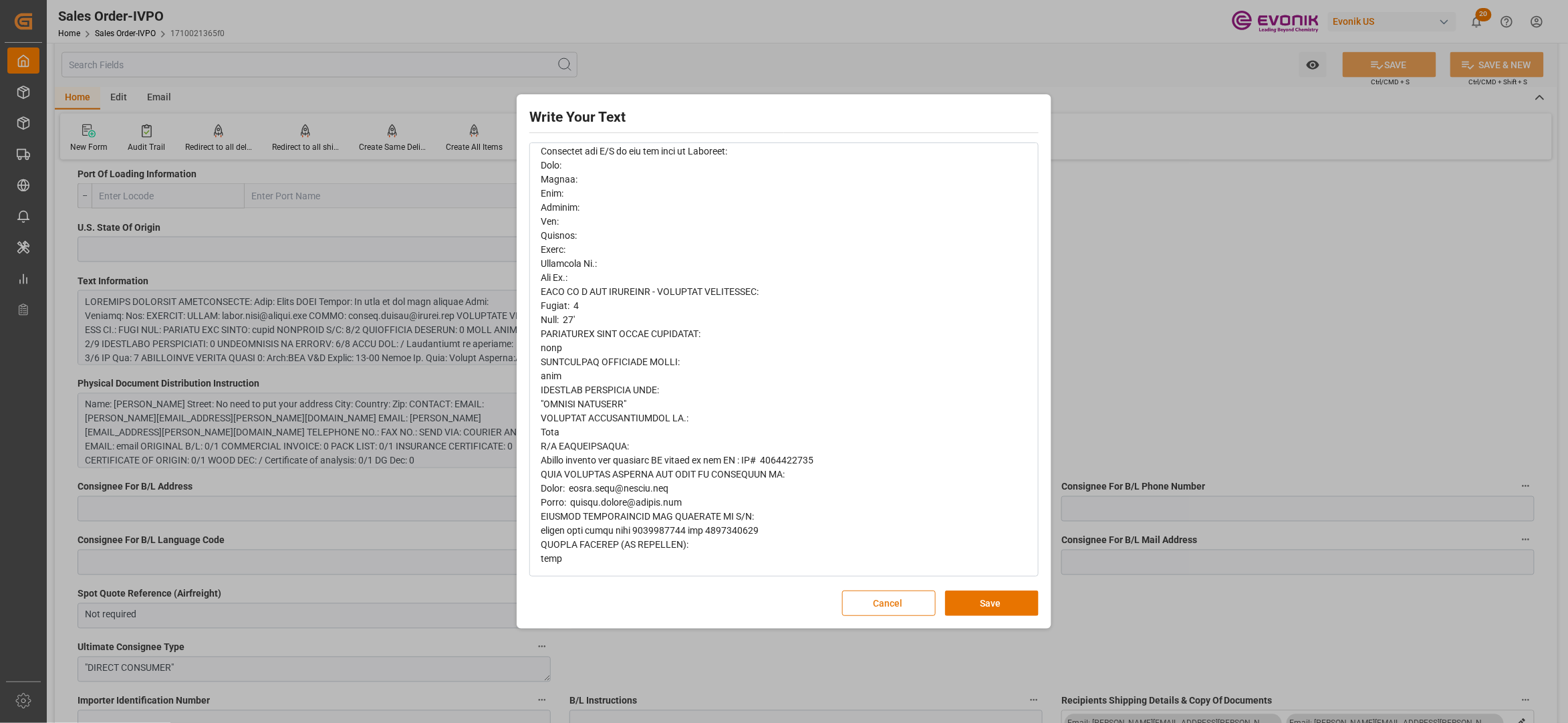
click at [869, 604] on button "Cancel" at bounding box center [888, 603] width 93 height 25
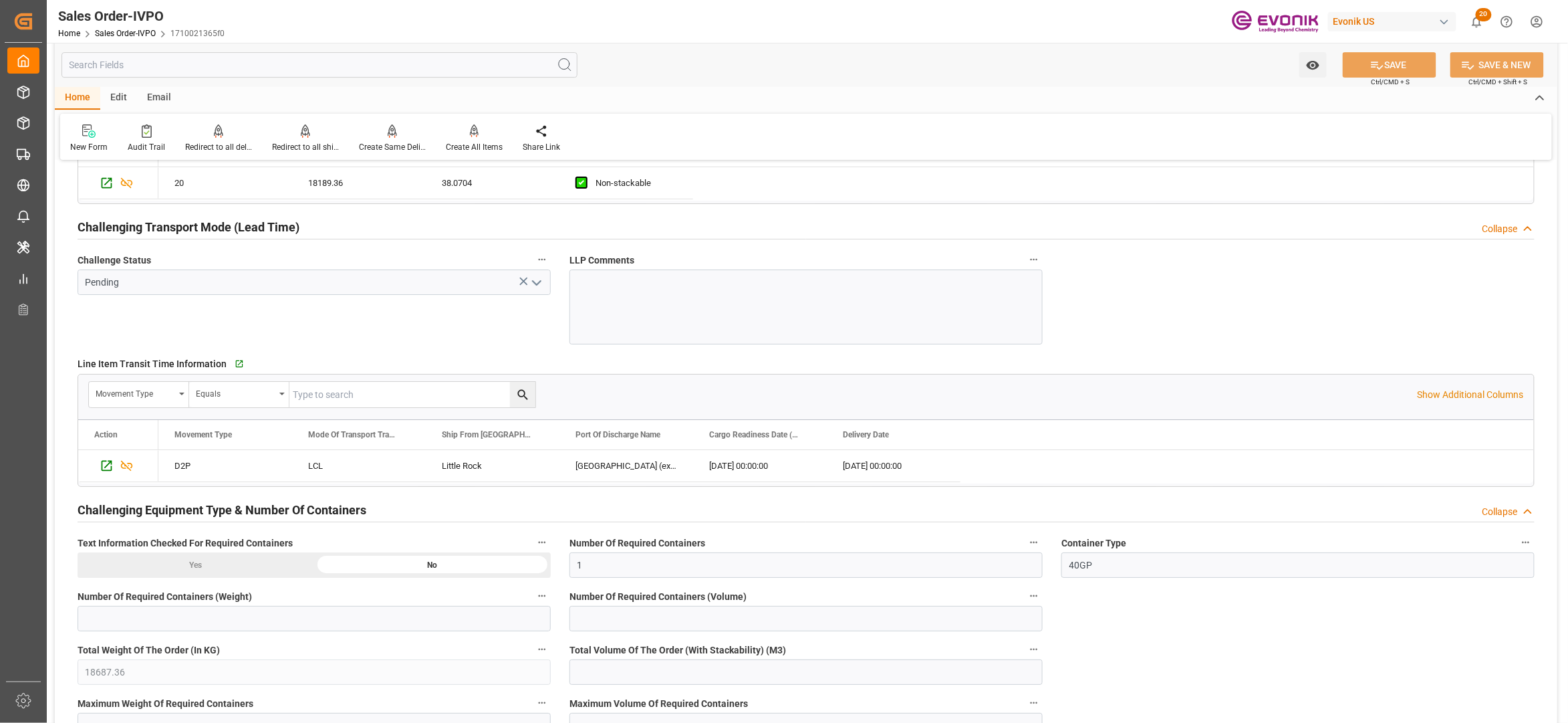
scroll to position [2376, 0]
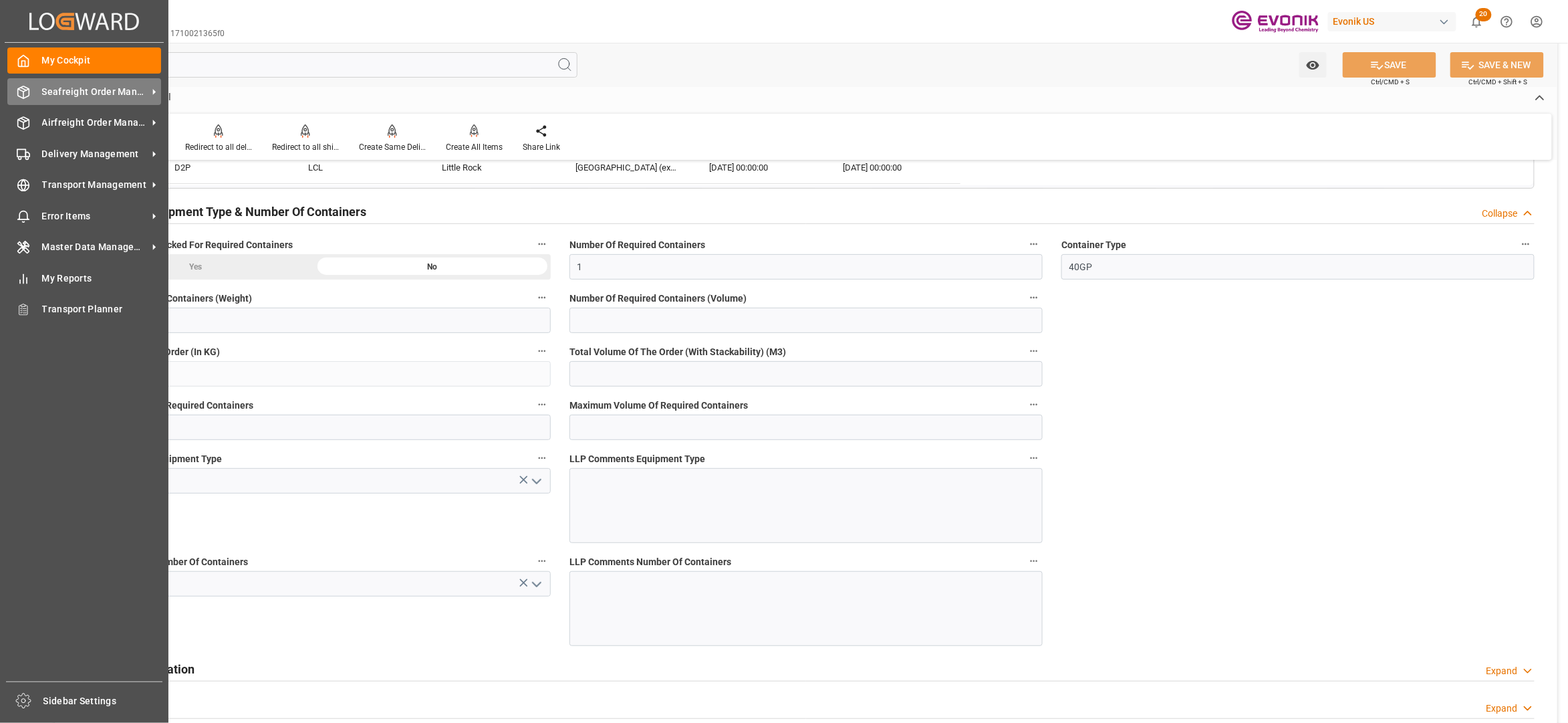
click at [85, 98] on span "Seafreight Order Management" at bounding box center [95, 91] width 106 height 14
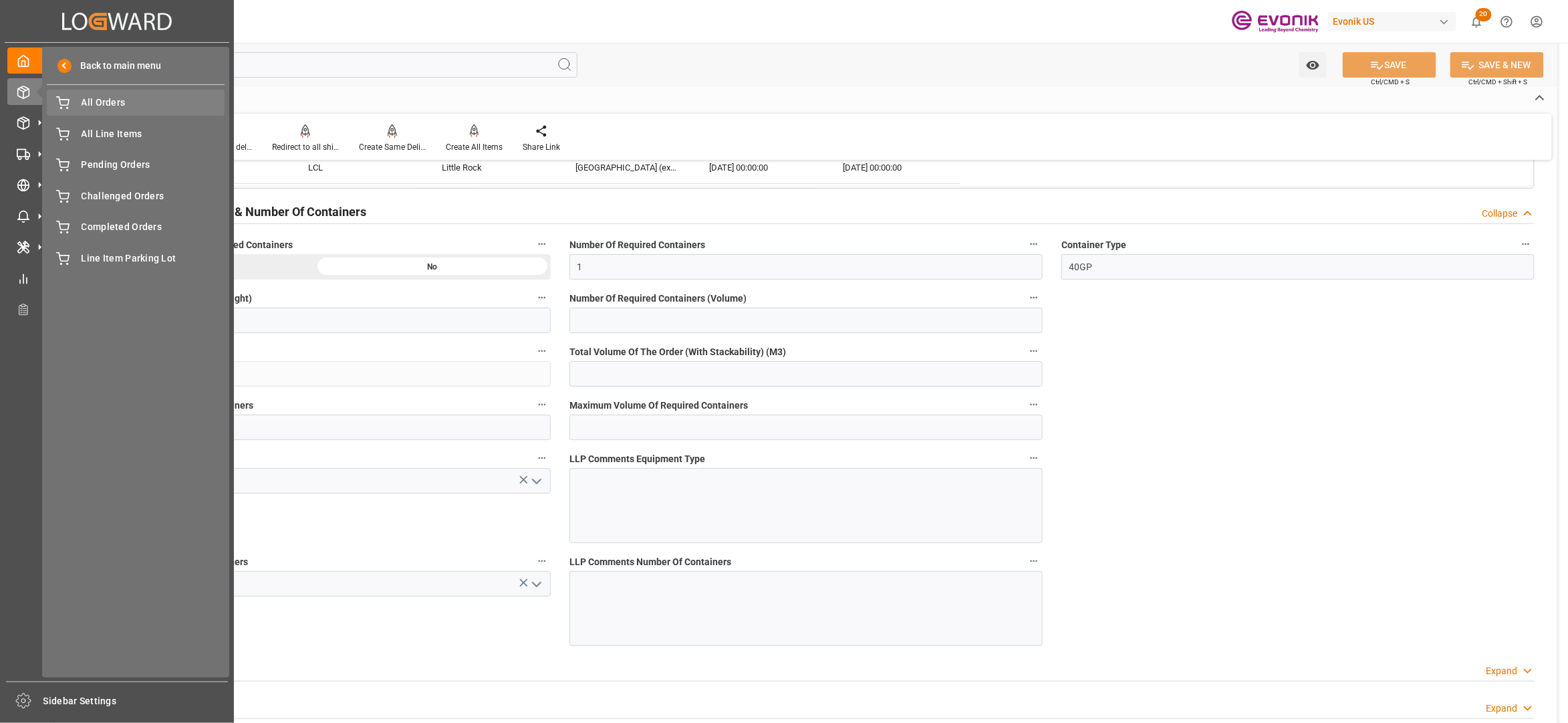
click at [120, 105] on span "All Orders" at bounding box center [154, 103] width 144 height 14
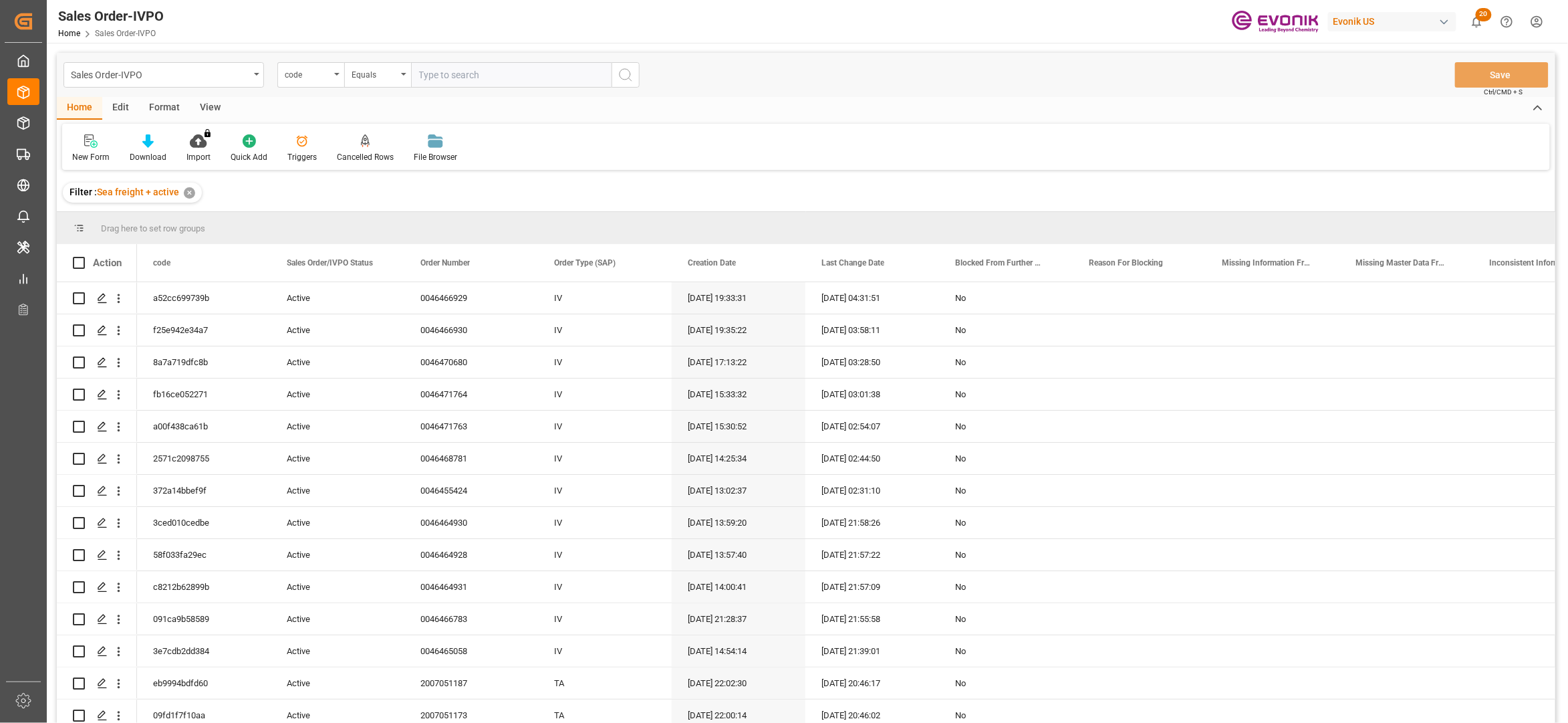
click at [325, 76] on div "code" at bounding box center [307, 73] width 45 height 15
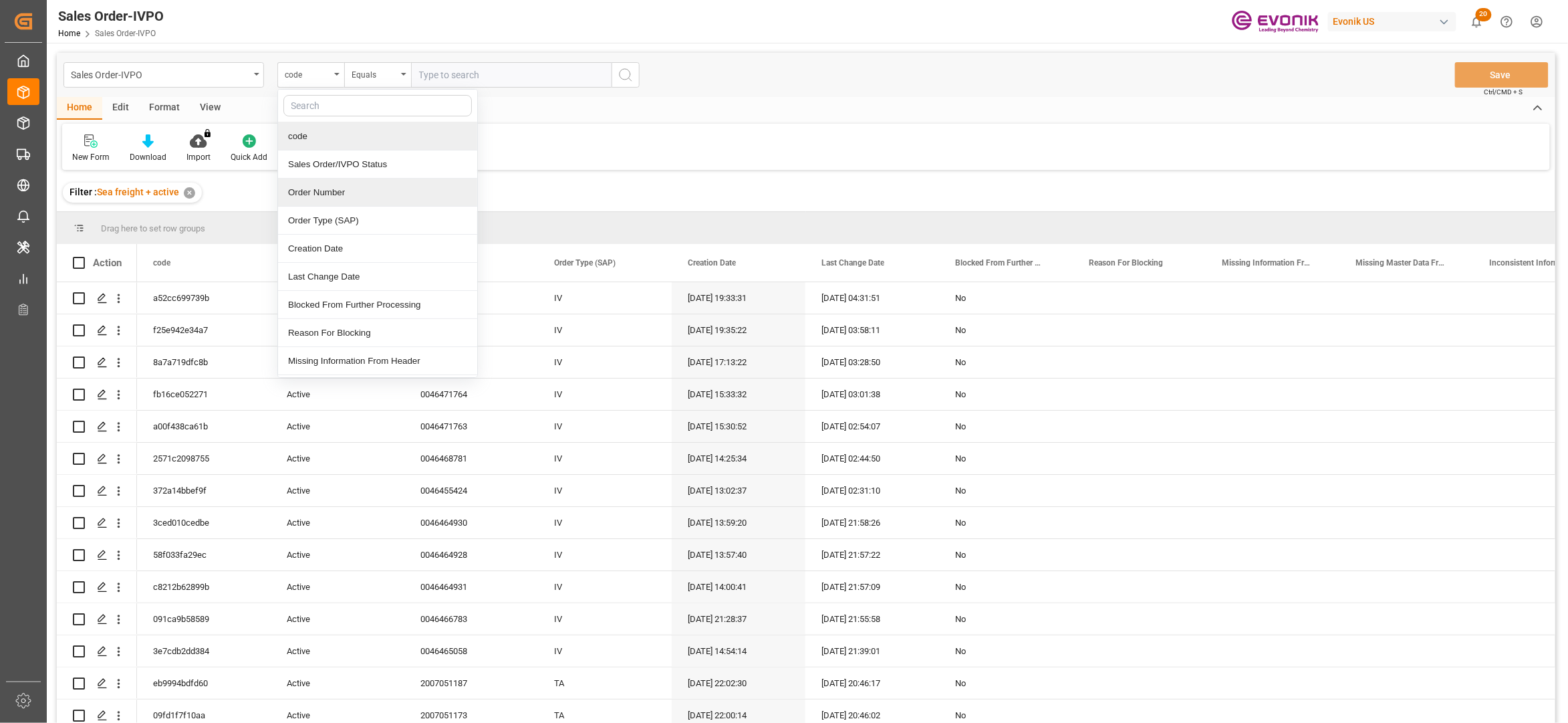
click at [337, 193] on div "Order Number" at bounding box center [377, 192] width 199 height 28
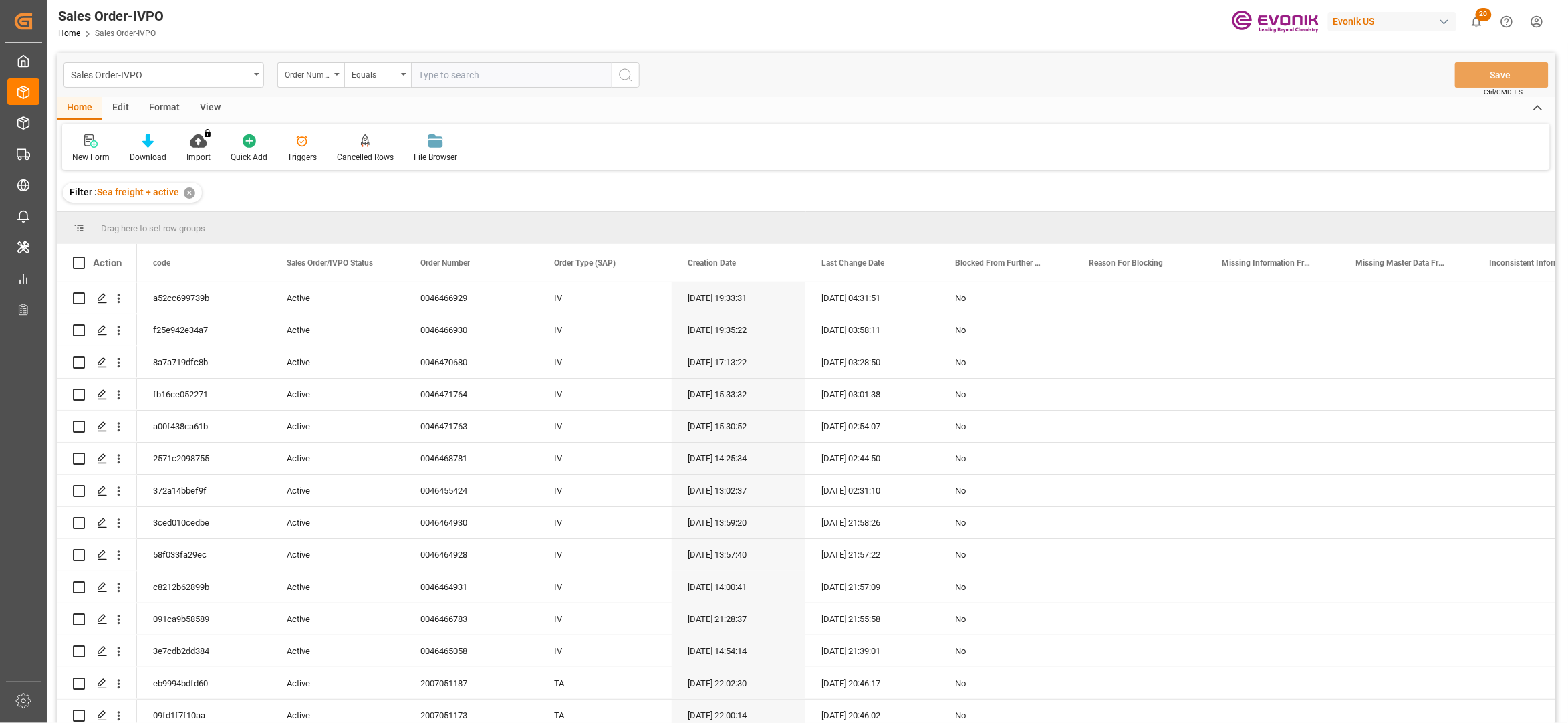
click at [445, 69] on input "text" at bounding box center [511, 75] width 201 height 25
paste input "0046463797"
type input "0046463797"
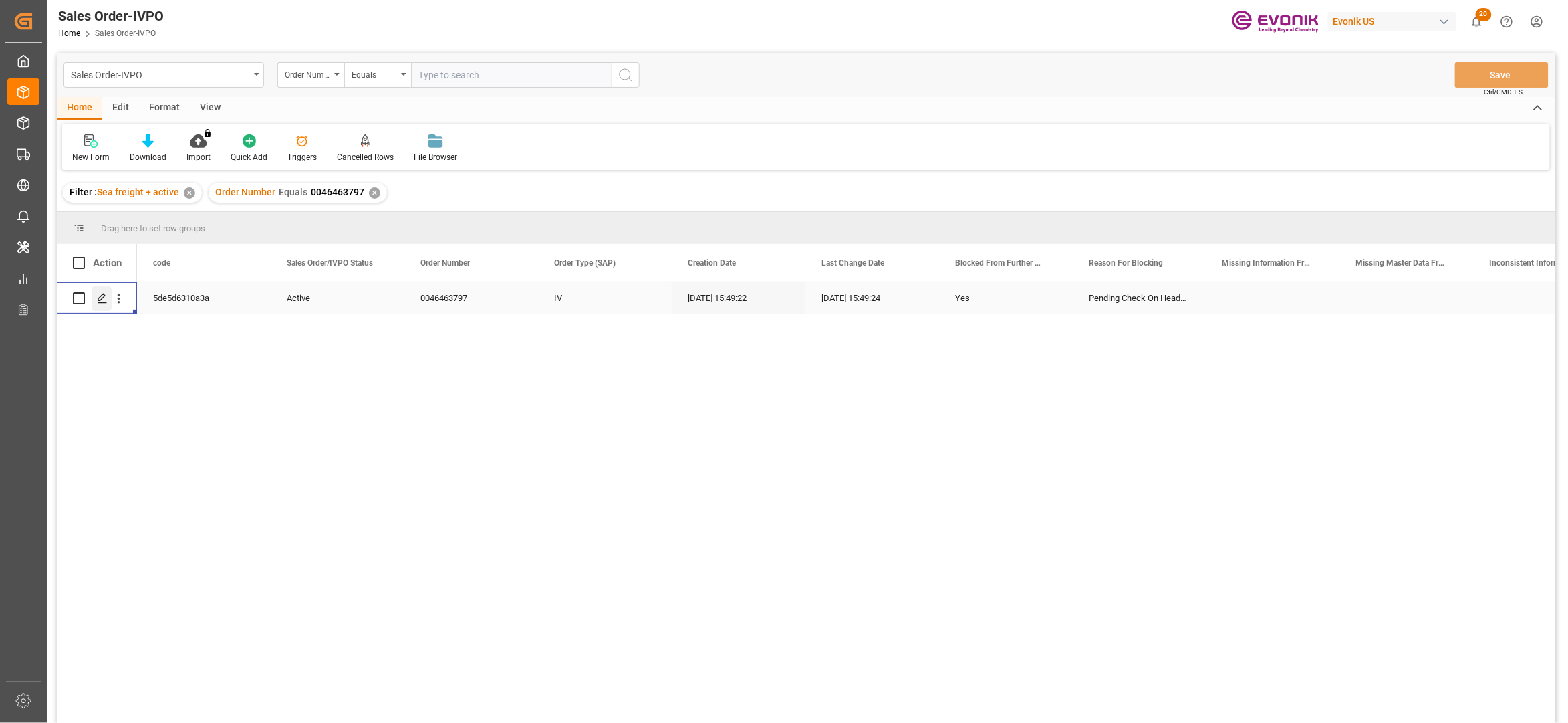
click at [94, 298] on div "Press SPACE to select this row." at bounding box center [101, 299] width 20 height 25
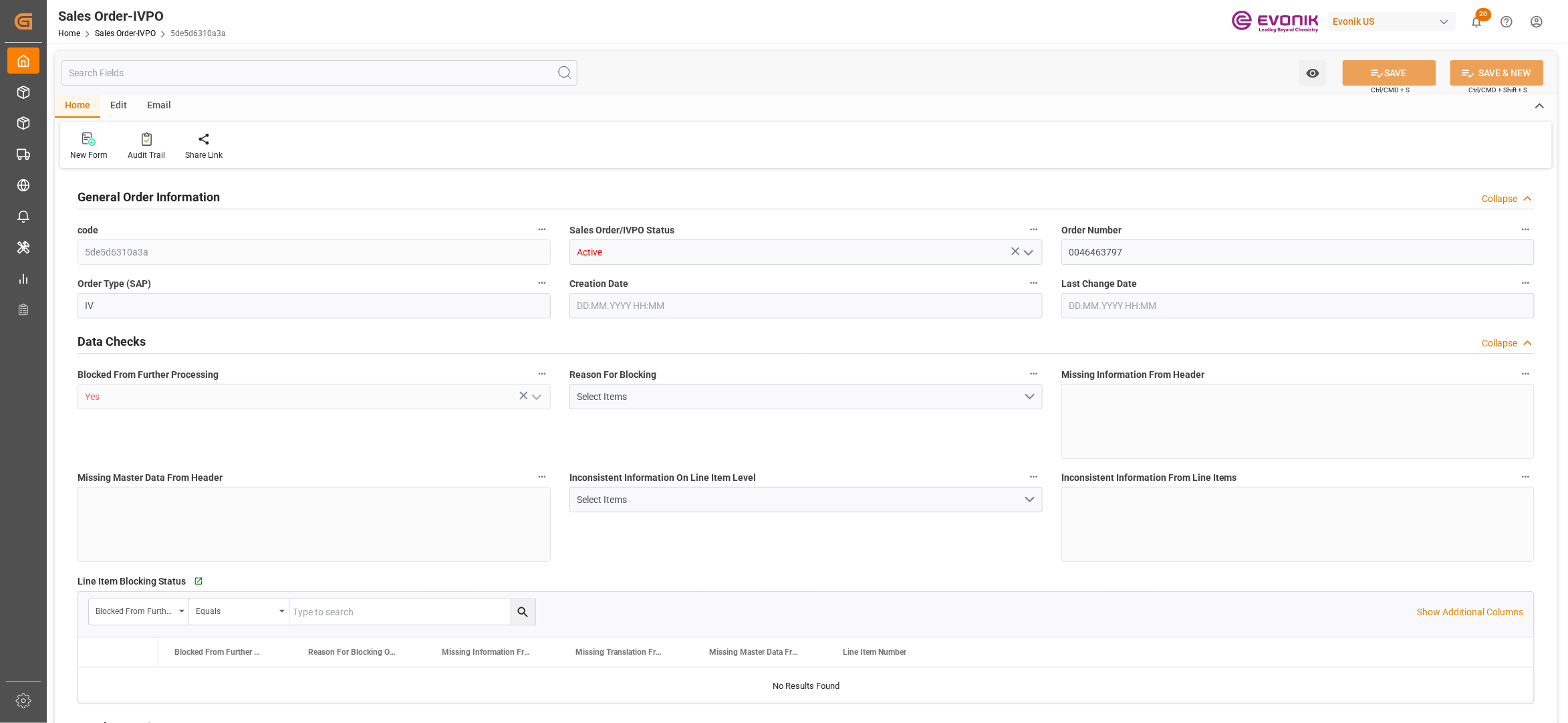
type input "CNSHA"
type input "0"
type input "1"
type input "10309.968"
type input "[DATE] 15:49"
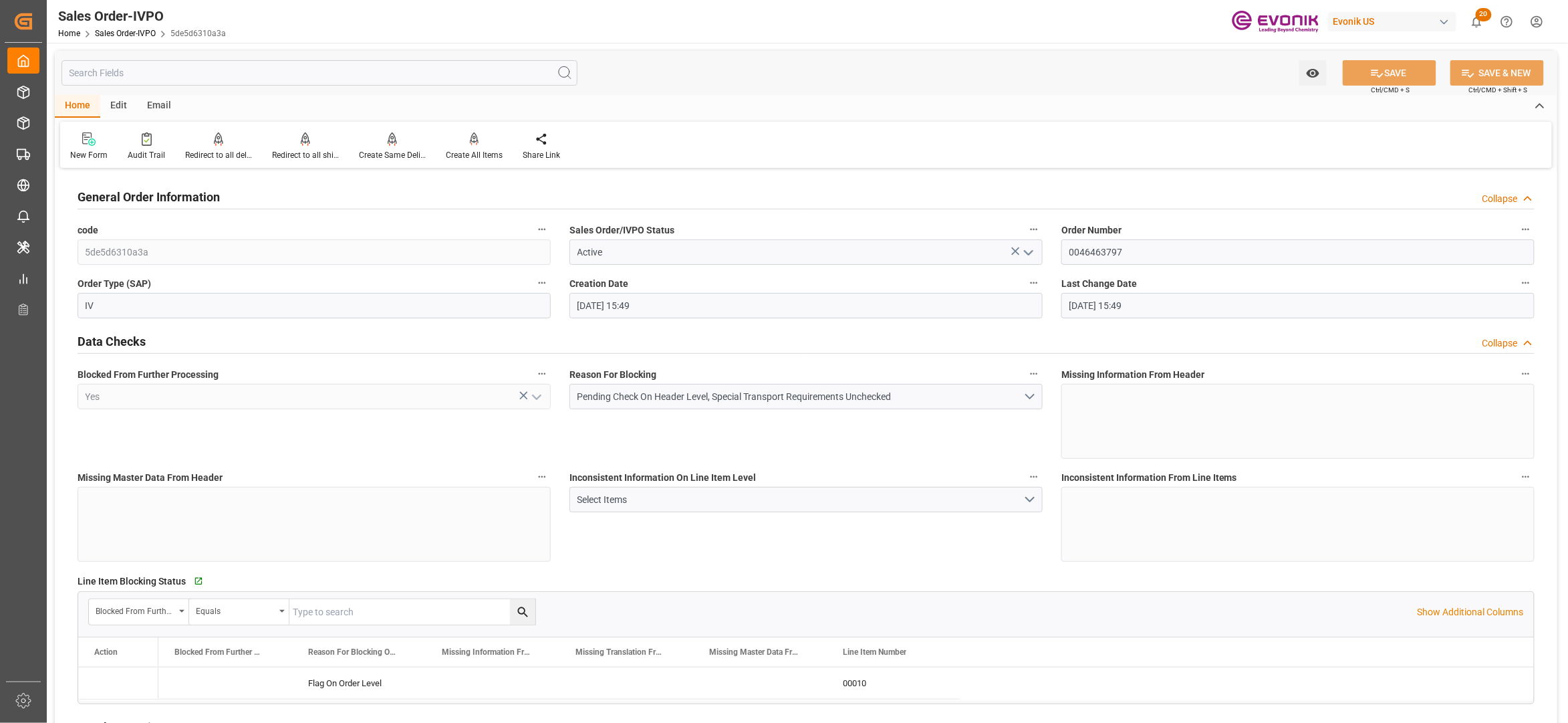
type input "[DATE] 15:49"
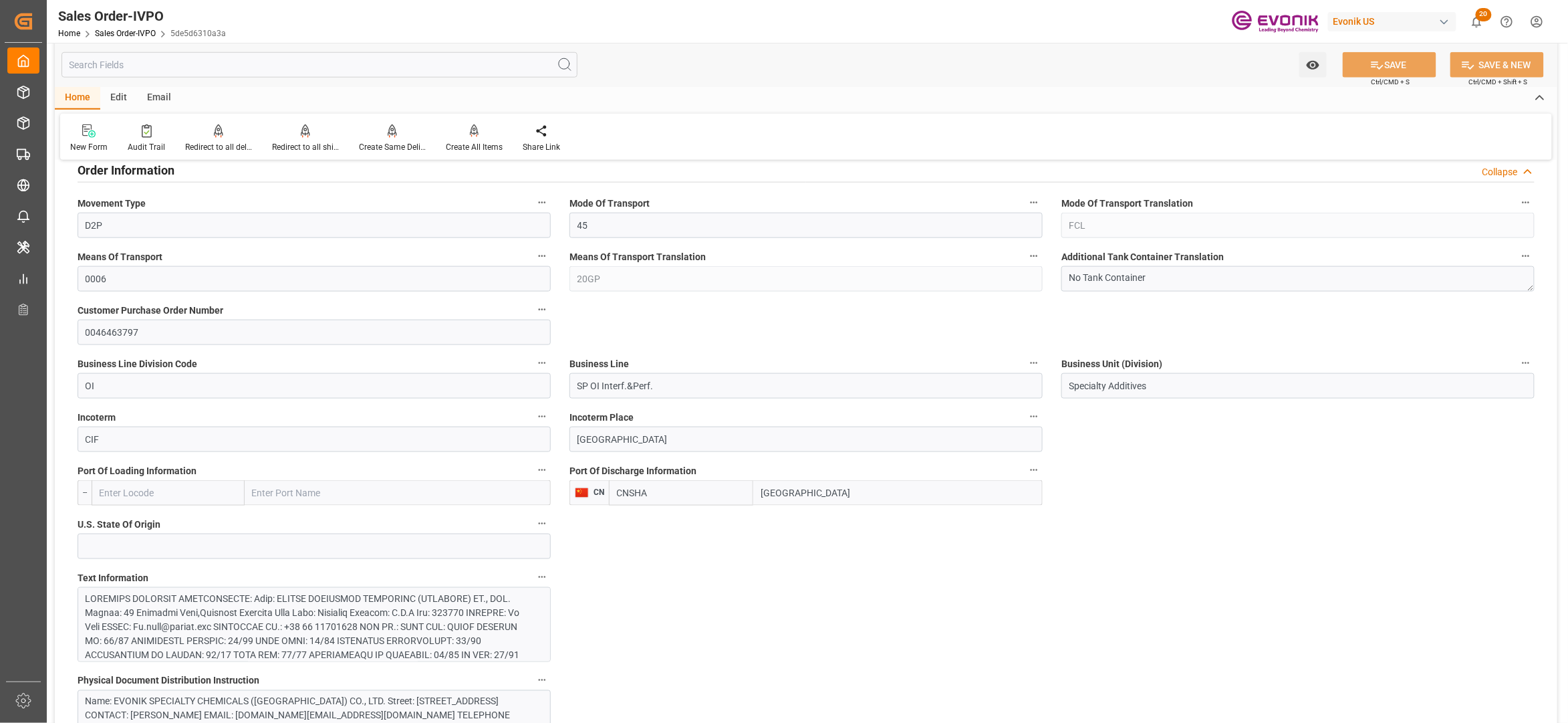
scroll to position [891, 0]
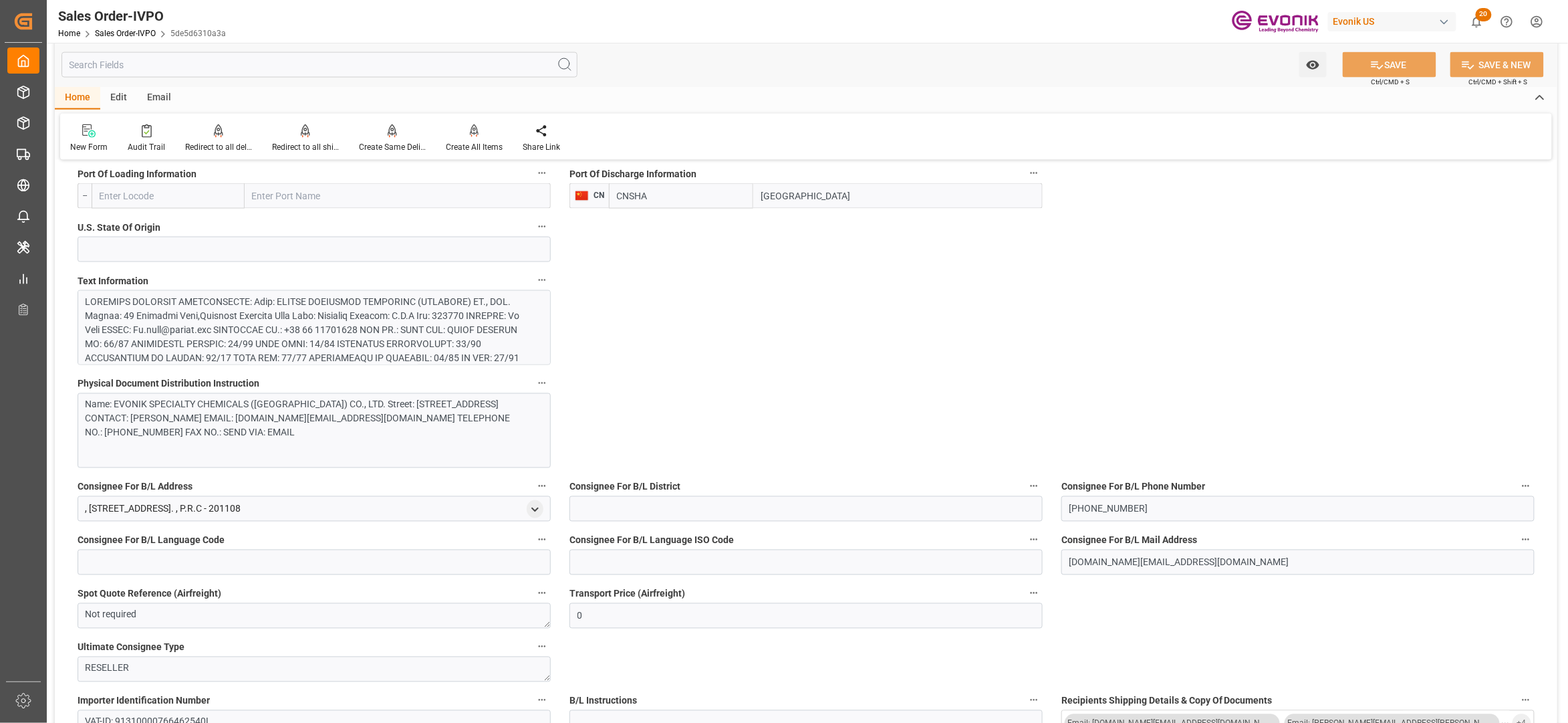
click at [289, 314] on div at bounding box center [307, 414] width 444 height 239
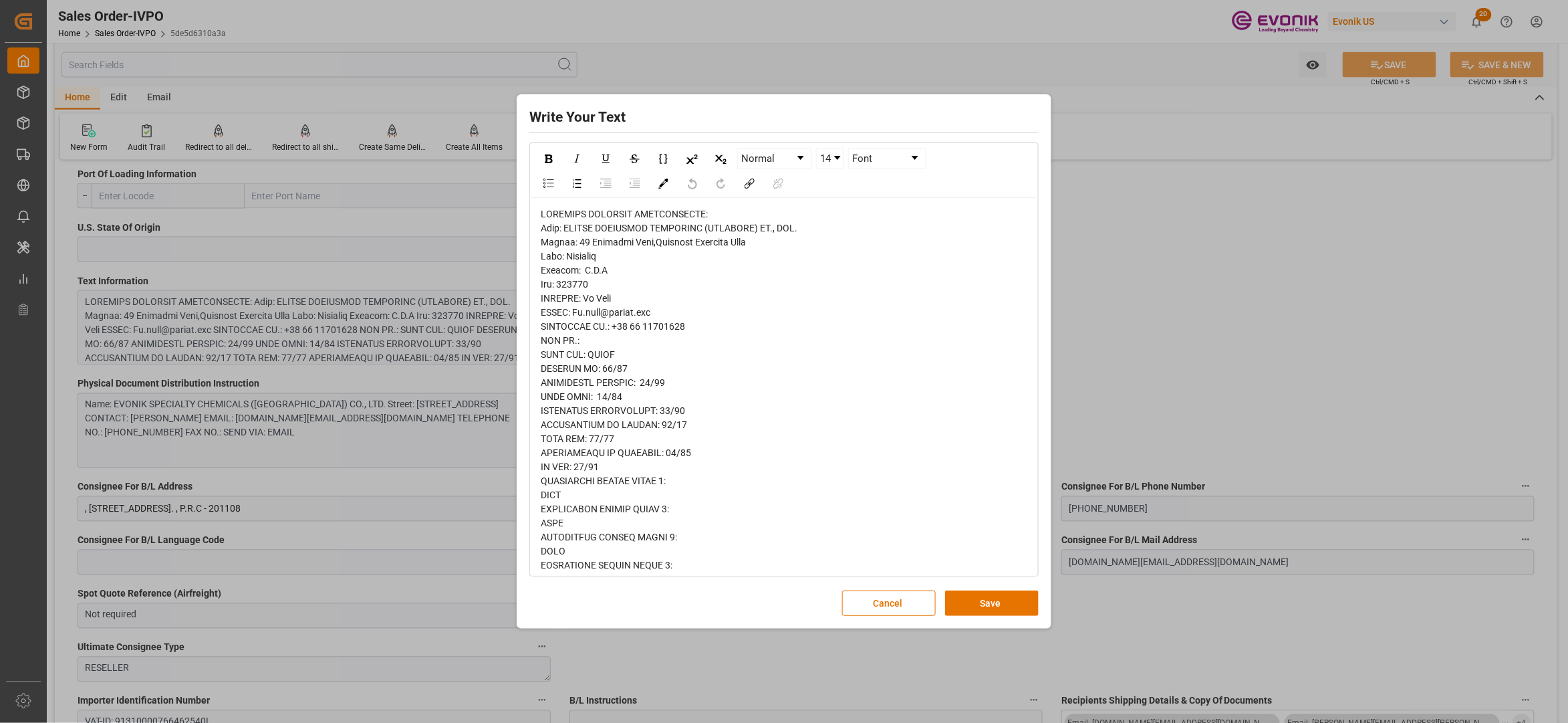
scroll to position [485, 0]
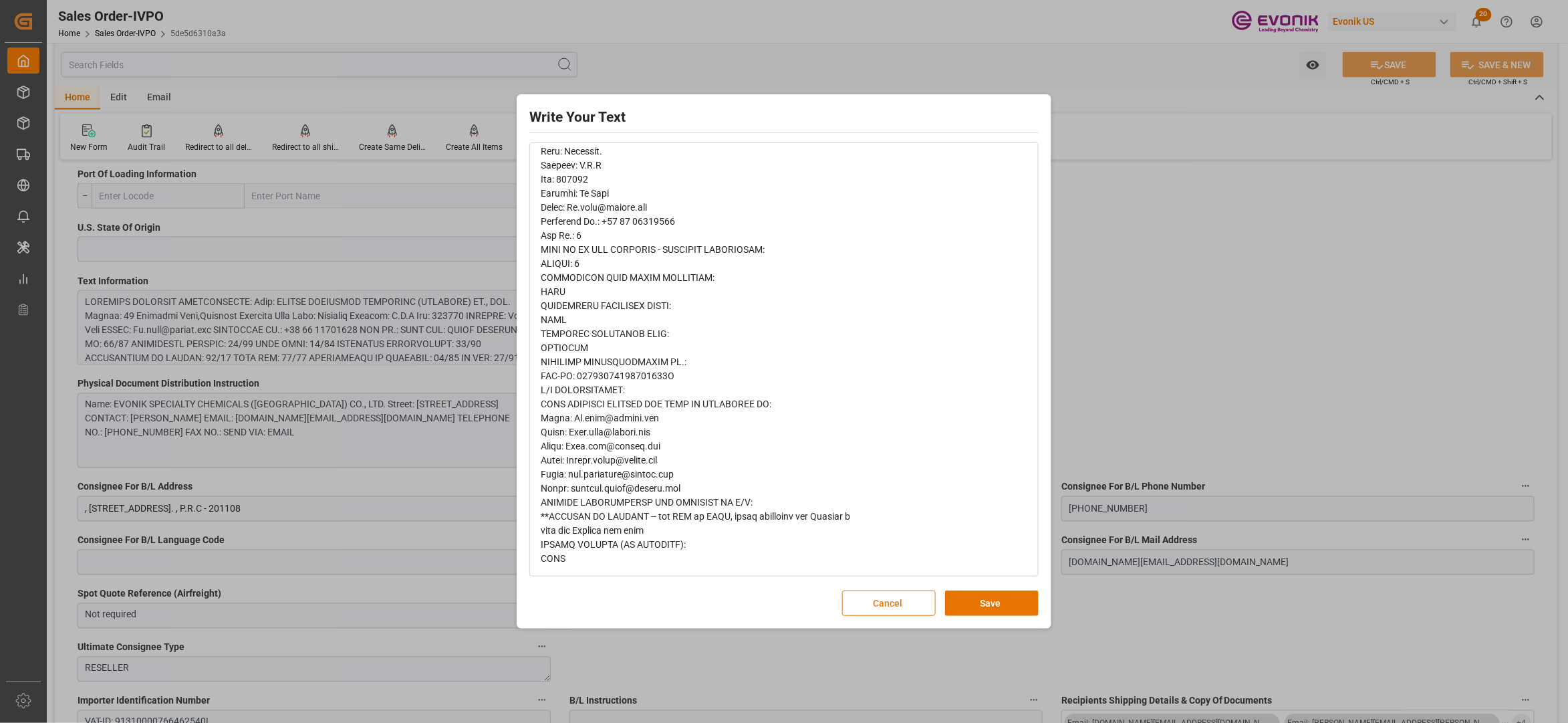
click at [866, 606] on button "Cancel" at bounding box center [888, 603] width 93 height 25
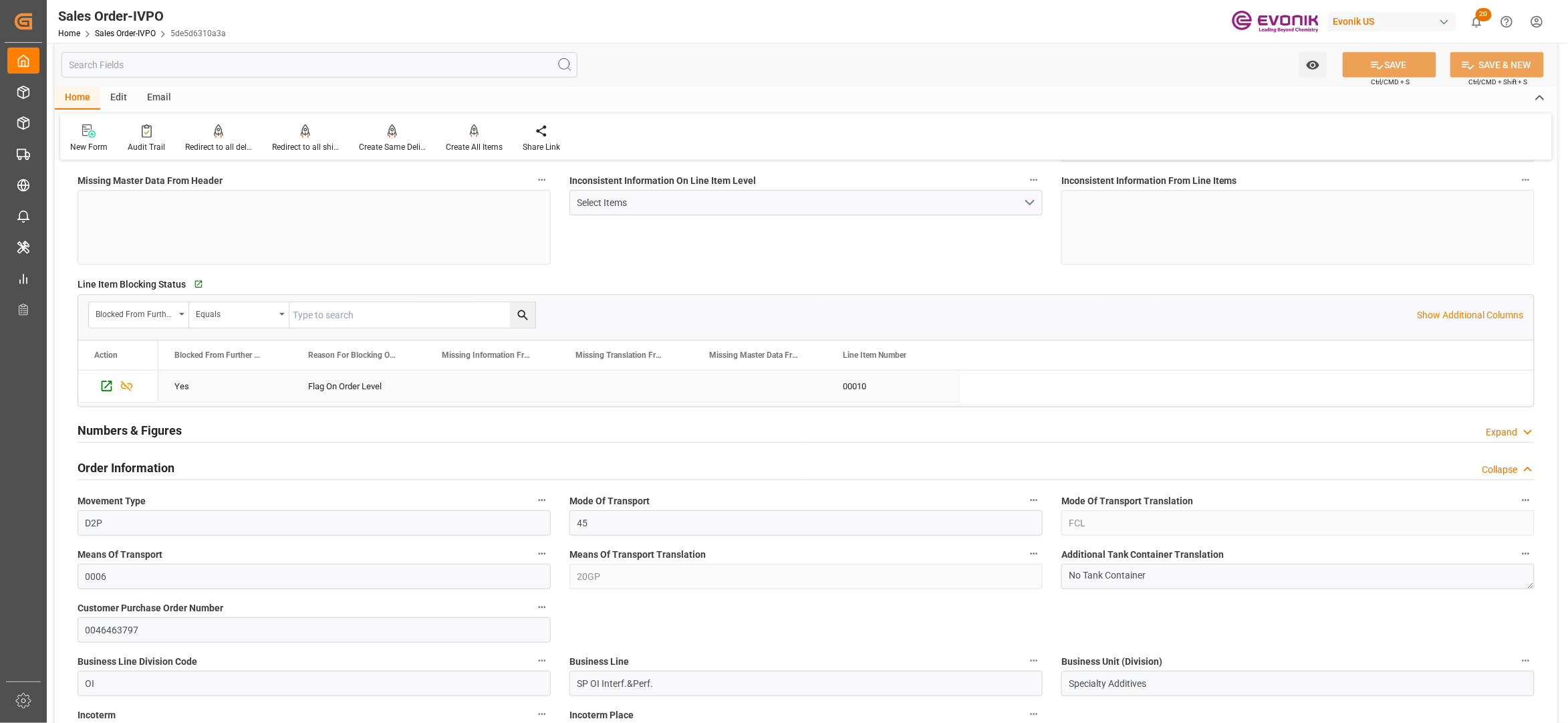
scroll to position [0, 0]
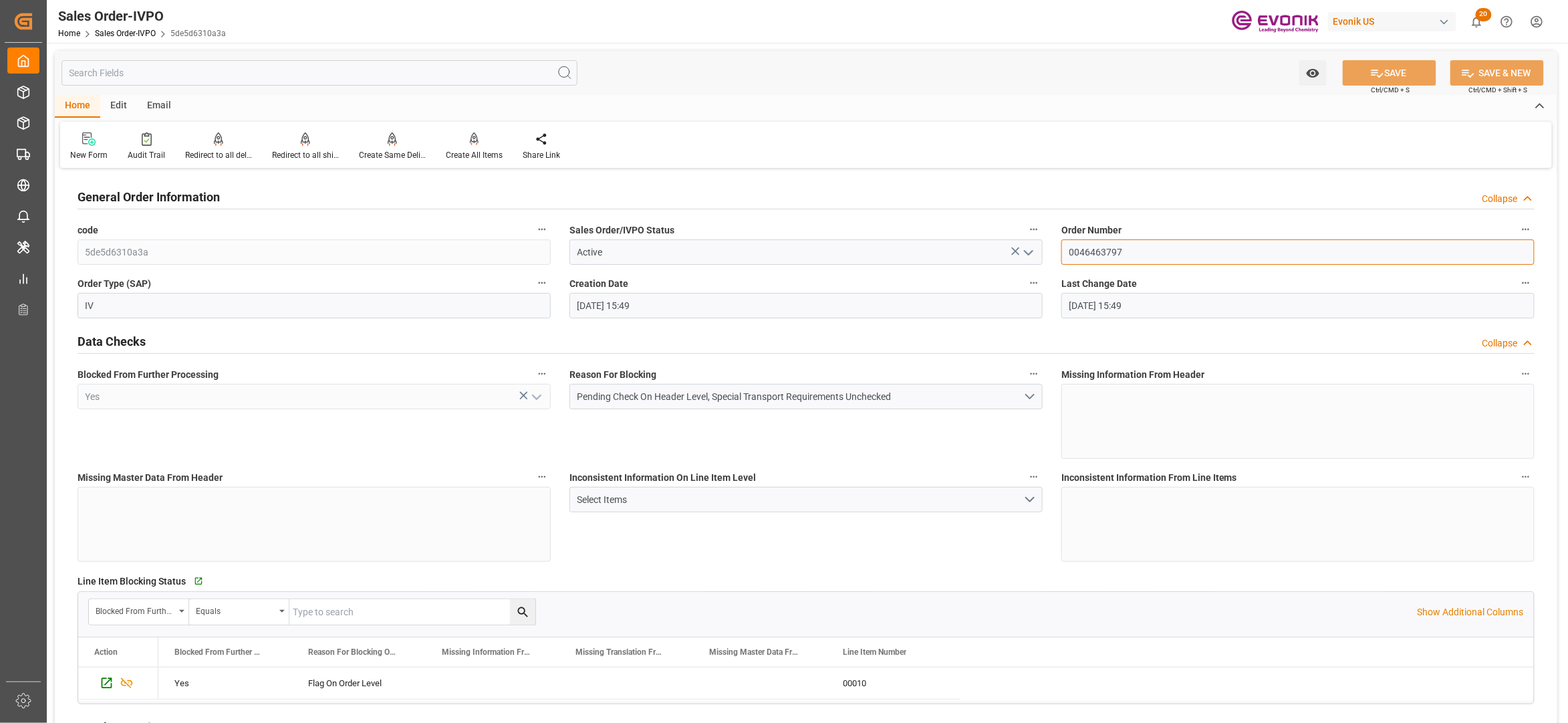
drag, startPoint x: 1134, startPoint y: 252, endPoint x: 1046, endPoint y: 243, distance: 88.5
click at [921, 554] on div "Inconsistent Information On Line Item Level Select Items" at bounding box center [806, 514] width 492 height 103
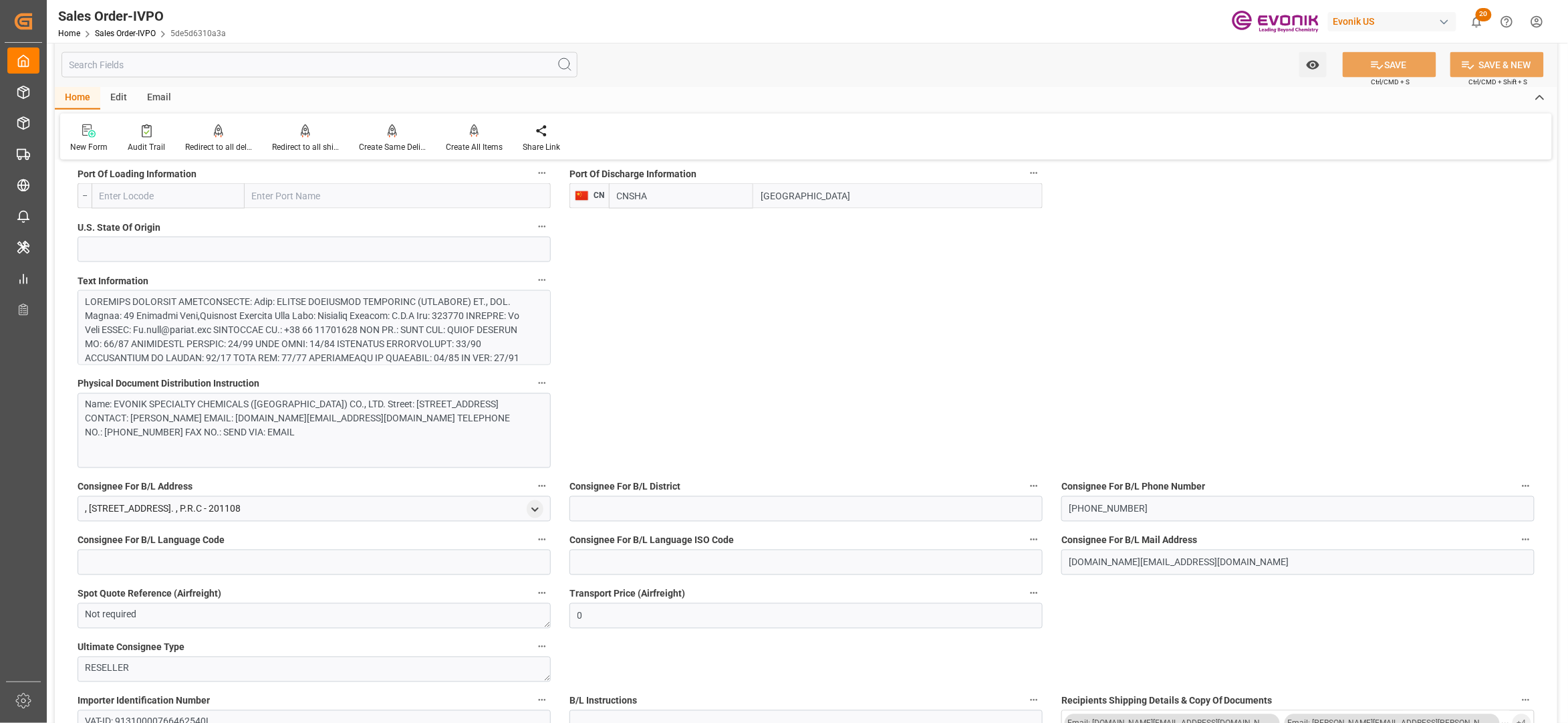
scroll to position [594, 0]
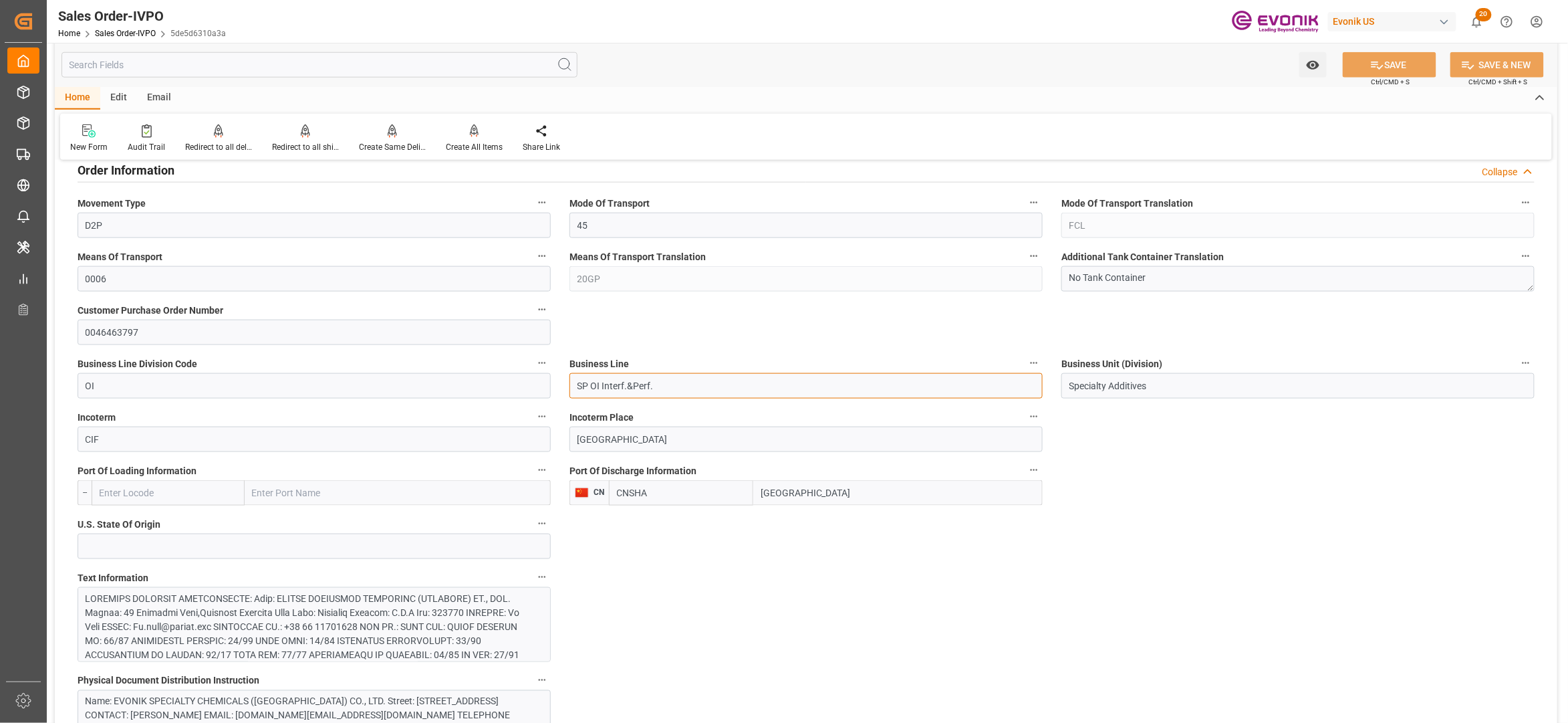
drag, startPoint x: 672, startPoint y: 388, endPoint x: 560, endPoint y: 383, distance: 112.1
click at [560, 383] on div "Business Line SP OI Interf.&Perf." at bounding box center [806, 376] width 492 height 54
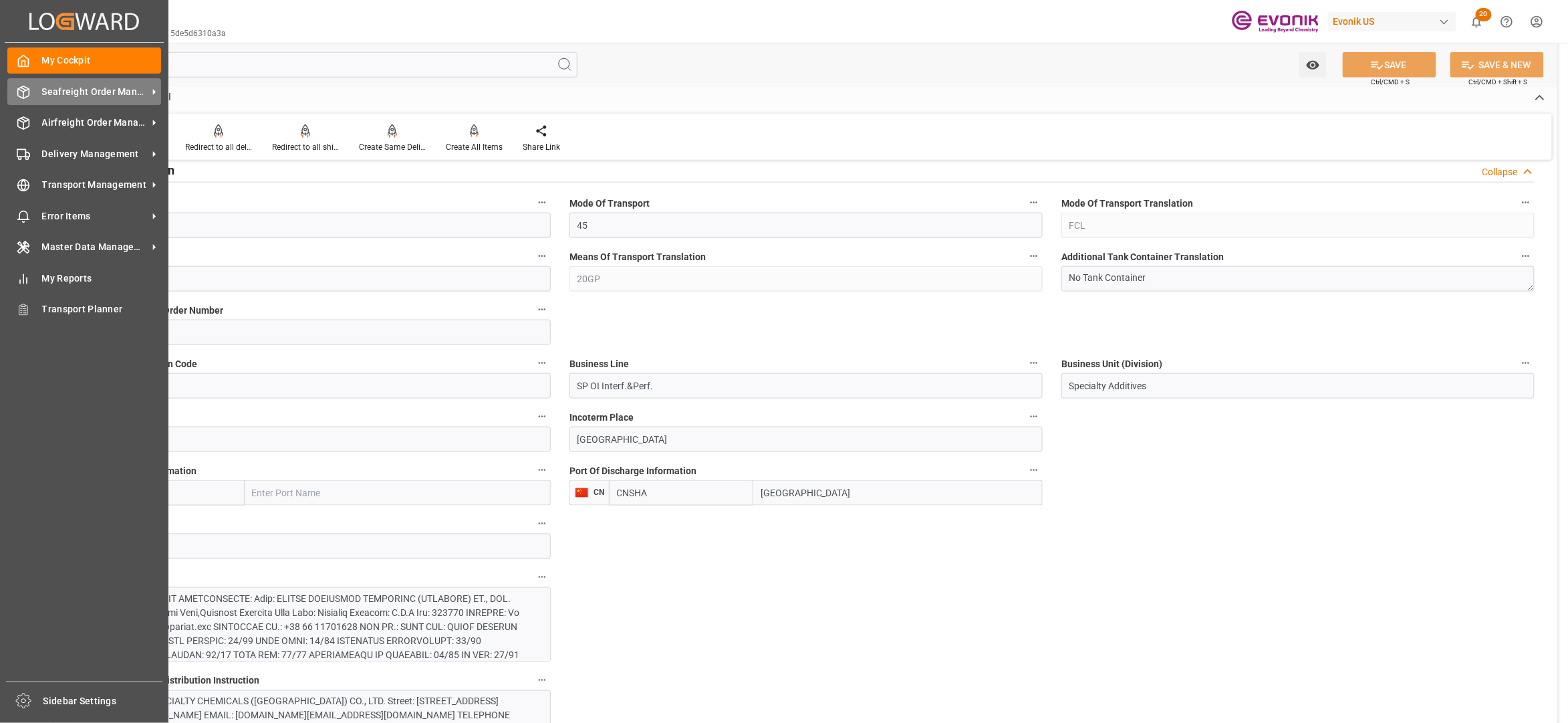
click at [65, 97] on span "Seafreight Order Management" at bounding box center [95, 91] width 106 height 14
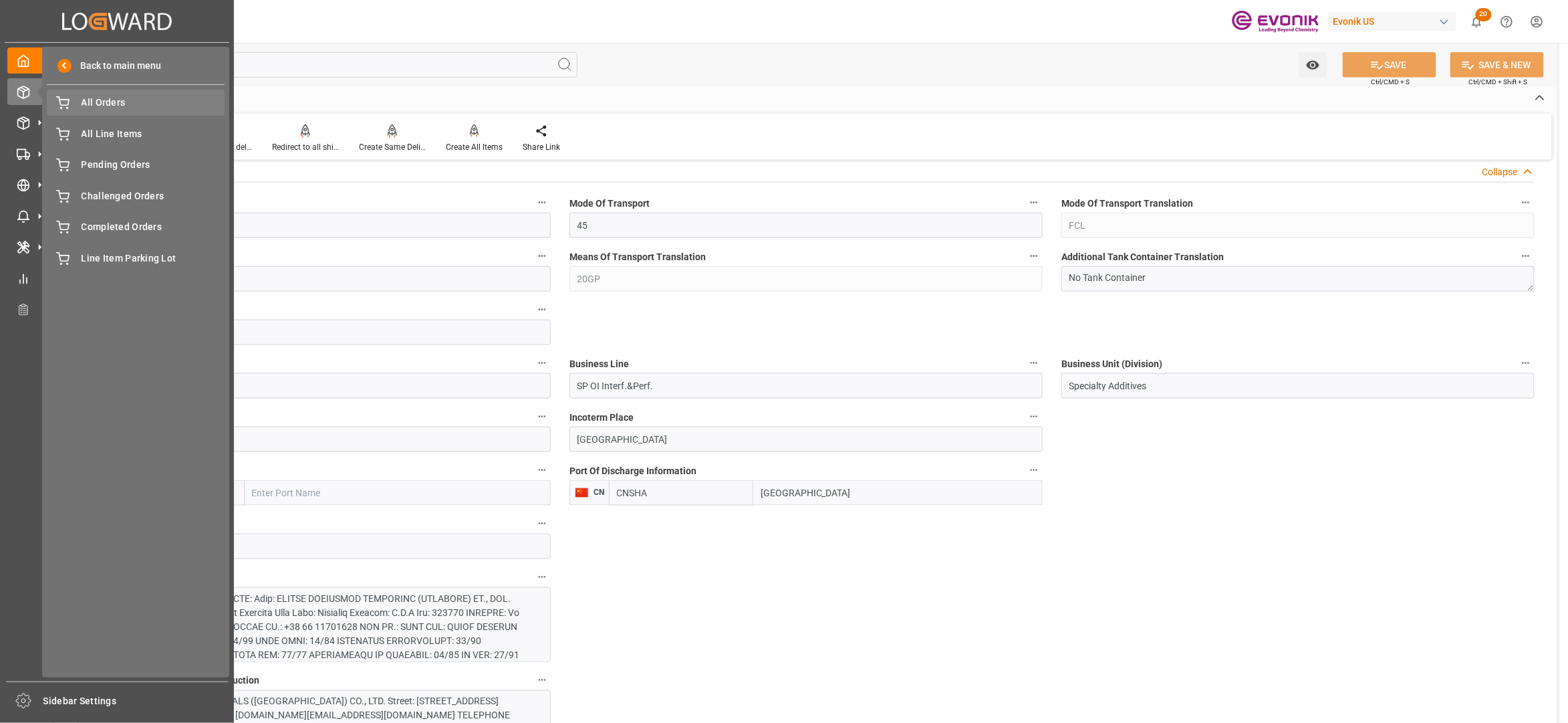
click at [115, 110] on div "All Orders All Orders" at bounding box center [135, 102] width 178 height 26
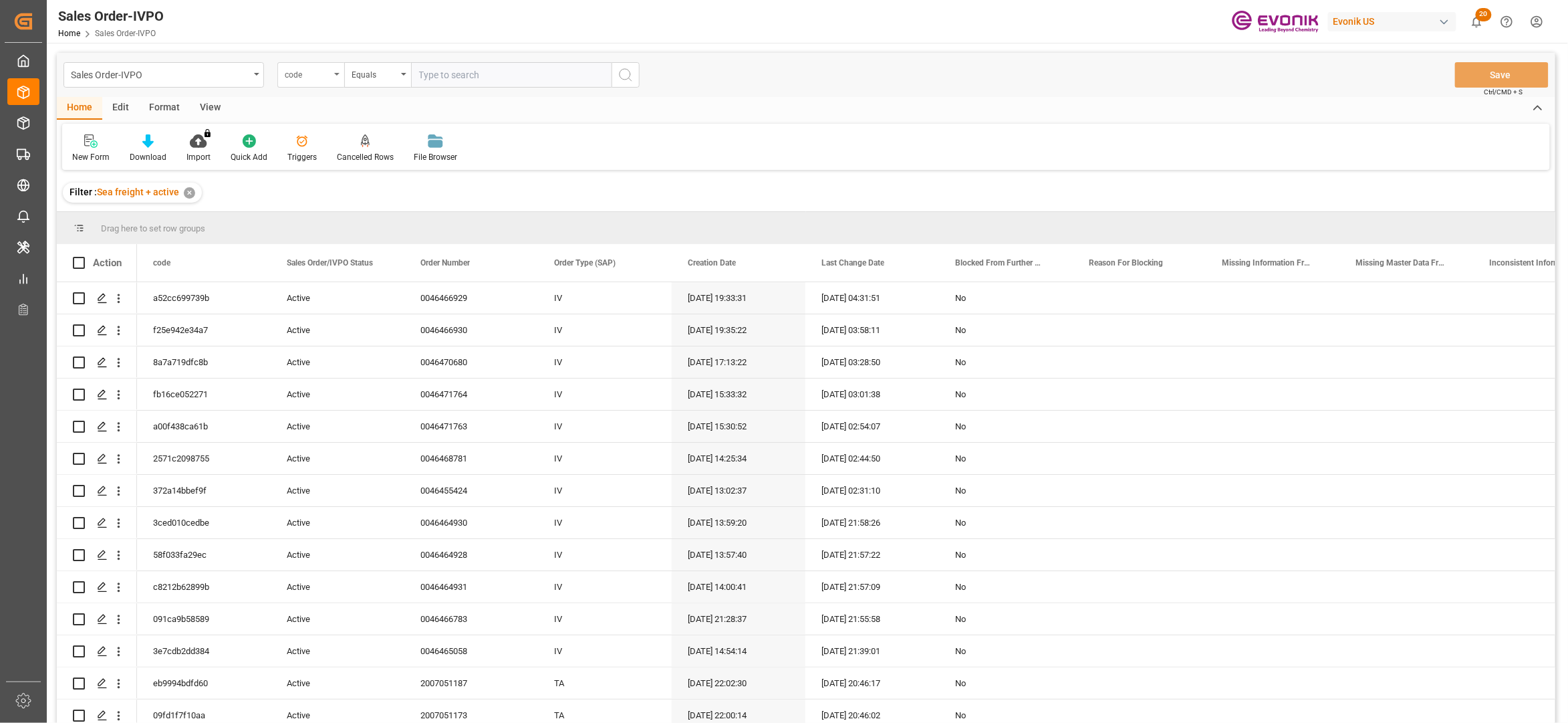
click at [326, 76] on div "code" at bounding box center [307, 73] width 45 height 15
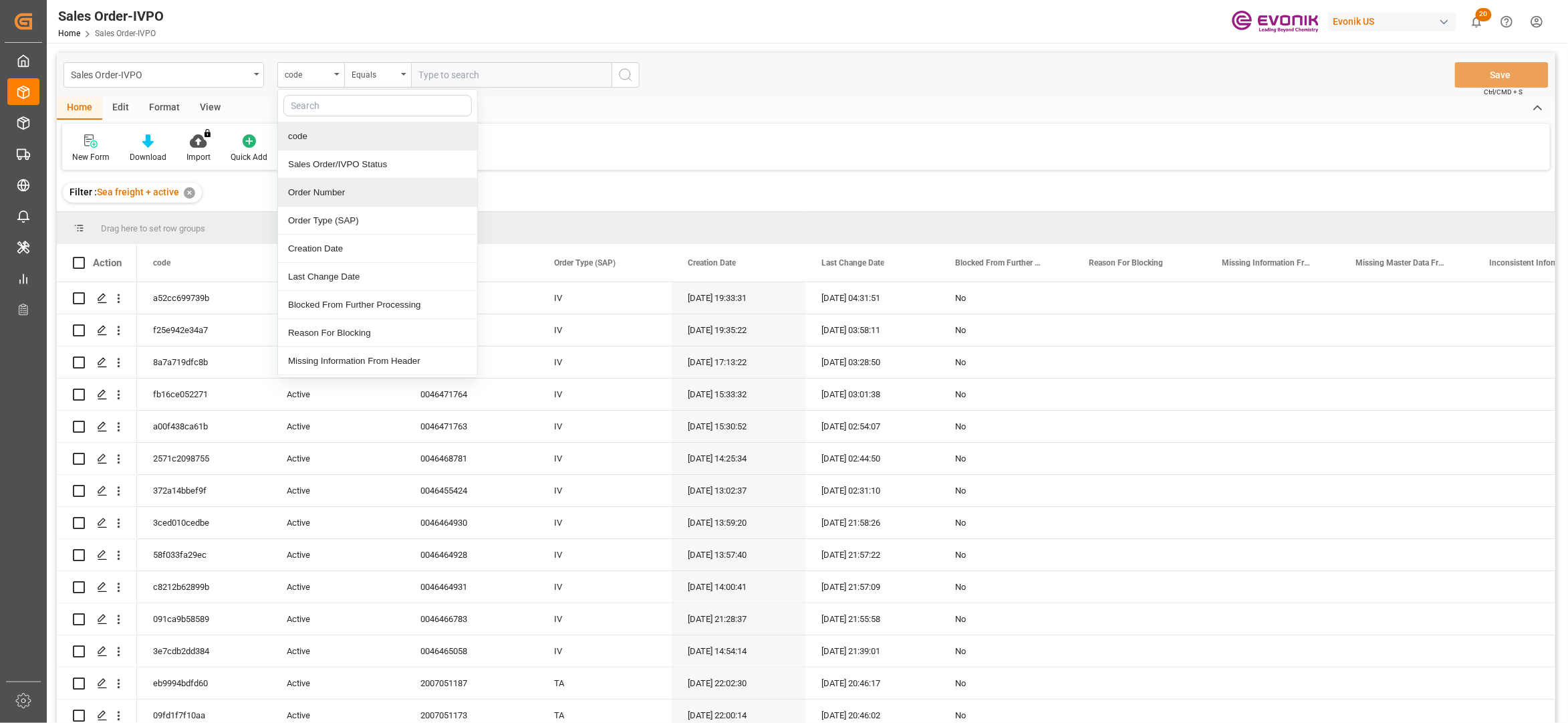
click at [342, 195] on div "Order Number" at bounding box center [377, 192] width 199 height 28
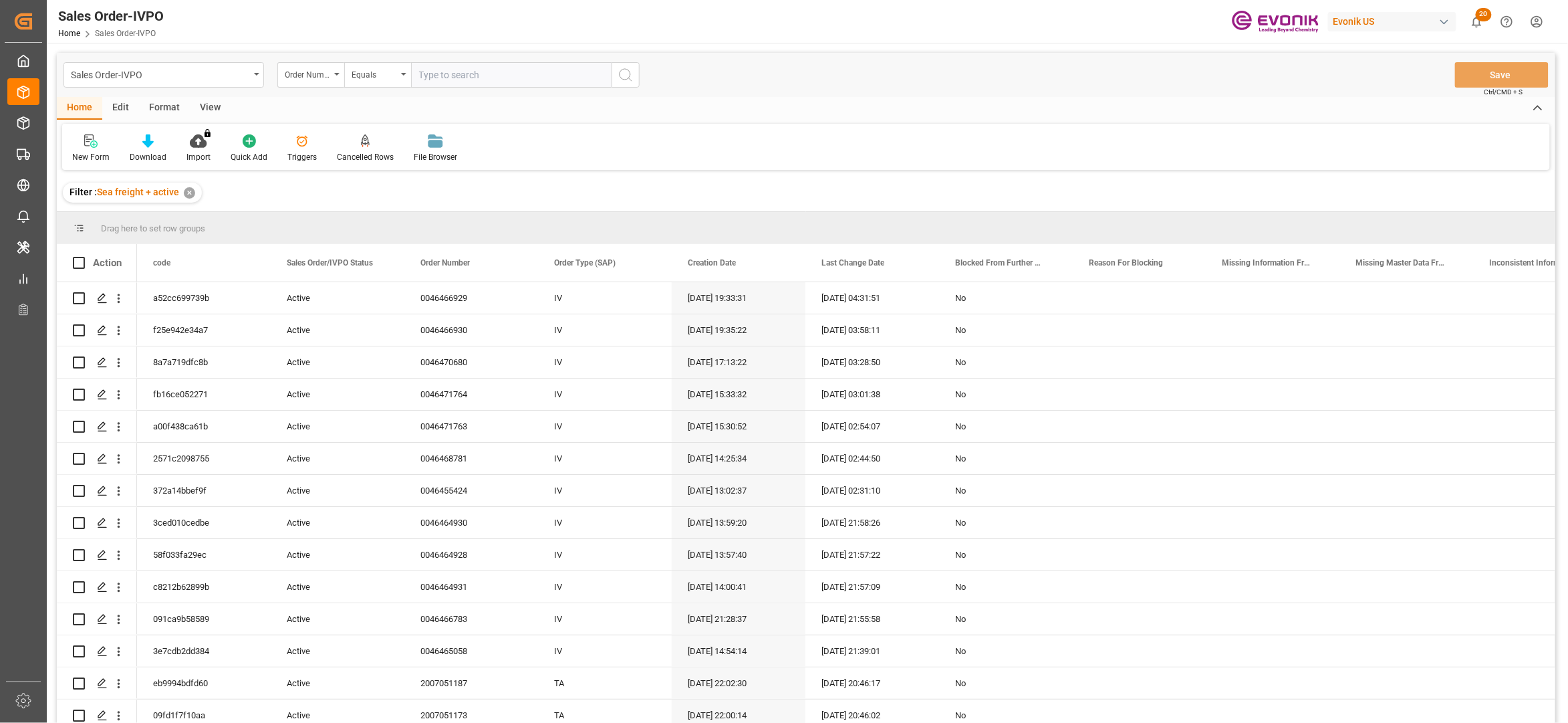
click at [443, 72] on input "text" at bounding box center [511, 75] width 201 height 25
paste input "0046463528"
type input "0046463528"
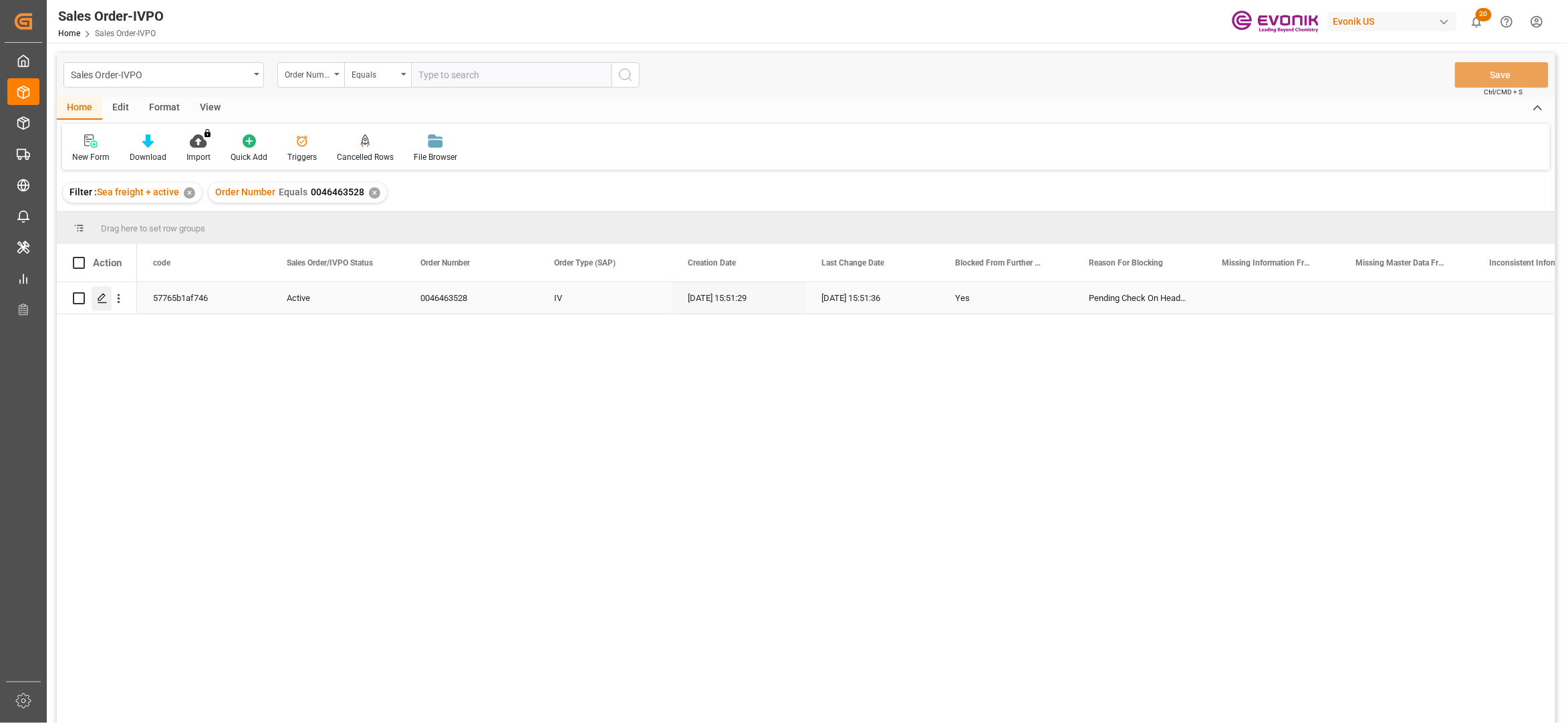
click at [102, 300] on polygon "Press SPACE to select this row." at bounding box center [101, 297] width 7 height 7
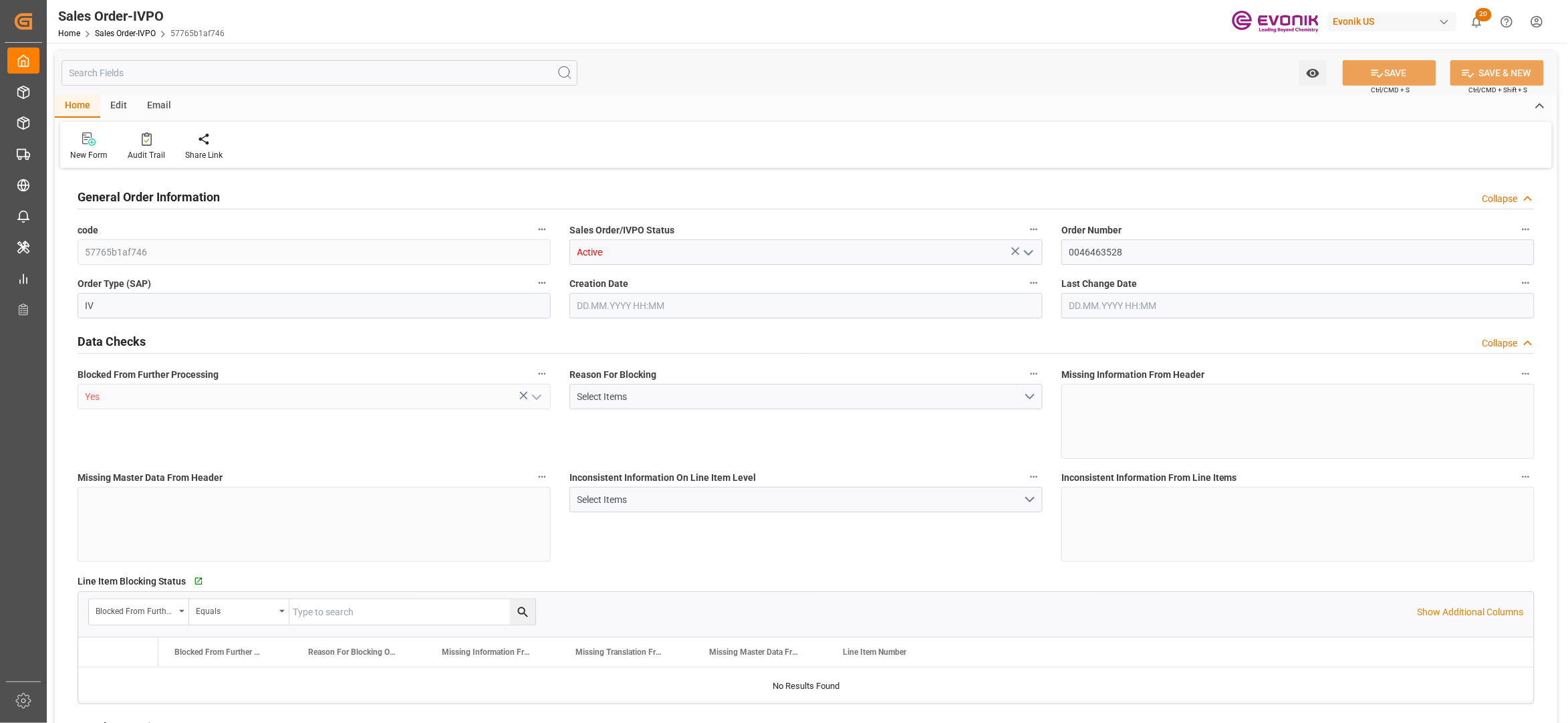
type input "CNHUN"
type input "0"
type input "1"
type input "17534"
type input "[DATE] 15:51"
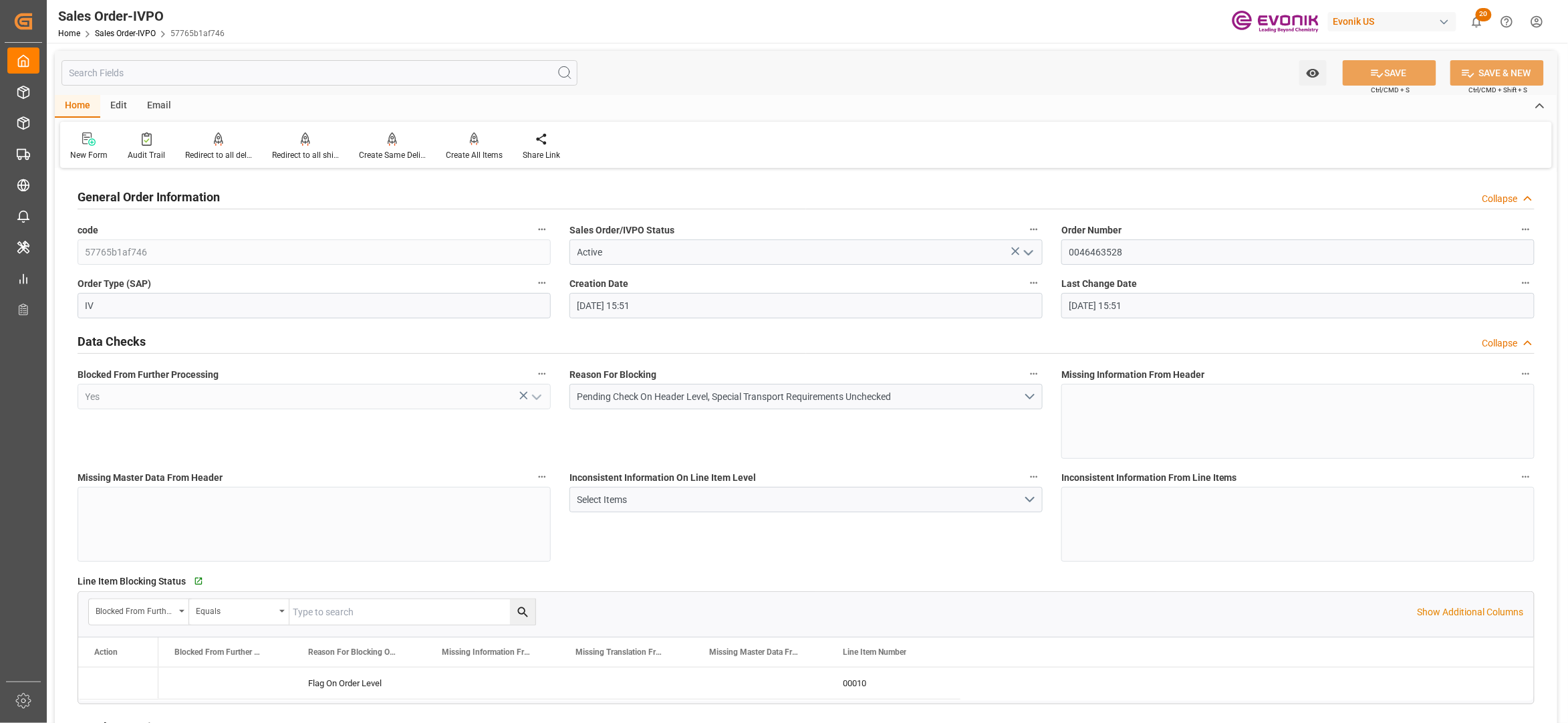
type input "[DATE] 15:51"
drag, startPoint x: 1137, startPoint y: 252, endPoint x: 1052, endPoint y: 254, distance: 85.0
click at [1052, 254] on div "Order Number 0046463528" at bounding box center [1298, 243] width 492 height 54
click at [901, 554] on div "Inconsistent Information On Line Item Level Select Items" at bounding box center [806, 514] width 492 height 103
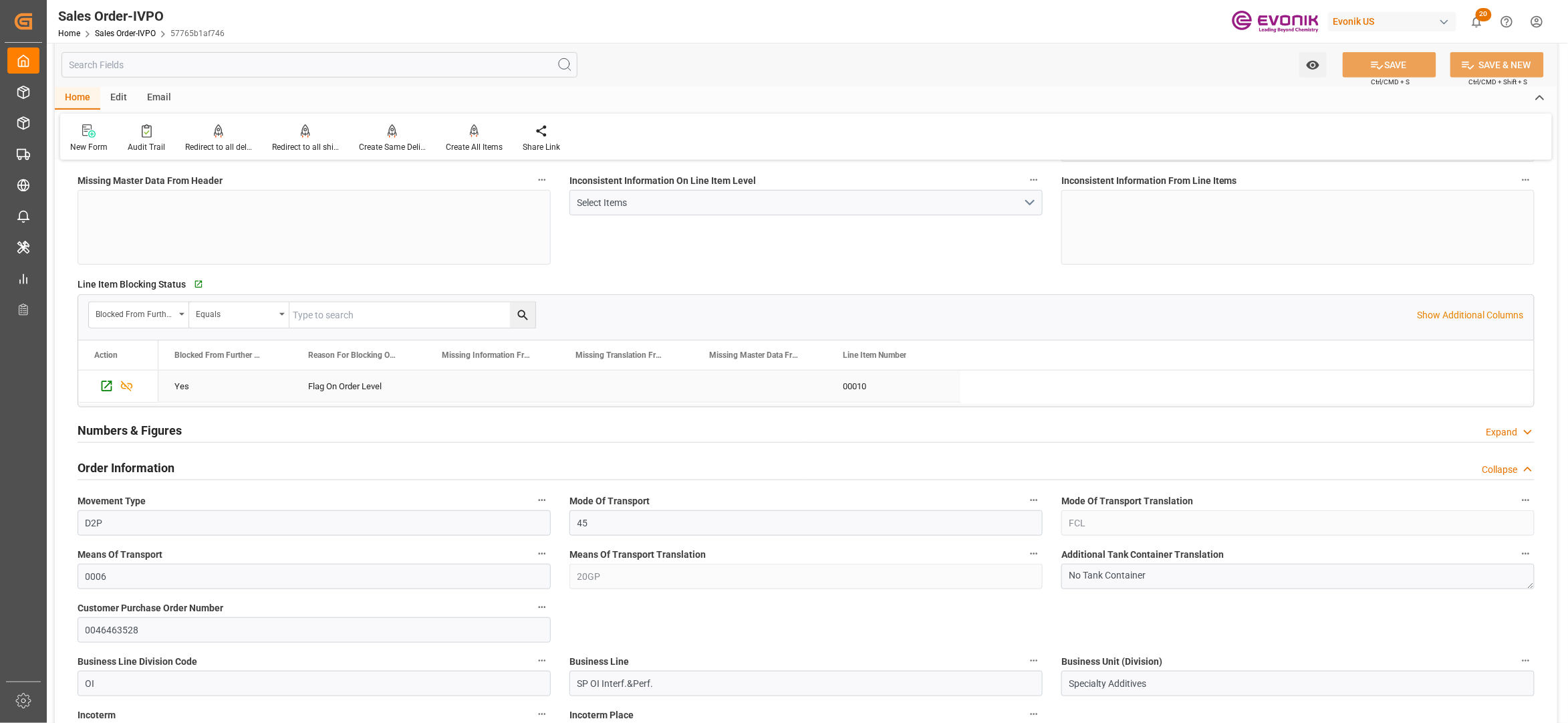
scroll to position [594, 0]
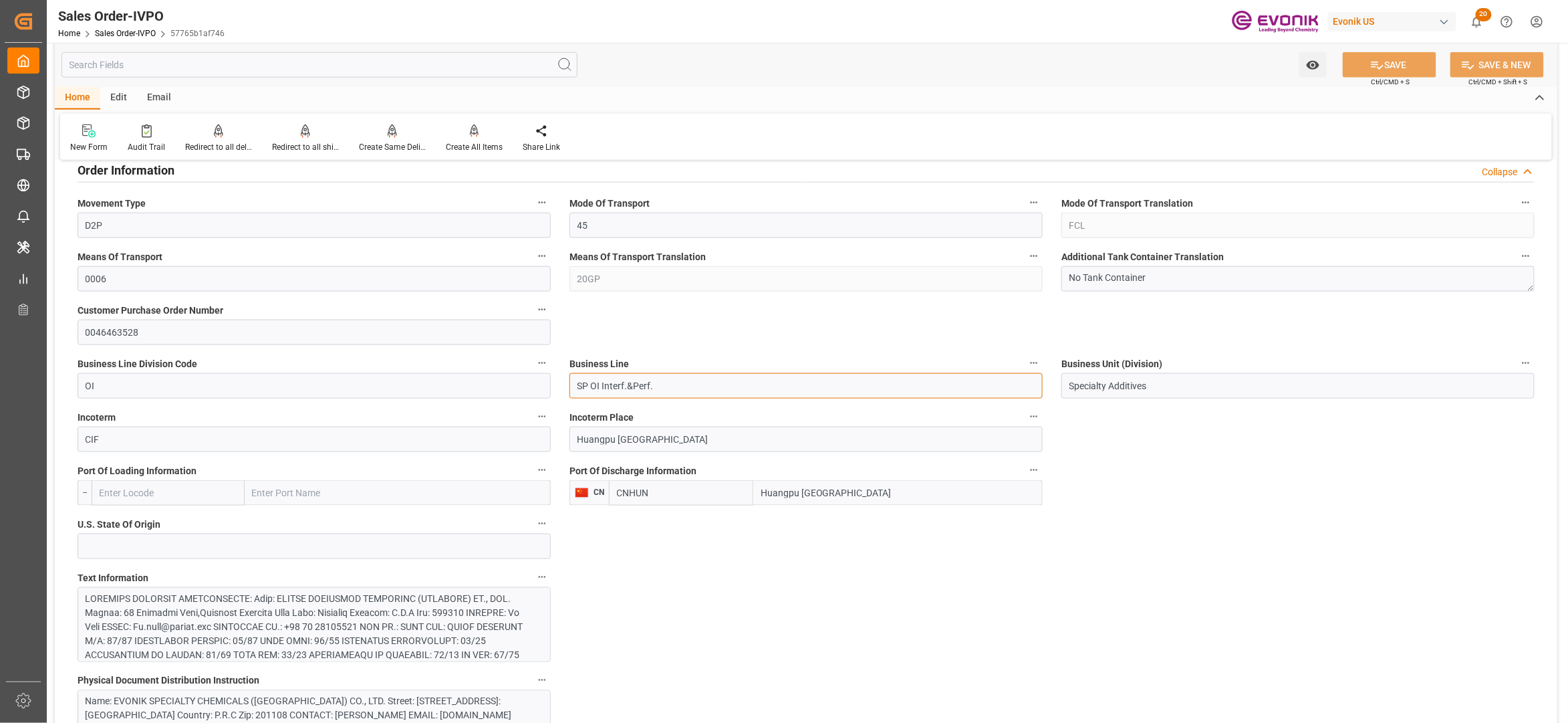
drag, startPoint x: 668, startPoint y: 388, endPoint x: 597, endPoint y: 386, distance: 71.0
click at [565, 383] on div "Business Line SP OI Interf.&Perf." at bounding box center [806, 376] width 492 height 54
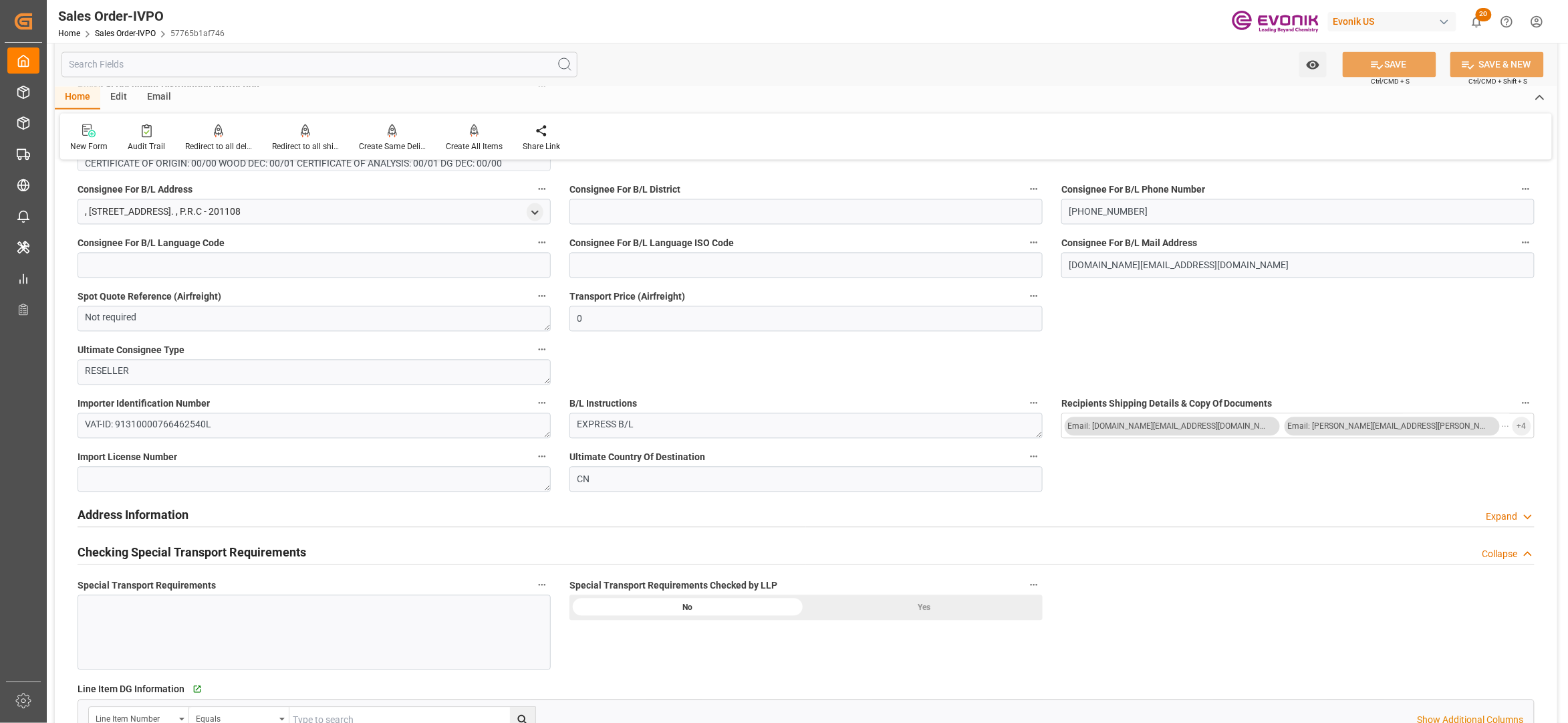
scroll to position [891, 0]
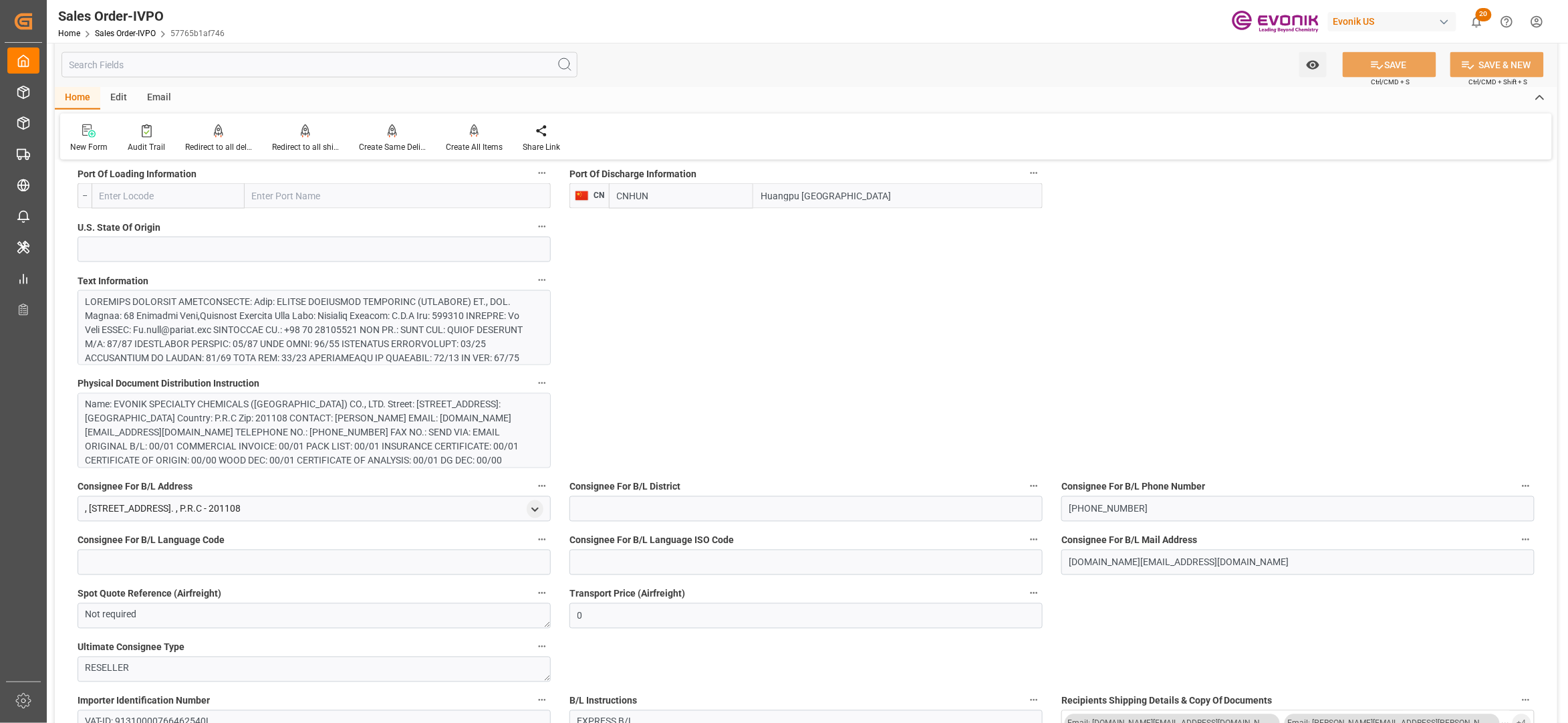
click at [382, 346] on div at bounding box center [307, 407] width 444 height 225
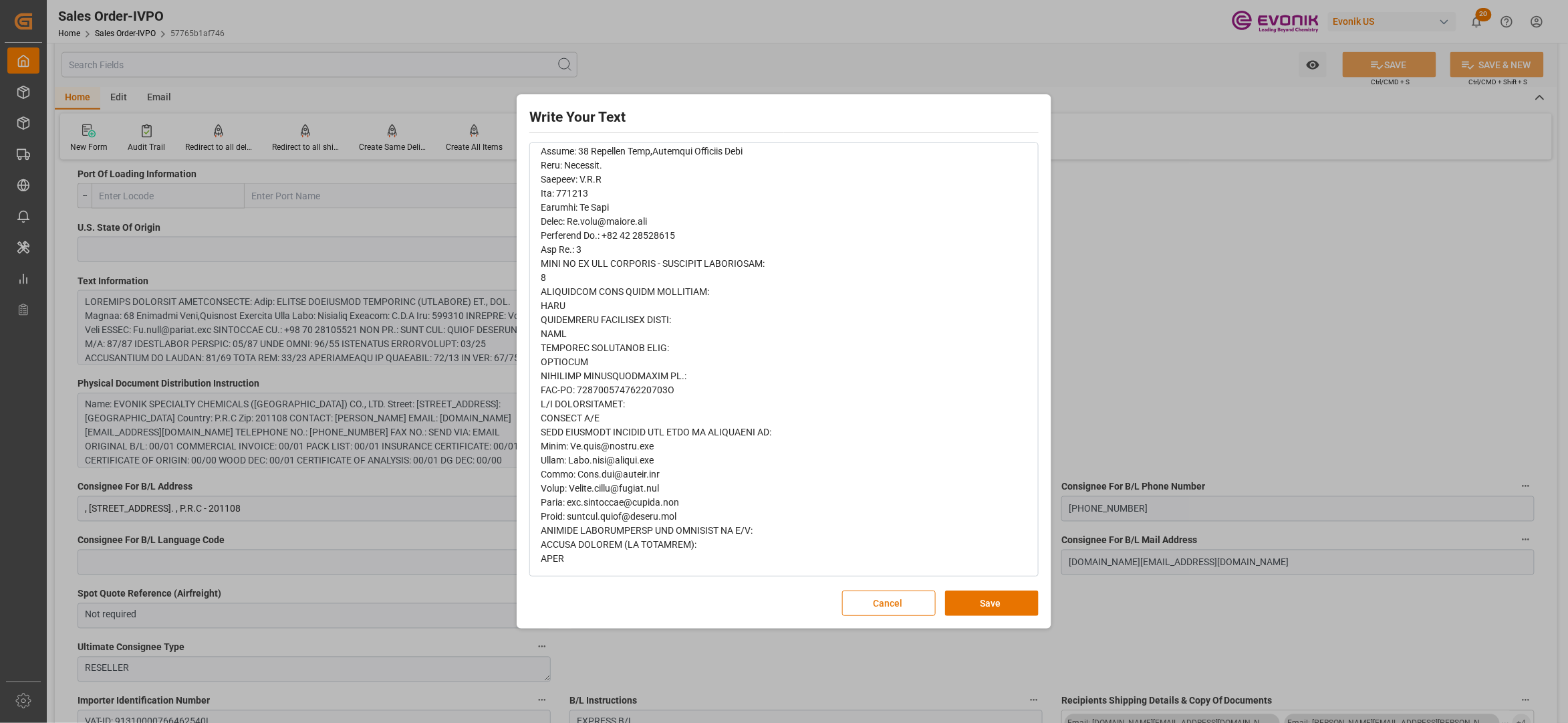
scroll to position [0, 0]
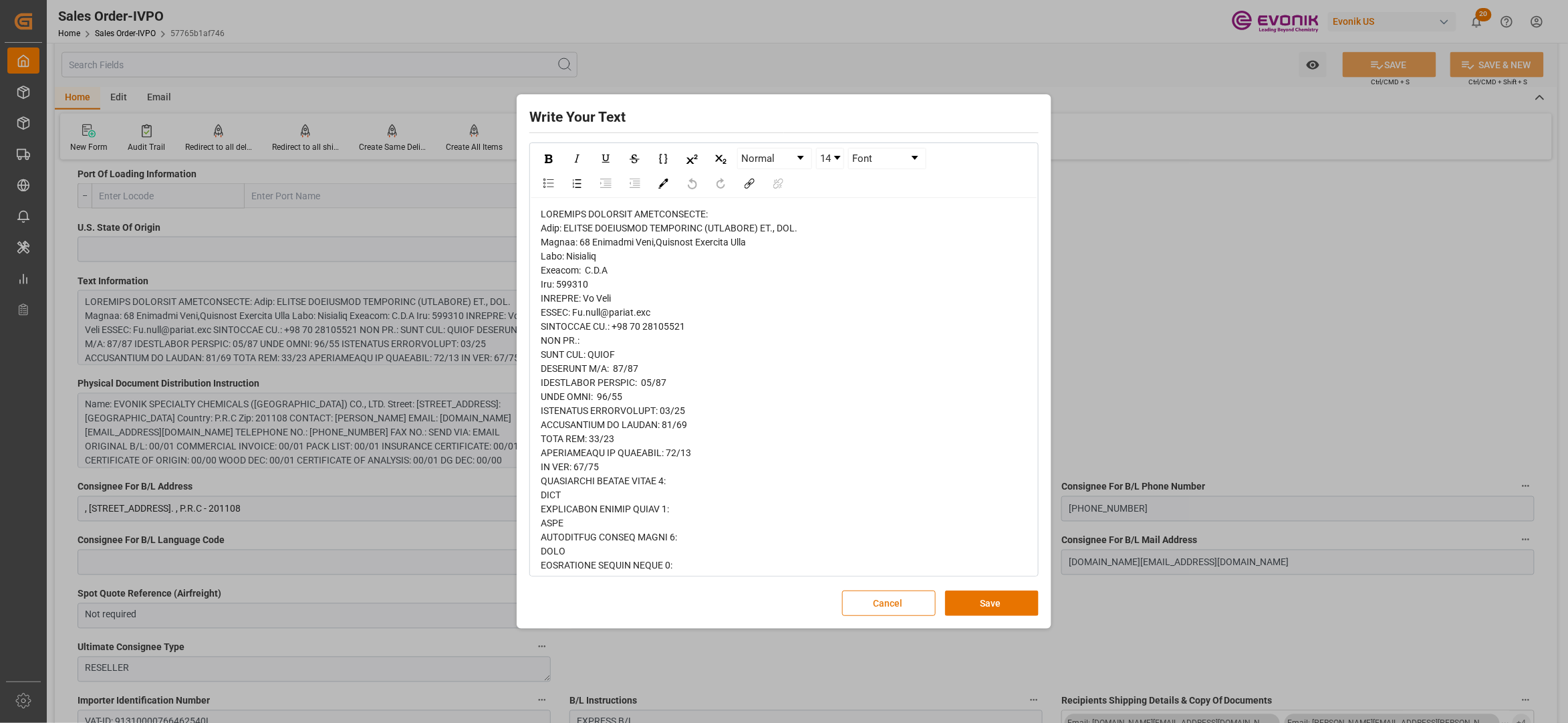
click at [880, 605] on button "Cancel" at bounding box center [888, 603] width 93 height 25
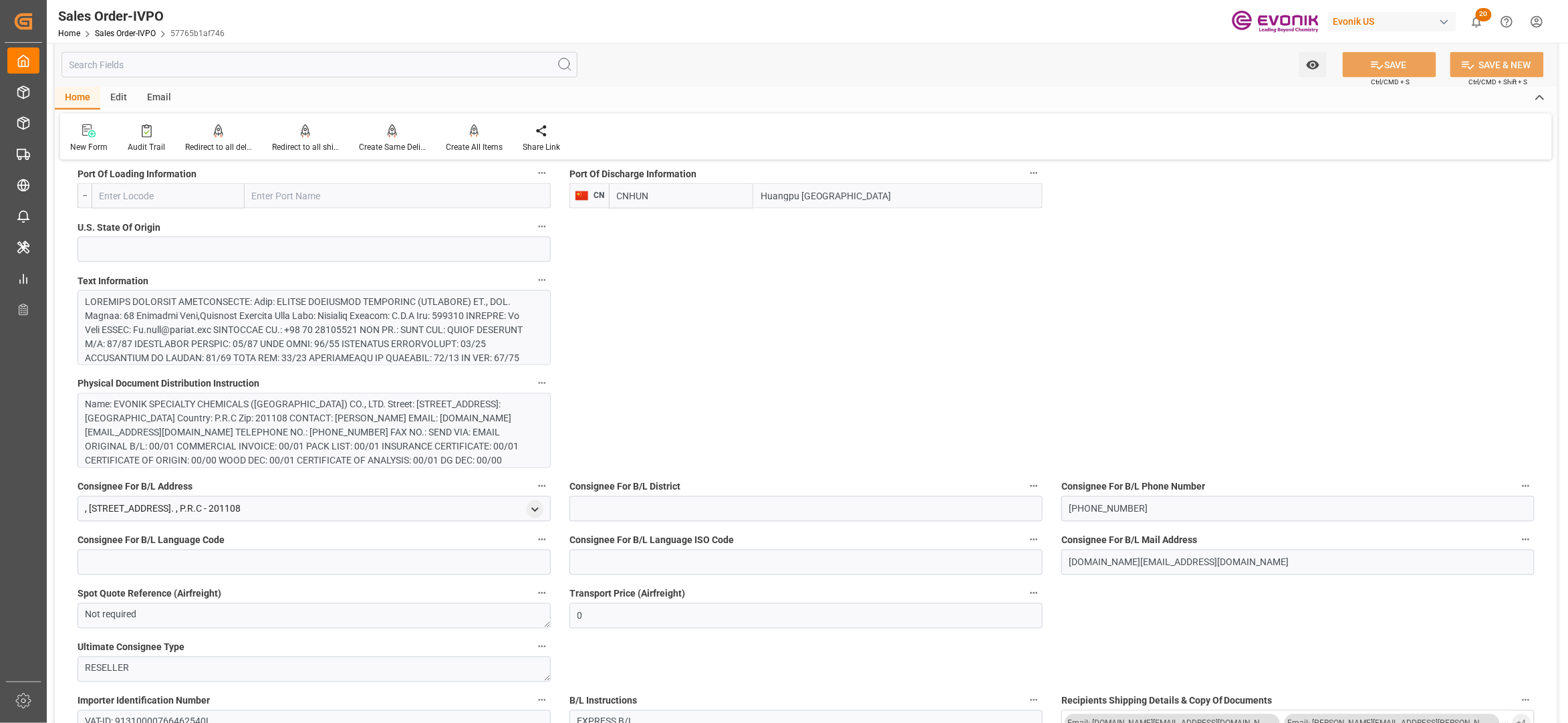
click at [428, 436] on div "Name: EVONIK SPECIALTY CHEMICALS ([GEOGRAPHIC_DATA]) CO., LTD. Street: [STREET_…" at bounding box center [307, 432] width 444 height 70
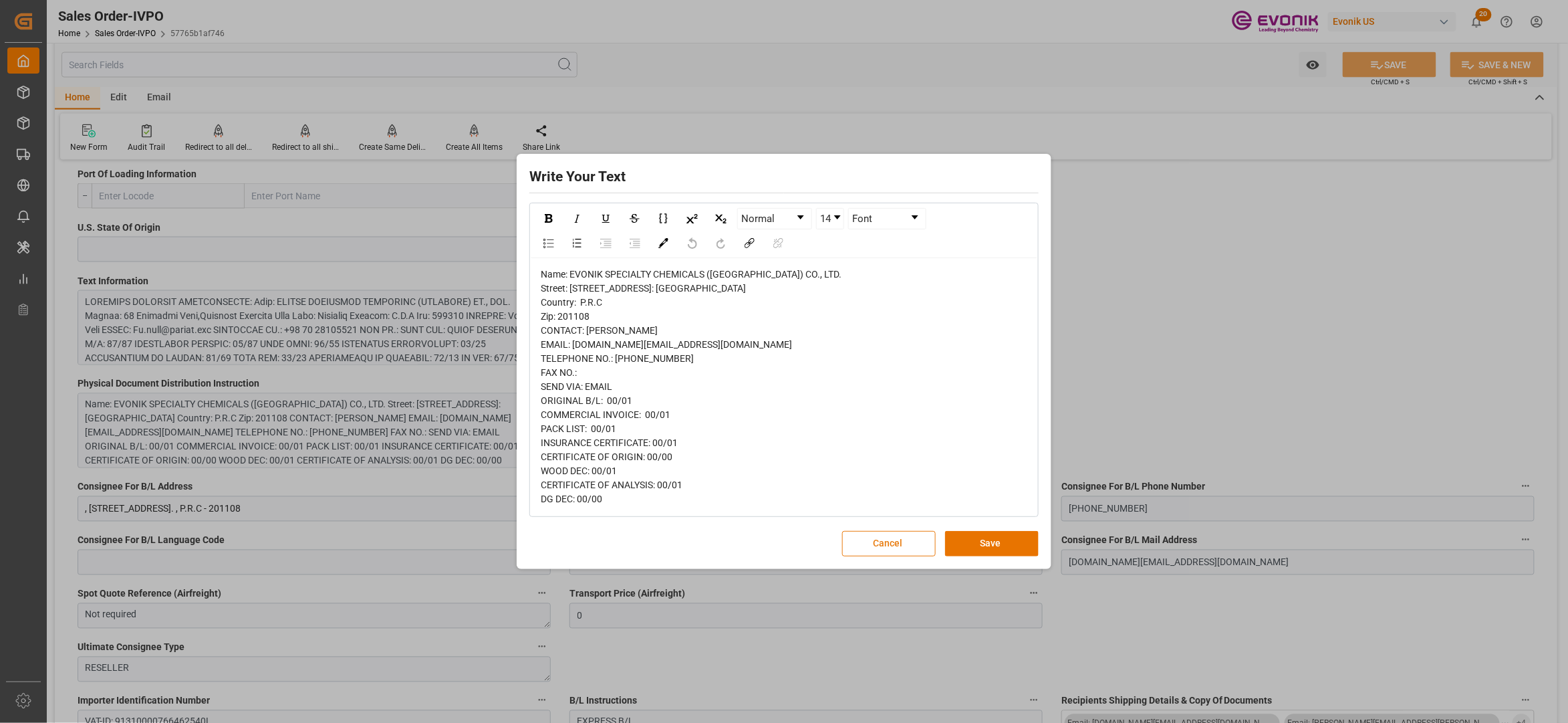
click at [864, 549] on button "Cancel" at bounding box center [888, 543] width 93 height 25
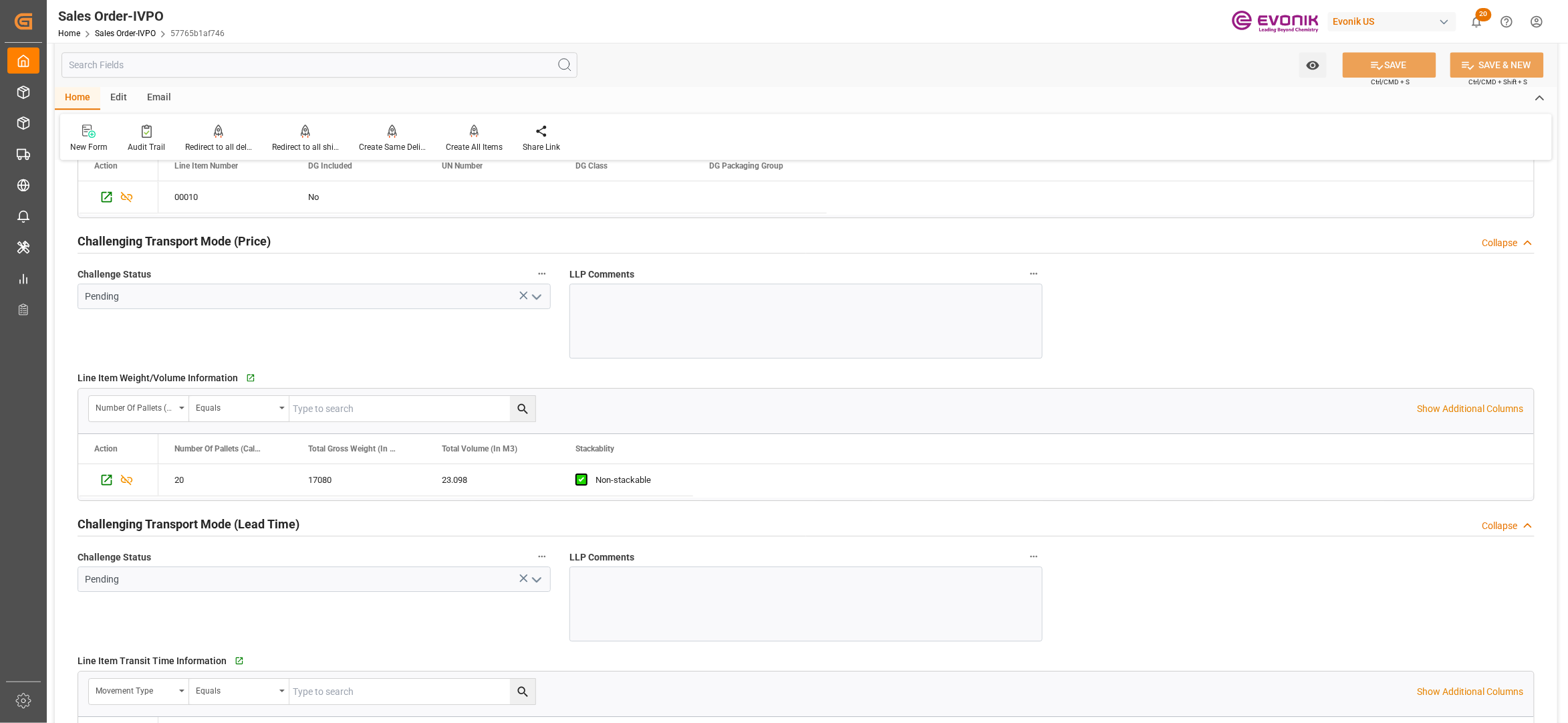
scroll to position [2079, 0]
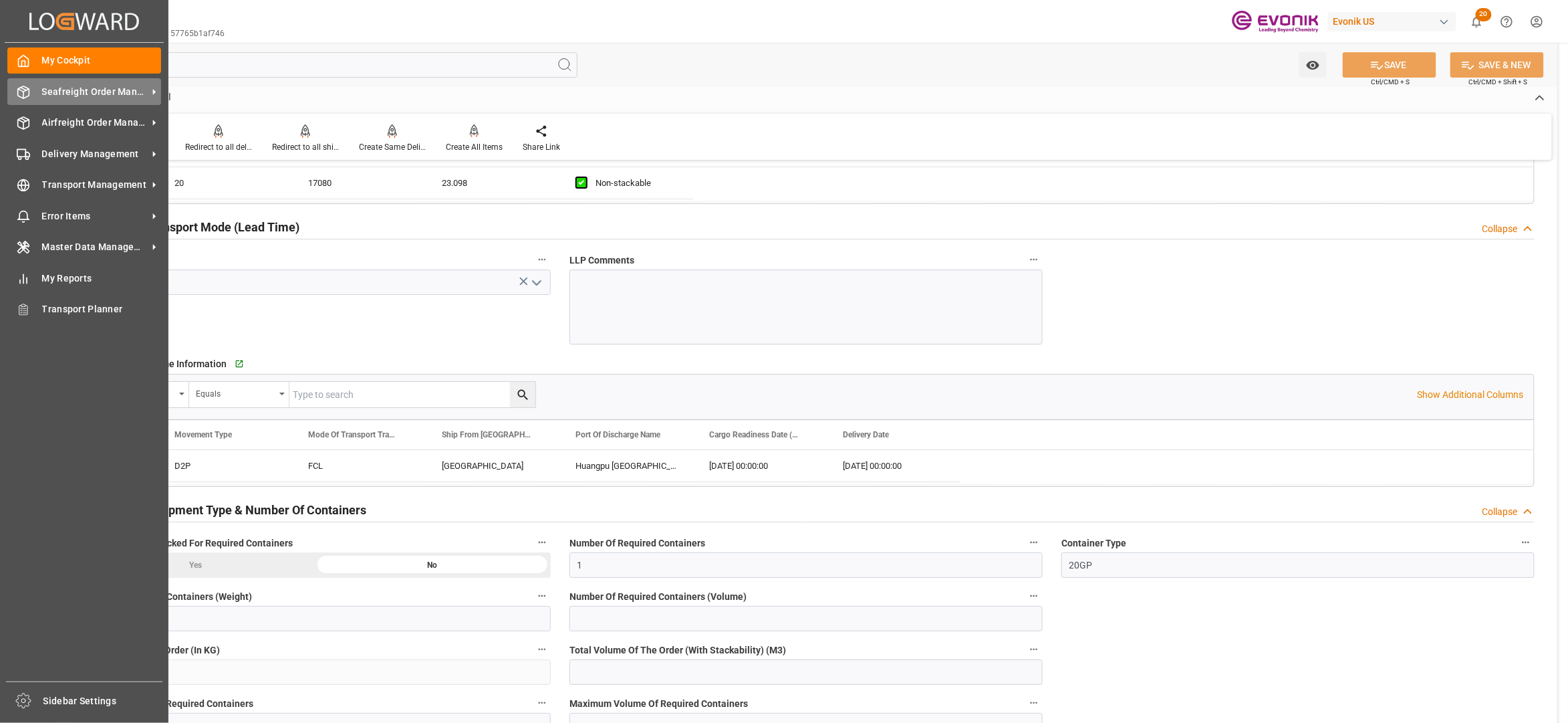
click at [93, 88] on span "Seafreight Order Management" at bounding box center [95, 91] width 106 height 14
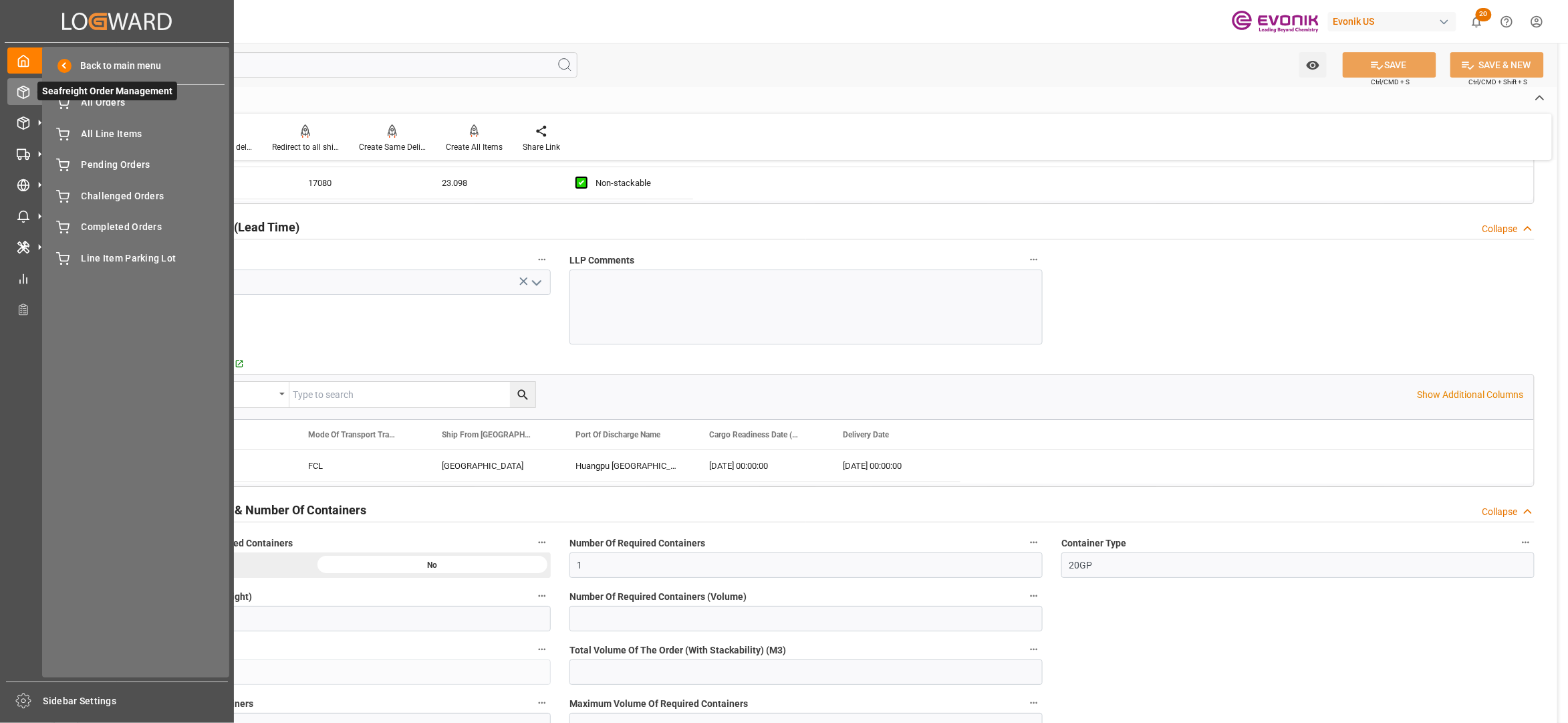
click at [115, 92] on span "Seafreight Order Management" at bounding box center [107, 90] width 139 height 18
click at [124, 102] on span "All Orders" at bounding box center [154, 103] width 144 height 14
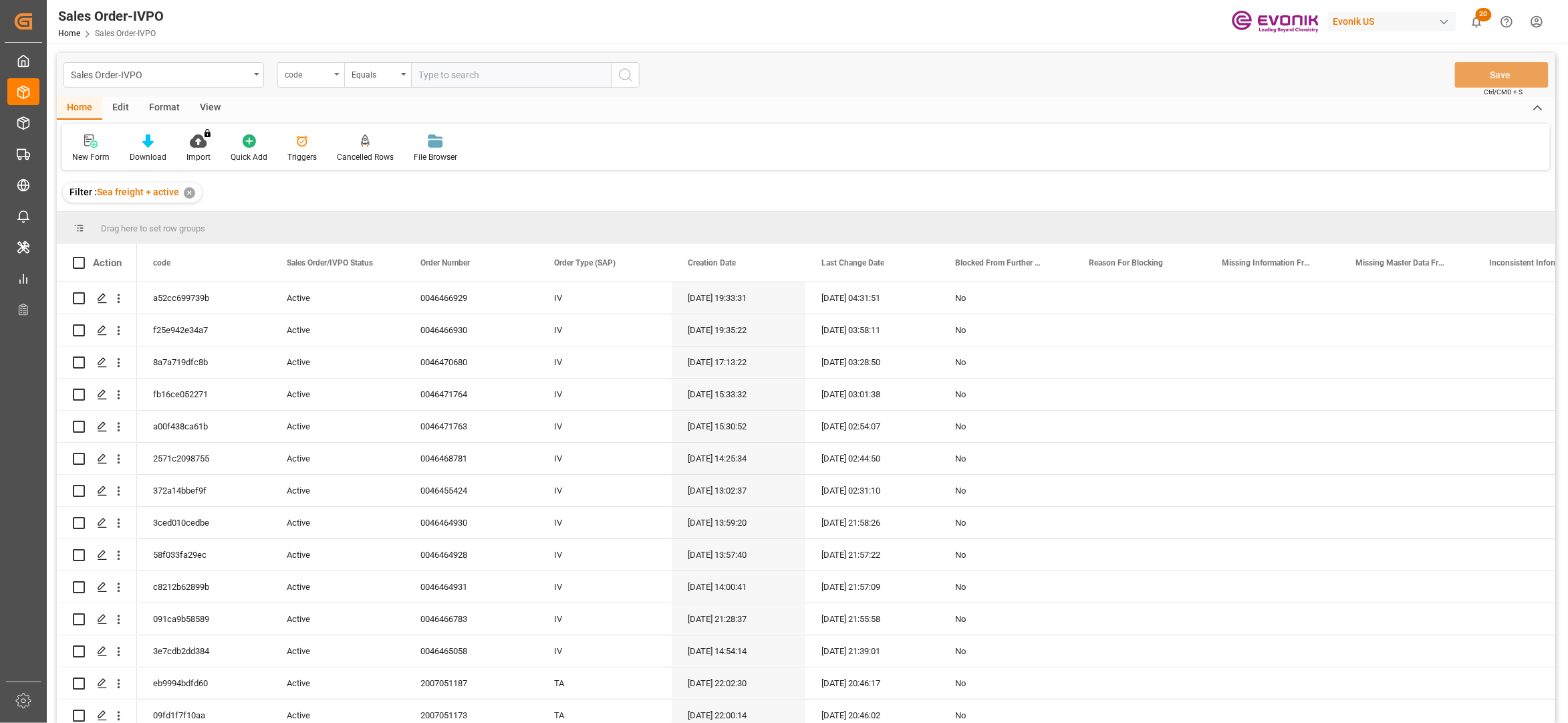
click at [320, 76] on div "code" at bounding box center [307, 73] width 45 height 15
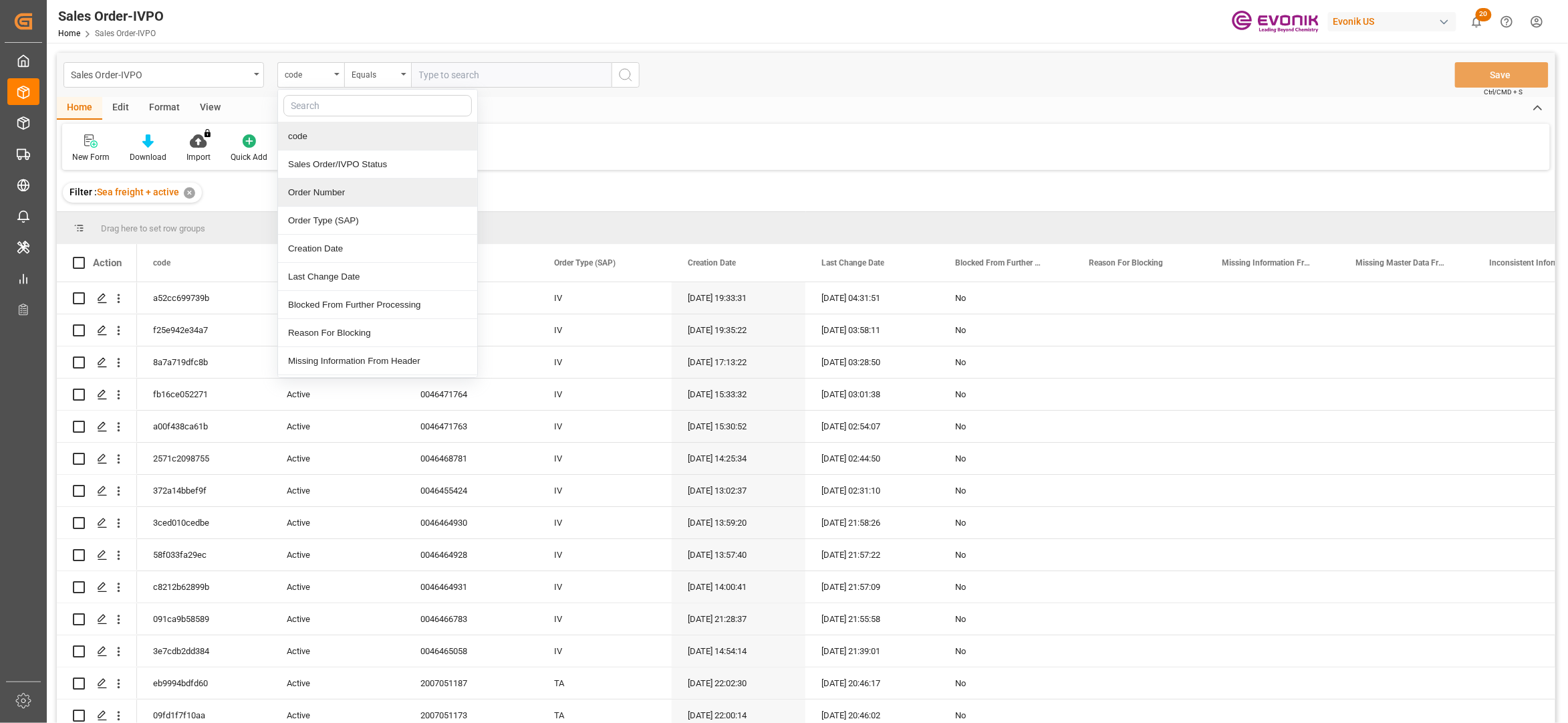
click at [347, 192] on div "Order Number" at bounding box center [377, 192] width 199 height 28
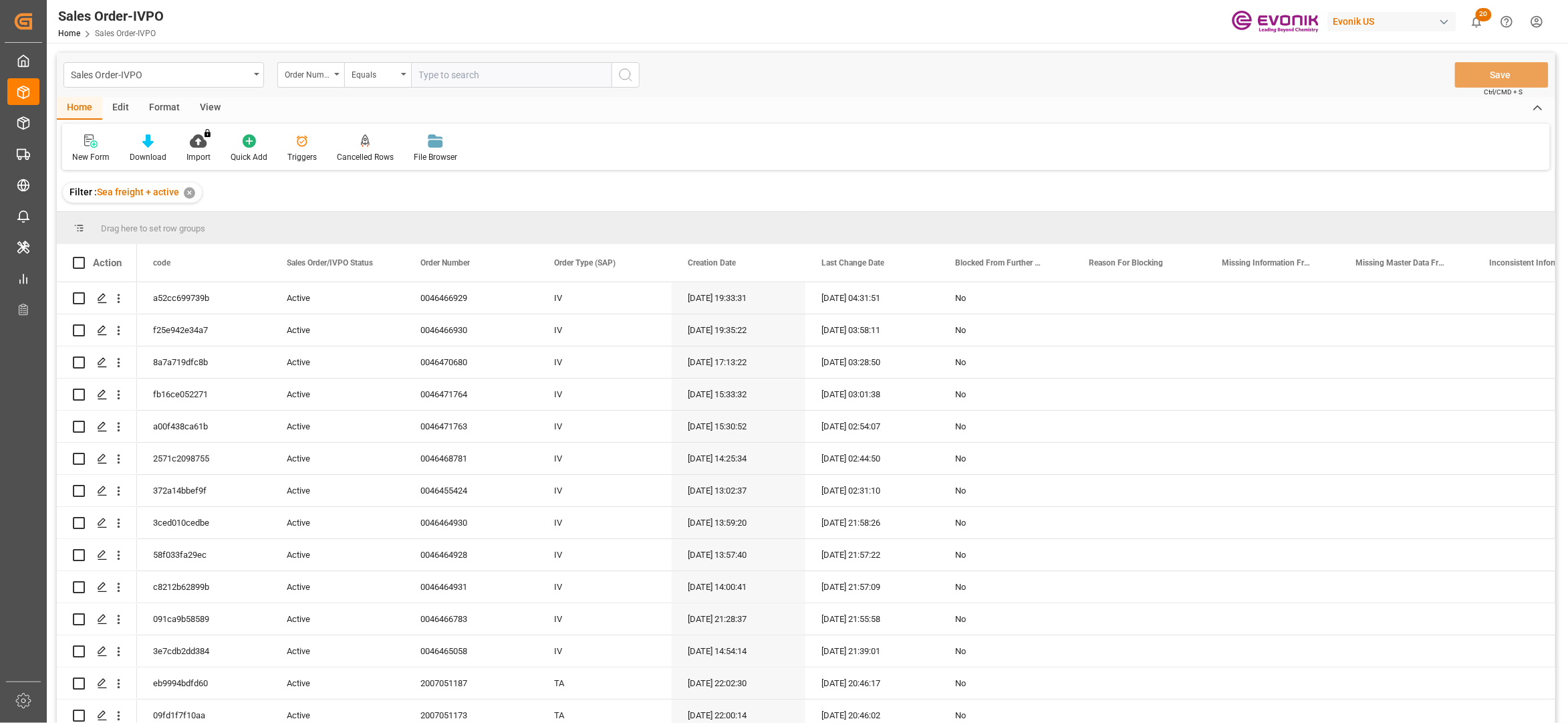
click at [447, 73] on input "text" at bounding box center [511, 75] width 201 height 25
paste input "0046470538"
type input "0046470538"
click at [628, 84] on button "search button" at bounding box center [625, 75] width 28 height 25
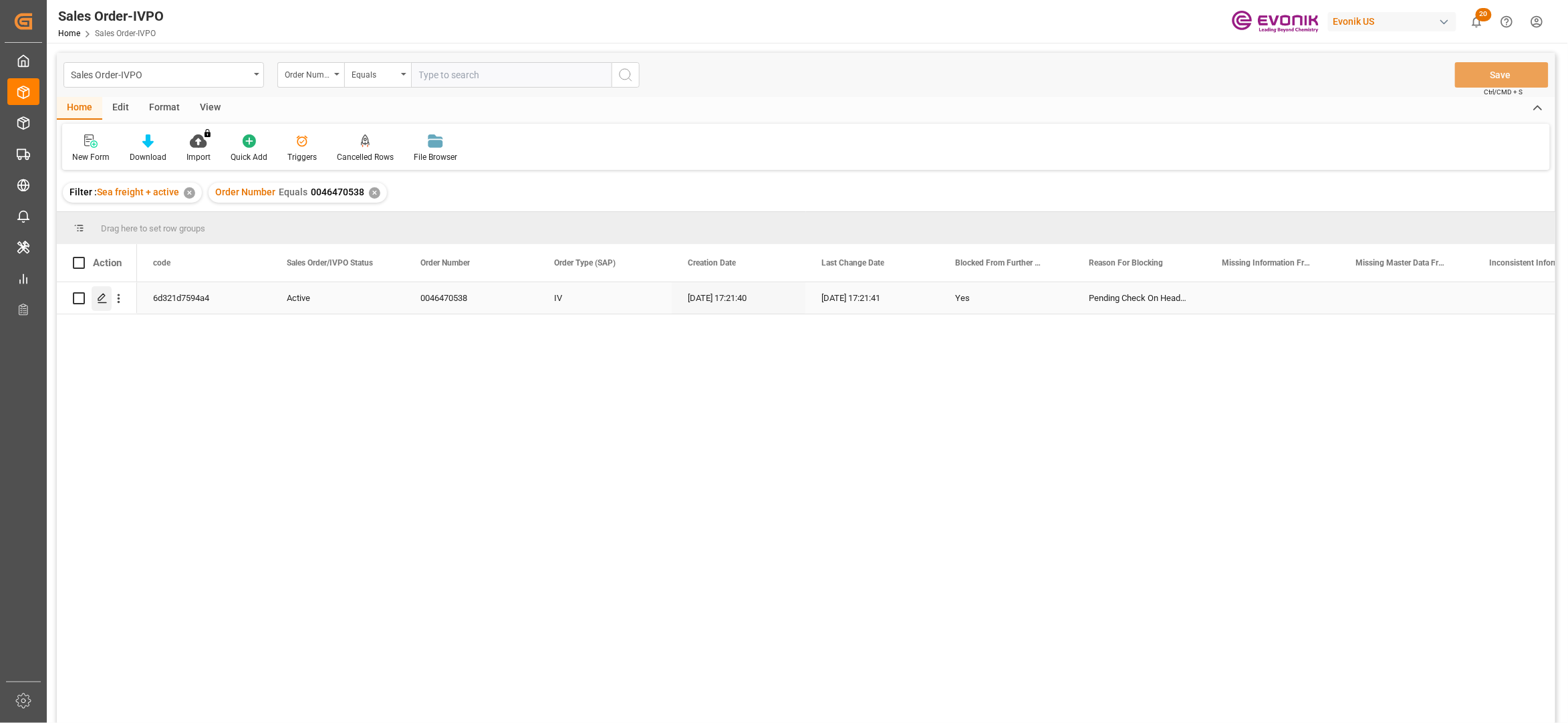
click at [103, 293] on icon "Press SPACE to select this row." at bounding box center [102, 298] width 11 height 11
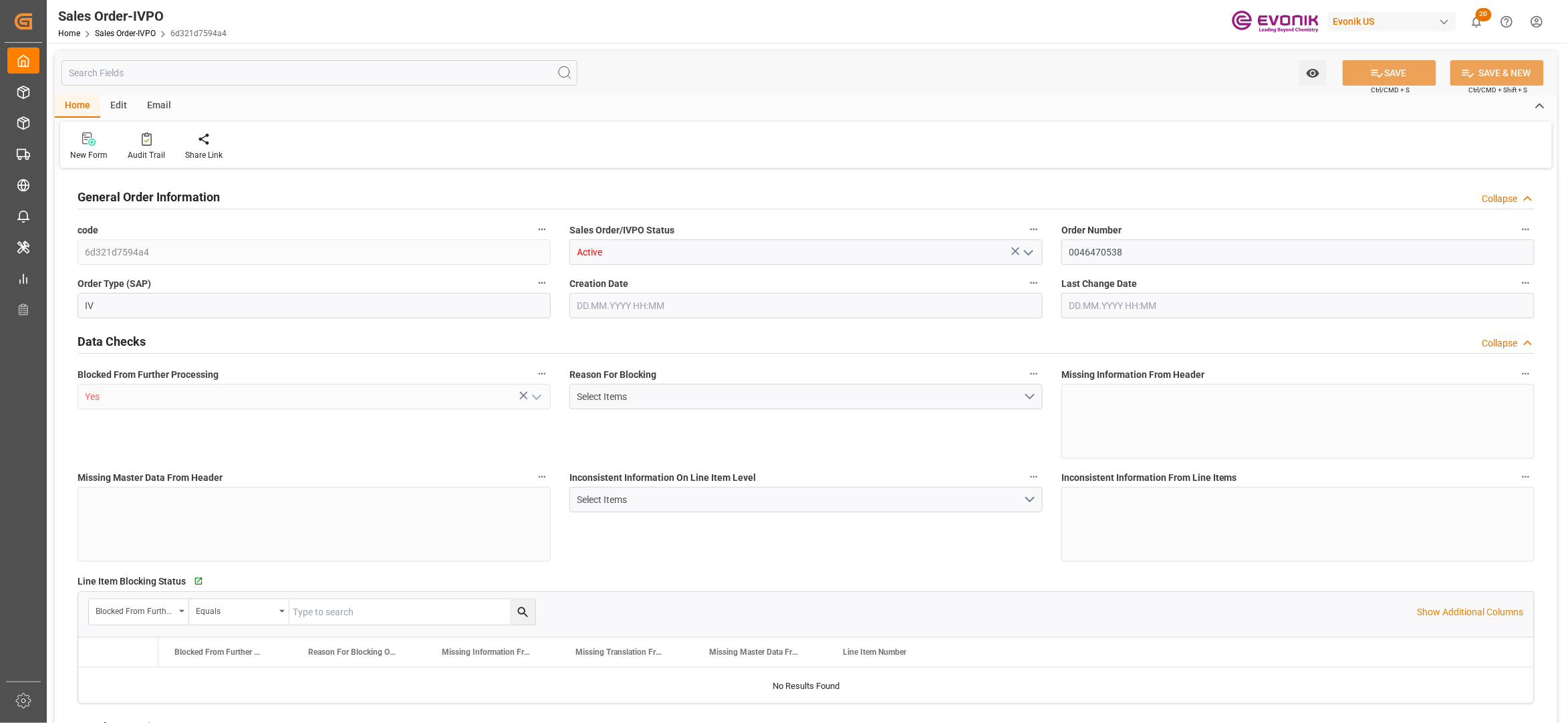
type input "TWKEL"
type input "0"
type input "1"
type input "6139.364"
type input "[DATE] 17:21"
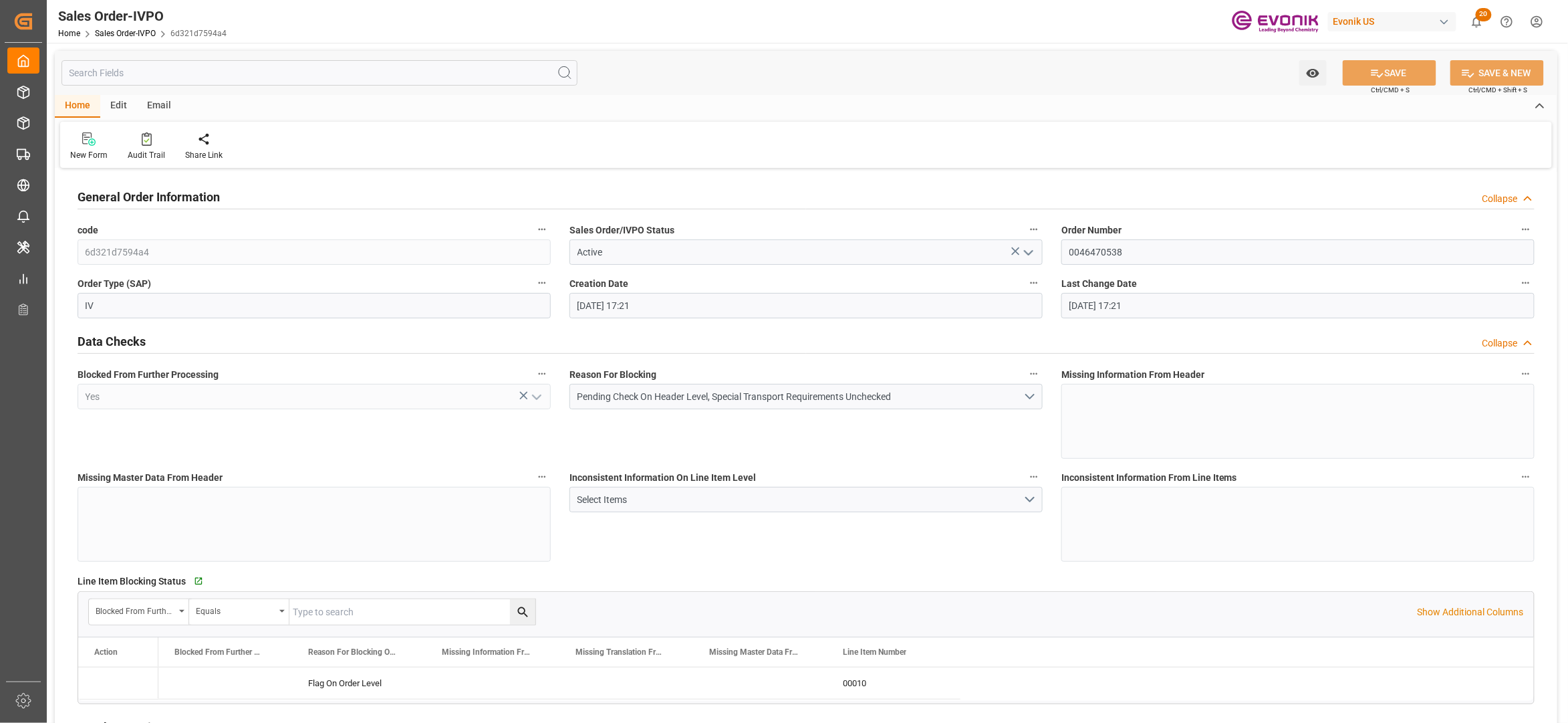
type input "[DATE] 17:21"
drag, startPoint x: 1145, startPoint y: 255, endPoint x: 1071, endPoint y: 252, distance: 74.1
click at [1071, 252] on input "0046470538" at bounding box center [1297, 252] width 473 height 25
click at [918, 556] on div "Inconsistent Information On Line Item Level Select Items" at bounding box center [806, 514] width 492 height 103
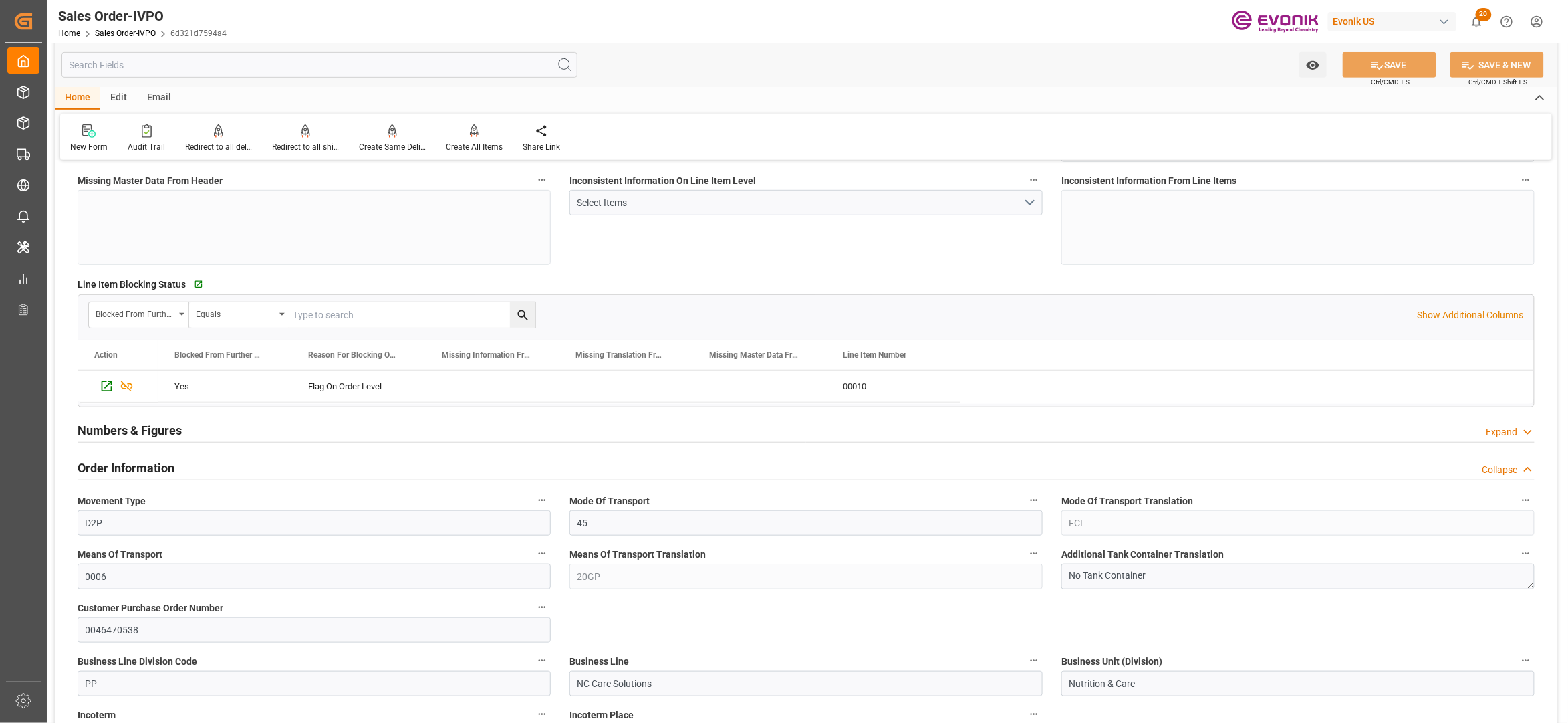
scroll to position [594, 0]
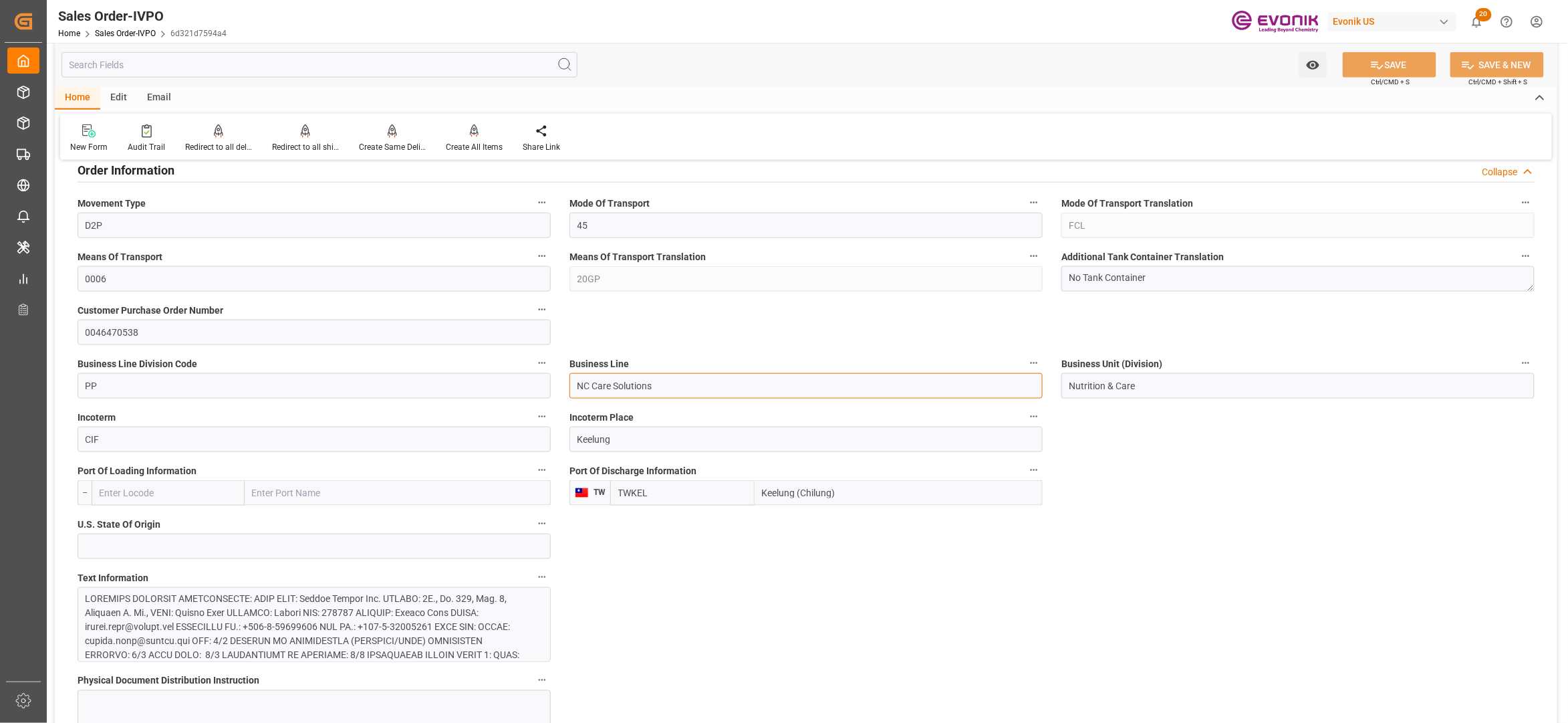
drag, startPoint x: 675, startPoint y: 388, endPoint x: 545, endPoint y: 377, distance: 130.5
drag, startPoint x: 620, startPoint y: 439, endPoint x: 551, endPoint y: 437, distance: 69.0
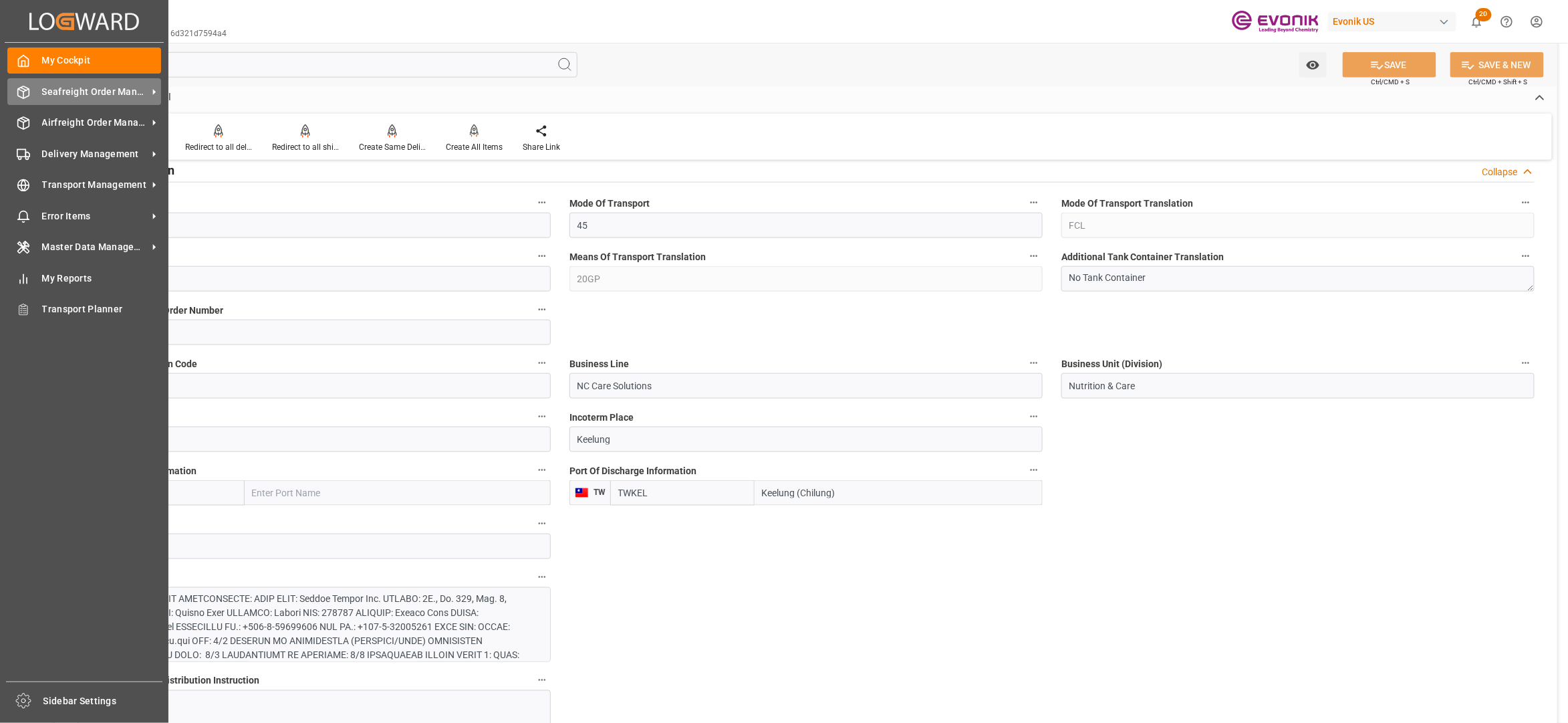
click at [73, 88] on span "Seafreight Order Management" at bounding box center [95, 91] width 106 height 14
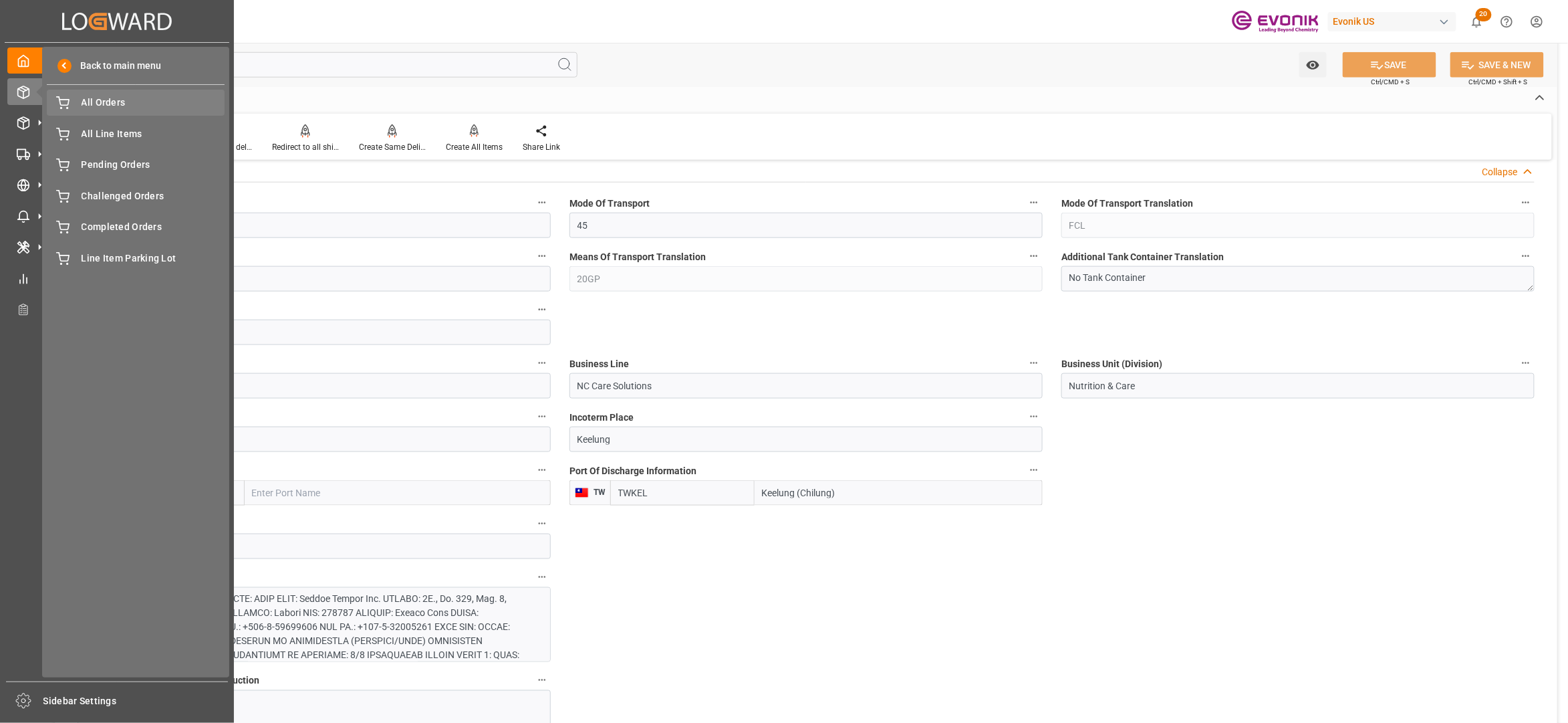
click at [124, 102] on span "All Orders" at bounding box center [154, 103] width 144 height 14
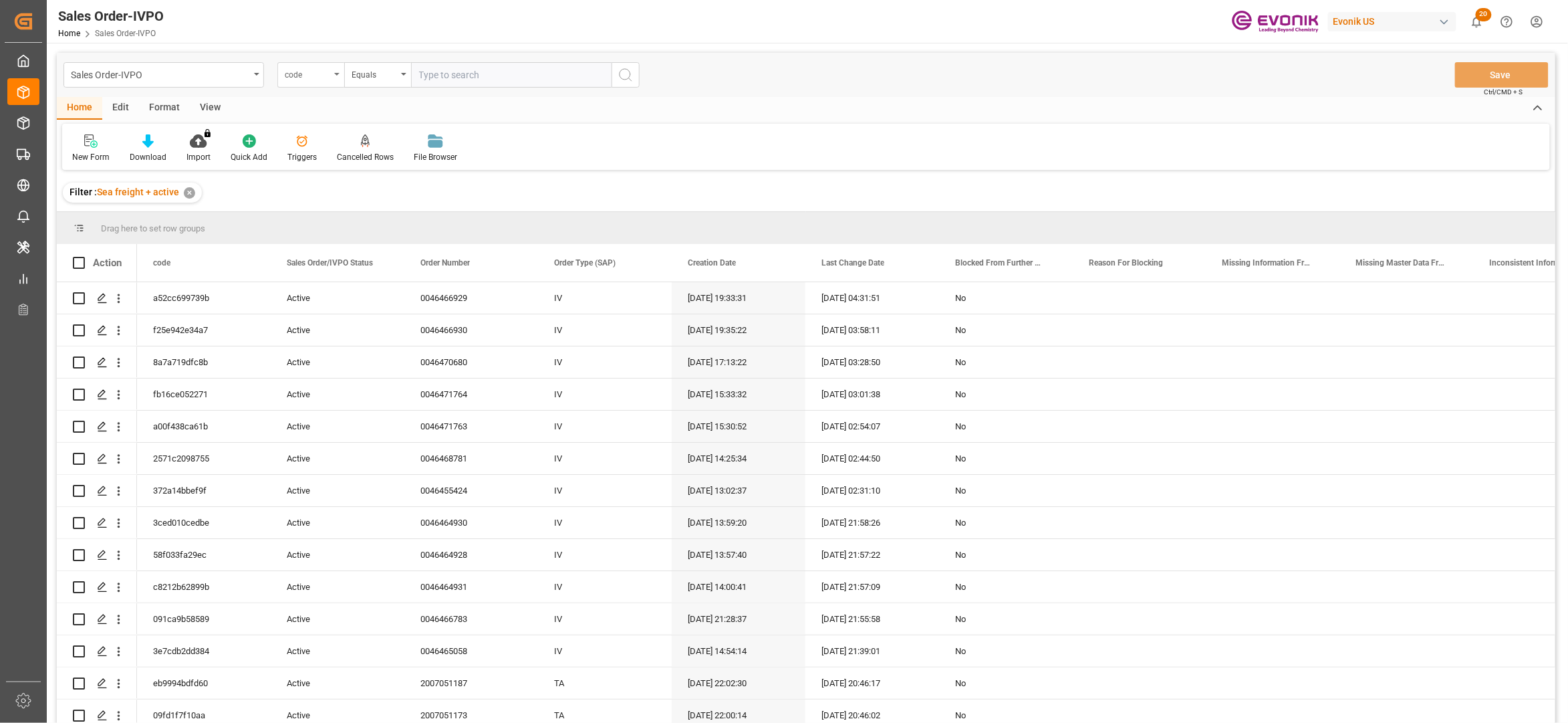
click at [327, 78] on div "code" at bounding box center [307, 73] width 45 height 15
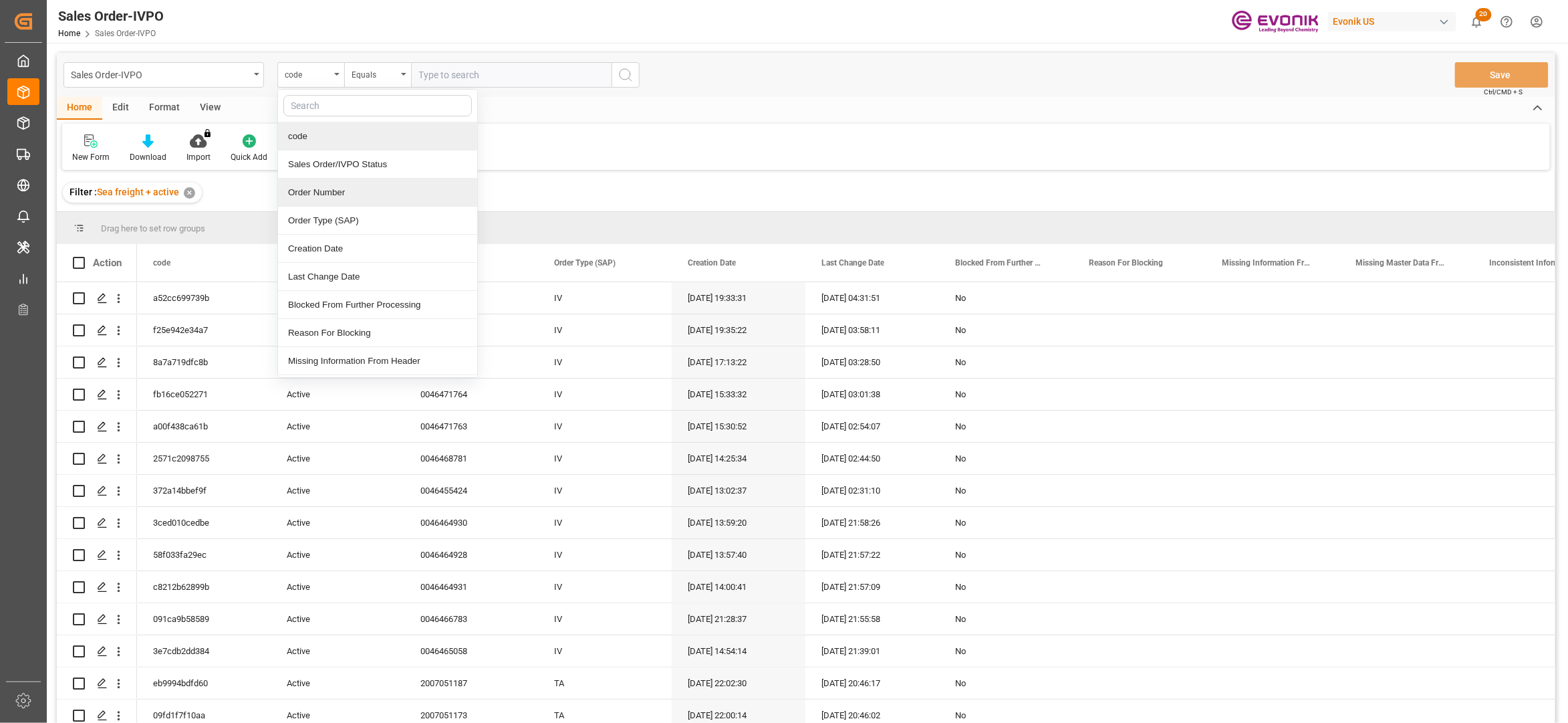
click at [350, 196] on div "Order Number" at bounding box center [377, 192] width 199 height 28
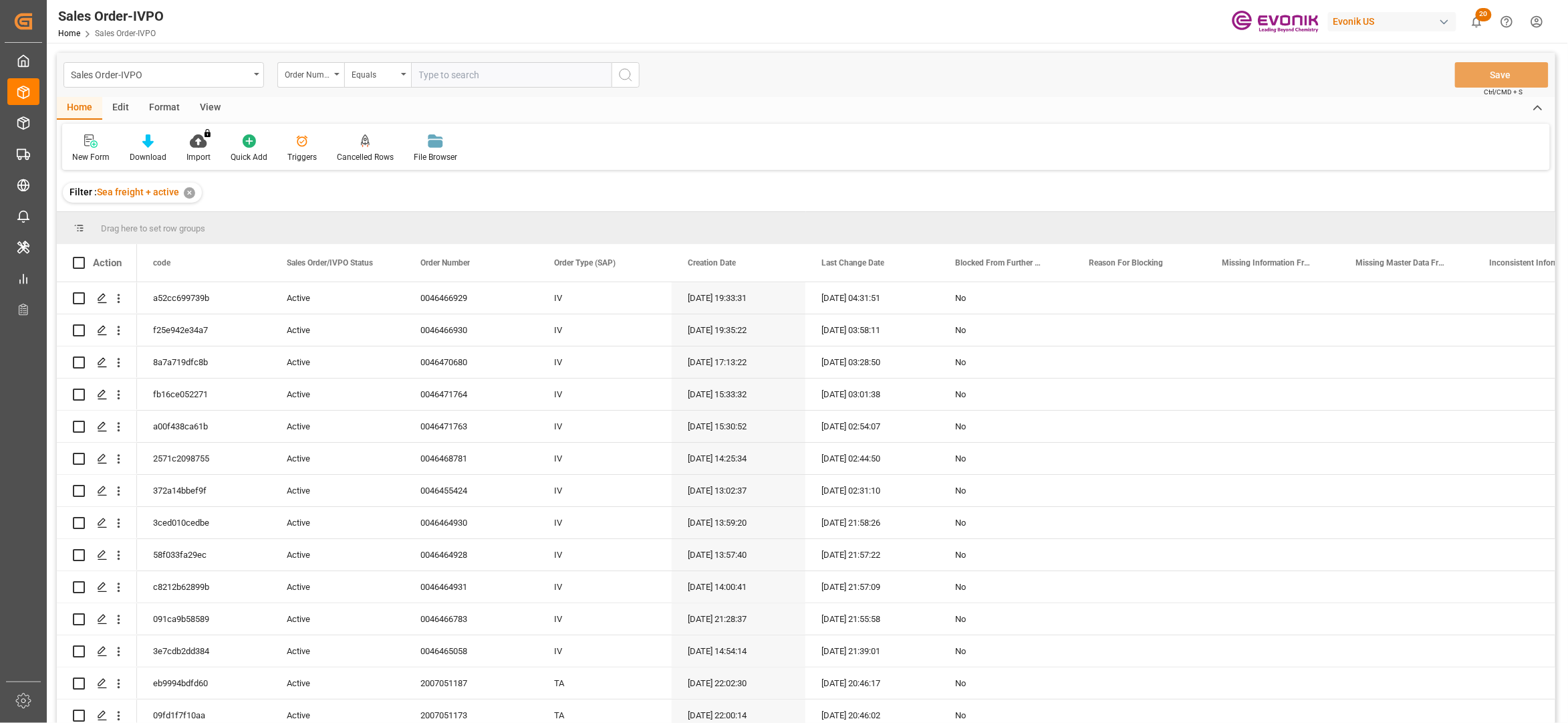
click at [463, 73] on input "text" at bounding box center [511, 75] width 201 height 25
paste input "2007168074"
type input "2007168074"
click at [624, 84] on button "search button" at bounding box center [625, 75] width 28 height 25
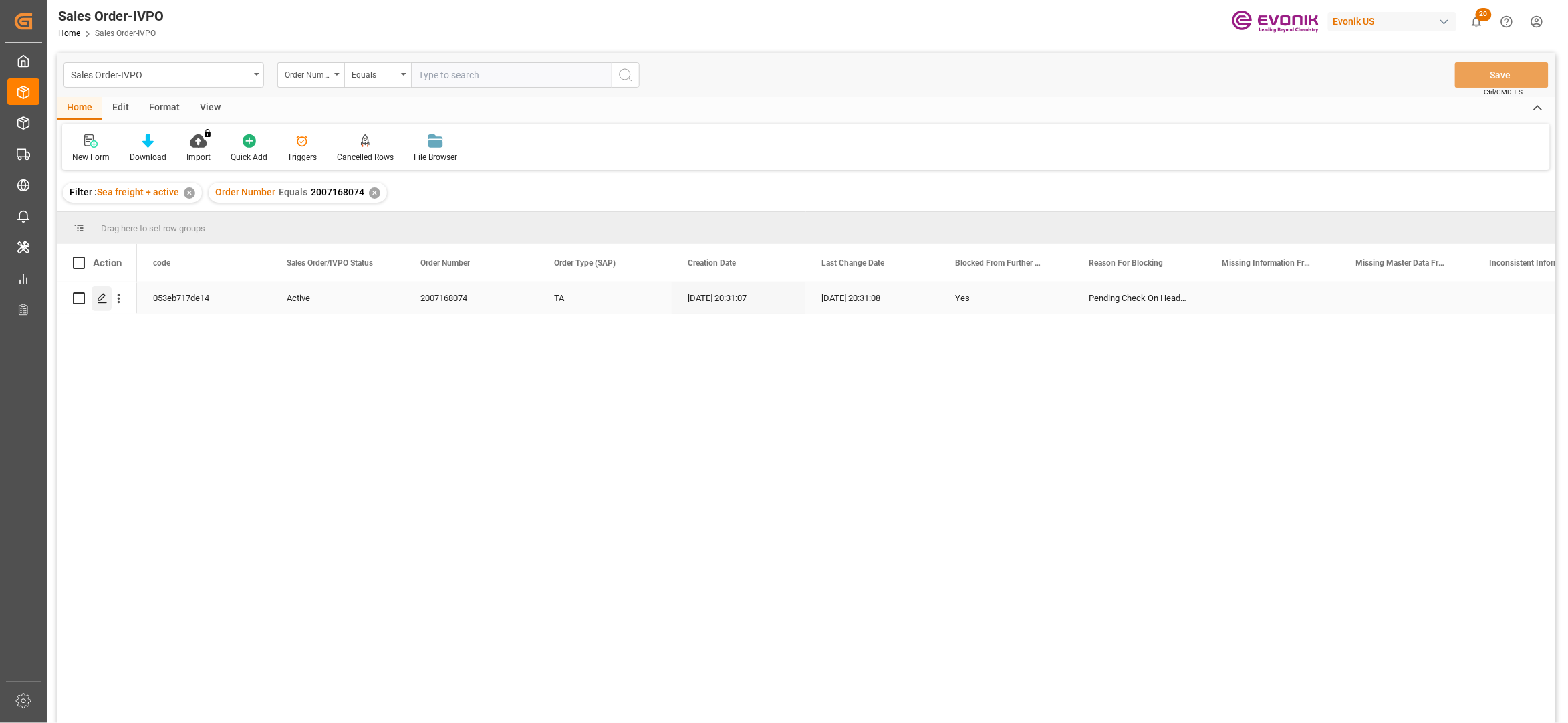
click at [103, 301] on icon "Press SPACE to select this row." at bounding box center [102, 298] width 11 height 11
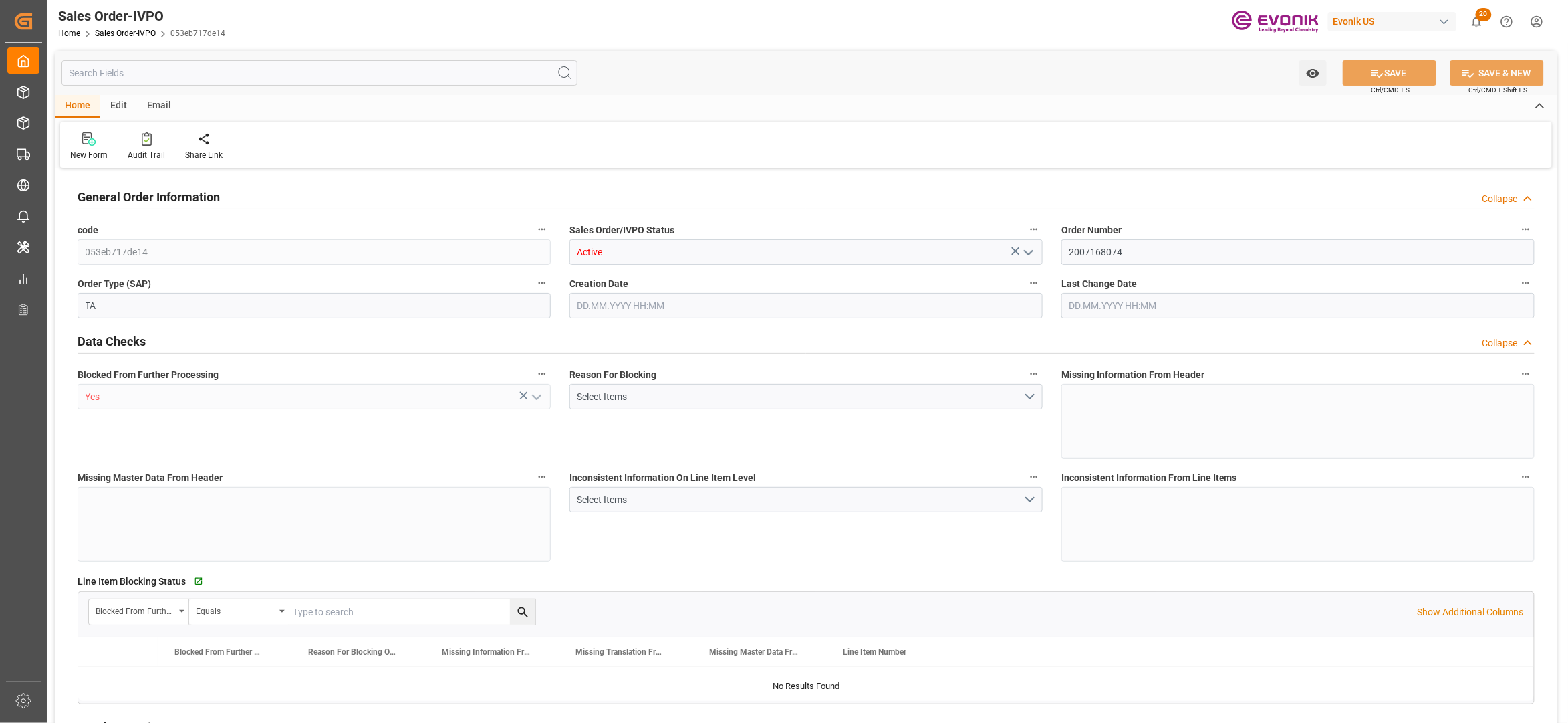
type input "UYMVD"
type input "0"
type input "1"
type input "4028.5"
type input "[DATE] 20:31"
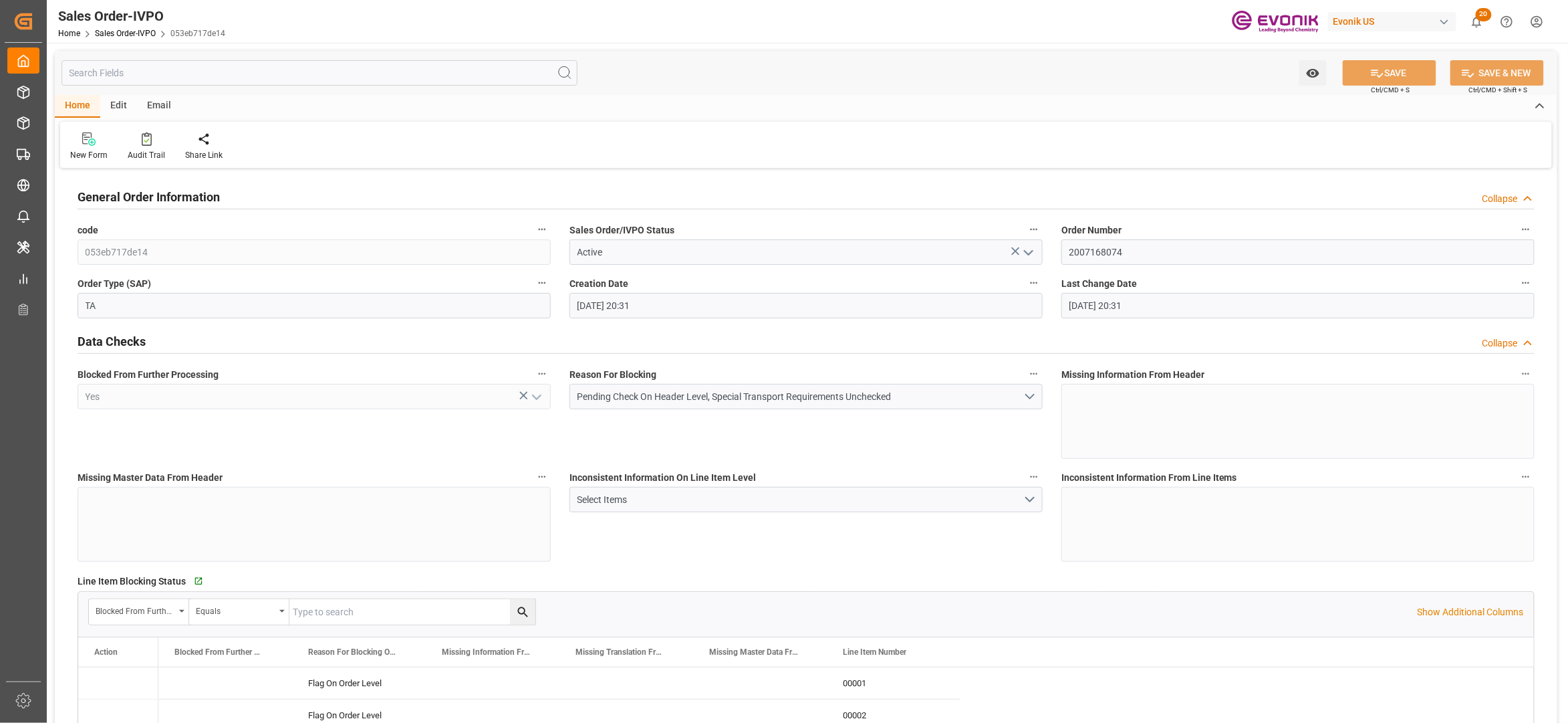
type input "[DATE] 20:31"
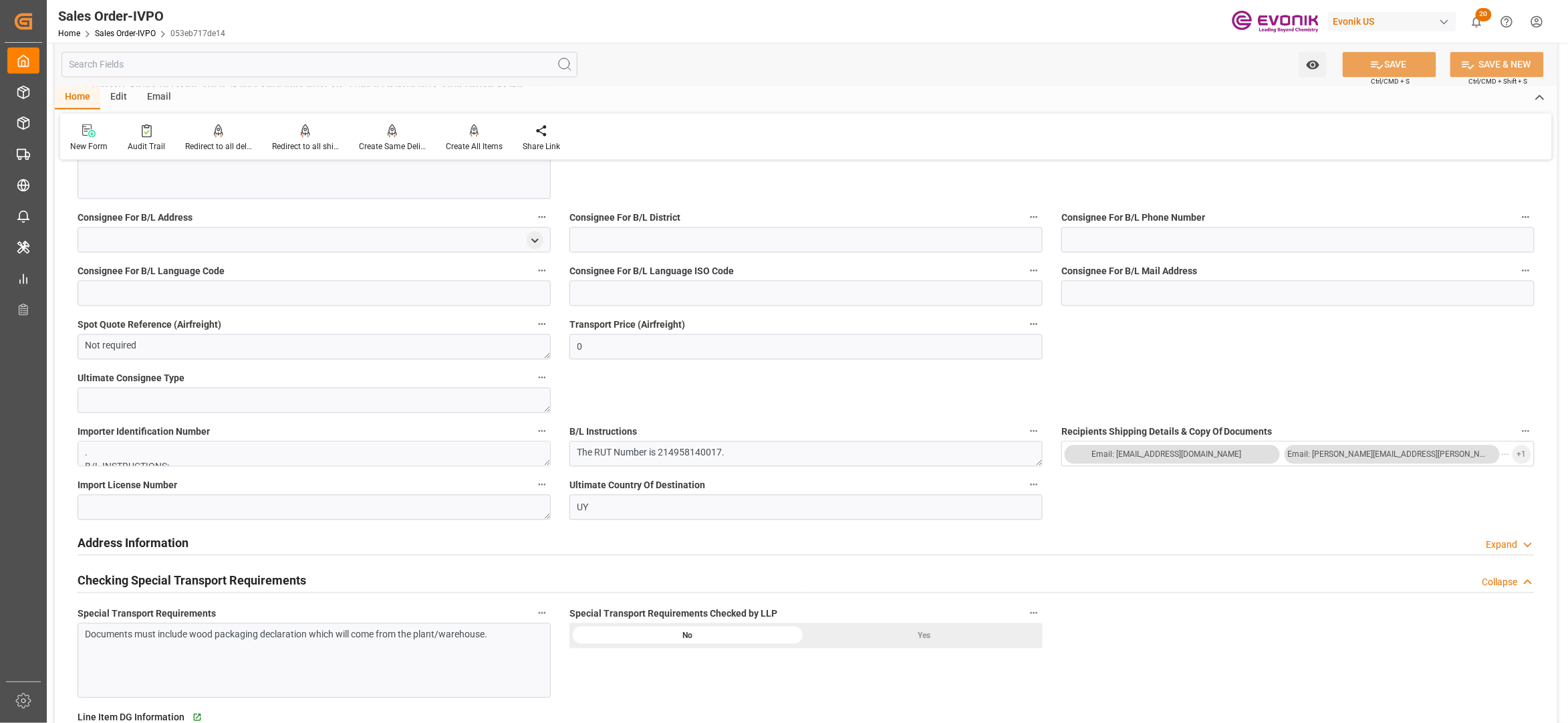
scroll to position [891, 0]
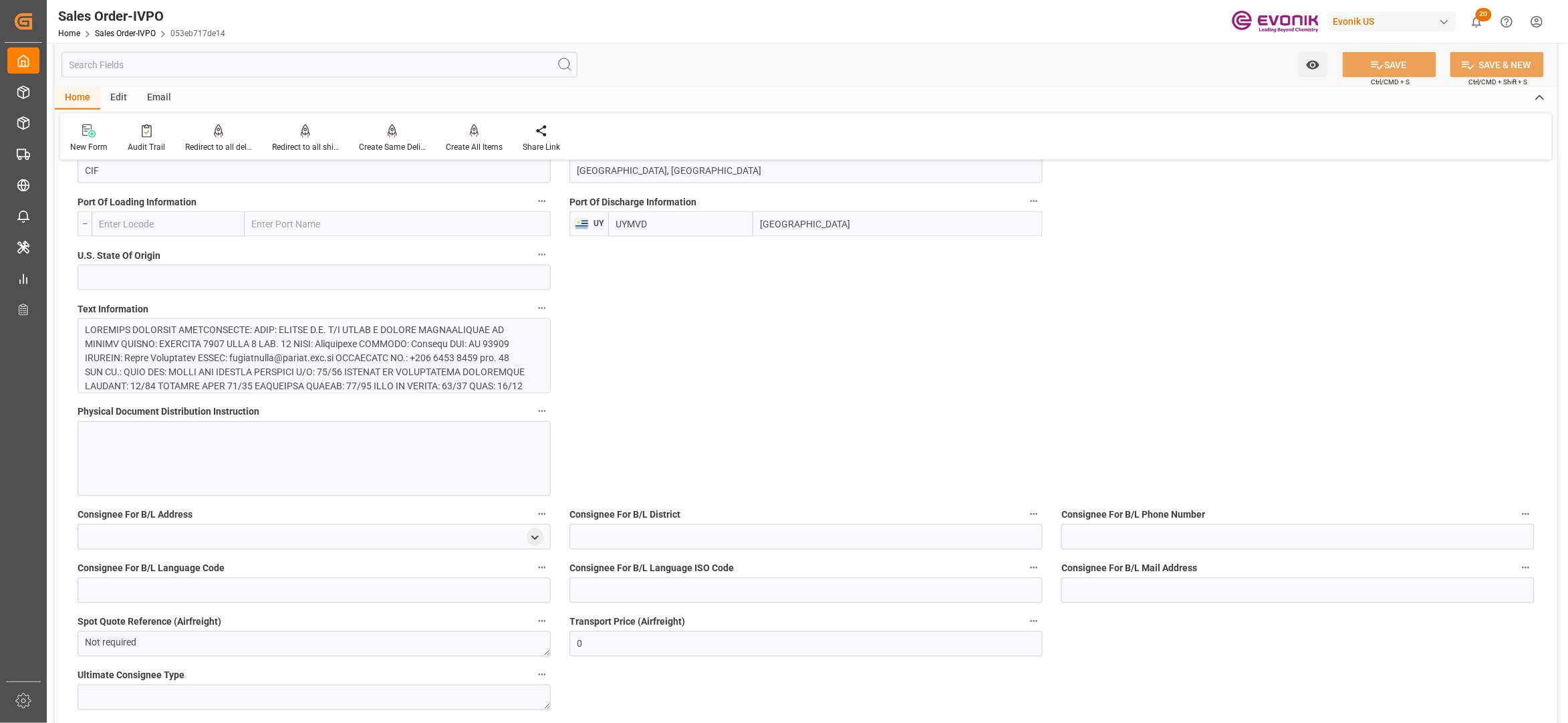
click at [327, 361] on div at bounding box center [307, 448] width 444 height 253
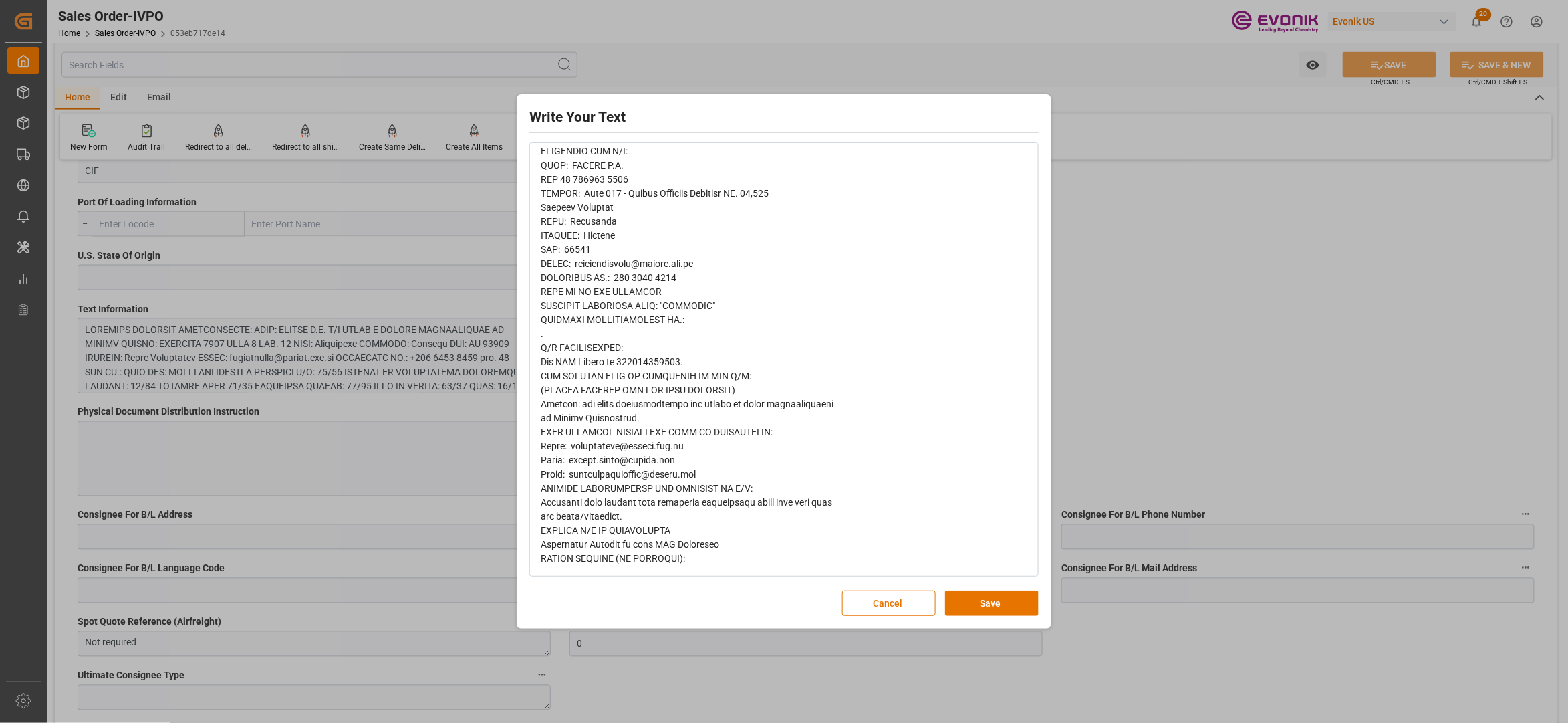
scroll to position [0, 0]
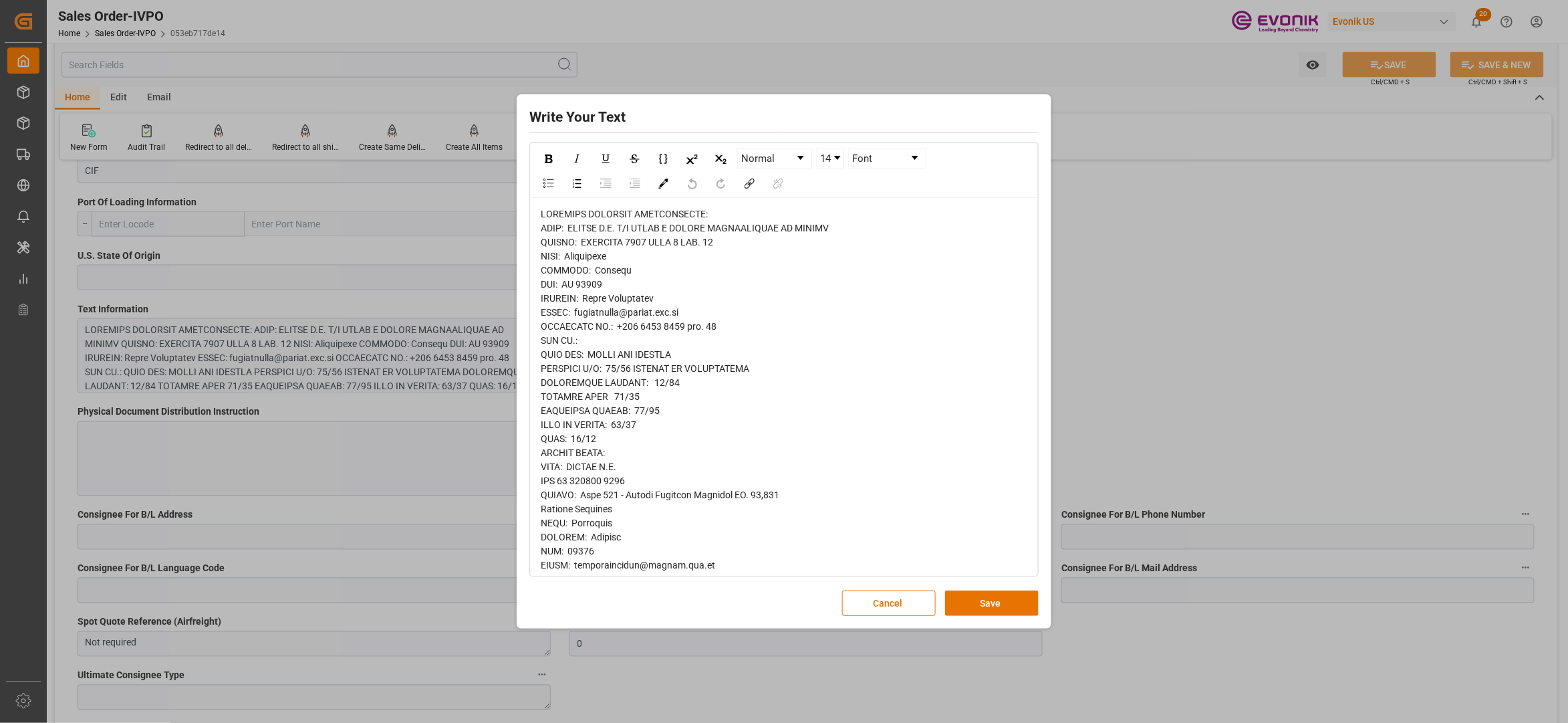
click at [872, 608] on button "Cancel" at bounding box center [888, 603] width 93 height 25
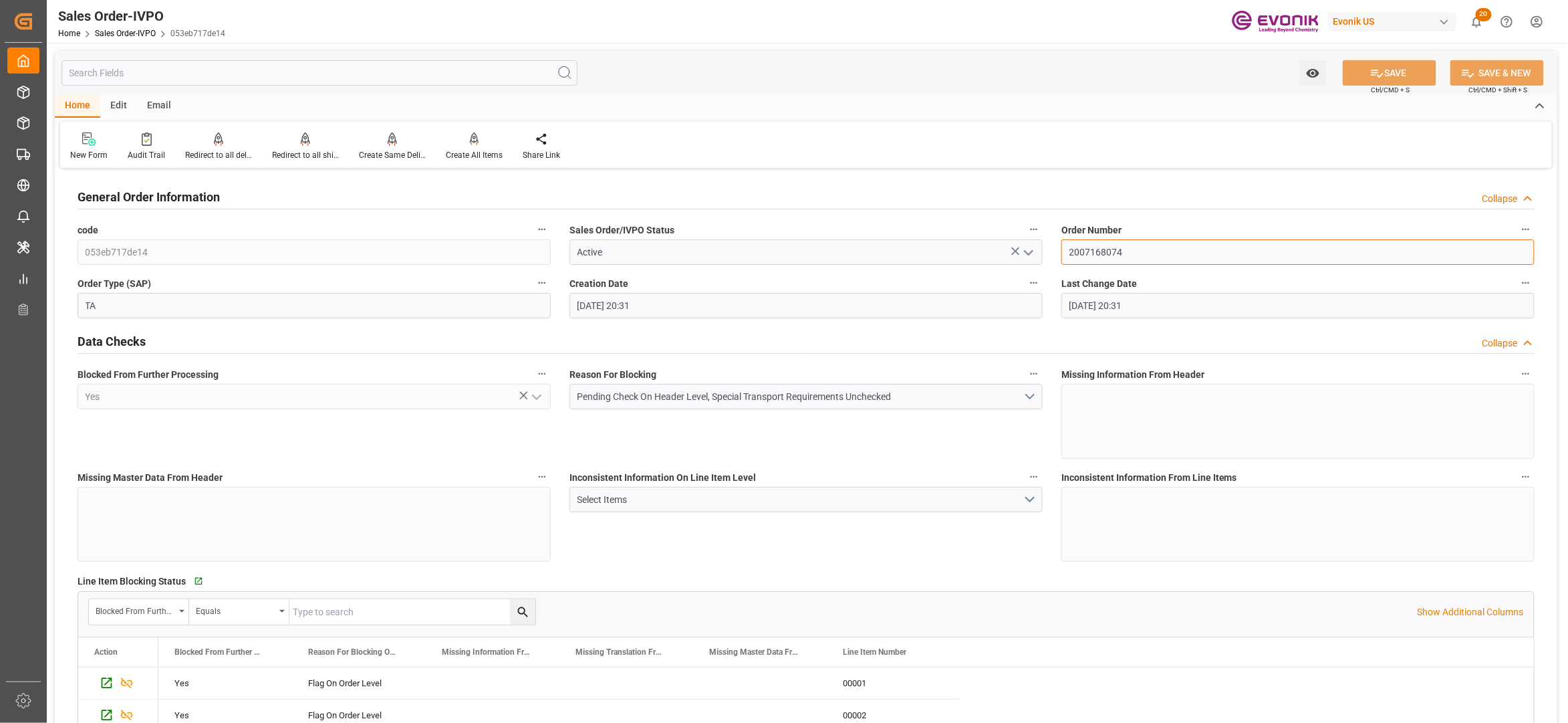
drag, startPoint x: 1143, startPoint y: 252, endPoint x: 1040, endPoint y: 249, distance: 103.0
click at [888, 556] on div "Inconsistent Information On Line Item Level Select Items" at bounding box center [806, 514] width 492 height 103
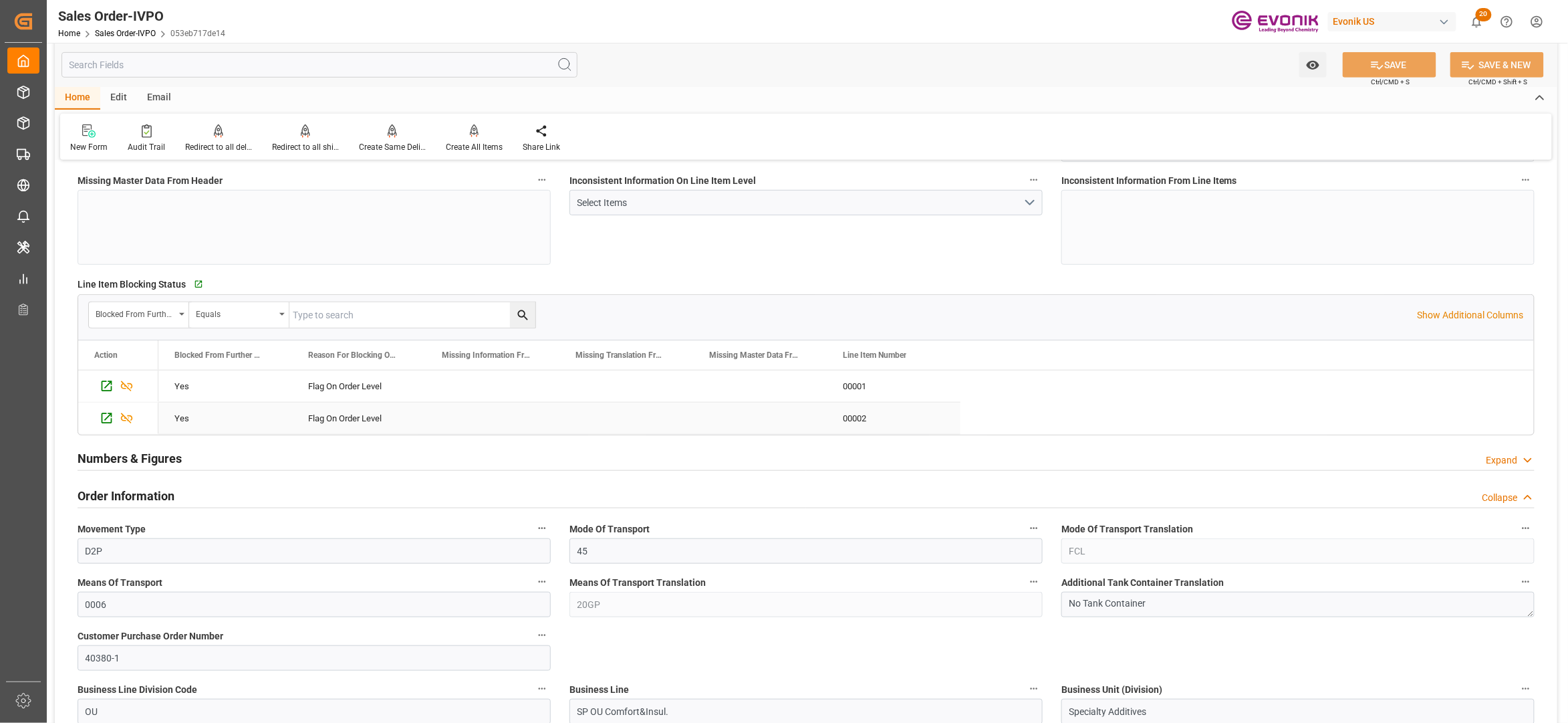
scroll to position [594, 0]
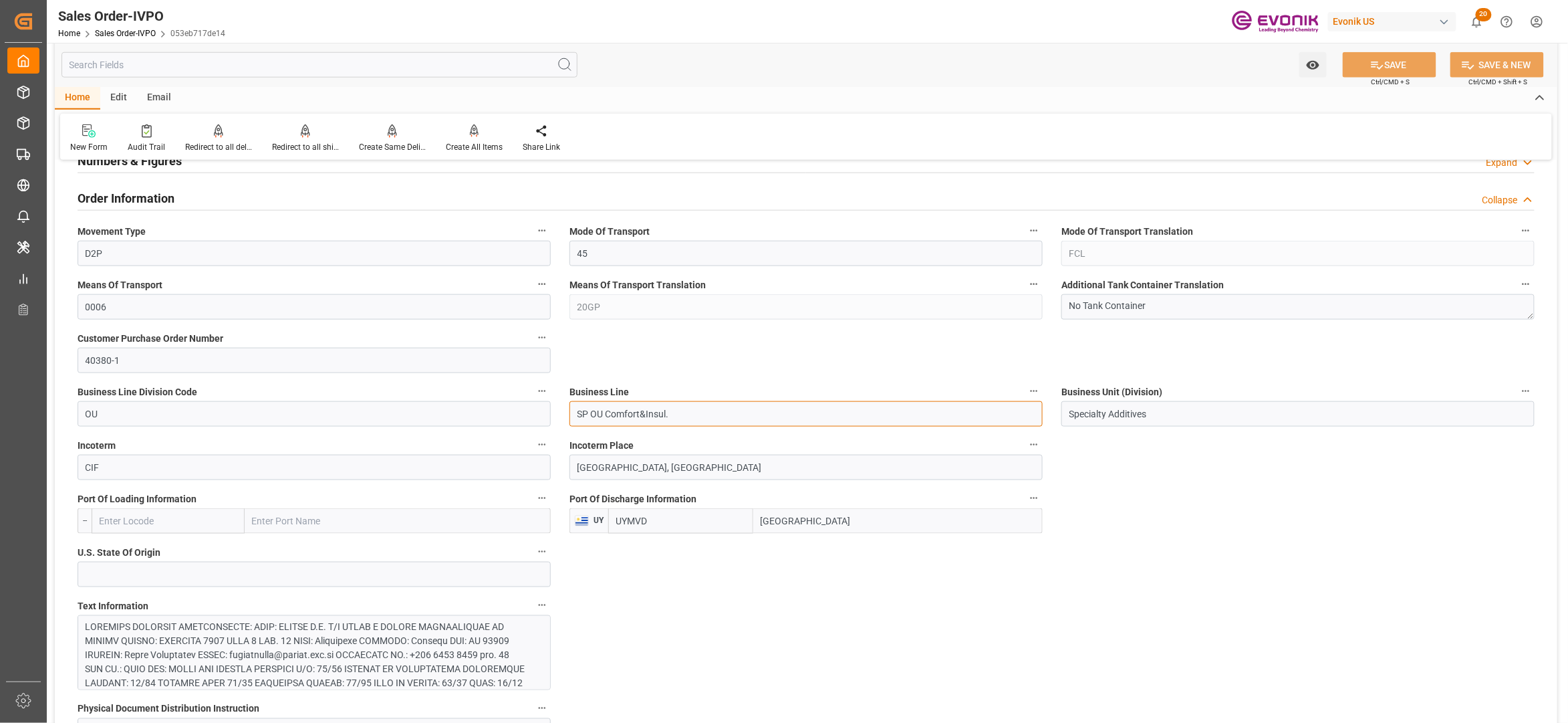
drag, startPoint x: 621, startPoint y: 409, endPoint x: 570, endPoint y: 409, distance: 51.0
click at [570, 409] on input "SP OU Comfort&Insul." at bounding box center [806, 414] width 473 height 25
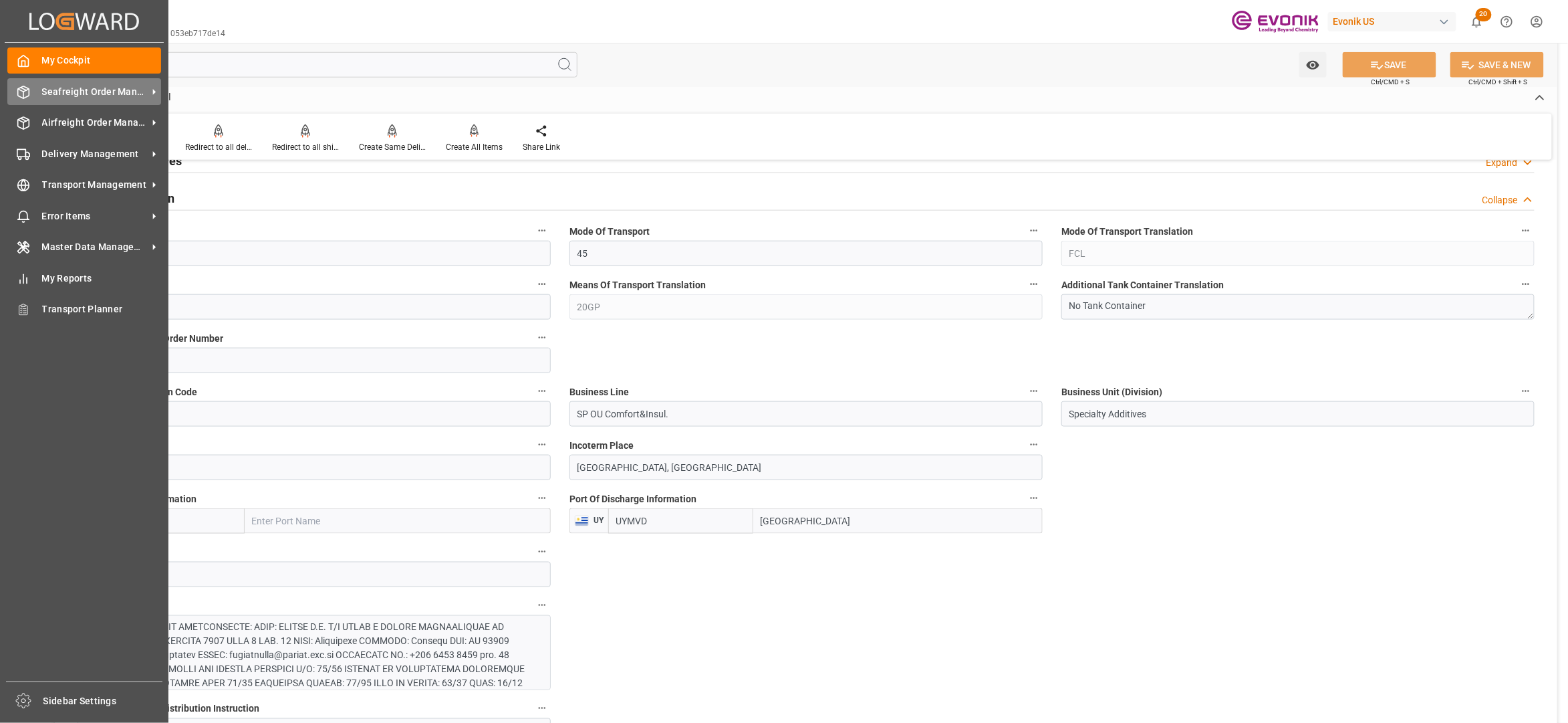
click at [71, 85] on span "Seafreight Order Management" at bounding box center [95, 91] width 106 height 14
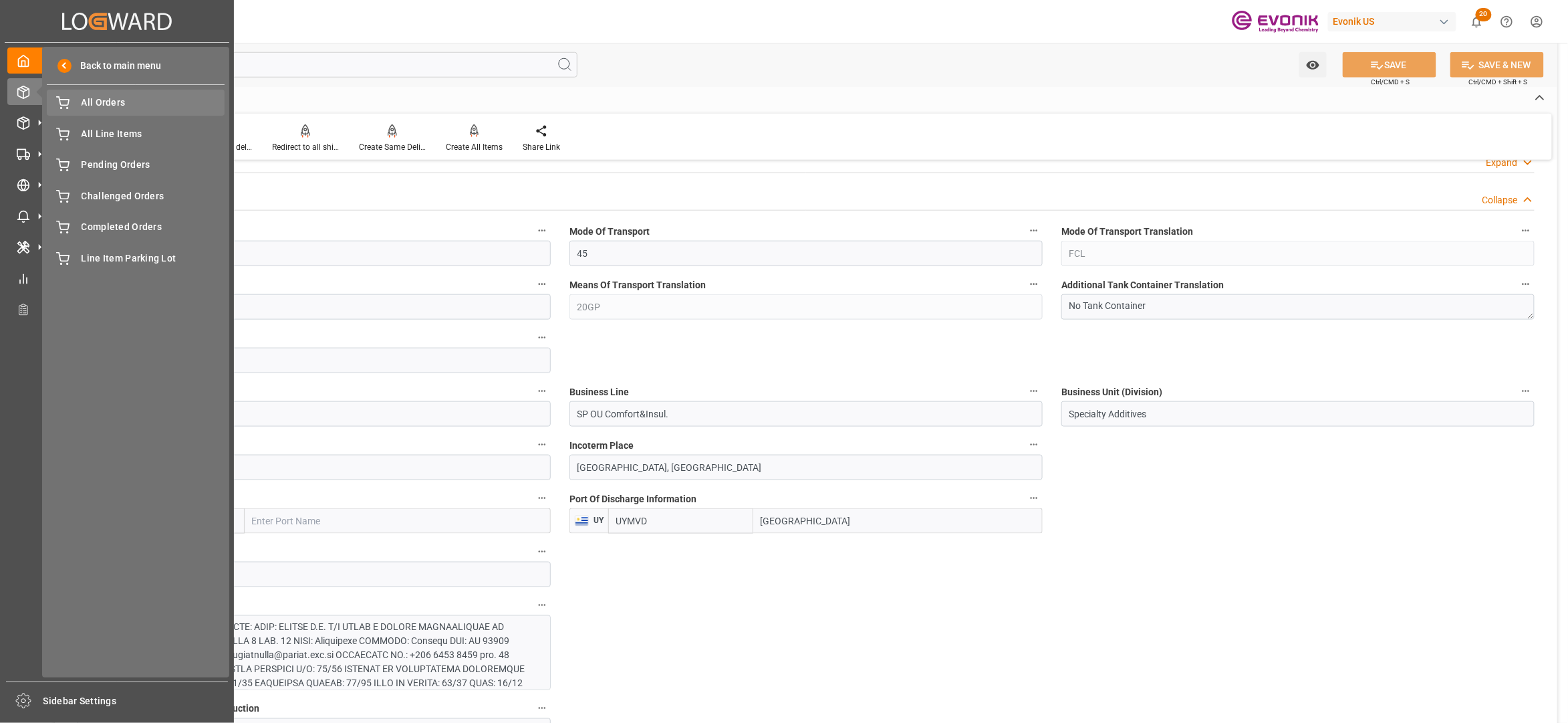
click at [143, 103] on span "All Orders" at bounding box center [154, 103] width 144 height 14
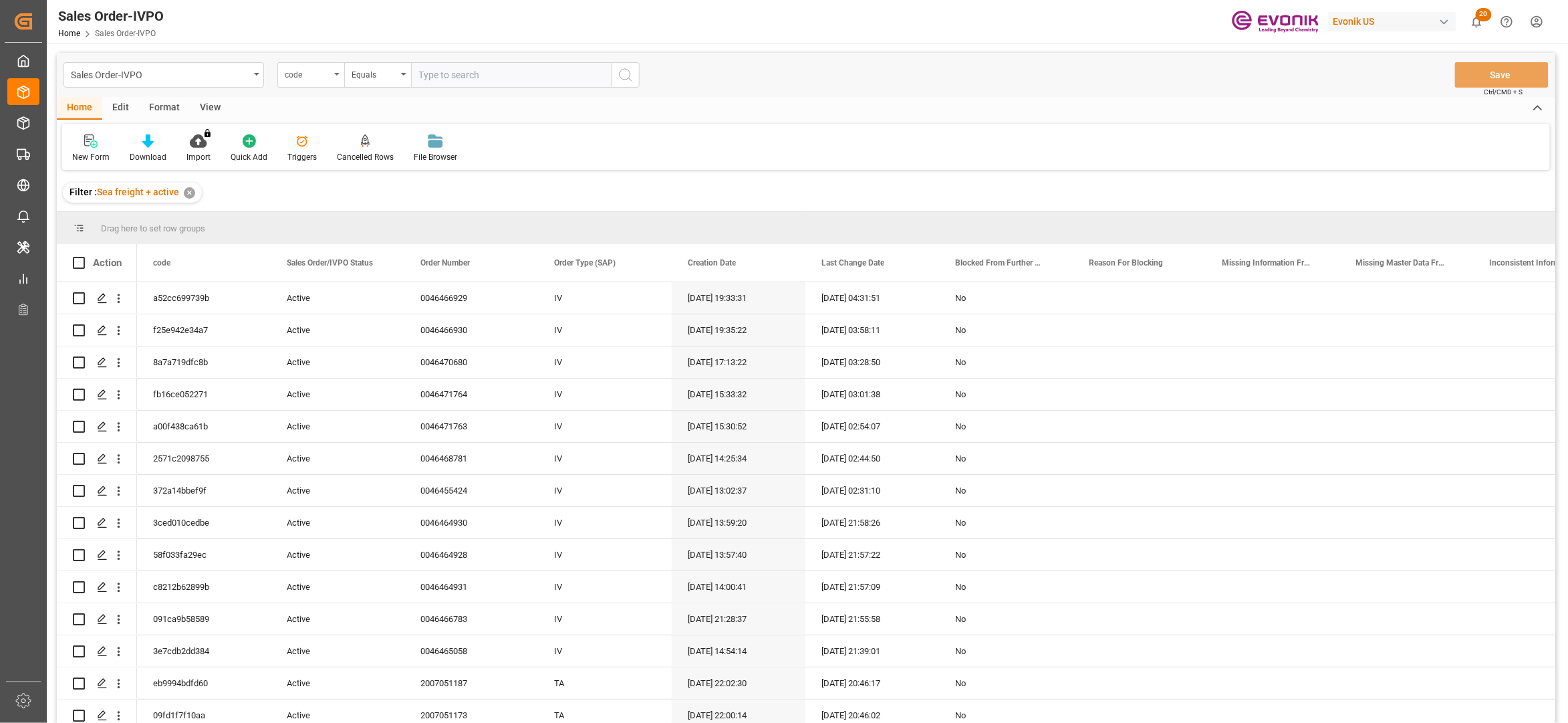
click at [319, 76] on div "code" at bounding box center [307, 73] width 45 height 15
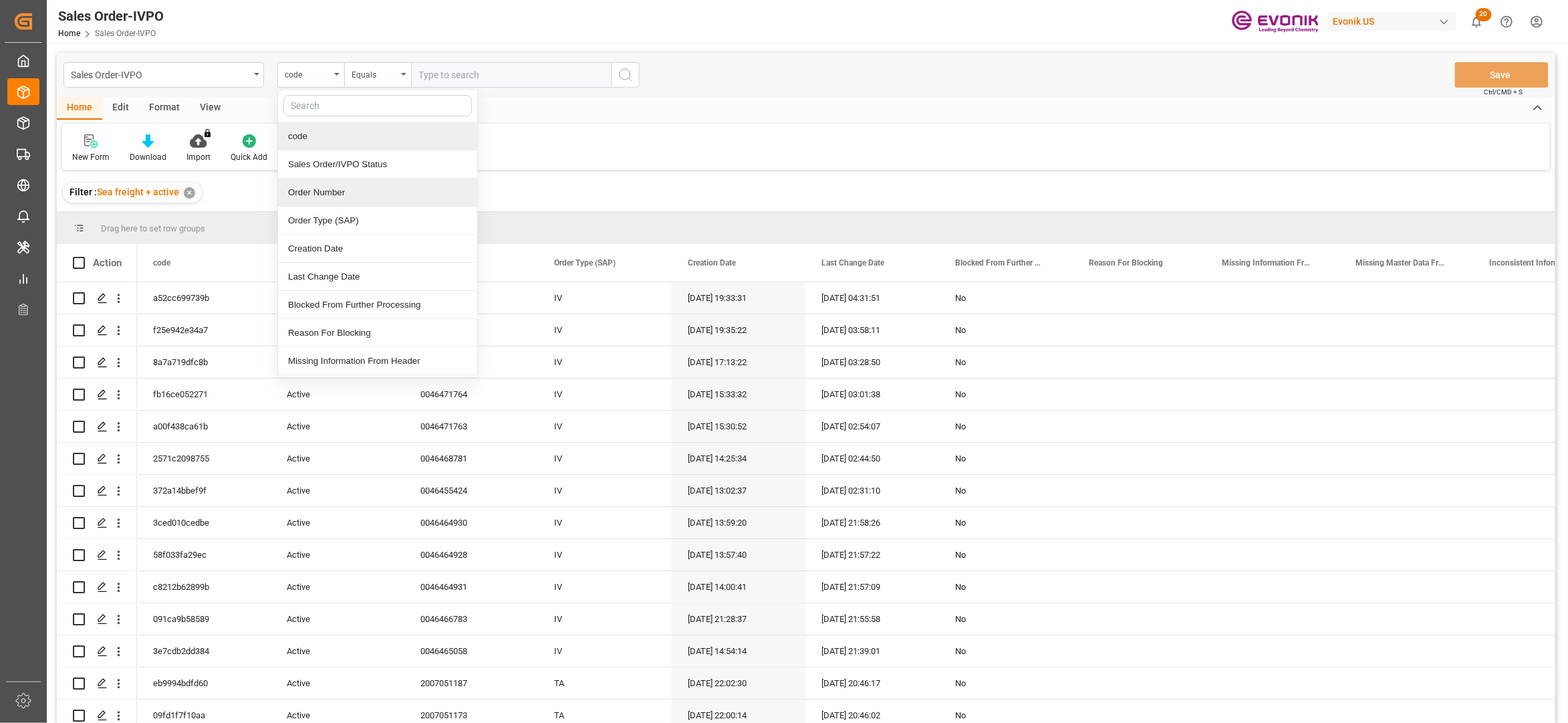
click at [337, 198] on div "Order Number" at bounding box center [377, 192] width 199 height 28
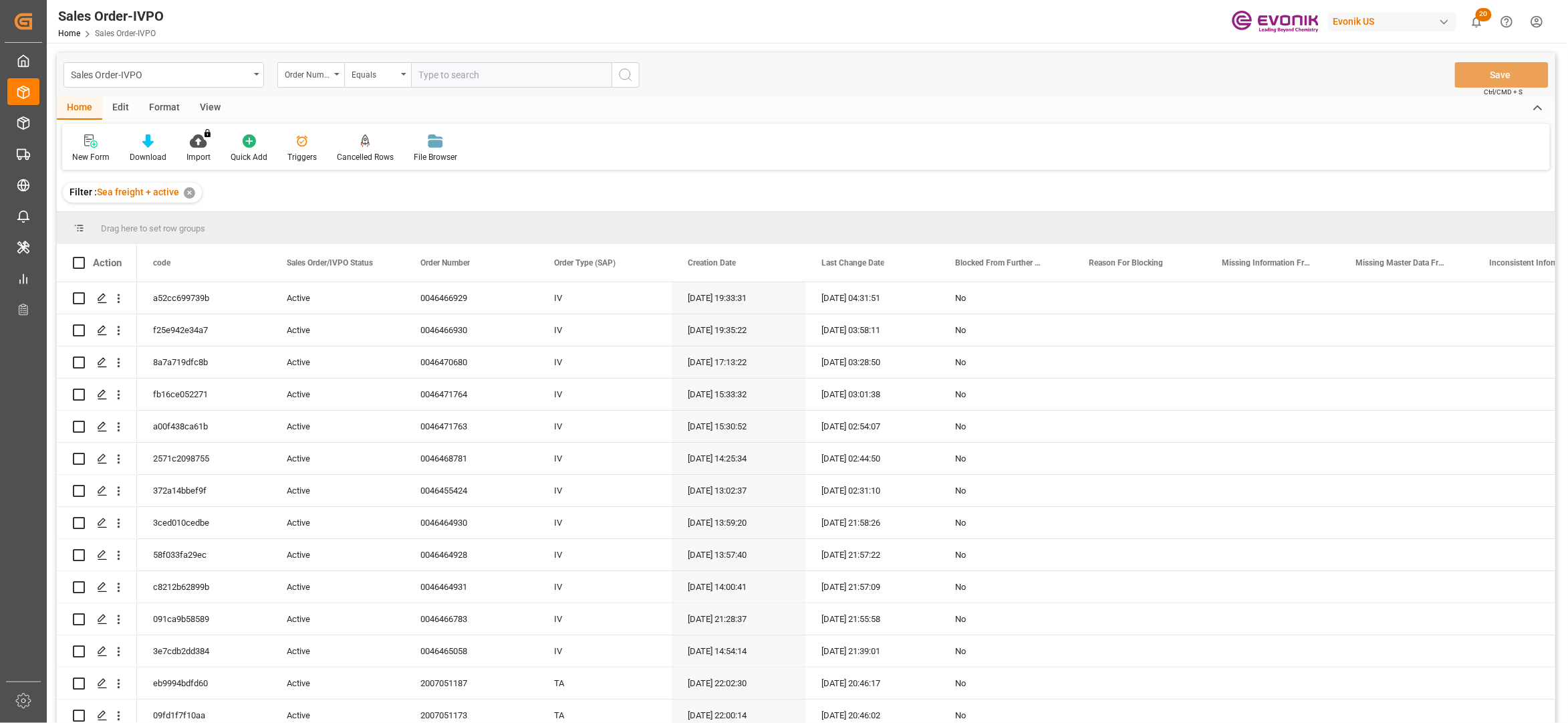
click at [454, 74] on input "text" at bounding box center [511, 75] width 201 height 25
paste input "2007166100"
type input "2007166100"
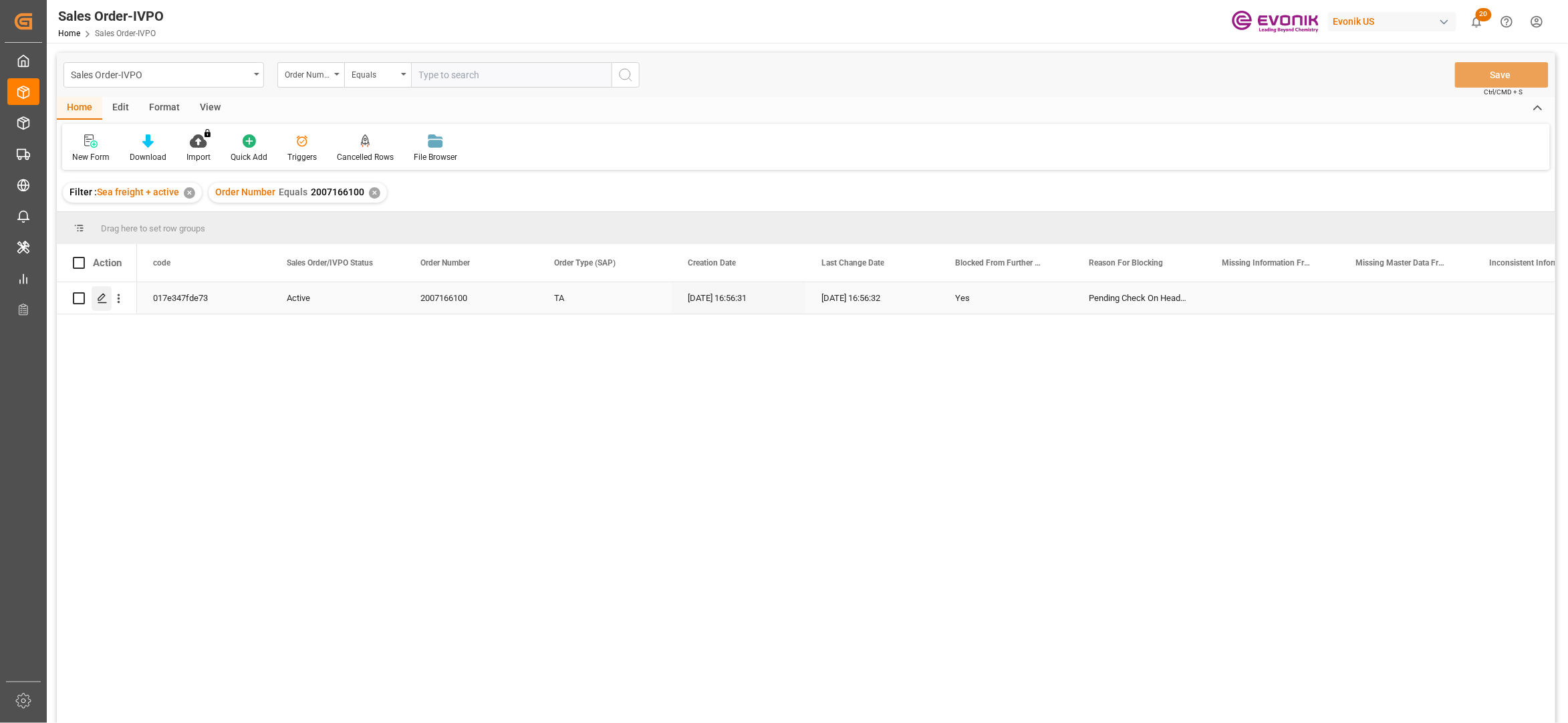
click at [103, 298] on polygon "Press SPACE to select this row." at bounding box center [101, 297] width 7 height 7
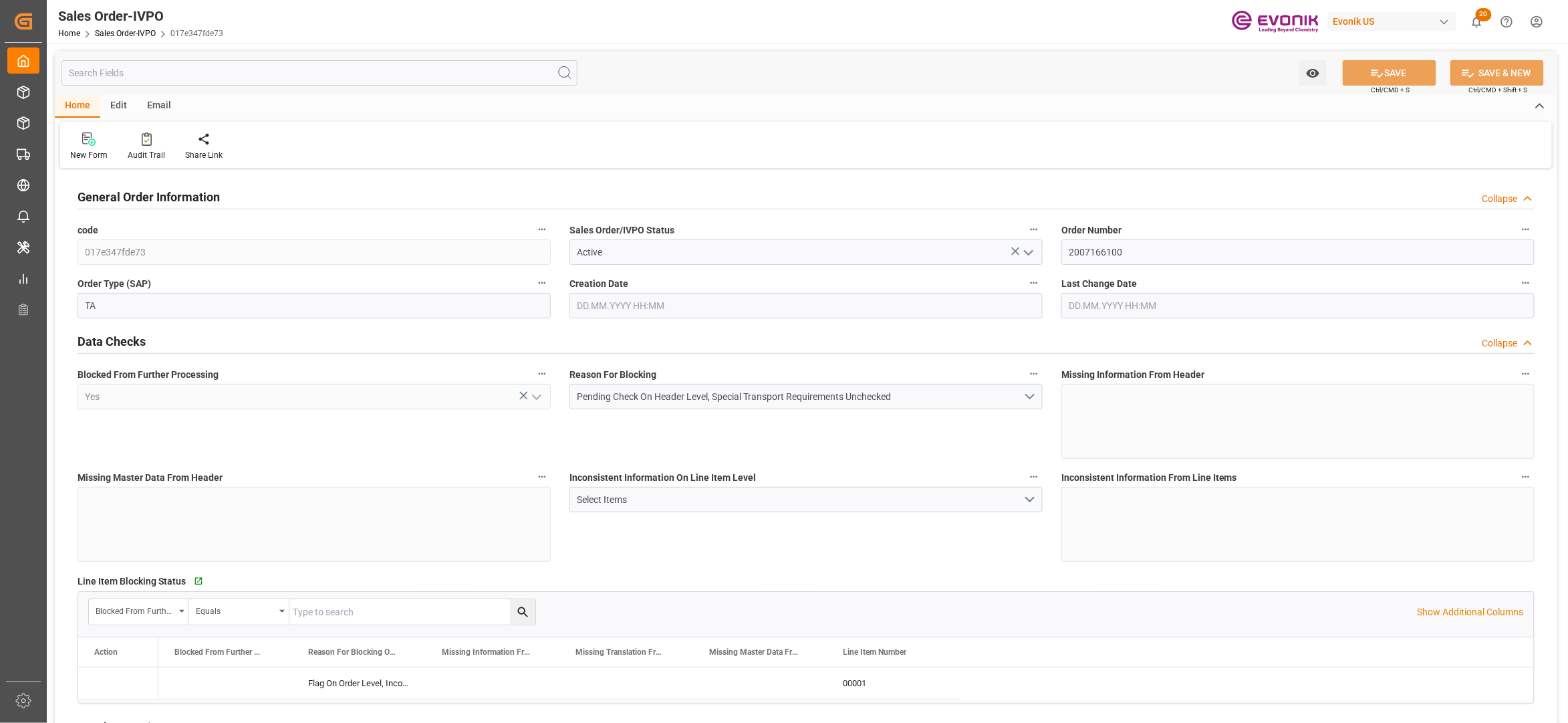
type input "IDJKT"
type input "0"
type input "1"
type input "17728.1"
type input "[DATE] 16:56"
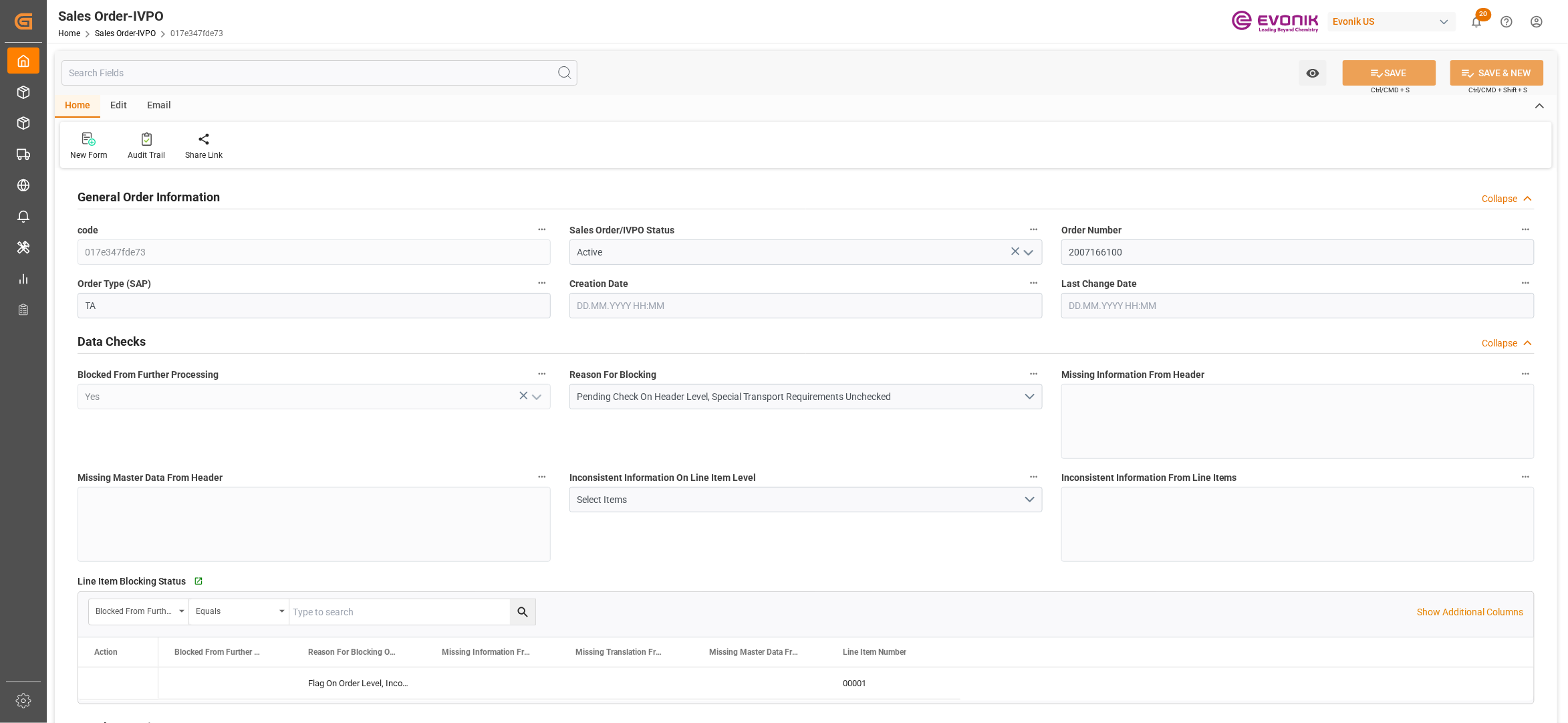
type input "[DATE] 16:56"
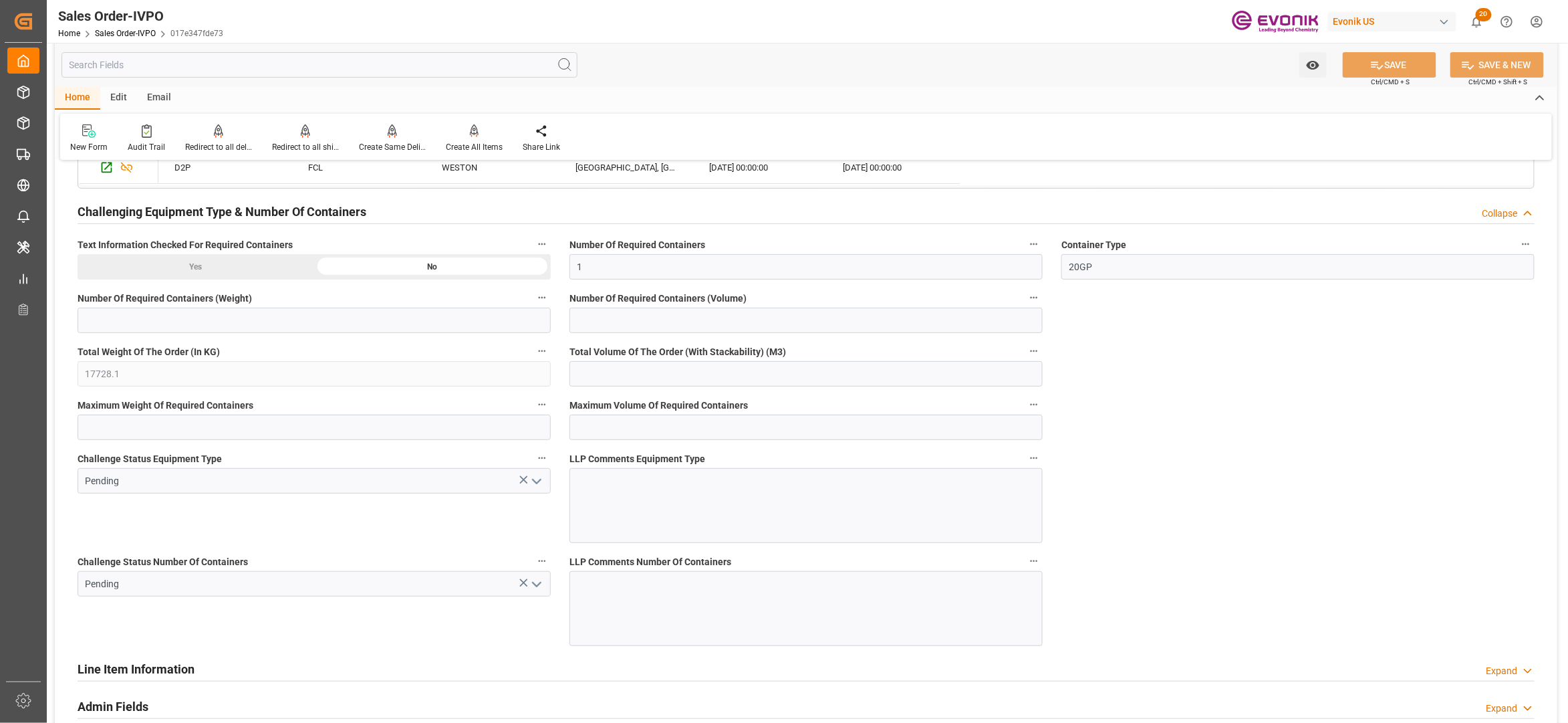
scroll to position [2079, 0]
